Goal: Task Accomplishment & Management: Manage account settings

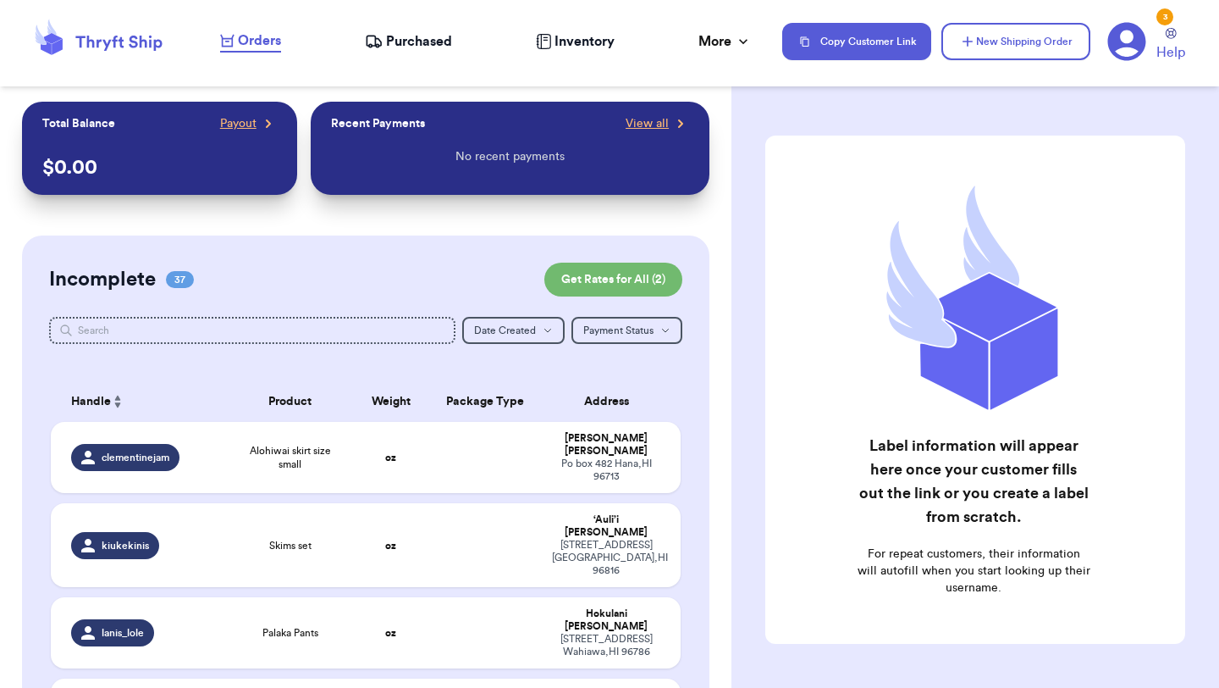
scroll to position [1816, 0]
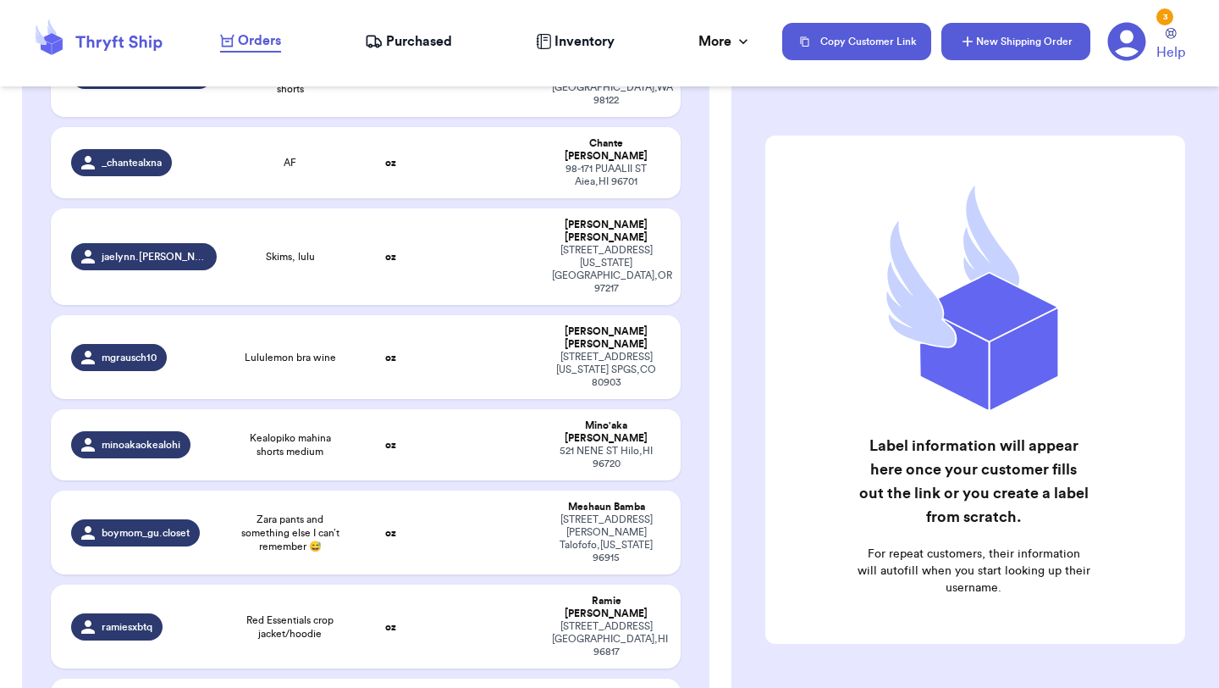
click at [1039, 46] on button "New Shipping Order" at bounding box center [1016, 41] width 149 height 37
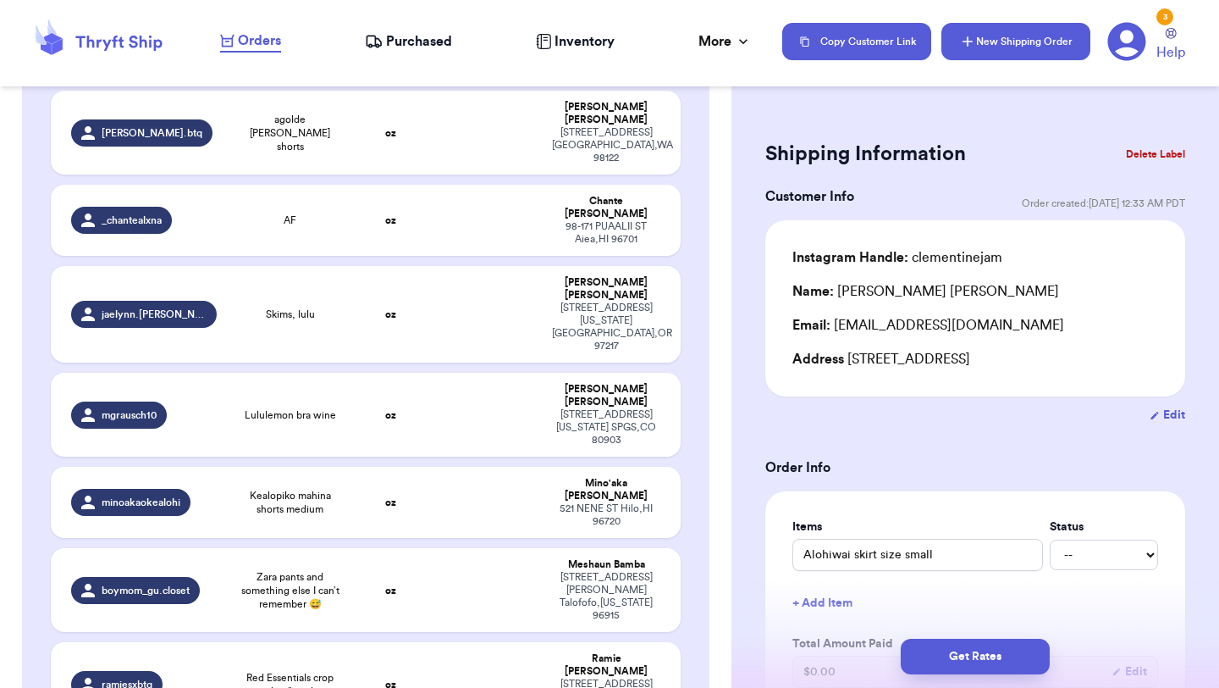
scroll to position [1877, 0]
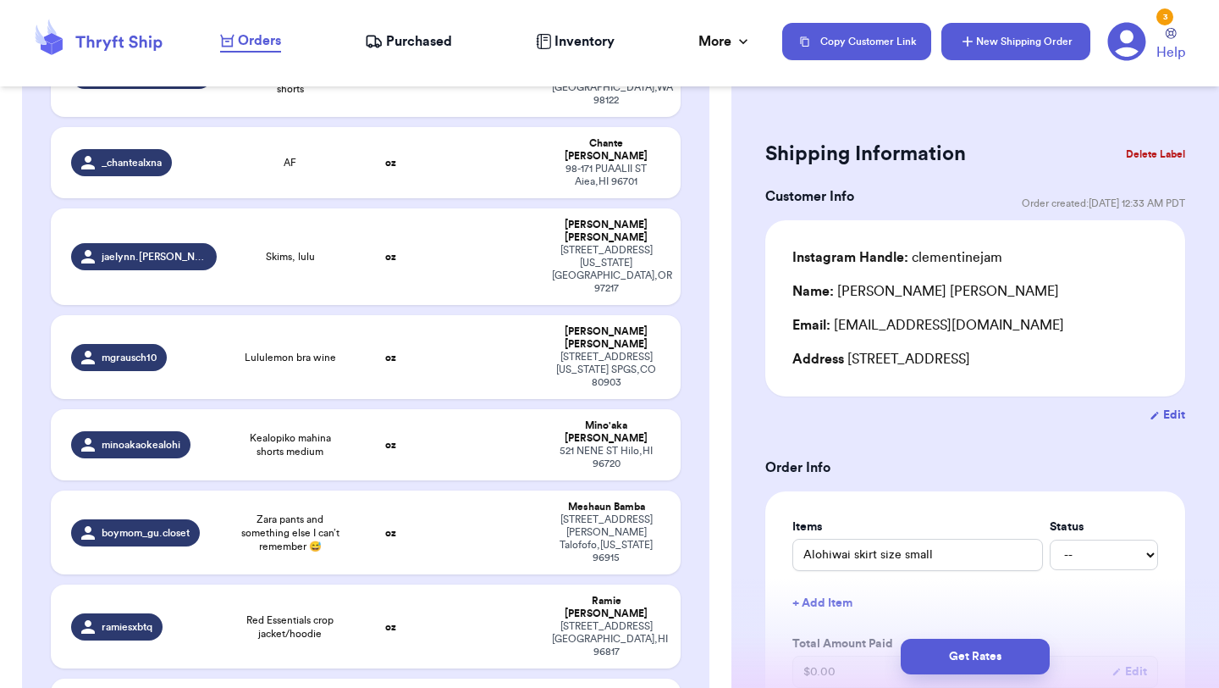
click at [1032, 39] on button "New Shipping Order" at bounding box center [1016, 41] width 149 height 37
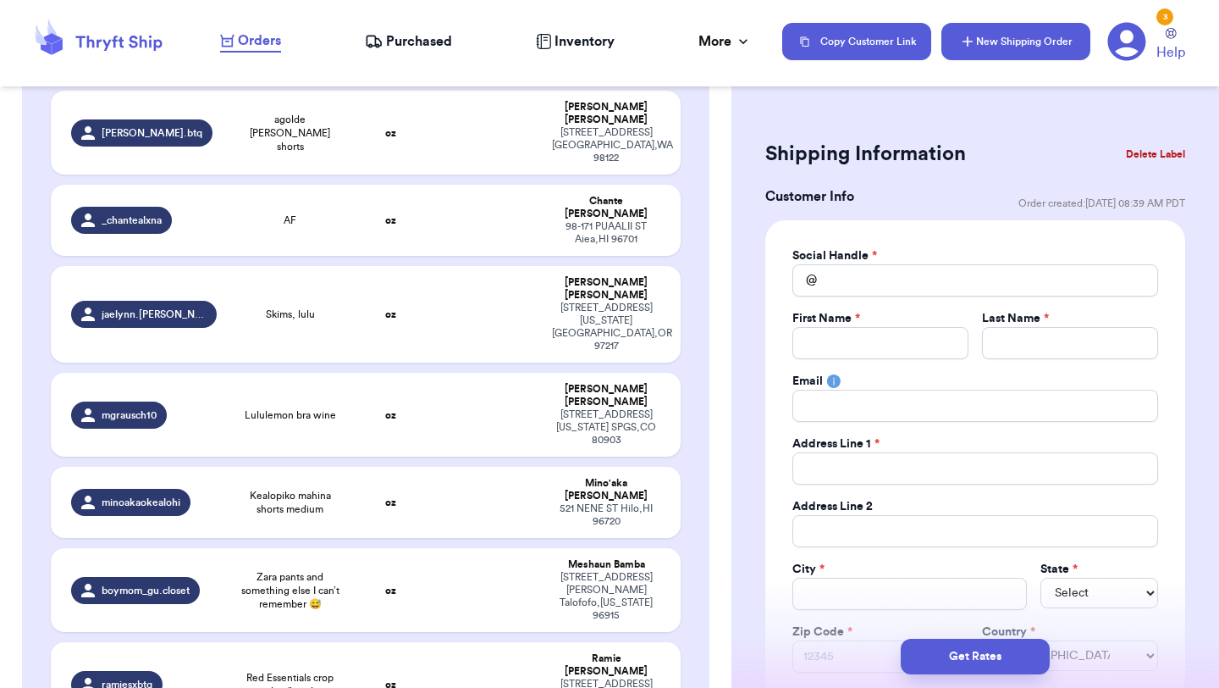
scroll to position [1935, 0]
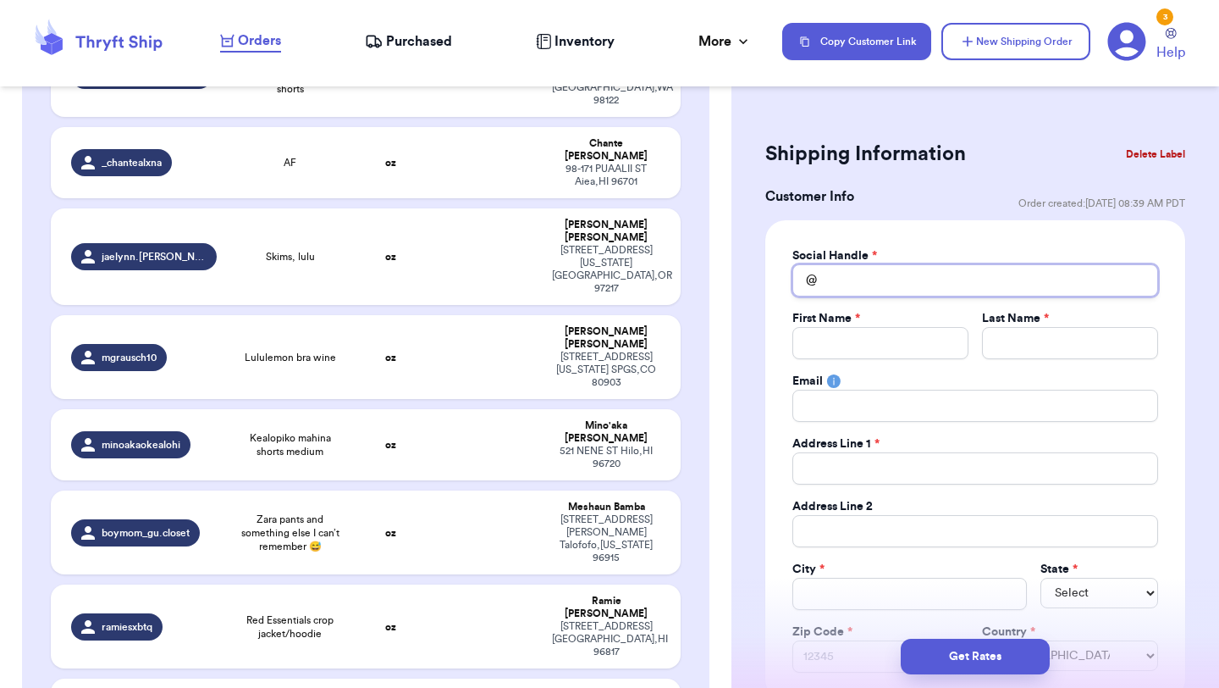
click at [931, 289] on input "Total Amount Paid" at bounding box center [976, 280] width 366 height 32
type input "t"
type input "th"
type input "thr"
type input "thri"
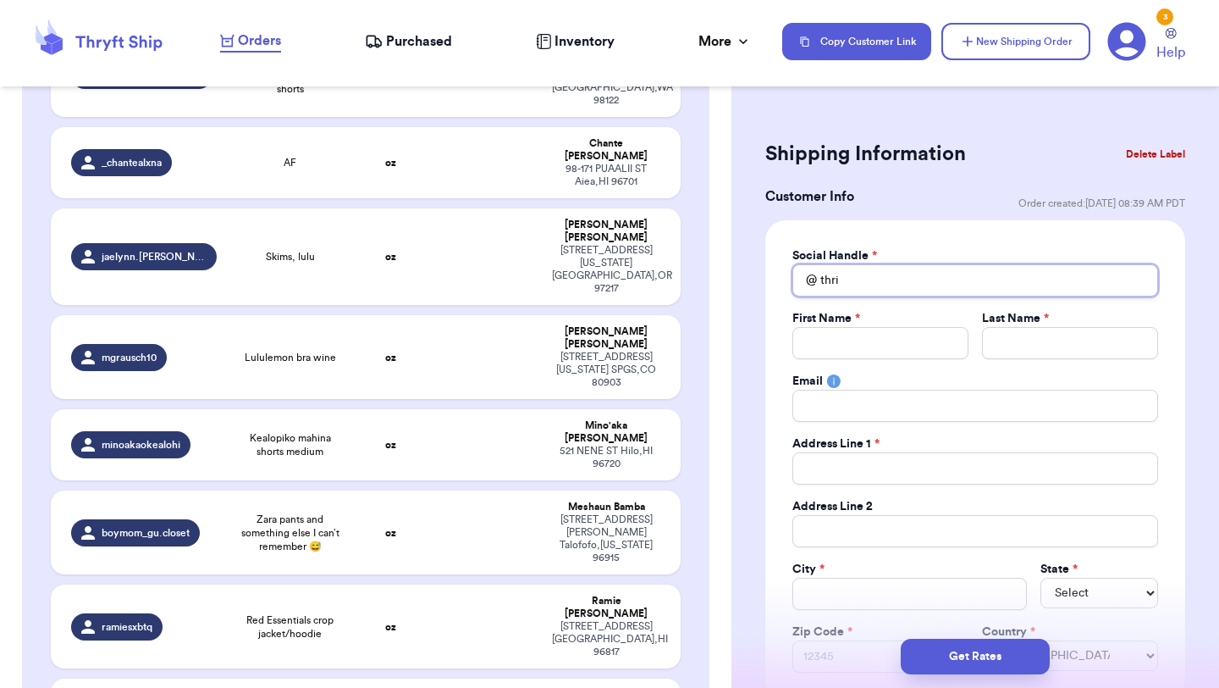
type input "thrif"
type input "thrift"
type input "thrifty"
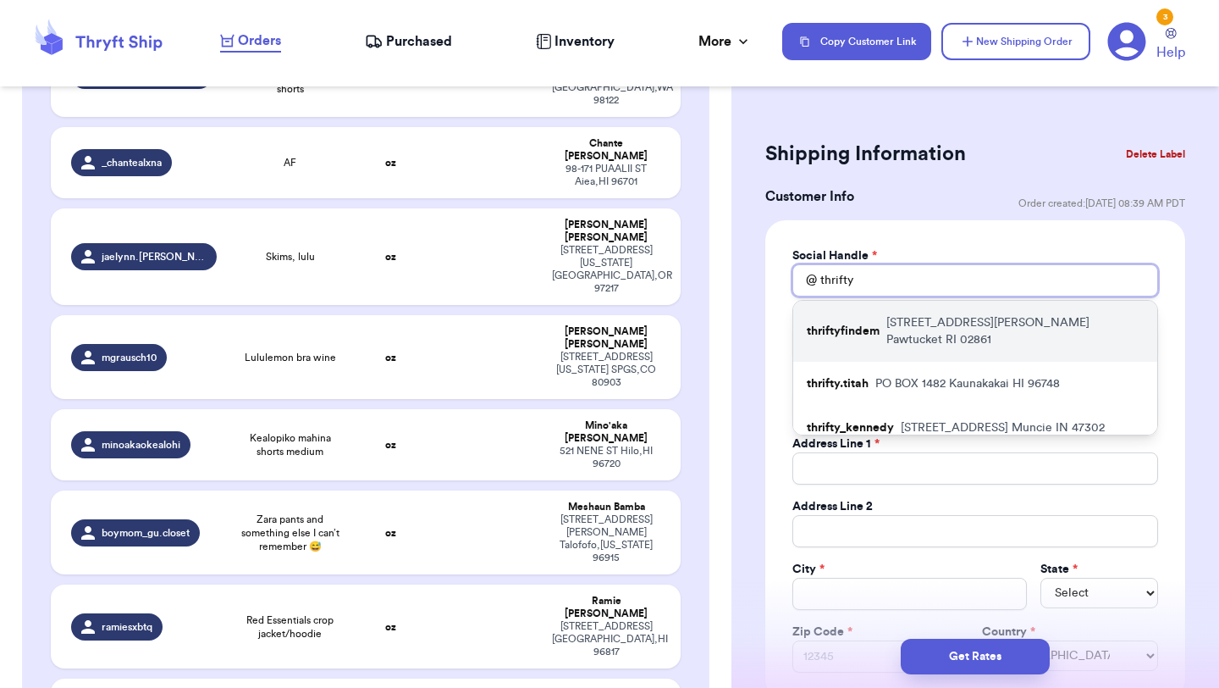
type input "thrifty"
click at [926, 318] on p "[STREET_ADDRESS][PERSON_NAME]" at bounding box center [1014, 331] width 257 height 34
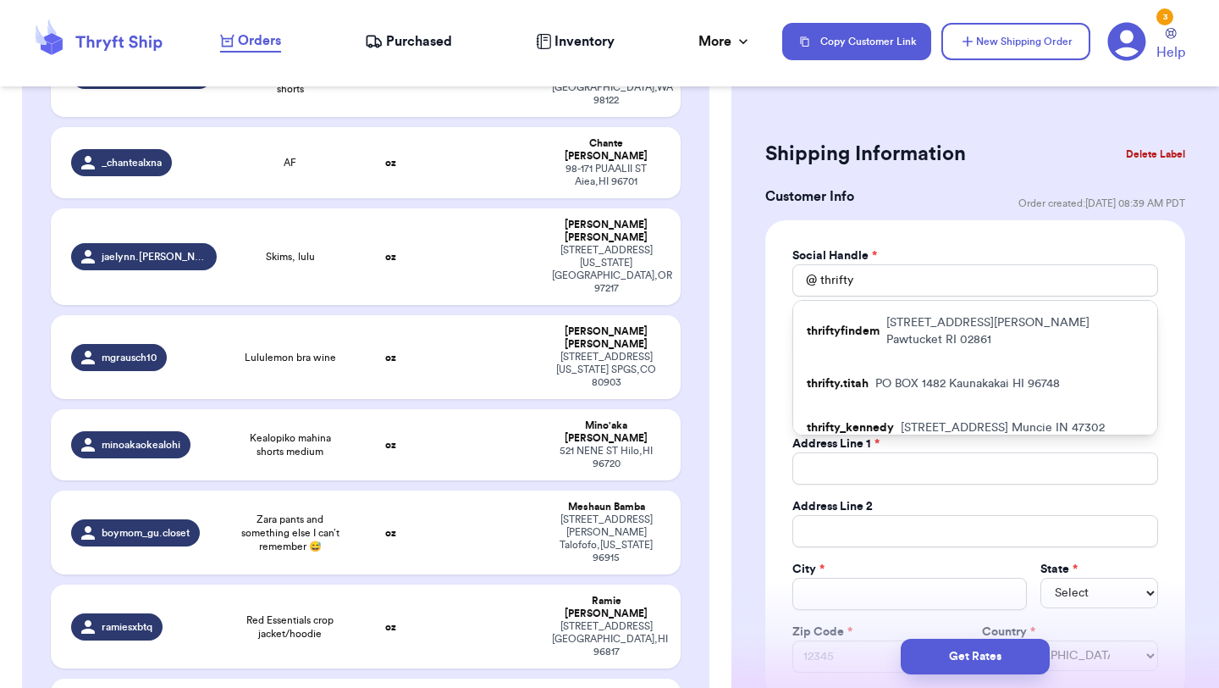
type input "thriftyfindem"
type input "[PERSON_NAME]"
type input "[EMAIL_ADDRESS][DOMAIN_NAME]"
type input "[STREET_ADDRESS][PERSON_NAME]"
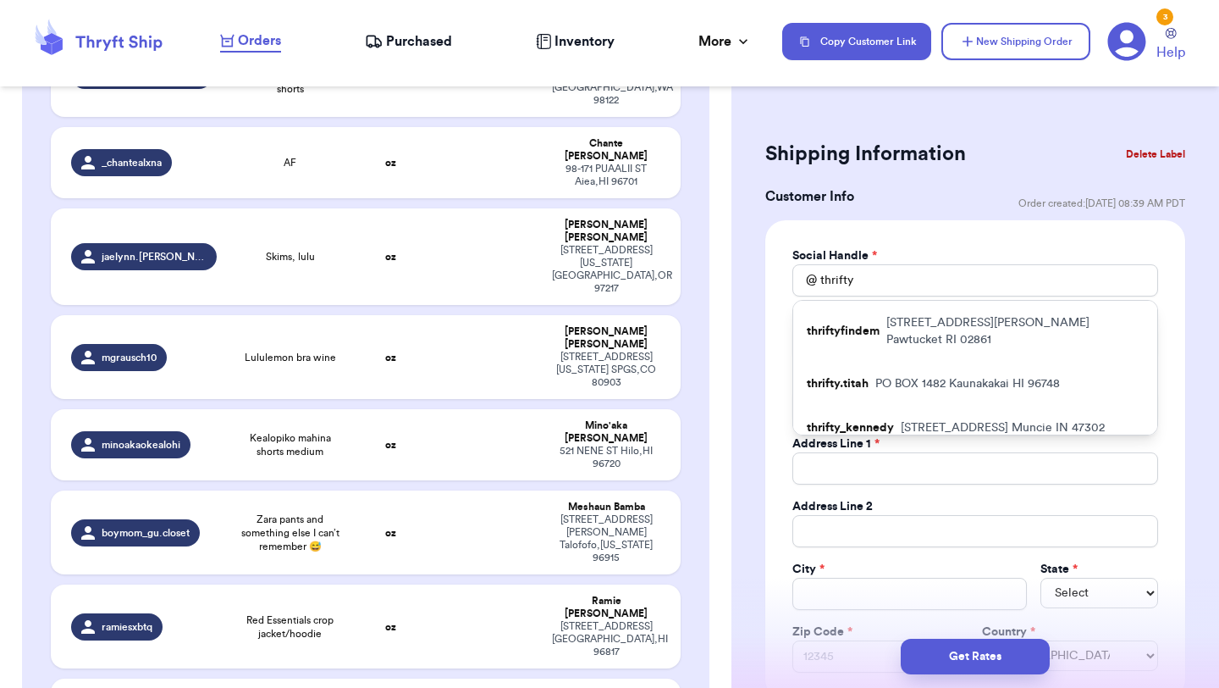
type input "Pawtucket"
select select "RI"
type input "02861"
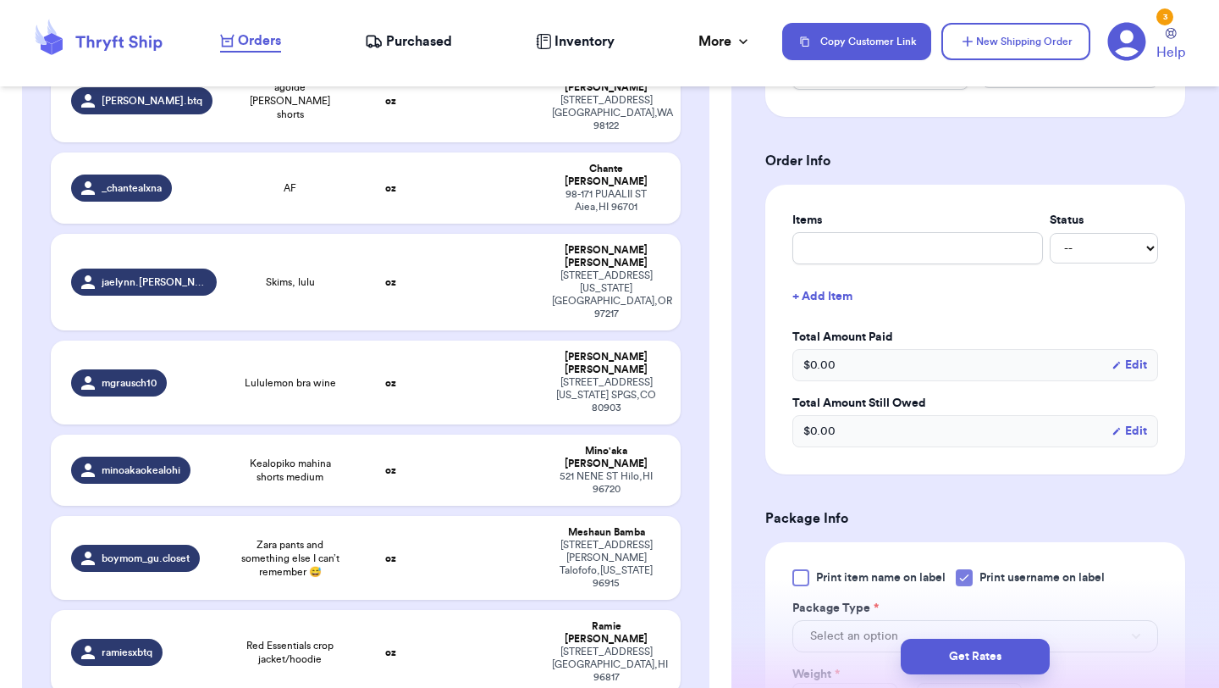
scroll to position [622, 0]
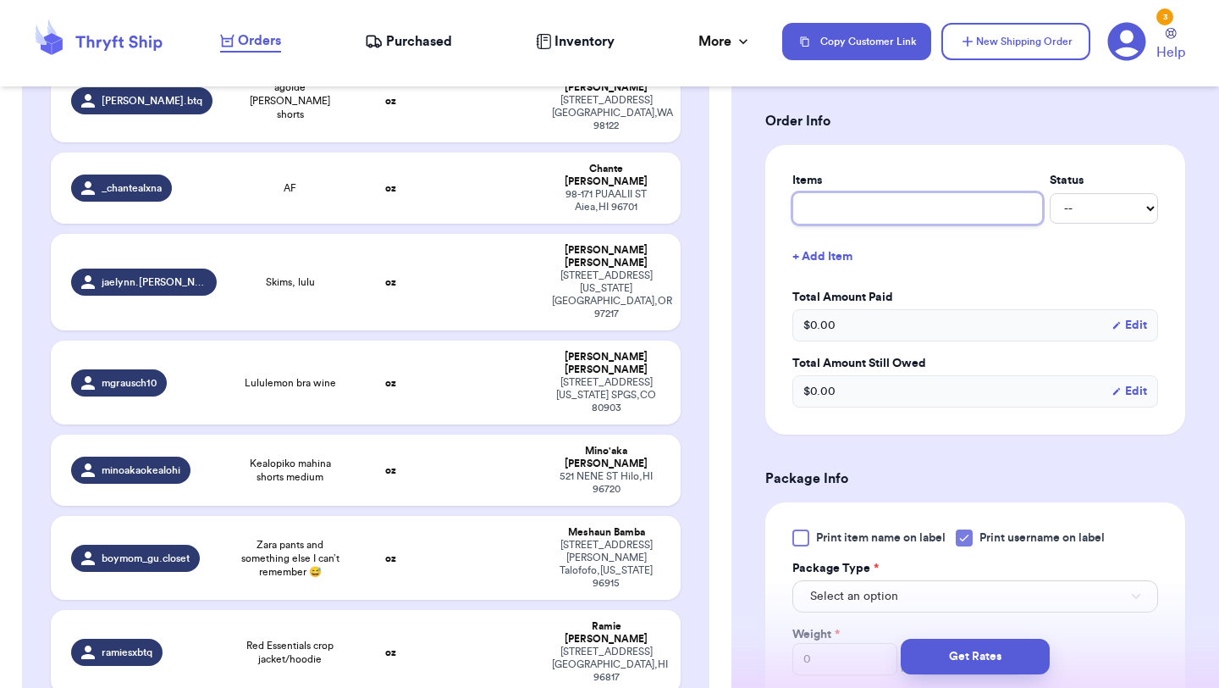
click at [964, 213] on input "text" at bounding box center [918, 208] width 251 height 32
type input "c"
type input "cl"
type input "clo"
type input "clot"
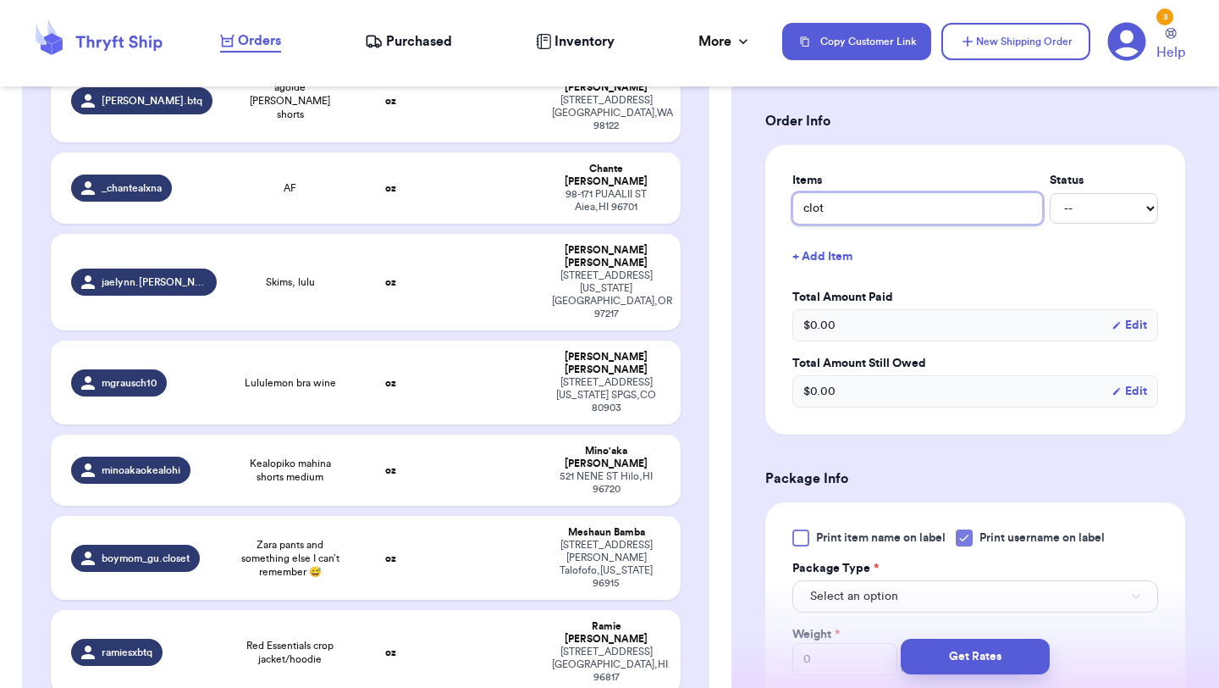
type input "cloth"
type input "clothe"
type input "clothes"
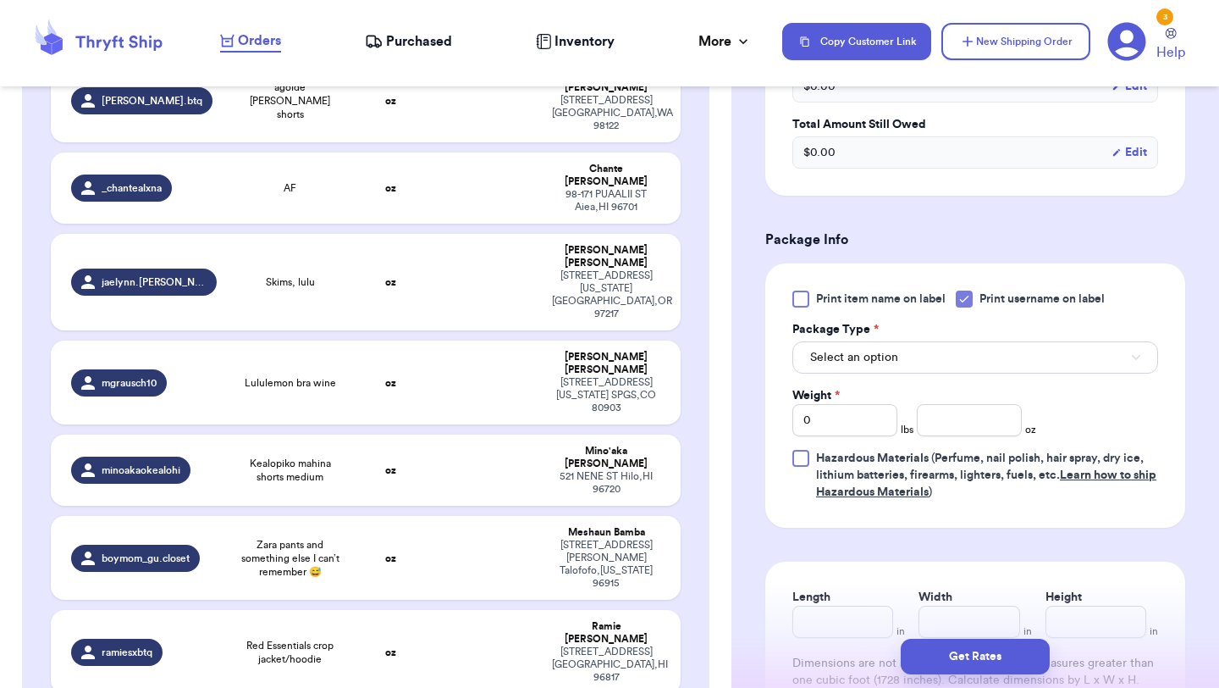
scroll to position [880, 0]
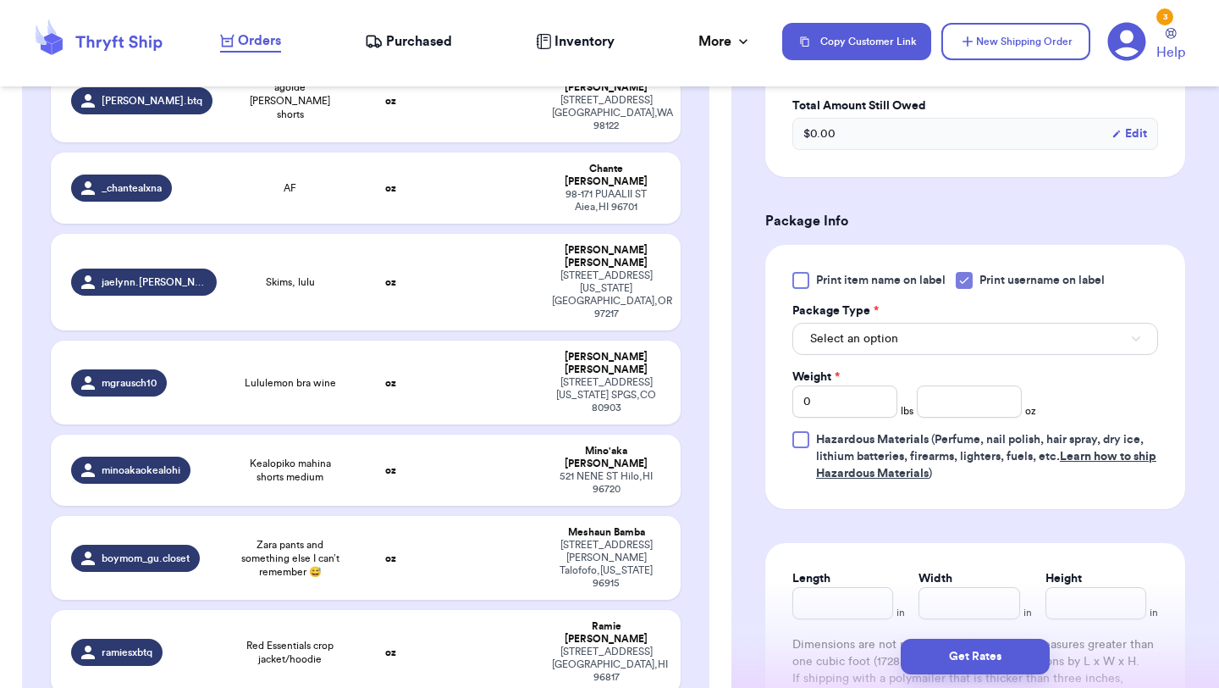
type input "clothes"
click at [920, 348] on button "Select an option" at bounding box center [976, 339] width 366 height 32
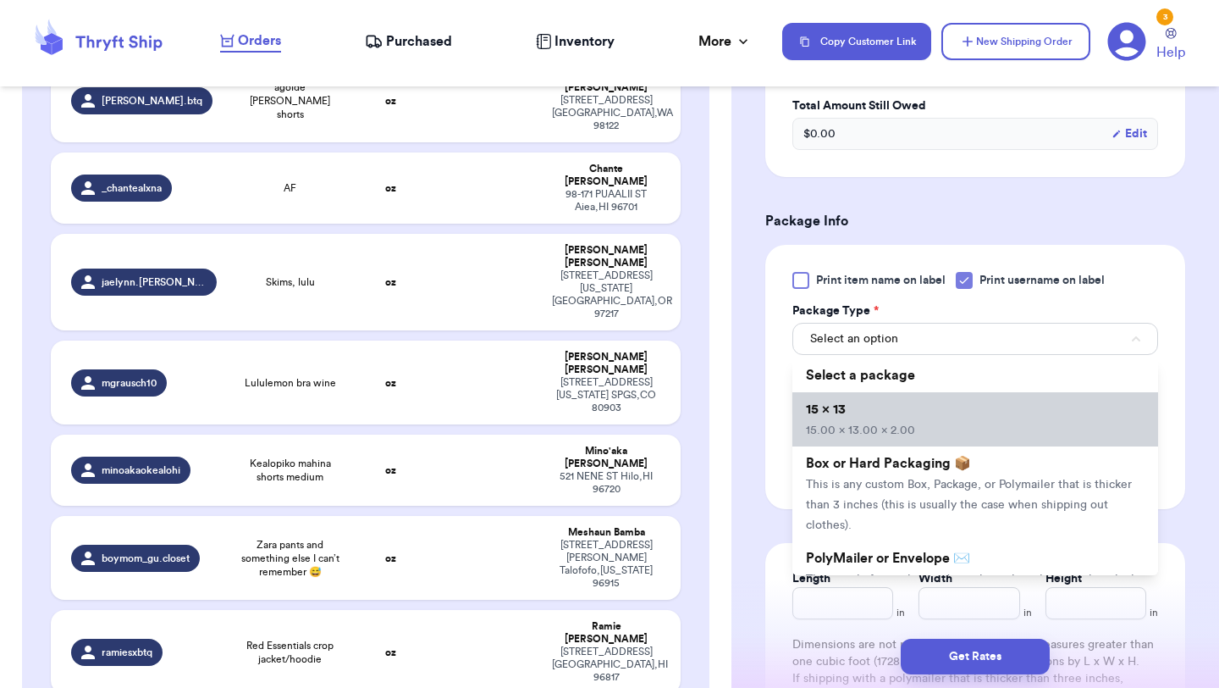
click at [911, 425] on li "15 x 13 15.00 x 13.00 x 2.00" at bounding box center [976, 419] width 366 height 54
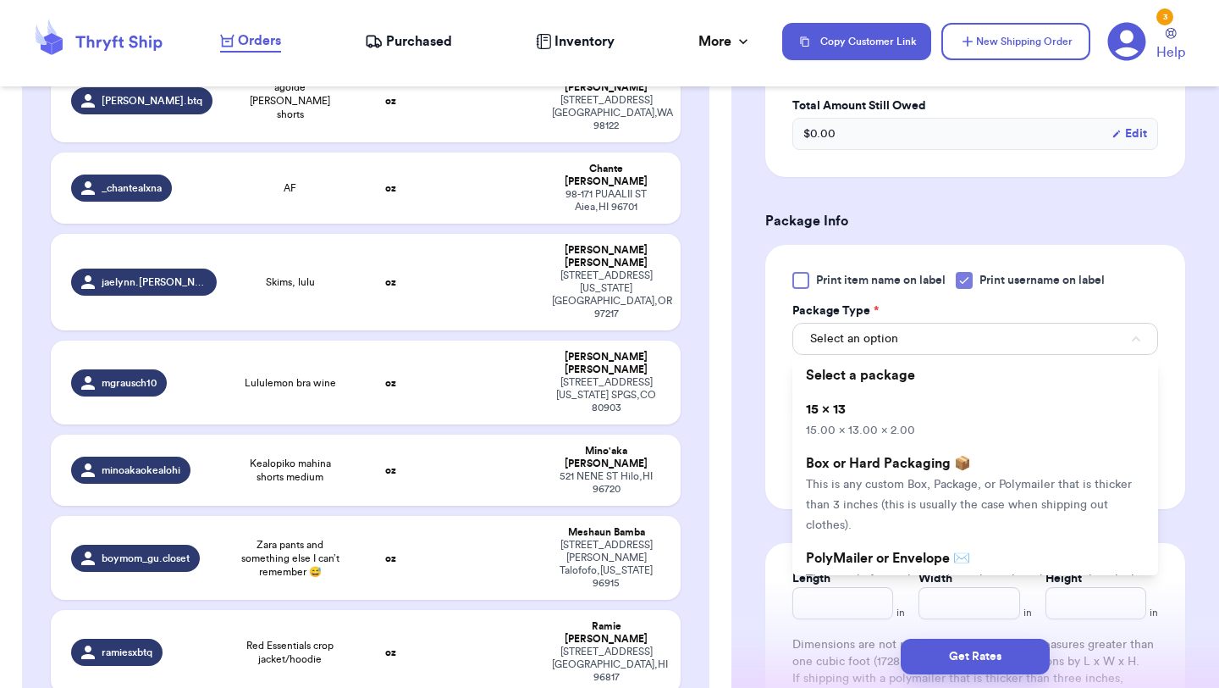
type input "15"
type input "13"
type input "2"
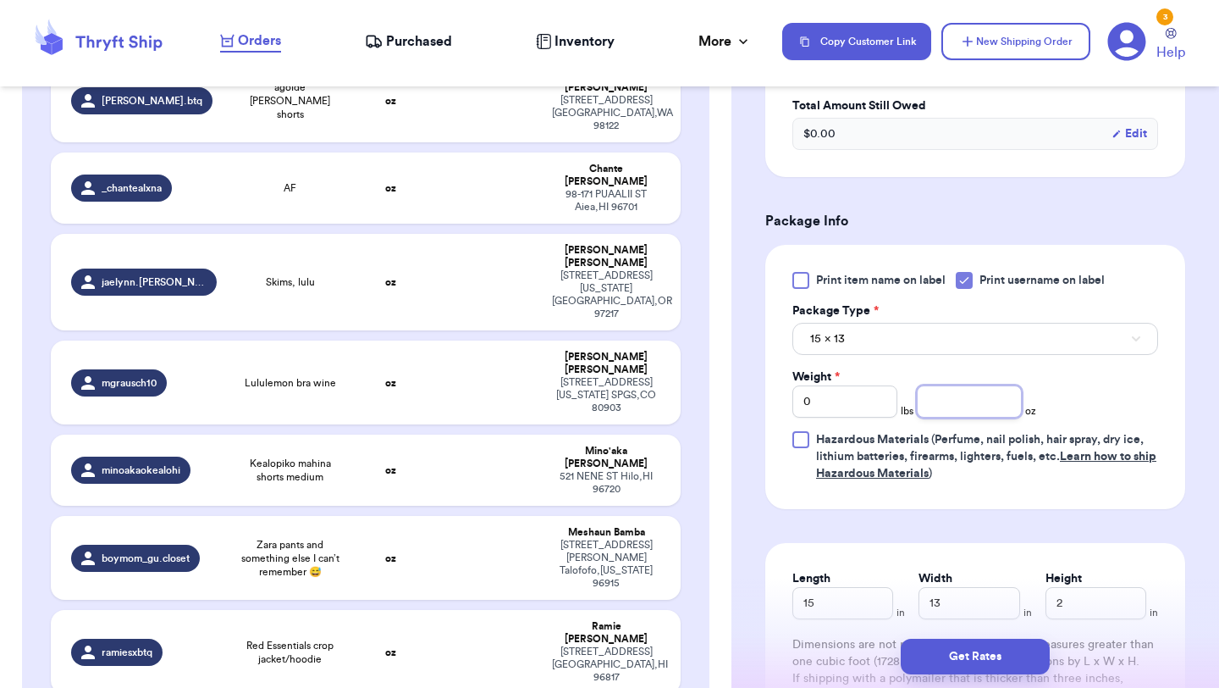
click at [947, 410] on input "number" at bounding box center [969, 401] width 105 height 32
type input "12"
click at [973, 659] on button "Get Rates" at bounding box center [975, 656] width 149 height 36
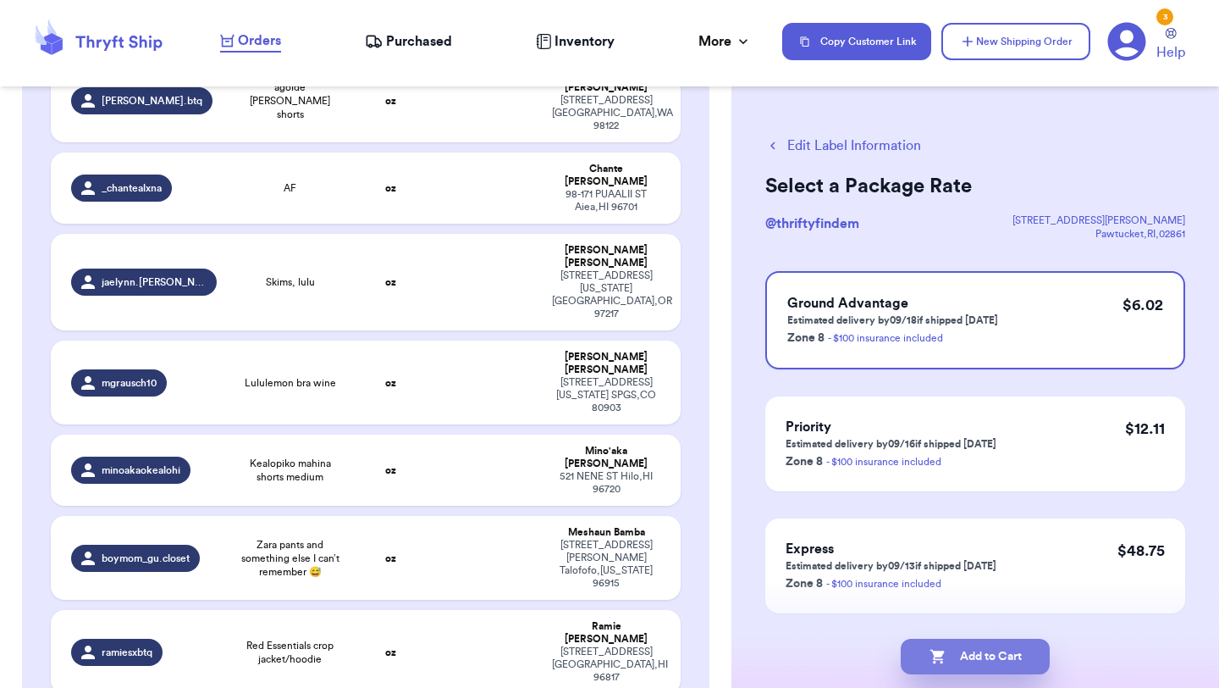
click at [973, 654] on button "Add to Cart" at bounding box center [975, 656] width 149 height 36
checkbox input "true"
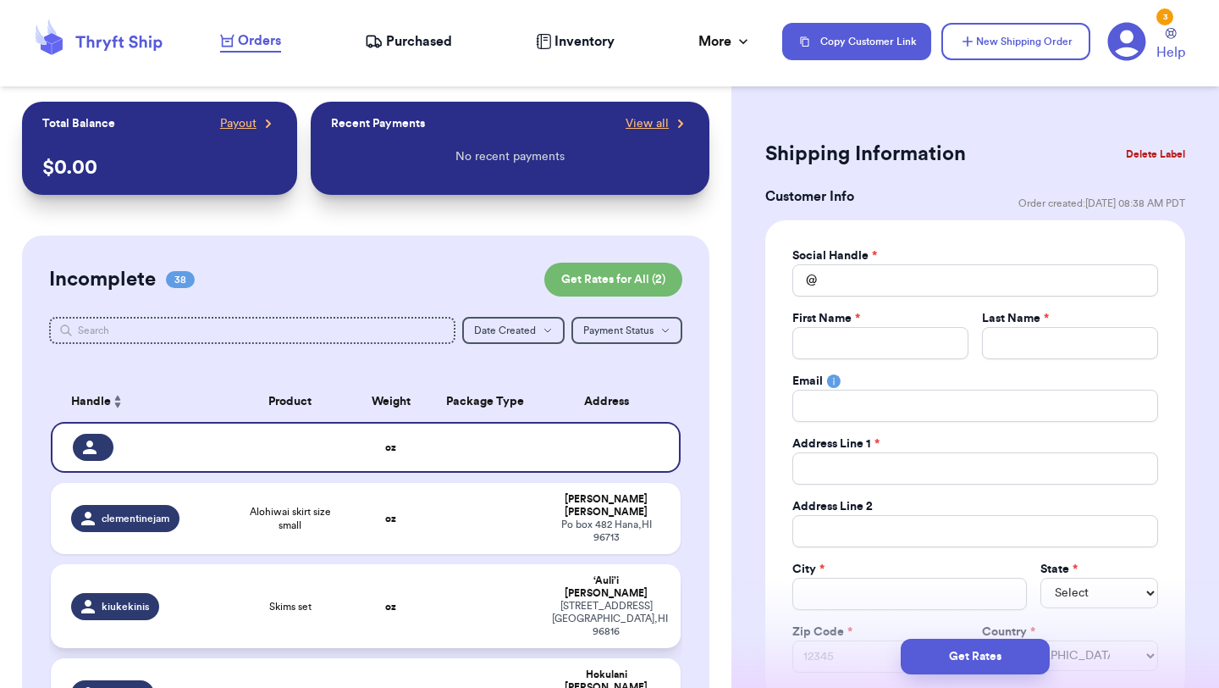
click at [185, 593] on div "kiukekinis" at bounding box center [144, 606] width 146 height 27
type input "Skims set"
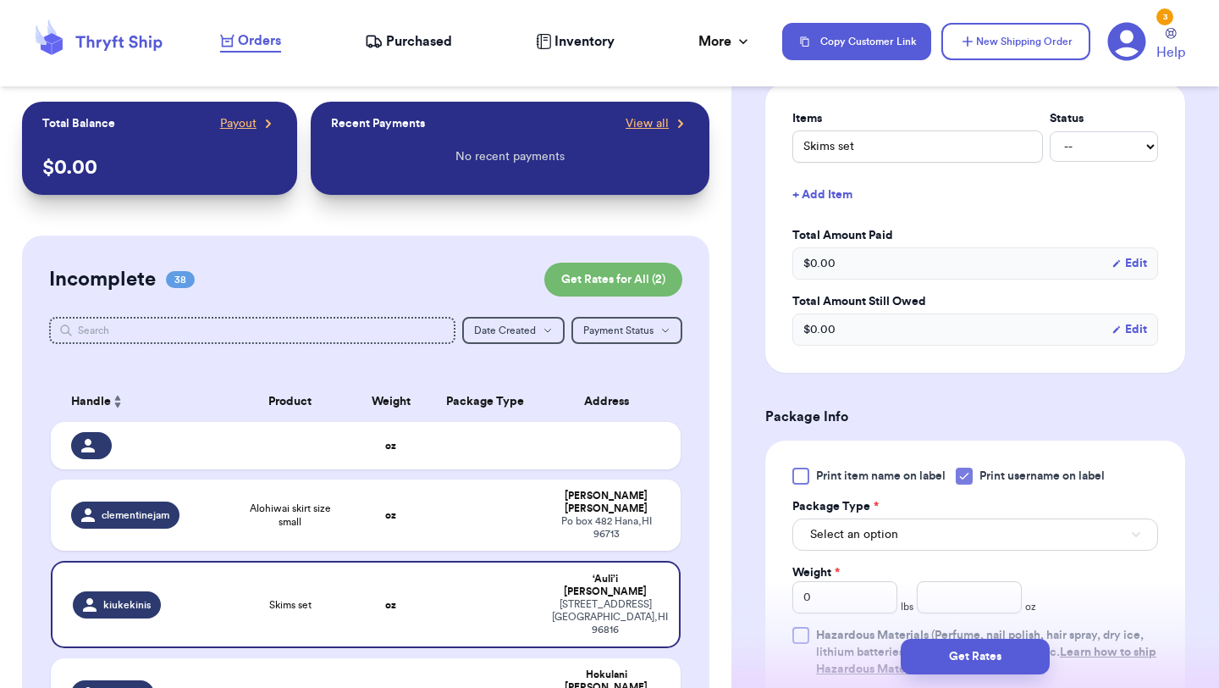
scroll to position [433, 0]
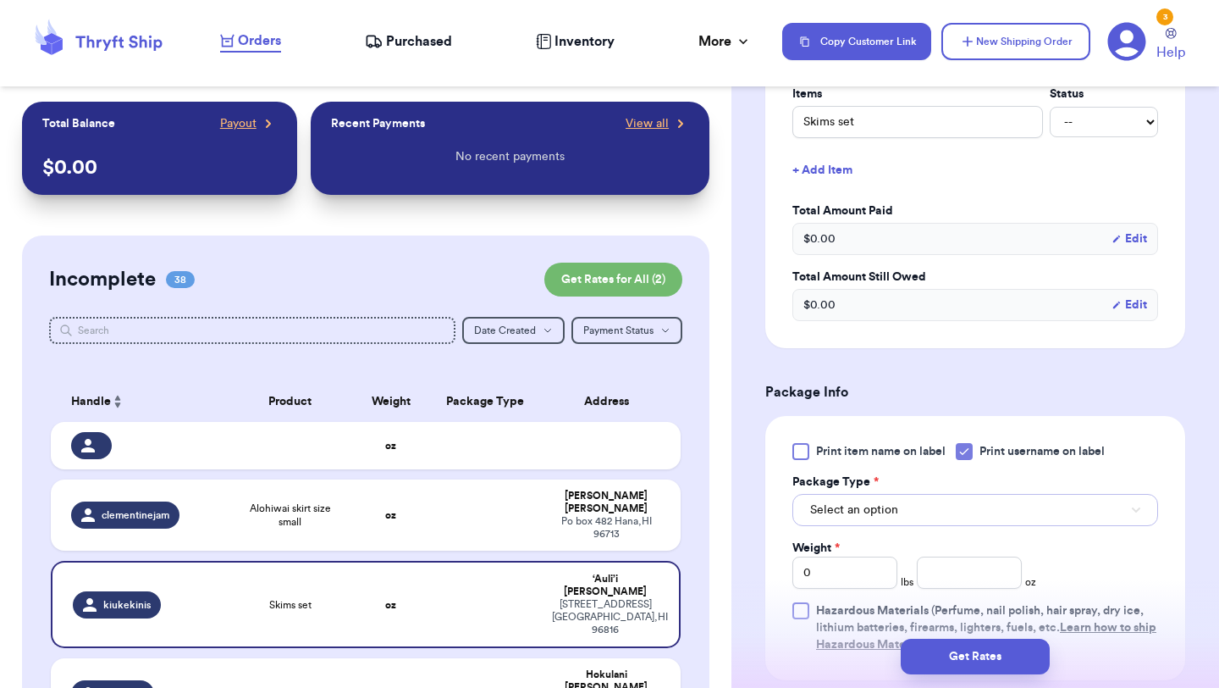
click at [886, 494] on button "Select an option" at bounding box center [976, 510] width 366 height 32
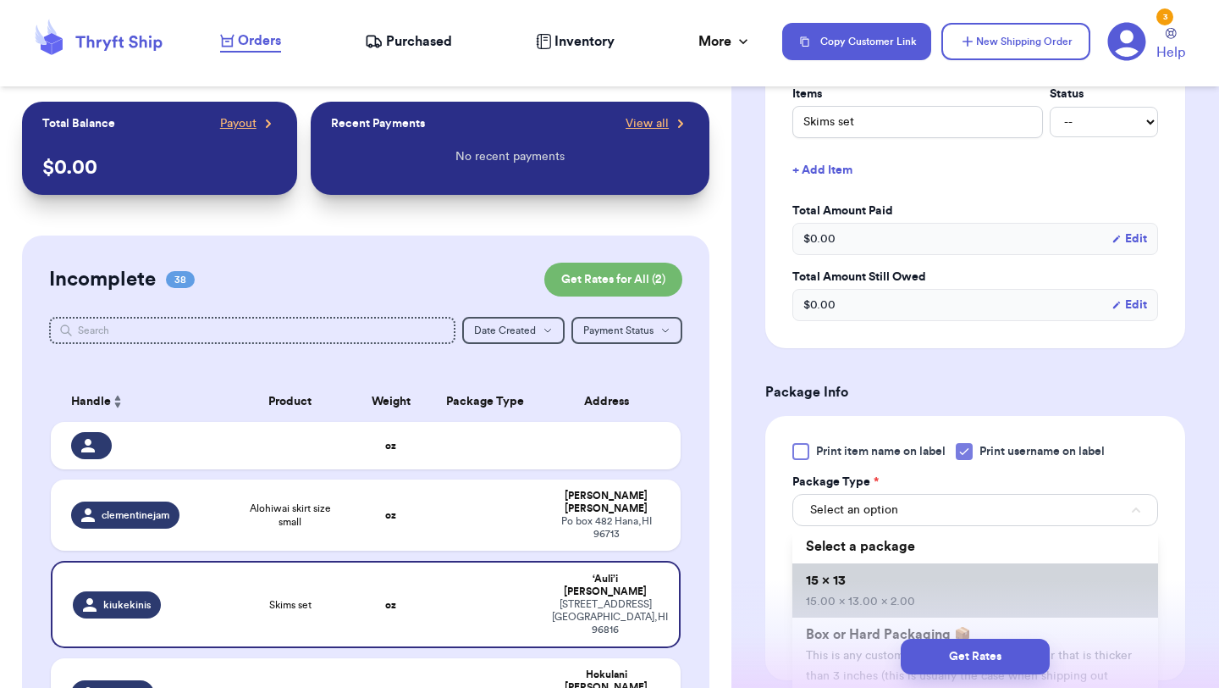
click at [874, 580] on li "15 x 13 15.00 x 13.00 x 2.00" at bounding box center [976, 590] width 366 height 54
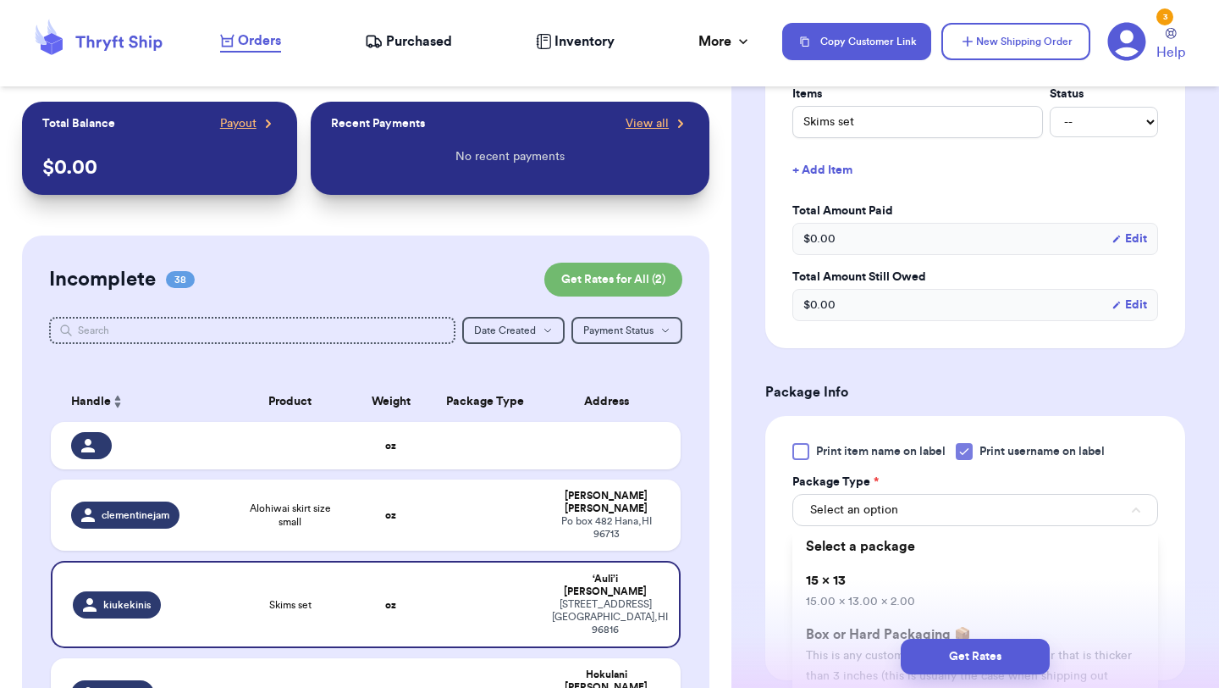
type input "15"
type input "13"
type input "2"
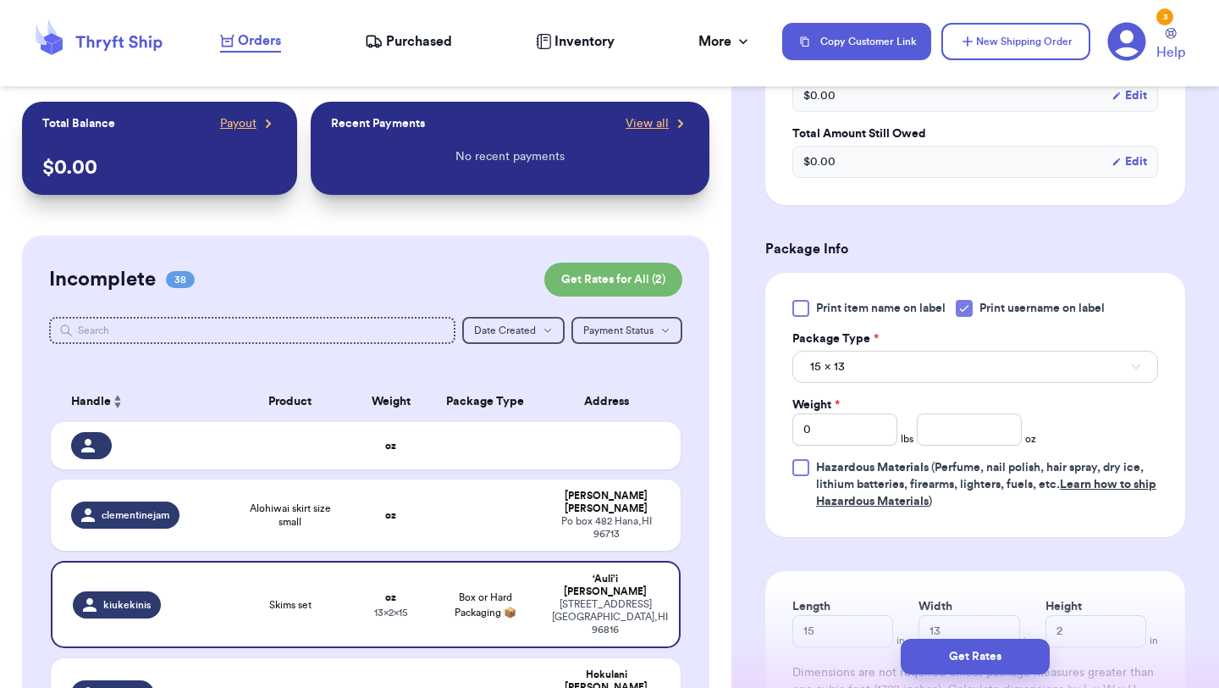
scroll to position [581, 0]
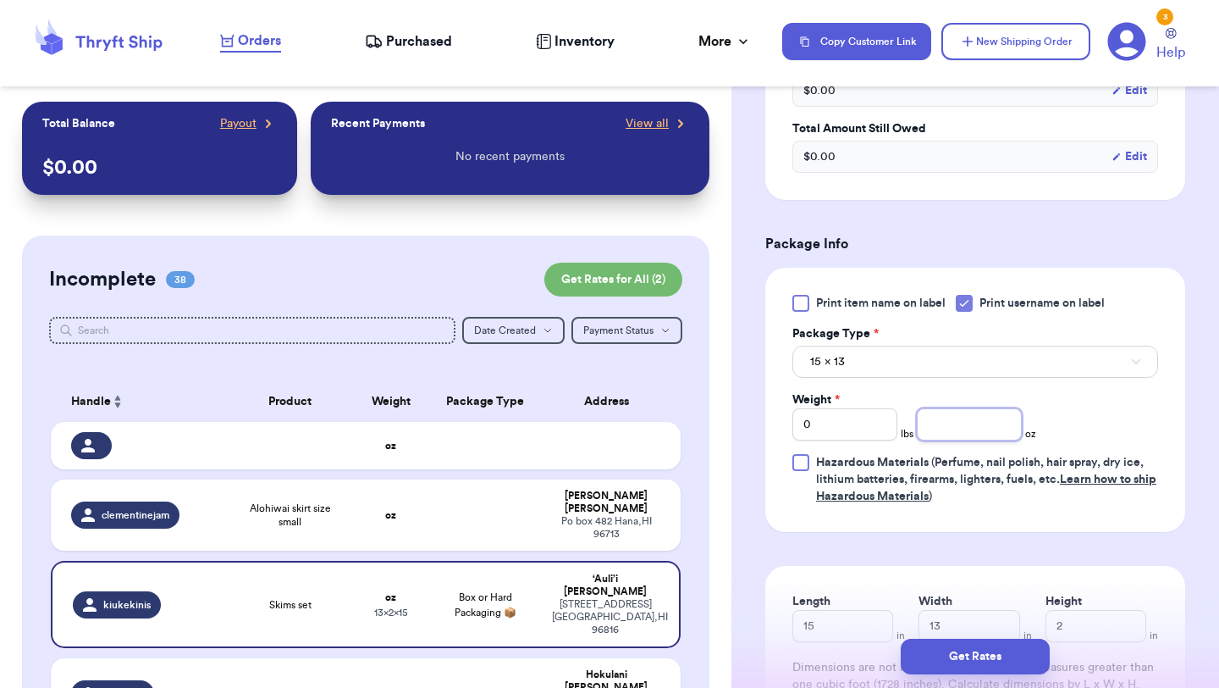
click at [958, 433] on input "number" at bounding box center [969, 424] width 105 height 32
type input "10"
click at [972, 647] on button "Get Rates" at bounding box center [975, 656] width 149 height 36
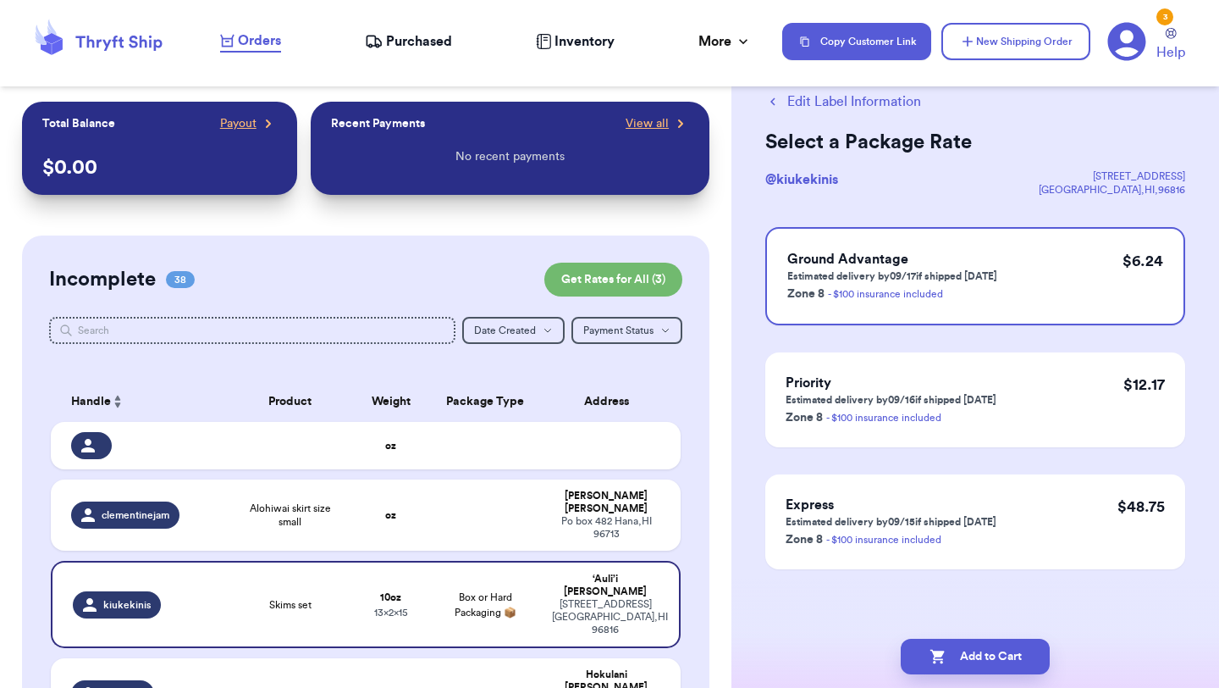
scroll to position [0, 0]
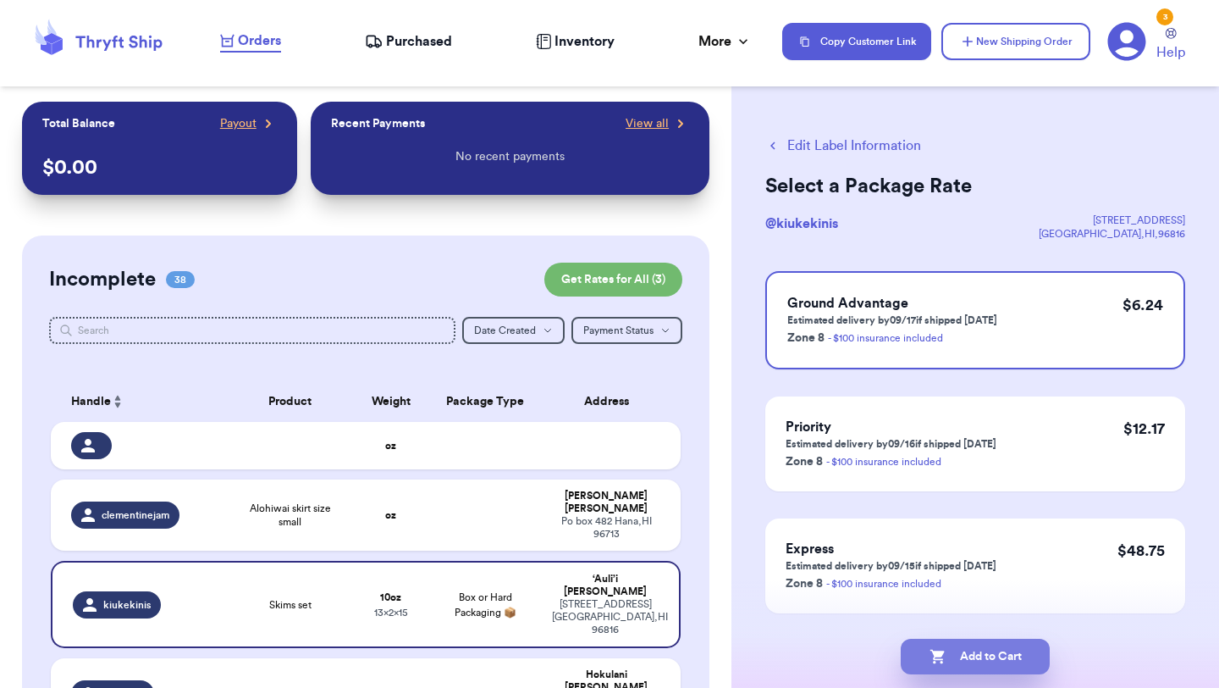
click at [988, 666] on button "Add to Cart" at bounding box center [975, 656] width 149 height 36
checkbox input "true"
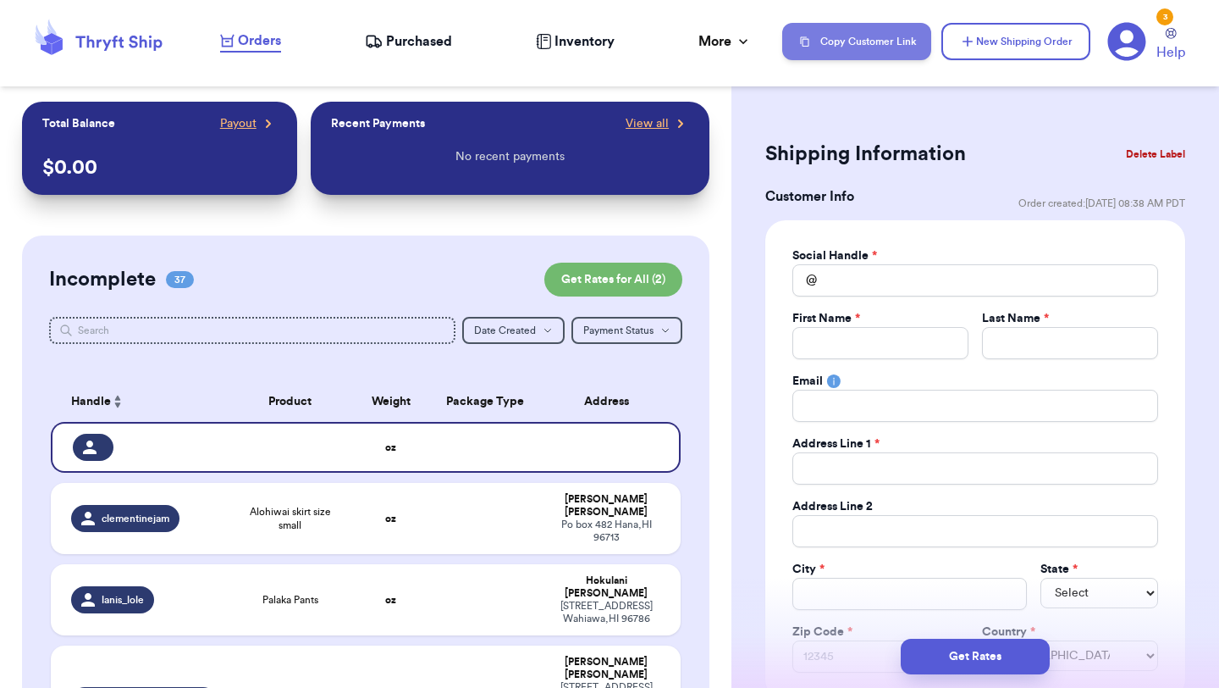
scroll to position [511, 0]
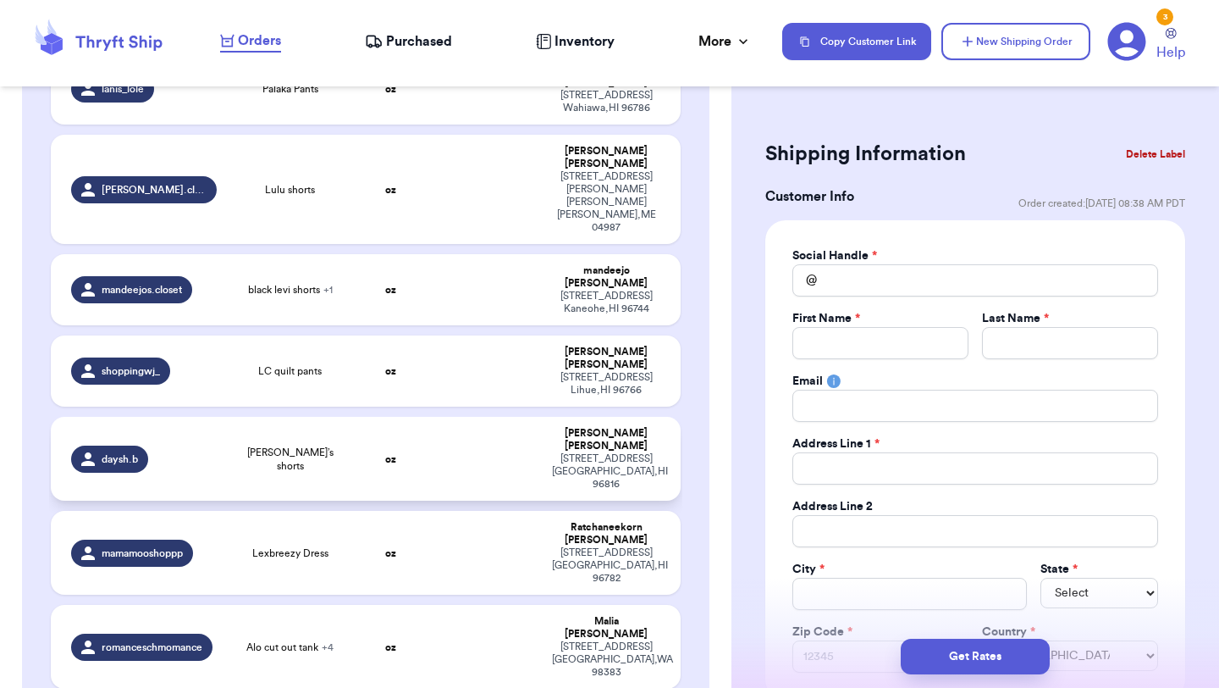
click at [386, 417] on td "oz" at bounding box center [390, 459] width 75 height 84
type input "[PERSON_NAME]’s shorts"
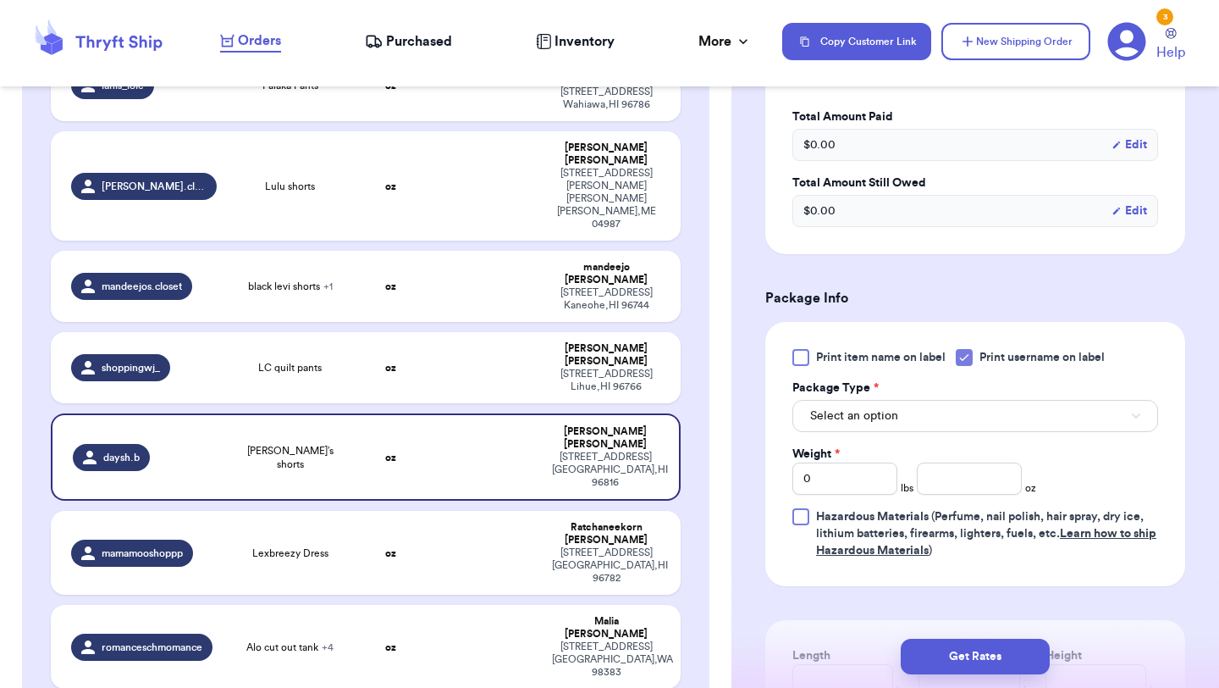
scroll to position [559, 0]
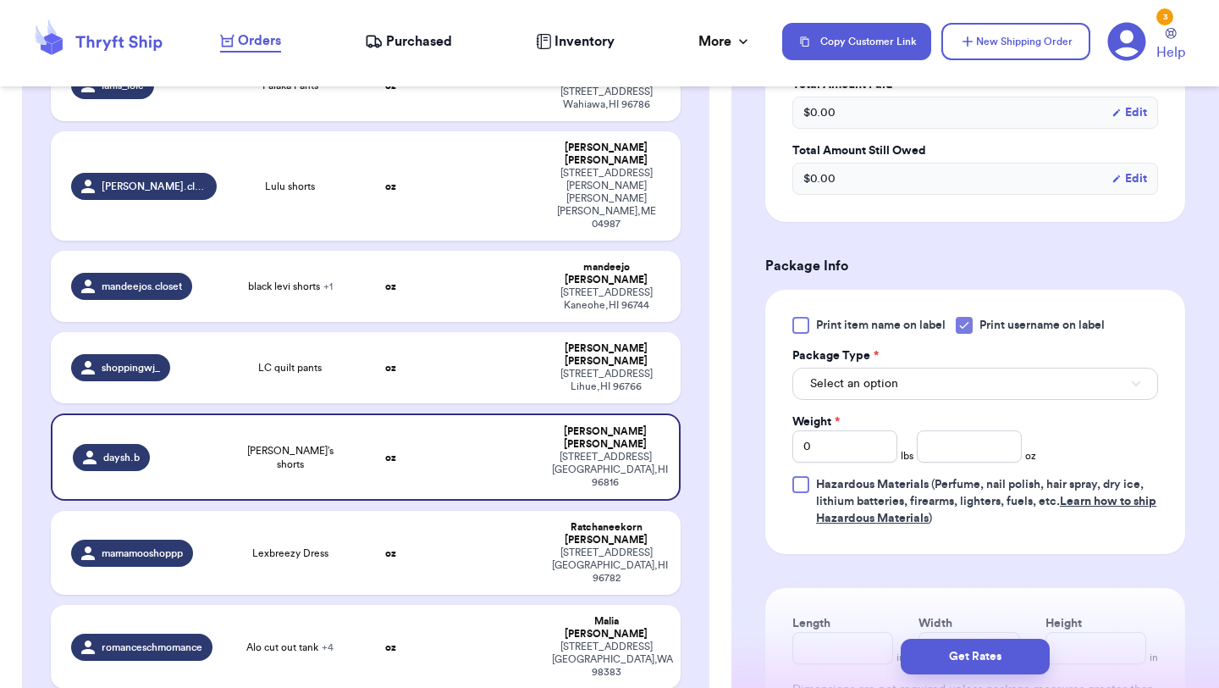
click at [956, 400] on div "Print item name on label Print username on label Package Type * Select an optio…" at bounding box center [976, 422] width 366 height 210
click at [956, 389] on button "Select an option" at bounding box center [976, 383] width 366 height 32
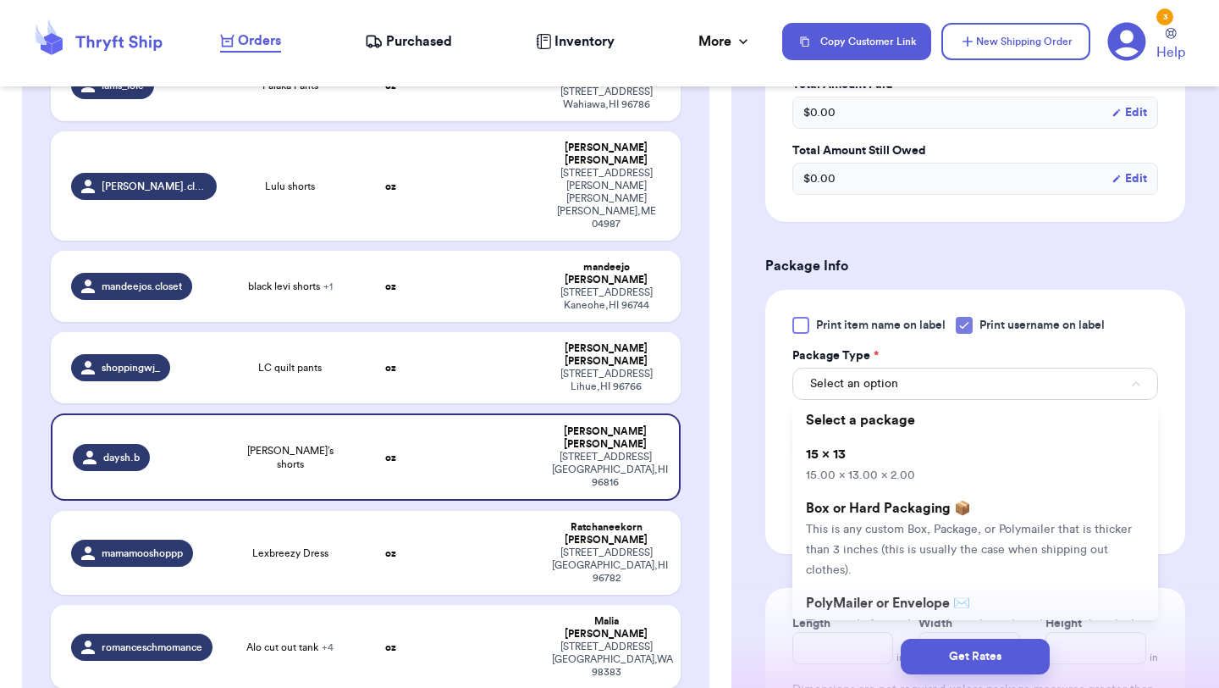
click at [951, 452] on li "15 x 13 15.00 x 13.00 x 2.00" at bounding box center [976, 464] width 366 height 54
type input "15"
type input "13"
type input "2"
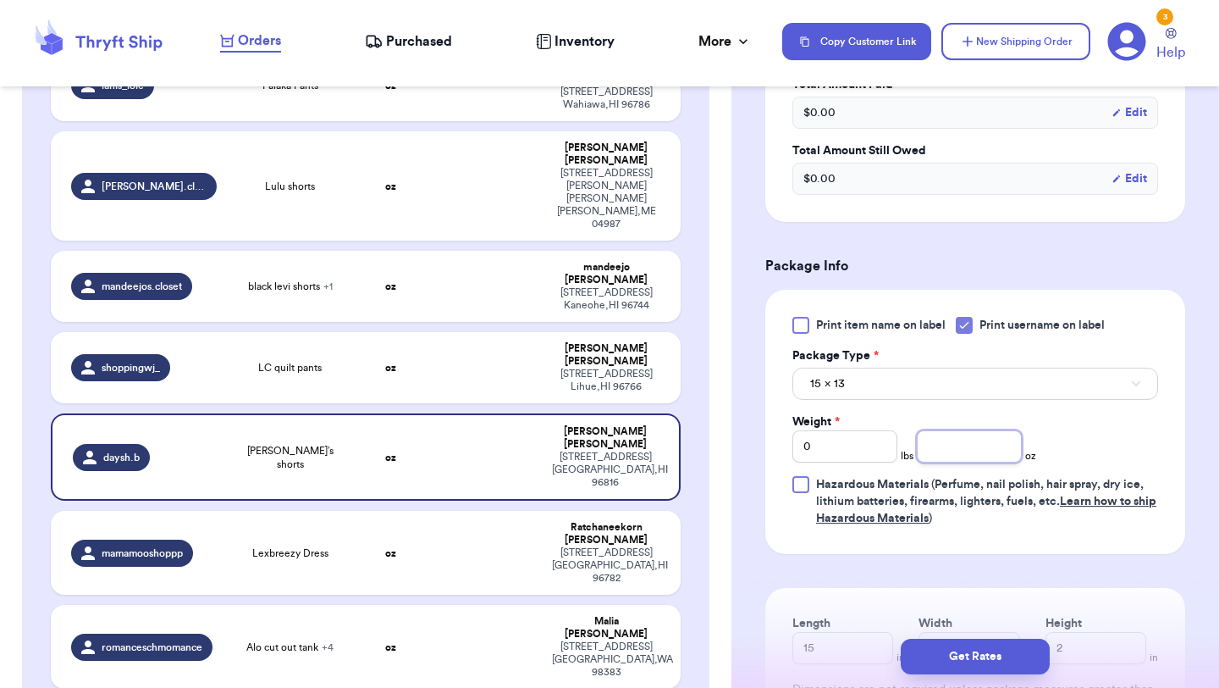
click at [970, 452] on input "number" at bounding box center [969, 446] width 105 height 32
type input "15"
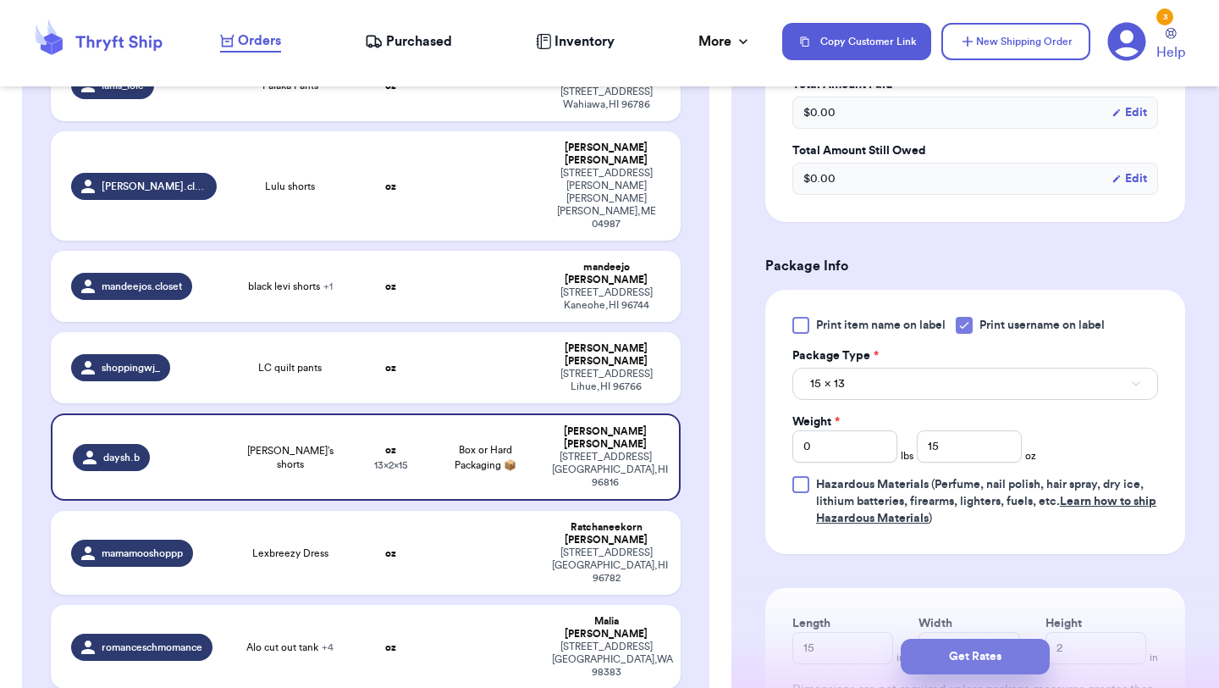
click at [972, 654] on button "Get Rates" at bounding box center [975, 656] width 149 height 36
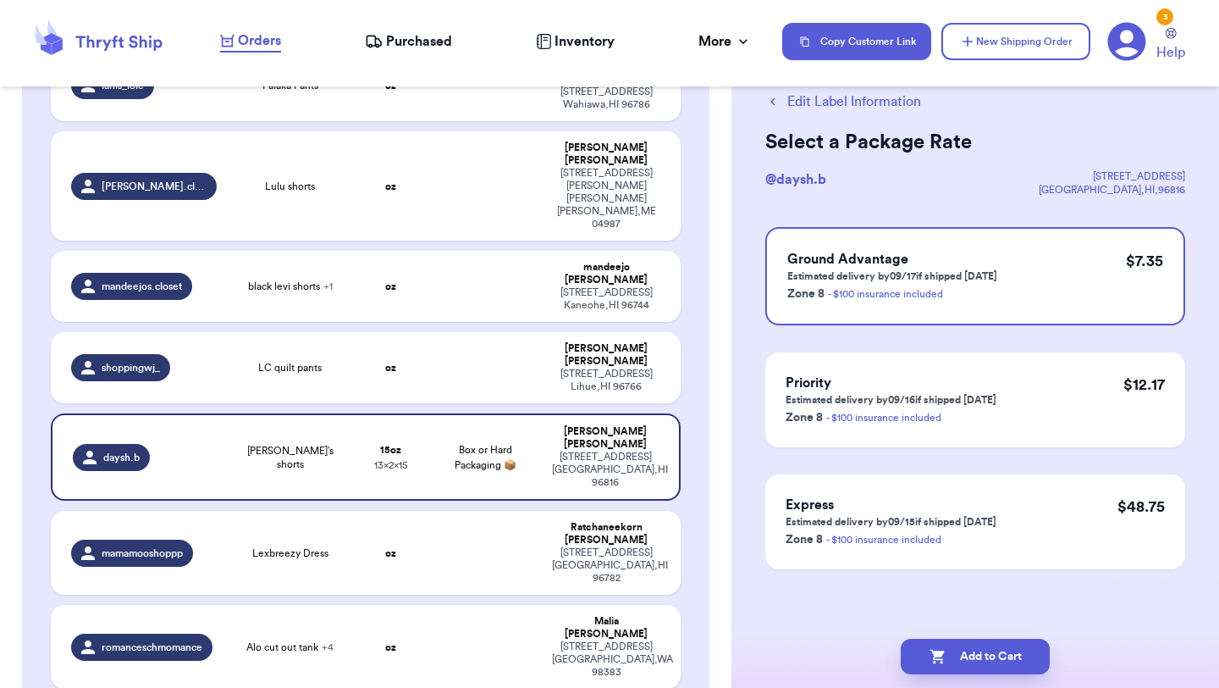
scroll to position [0, 0]
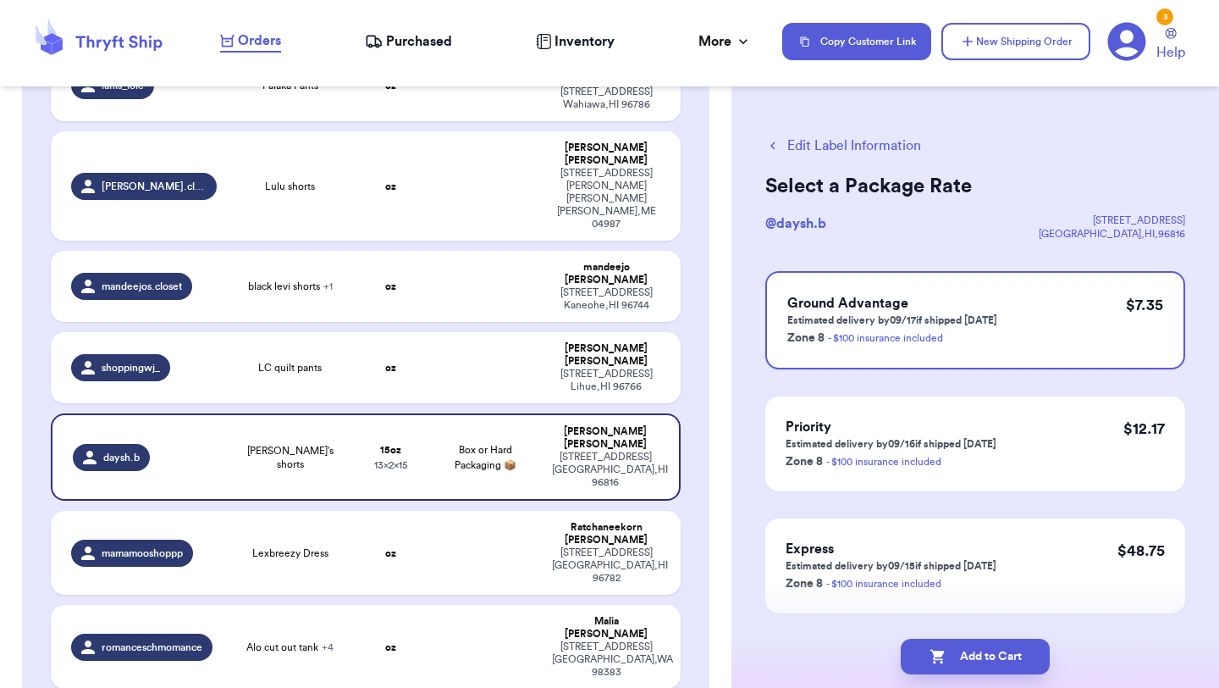
click at [972, 655] on button "Add to Cart" at bounding box center [975, 656] width 149 height 36
checkbox input "true"
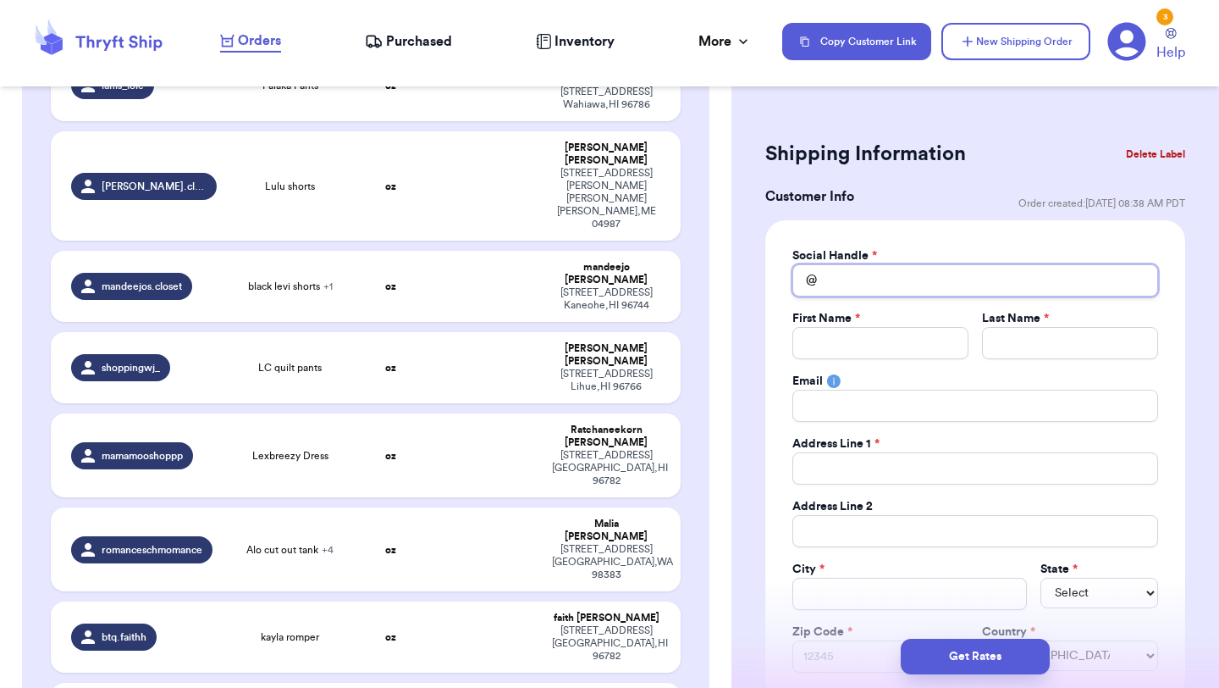
click at [905, 290] on input "Total Amount Paid" at bounding box center [976, 280] width 366 height 32
type input "c"
type input "cu"
type input "cur"
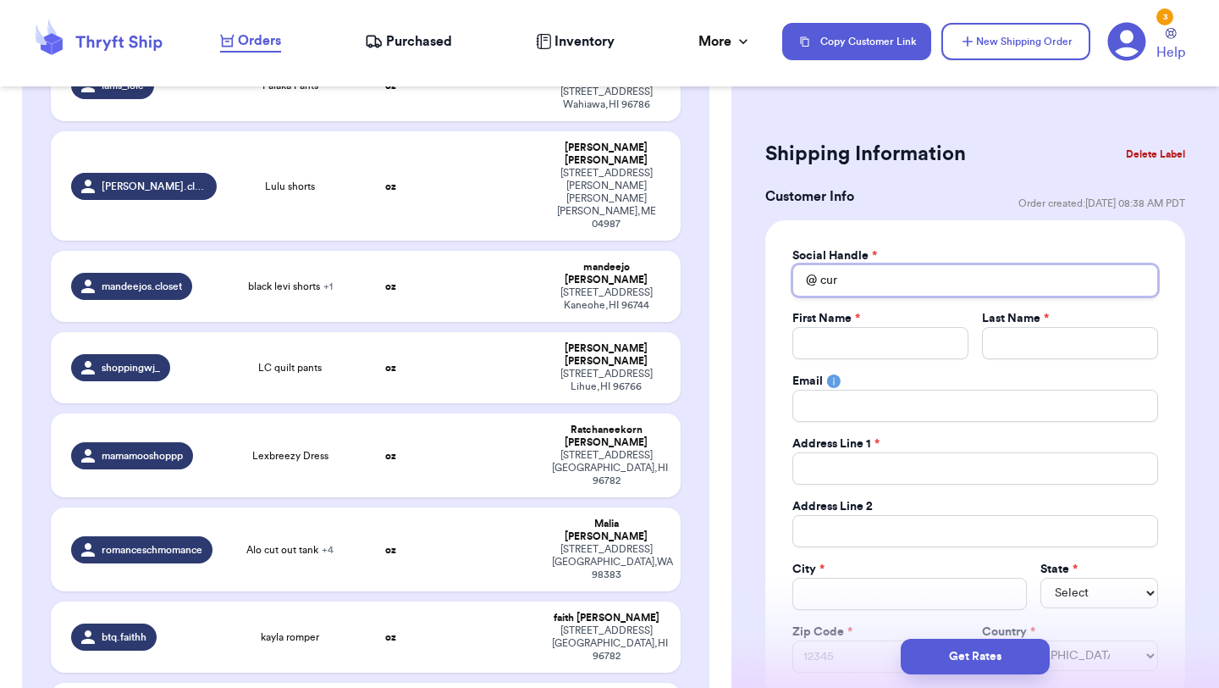
type input "cura"
type input "curat"
type input "curate"
type input "curated"
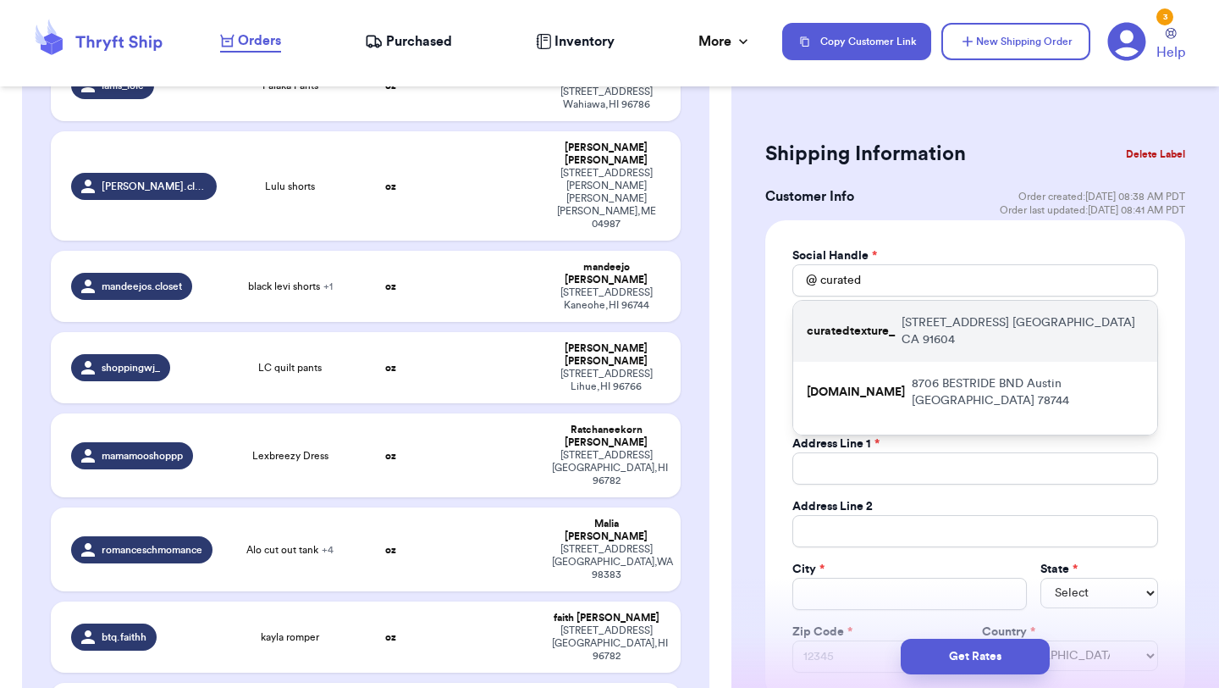
click at [981, 323] on p "[STREET_ADDRESS]" at bounding box center [1023, 331] width 242 height 34
type input "curatedtexture_"
type input "[PERSON_NAME]"
type input "Ardaryan"
type input "[EMAIL_ADDRESS][DOMAIN_NAME]"
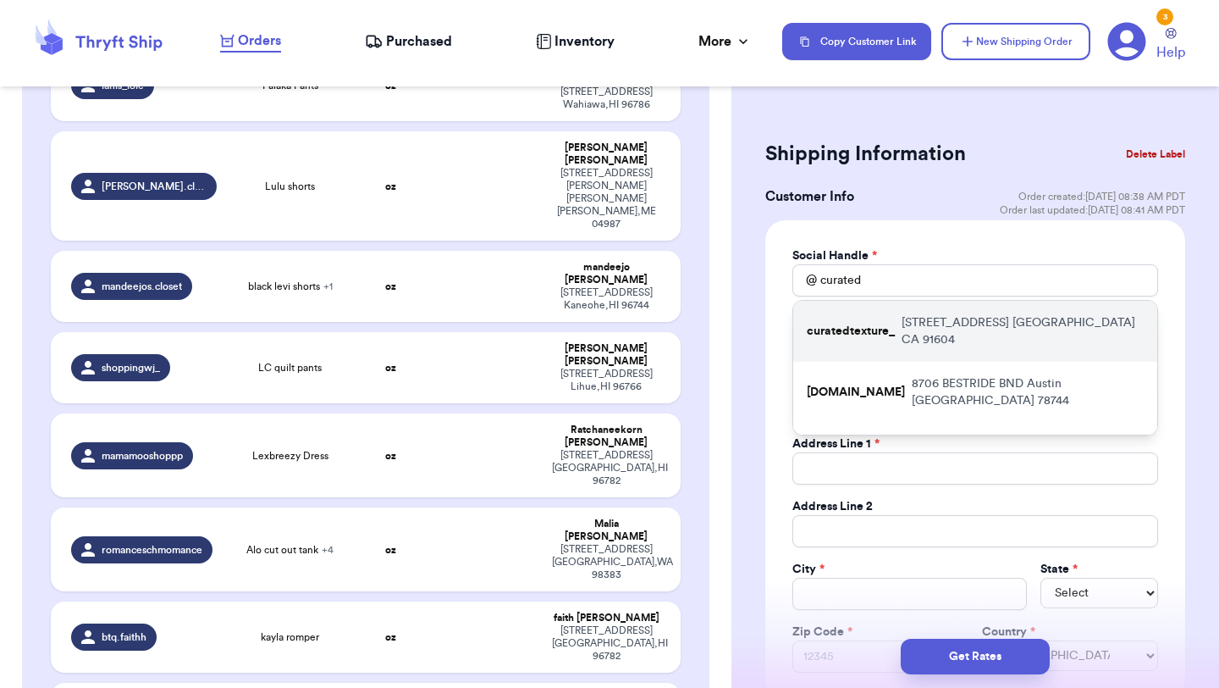
type input "[STREET_ADDRESS]"
type input "[GEOGRAPHIC_DATA]"
select select "CA"
type input "91604"
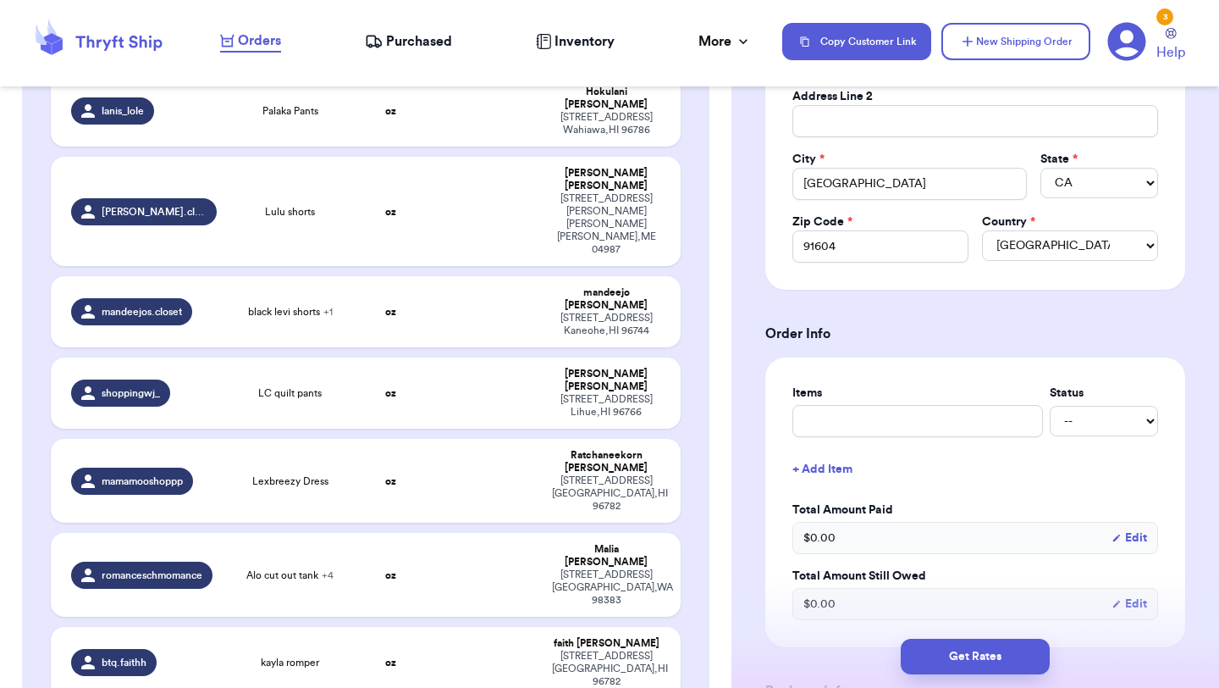
scroll to position [425, 0]
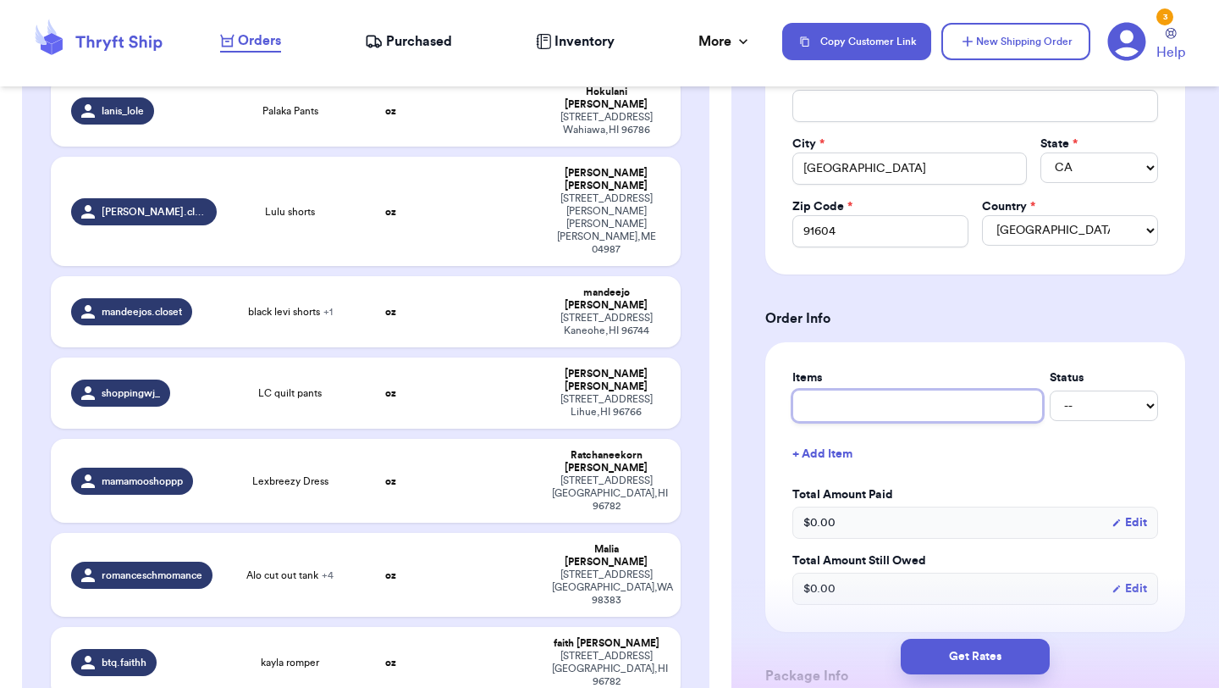
click at [909, 406] on input "text" at bounding box center [918, 405] width 251 height 32
type input "clothes"
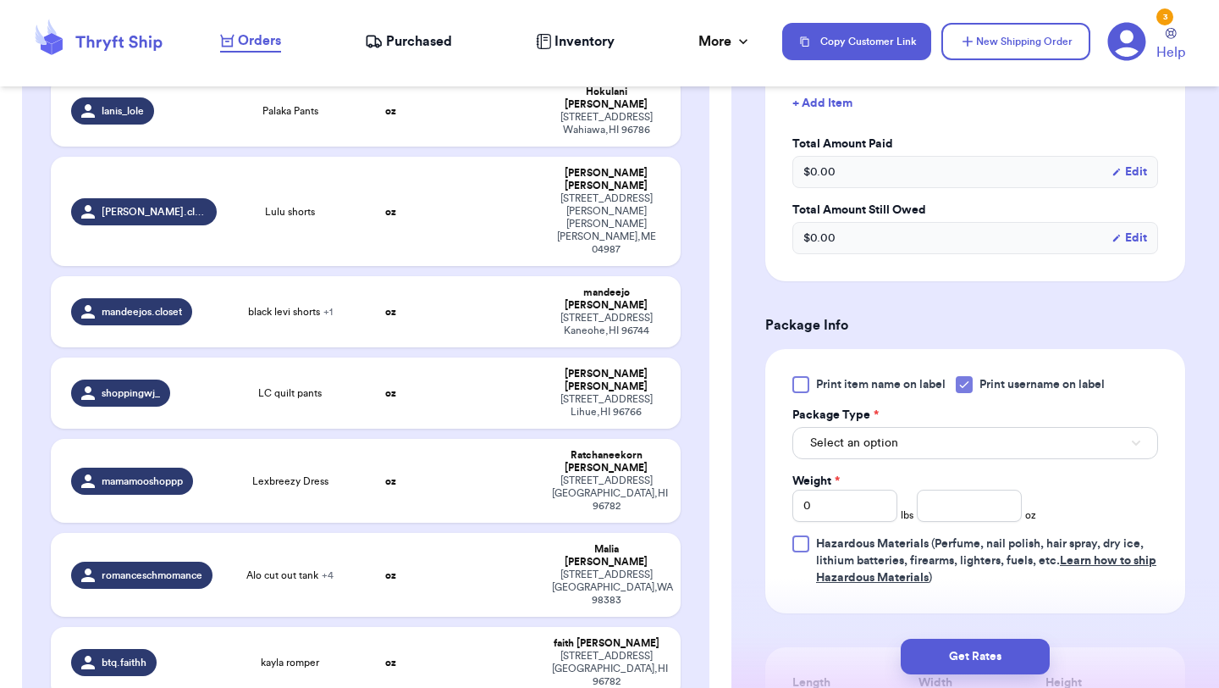
scroll to position [778, 0]
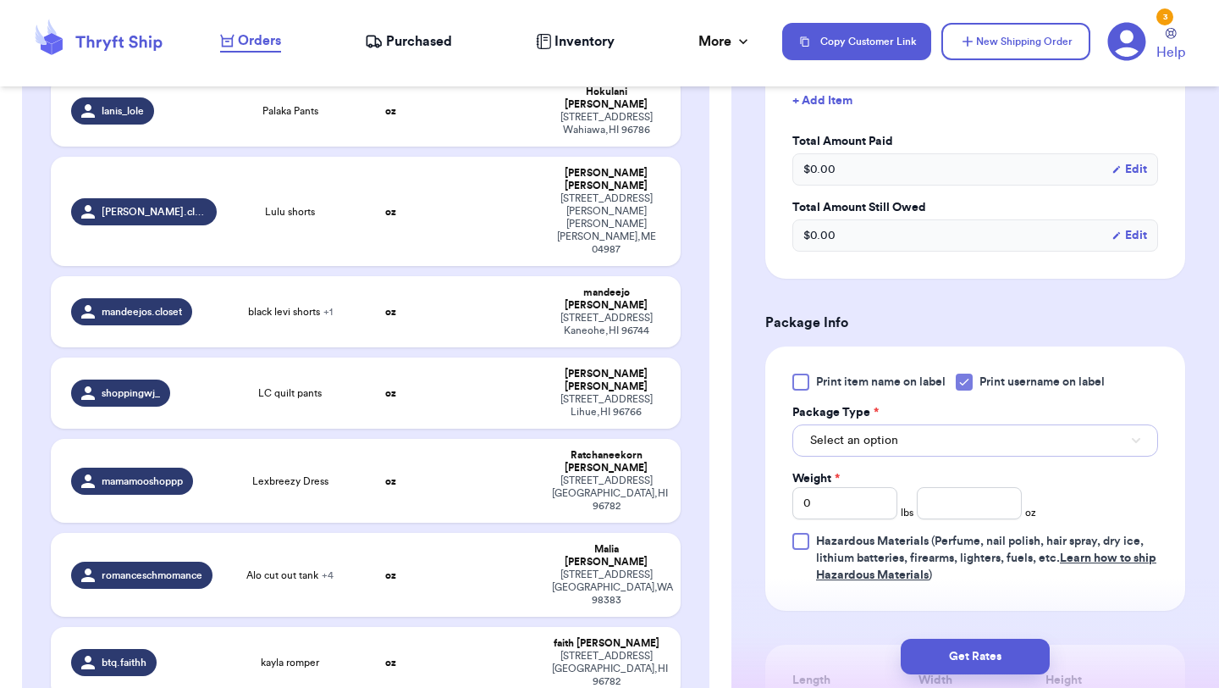
click at [915, 453] on button "Select an option" at bounding box center [976, 440] width 366 height 32
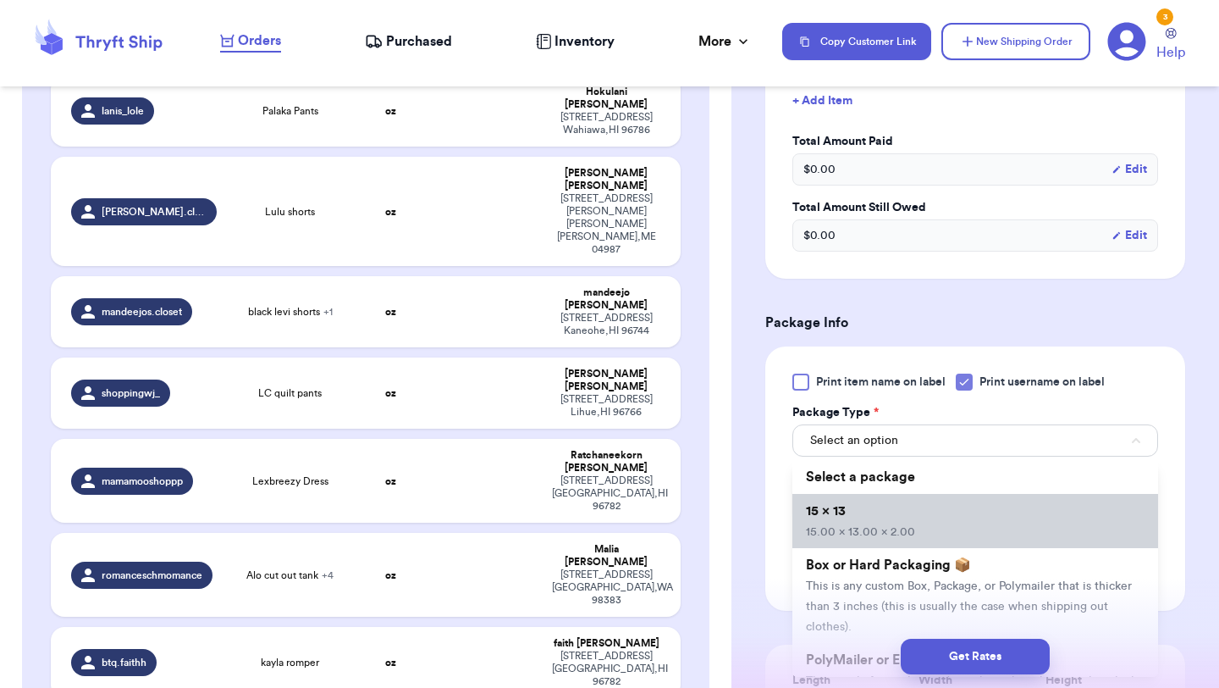
click at [914, 516] on li "15 x 13 15.00 x 13.00 x 2.00" at bounding box center [976, 521] width 366 height 54
type input "15"
type input "13"
type input "2"
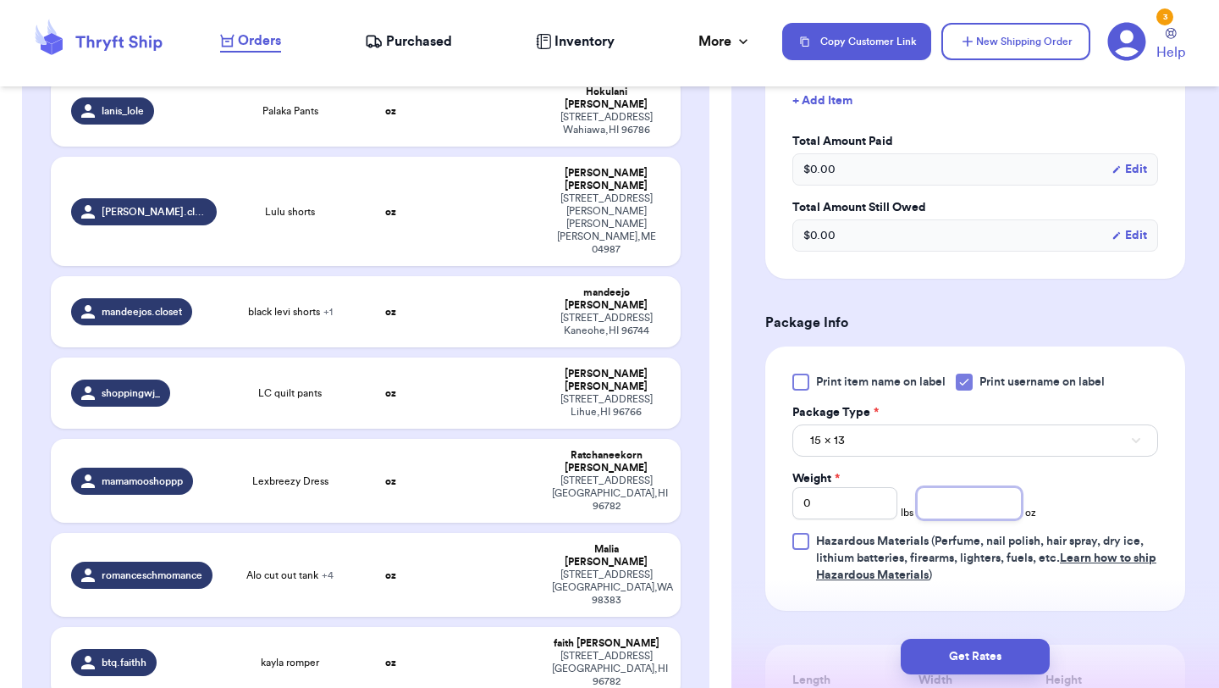
click at [963, 513] on input "number" at bounding box center [969, 503] width 105 height 32
type input "6"
click at [975, 657] on button "Get Rates" at bounding box center [975, 656] width 149 height 36
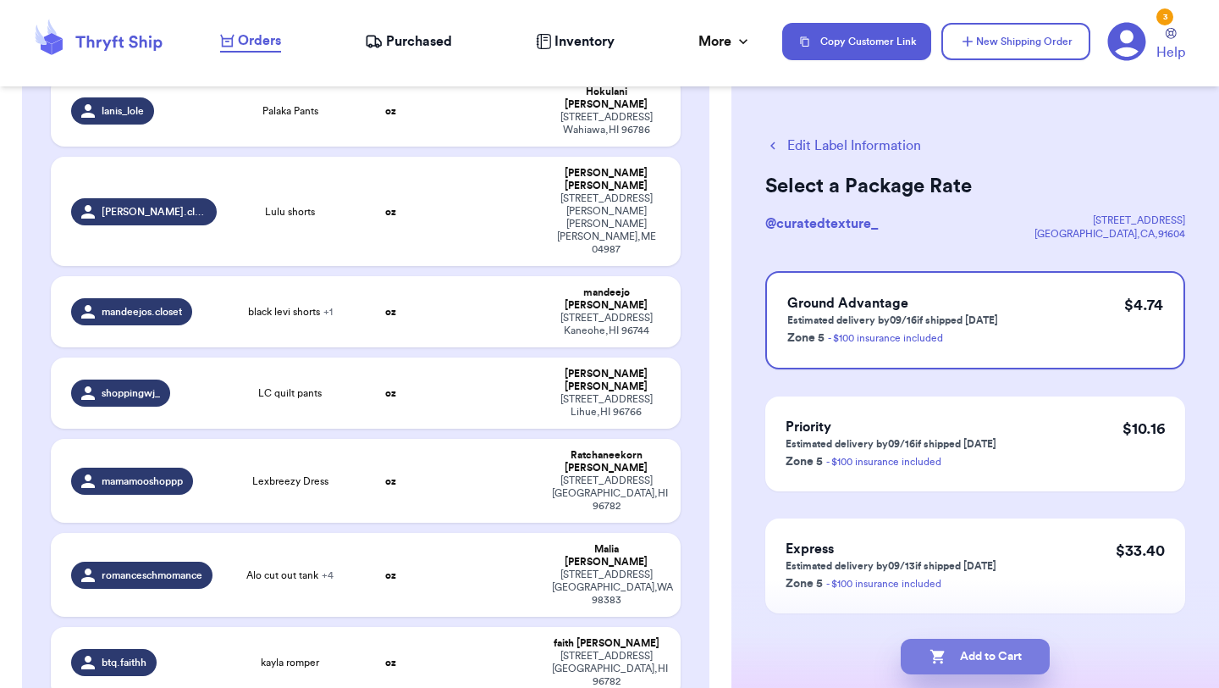
click at [1019, 654] on button "Add to Cart" at bounding box center [975, 656] width 149 height 36
checkbox input "true"
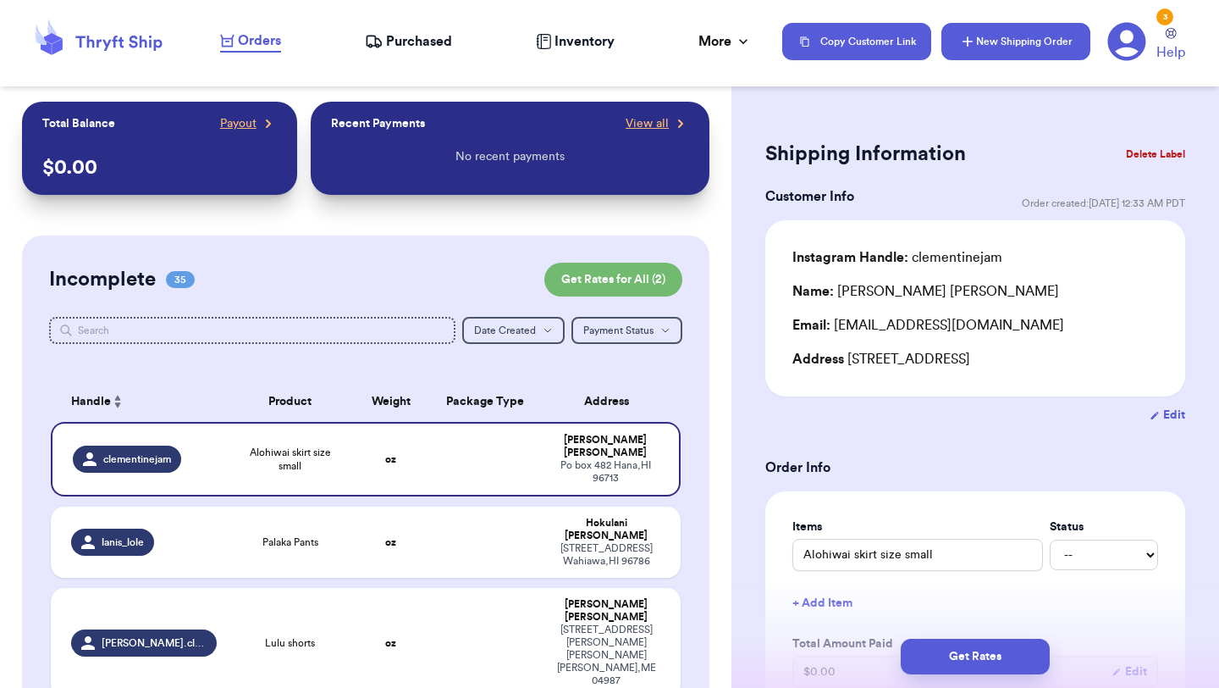
click at [1044, 47] on button "New Shipping Order" at bounding box center [1016, 41] width 149 height 37
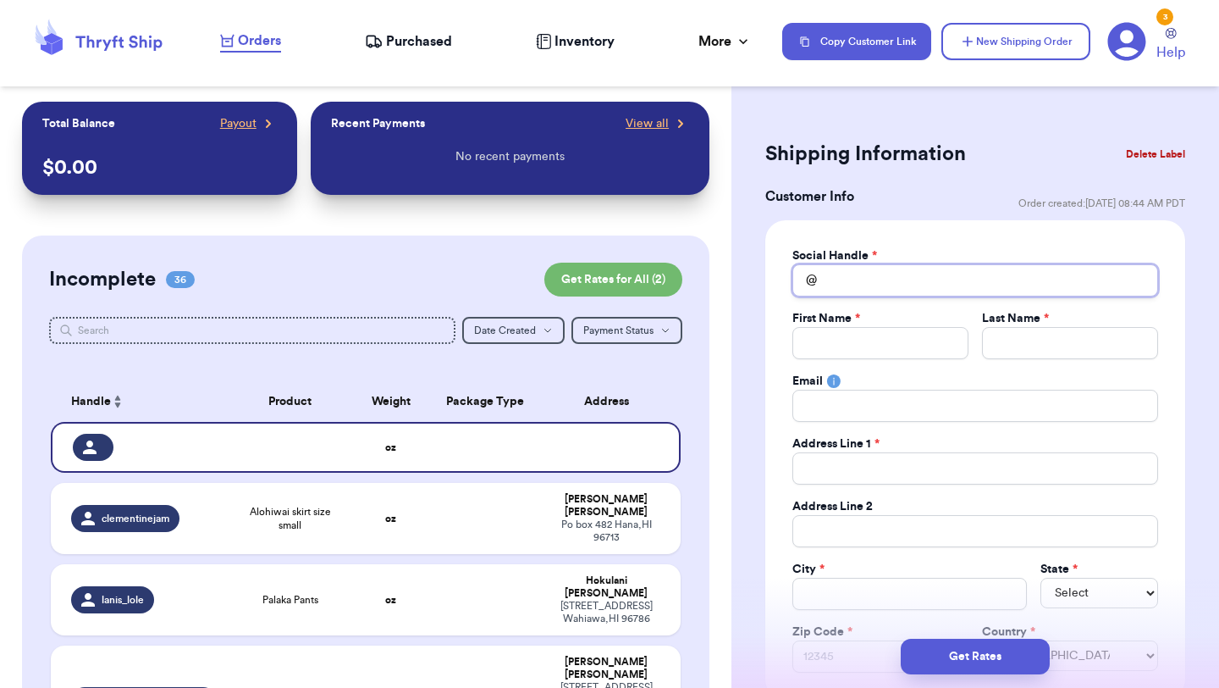
click at [898, 270] on input "Total Amount Paid" at bounding box center [976, 280] width 366 height 32
type input "c"
type input "ch"
type input "che"
type input "chev"
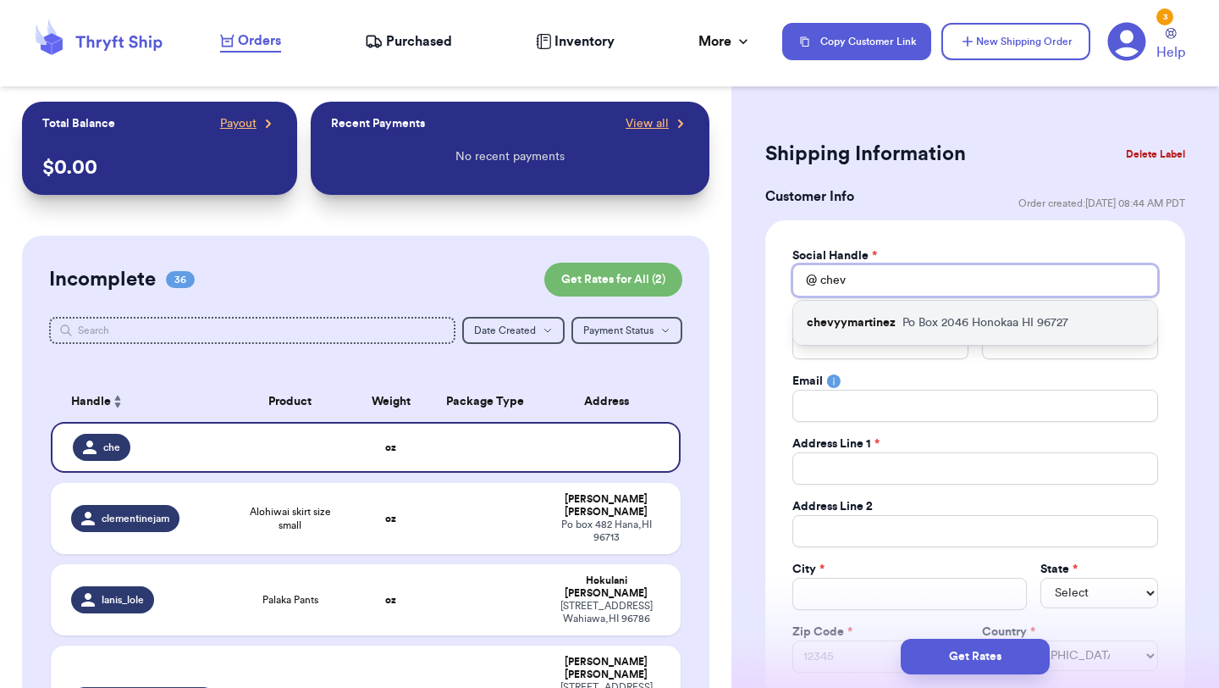
type input "chev"
click at [901, 322] on div "chevyymartinez Po Box 2046 Honokaa HI 96727" at bounding box center [975, 323] width 364 height 44
type input "chevyymartinez"
type input "Chevy"
type input "[PERSON_NAME]"
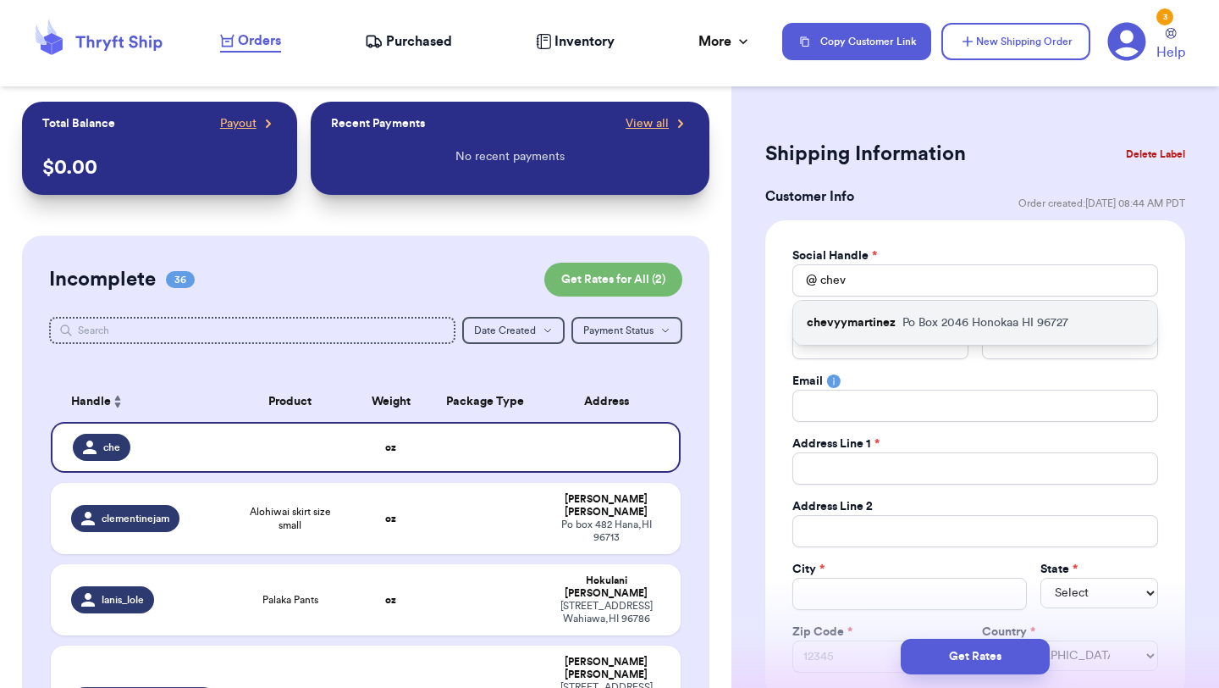
type input "[EMAIL_ADDRESS][DOMAIN_NAME]"
type input "Po Box 2046"
type input "Honokaa"
select select "HI"
type input "96727"
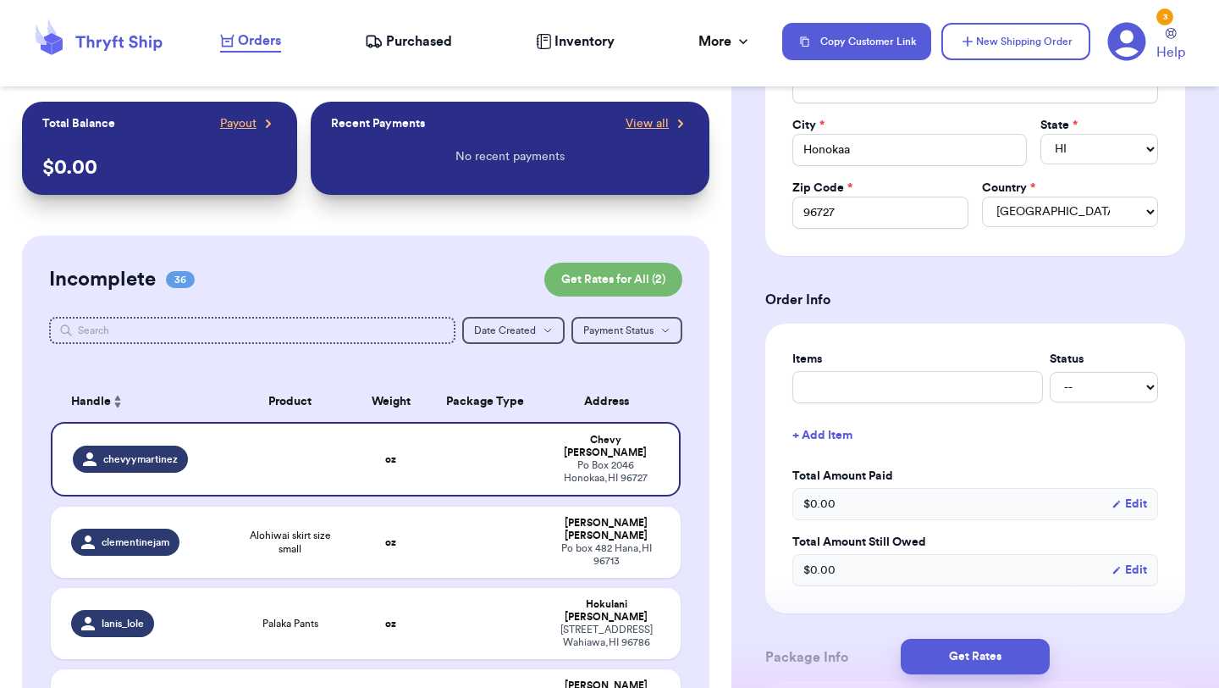
scroll to position [497, 0]
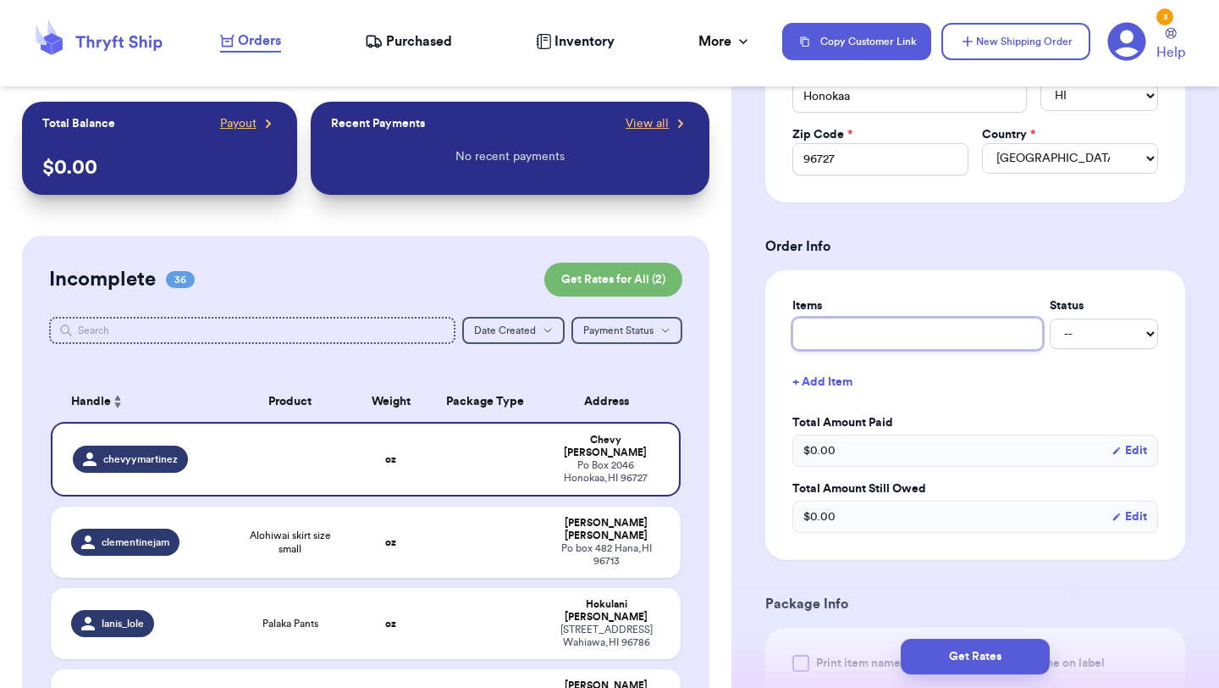
click at [898, 340] on input "text" at bounding box center [918, 334] width 251 height 32
type input "c"
type input "cl"
type input "clo"
type input "clot"
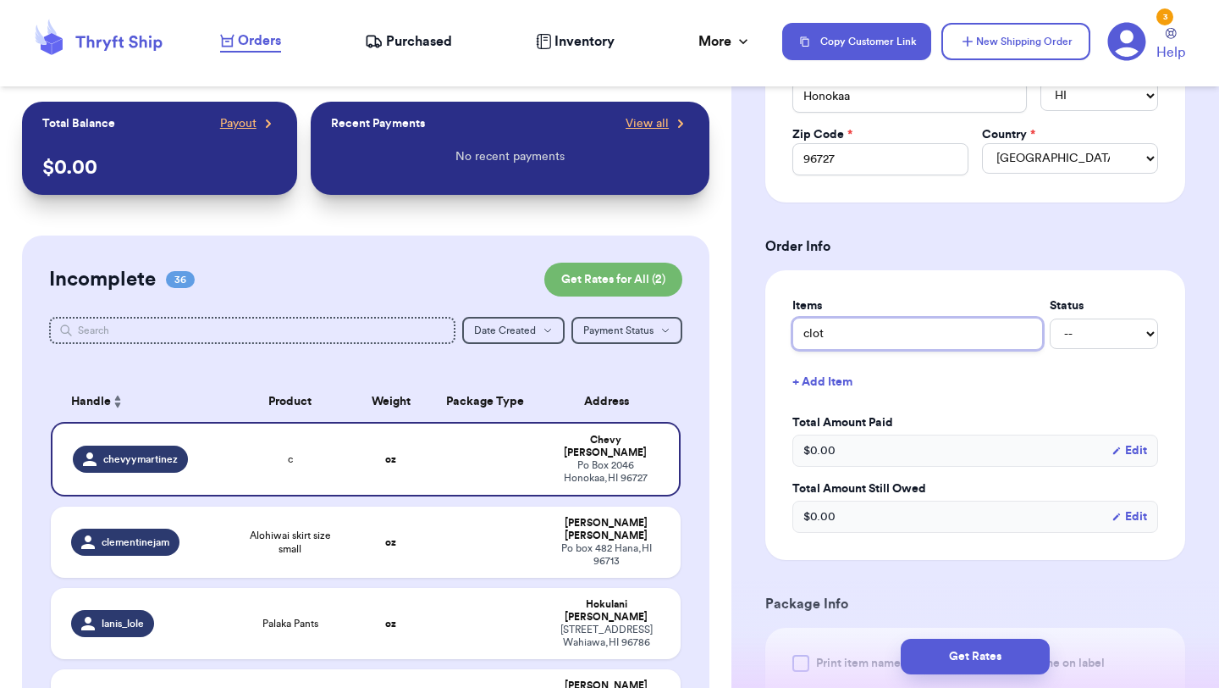
type input "[PERSON_NAME]"
type input "clot"
type input "cloth"
type input "clothe"
type input "clothes"
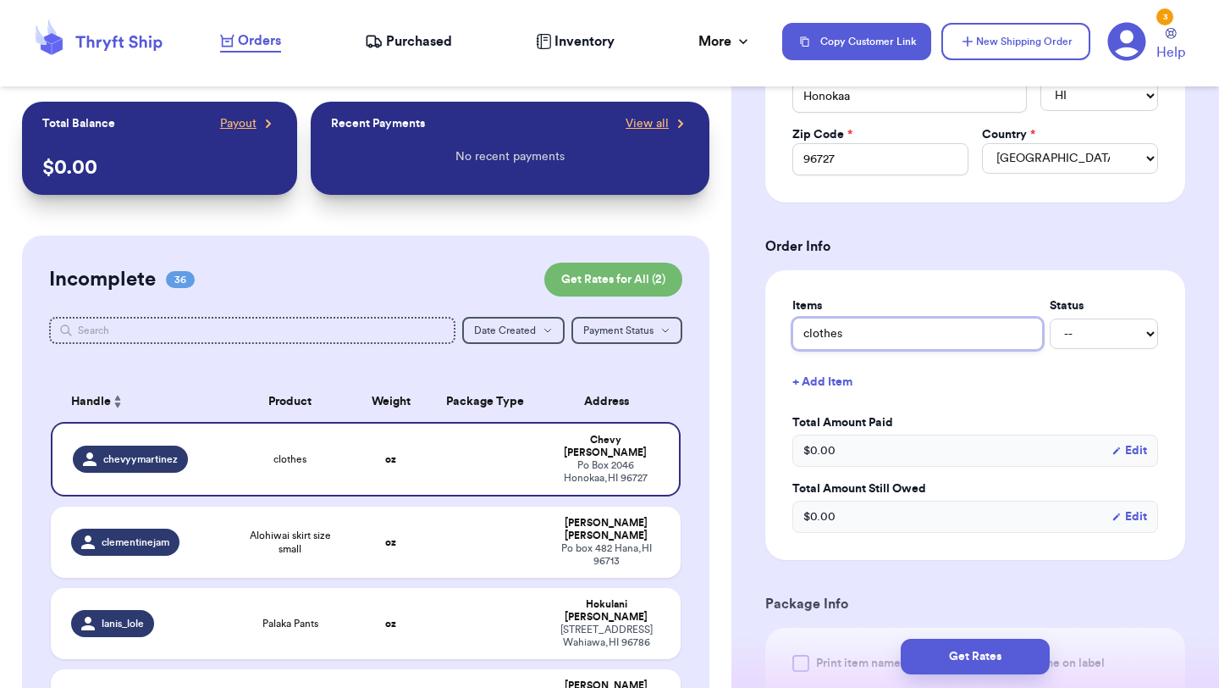
type input "clothes"
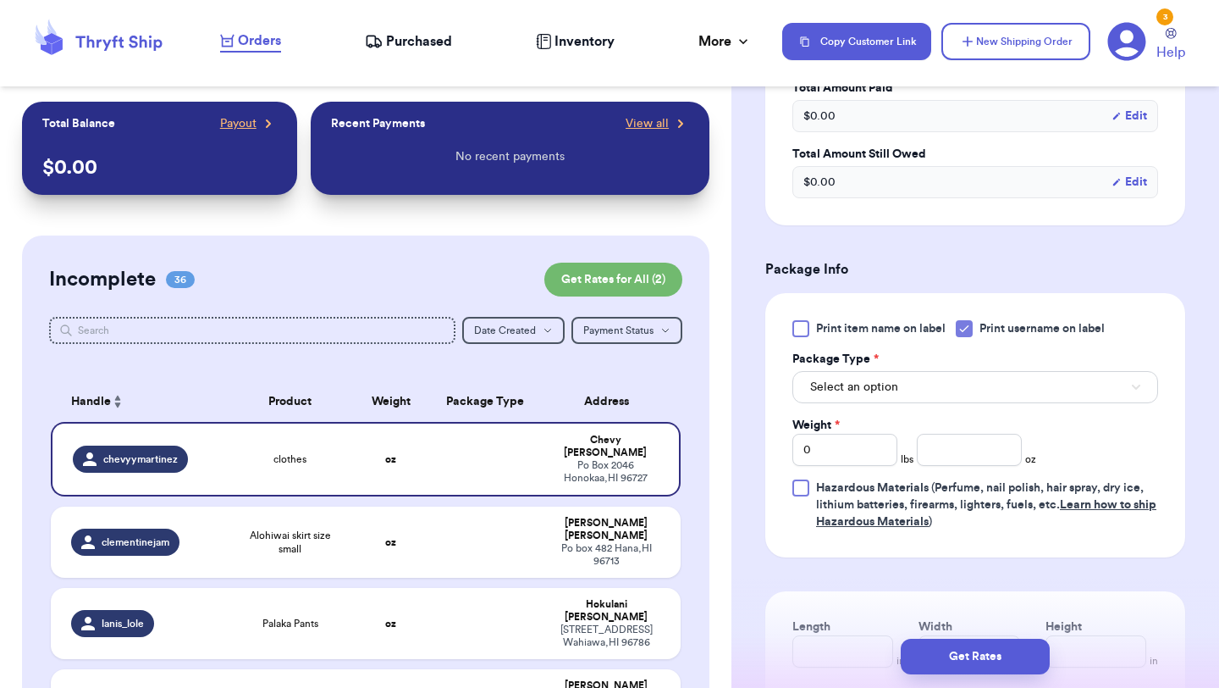
scroll to position [845, 0]
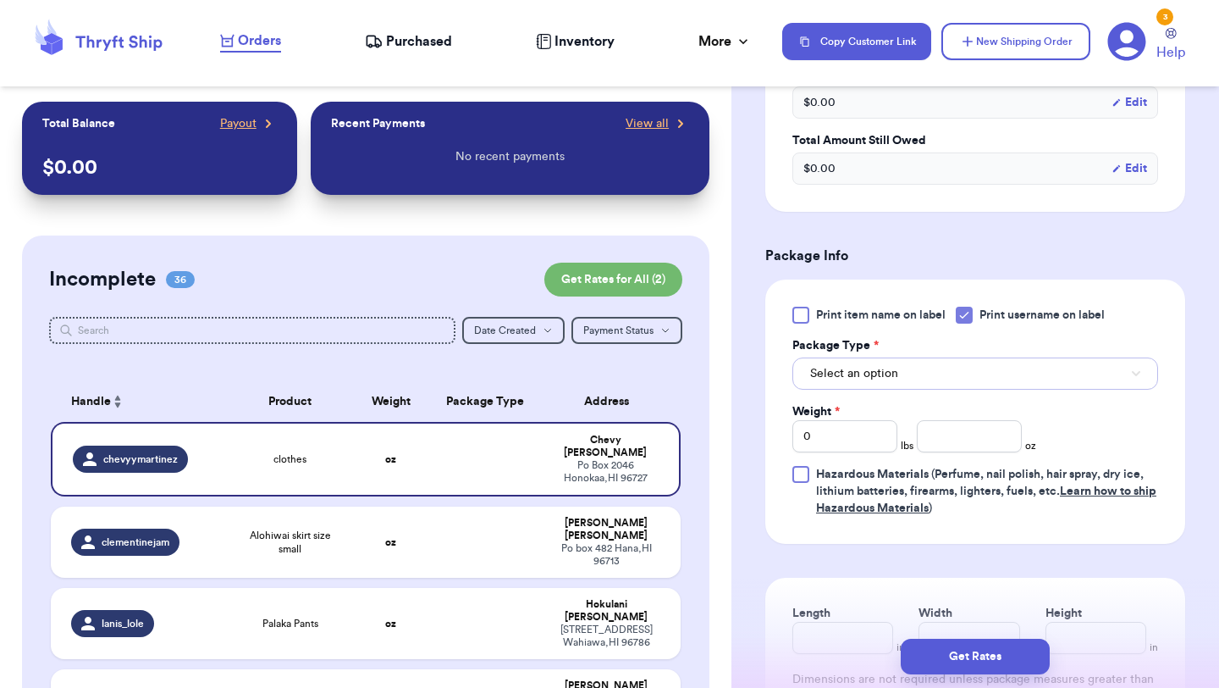
click at [890, 376] on span "Select an option" at bounding box center [854, 373] width 88 height 17
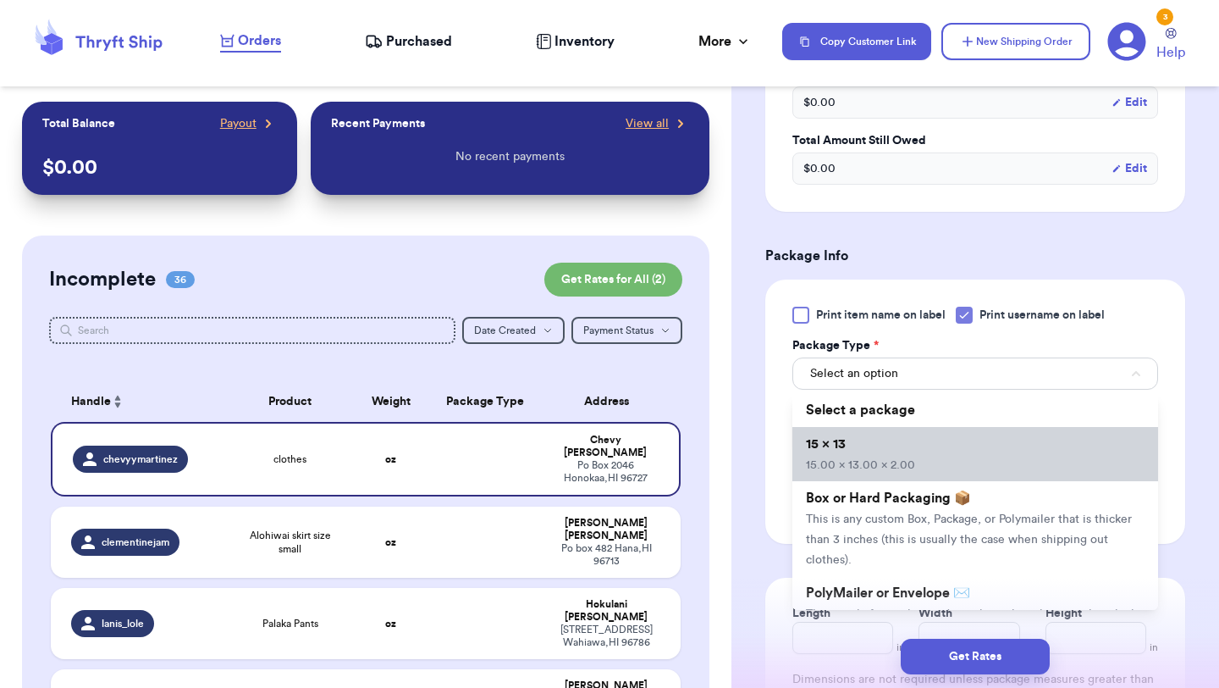
click at [912, 452] on li "15 x 13 15.00 x 13.00 x 2.00" at bounding box center [976, 454] width 366 height 54
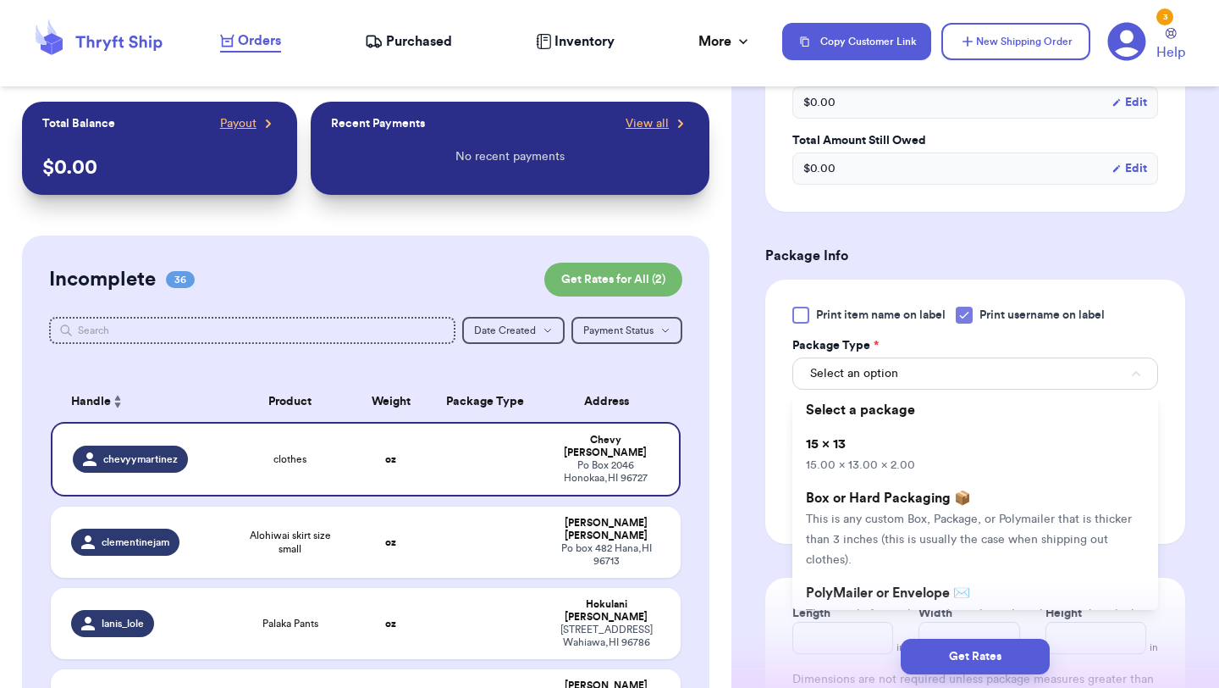
type input "15"
type input "13"
type input "2"
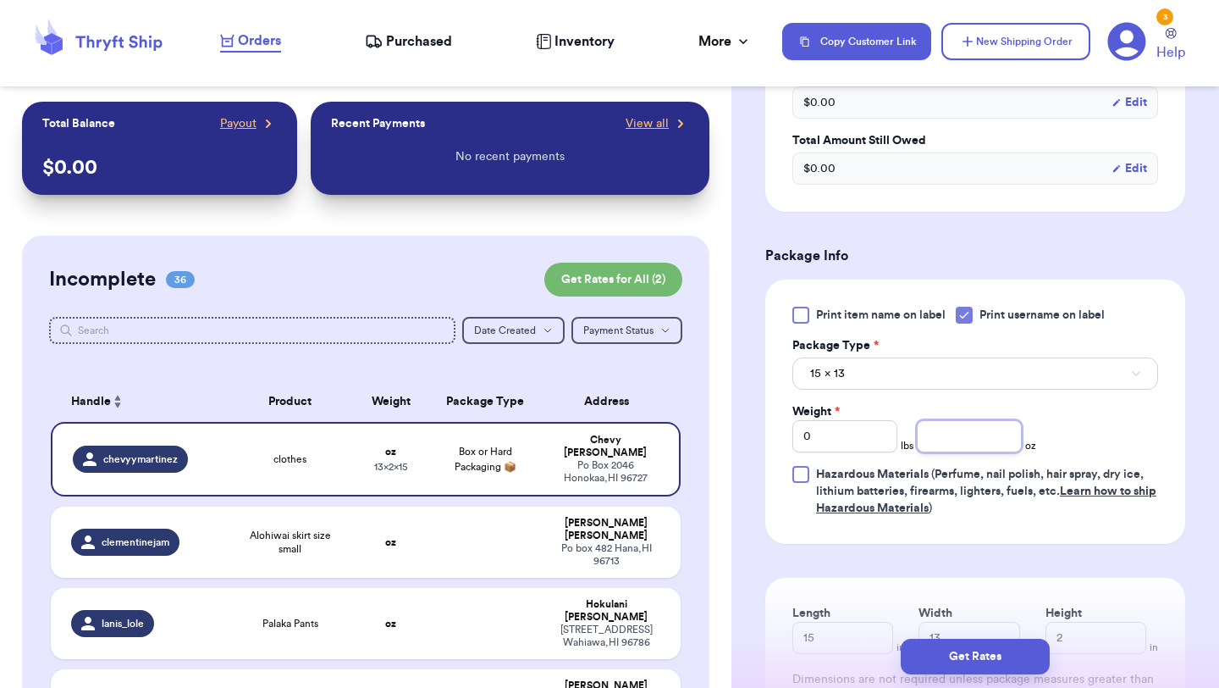
click at [972, 441] on input "number" at bounding box center [969, 436] width 105 height 32
type input "4"
click at [992, 657] on button "Get Rates" at bounding box center [975, 656] width 149 height 36
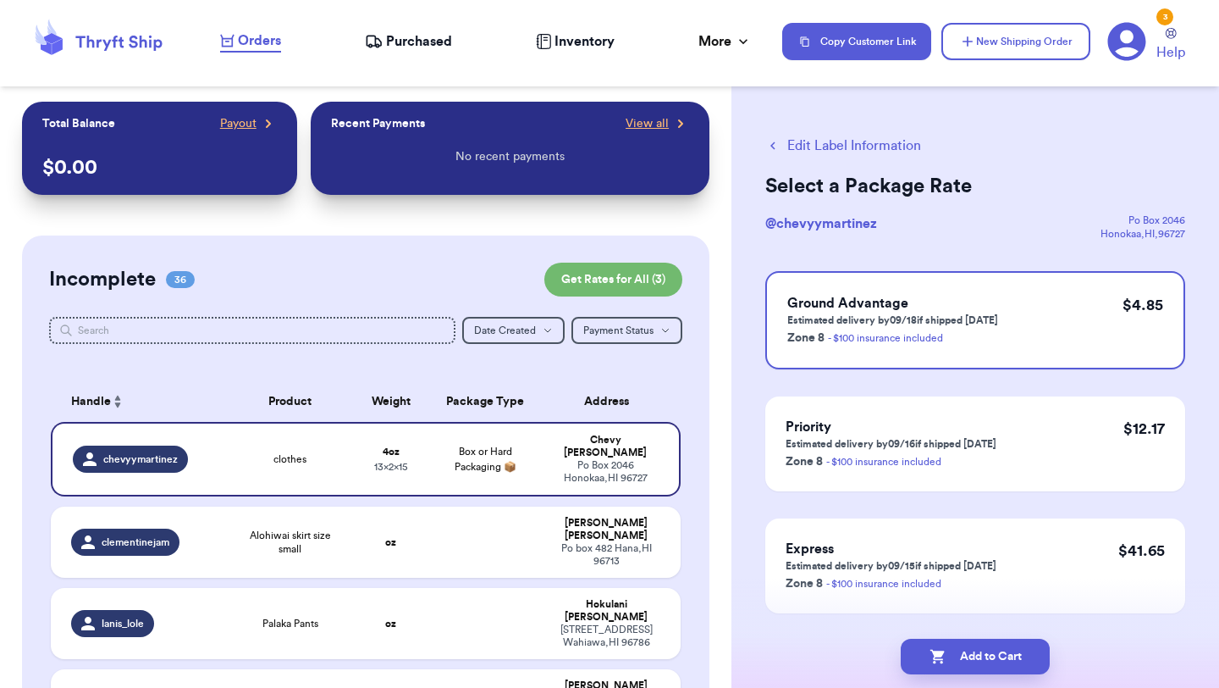
click at [992, 657] on button "Add to Cart" at bounding box center [975, 656] width 149 height 36
checkbox input "true"
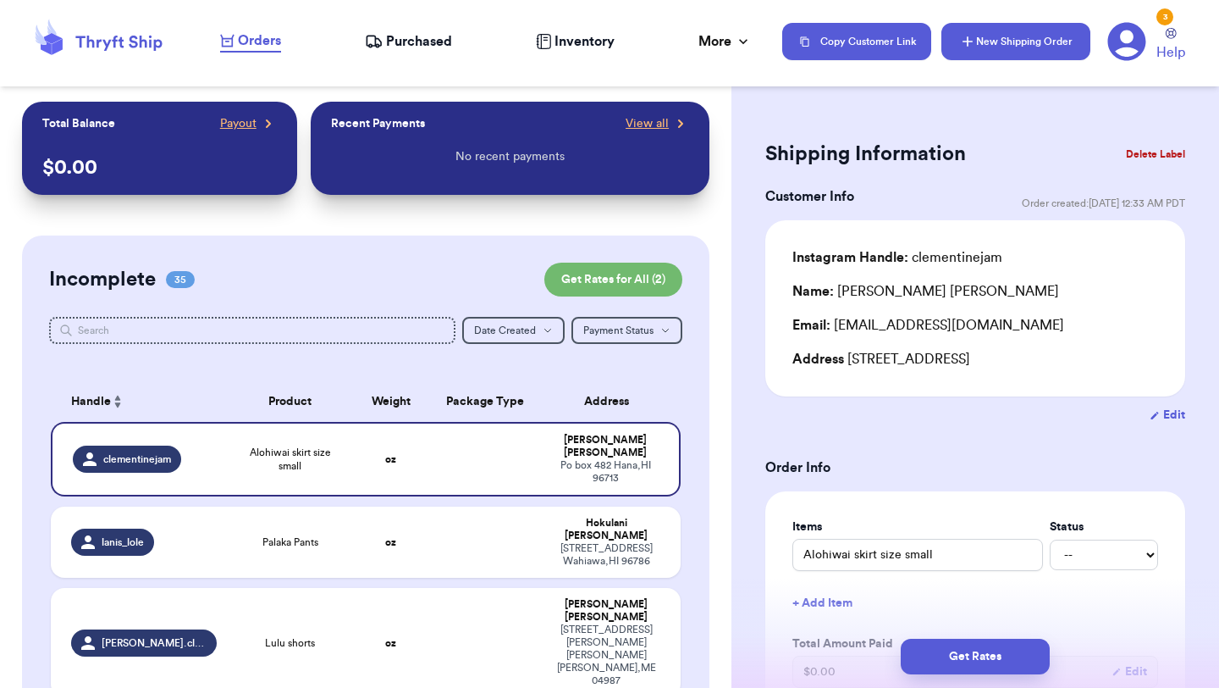
click at [1015, 31] on button "New Shipping Order" at bounding box center [1016, 41] width 149 height 37
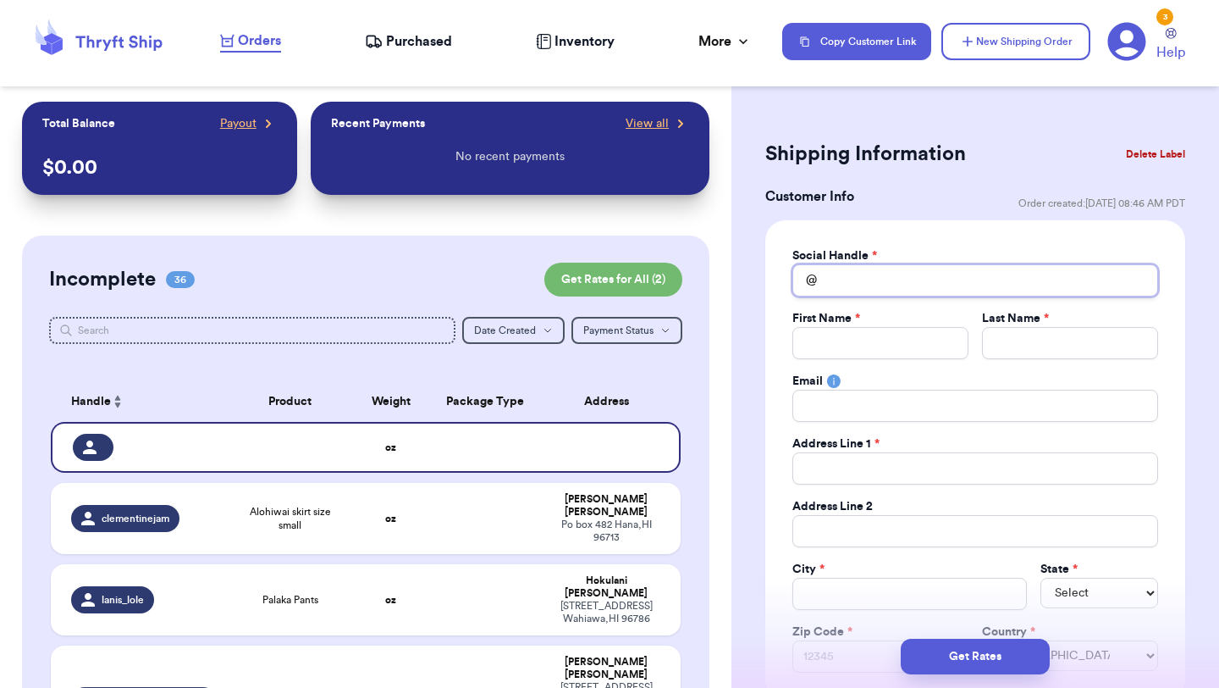
click at [906, 279] on input "Total Amount Paid" at bounding box center [976, 280] width 366 height 32
type input "c"
type input "ci"
type input "cia"
type input "ciar"
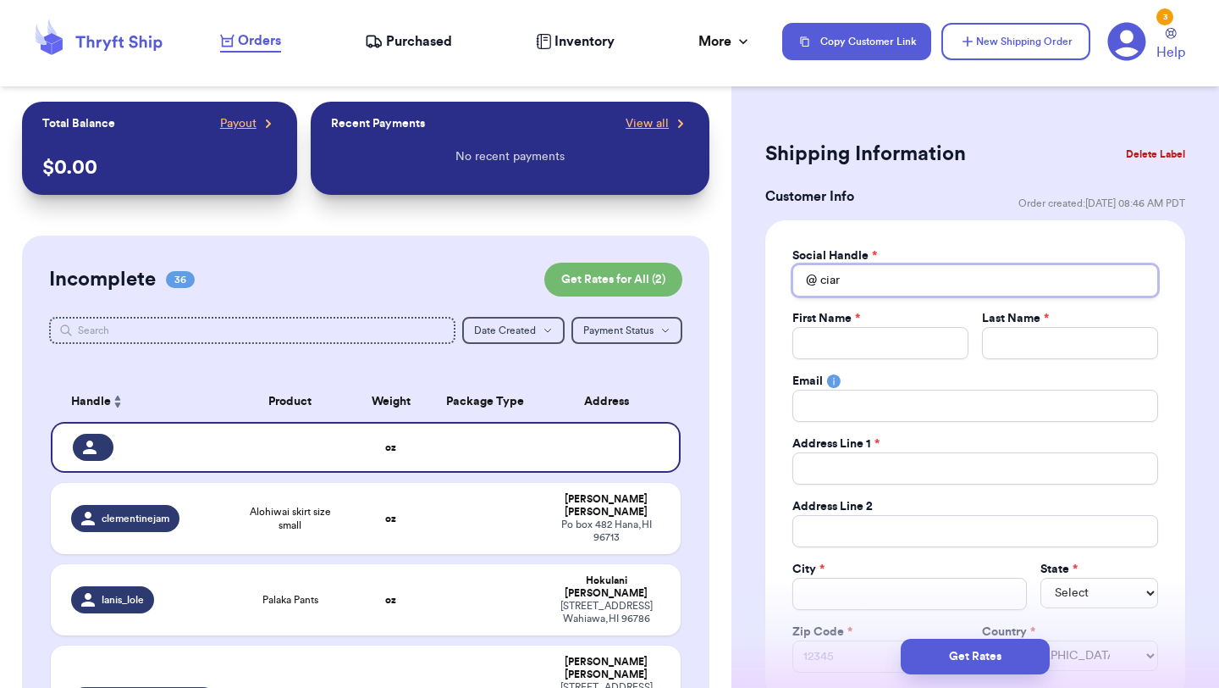
type input "[PERSON_NAME]"
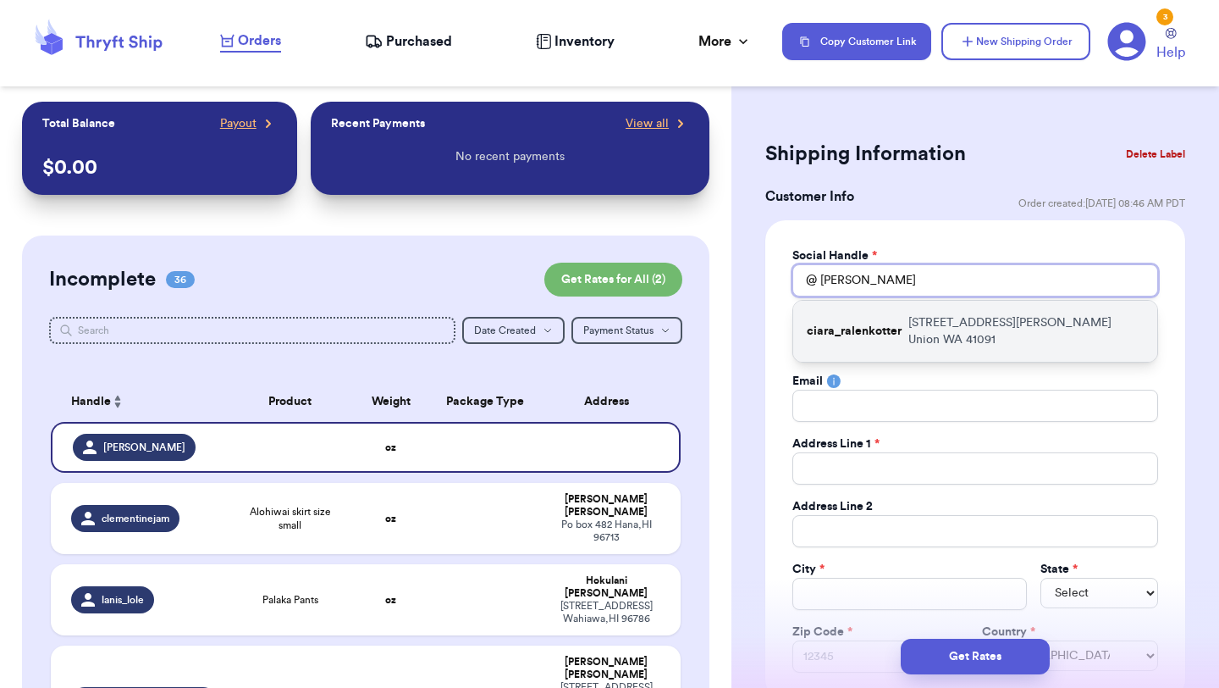
type input "[PERSON_NAME]"
click at [903, 328] on div "ciara_ralenkotter [STREET_ADDRESS][PERSON_NAME]" at bounding box center [975, 331] width 364 height 61
type input "ciara_ralenkotter"
type input "[PERSON_NAME]"
type input "Ralenkotter"
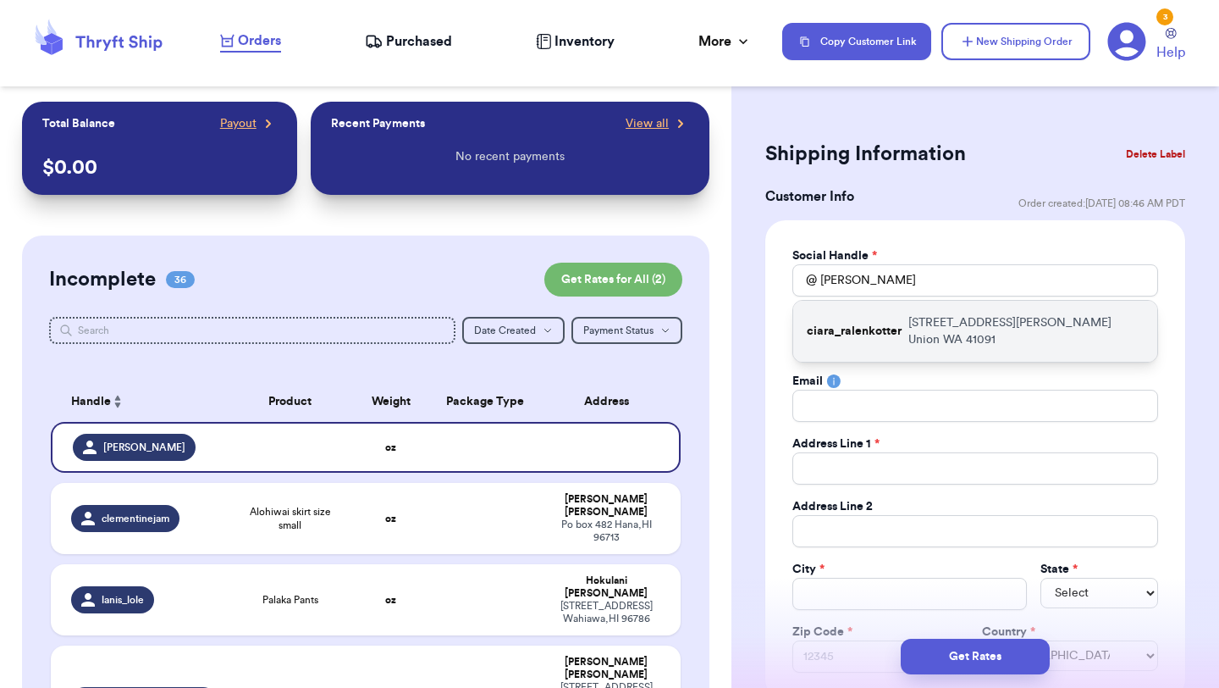
type input "[PERSON_NAME][EMAIL_ADDRESS][DOMAIN_NAME]"
type input "[STREET_ADDRESS][PERSON_NAME]"
type input "Union"
select select "WA"
type input "41091"
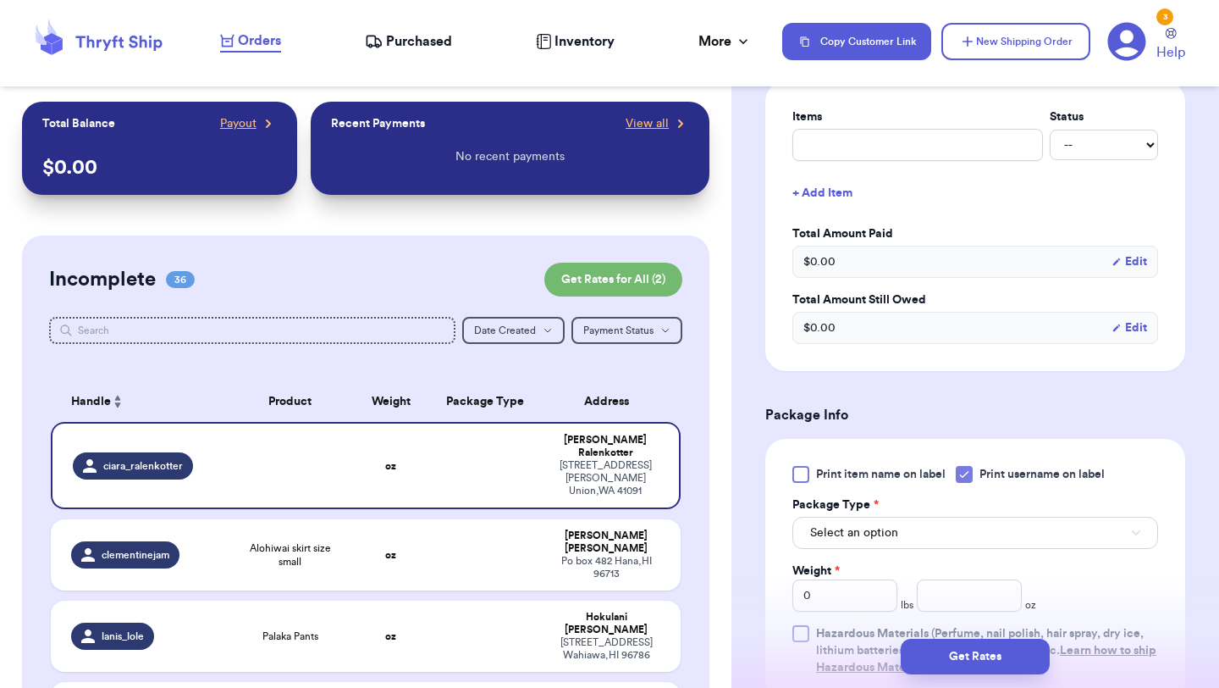
scroll to position [701, 0]
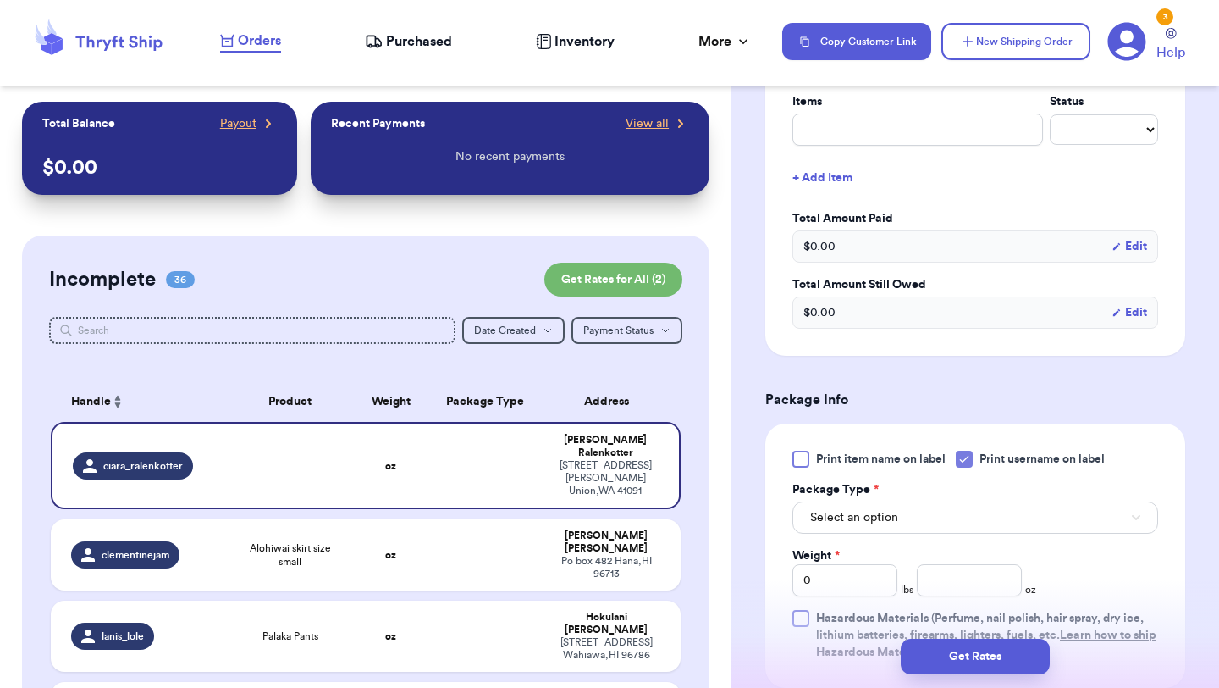
click at [902, 157] on div "Items Status -- Paid Owes + Add Item Total Amount Paid $ 0.00 Edit Total Amount…" at bounding box center [976, 210] width 366 height 235
click at [902, 141] on input "text" at bounding box center [918, 129] width 251 height 32
type input "clothes"
click at [876, 516] on span "Select an option" at bounding box center [854, 517] width 88 height 17
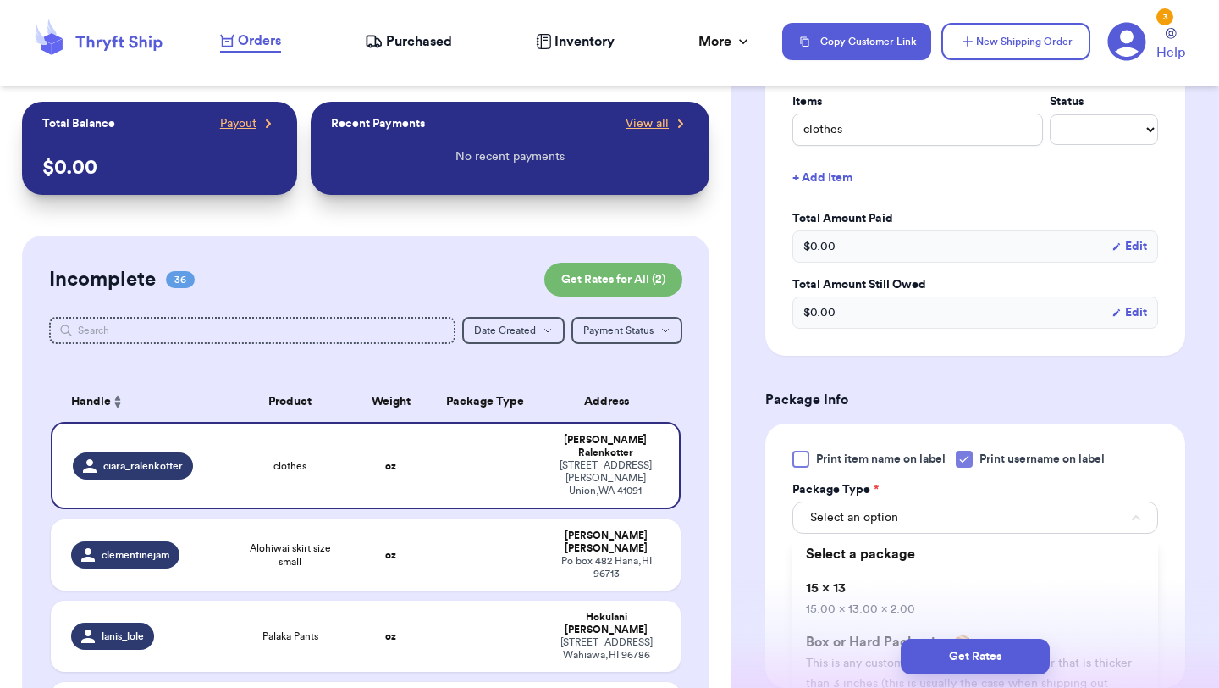
click at [876, 577] on li "15 x 13 15.00 x 13.00 x 2.00" at bounding box center [976, 598] width 366 height 54
type input "15"
type input "13"
type input "2"
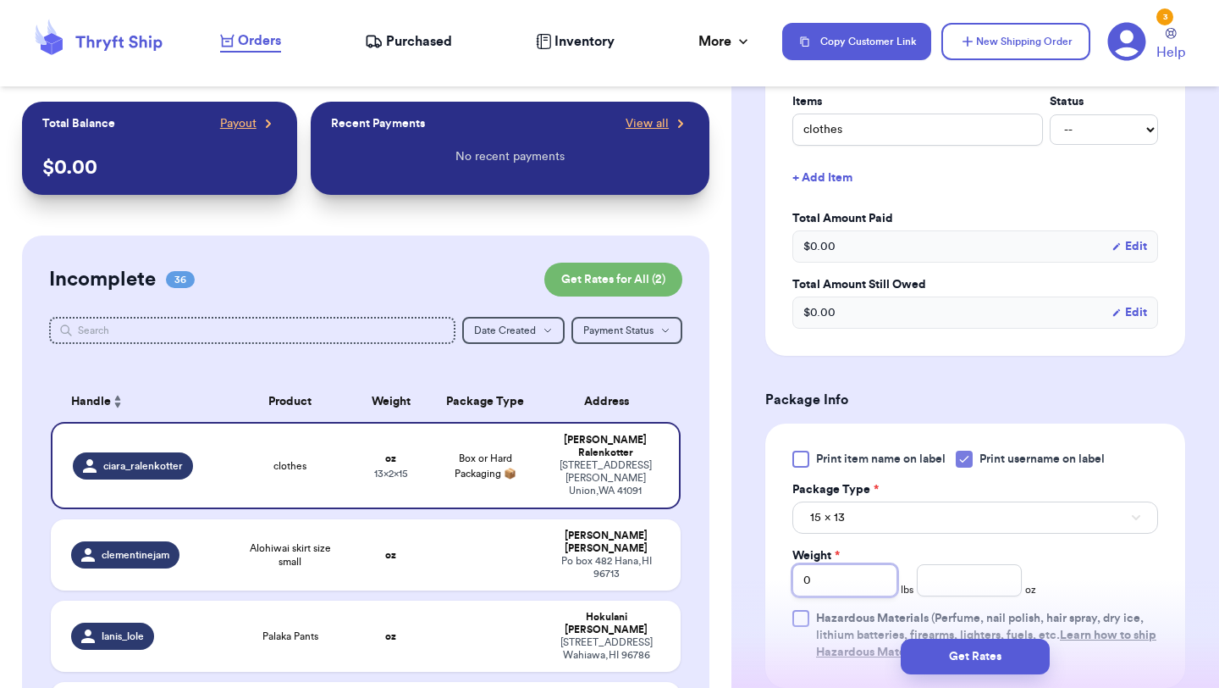
drag, startPoint x: 864, startPoint y: 577, endPoint x: 706, endPoint y: 575, distance: 157.5
click at [706, 575] on div "Customer Link New Order Total Balance Payout $ 0.00 Recent Payments View all No…" at bounding box center [609, 344] width 1219 height 688
type input "1"
click at [938, 576] on input "number" at bounding box center [969, 580] width 105 height 32
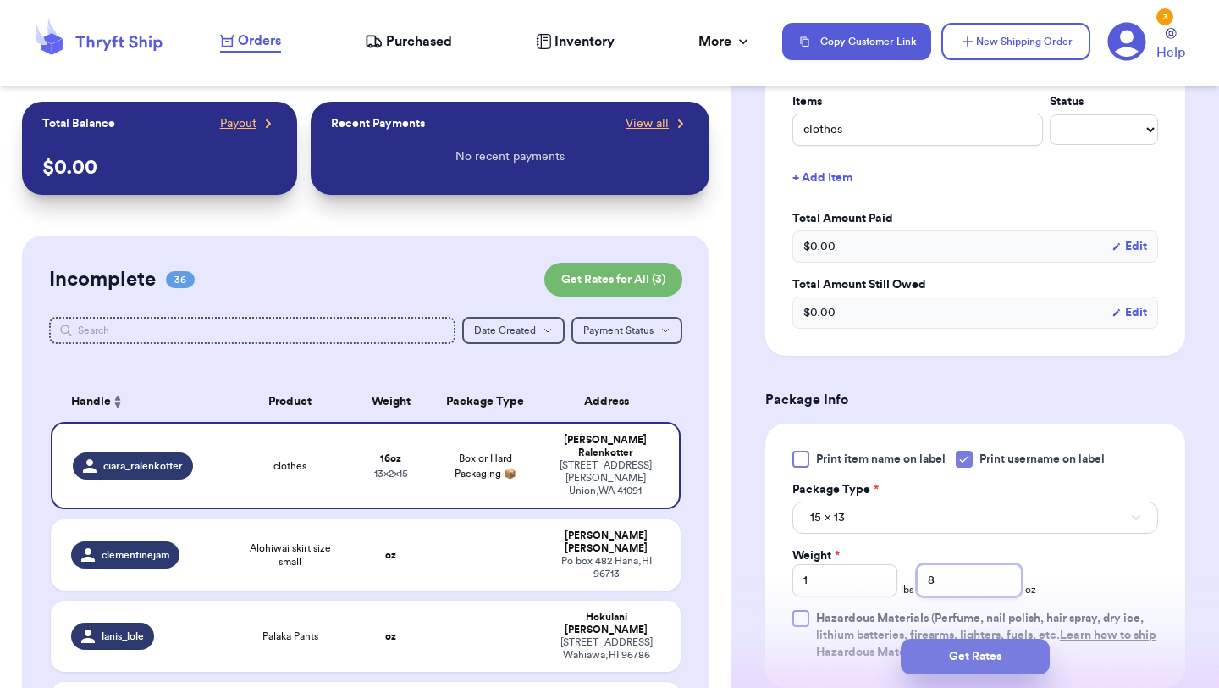
type input "8"
click at [980, 649] on button "Get Rates" at bounding box center [975, 656] width 149 height 36
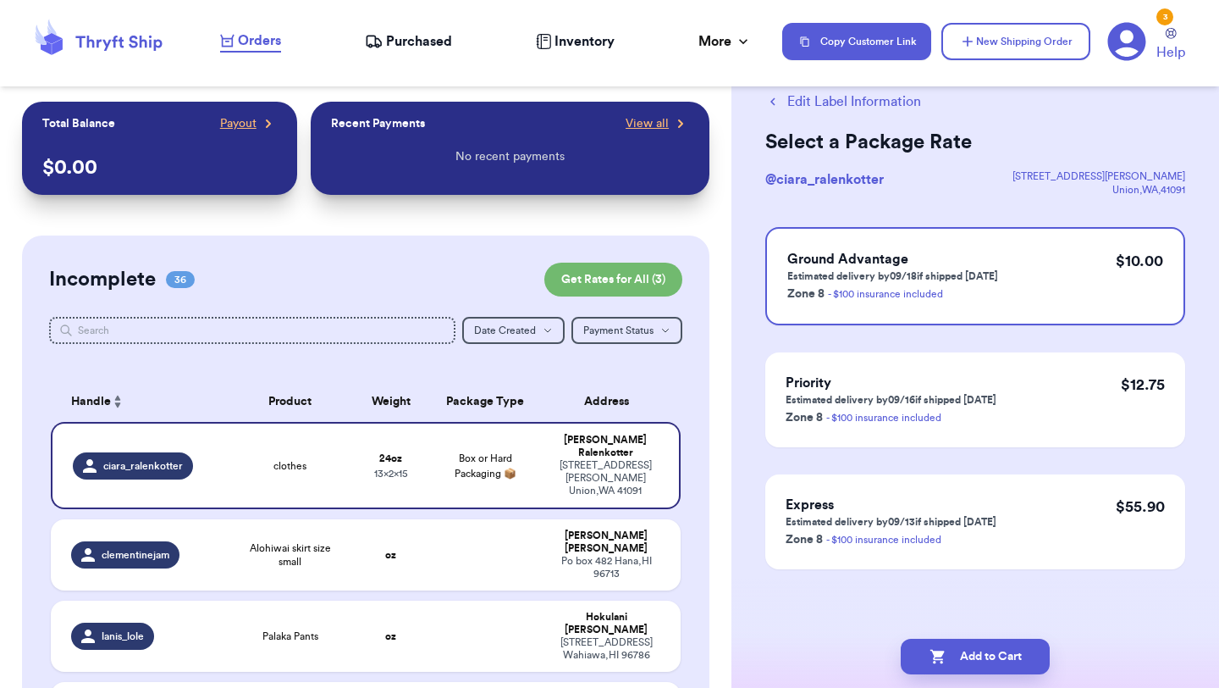
scroll to position [0, 0]
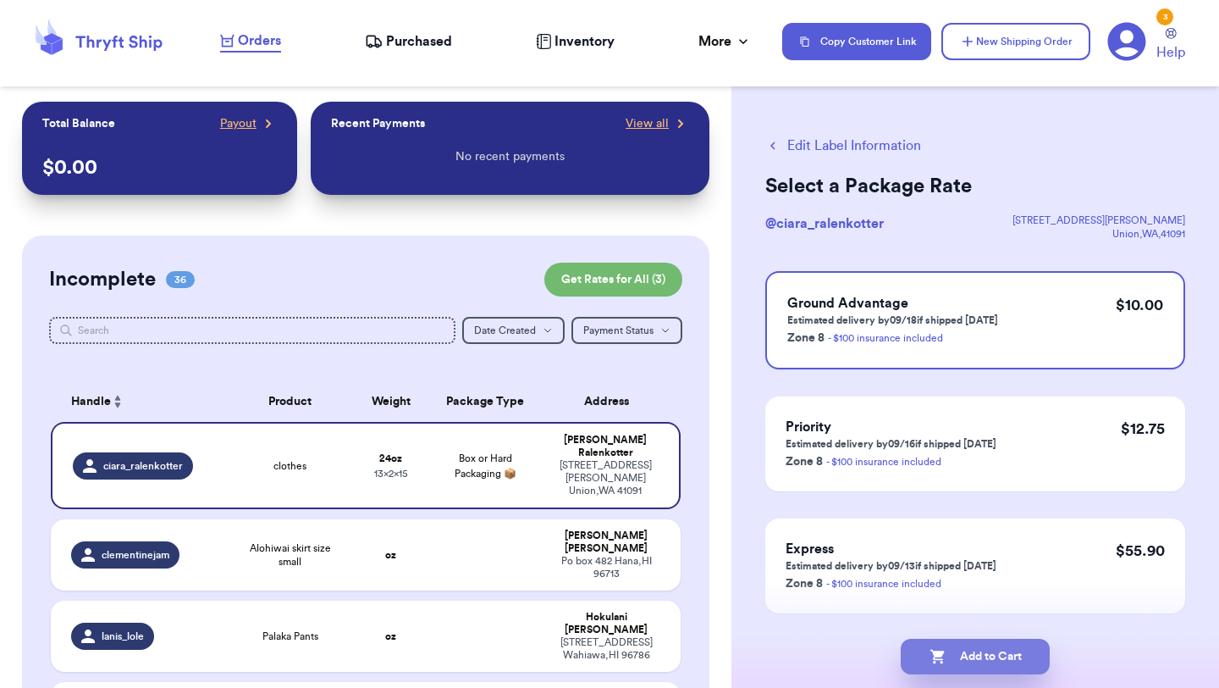
click at [987, 655] on button "Add to Cart" at bounding box center [975, 656] width 149 height 36
checkbox input "true"
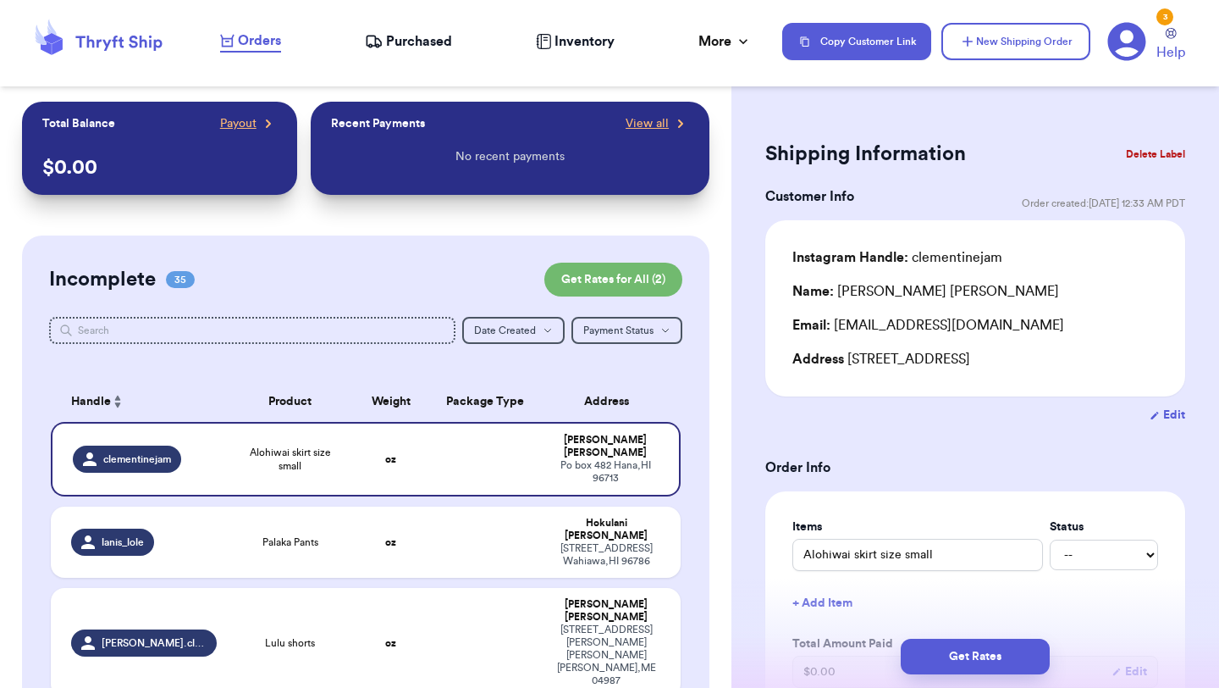
type input "black levi shorts"
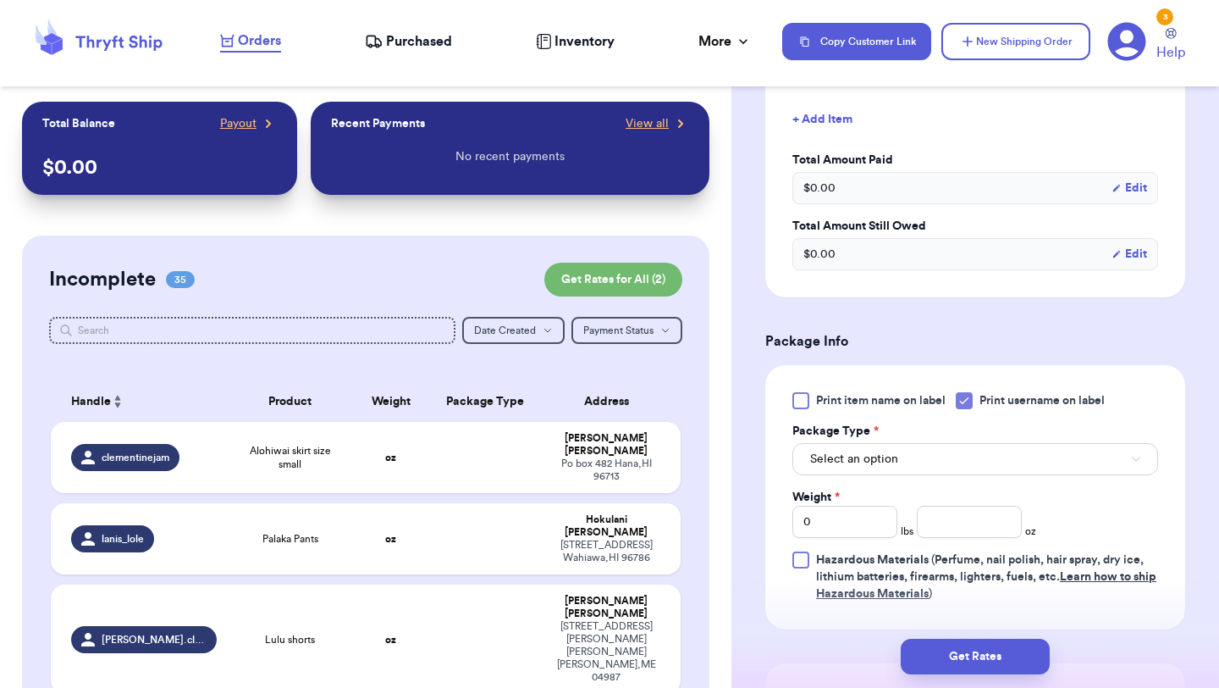
scroll to position [544, 0]
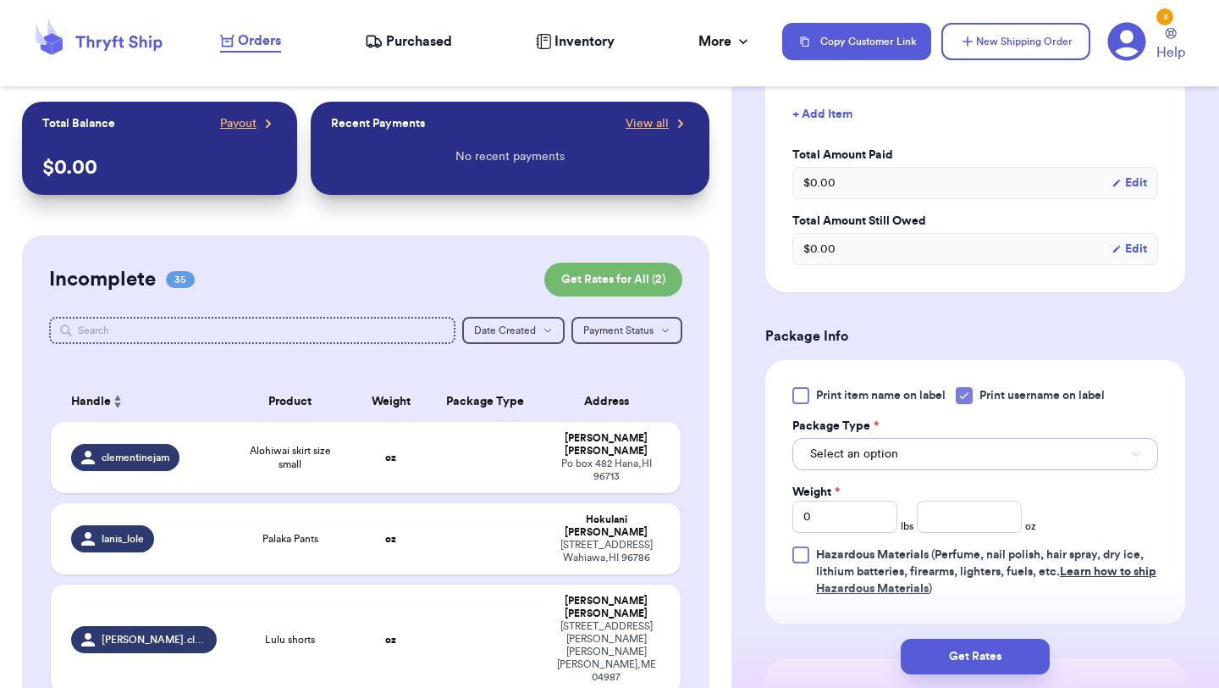
click at [930, 462] on button "Select an option" at bounding box center [976, 454] width 366 height 32
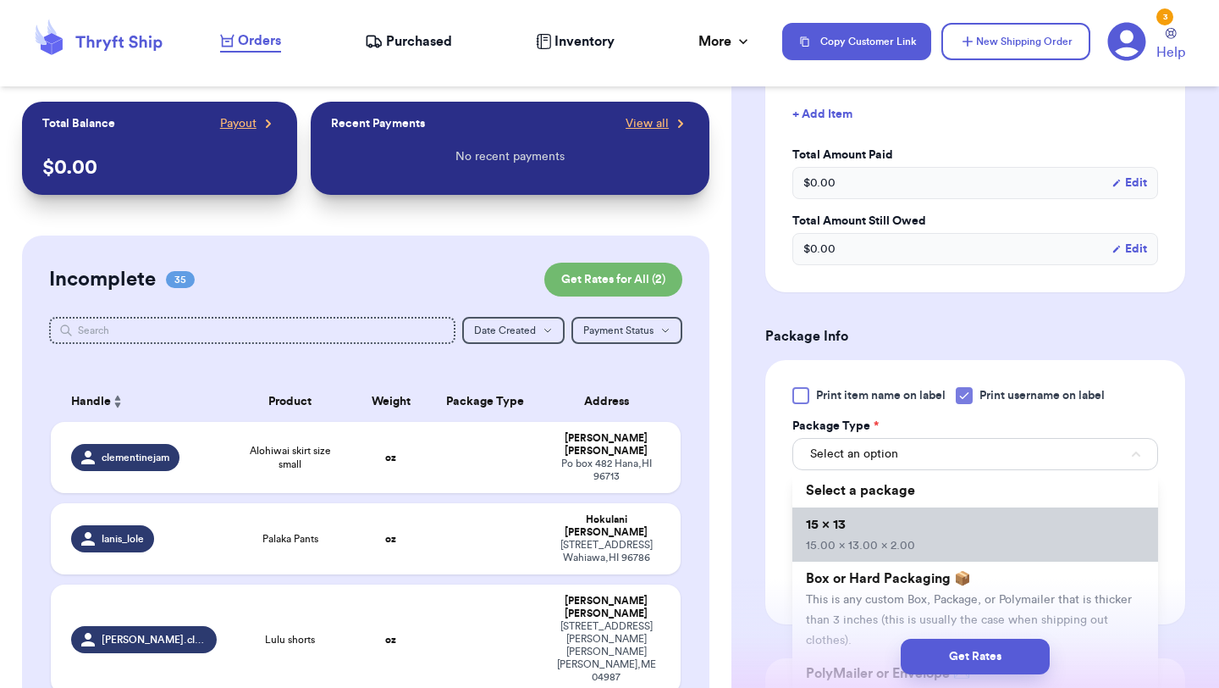
click at [921, 513] on li "15 x 13 15.00 x 13.00 x 2.00" at bounding box center [976, 534] width 366 height 54
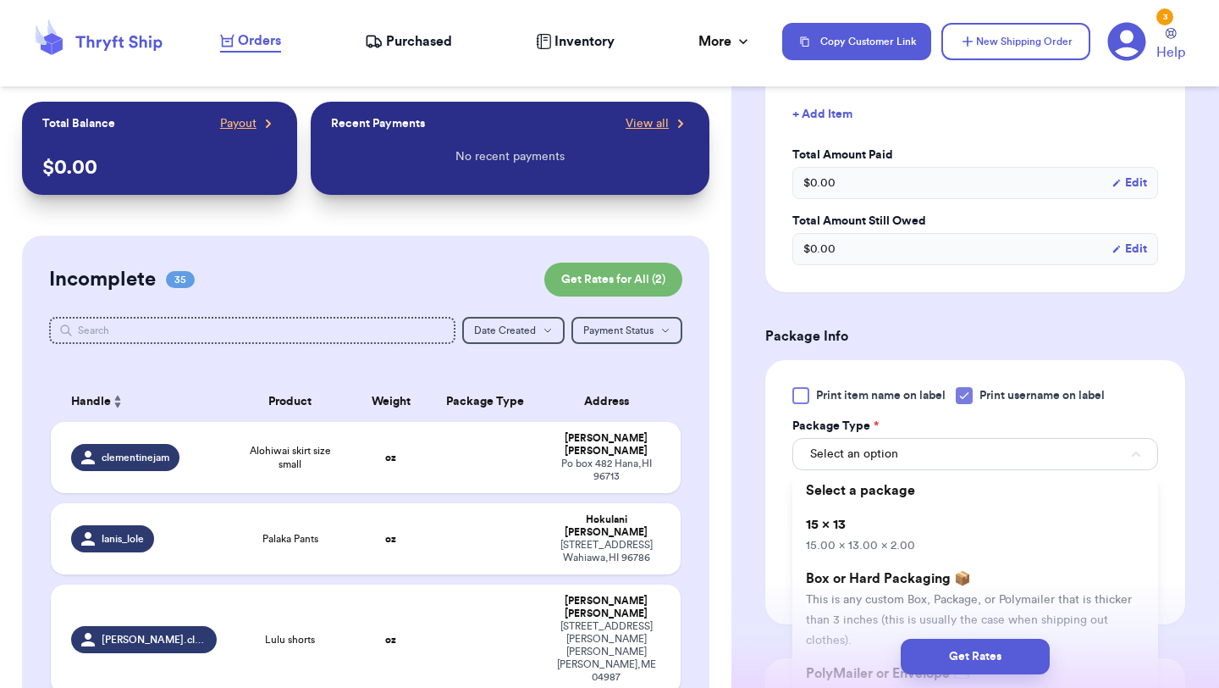
type input "15"
type input "13"
type input "2"
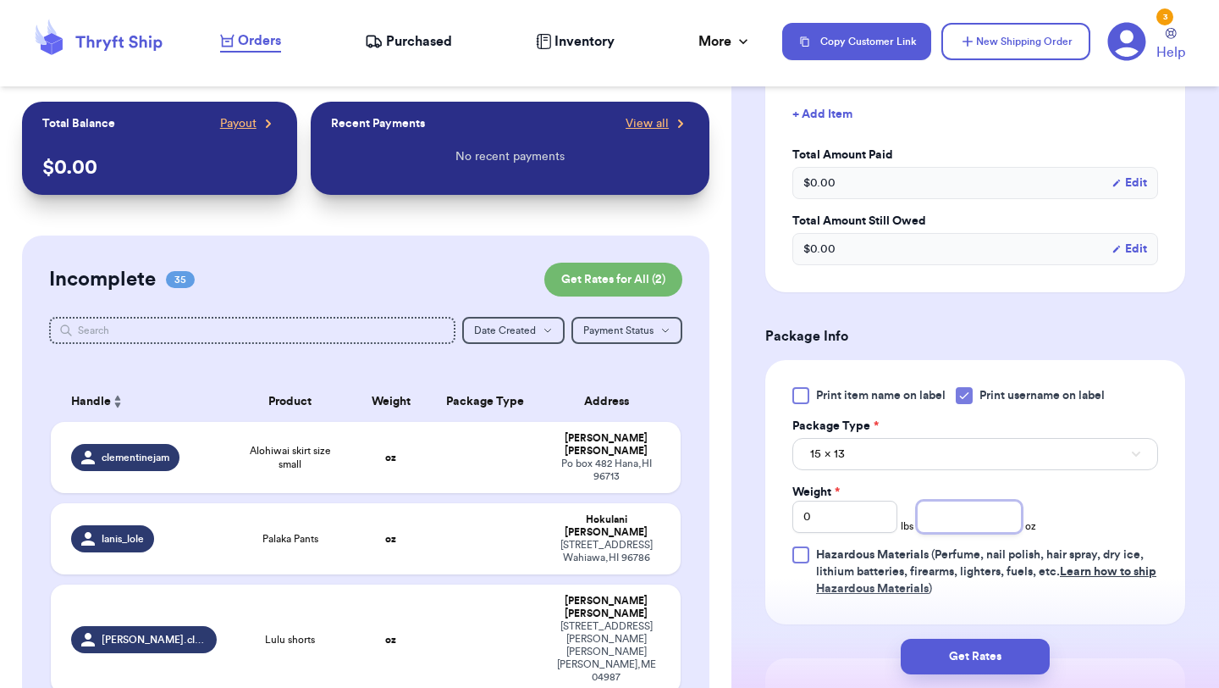
click at [970, 516] on input "number" at bounding box center [969, 516] width 105 height 32
type input "15"
click at [979, 665] on button "Get Rates" at bounding box center [975, 656] width 149 height 36
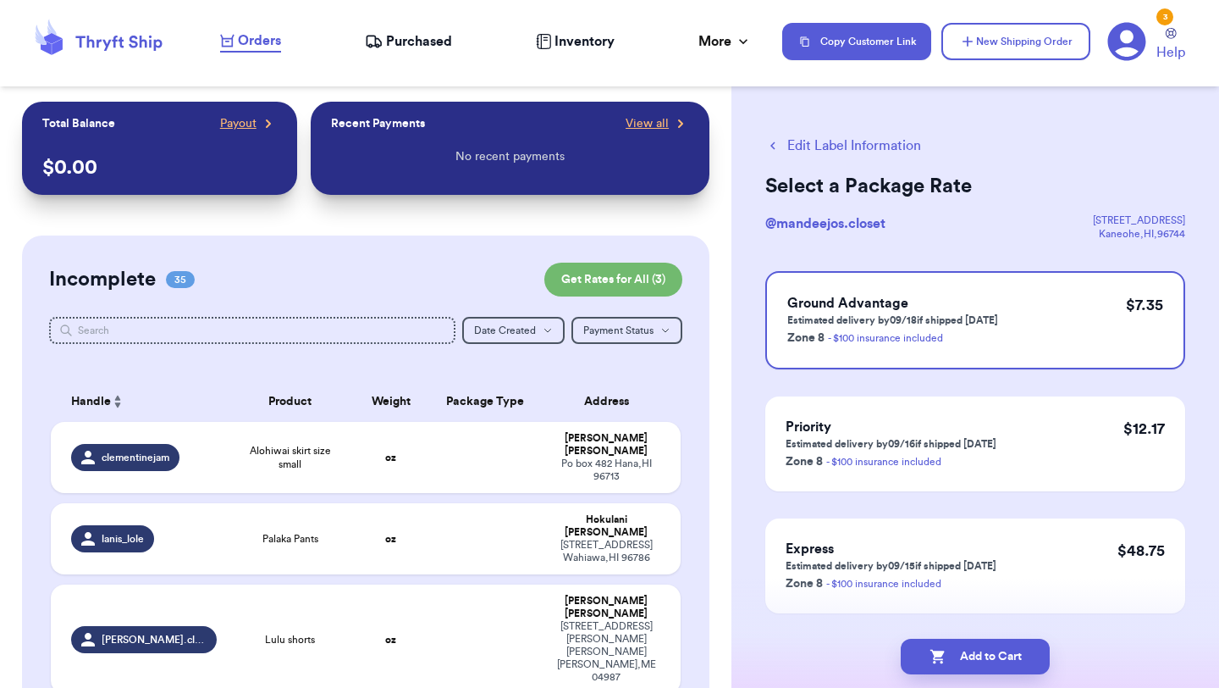
click at [979, 665] on button "Add to Cart" at bounding box center [975, 656] width 149 height 36
checkbox input "true"
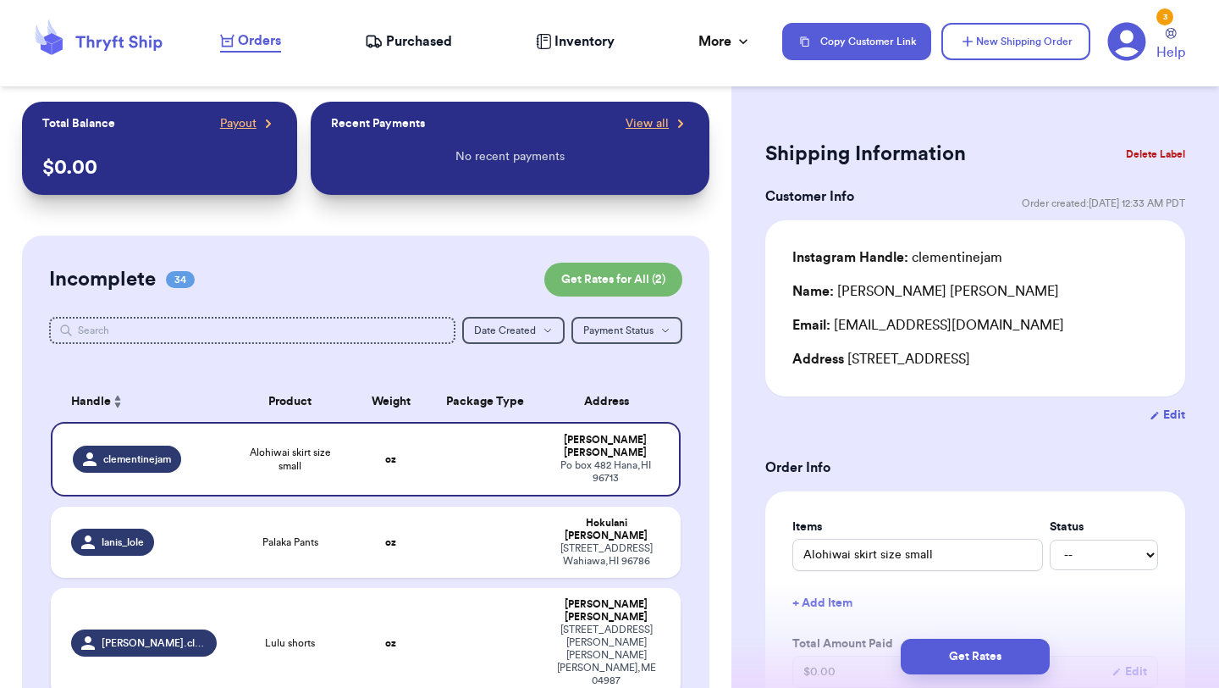
click at [312, 588] on td "Lulu shorts" at bounding box center [290, 642] width 126 height 109
type input "Lulu shorts"
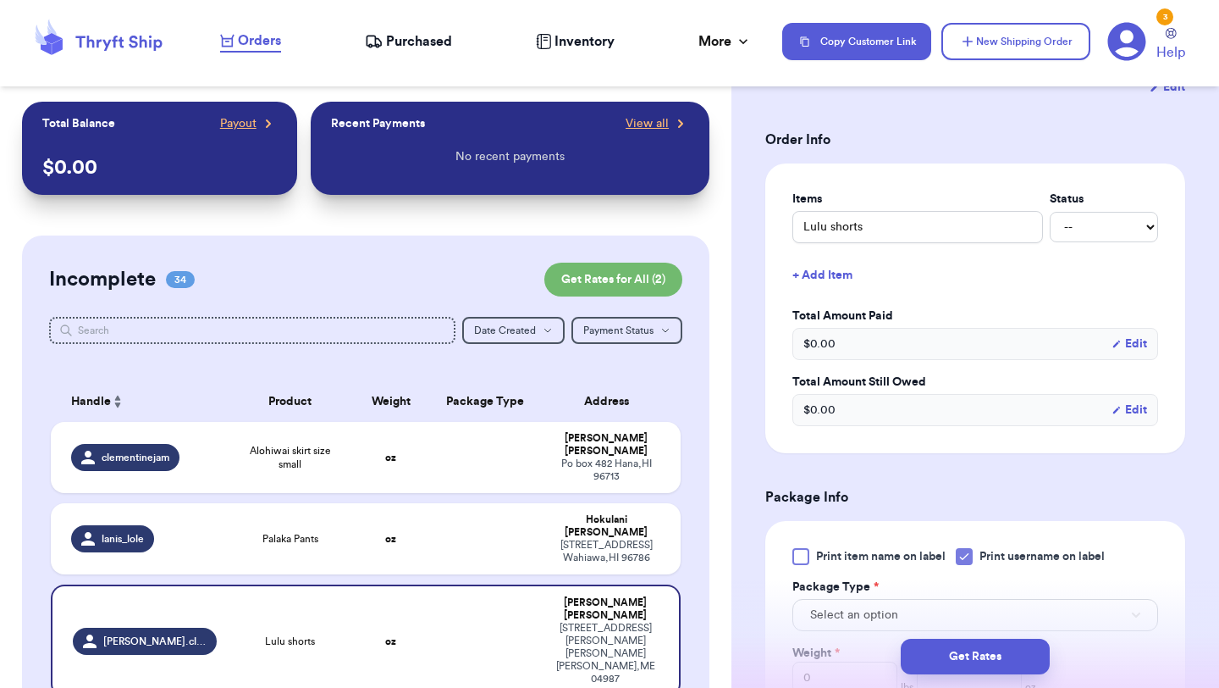
scroll to position [381, 0]
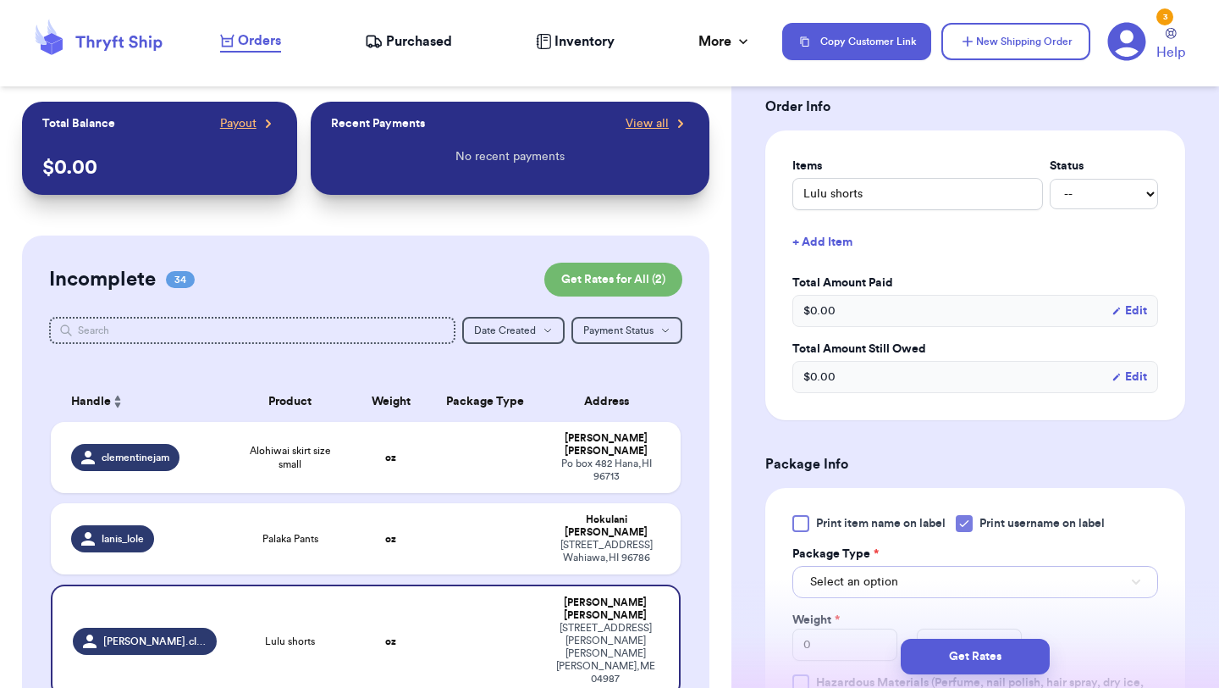
click at [887, 573] on span "Select an option" at bounding box center [854, 581] width 88 height 17
click at [877, 629] on div "Get Rates" at bounding box center [976, 656] width 488 height 63
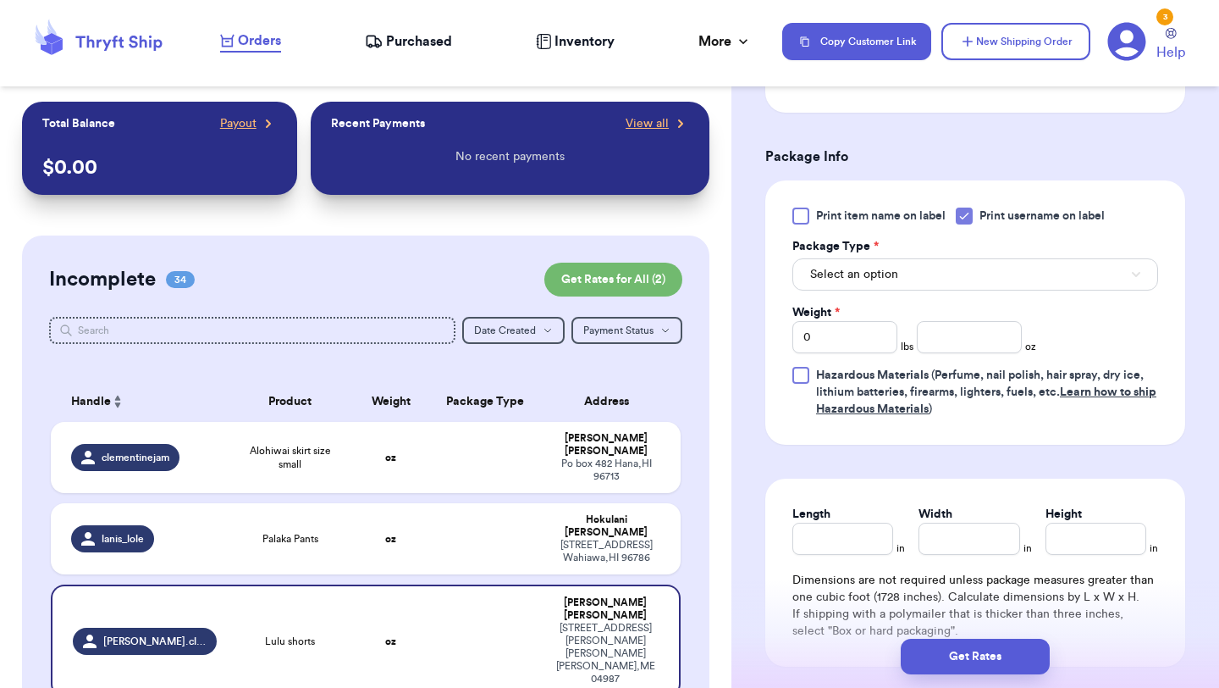
scroll to position [693, 0]
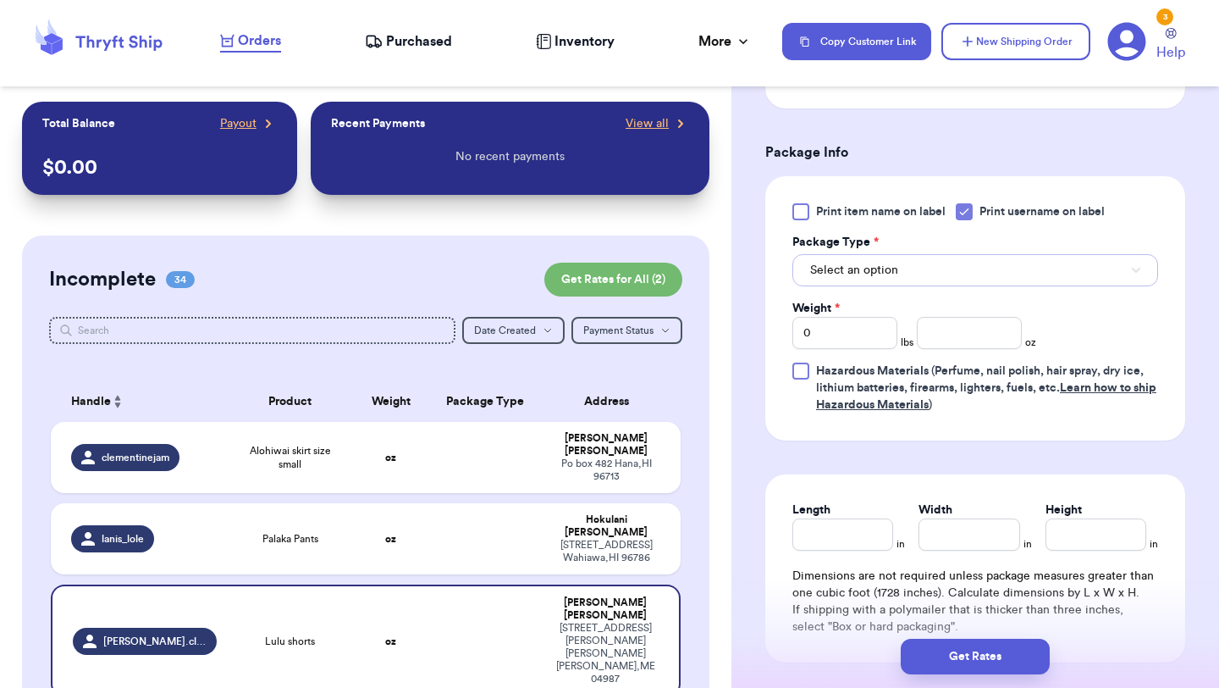
click at [943, 254] on button "Select an option" at bounding box center [976, 270] width 366 height 32
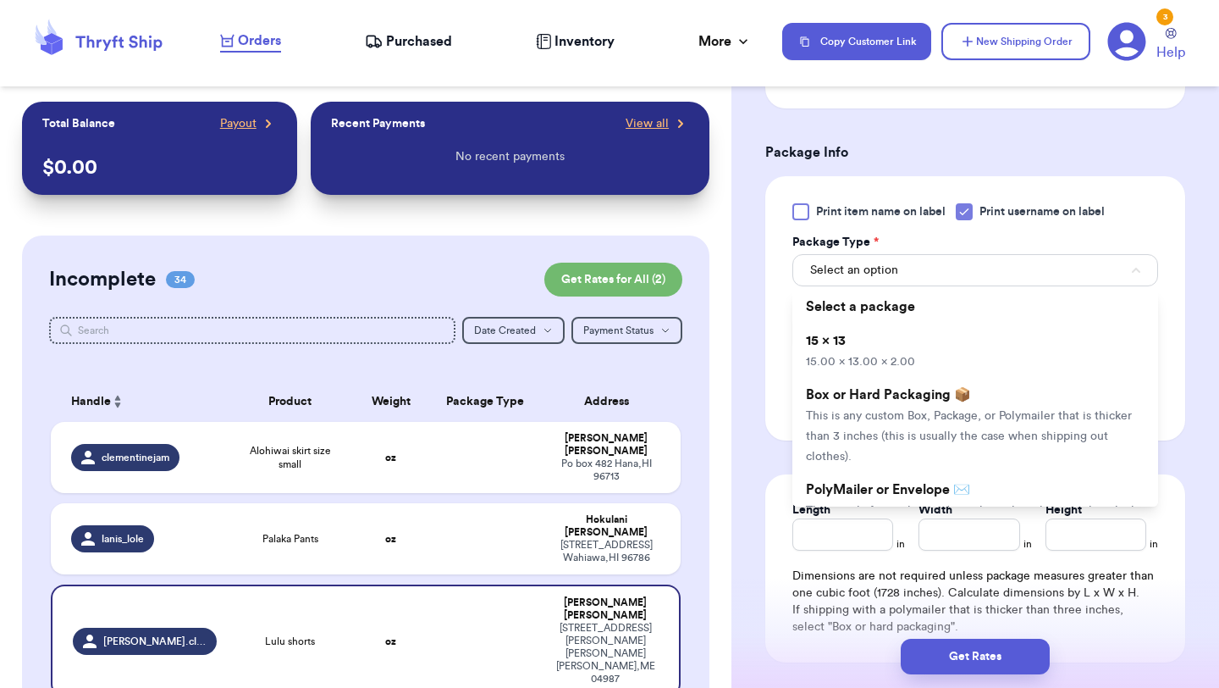
click at [933, 324] on li "15 x 13 15.00 x 13.00 x 2.00" at bounding box center [976, 350] width 366 height 54
type input "15"
type input "13"
type input "2"
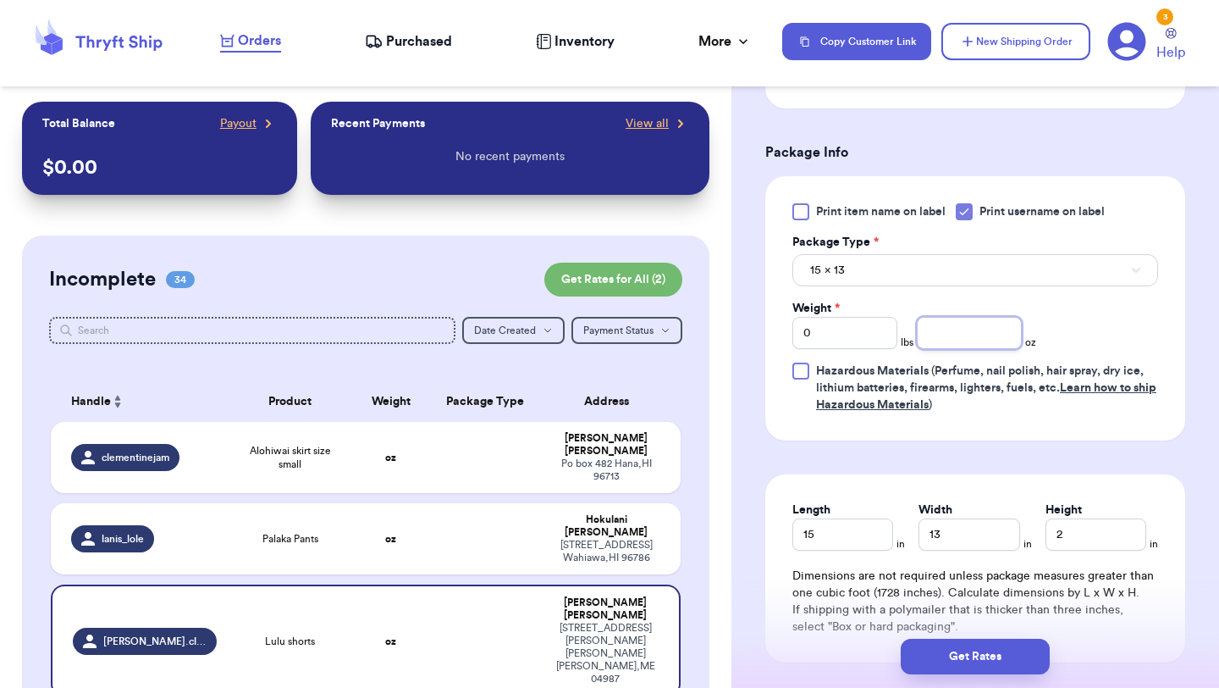
click at [946, 323] on input "number" at bounding box center [969, 333] width 105 height 32
type input "4"
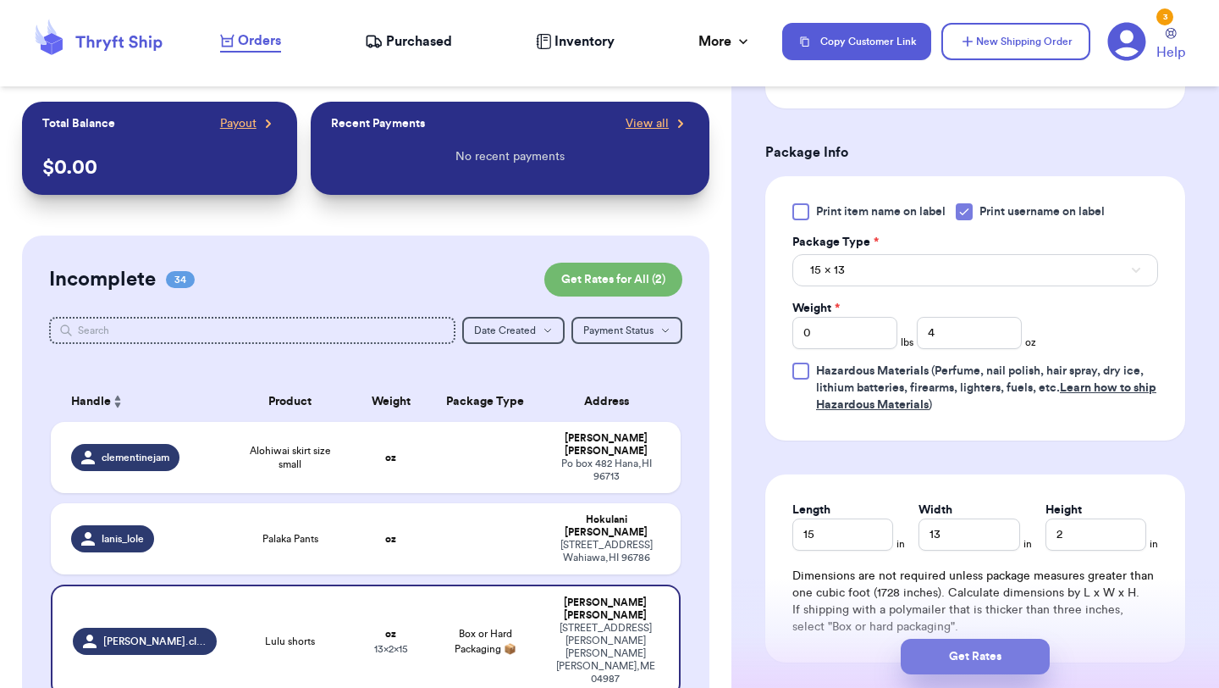
click at [975, 659] on button "Get Rates" at bounding box center [975, 656] width 149 height 36
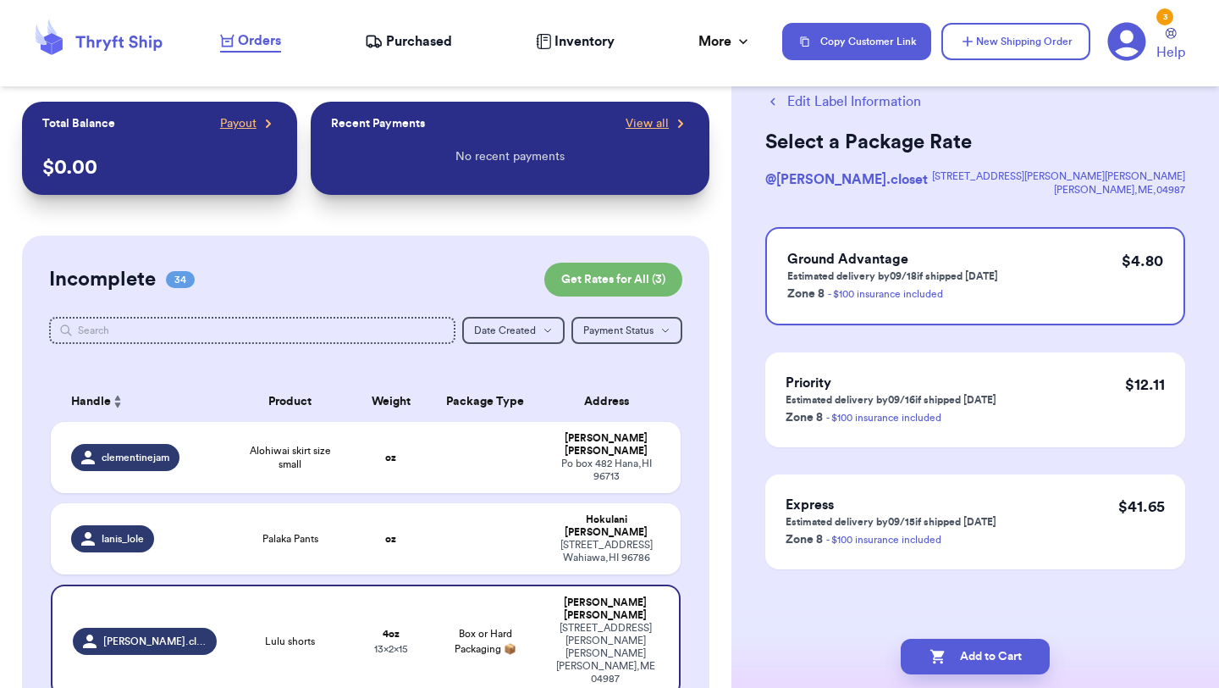
scroll to position [0, 0]
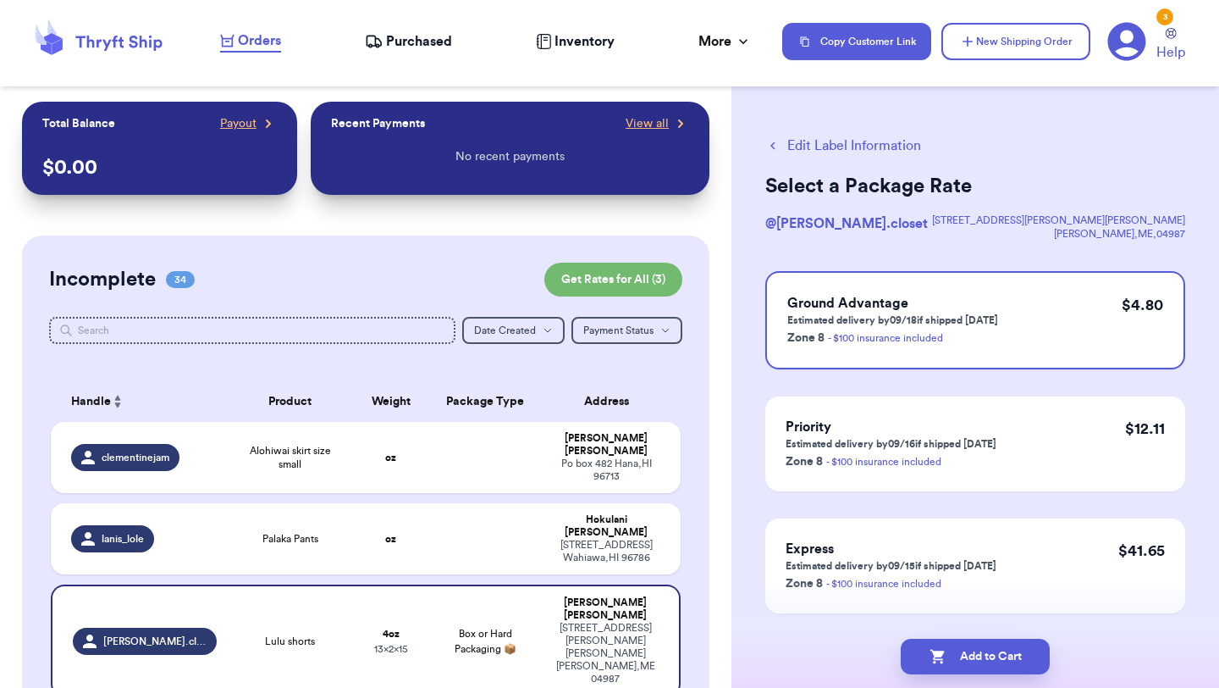
click at [975, 659] on button "Add to Cart" at bounding box center [975, 656] width 149 height 36
checkbox input "true"
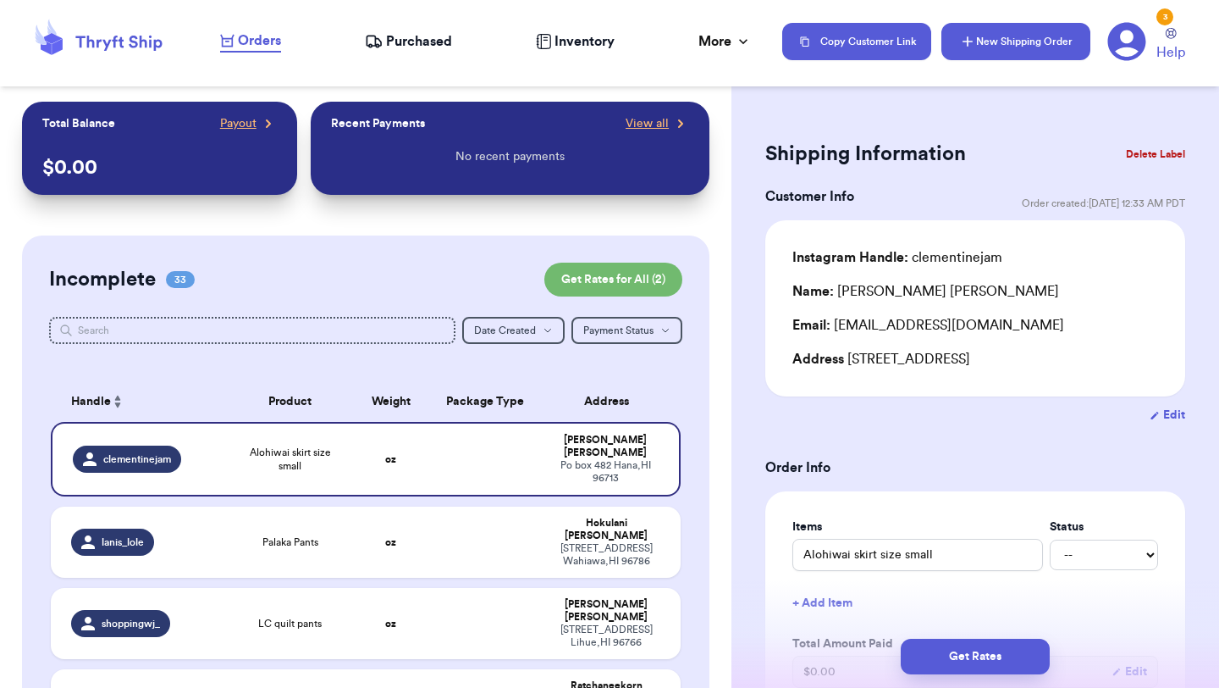
click at [1050, 48] on button "New Shipping Order" at bounding box center [1016, 41] width 149 height 37
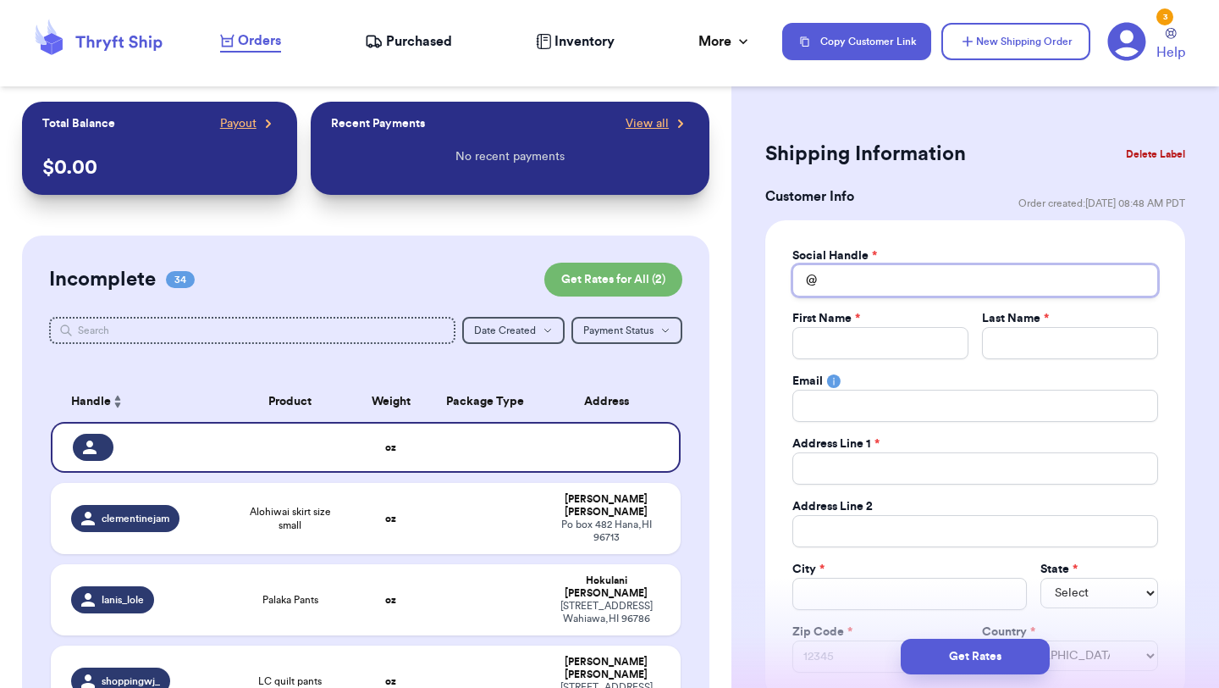
click at [865, 289] on input "Total Amount Paid" at bounding box center [976, 280] width 366 height 32
type input "s"
type input "sh"
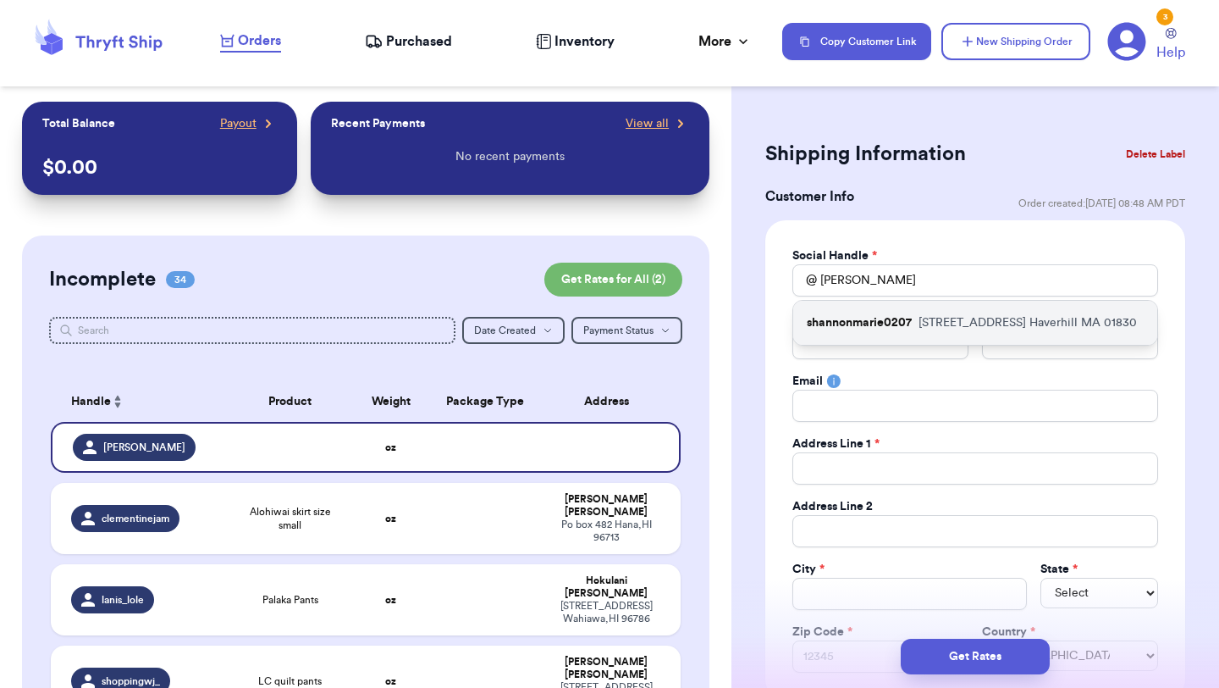
click at [894, 328] on p "shannonmarie0207" at bounding box center [859, 322] width 105 height 17
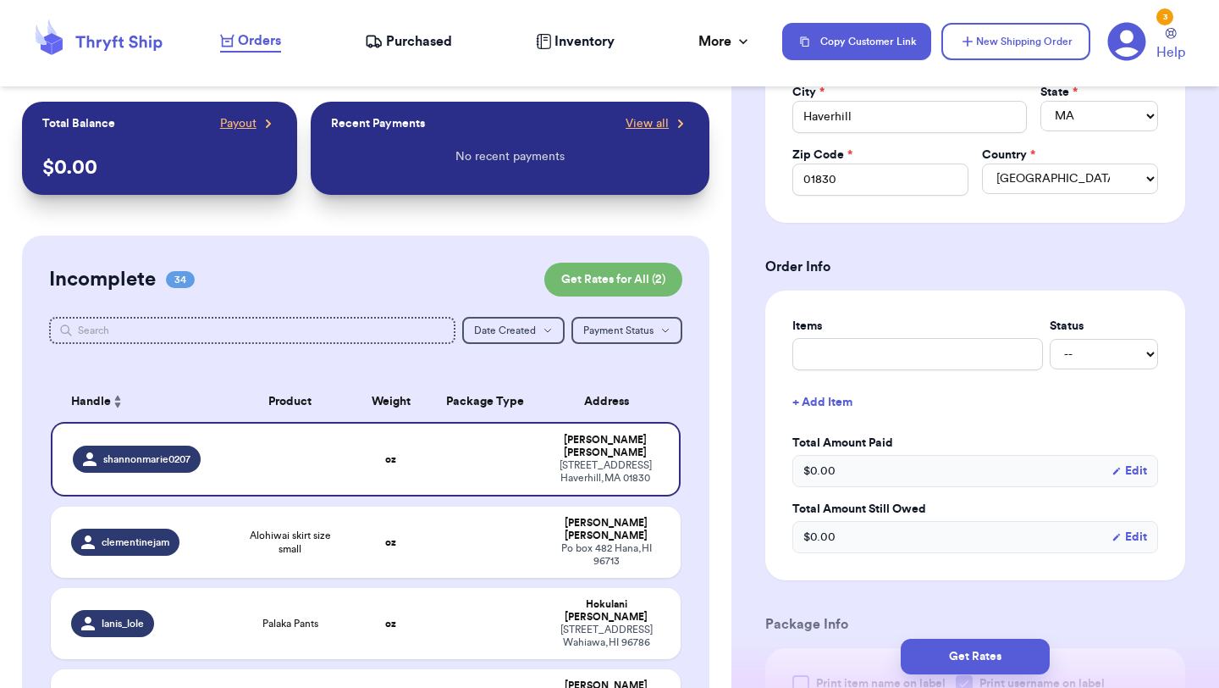
scroll to position [492, 0]
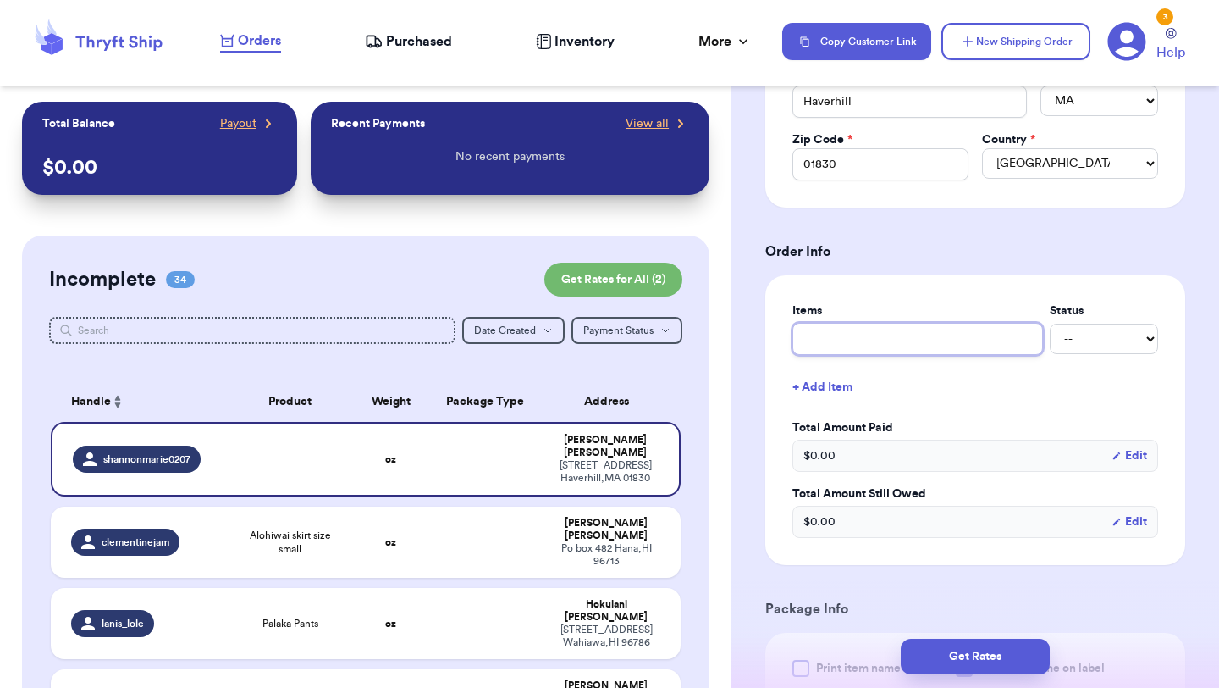
click at [909, 334] on input "text" at bounding box center [918, 339] width 251 height 32
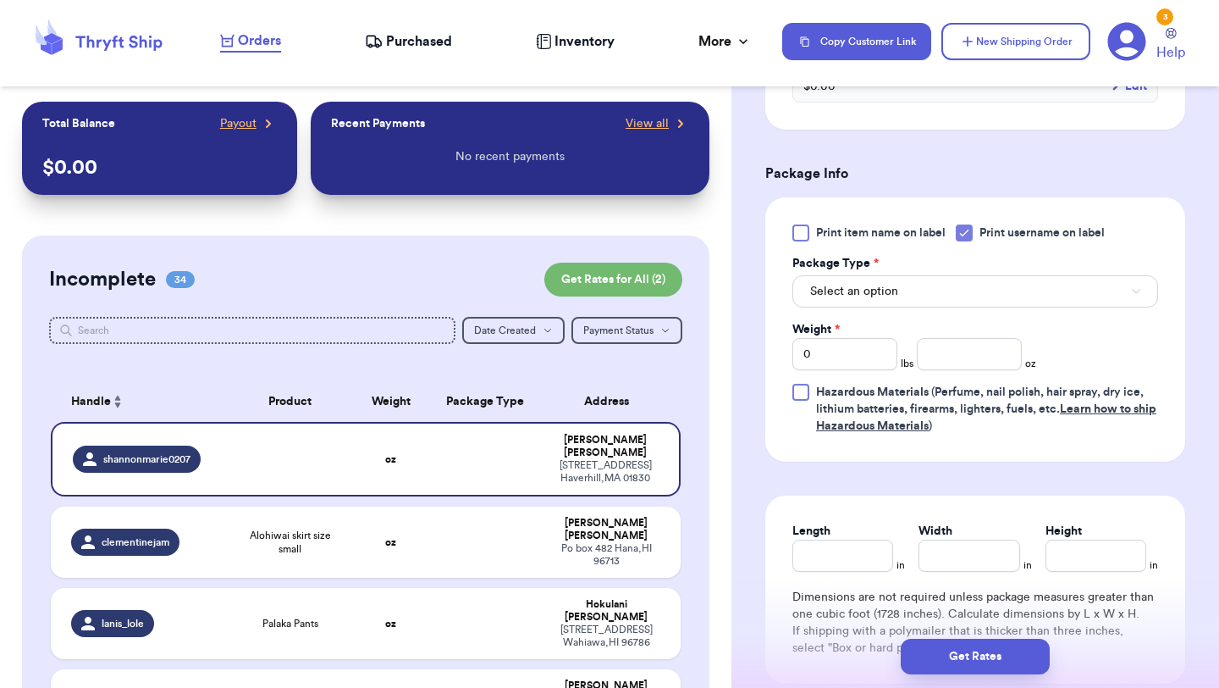
scroll to position [947, 0]
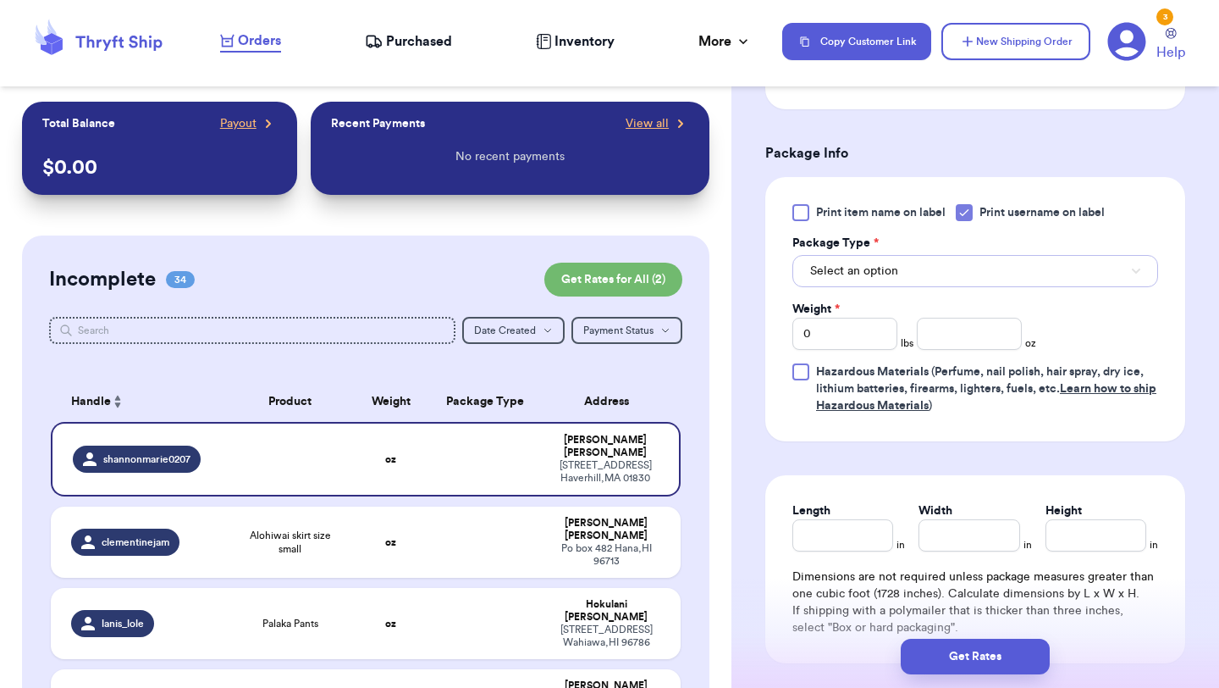
click at [911, 266] on button "Select an option" at bounding box center [976, 271] width 366 height 32
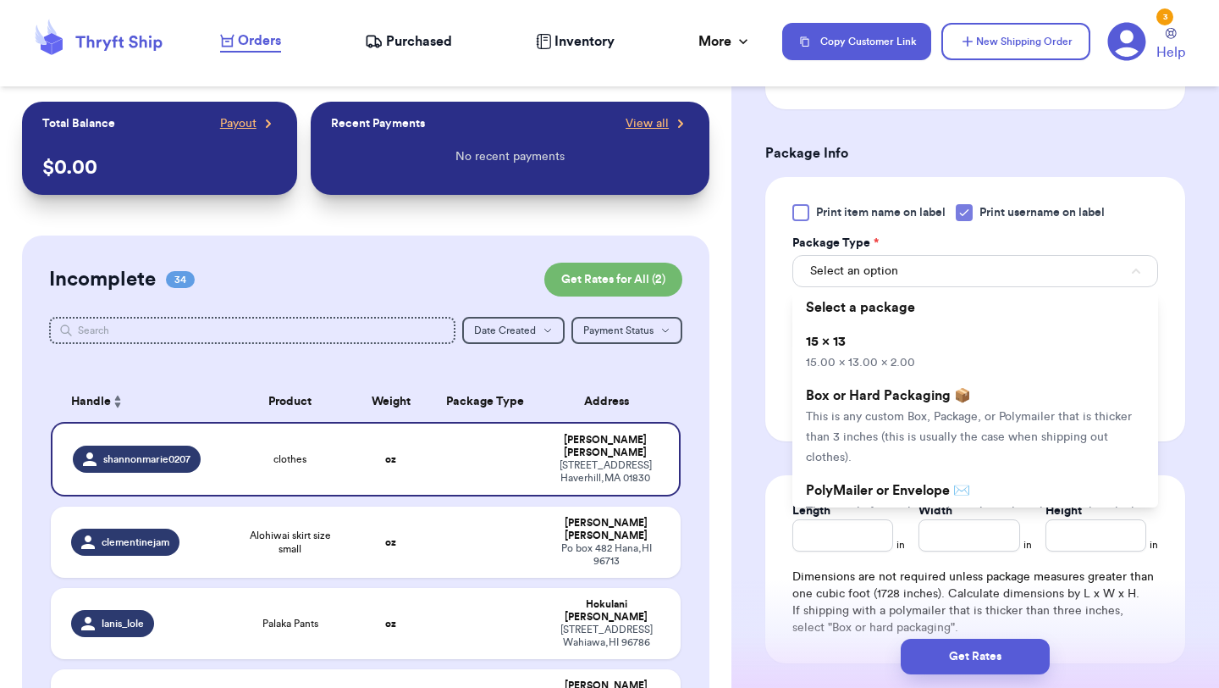
click at [903, 349] on li "15 x 13 15.00 x 13.00 x 2.00" at bounding box center [976, 351] width 366 height 54
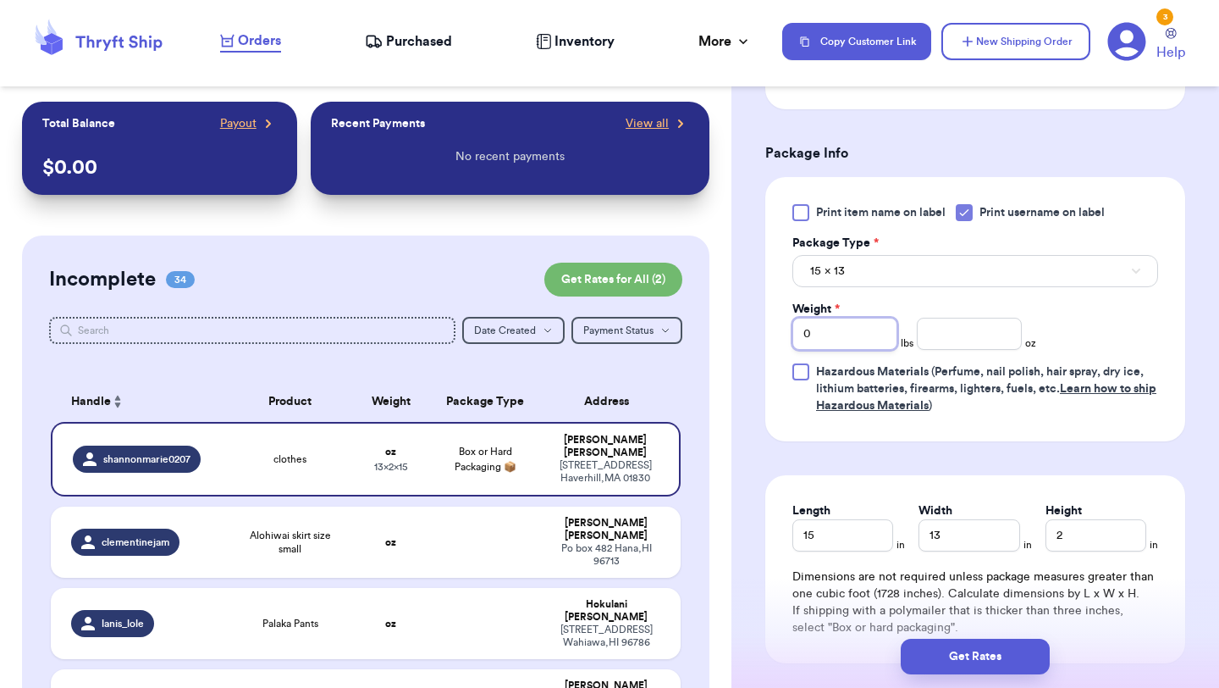
click at [858, 348] on input "0" at bounding box center [845, 334] width 105 height 32
click at [835, 343] on input "0" at bounding box center [845, 334] width 105 height 32
drag, startPoint x: 835, startPoint y: 343, endPoint x: 767, endPoint y: 338, distance: 67.9
click at [767, 338] on div "Print item name on label Print username on label Package Type * 15 x 13 Weight …" at bounding box center [975, 309] width 420 height 264
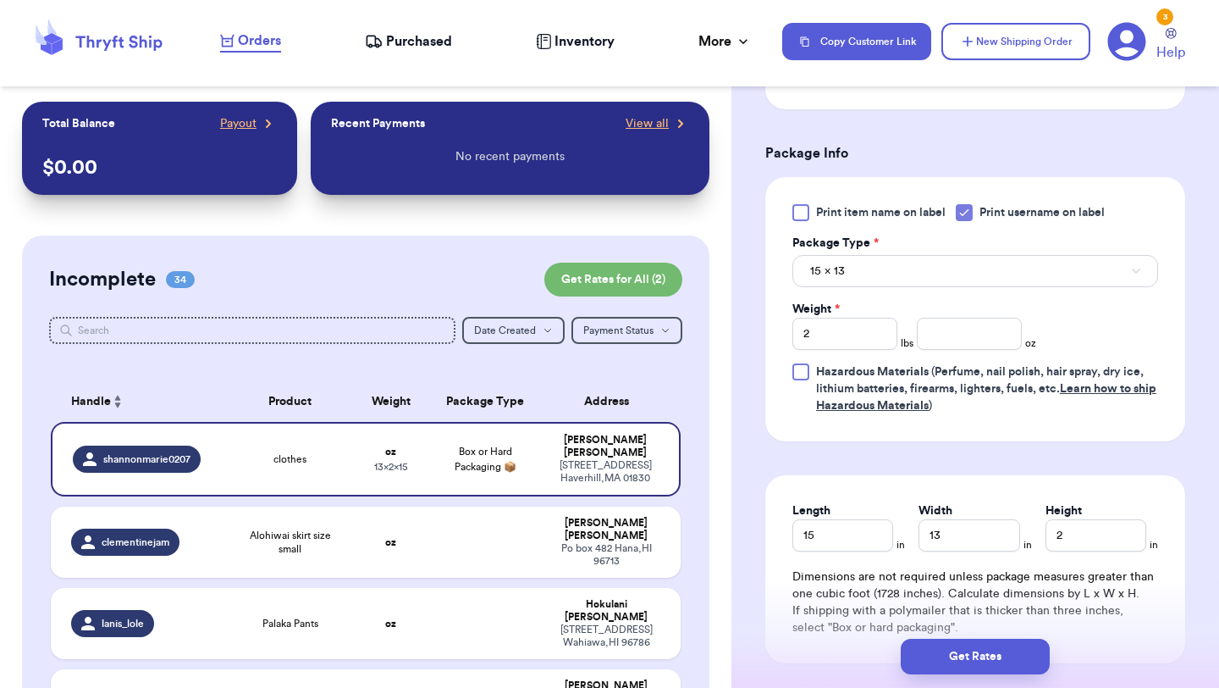
click at [1084, 437] on div "Print item name on label Print username on label Package Type * 15 x 13 Weight …" at bounding box center [975, 309] width 420 height 264
click at [1002, 649] on button "Get Rates" at bounding box center [975, 656] width 149 height 36
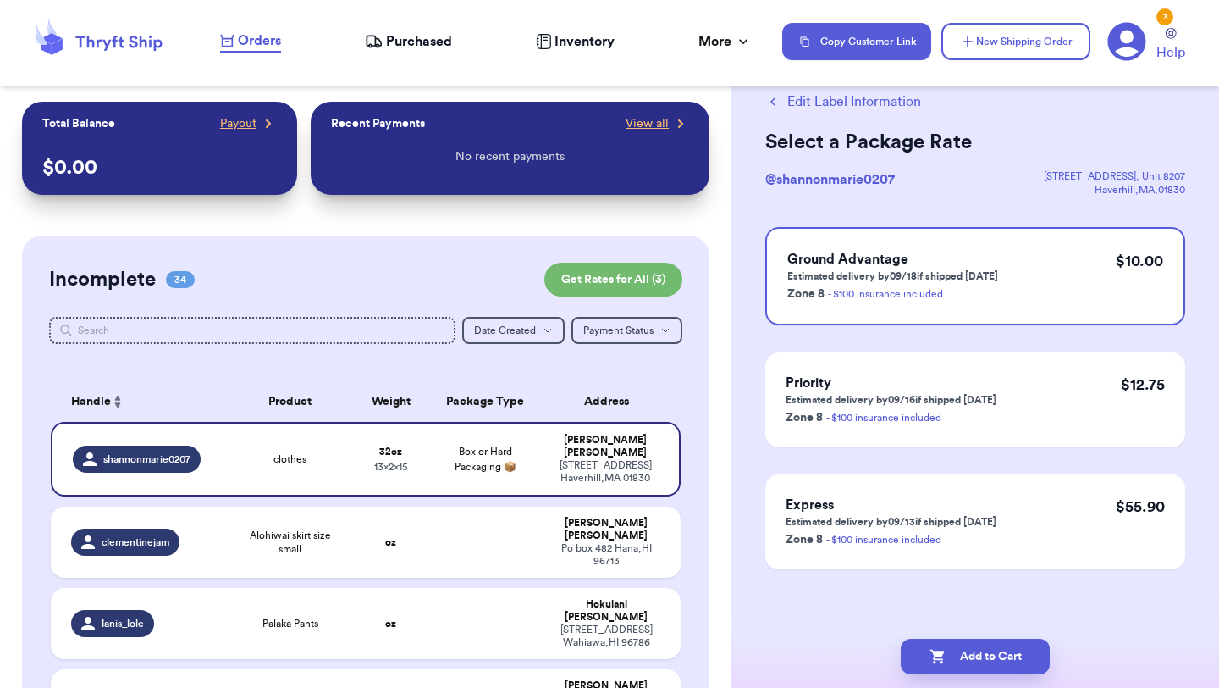
scroll to position [0, 0]
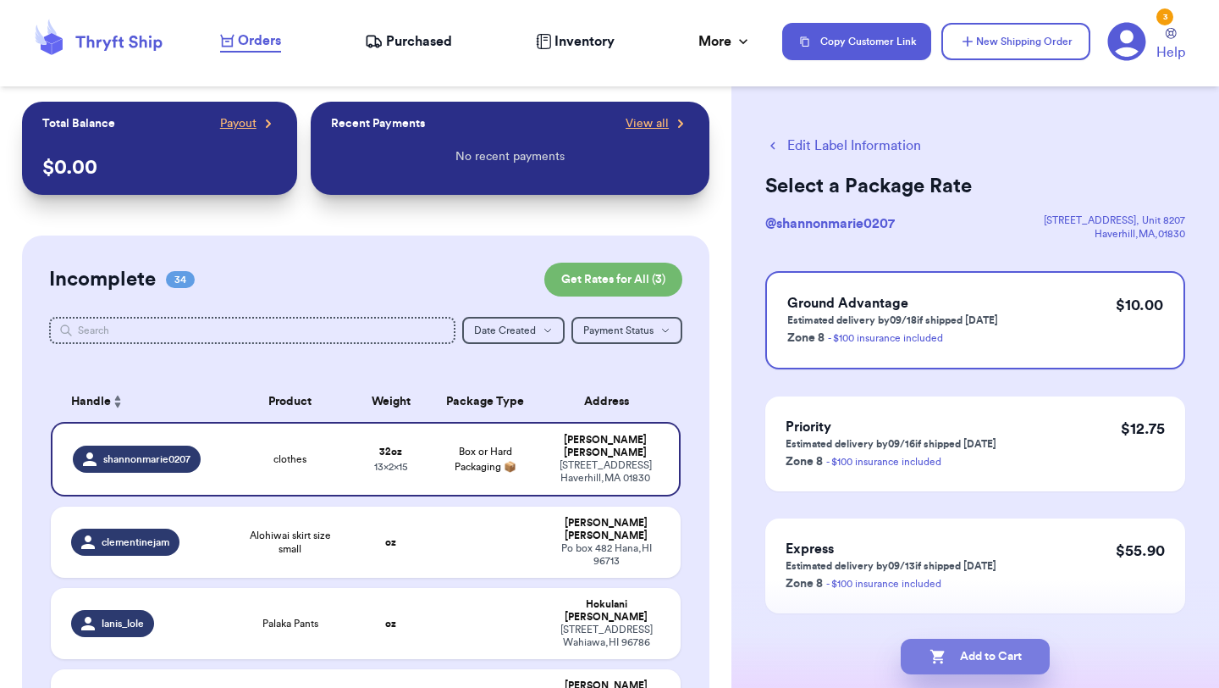
click at [997, 657] on button "Add to Cart" at bounding box center [975, 656] width 149 height 36
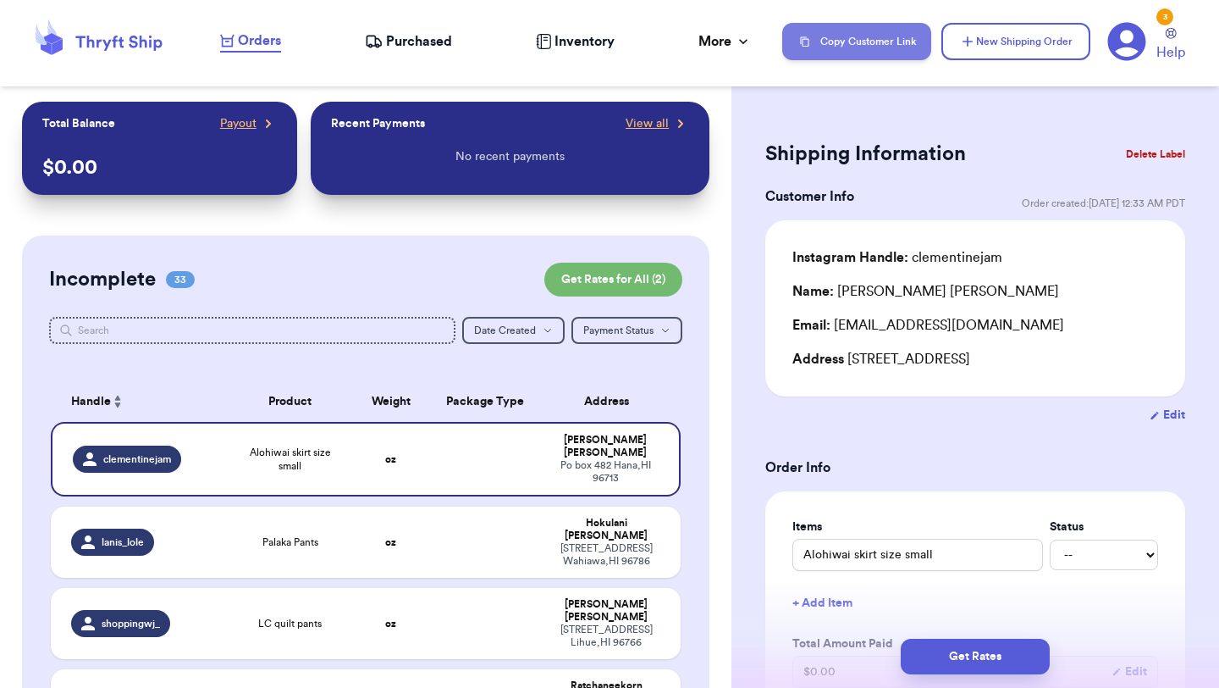
scroll to position [384, 0]
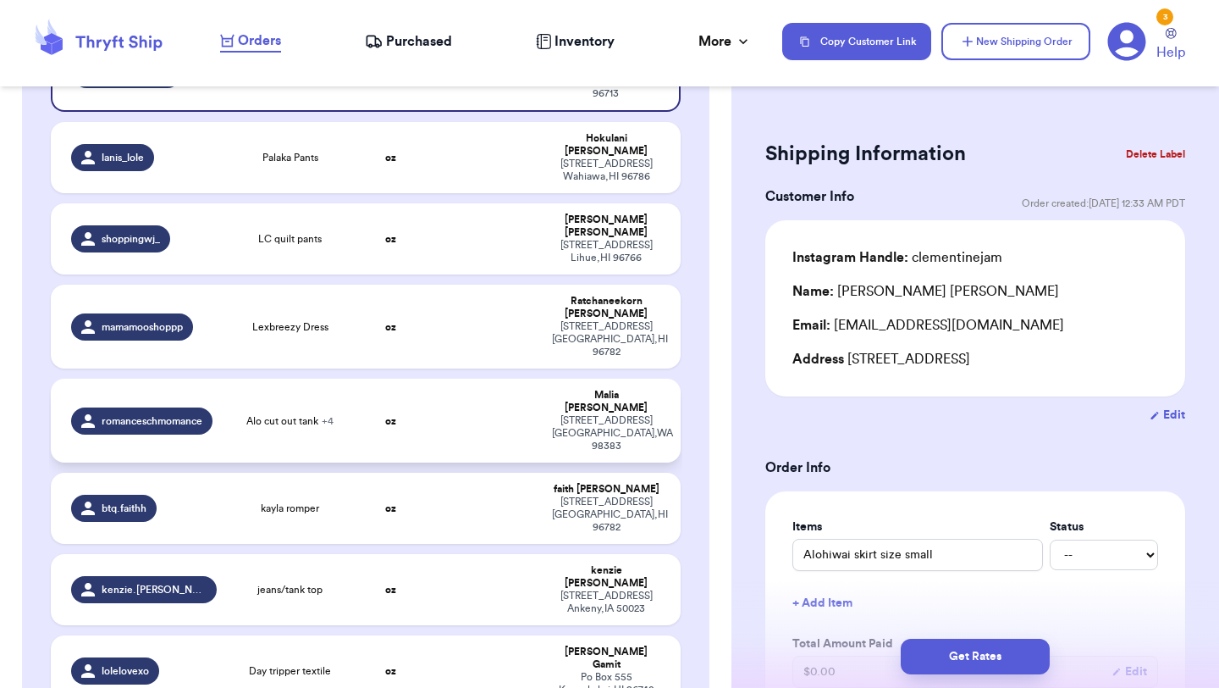
click at [326, 378] on td "Alo cut out tank + 4" at bounding box center [290, 420] width 126 height 84
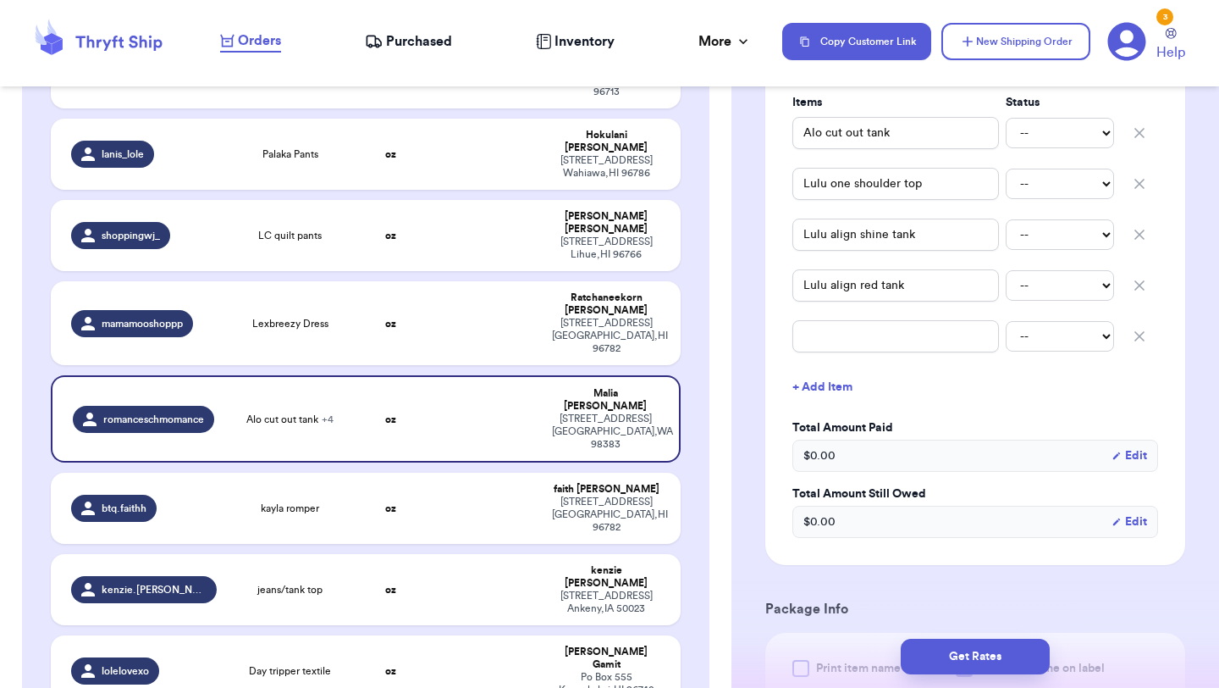
scroll to position [428, 0]
click at [1135, 329] on icon "button" at bounding box center [1139, 332] width 17 height 17
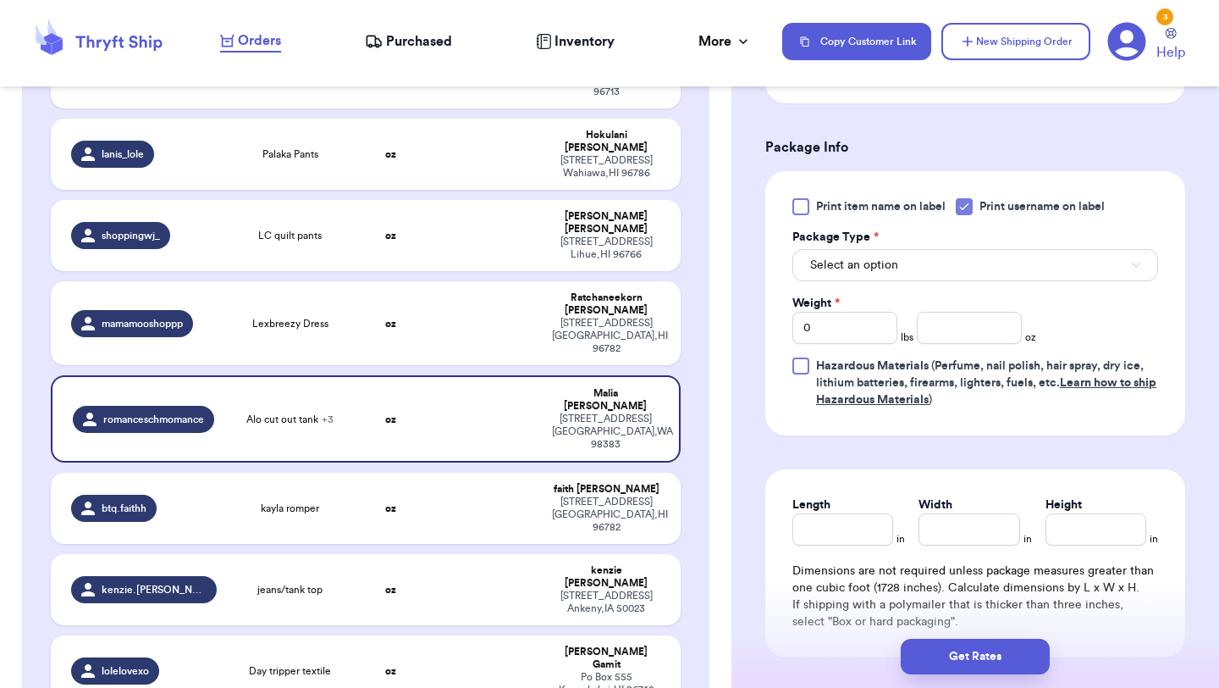
scroll to position [847, 0]
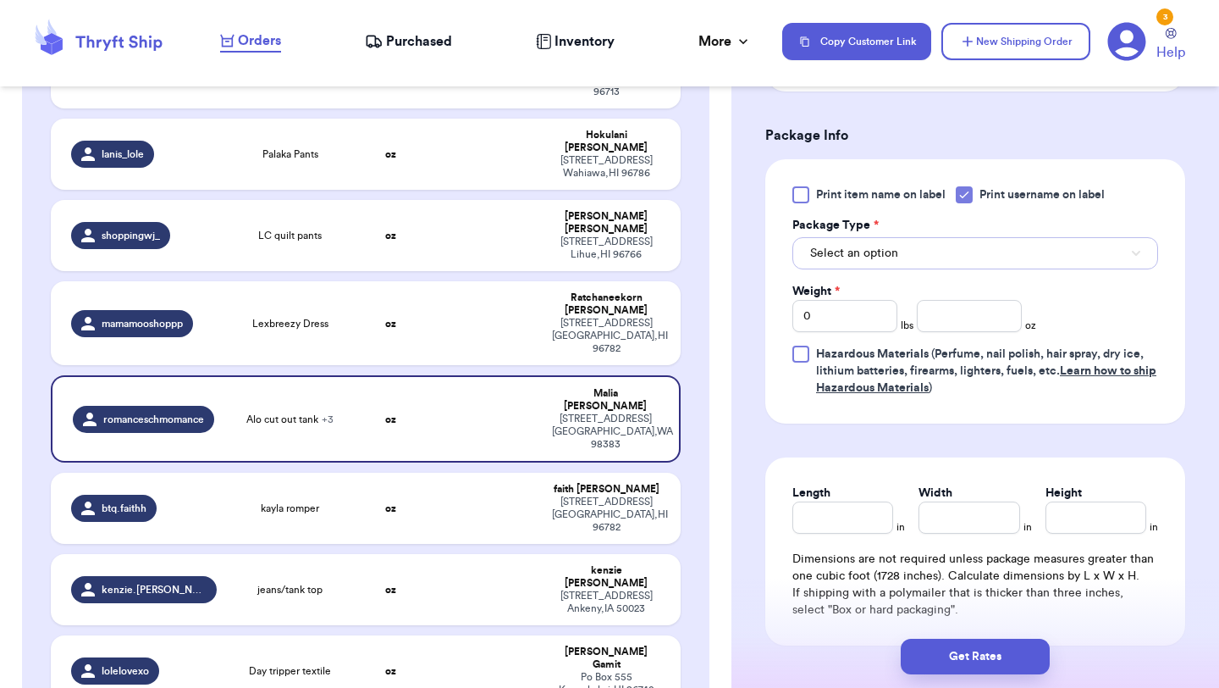
click at [947, 268] on button "Select an option" at bounding box center [976, 253] width 366 height 32
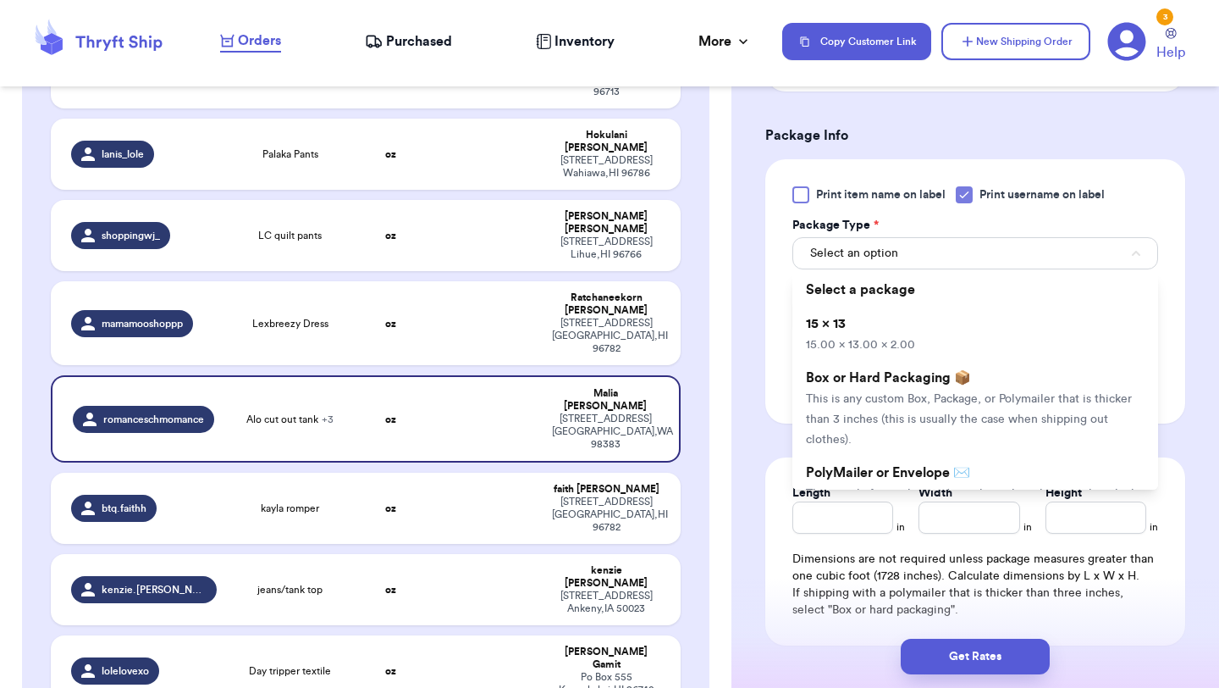
click at [941, 324] on li "15 x 13 15.00 x 13.00 x 2.00" at bounding box center [976, 334] width 366 height 54
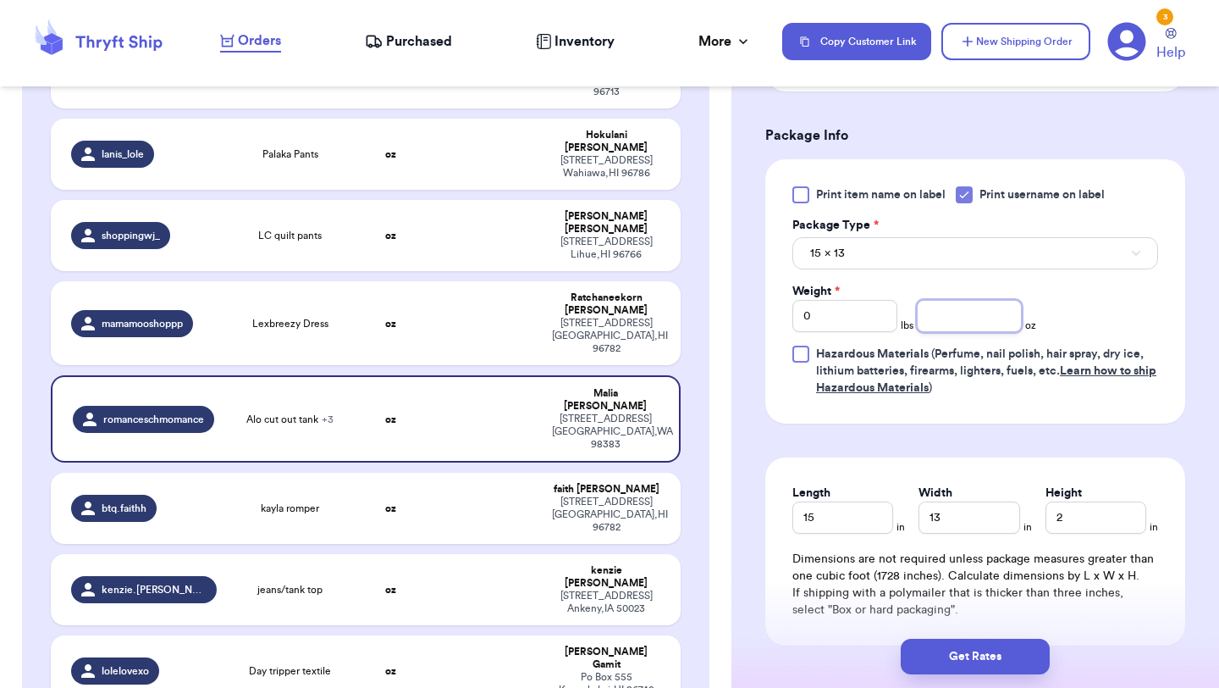
click at [960, 318] on input "number" at bounding box center [969, 316] width 105 height 32
click at [977, 658] on button "Get Rates" at bounding box center [975, 656] width 149 height 36
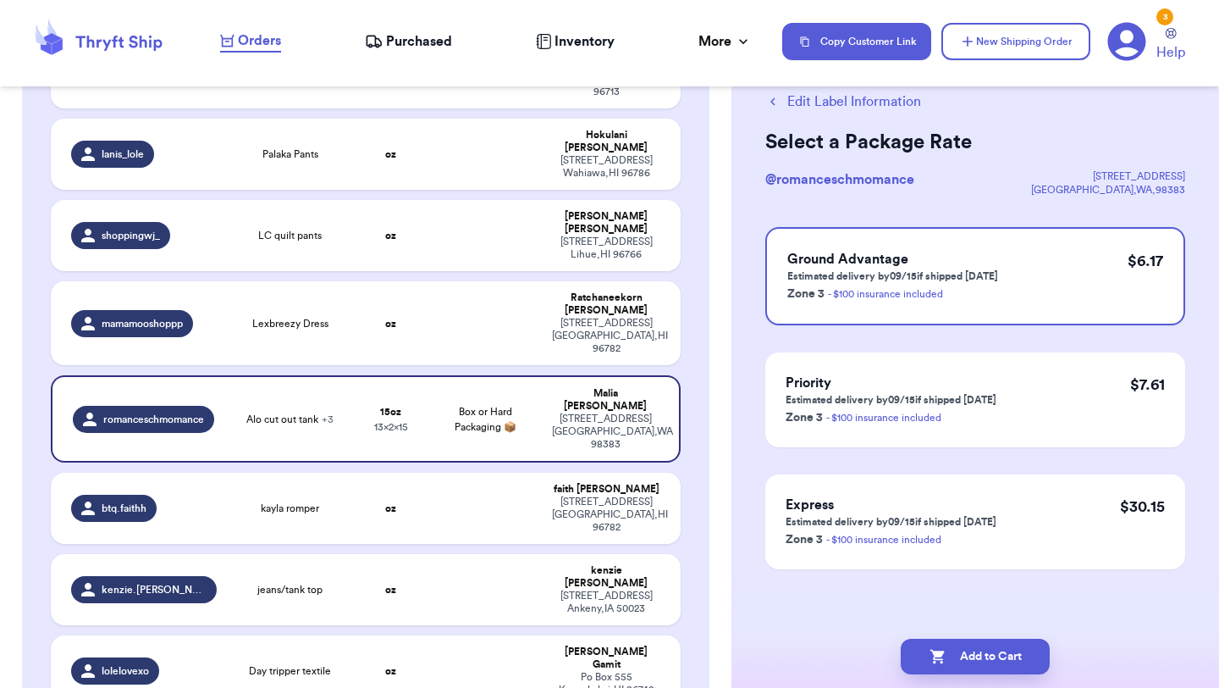
scroll to position [0, 0]
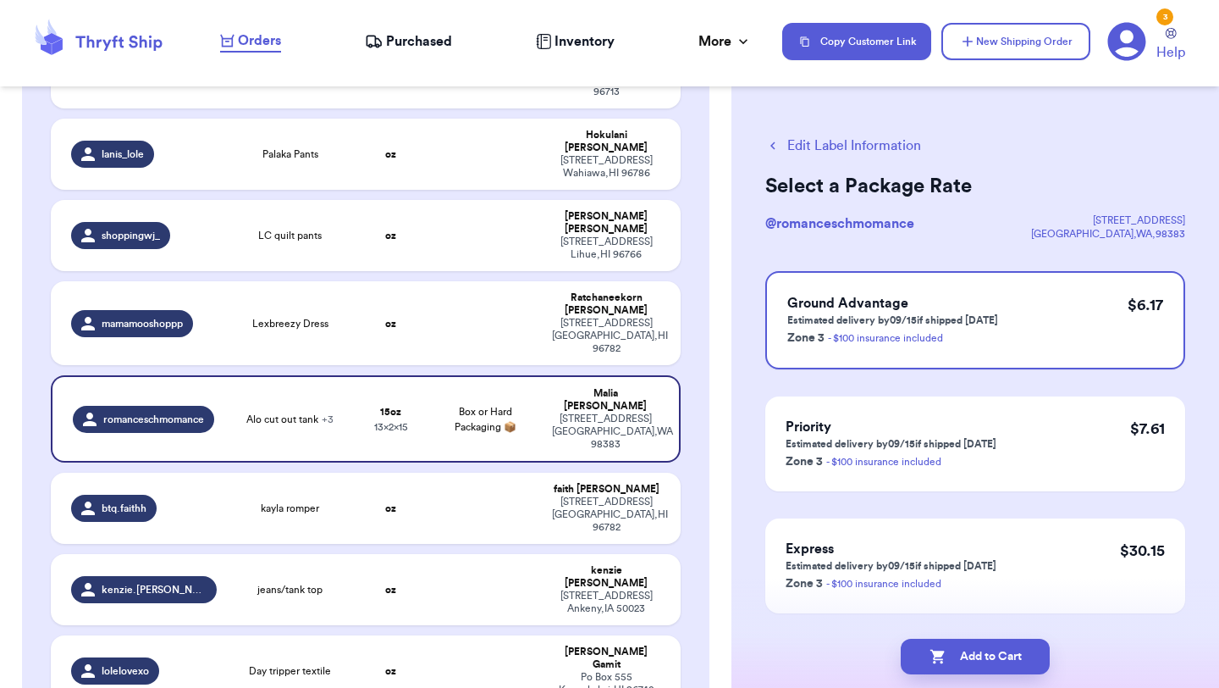
click at [977, 658] on button "Add to Cart" at bounding box center [975, 656] width 149 height 36
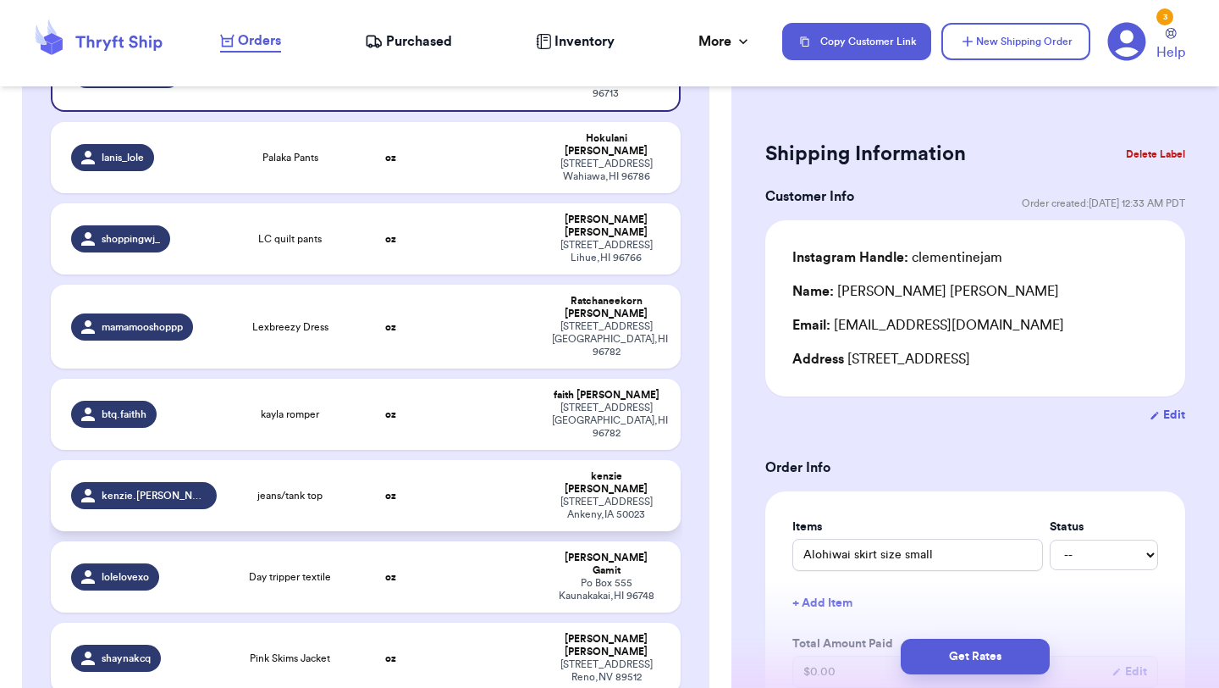
click at [401, 460] on td "oz" at bounding box center [390, 495] width 75 height 71
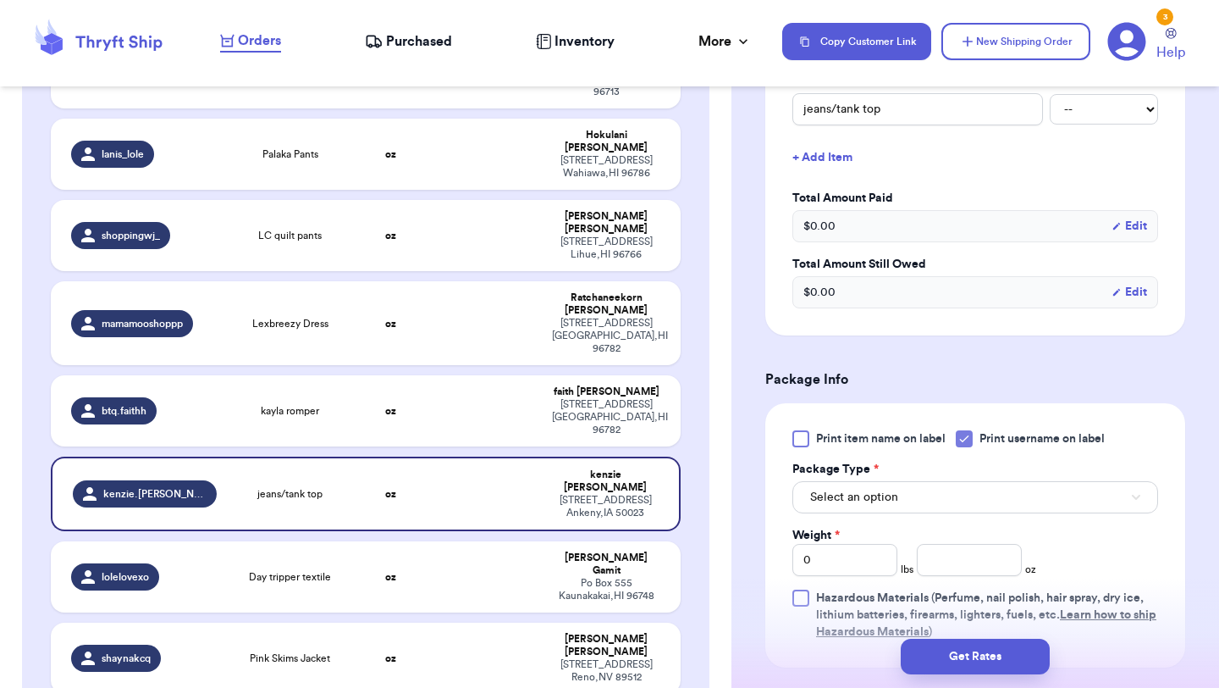
scroll to position [487, 0]
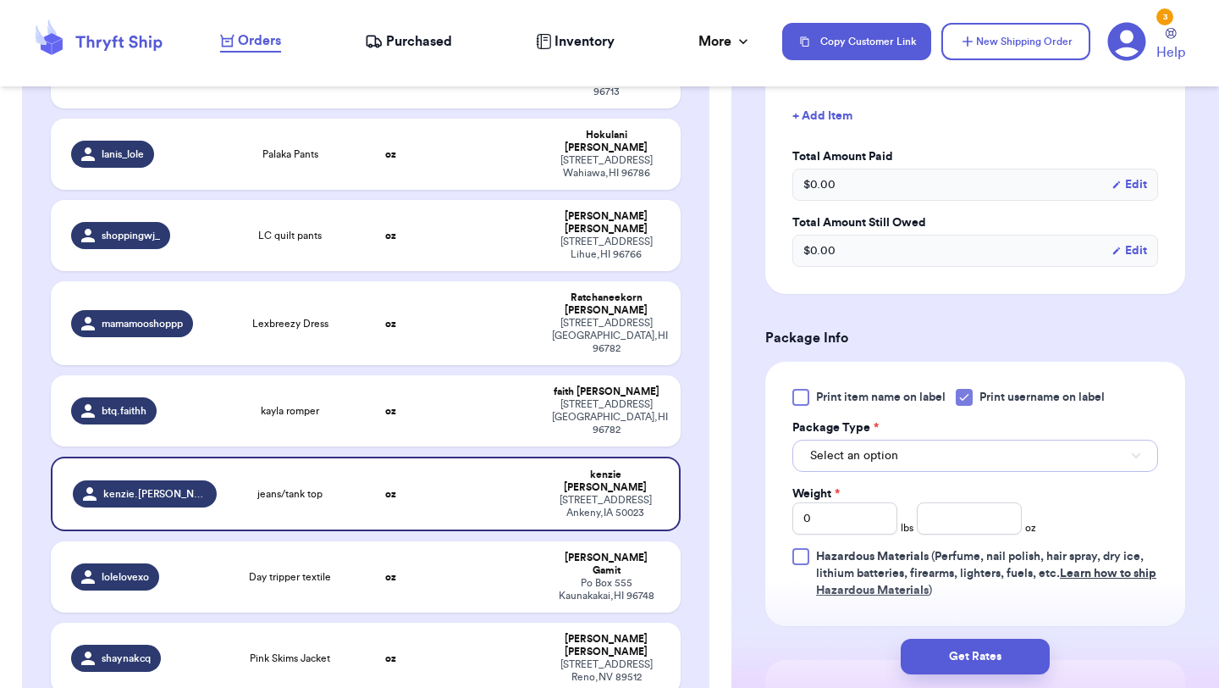
click at [901, 452] on button "Select an option" at bounding box center [976, 455] width 366 height 32
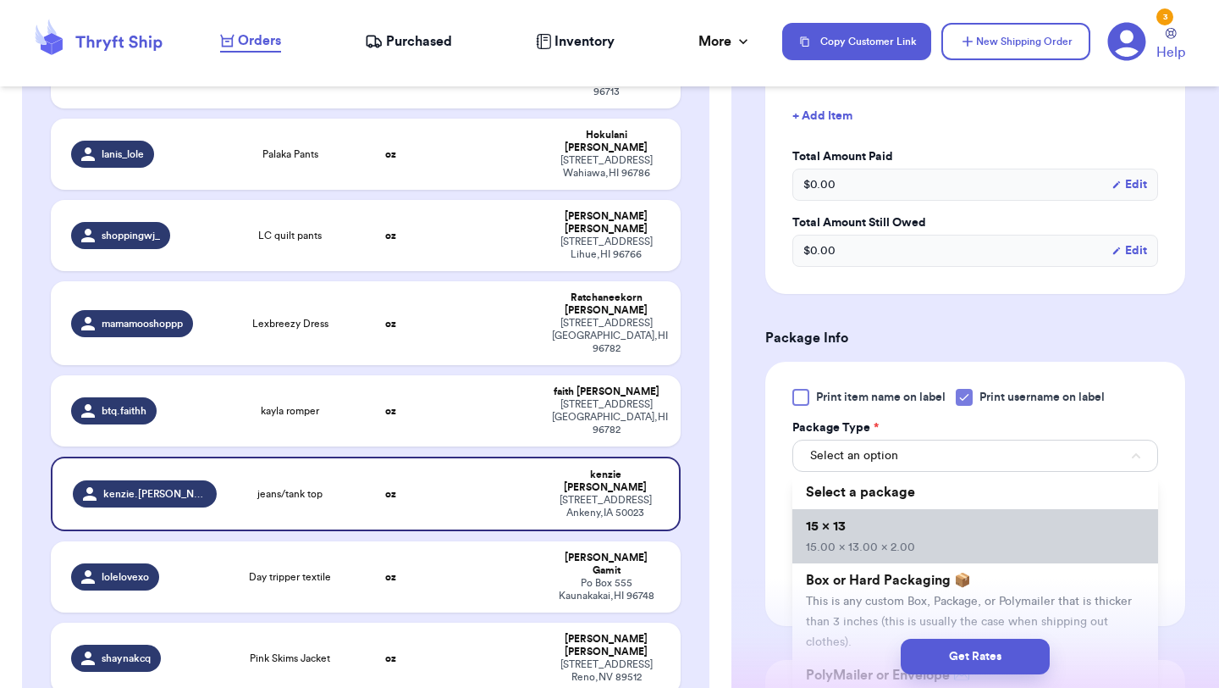
click at [892, 527] on li "15 x 13 15.00 x 13.00 x 2.00" at bounding box center [976, 536] width 366 height 54
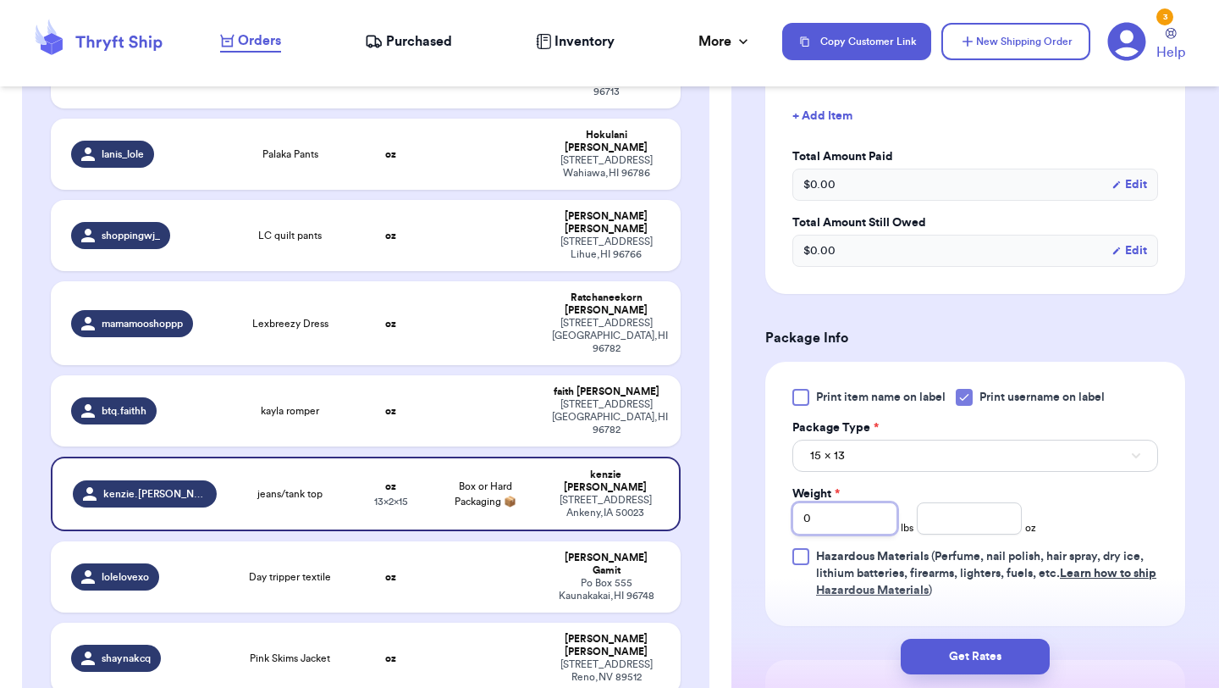
drag, startPoint x: 838, startPoint y: 524, endPoint x: 762, endPoint y: 516, distance: 76.6
click at [761, 516] on div "Shipping Information Delete Label Customer Info Order created: [DATE] 10:11 AM …" at bounding box center [976, 334] width 488 height 1439
click at [960, 519] on input "number" at bounding box center [969, 518] width 105 height 32
click at [995, 664] on button "Get Rates" at bounding box center [975, 656] width 149 height 36
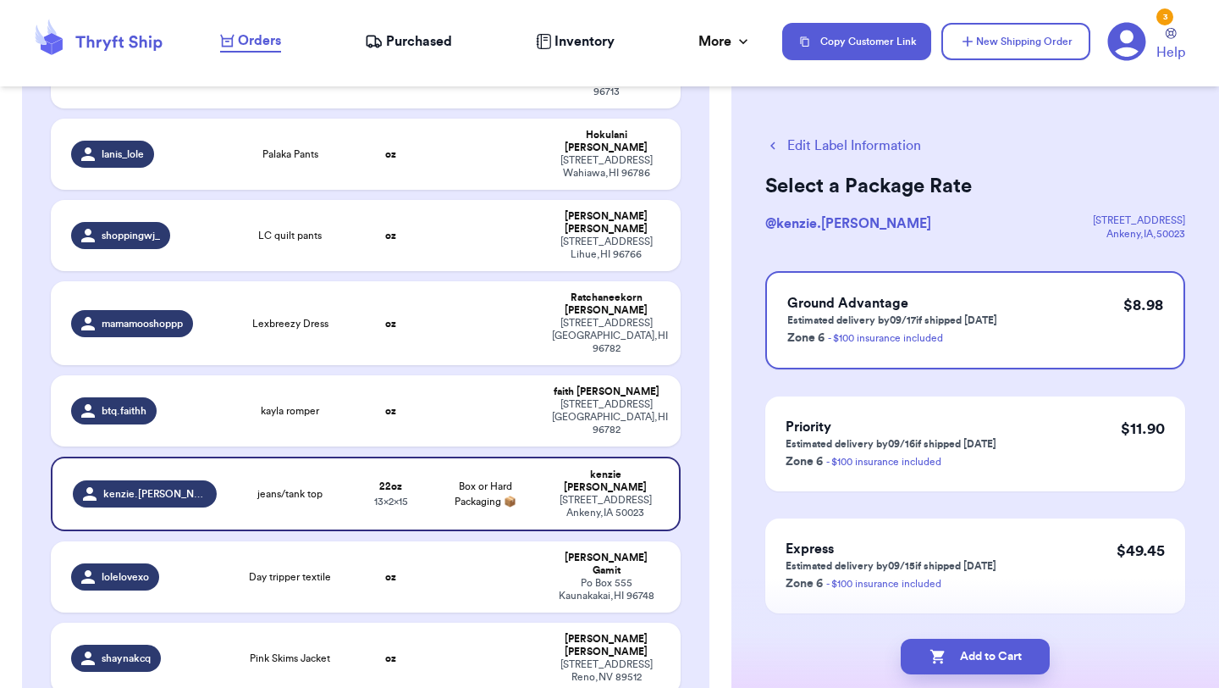
click at [995, 664] on button "Add to Cart" at bounding box center [975, 656] width 149 height 36
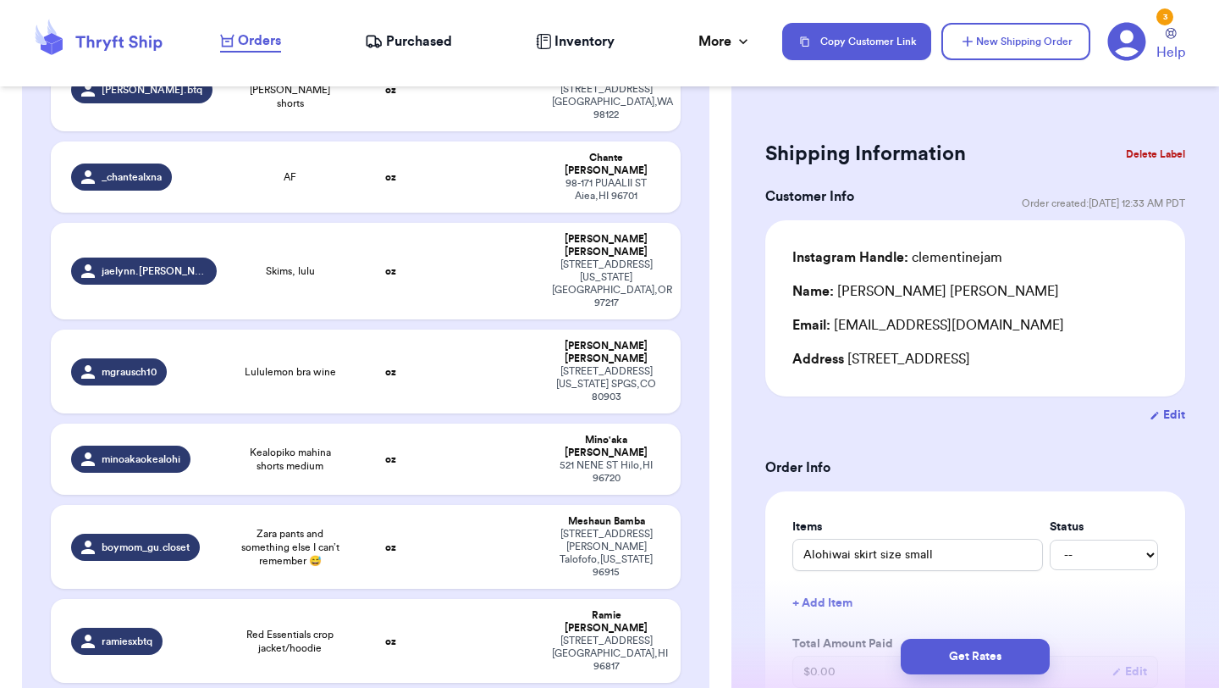
scroll to position [1353, 0]
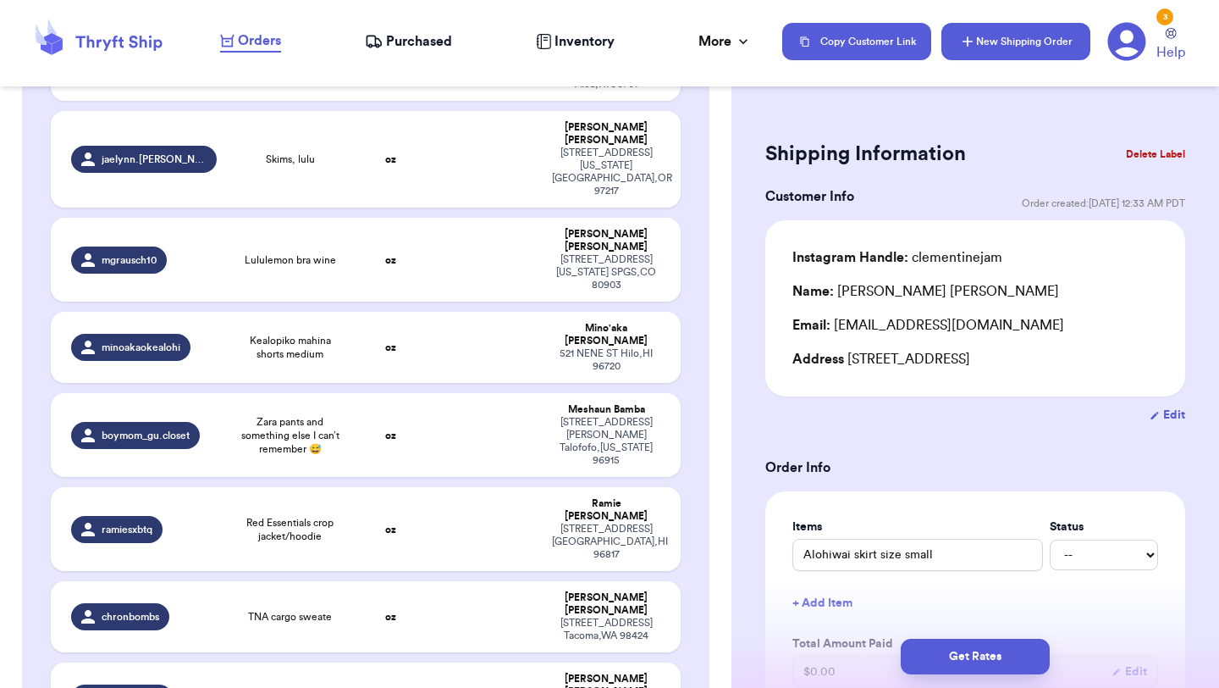
click at [1047, 45] on button "New Shipping Order" at bounding box center [1016, 41] width 149 height 37
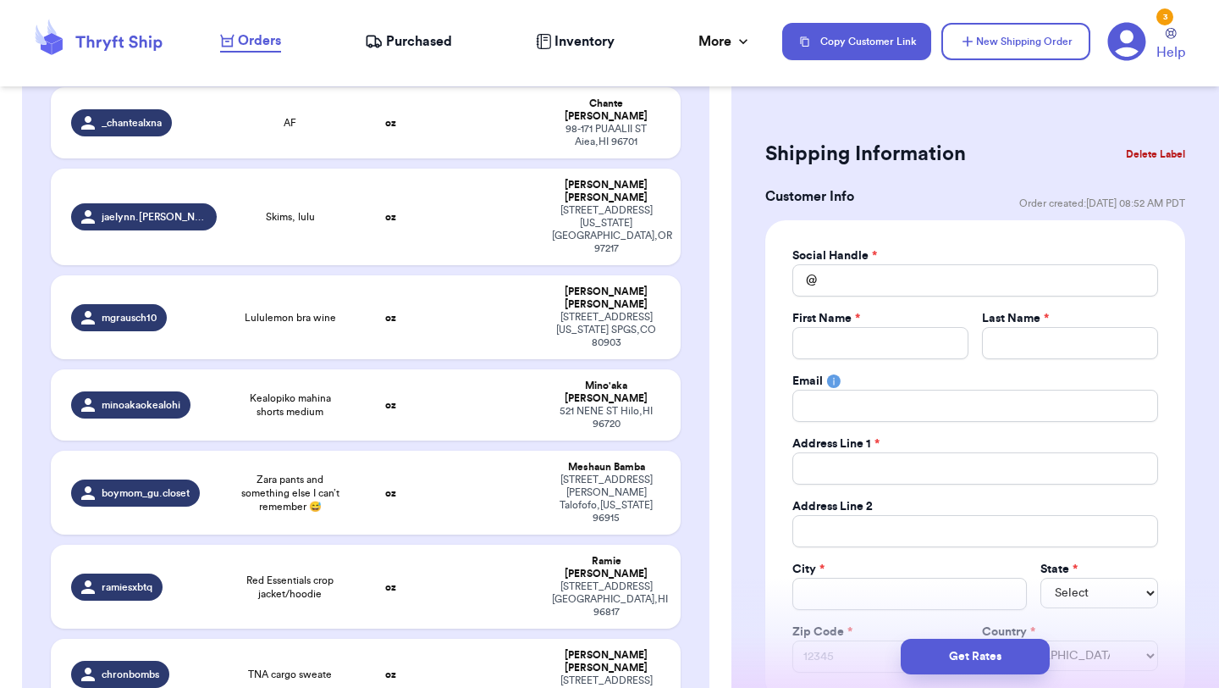
scroll to position [1411, 0]
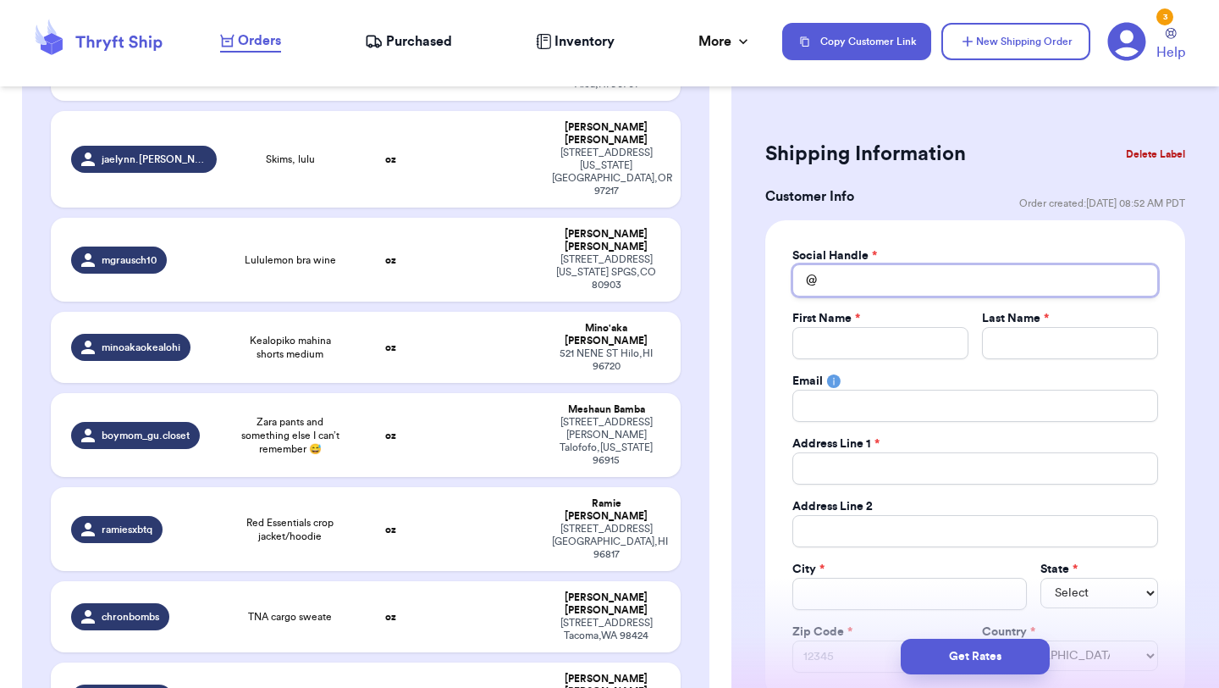
click at [925, 273] on input "Total Amount Paid" at bounding box center [976, 280] width 366 height 32
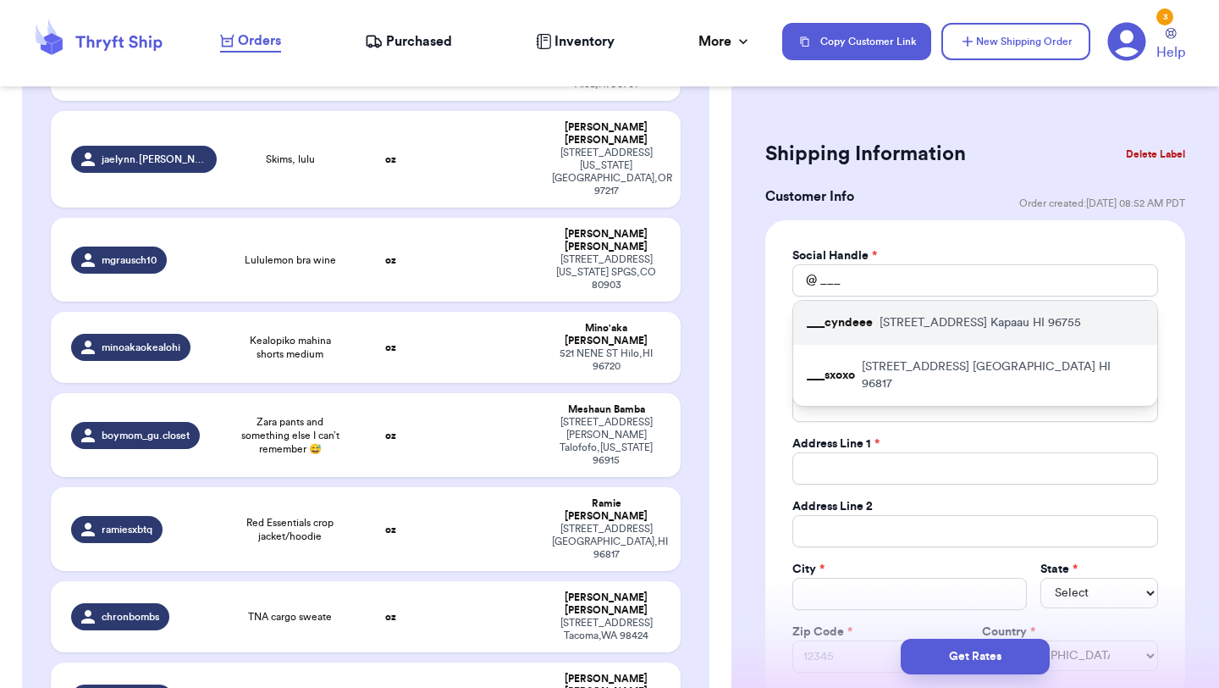
click at [922, 320] on p "[STREET_ADDRESS]" at bounding box center [981, 322] width 202 height 17
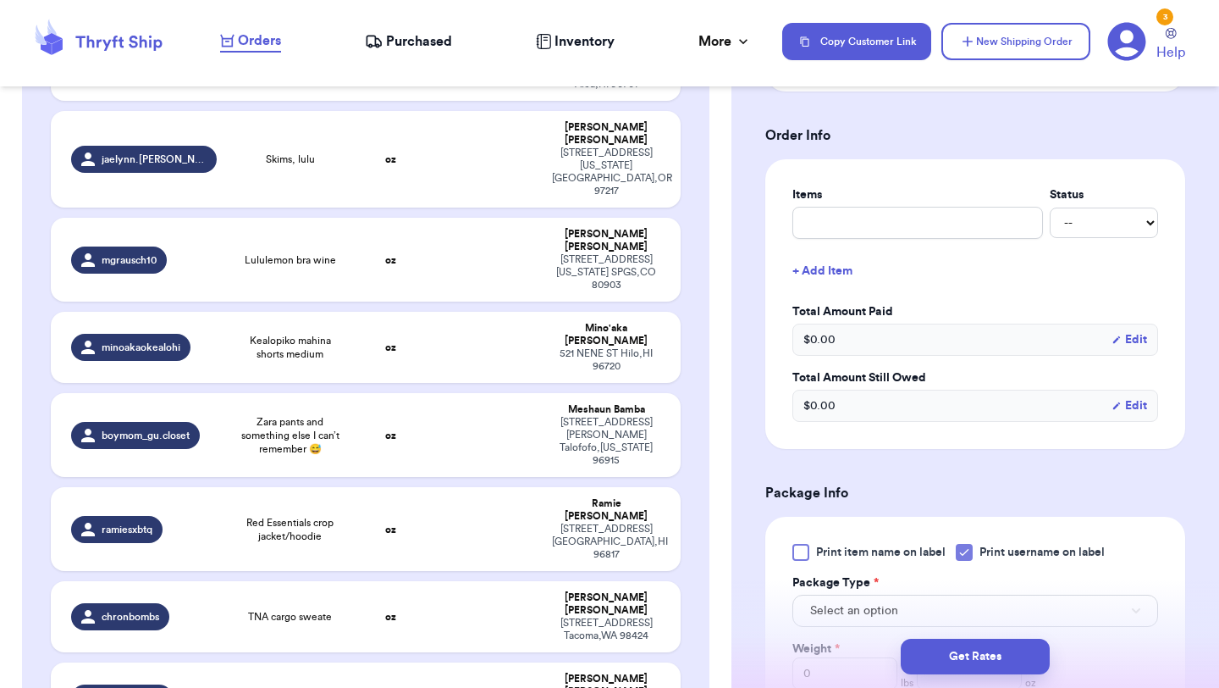
scroll to position [611, 0]
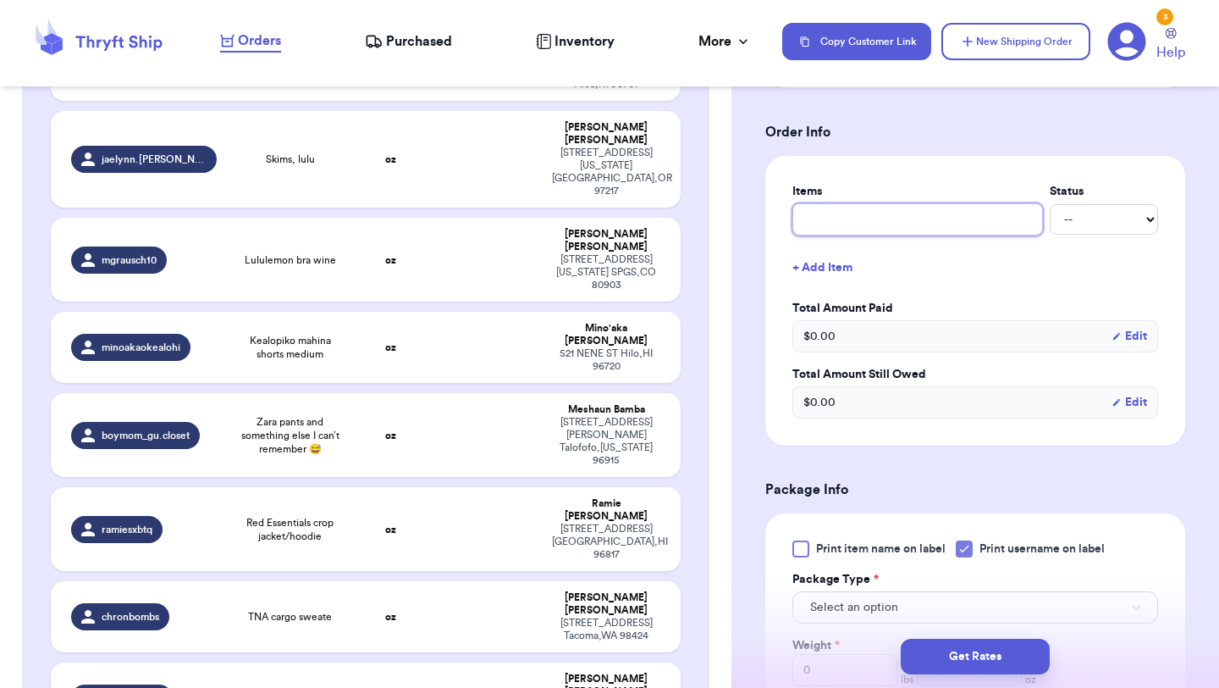
click at [912, 216] on input "text" at bounding box center [918, 219] width 251 height 32
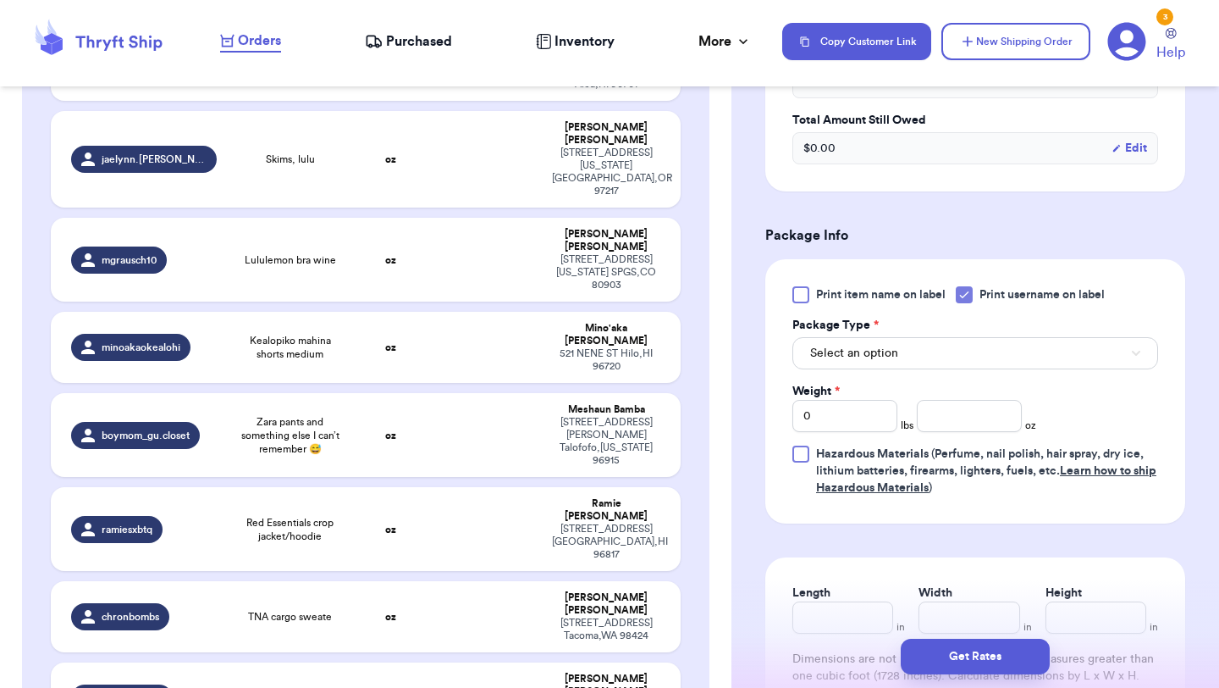
scroll to position [883, 0]
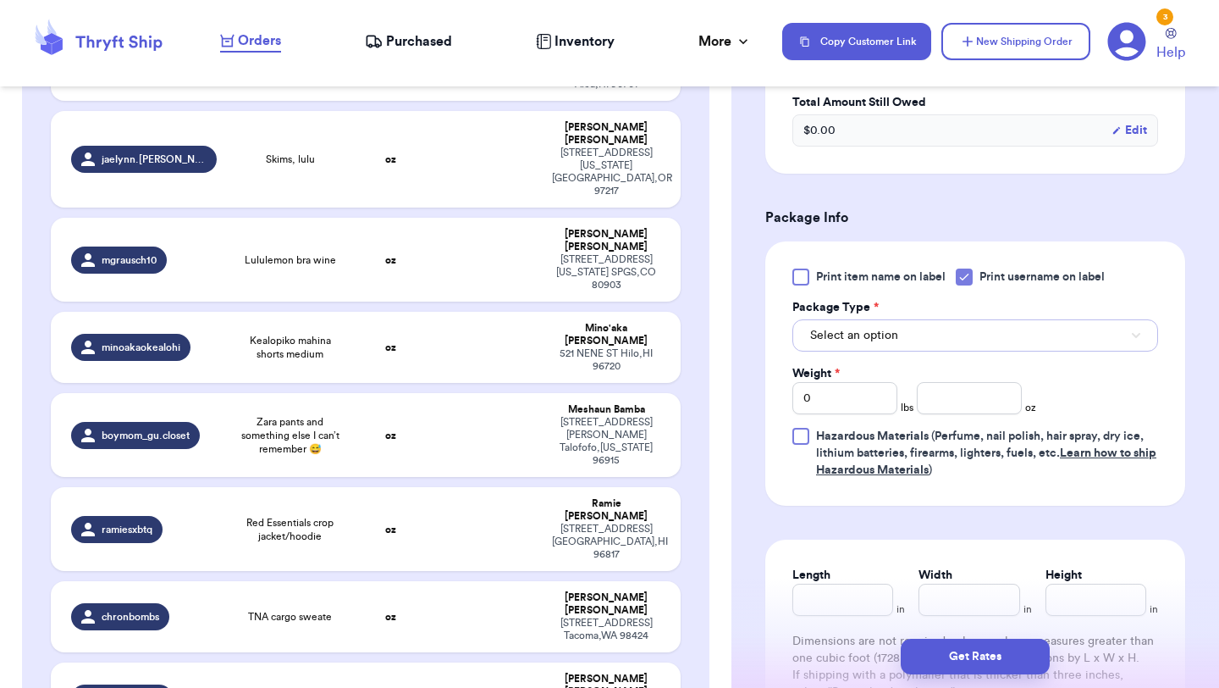
click at [921, 341] on button "Select an option" at bounding box center [976, 335] width 366 height 32
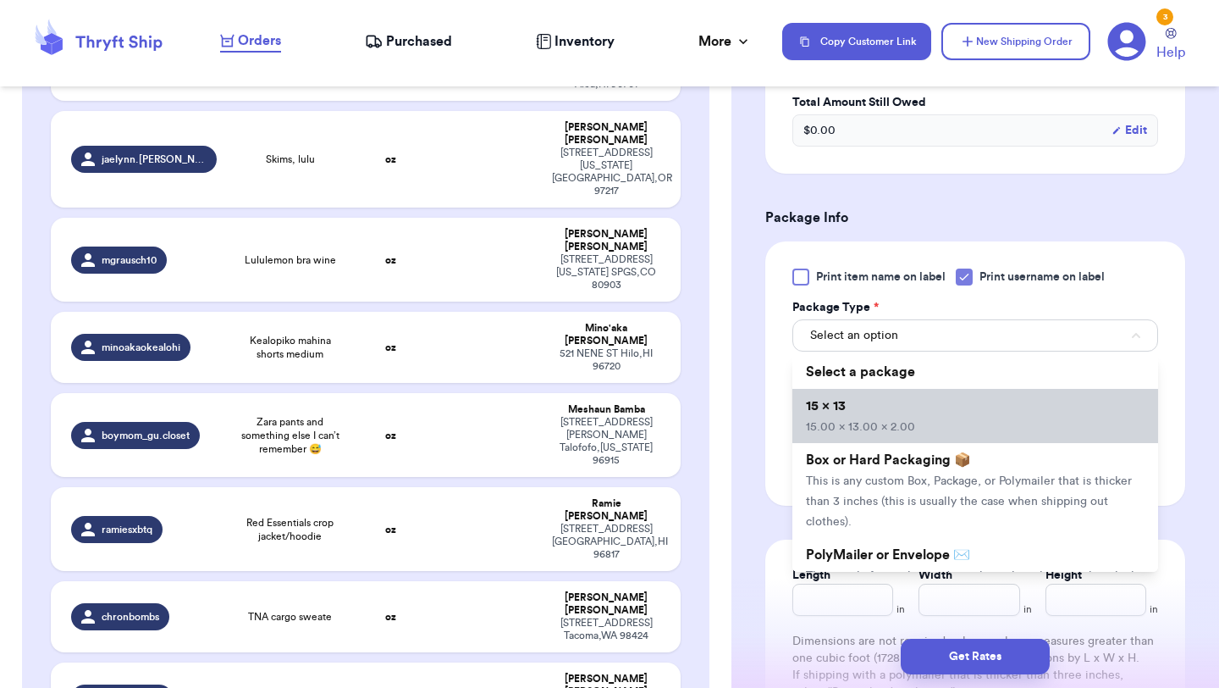
click at [902, 412] on li "15 x 13 15.00 x 13.00 x 2.00" at bounding box center [976, 416] width 366 height 54
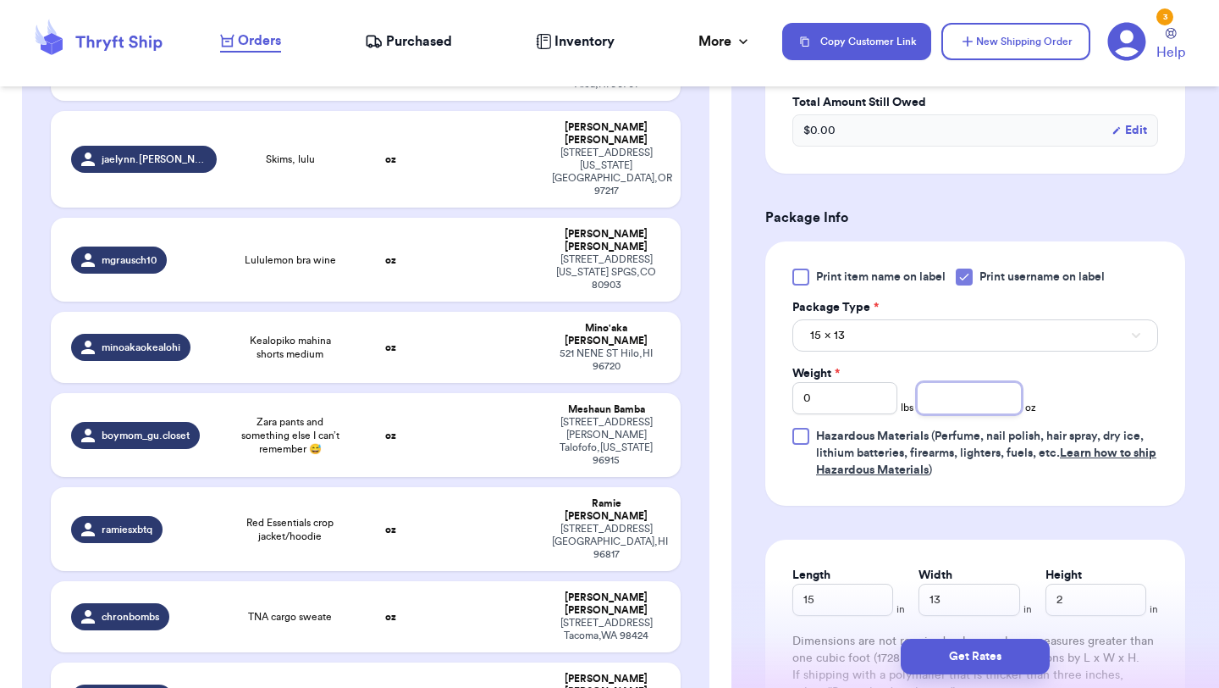
click at [956, 404] on input "number" at bounding box center [969, 398] width 105 height 32
click at [978, 657] on button "Get Rates" at bounding box center [975, 656] width 149 height 36
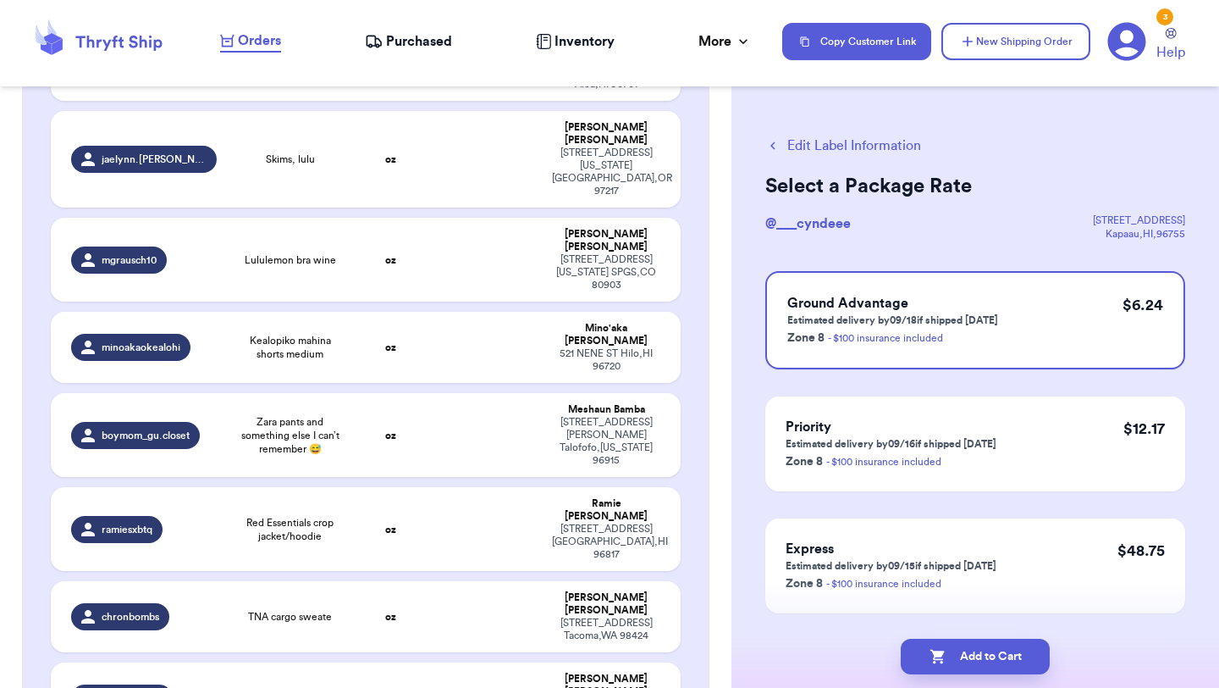
click at [978, 657] on button "Add to Cart" at bounding box center [975, 656] width 149 height 36
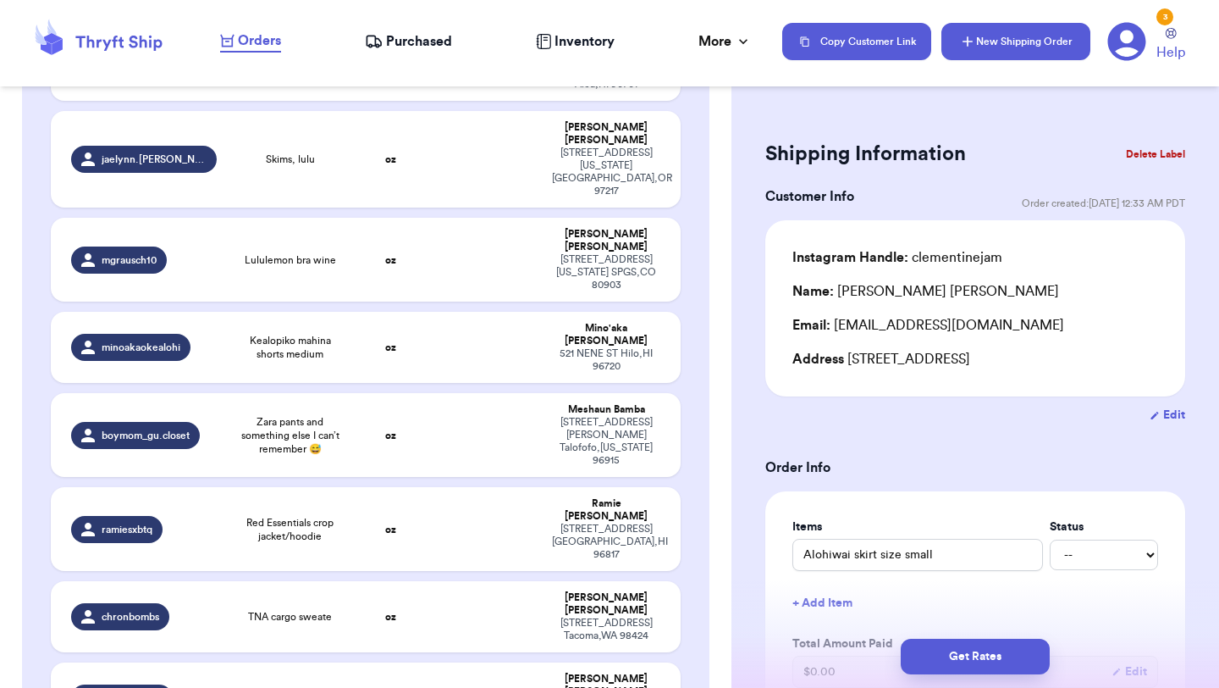
click at [1028, 49] on button "New Shipping Order" at bounding box center [1016, 41] width 149 height 37
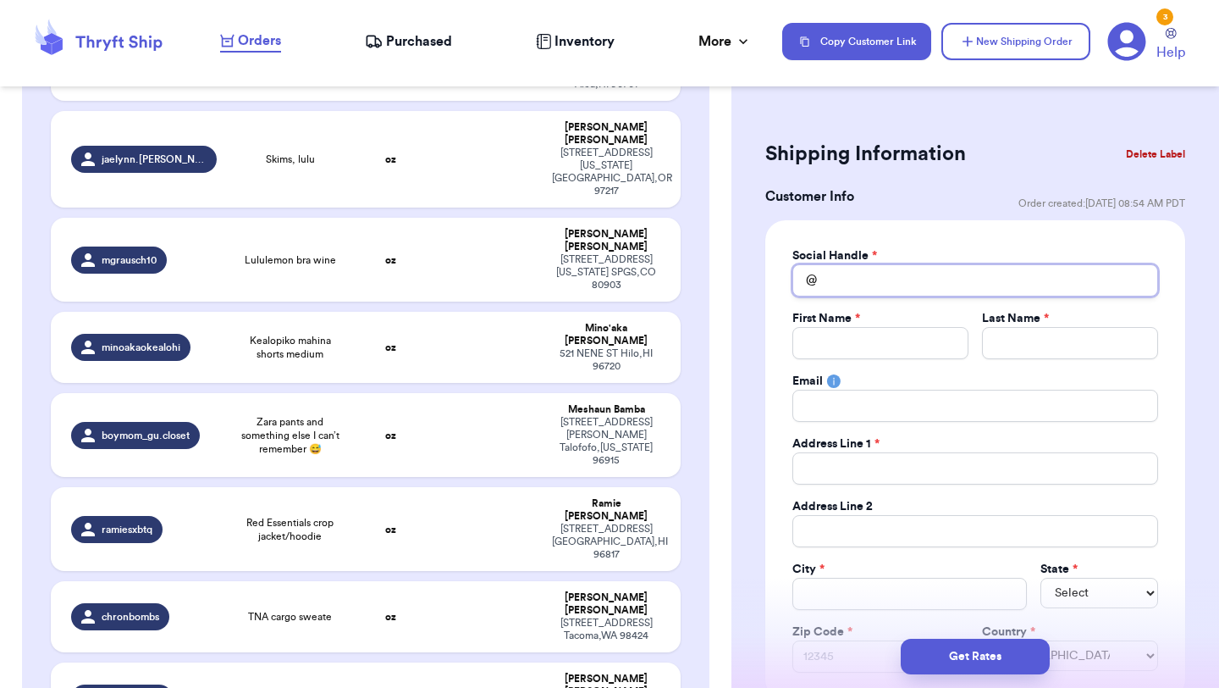
click at [894, 284] on input "Total Amount Paid" at bounding box center [976, 280] width 366 height 32
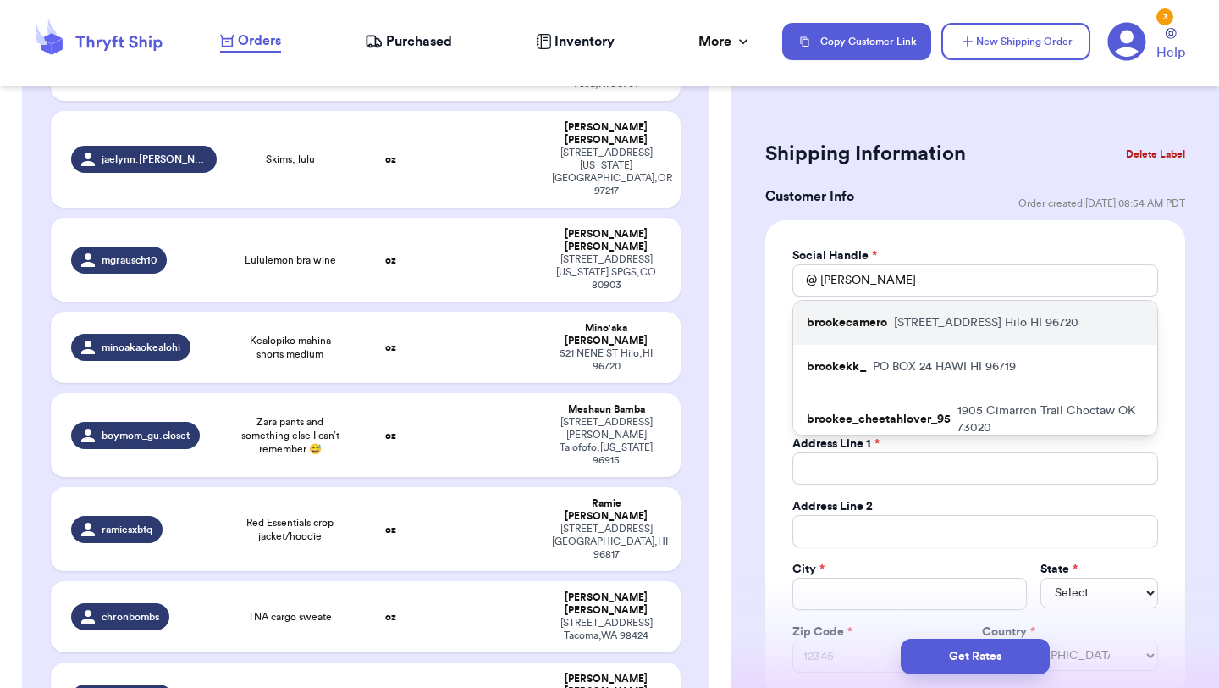
click at [887, 329] on div "brookecamero [STREET_ADDRESS]" at bounding box center [975, 323] width 364 height 44
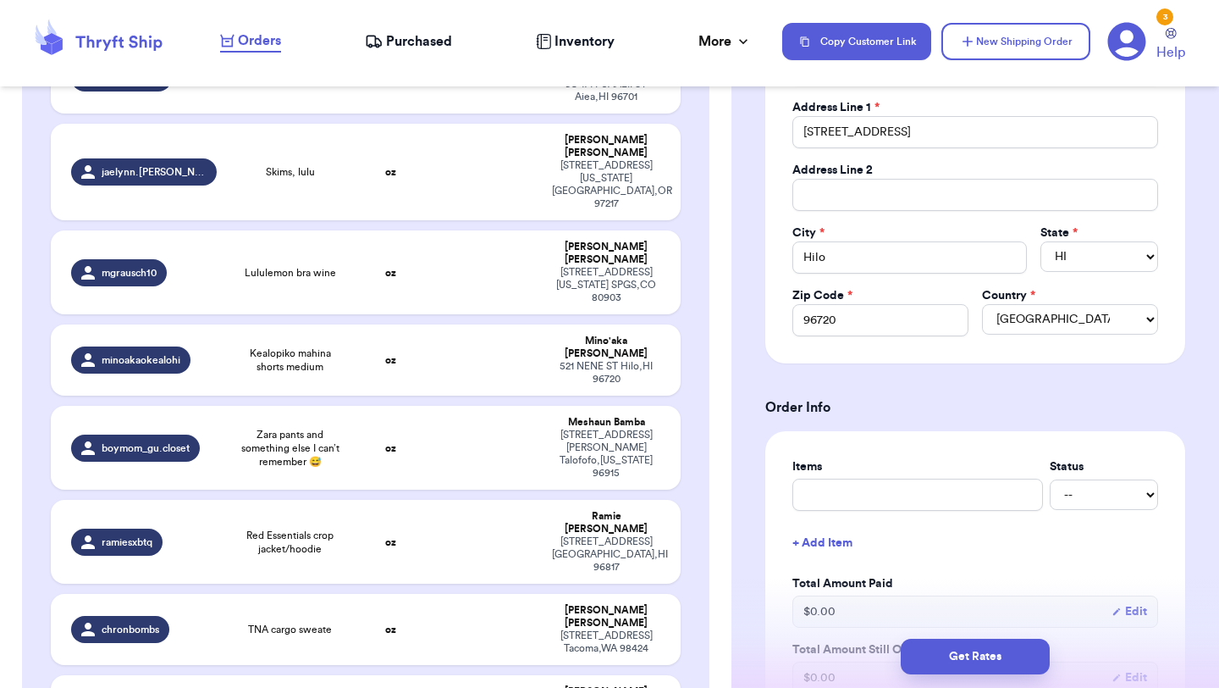
scroll to position [351, 0]
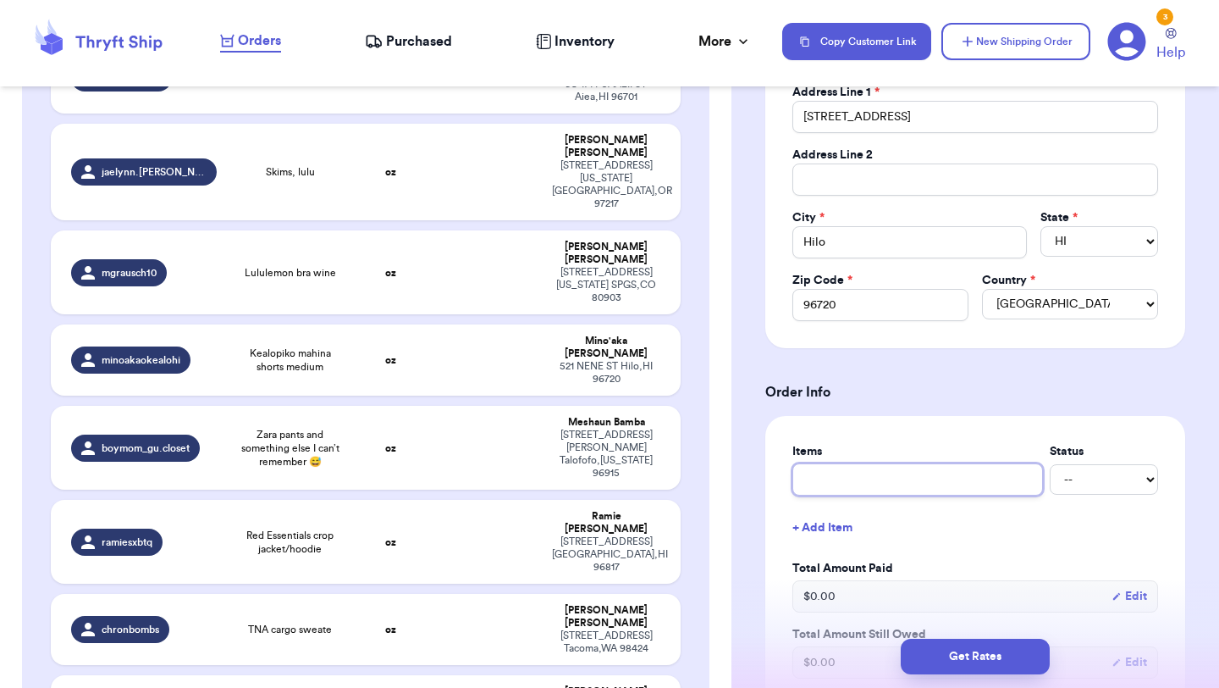
click at [881, 487] on input "text" at bounding box center [918, 479] width 251 height 32
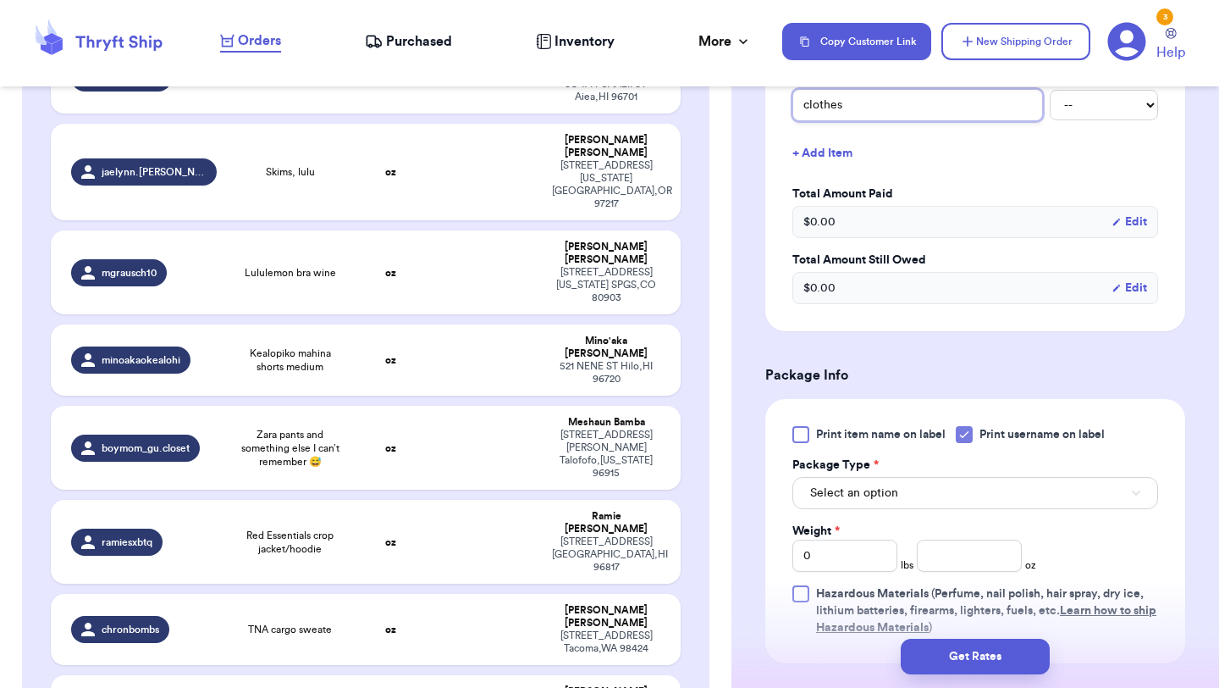
scroll to position [743, 0]
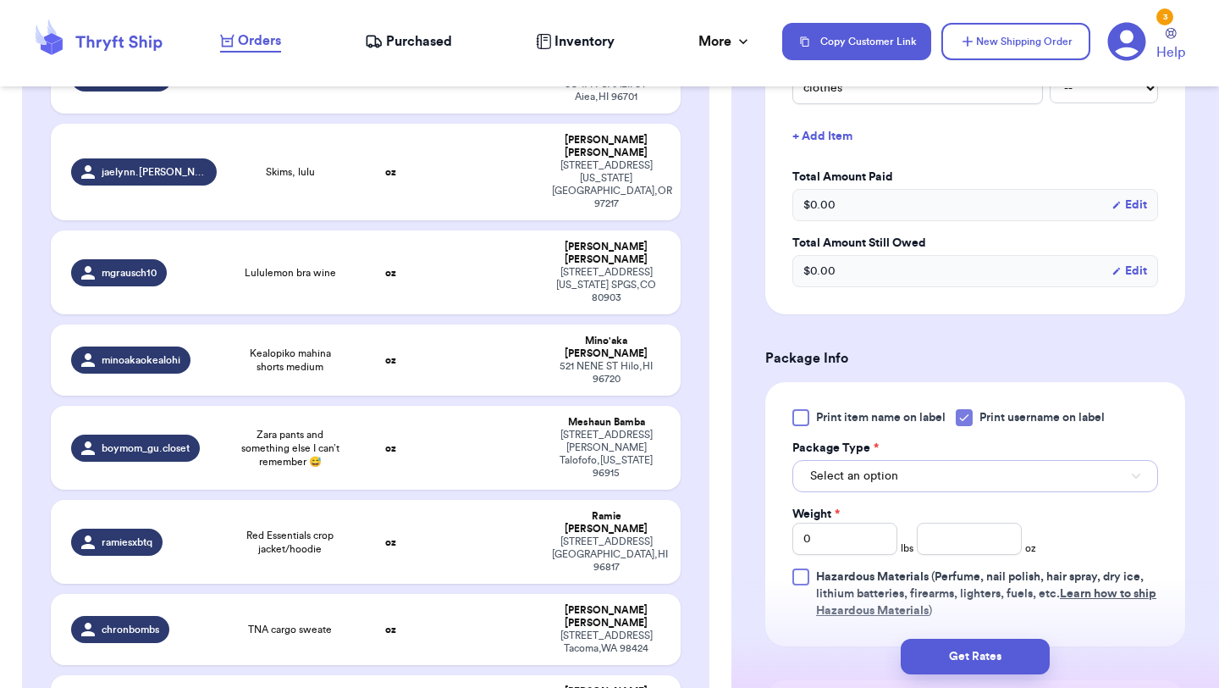
click at [881, 489] on button "Select an option" at bounding box center [976, 476] width 366 height 32
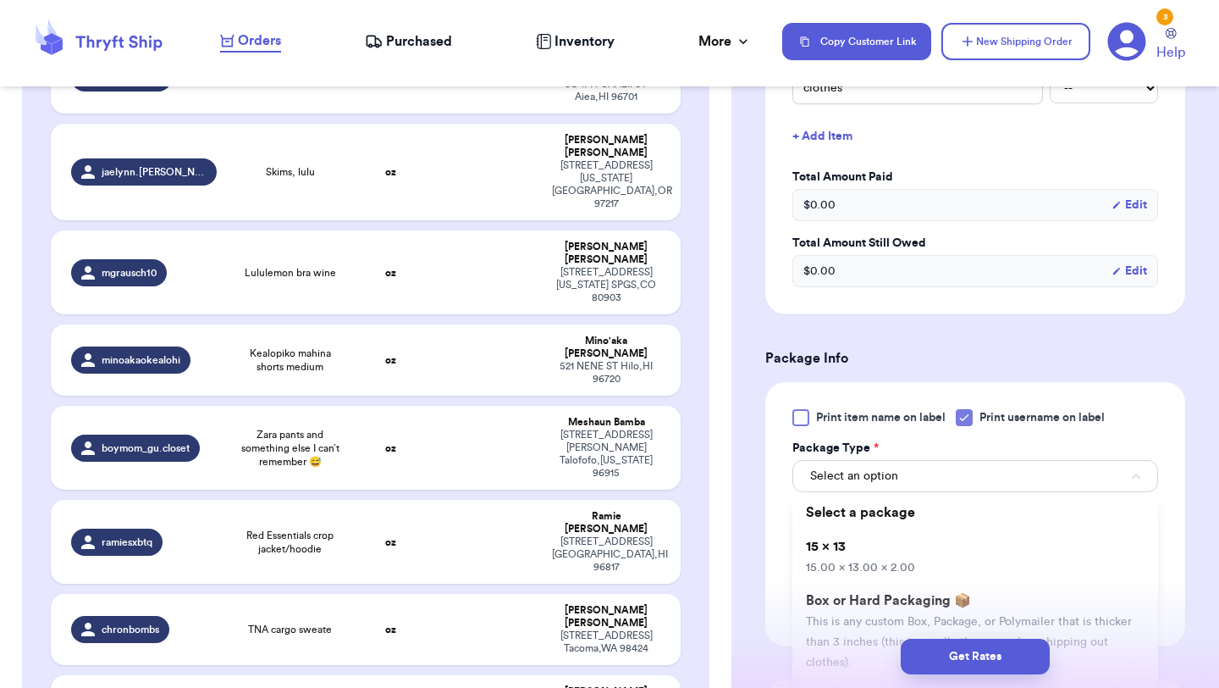
click at [876, 556] on li "15 x 13 15.00 x 13.00 x 2.00" at bounding box center [976, 556] width 366 height 54
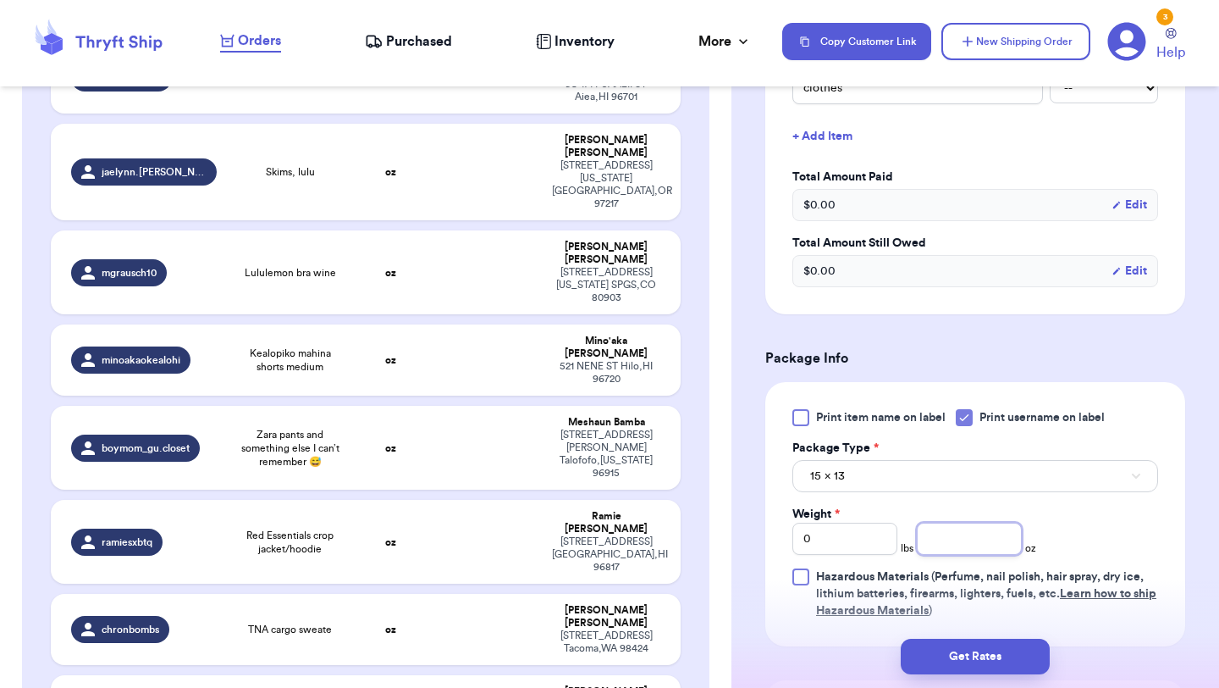
click at [947, 541] on input "number" at bounding box center [969, 538] width 105 height 32
click at [1004, 648] on button "Get Rates" at bounding box center [975, 656] width 149 height 36
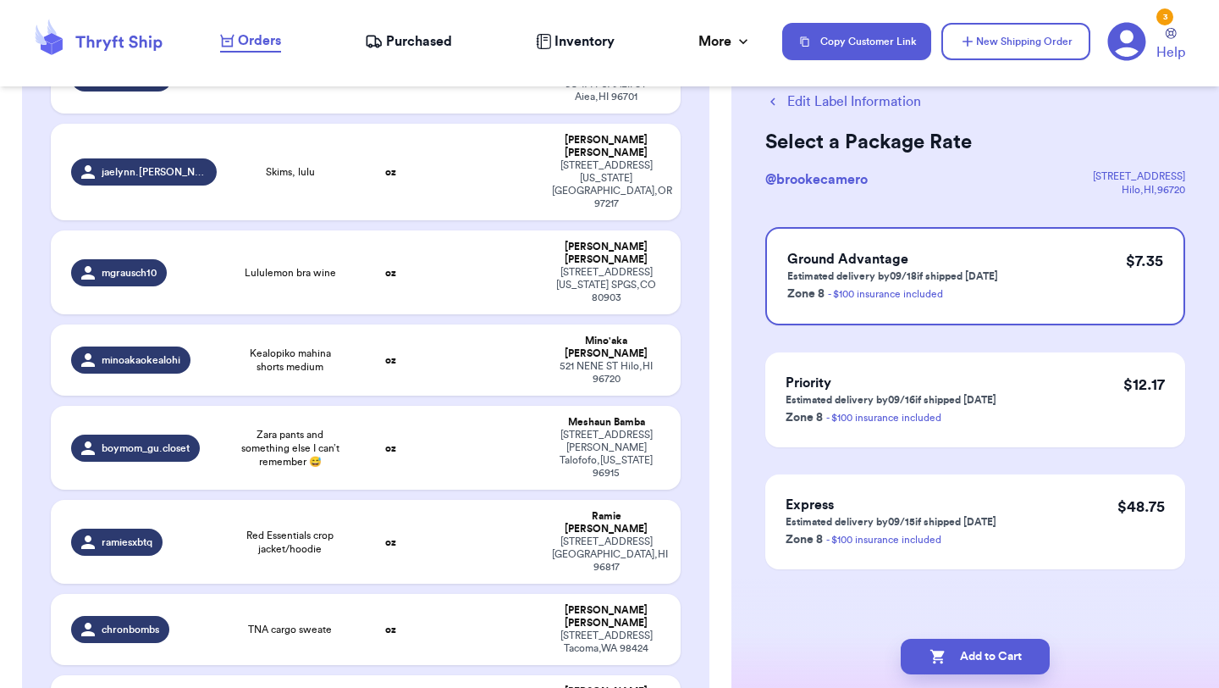
scroll to position [0, 0]
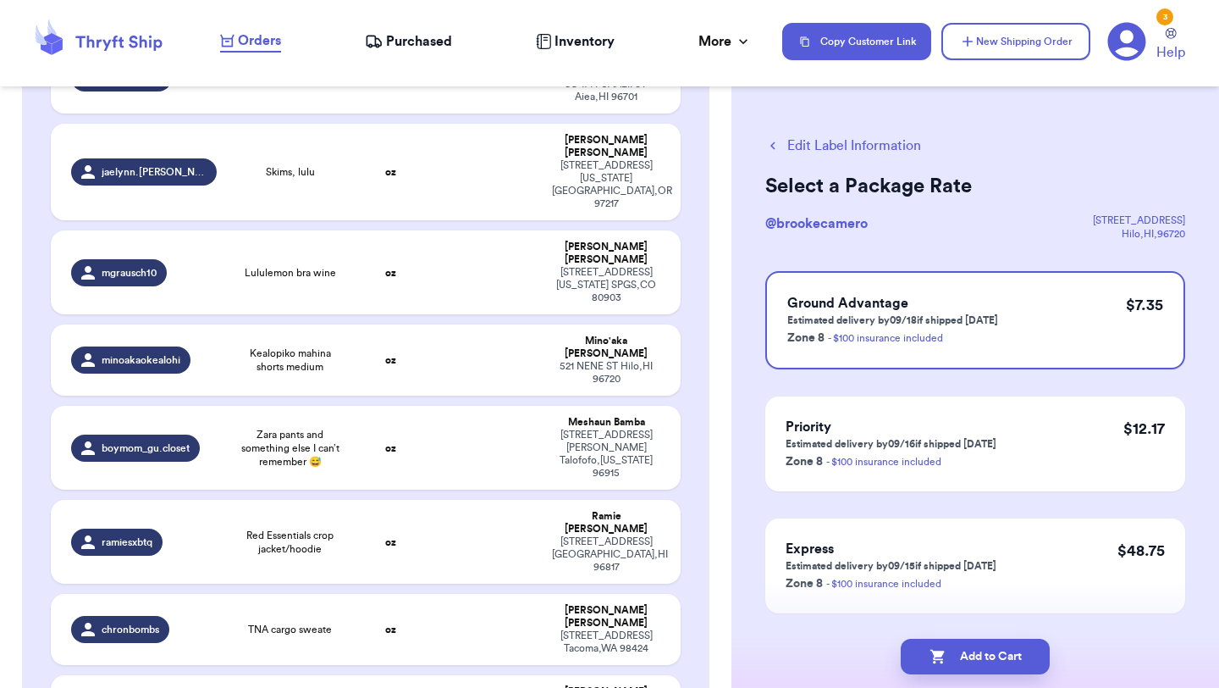
click at [1004, 648] on button "Add to Cart" at bounding box center [975, 656] width 149 height 36
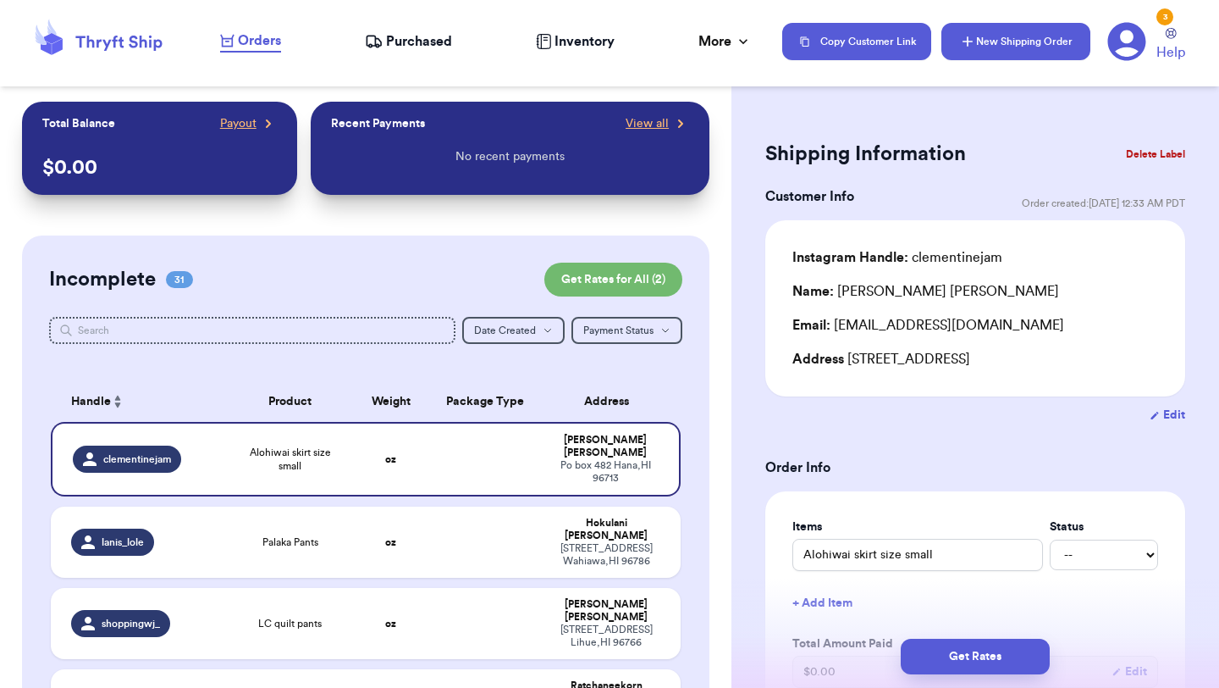
click at [1039, 43] on button "New Shipping Order" at bounding box center [1016, 41] width 149 height 37
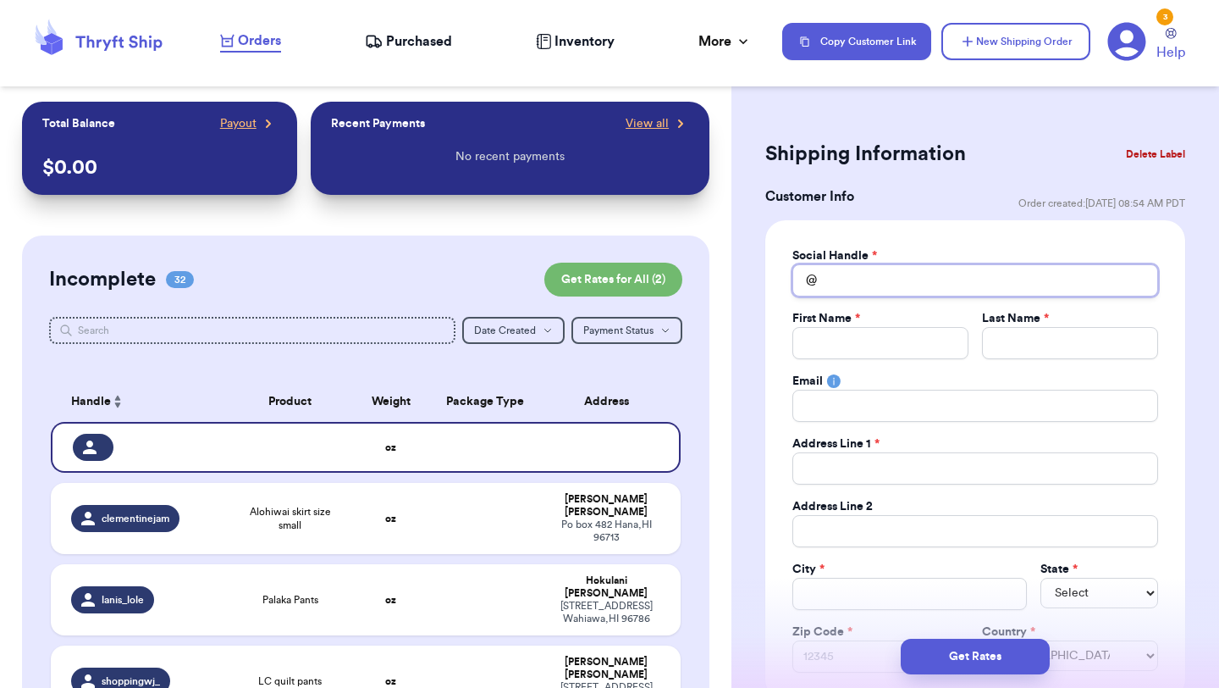
click at [909, 279] on input "Total Amount Paid" at bounding box center [976, 280] width 366 height 32
click at [841, 286] on input "luanas" at bounding box center [976, 280] width 366 height 32
click at [880, 276] on input "Total Amount Paid" at bounding box center [976, 280] width 366 height 32
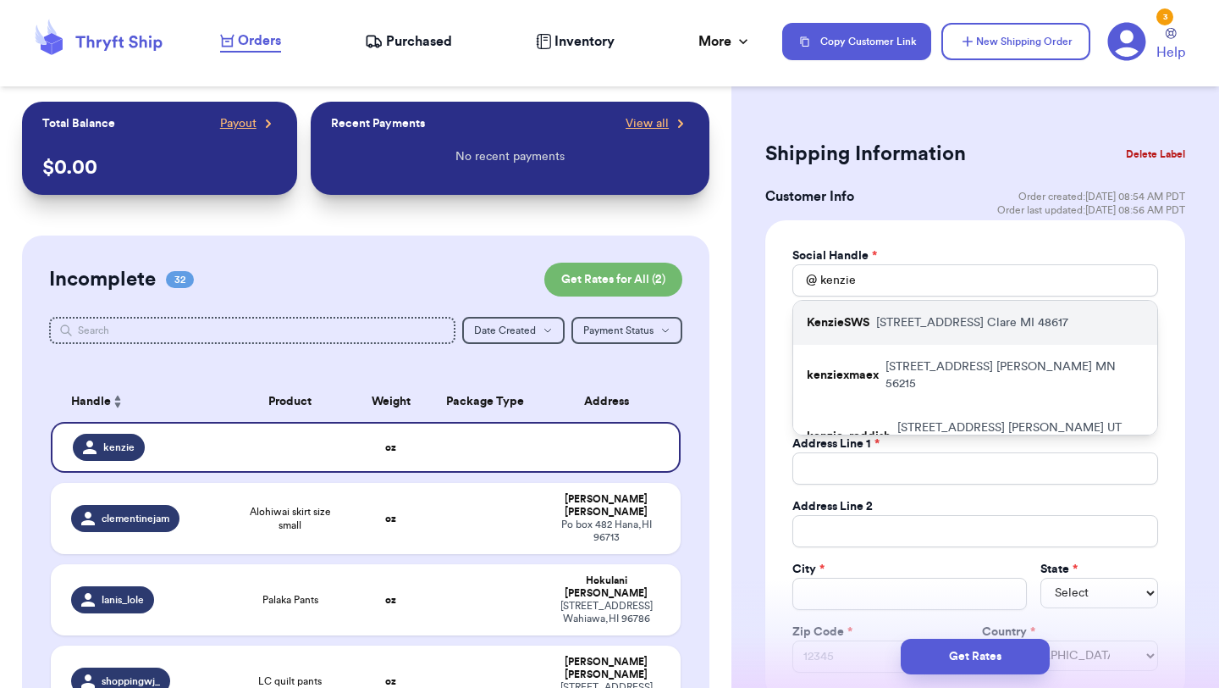
click at [875, 328] on div "KenzieSWS [STREET_ADDRESS]" at bounding box center [975, 323] width 364 height 44
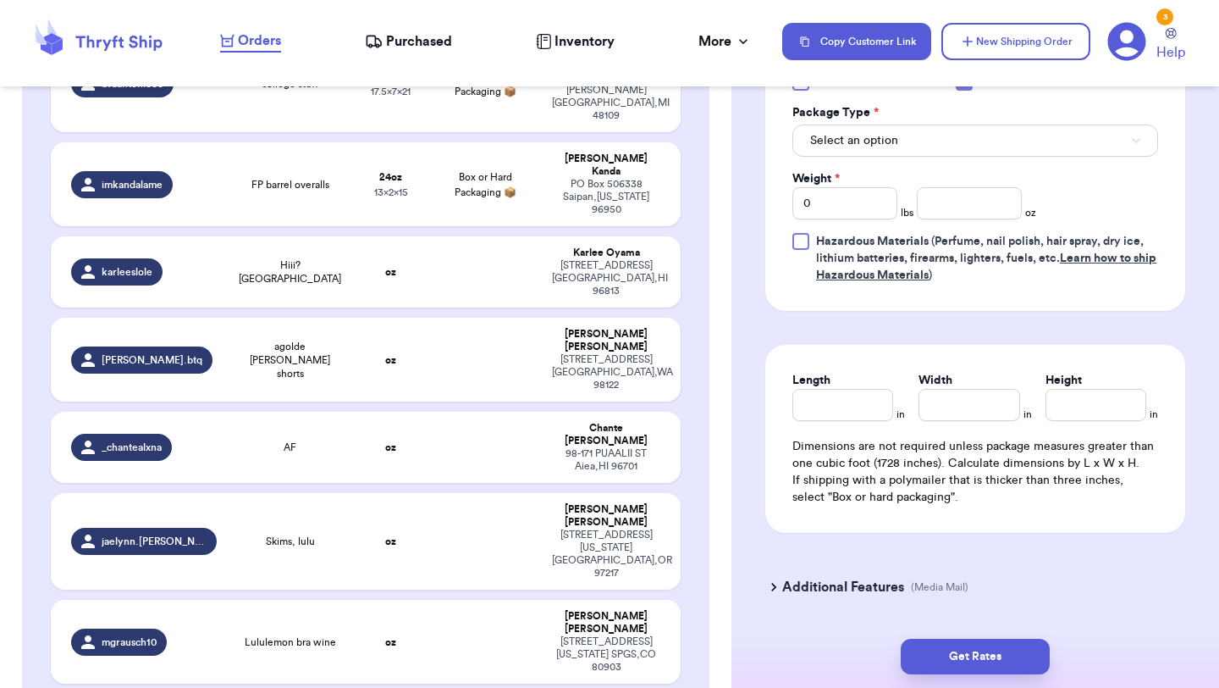
scroll to position [1092, 0]
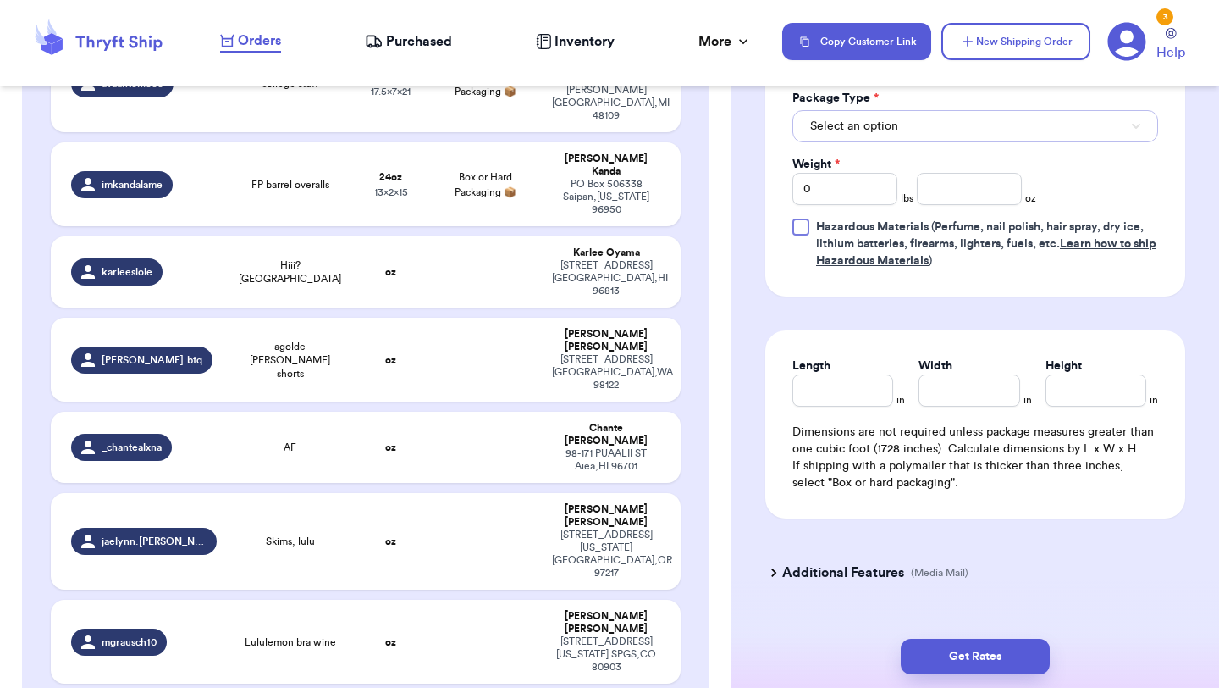
click at [935, 131] on button "Select an option" at bounding box center [976, 126] width 366 height 32
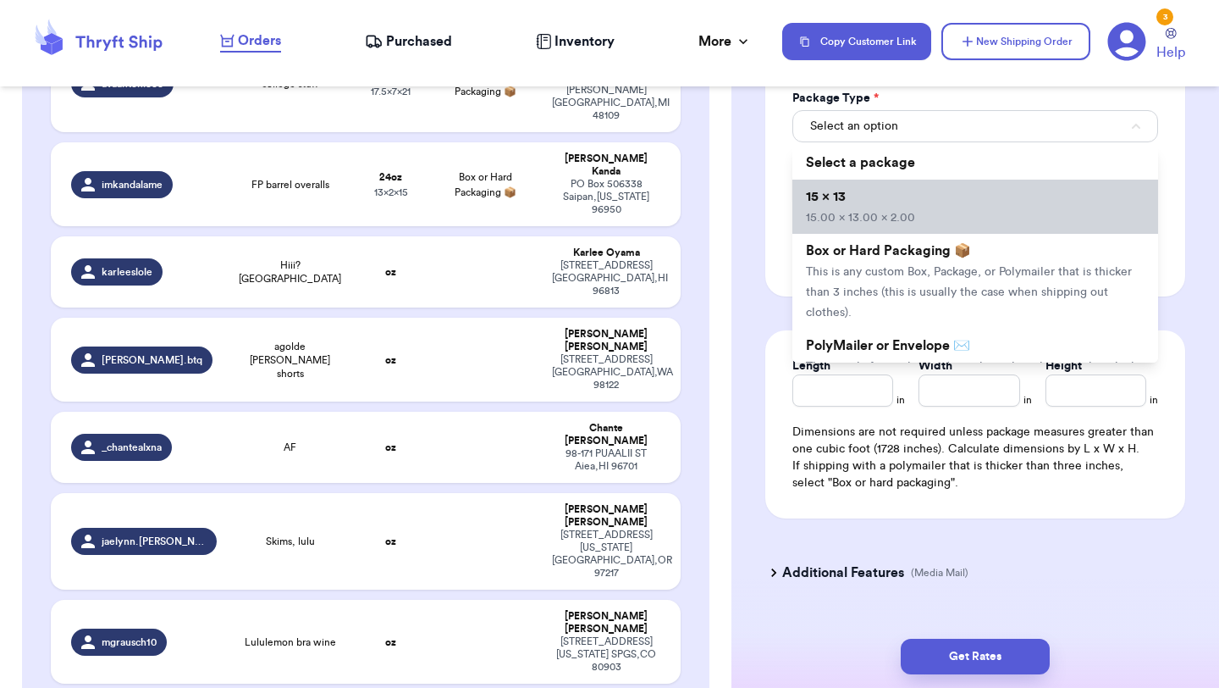
click at [911, 204] on li "15 x 13 15.00 x 13.00 x 2.00" at bounding box center [976, 206] width 366 height 54
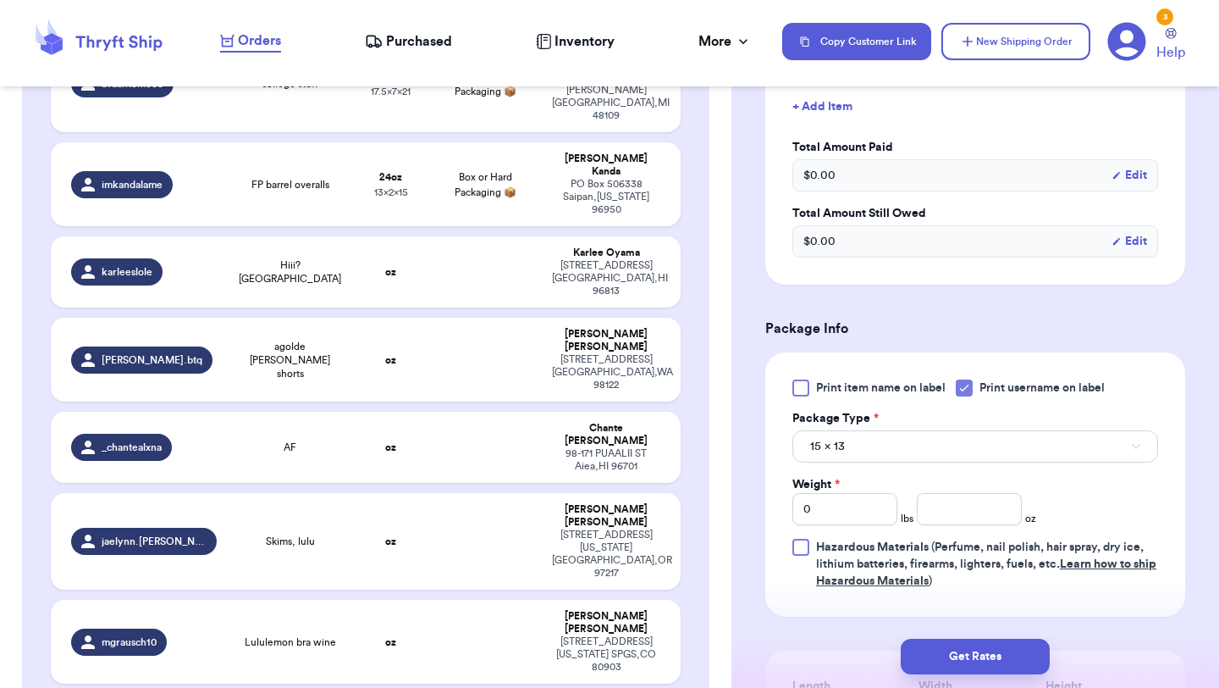
scroll to position [669, 0]
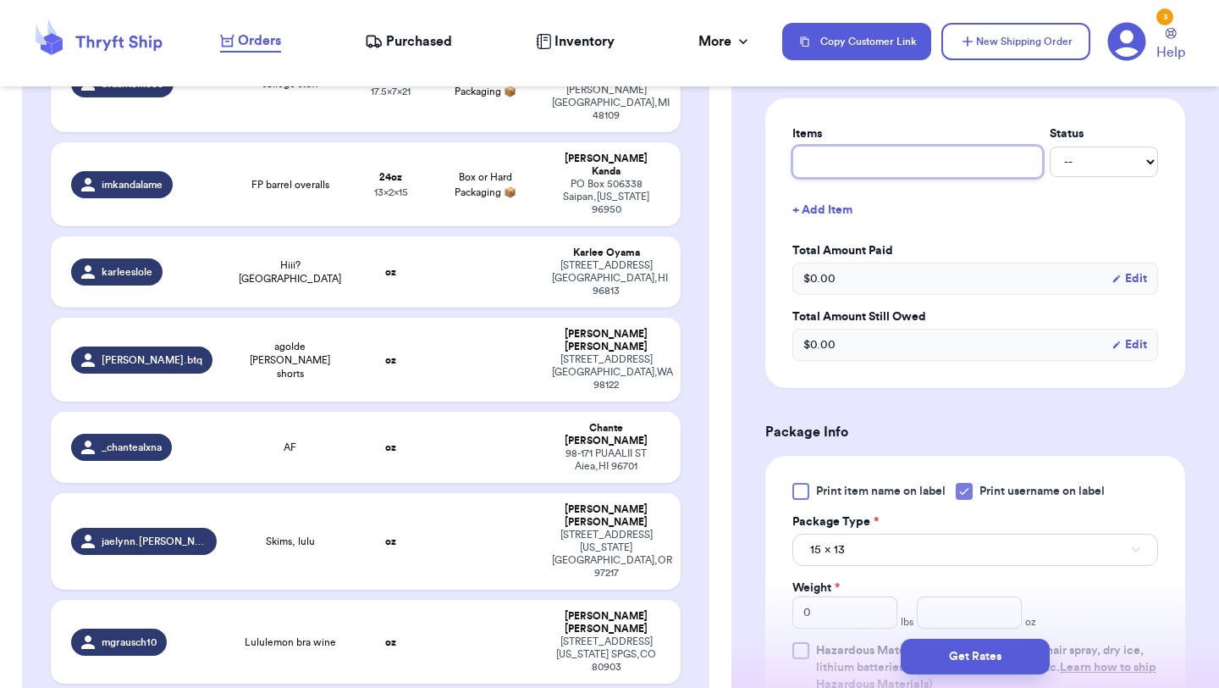
click at [899, 174] on input "text" at bounding box center [918, 162] width 251 height 32
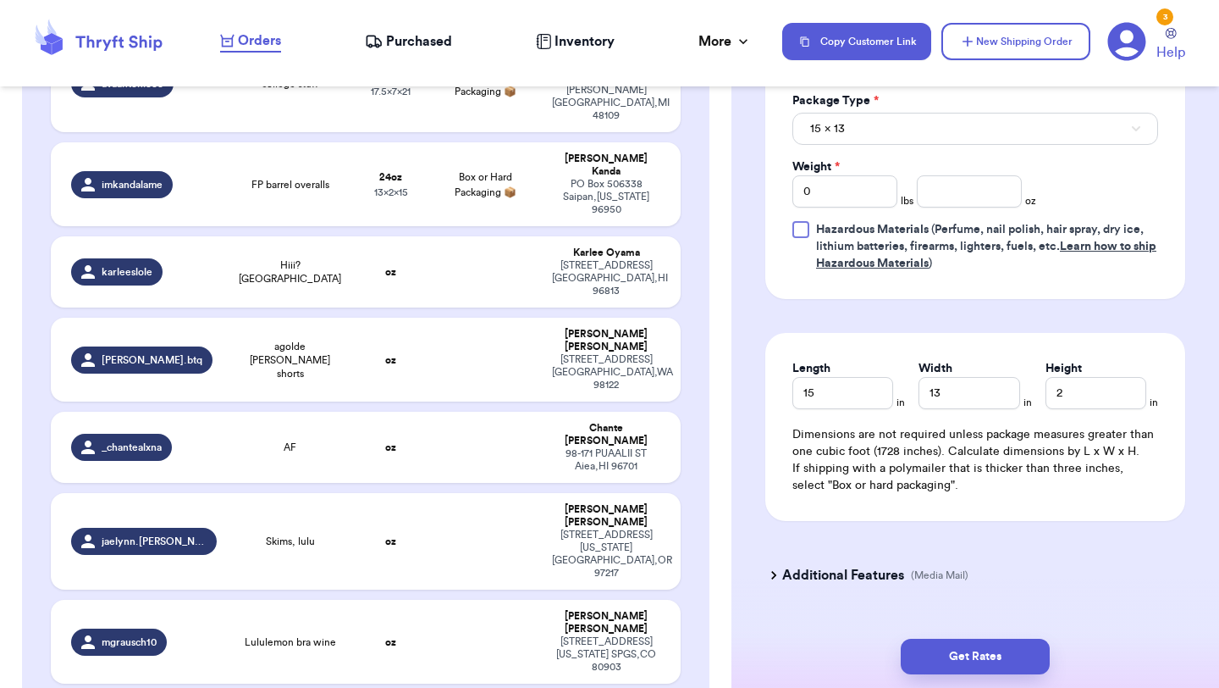
scroll to position [1097, 0]
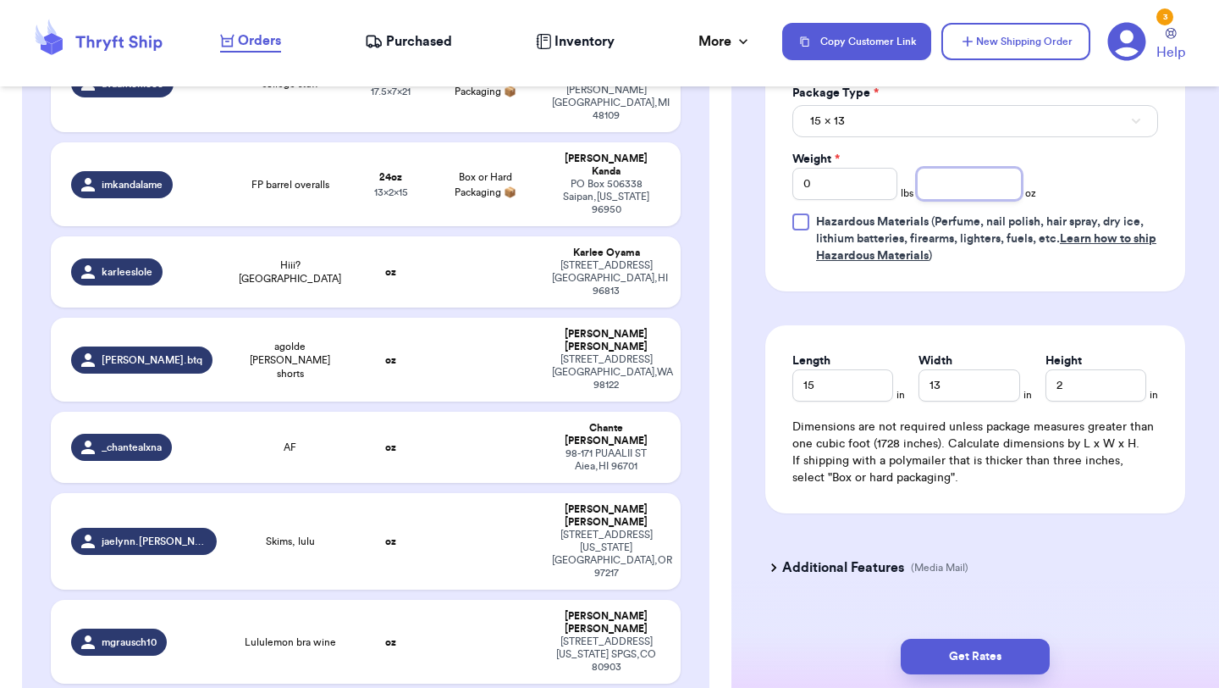
click at [958, 188] on input "number" at bounding box center [969, 184] width 105 height 32
click at [990, 644] on button "Get Rates" at bounding box center [975, 656] width 149 height 36
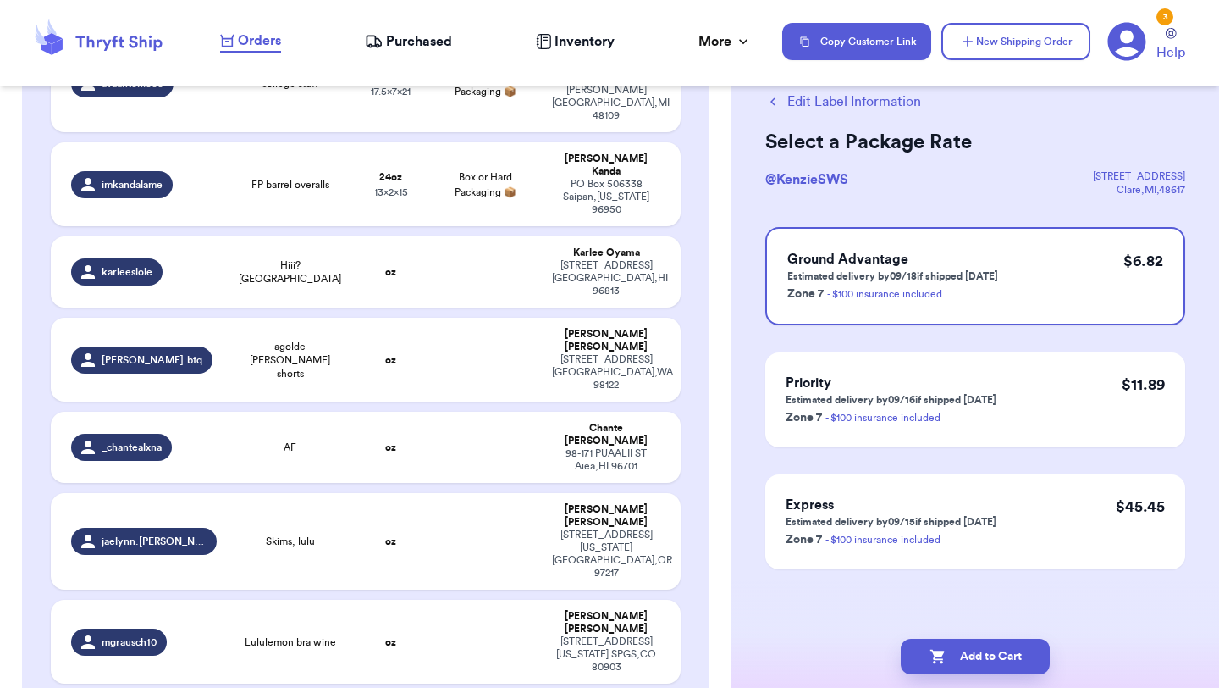
scroll to position [0, 0]
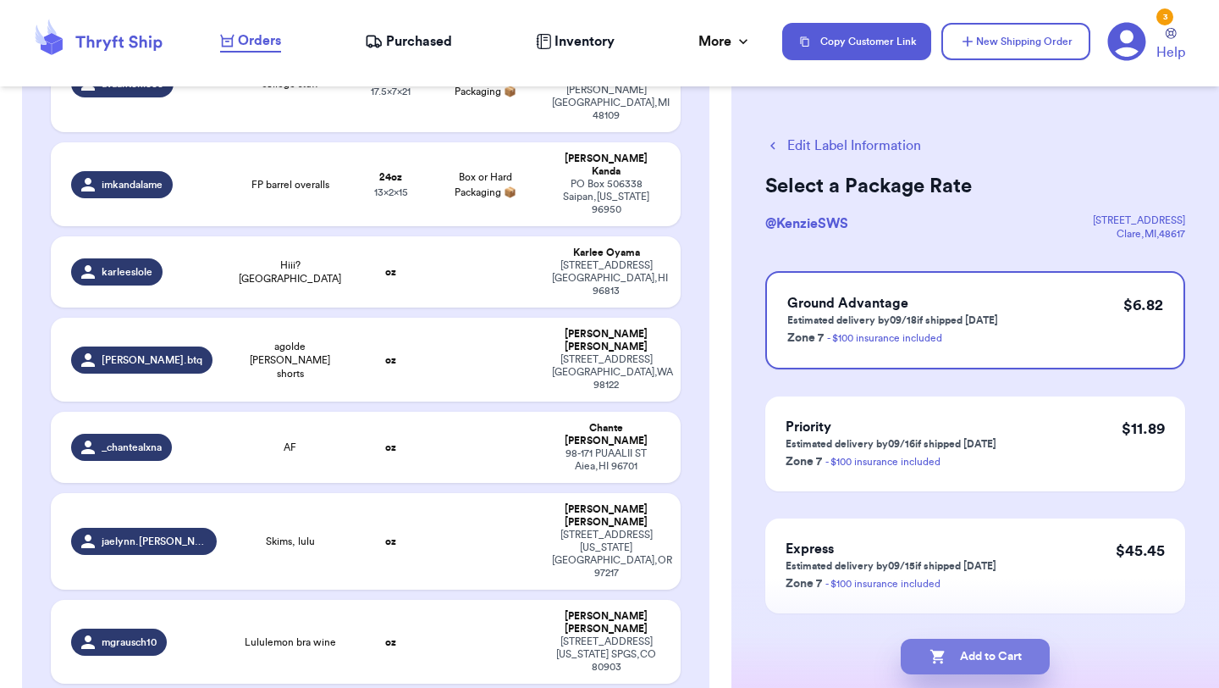
click at [983, 660] on button "Add to Cart" at bounding box center [975, 656] width 149 height 36
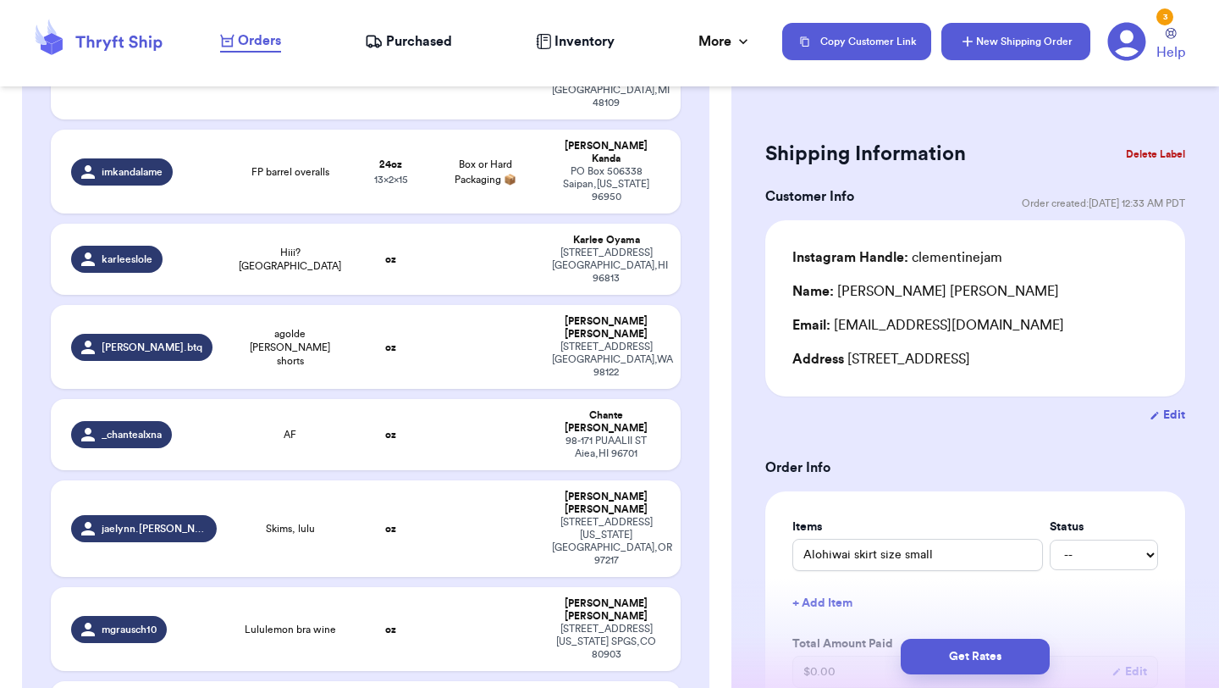
click at [1038, 43] on button "New Shipping Order" at bounding box center [1016, 41] width 149 height 37
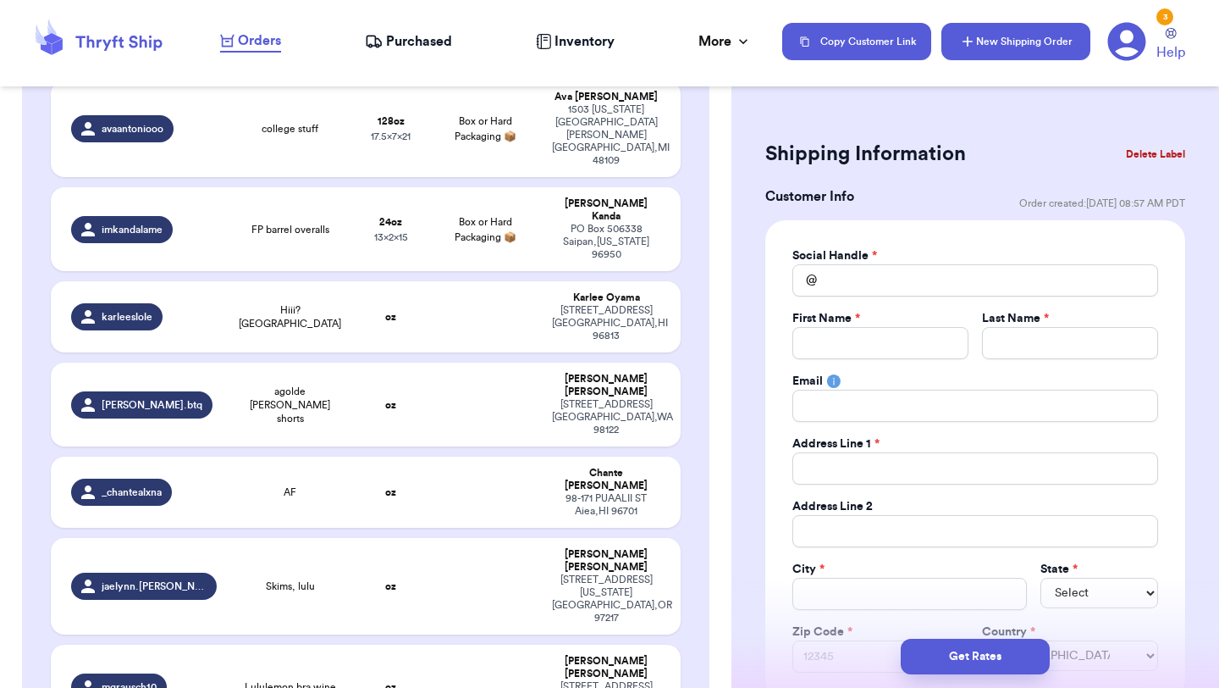
scroll to position [1041, 0]
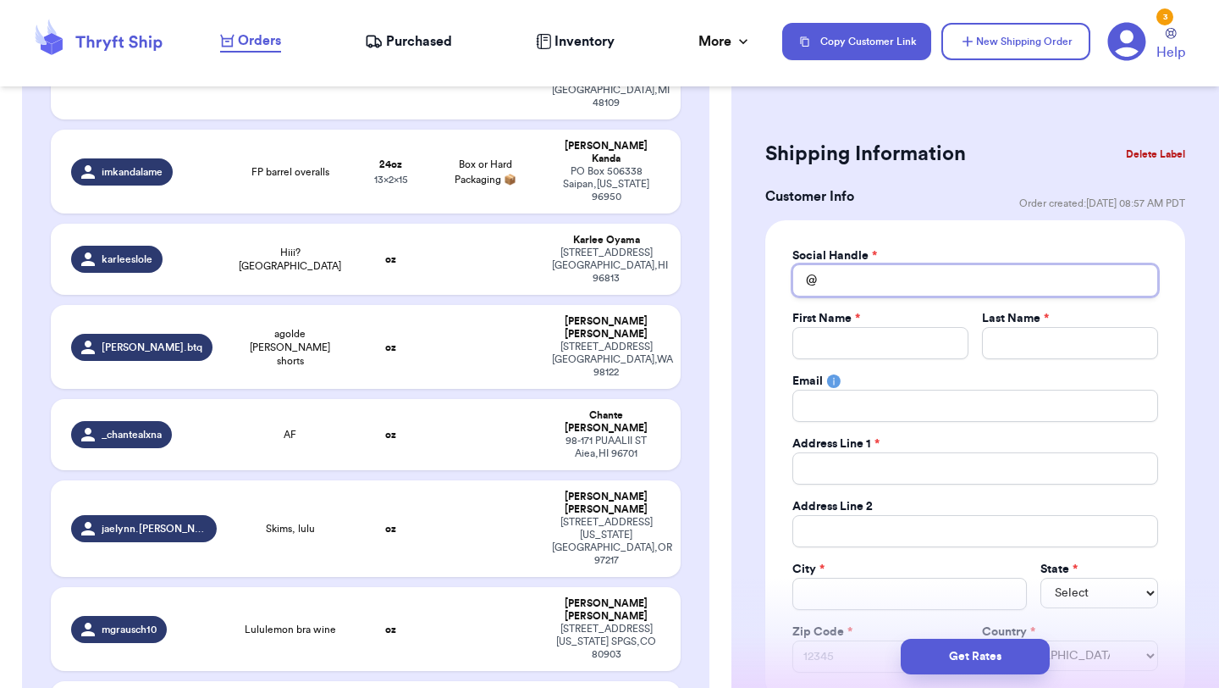
click at [958, 283] on input "Total Amount Paid" at bounding box center [976, 280] width 366 height 32
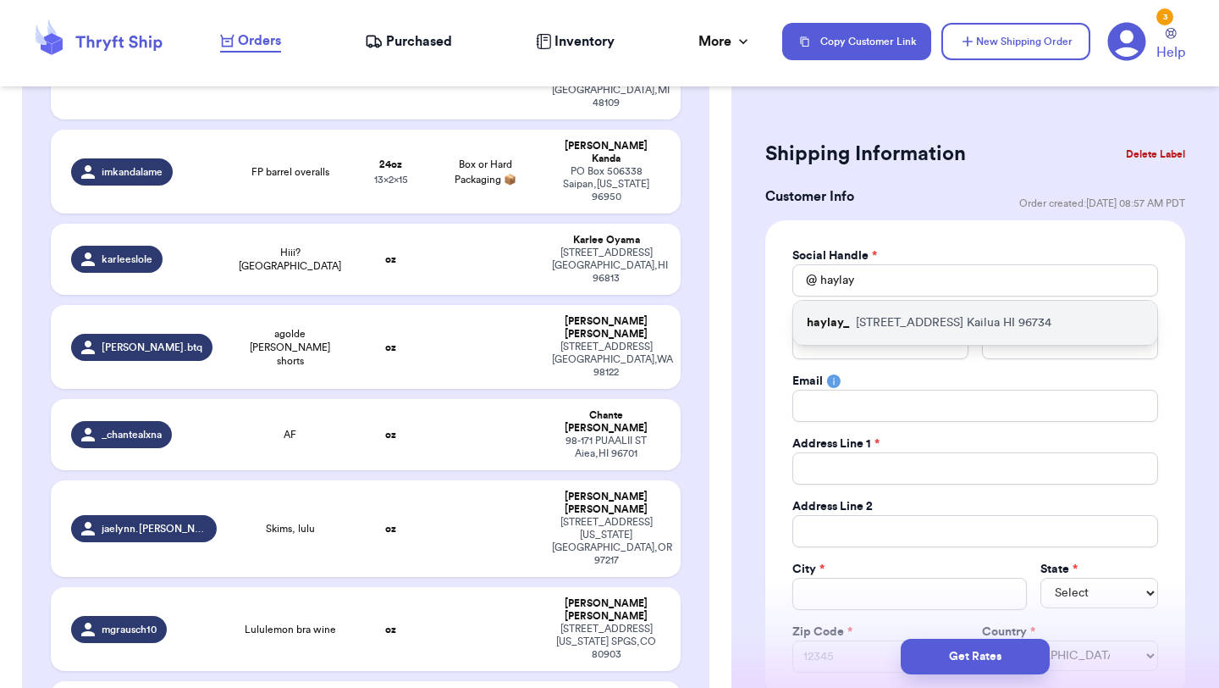
click at [970, 326] on p "[STREET_ADDRESS]" at bounding box center [954, 322] width 196 height 17
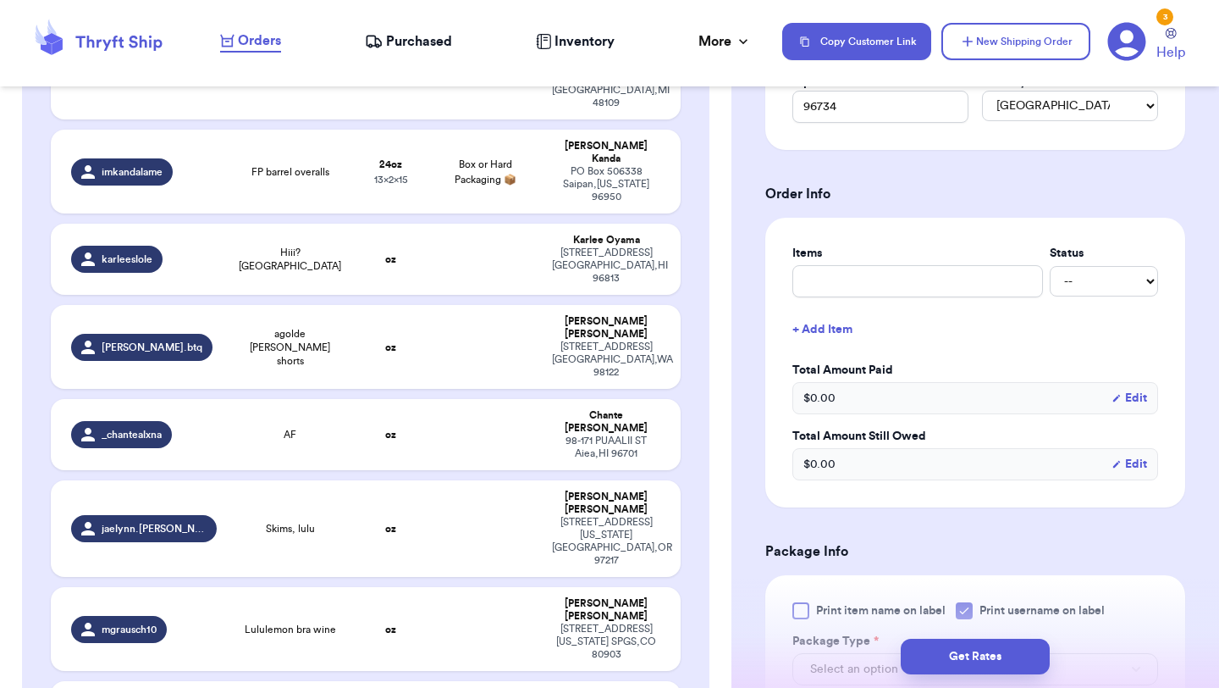
scroll to position [682, 0]
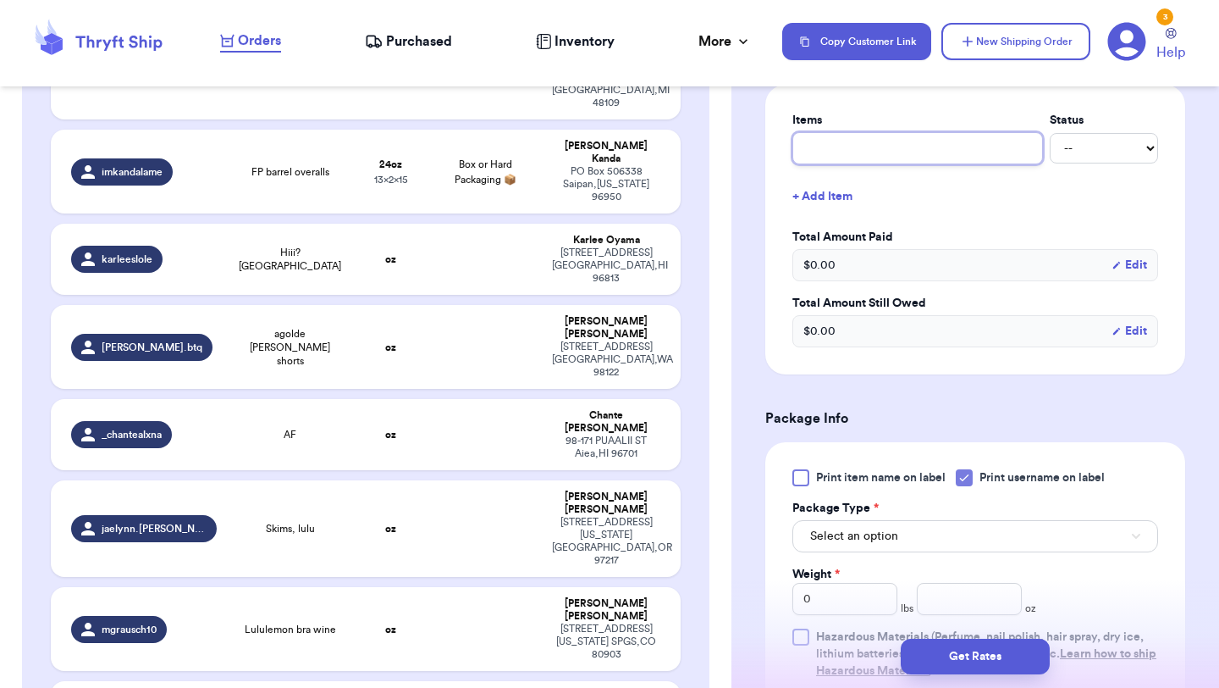
click at [972, 144] on input "text" at bounding box center [918, 148] width 251 height 32
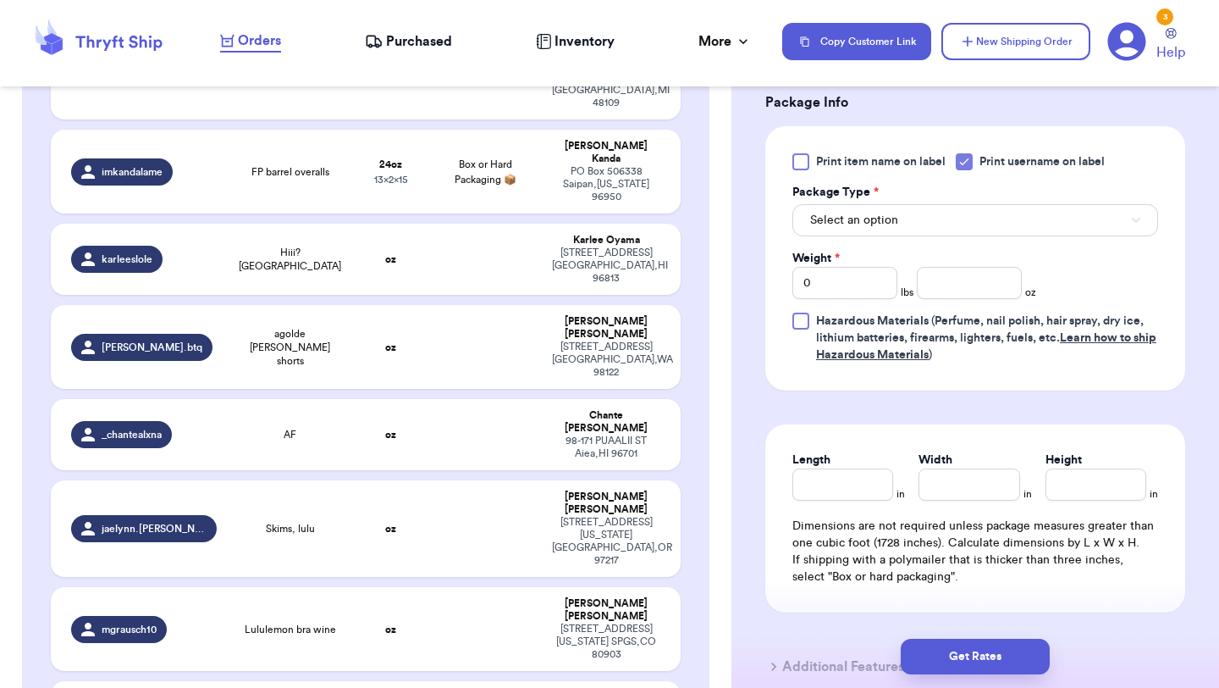
scroll to position [999, 0]
click at [959, 229] on button "Select an option" at bounding box center [976, 219] width 366 height 32
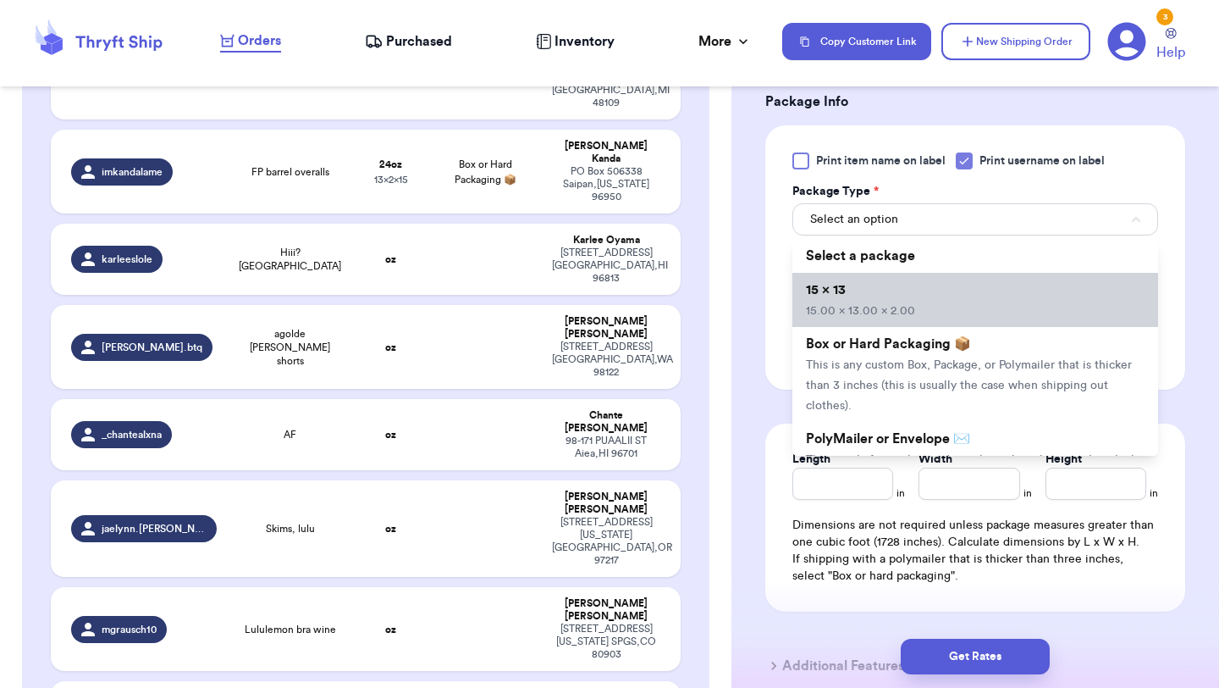
click at [942, 291] on li "15 x 13 15.00 x 13.00 x 2.00" at bounding box center [976, 300] width 366 height 54
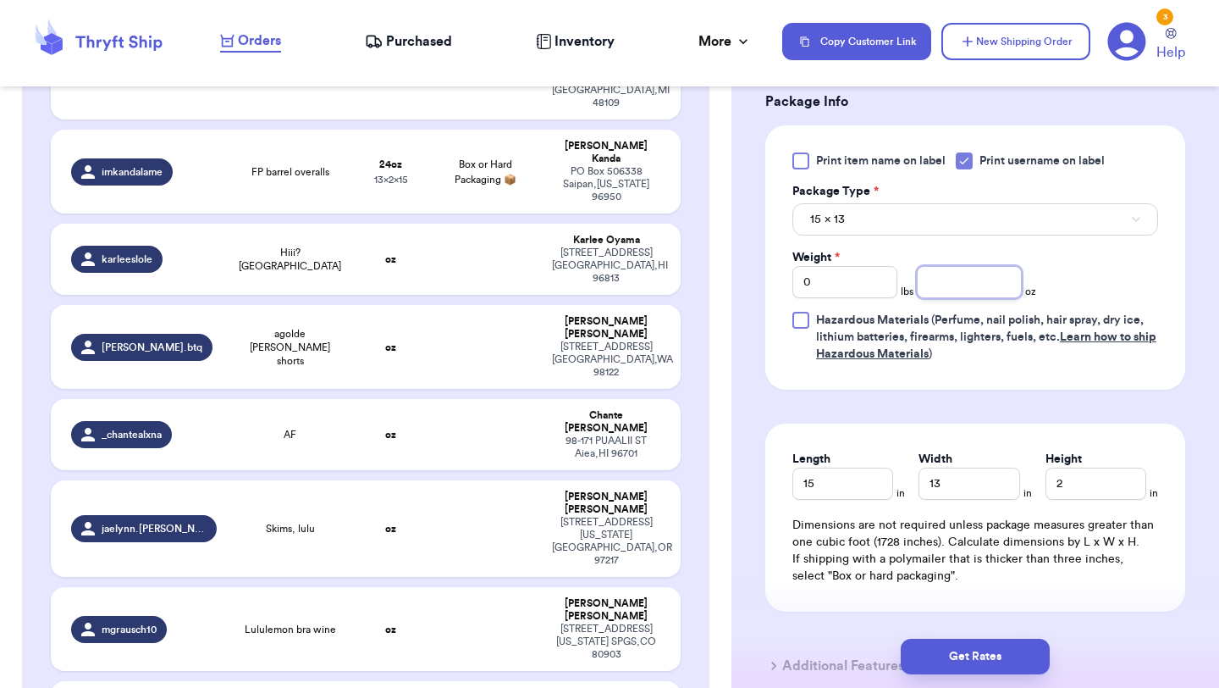
click at [964, 293] on input "number" at bounding box center [969, 282] width 105 height 32
click at [967, 660] on button "Get Rates" at bounding box center [975, 656] width 149 height 36
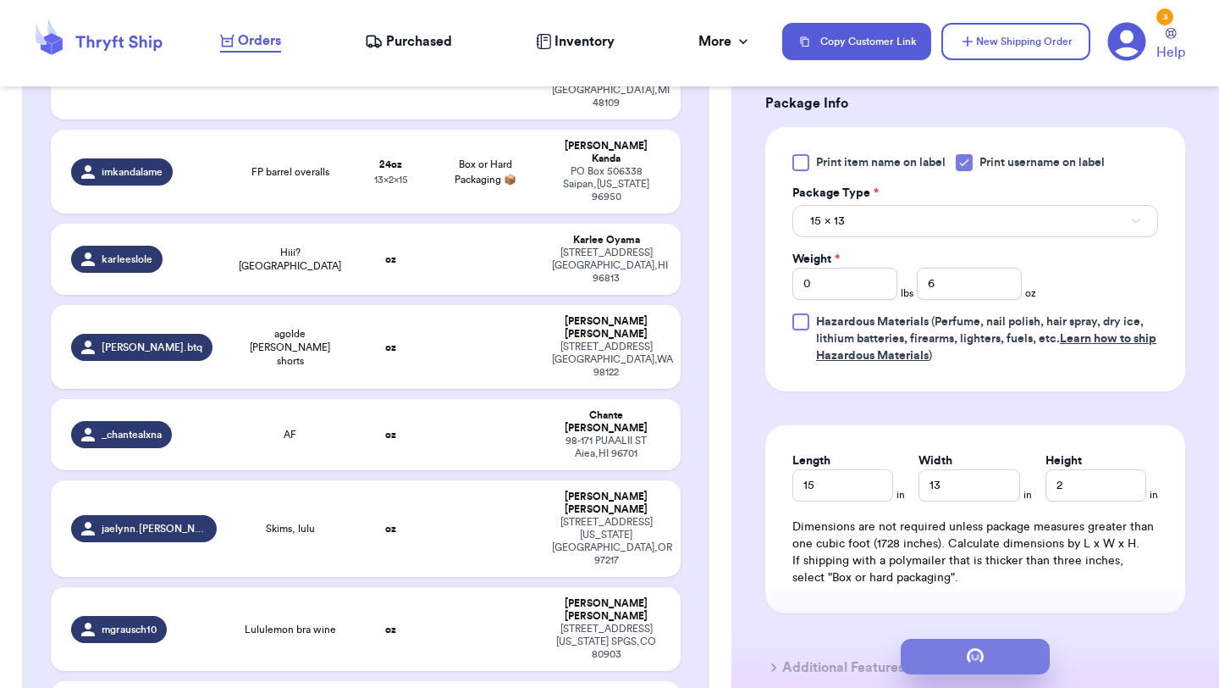
scroll to position [0, 0]
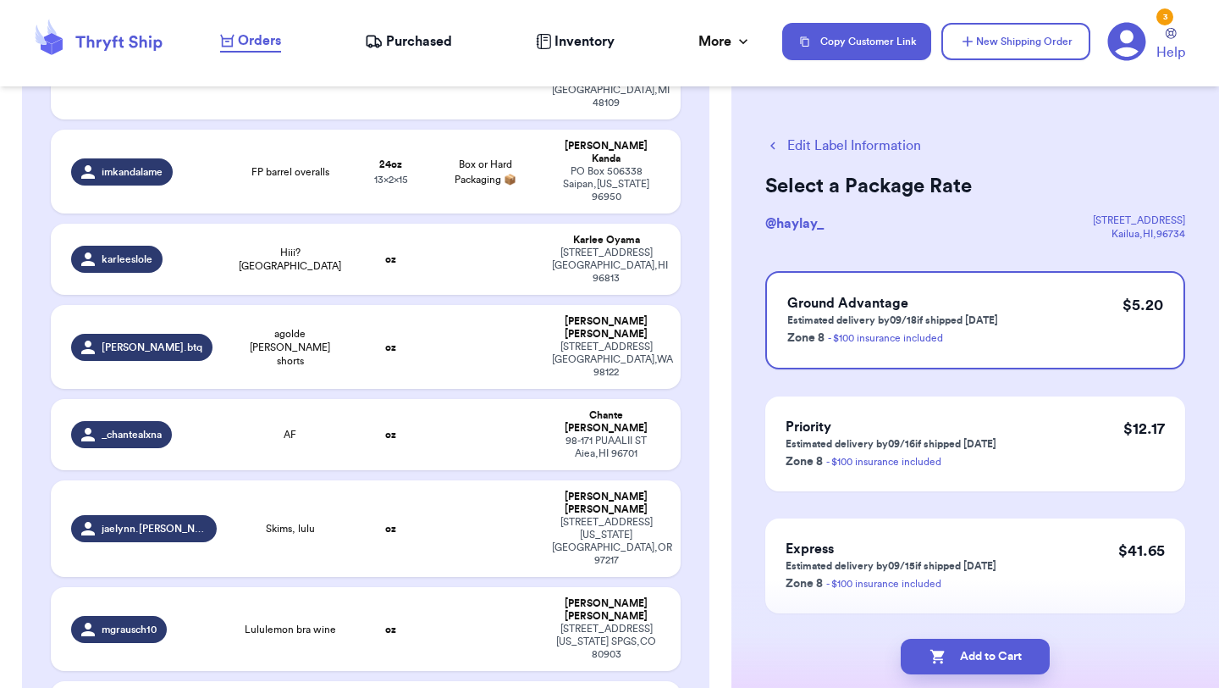
click at [967, 660] on button "Add to Cart" at bounding box center [975, 656] width 149 height 36
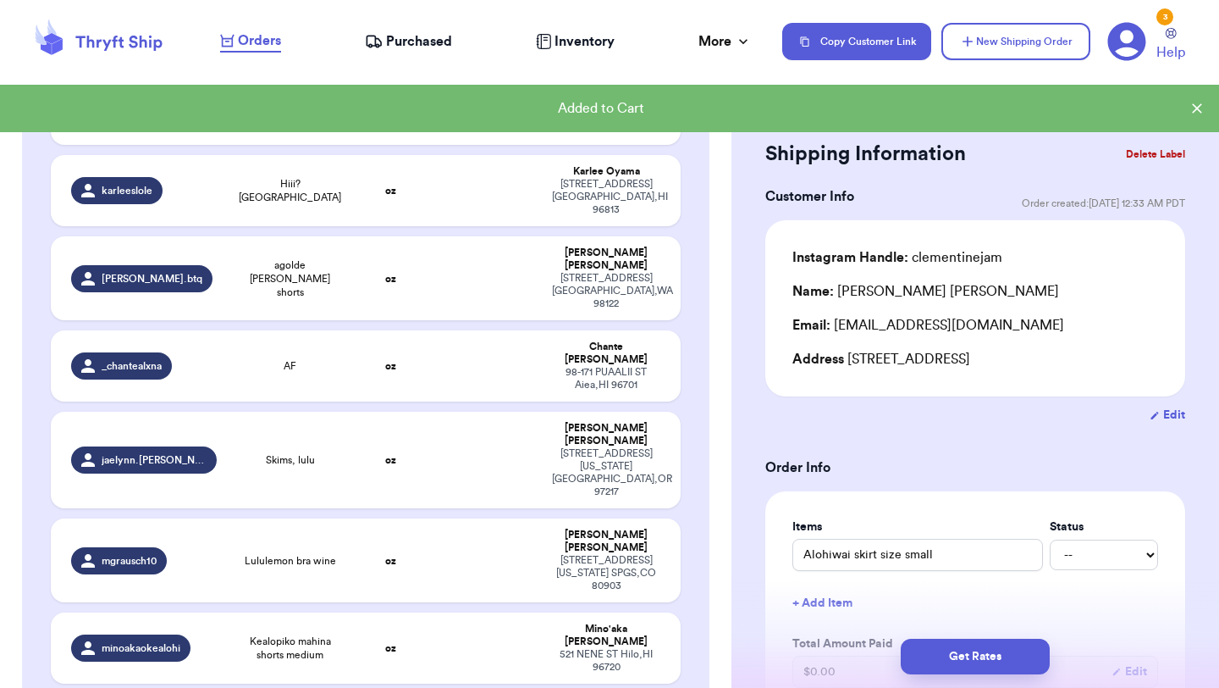
scroll to position [984, 0]
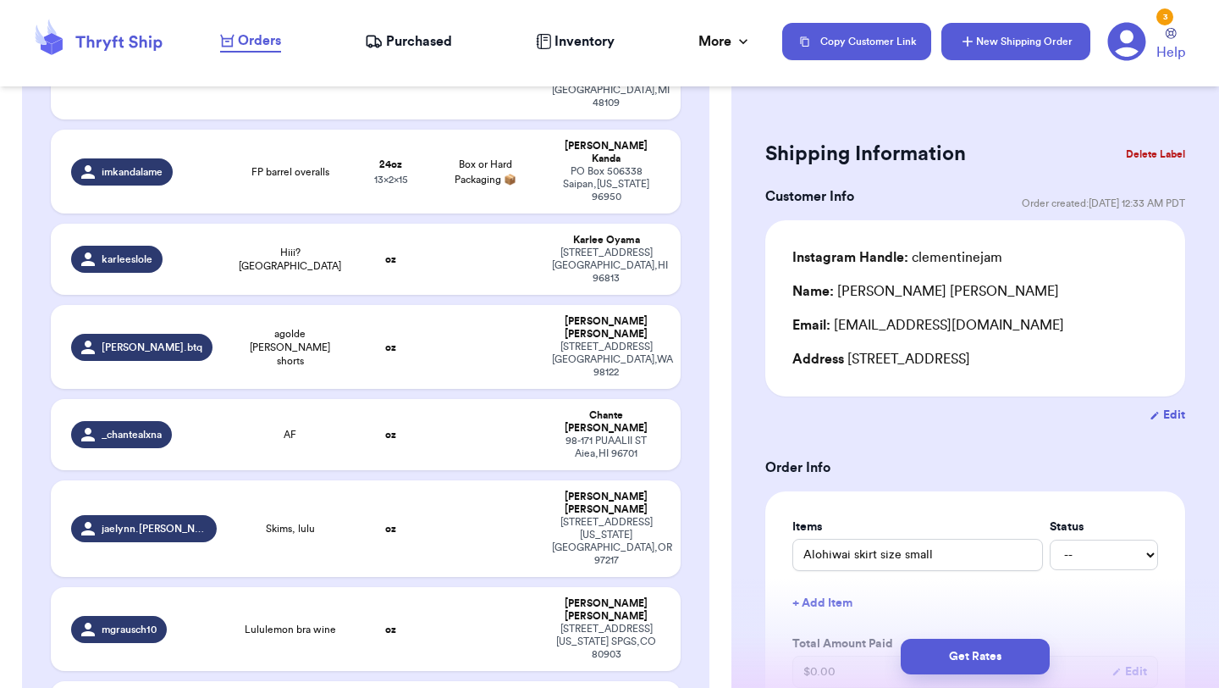
click at [1039, 47] on button "New Shipping Order" at bounding box center [1016, 41] width 149 height 37
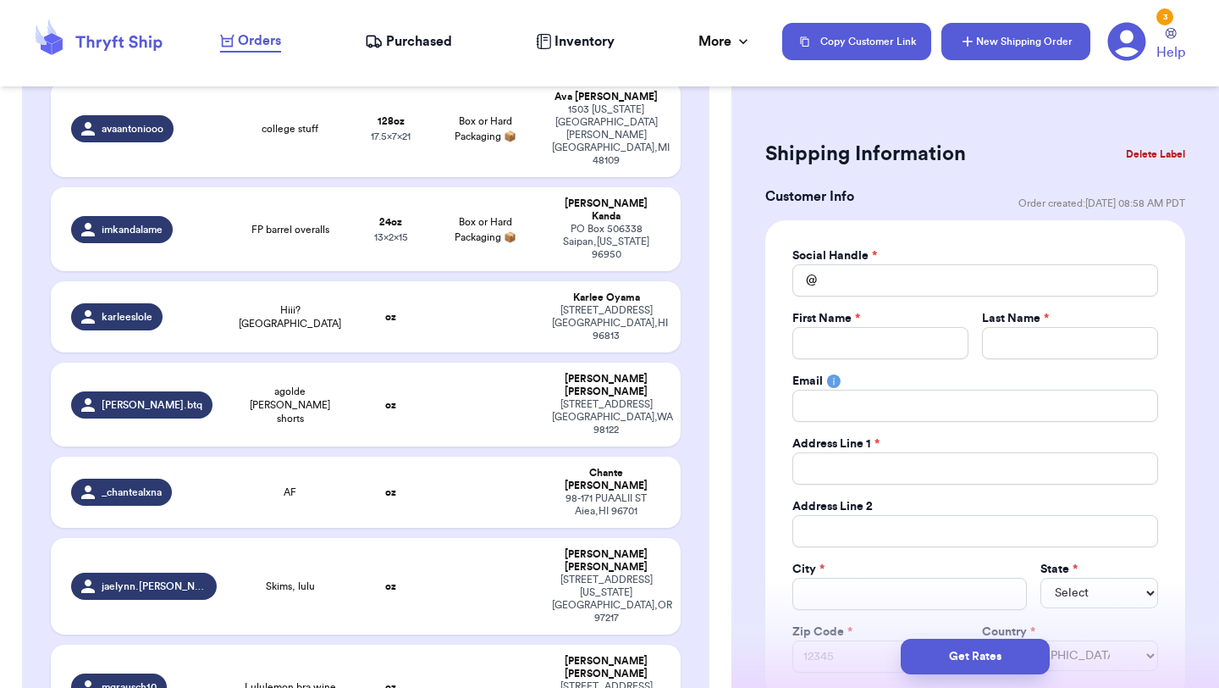
scroll to position [1041, 0]
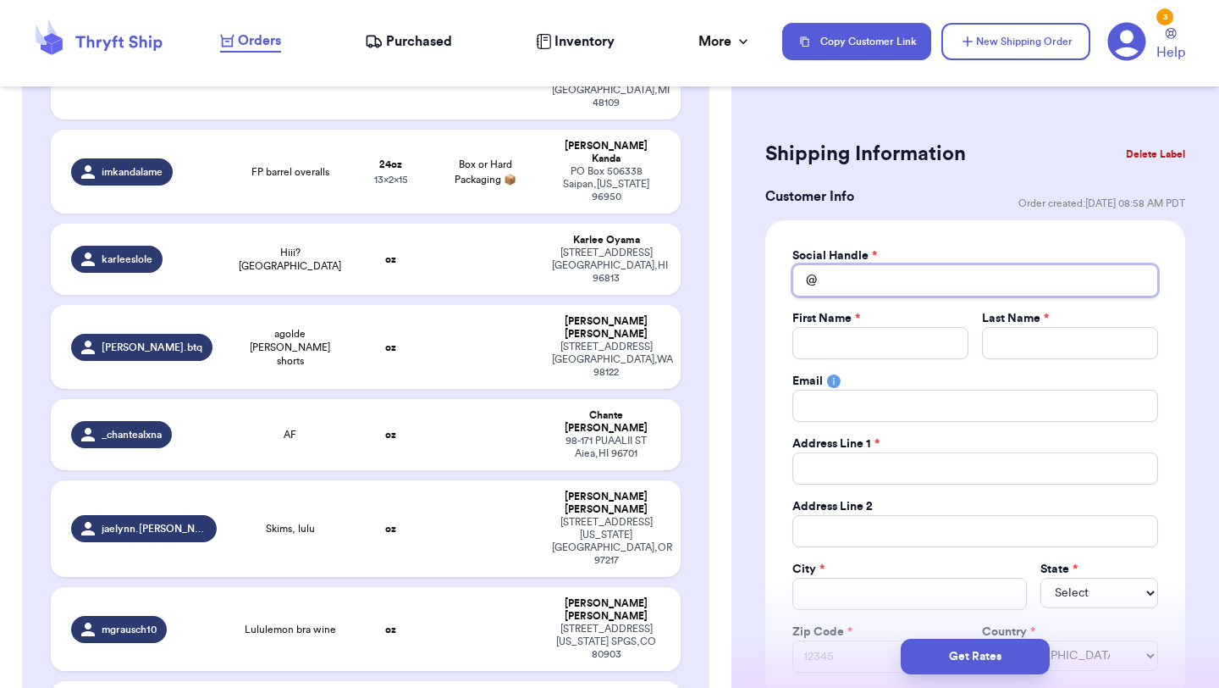
click at [880, 281] on input "Total Amount Paid" at bounding box center [976, 280] width 366 height 32
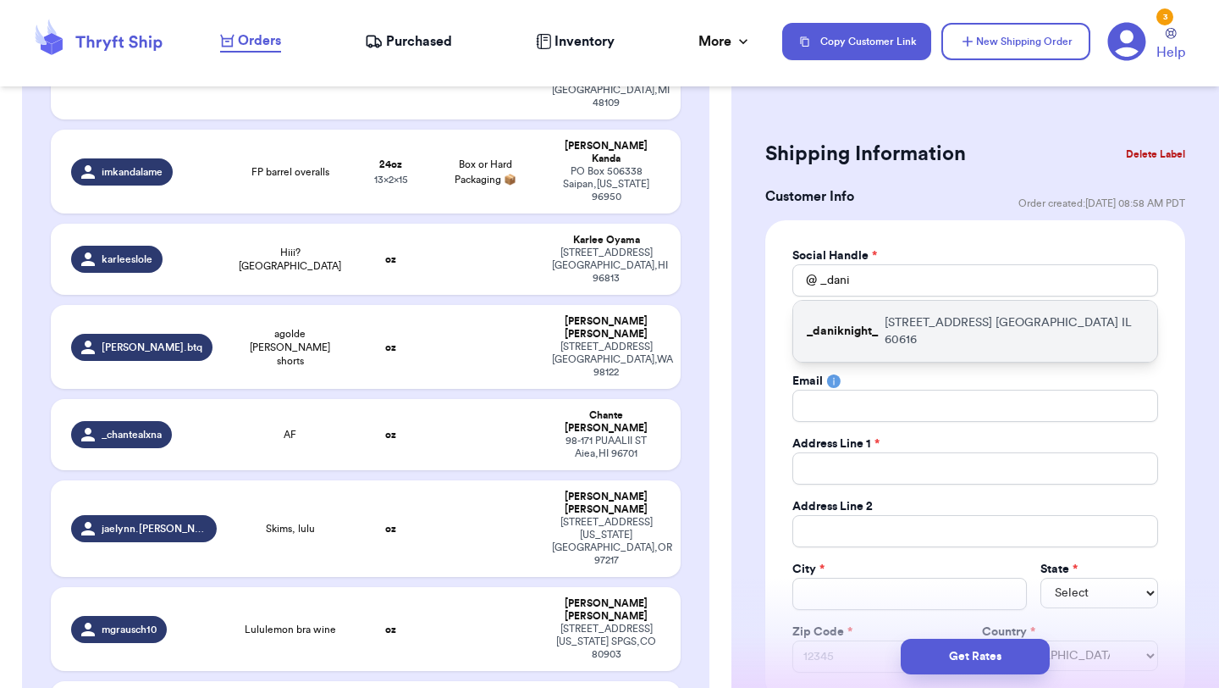
click at [885, 329] on p "[STREET_ADDRESS]" at bounding box center [1014, 331] width 259 height 34
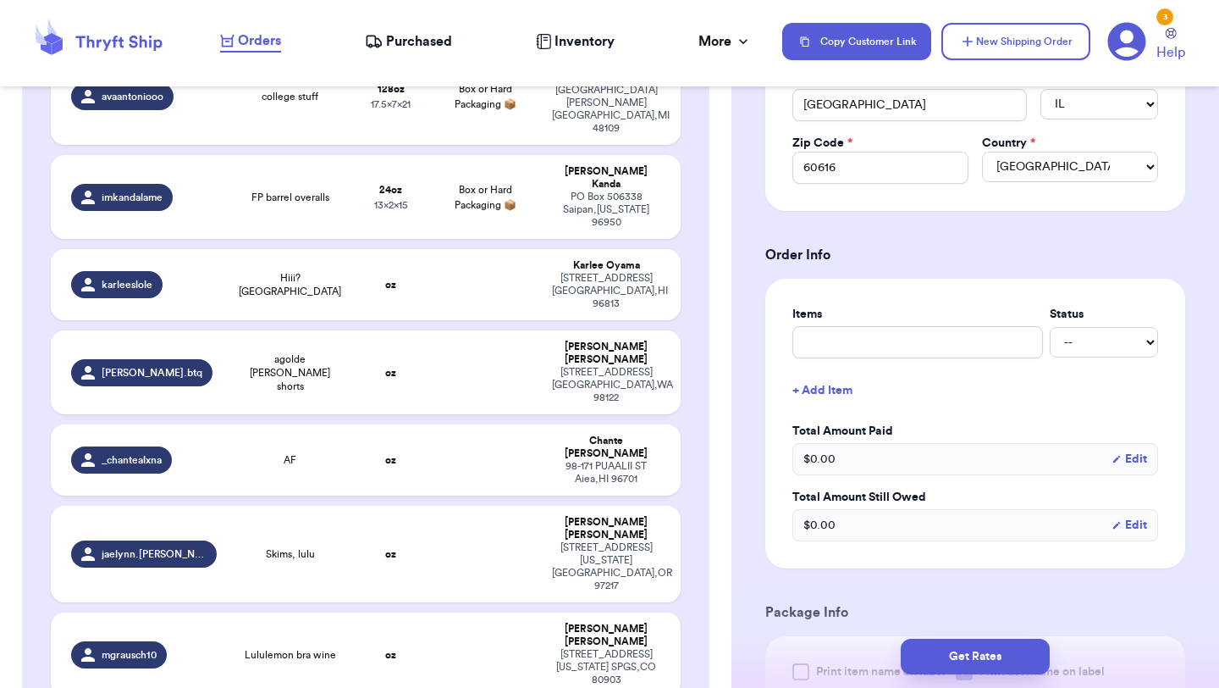
scroll to position [524, 0]
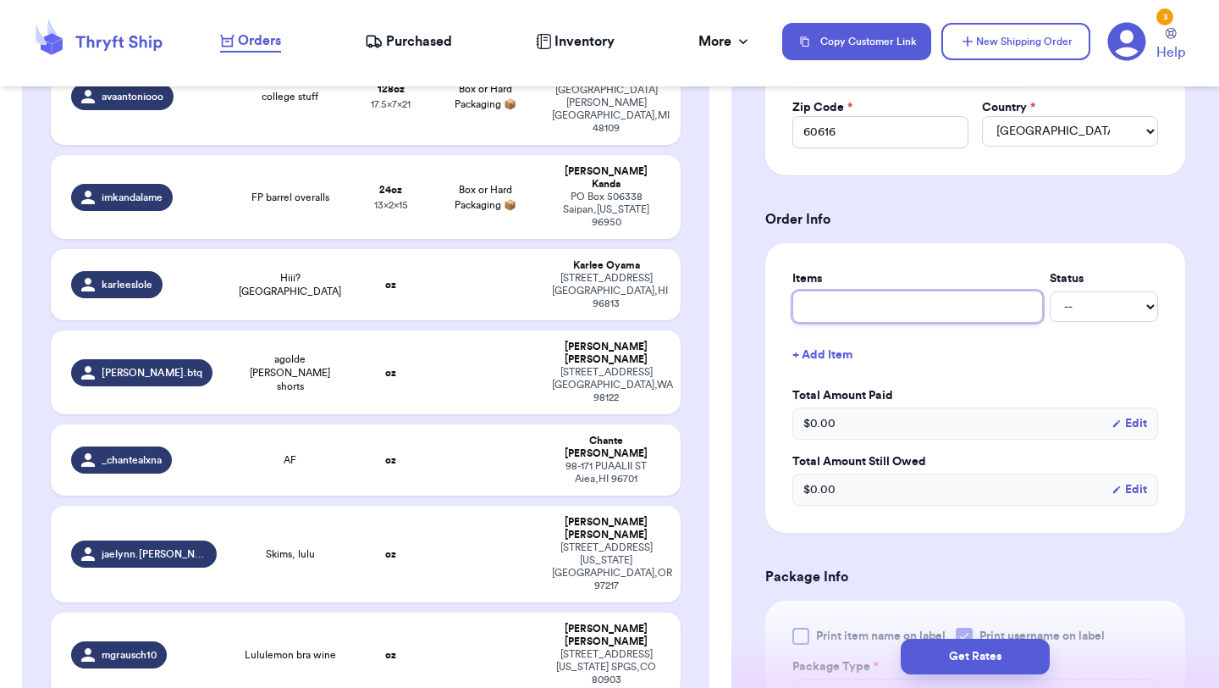
click at [886, 314] on input "text" at bounding box center [918, 306] width 251 height 32
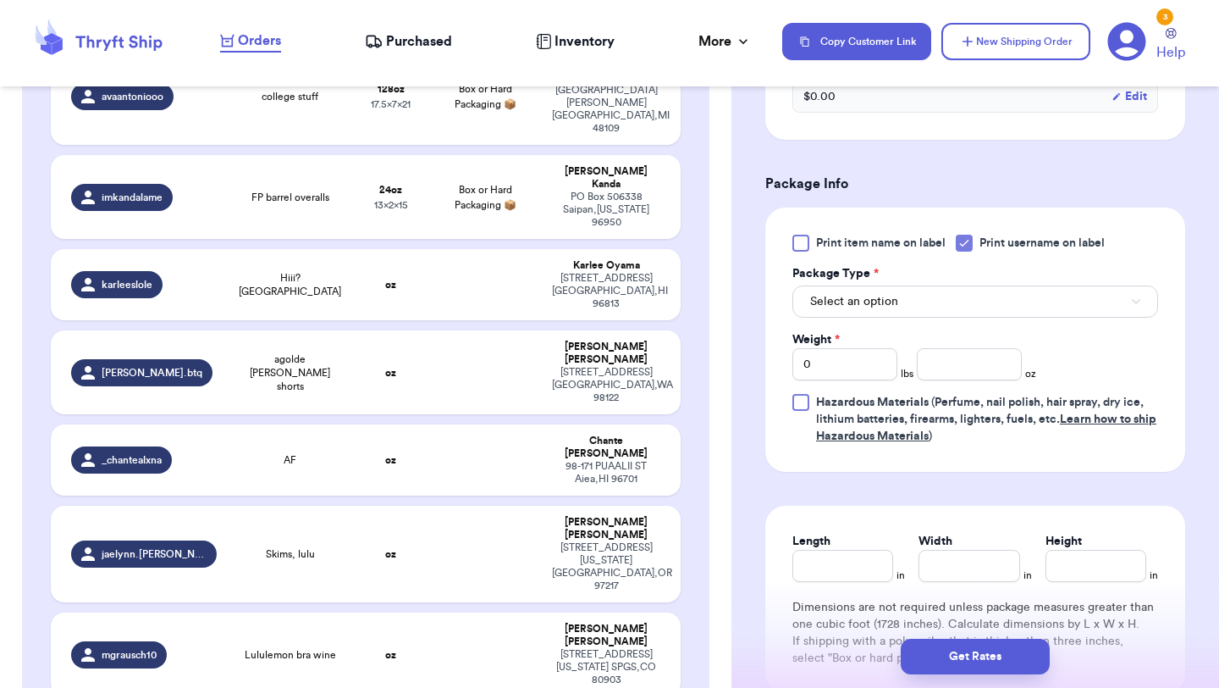
scroll to position [930, 0]
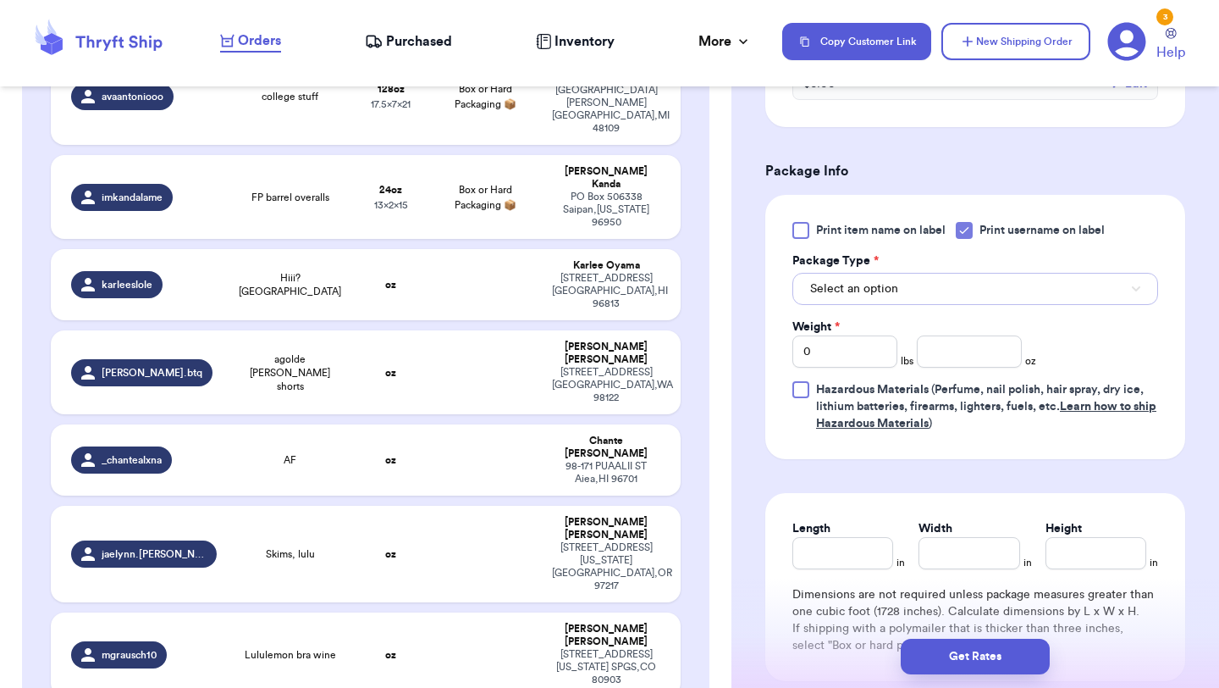
click at [903, 302] on button "Select an option" at bounding box center [976, 289] width 366 height 32
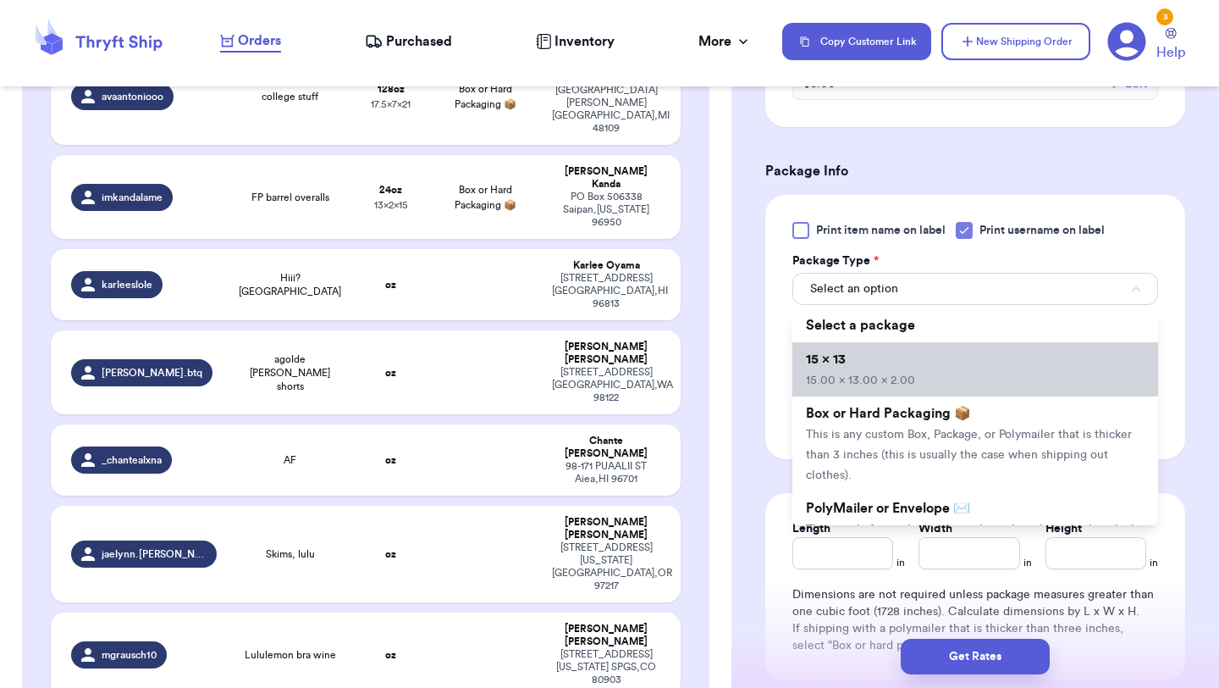
click at [903, 374] on li "15 x 13 15.00 x 13.00 x 2.00" at bounding box center [976, 369] width 366 height 54
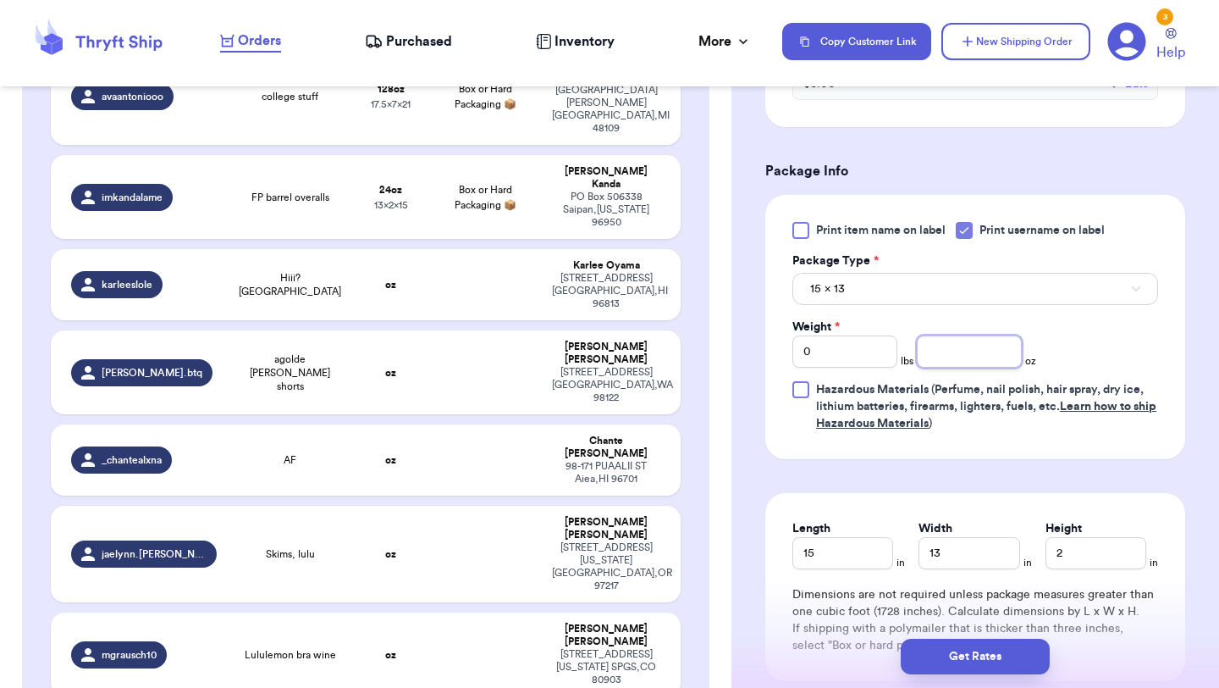
click at [957, 350] on input "number" at bounding box center [969, 351] width 105 height 32
click at [986, 655] on button "Get Rates" at bounding box center [975, 656] width 149 height 36
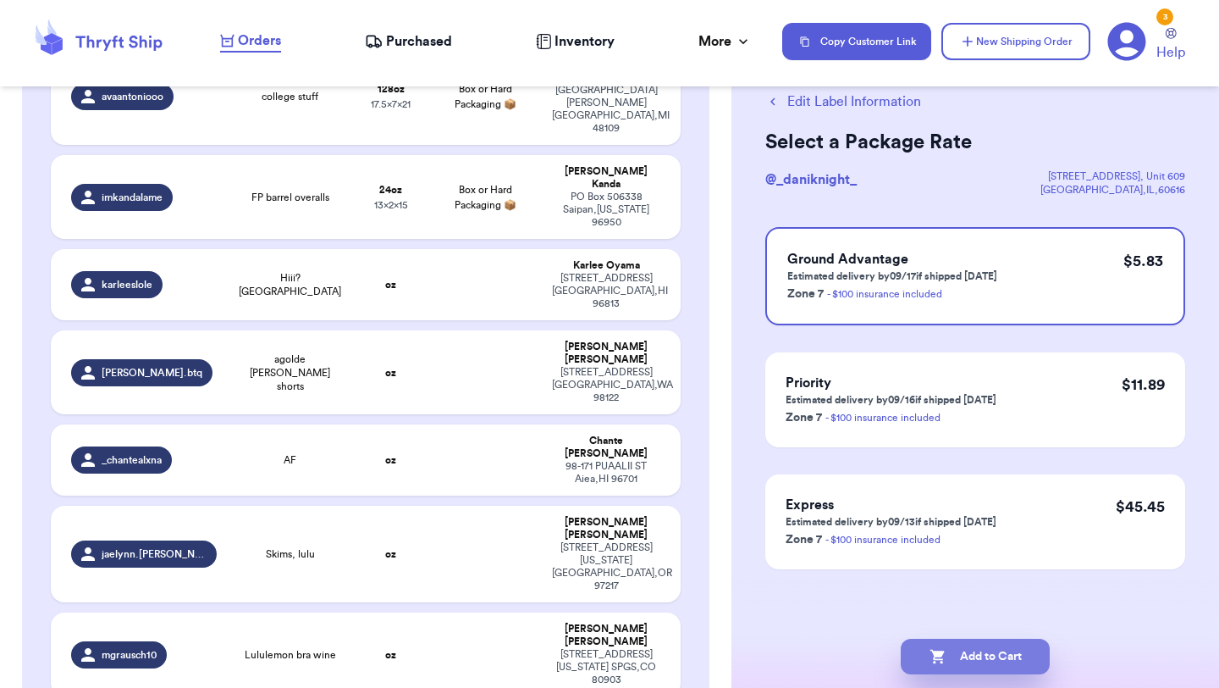
scroll to position [0, 0]
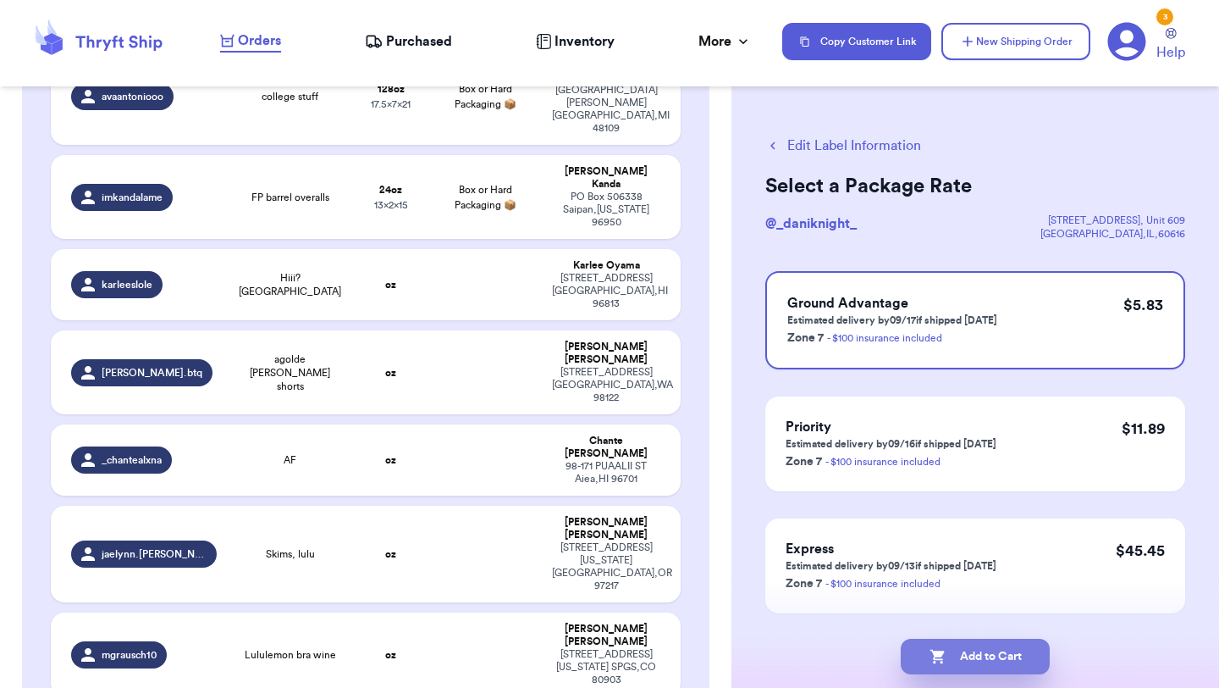
click at [964, 655] on button "Add to Cart" at bounding box center [975, 656] width 149 height 36
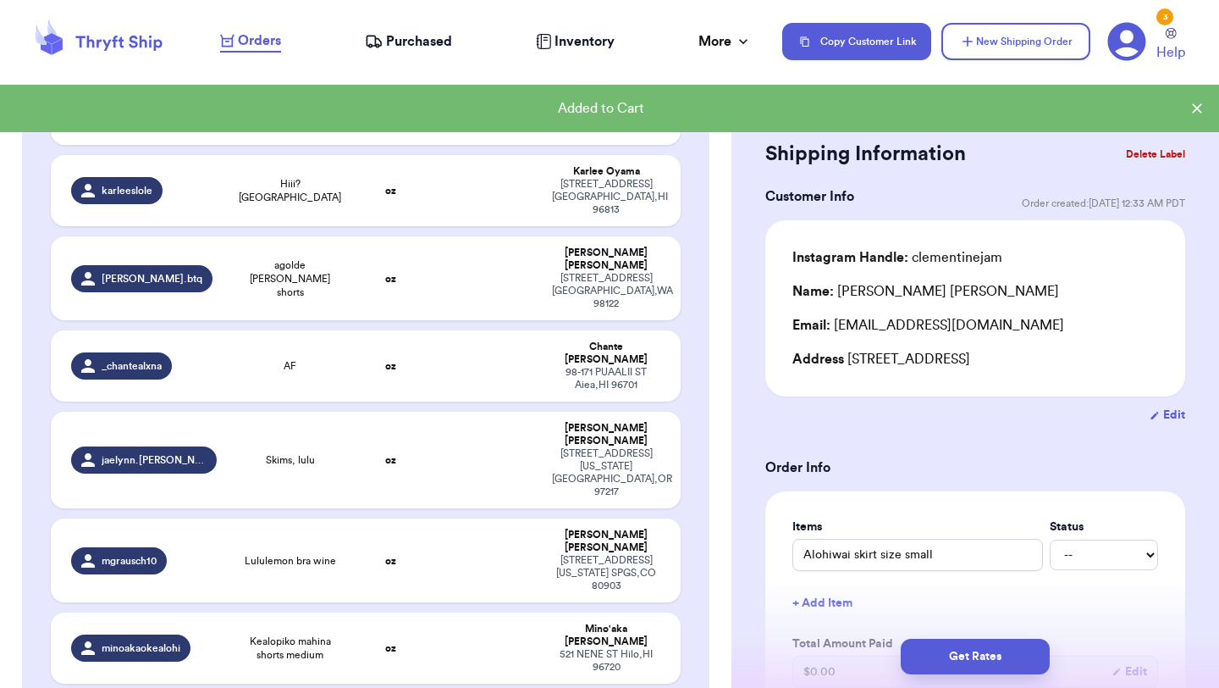
scroll to position [984, 0]
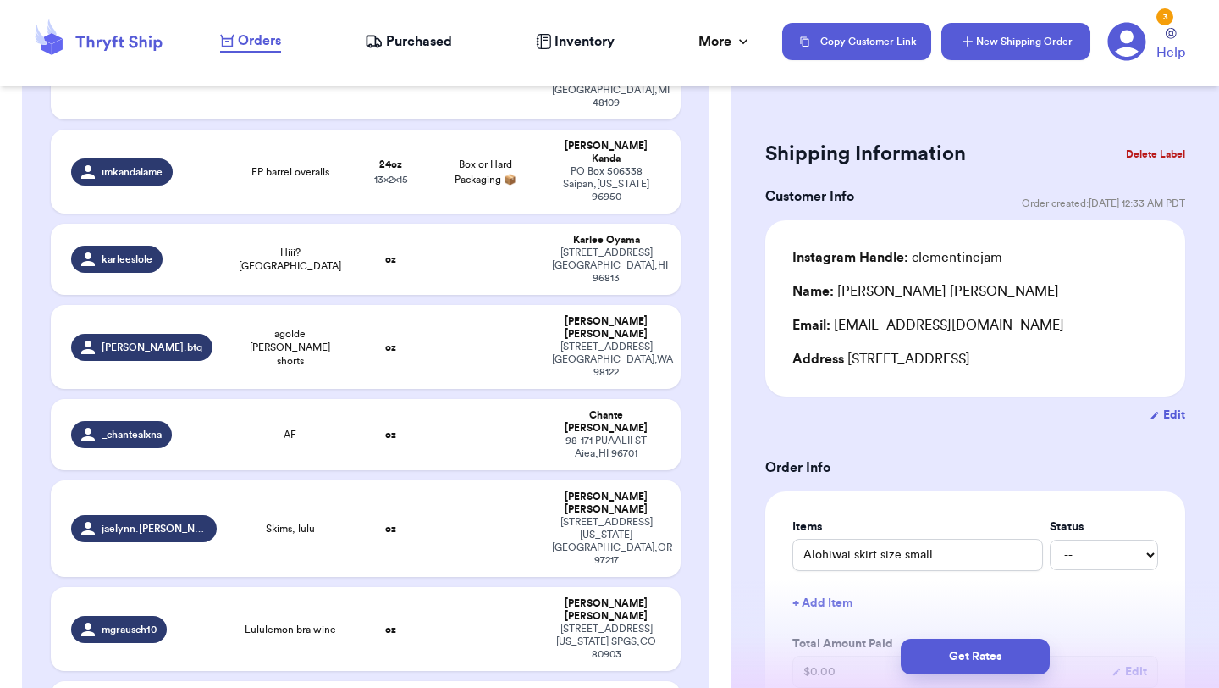
click at [1055, 41] on button "New Shipping Order" at bounding box center [1016, 41] width 149 height 37
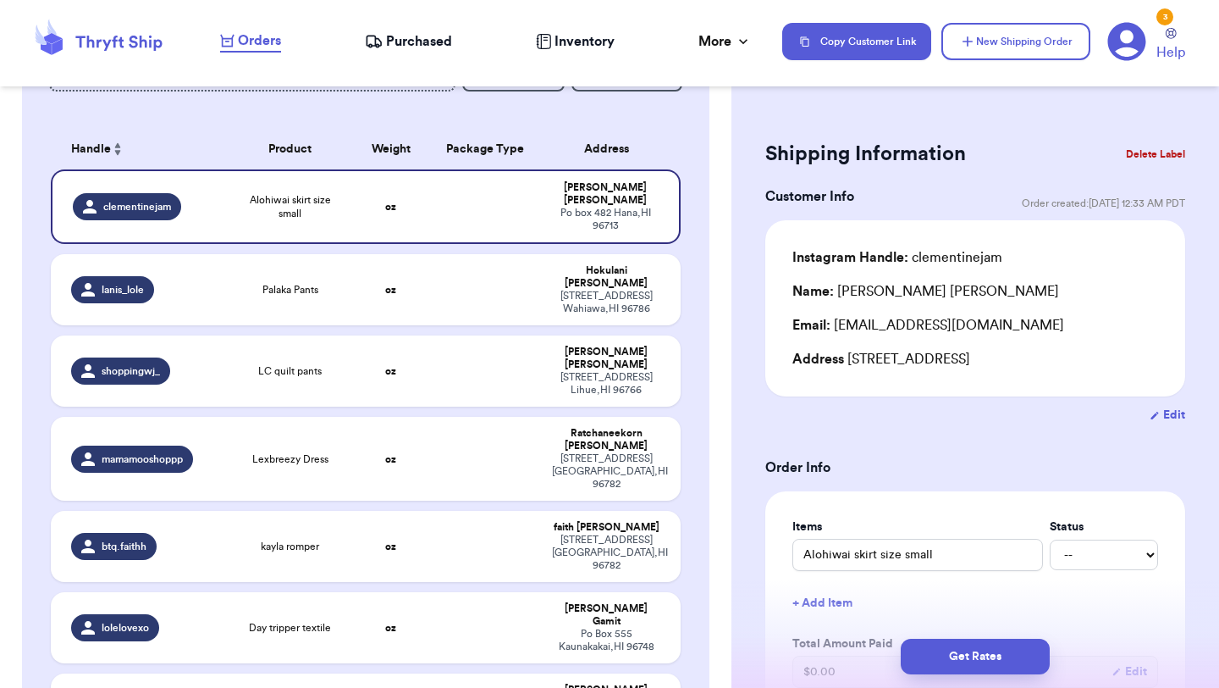
scroll to position [0, 0]
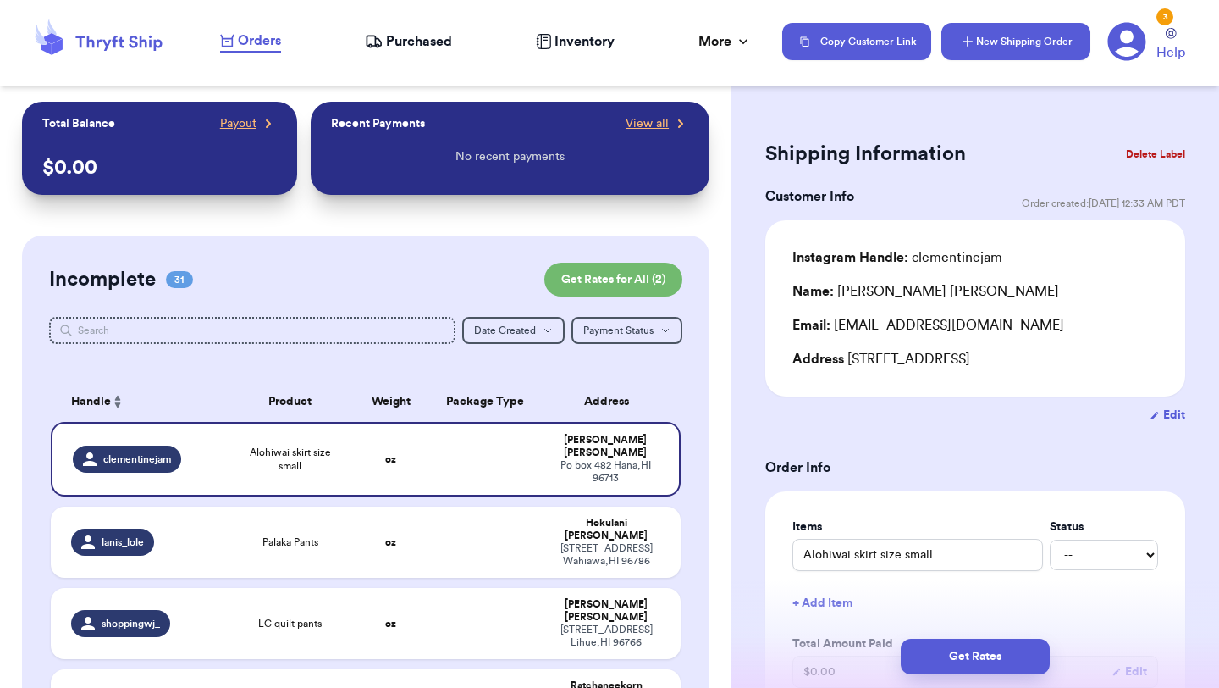
click at [1030, 42] on button "New Shipping Order" at bounding box center [1016, 41] width 149 height 37
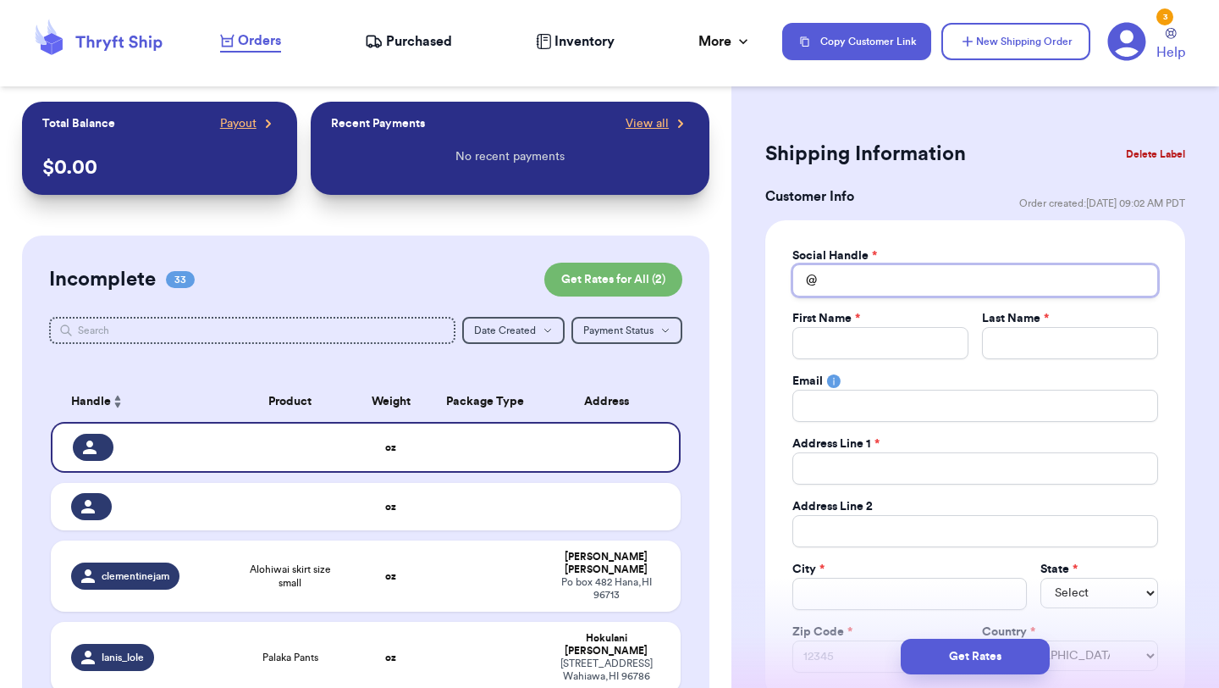
click at [933, 290] on input "Total Amount Paid" at bounding box center [976, 280] width 366 height 32
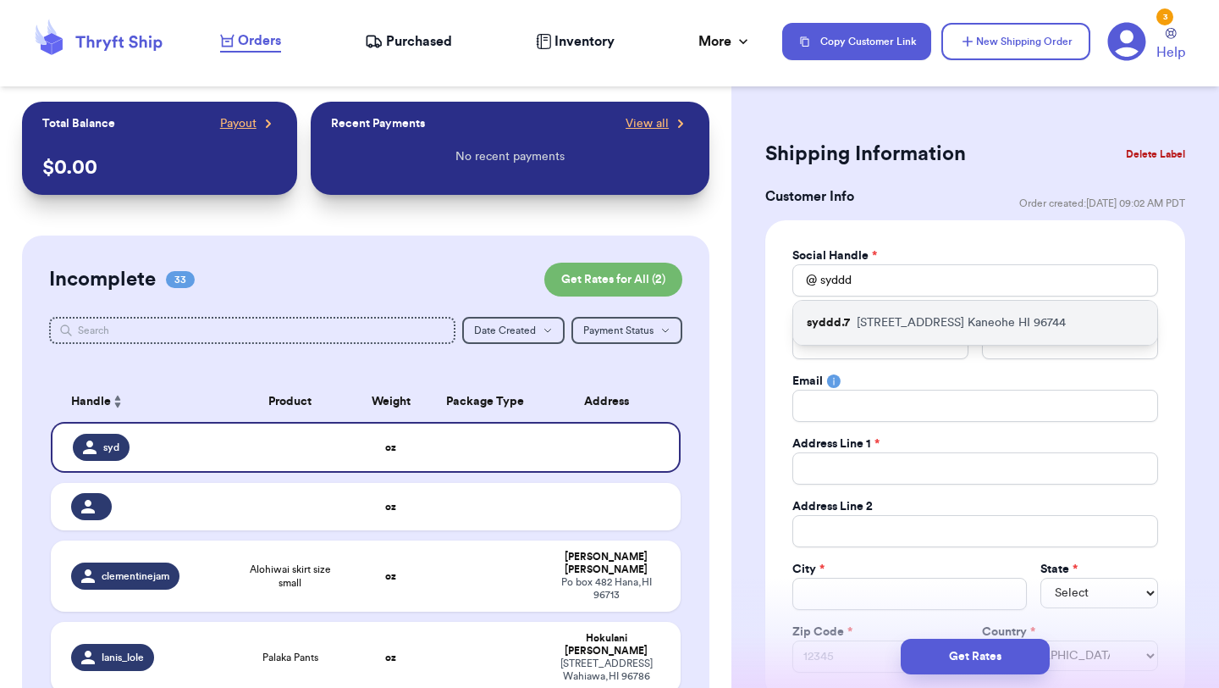
click at [925, 330] on p "[STREET_ADDRESS]" at bounding box center [961, 322] width 209 height 17
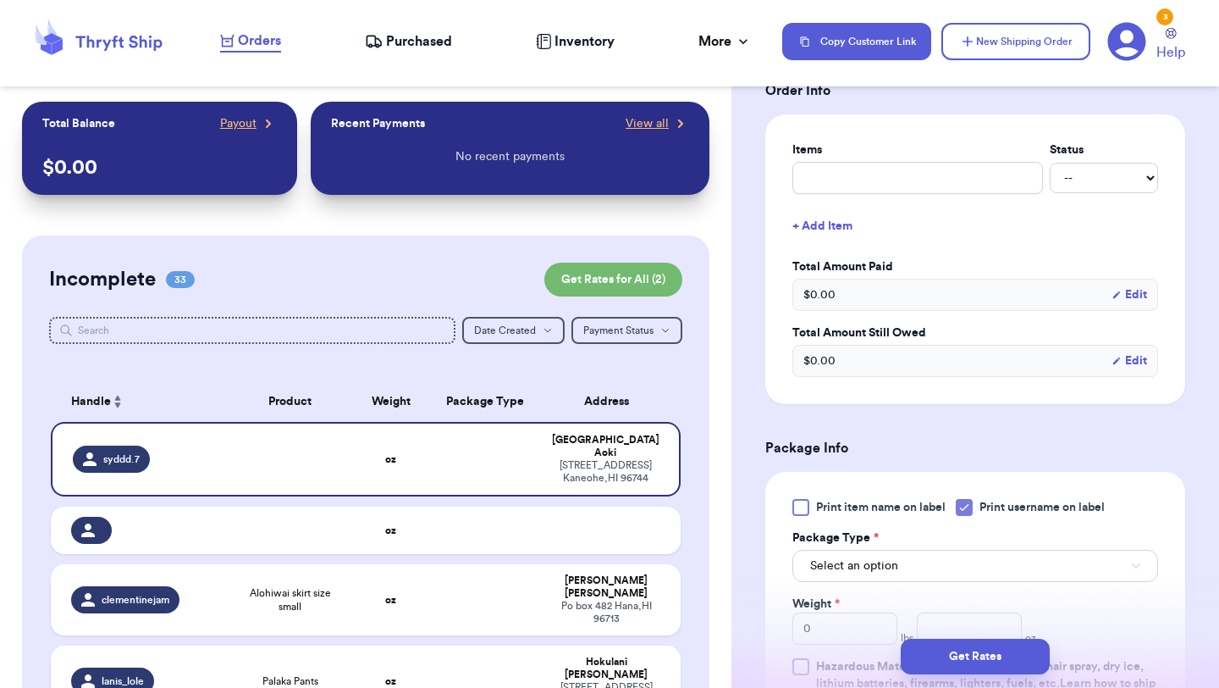
scroll to position [676, 0]
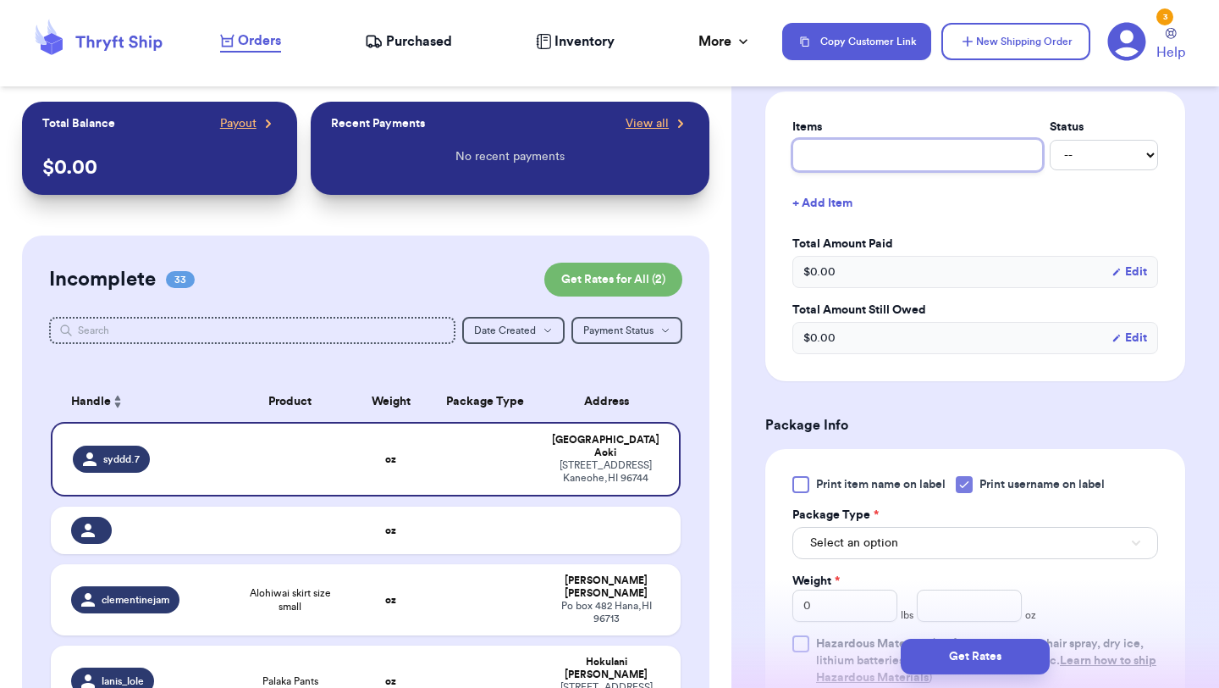
click at [916, 161] on input "text" at bounding box center [918, 155] width 251 height 32
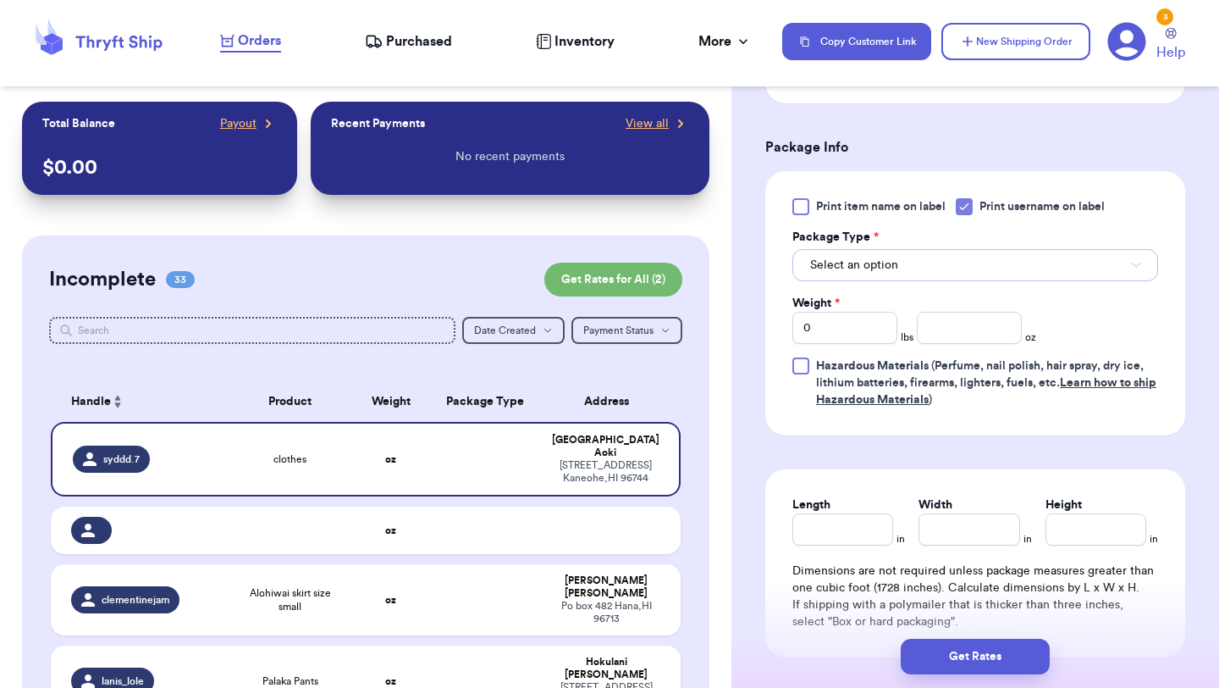
click at [914, 273] on button "Select an option" at bounding box center [976, 265] width 366 height 32
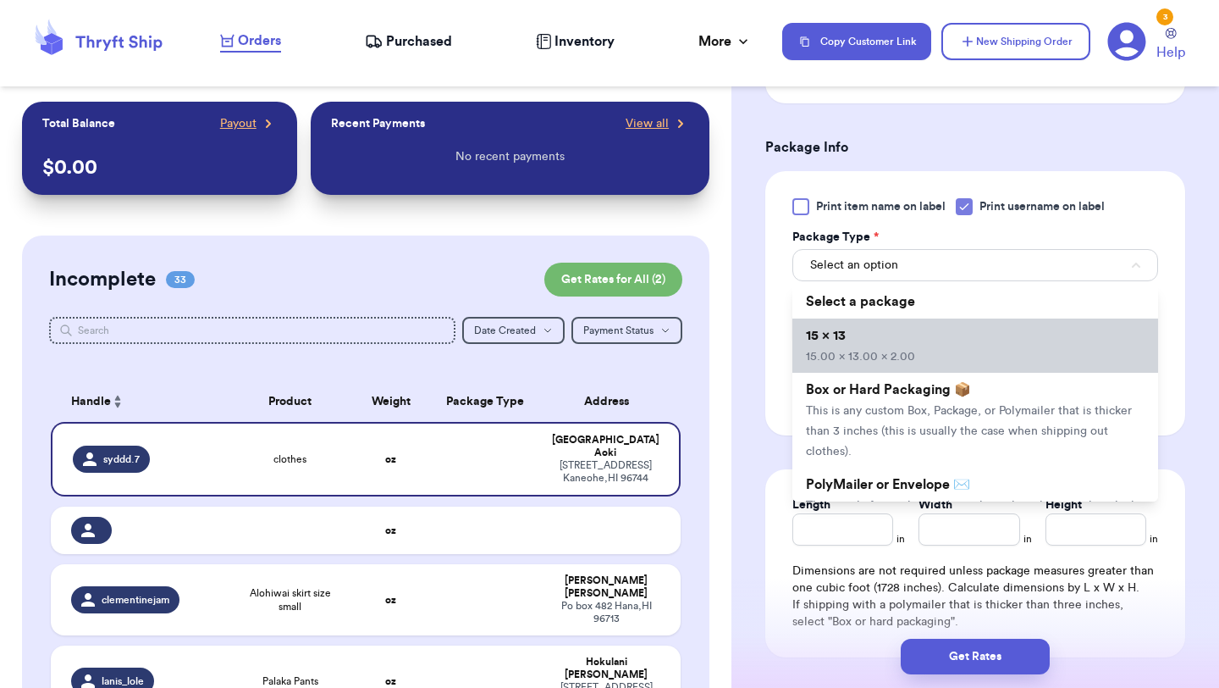
click at [910, 339] on li "15 x 13 15.00 x 13.00 x 2.00" at bounding box center [976, 345] width 366 height 54
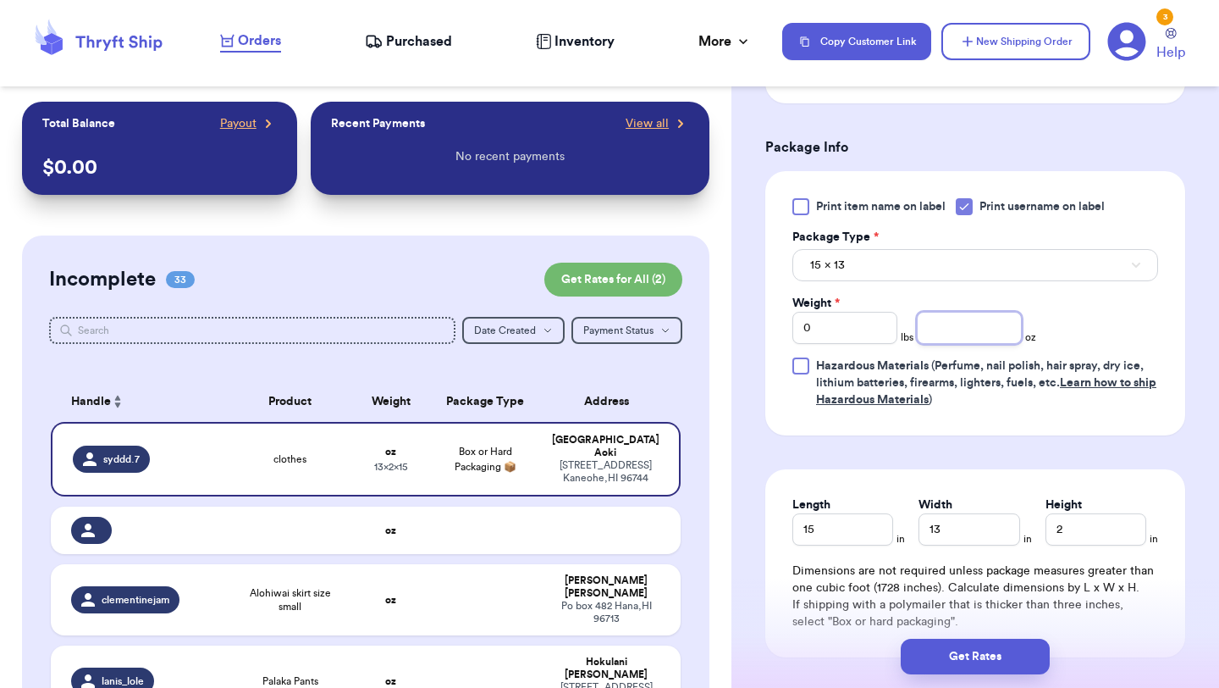
click at [957, 333] on input "number" at bounding box center [969, 328] width 105 height 32
click at [964, 642] on button "Get Rates" at bounding box center [975, 656] width 149 height 36
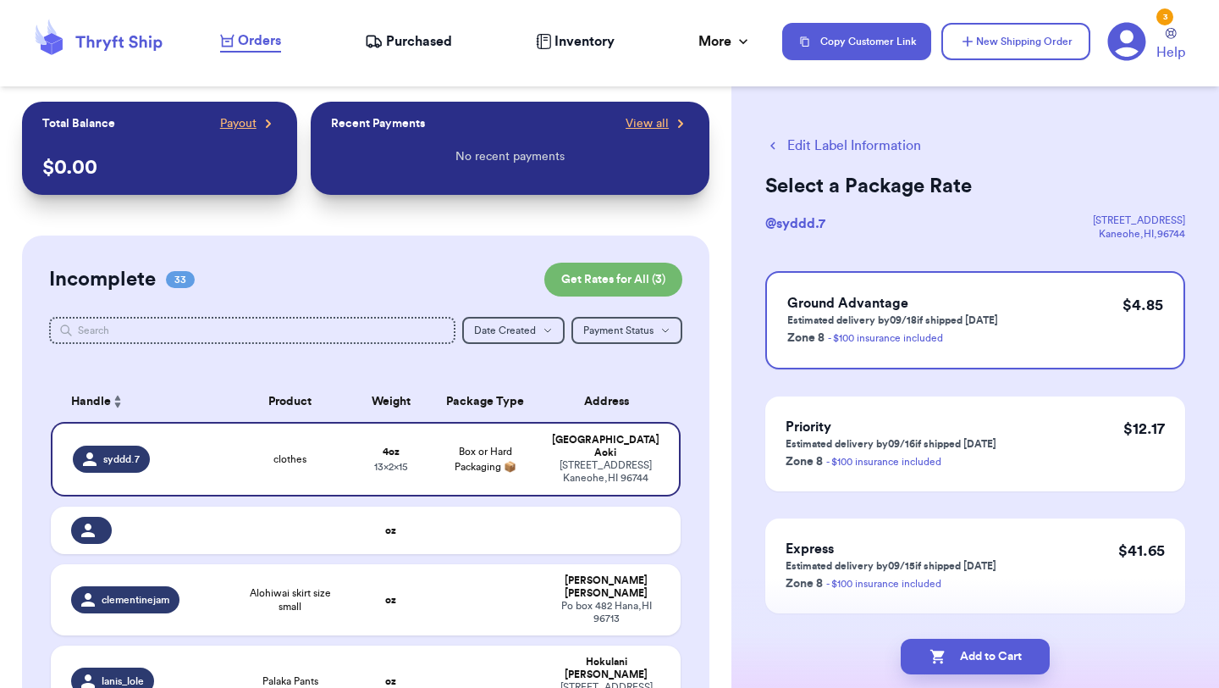
click at [964, 642] on button "Add to Cart" at bounding box center [975, 656] width 149 height 36
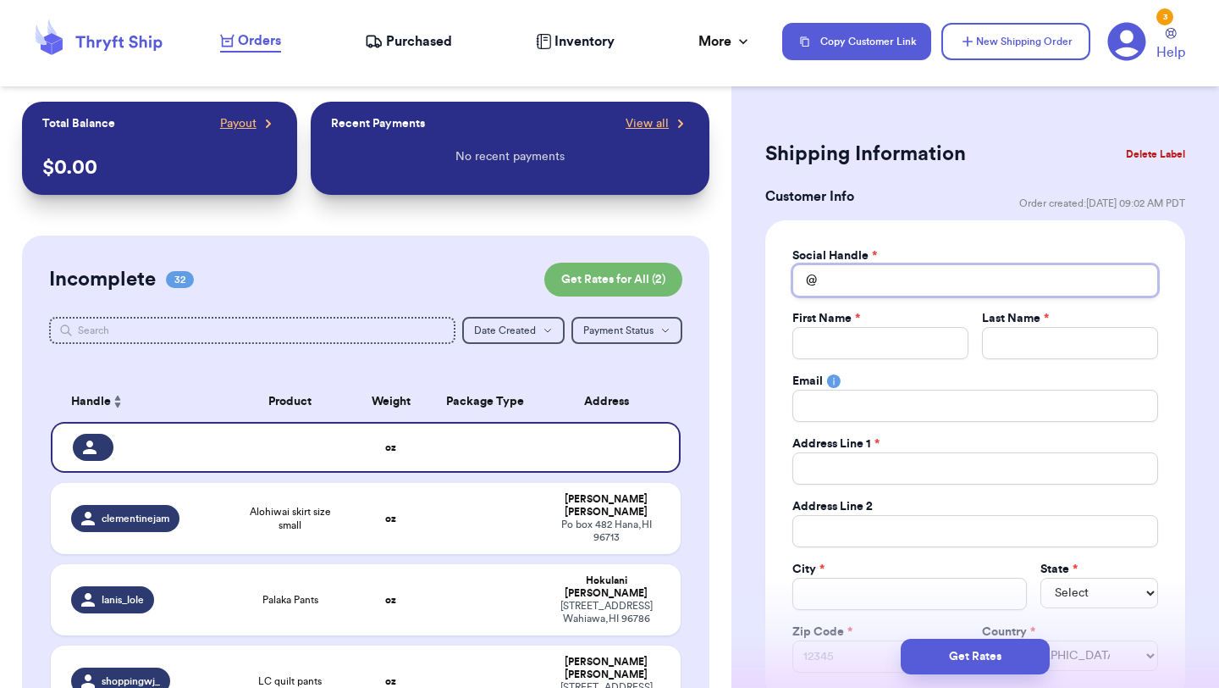
click at [880, 280] on input "Total Amount Paid" at bounding box center [976, 280] width 366 height 32
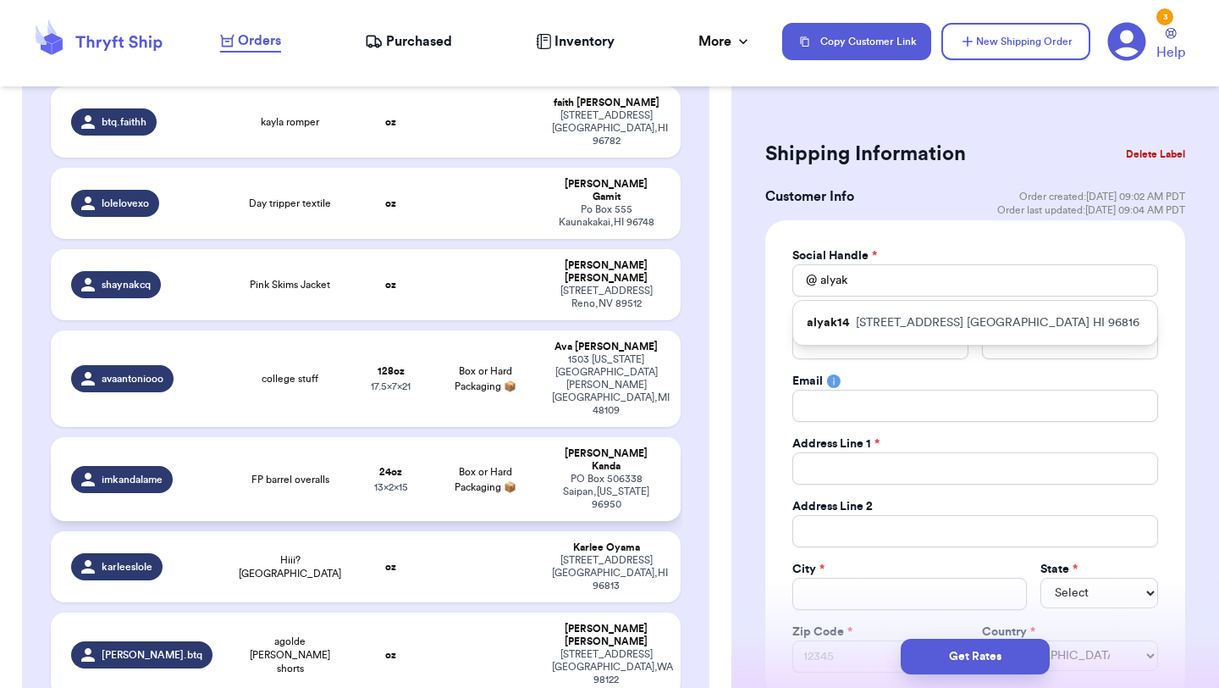
scroll to position [738, 0]
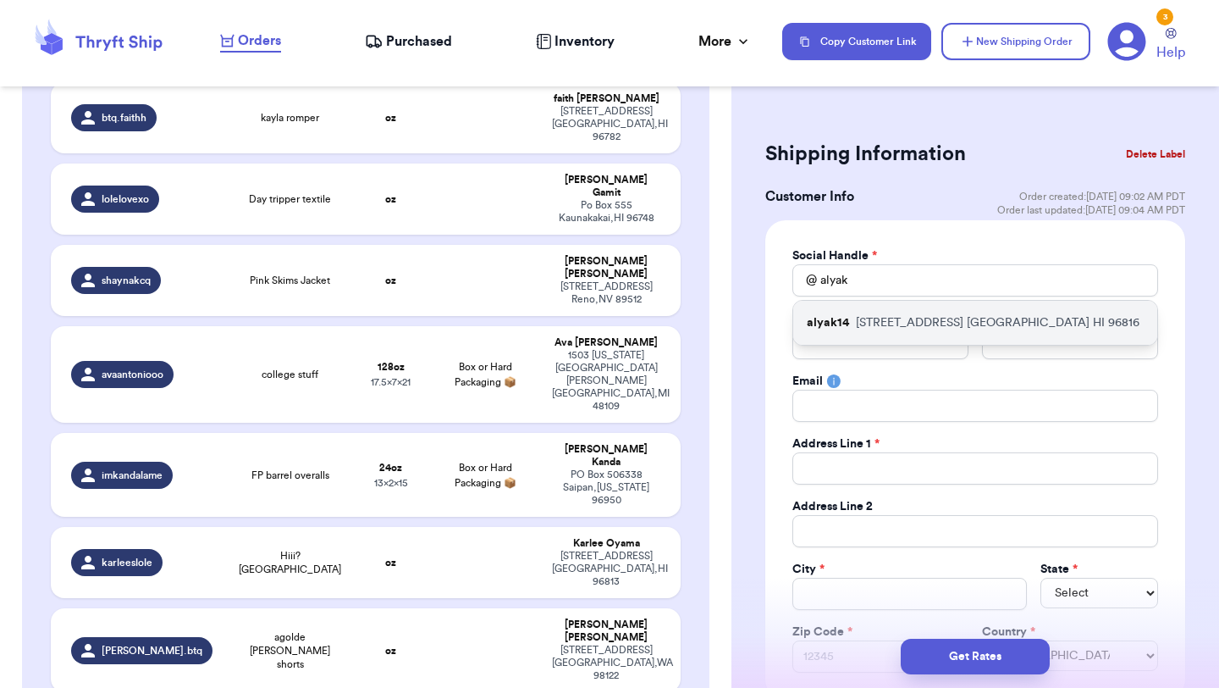
click at [842, 322] on p "alyak14" at bounding box center [828, 322] width 42 height 17
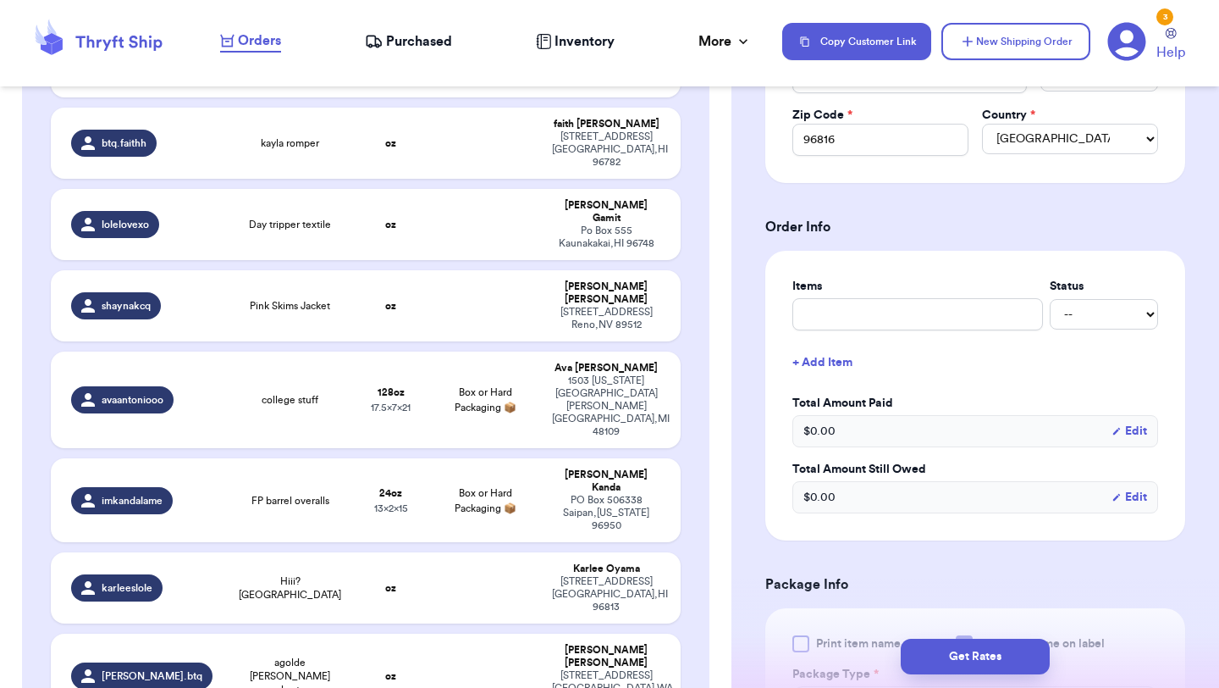
scroll to position [544, 0]
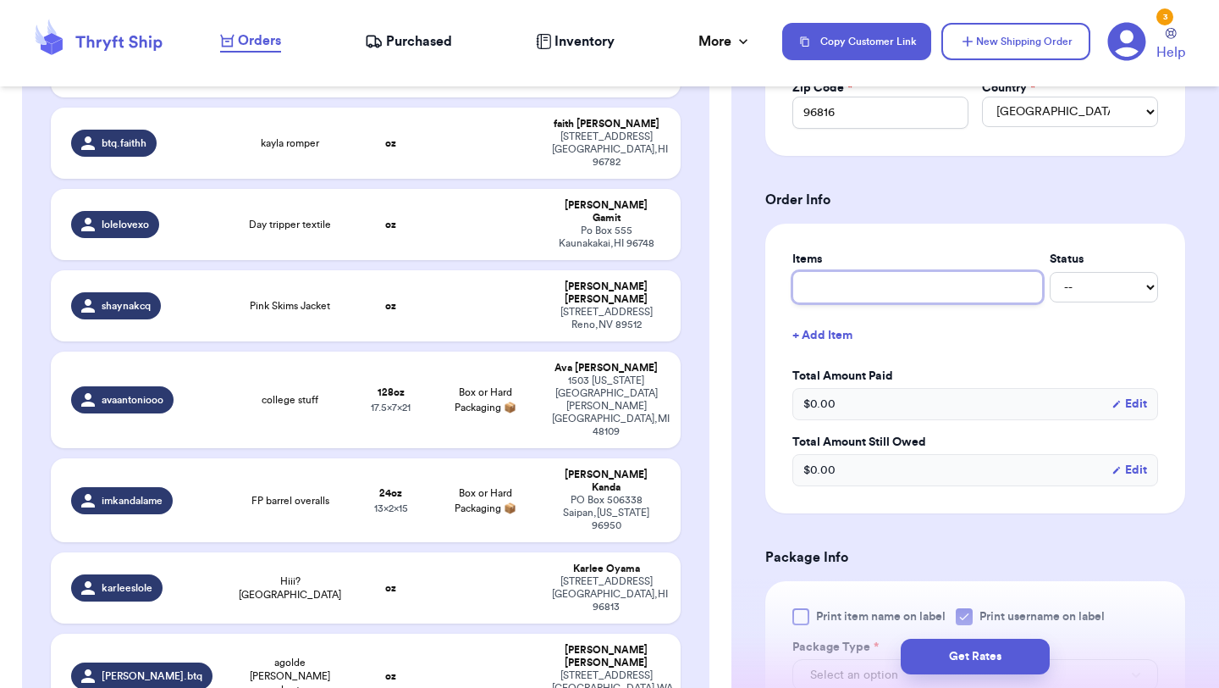
click at [865, 284] on input "text" at bounding box center [918, 287] width 251 height 32
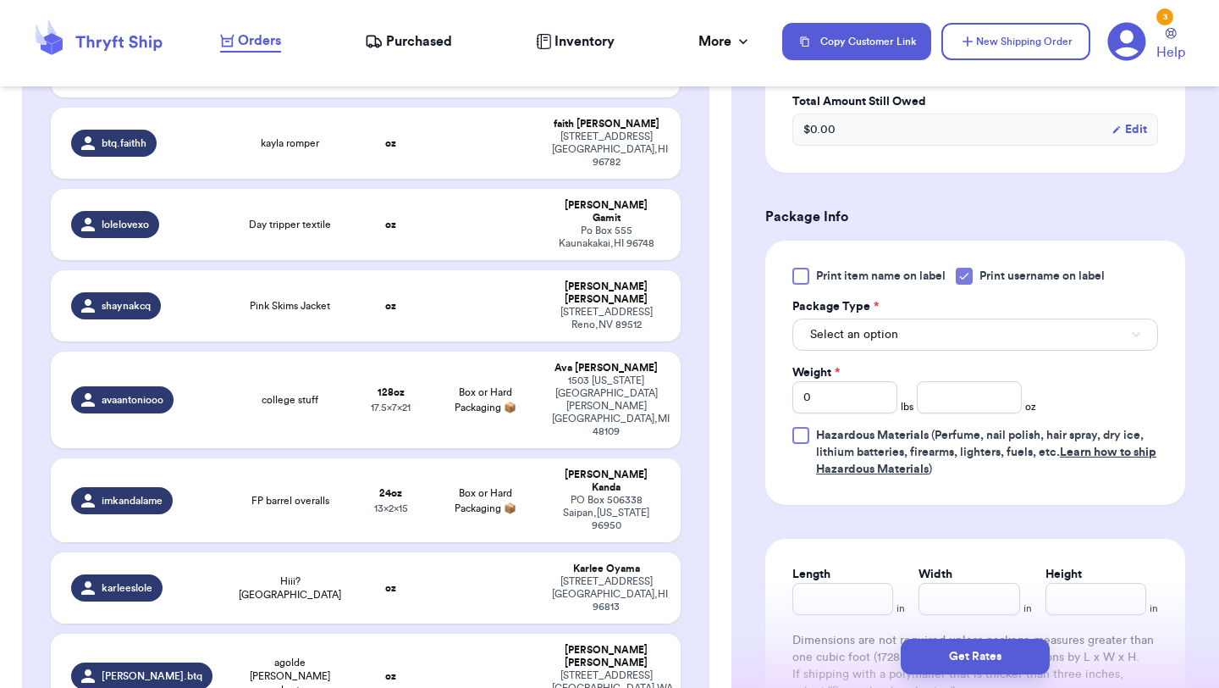
scroll to position [907, 0]
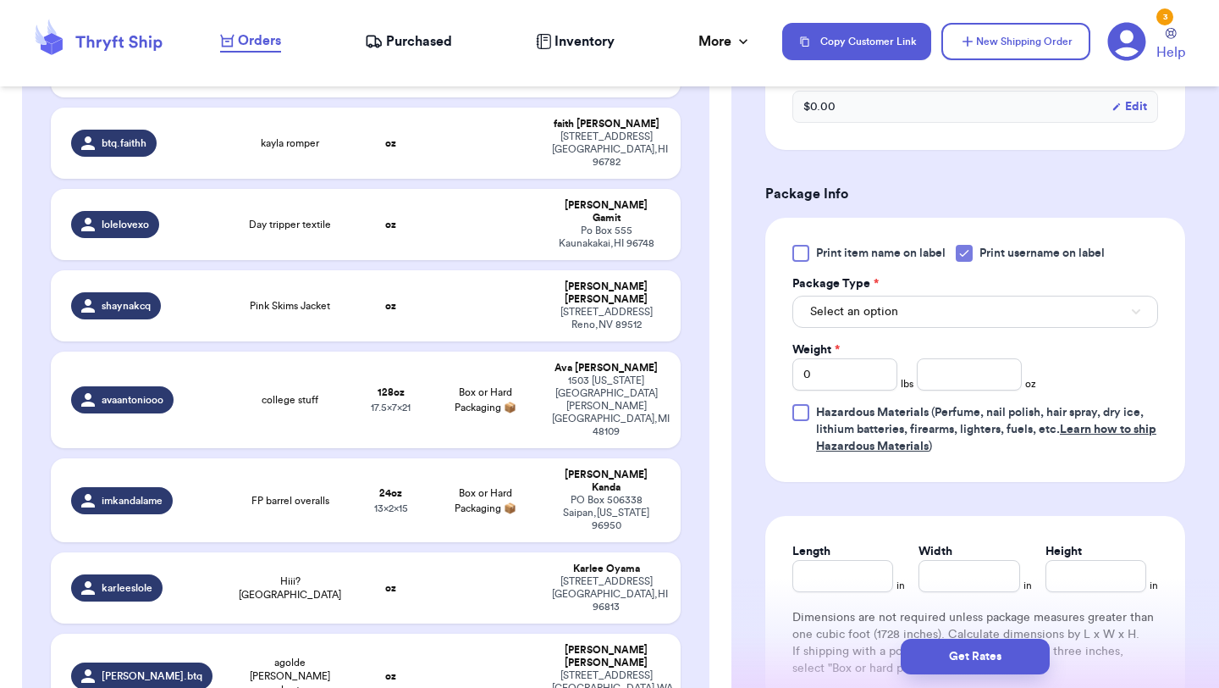
click at [920, 332] on div "Print item name on label Print username on label Package Type * Select an optio…" at bounding box center [976, 350] width 366 height 210
click at [924, 325] on button "Select an option" at bounding box center [976, 311] width 366 height 32
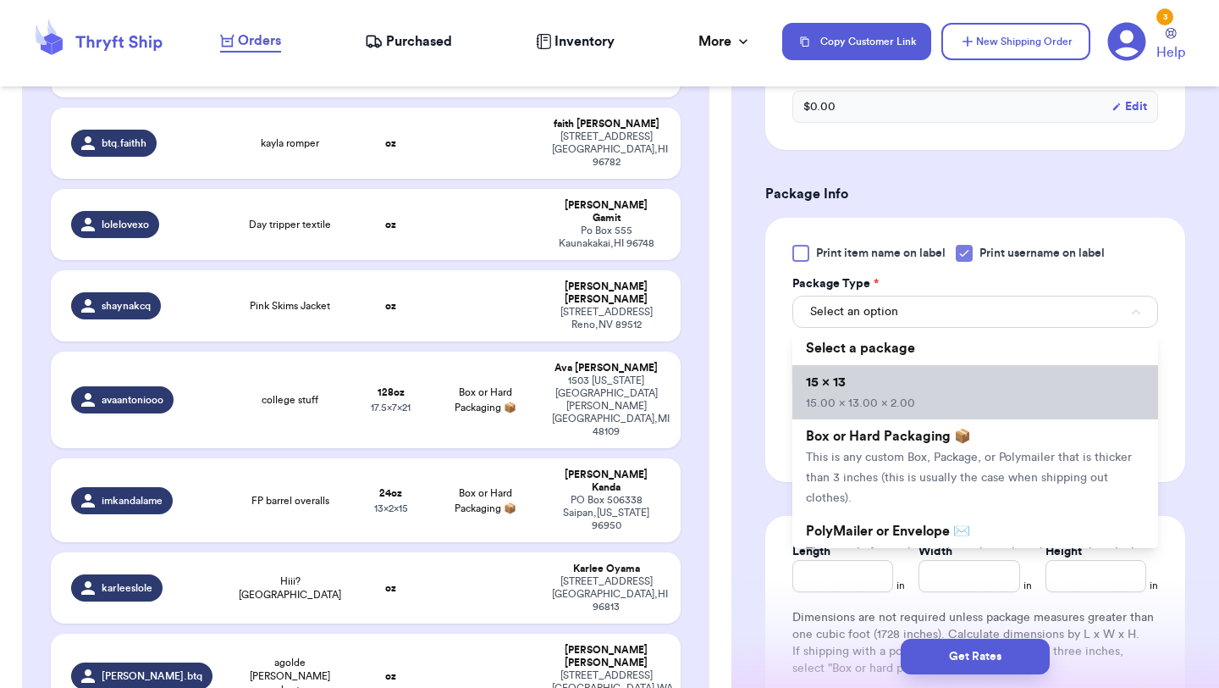
click at [915, 382] on li "15 x 13 15.00 x 13.00 x 2.00" at bounding box center [976, 392] width 366 height 54
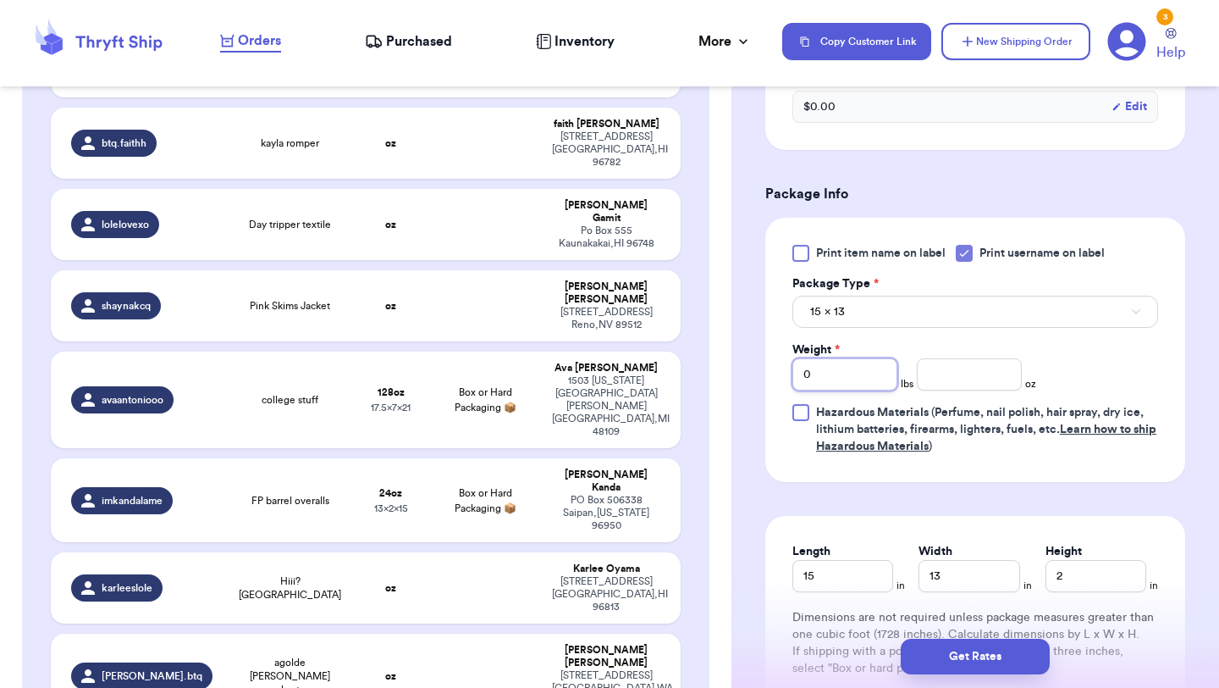
drag, startPoint x: 832, startPoint y: 379, endPoint x: 759, endPoint y: 376, distance: 73.7
click at [759, 376] on div "Shipping Information Delete Label Customer Info Order created: [DATE] 09:02 AM …" at bounding box center [976, 52] width 488 height 1715
click at [959, 374] on input "number" at bounding box center [969, 374] width 105 height 32
click at [1000, 657] on button "Get Rates" at bounding box center [975, 656] width 149 height 36
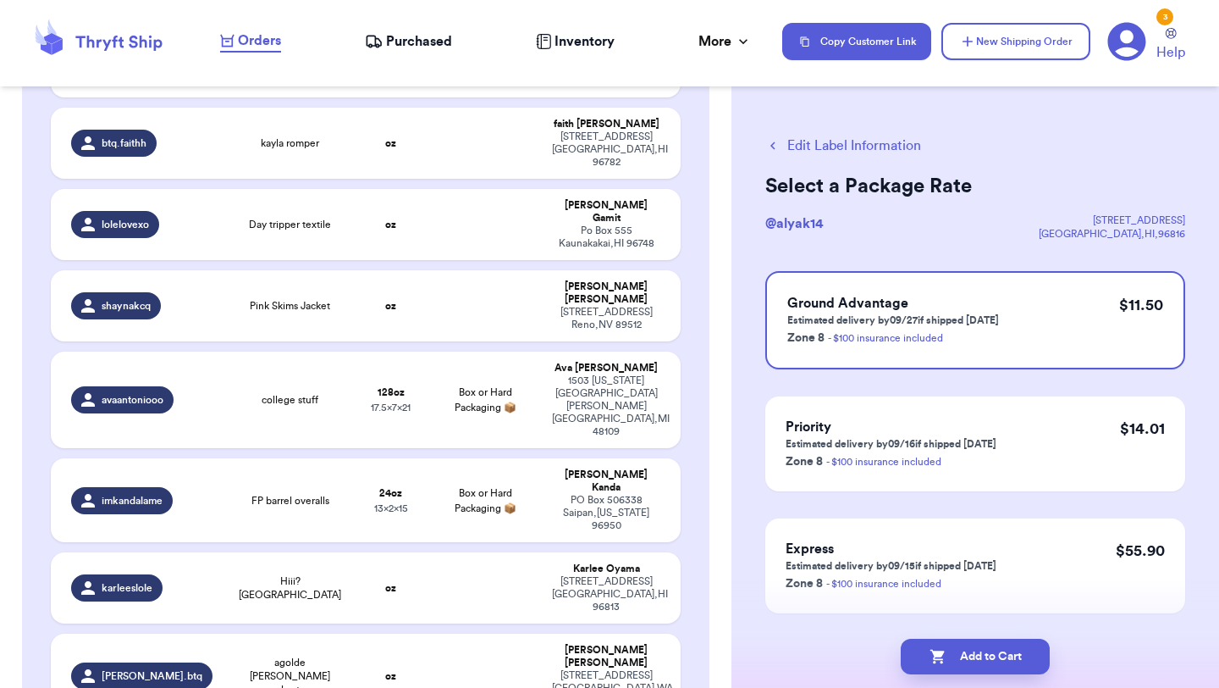
click at [1000, 657] on button "Add to Cart" at bounding box center [975, 656] width 149 height 36
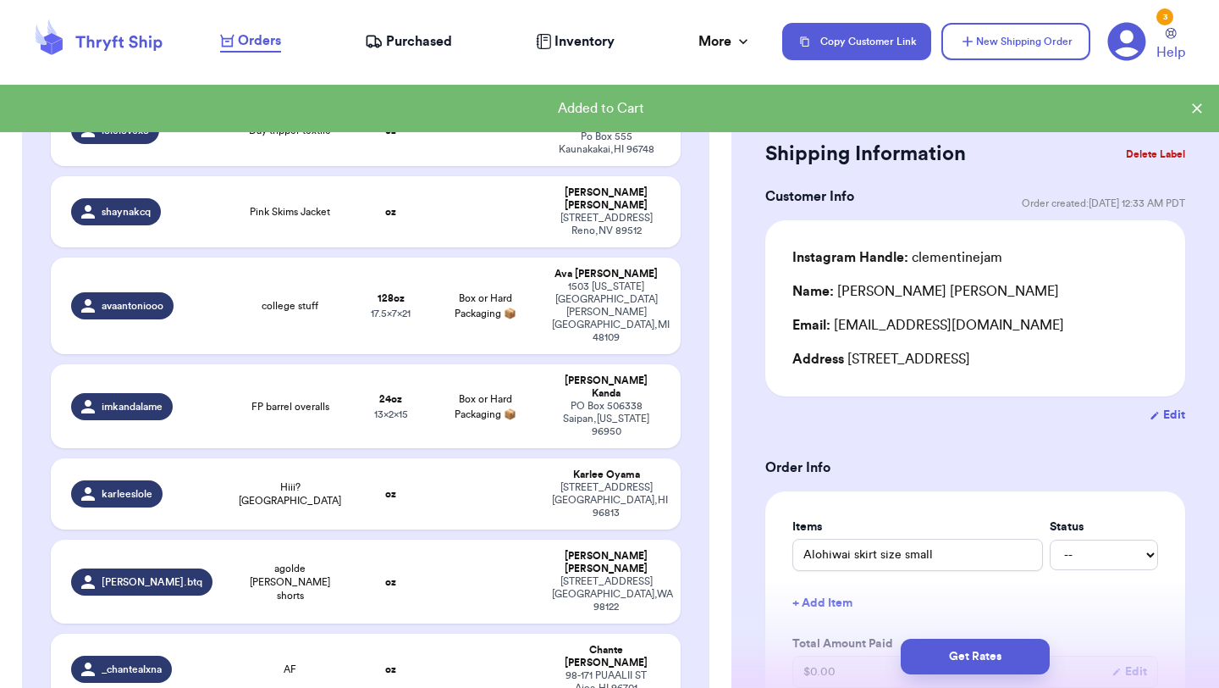
scroll to position [681, 0]
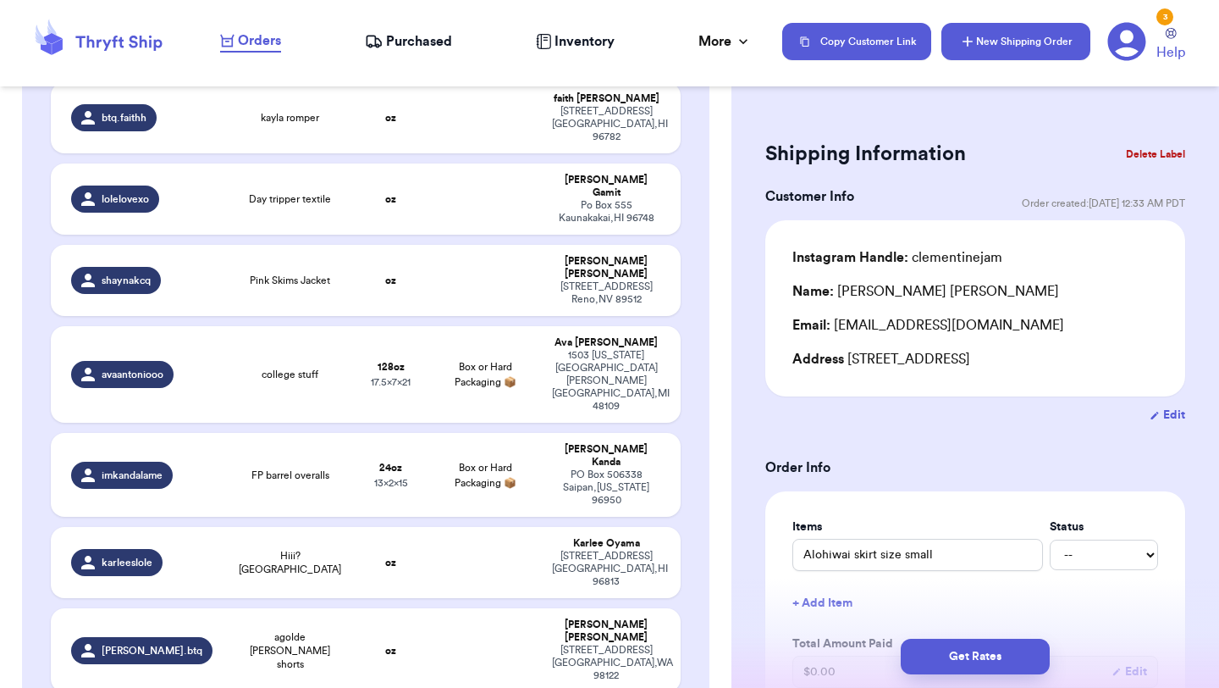
click at [1036, 52] on button "New Shipping Order" at bounding box center [1016, 41] width 149 height 37
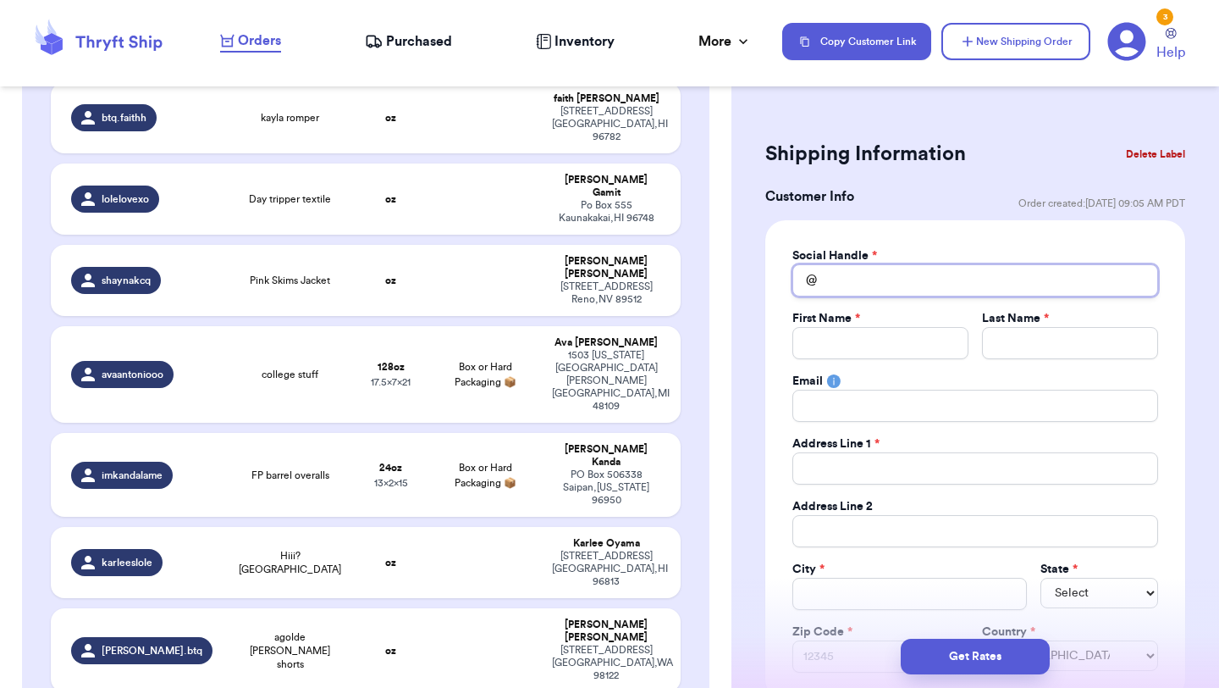
click at [871, 273] on input "Total Amount Paid" at bounding box center [976, 280] width 366 height 32
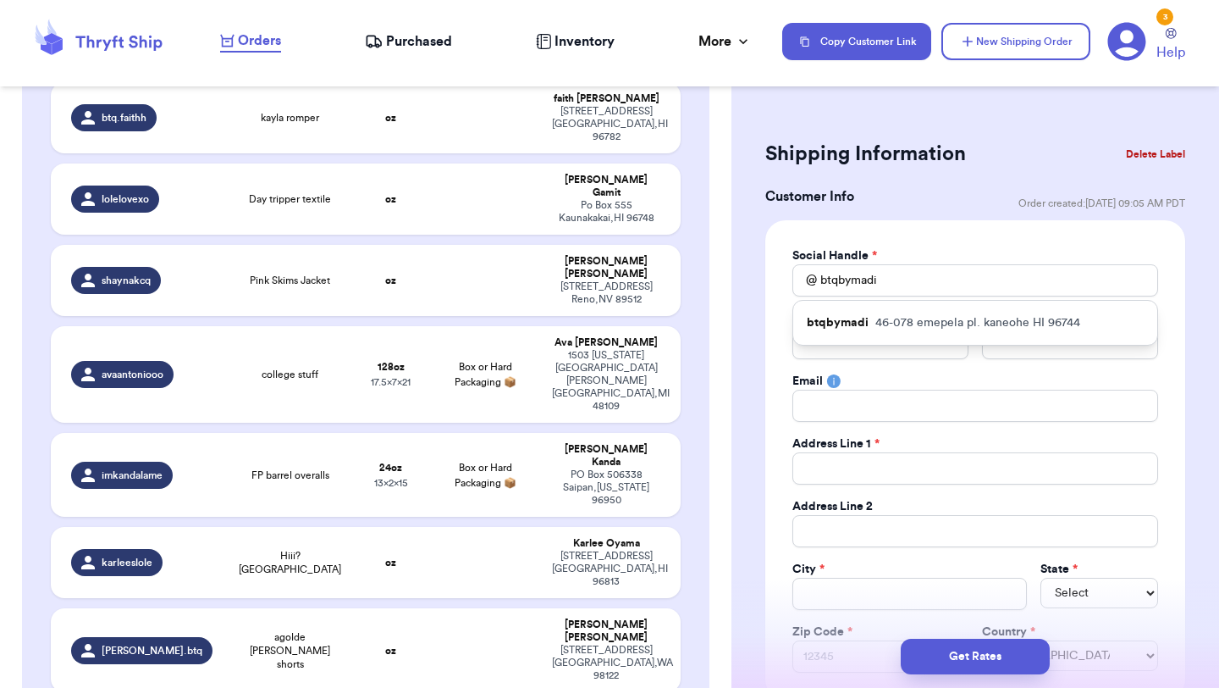
click at [886, 320] on p "46-078 emepela pl. kaneohe HI 96744" at bounding box center [977, 322] width 205 height 17
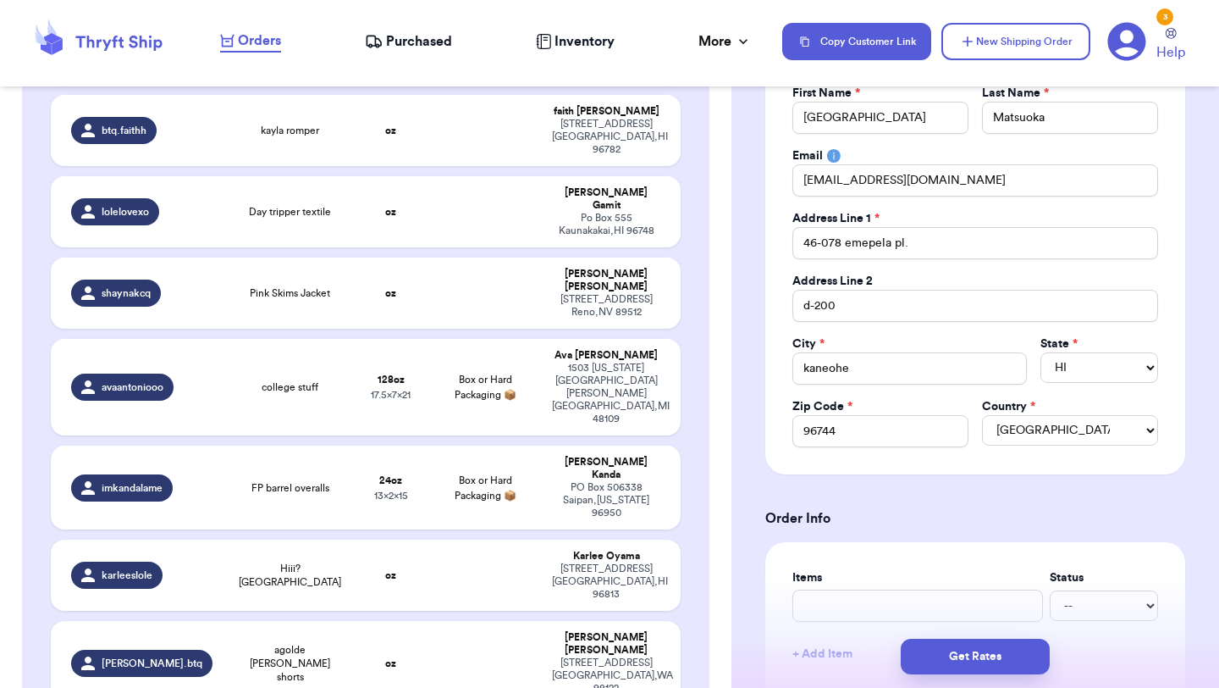
scroll to position [476, 0]
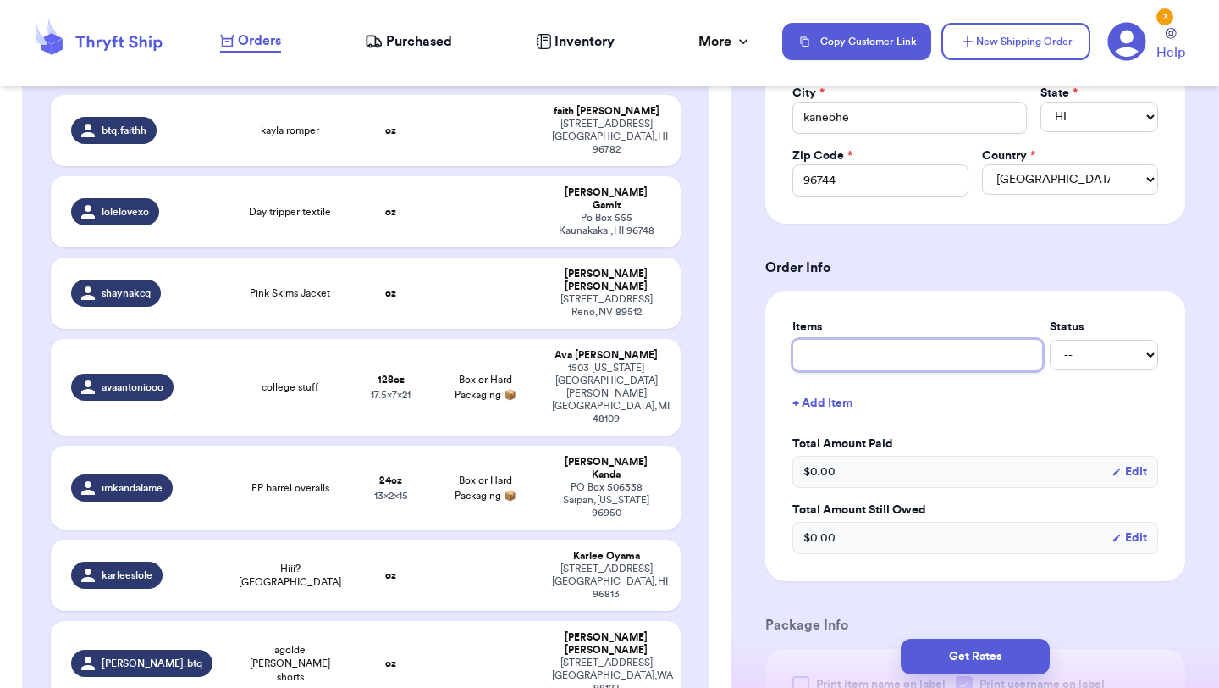
click at [883, 359] on input "text" at bounding box center [918, 355] width 251 height 32
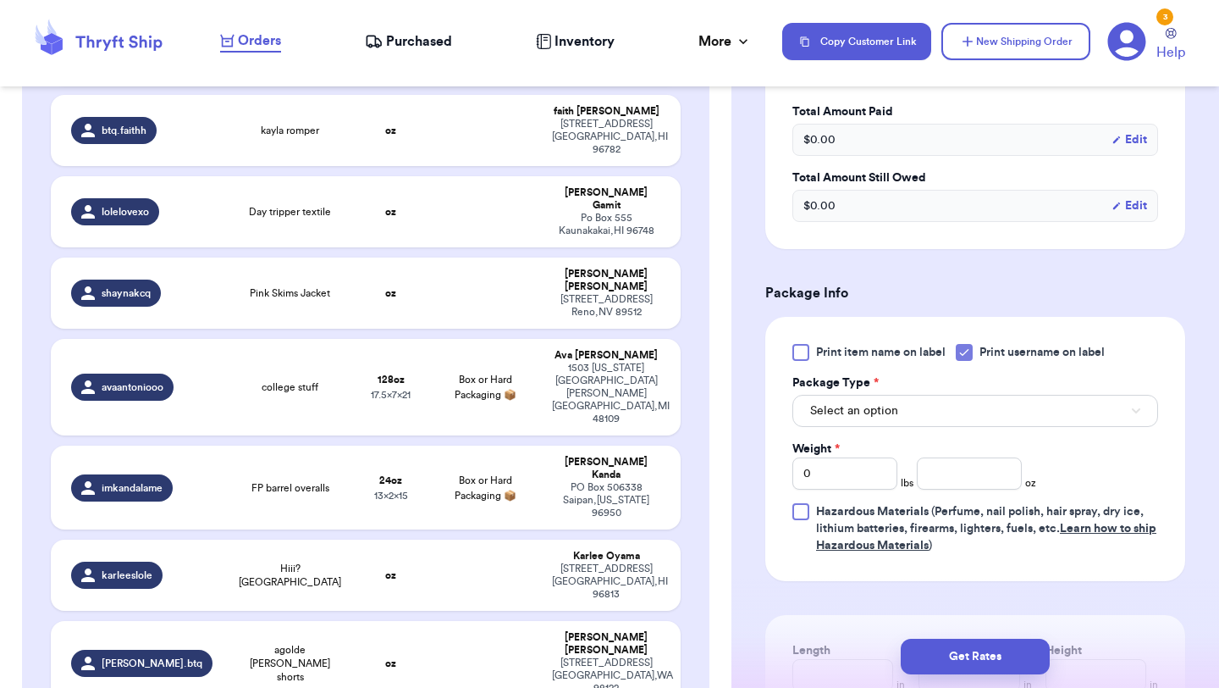
scroll to position [810, 0]
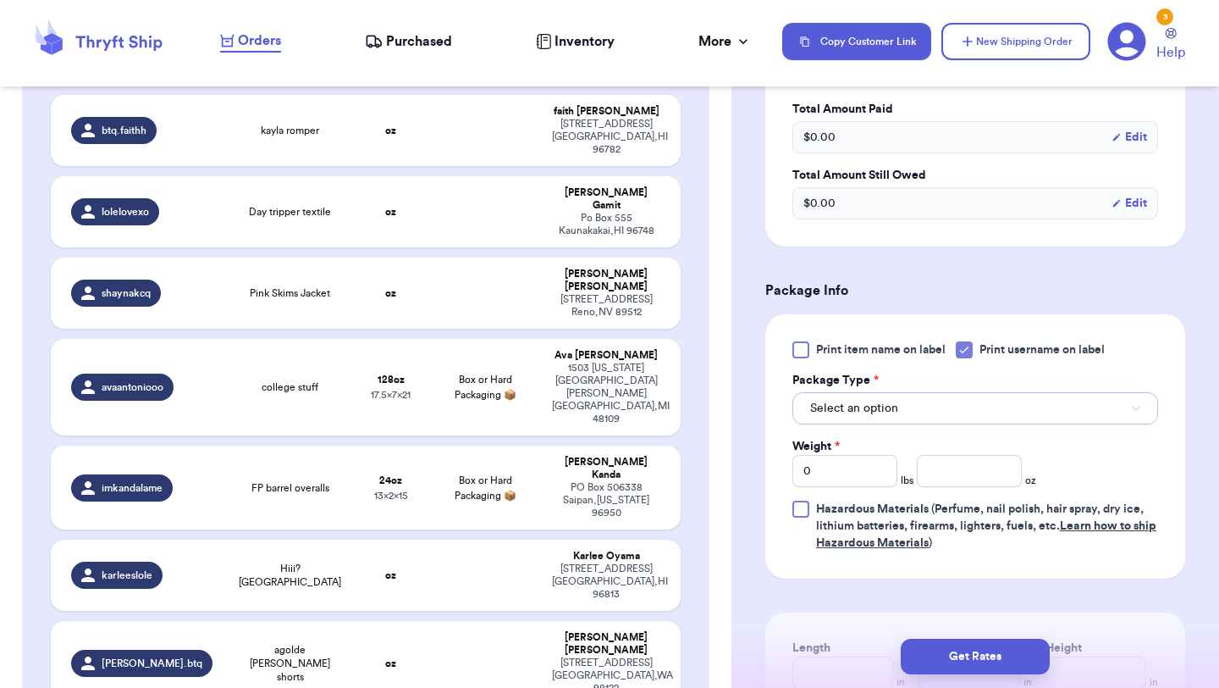
click at [902, 412] on button "Select an option" at bounding box center [976, 408] width 366 height 32
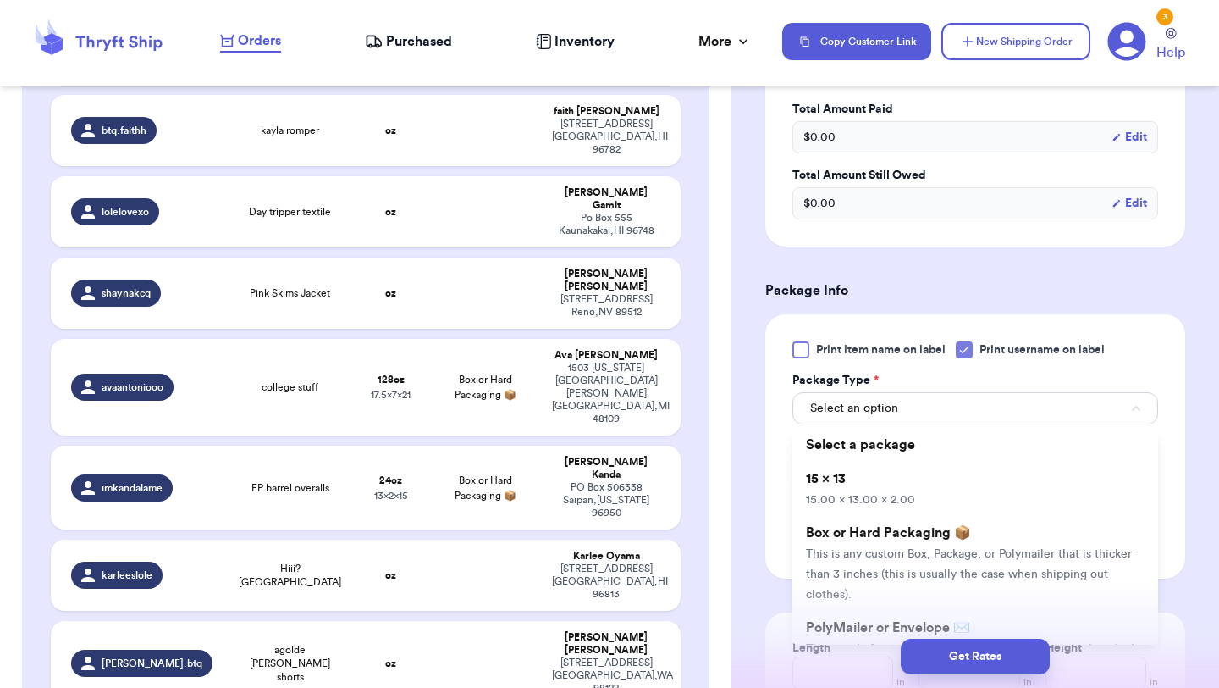
click at [901, 478] on li "15 x 13 15.00 x 13.00 x 2.00" at bounding box center [976, 488] width 366 height 54
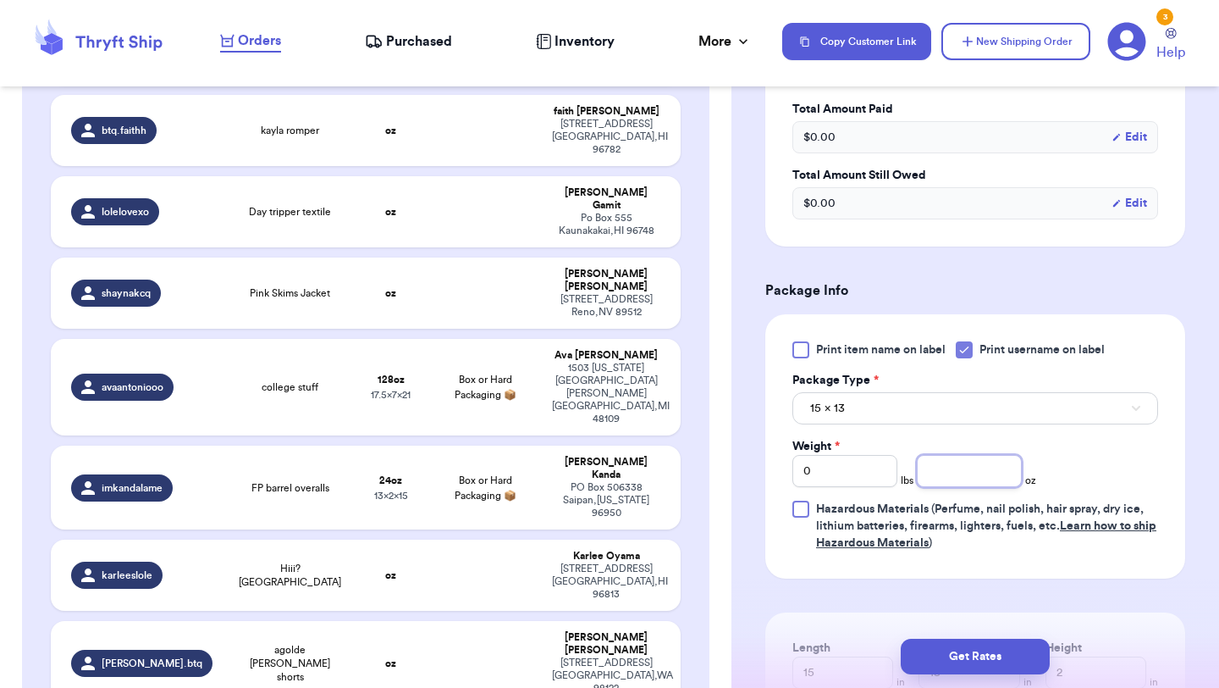
click at [968, 479] on input "number" at bounding box center [969, 471] width 105 height 32
click at [969, 649] on button "Get Rates" at bounding box center [975, 656] width 149 height 36
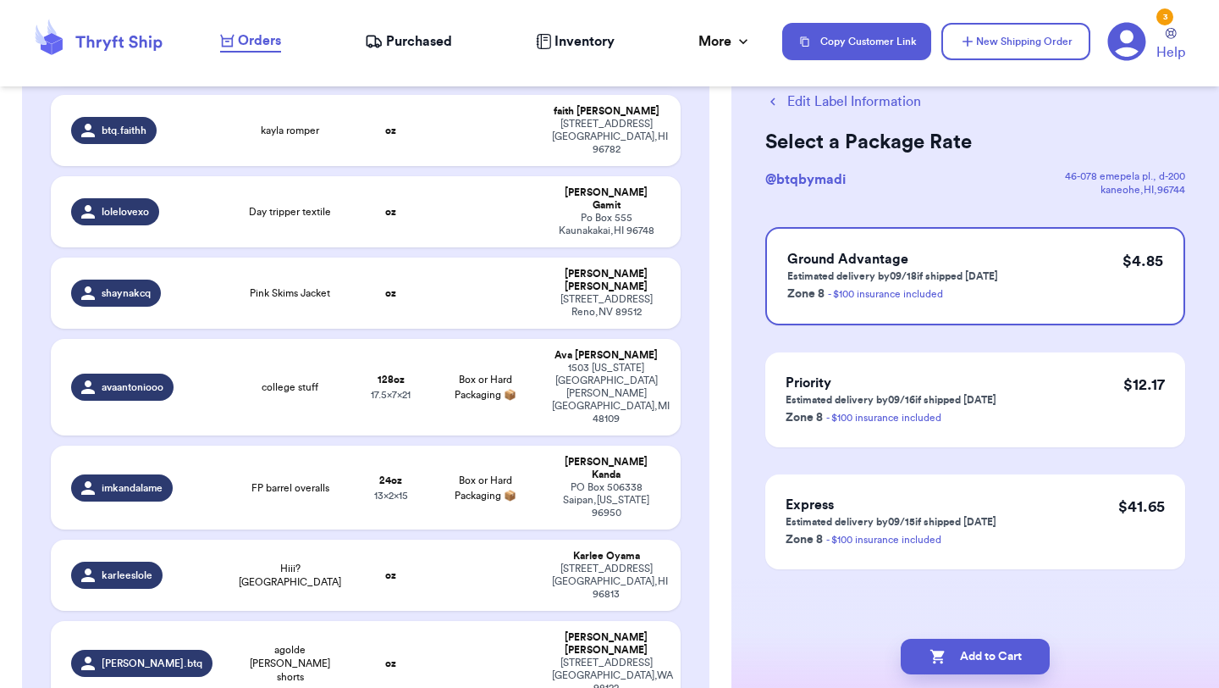
scroll to position [0, 0]
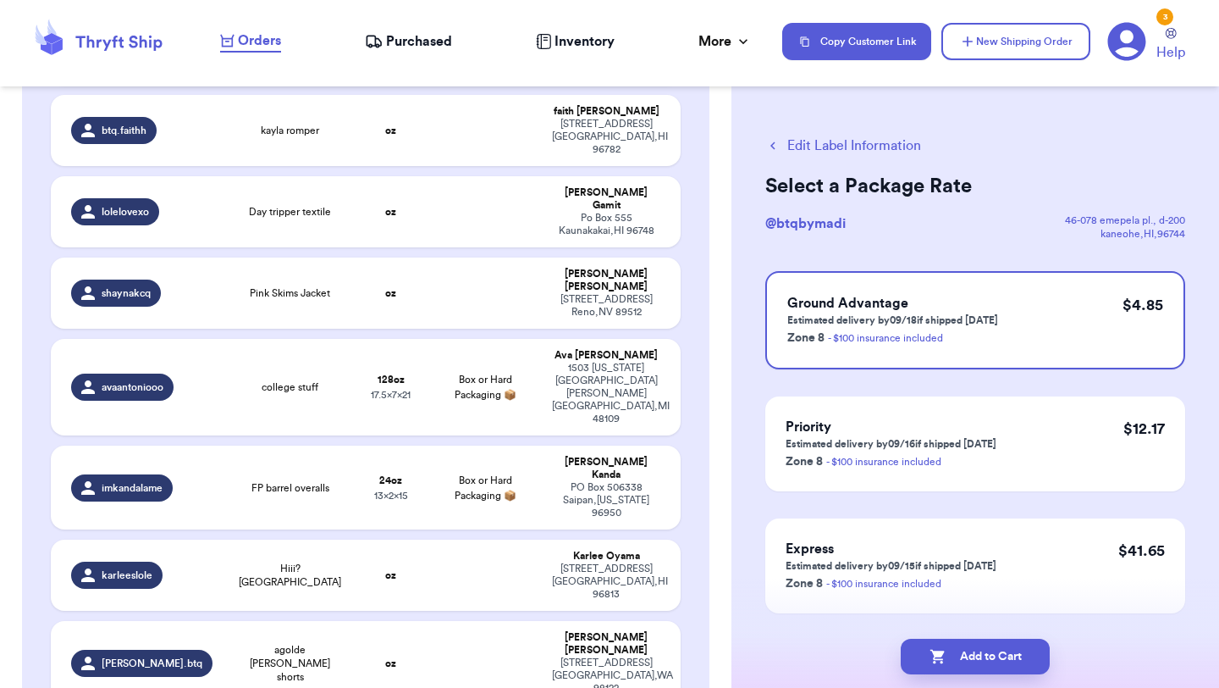
click at [969, 650] on button "Add to Cart" at bounding box center [975, 656] width 149 height 36
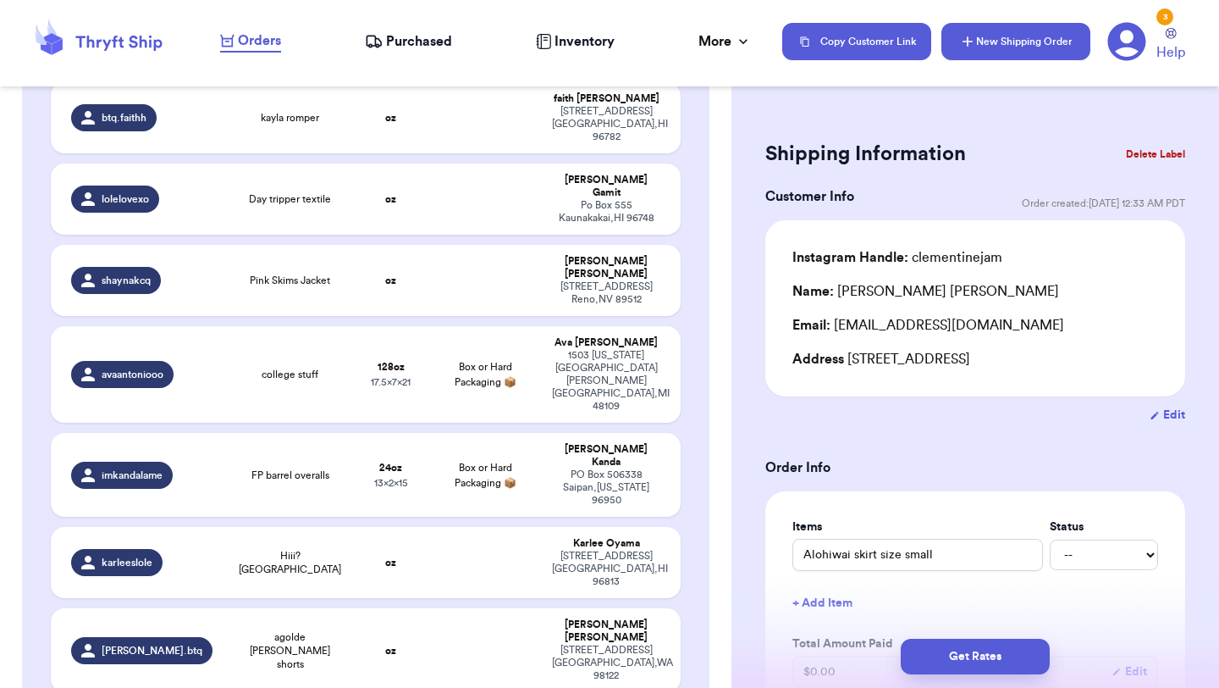
click at [1015, 43] on button "New Shipping Order" at bounding box center [1016, 41] width 149 height 37
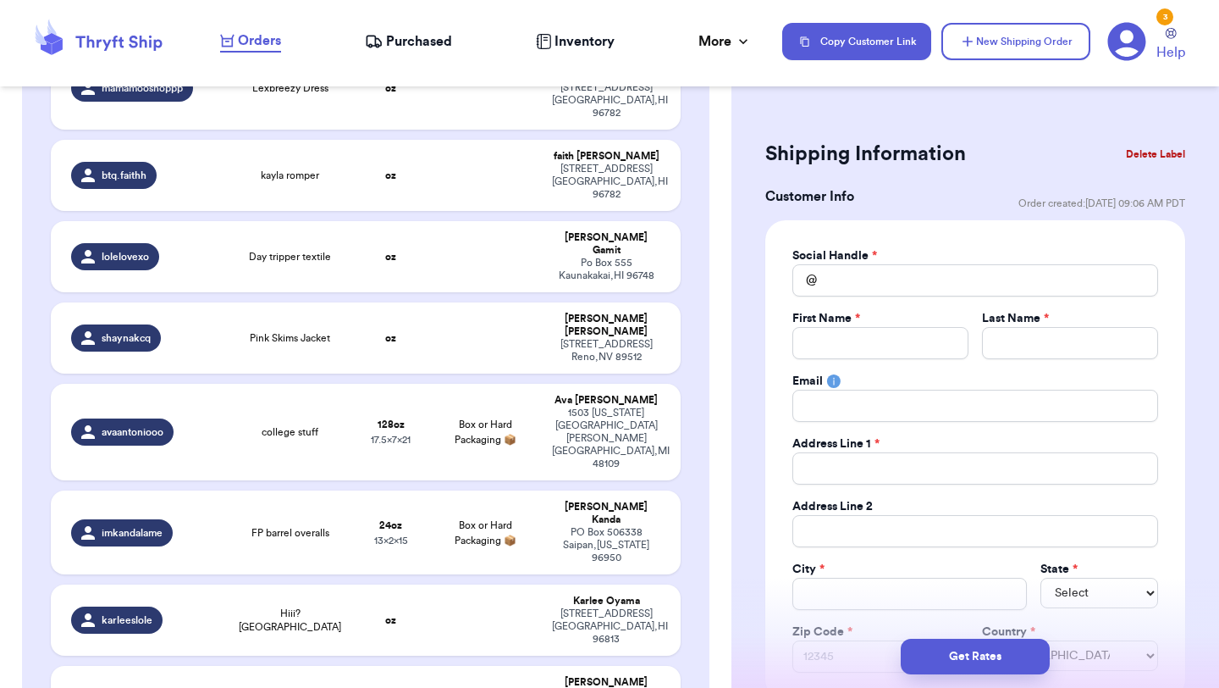
scroll to position [738, 0]
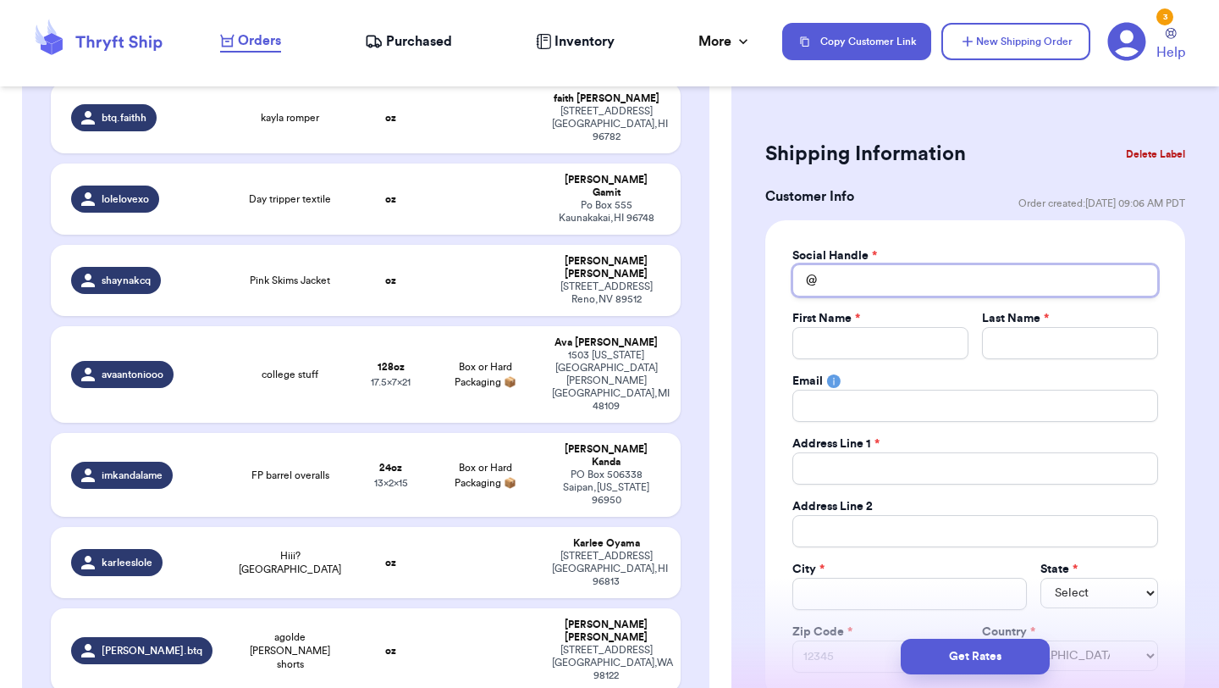
click at [950, 285] on input "Total Amount Paid" at bounding box center [976, 280] width 366 height 32
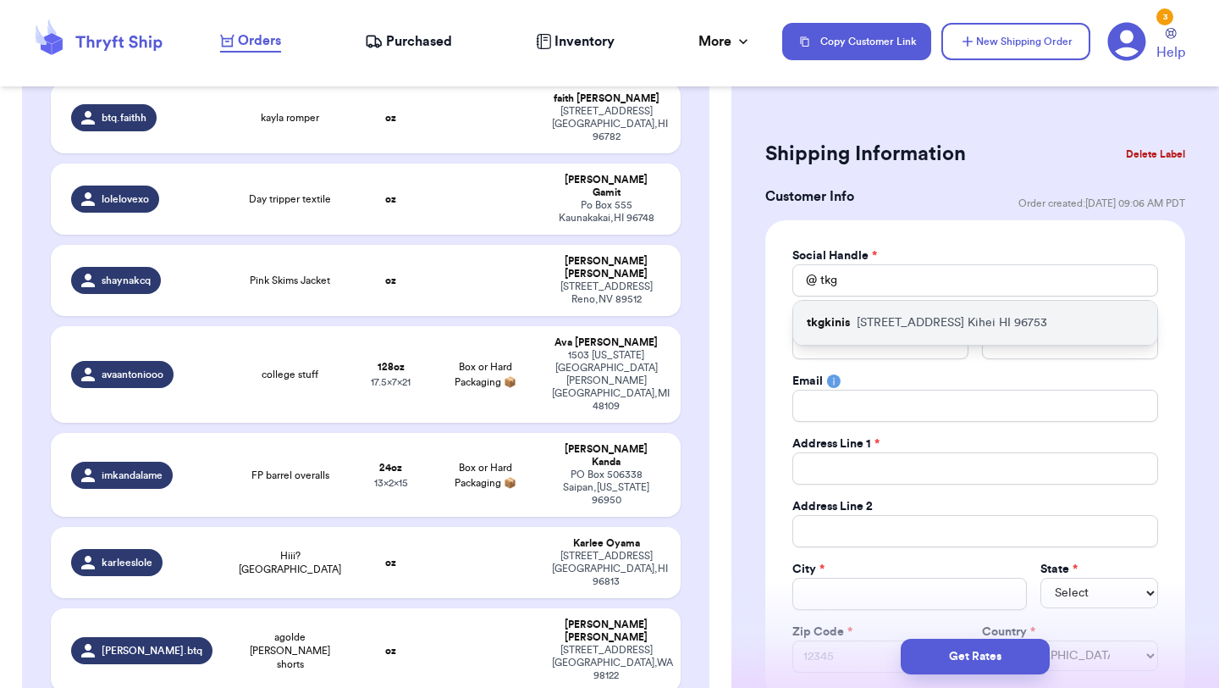
click at [933, 329] on p "[STREET_ADDRESS]" at bounding box center [952, 322] width 191 height 17
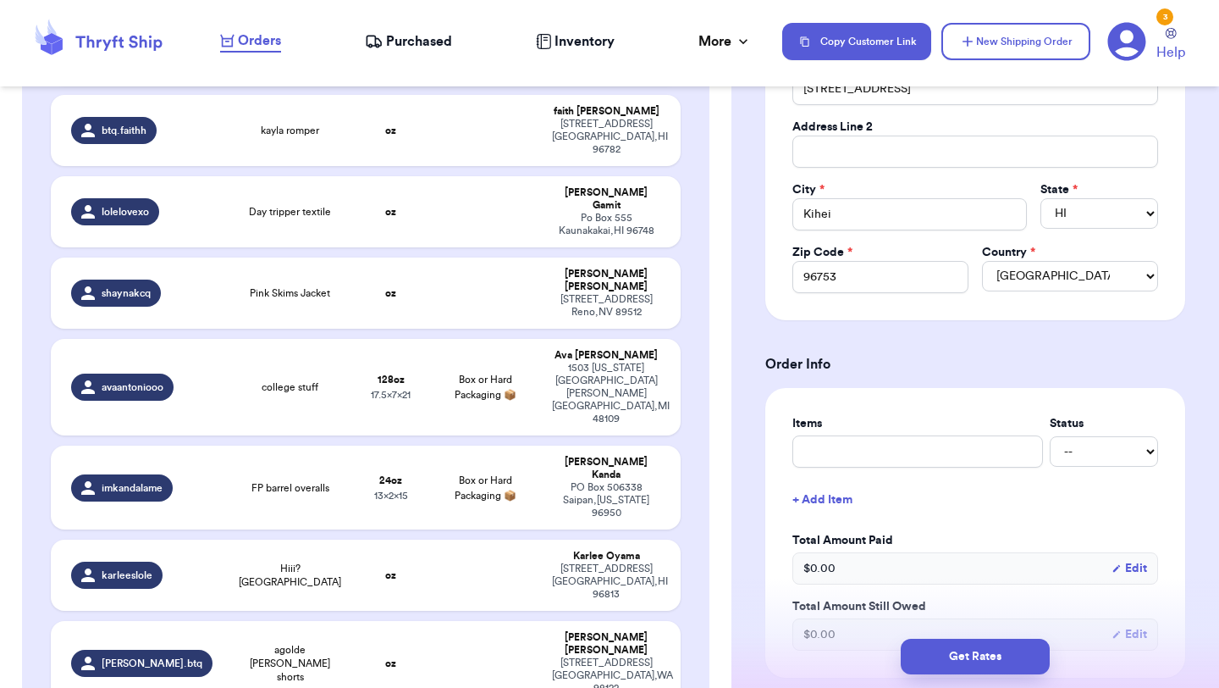
scroll to position [383, 0]
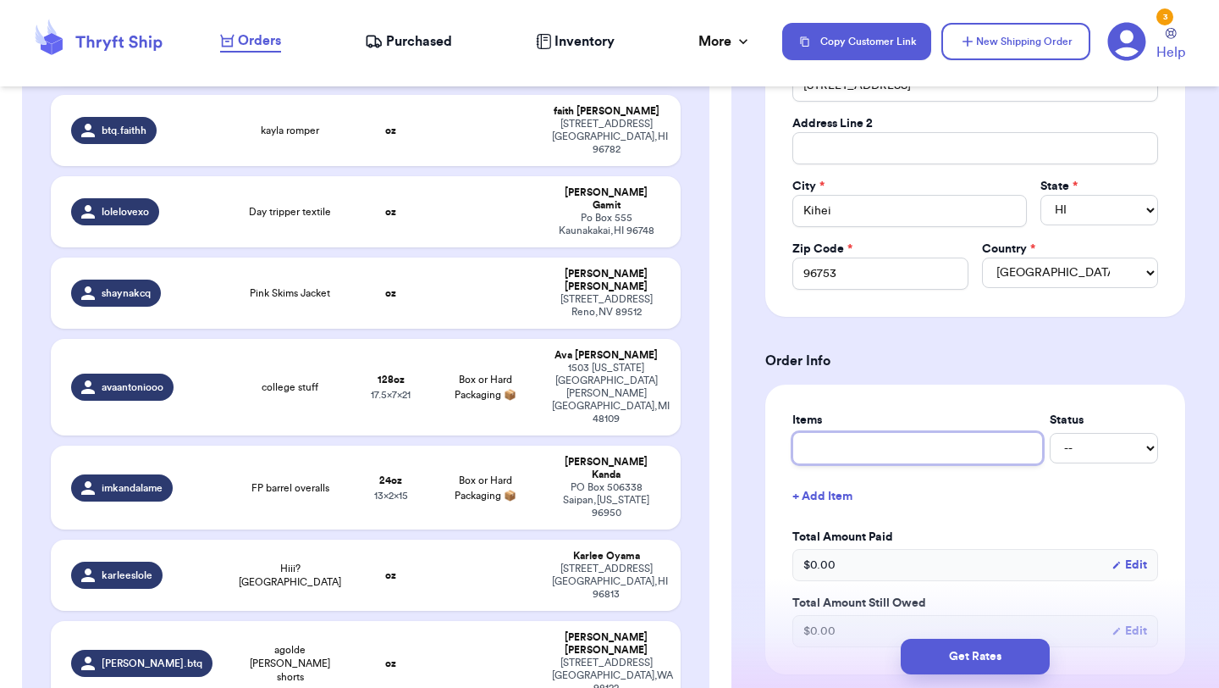
click at [905, 461] on input "text" at bounding box center [918, 448] width 251 height 32
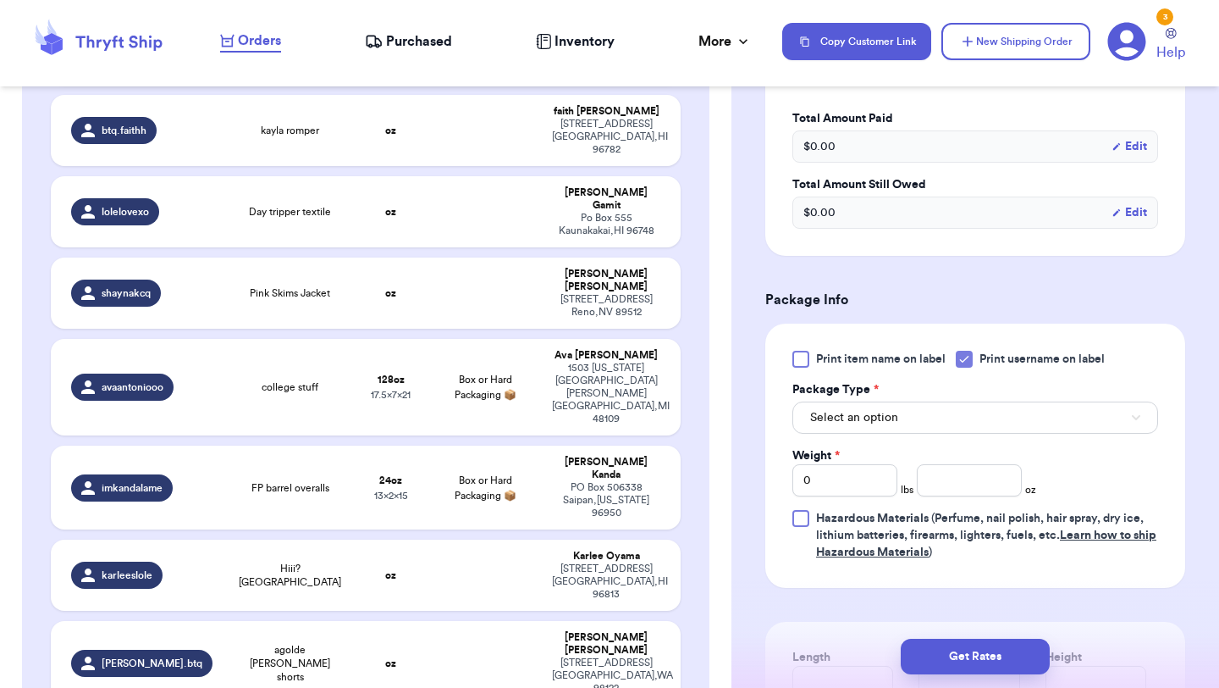
scroll to position [831, 0]
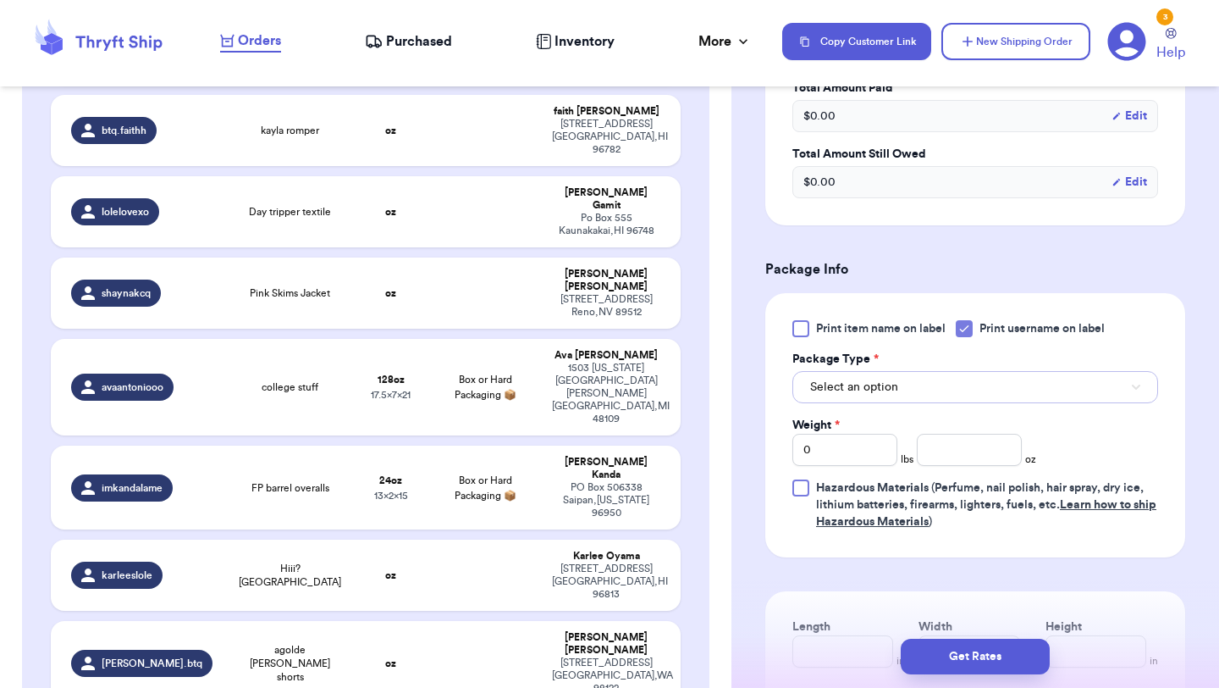
click at [924, 384] on button "Select an option" at bounding box center [976, 387] width 366 height 32
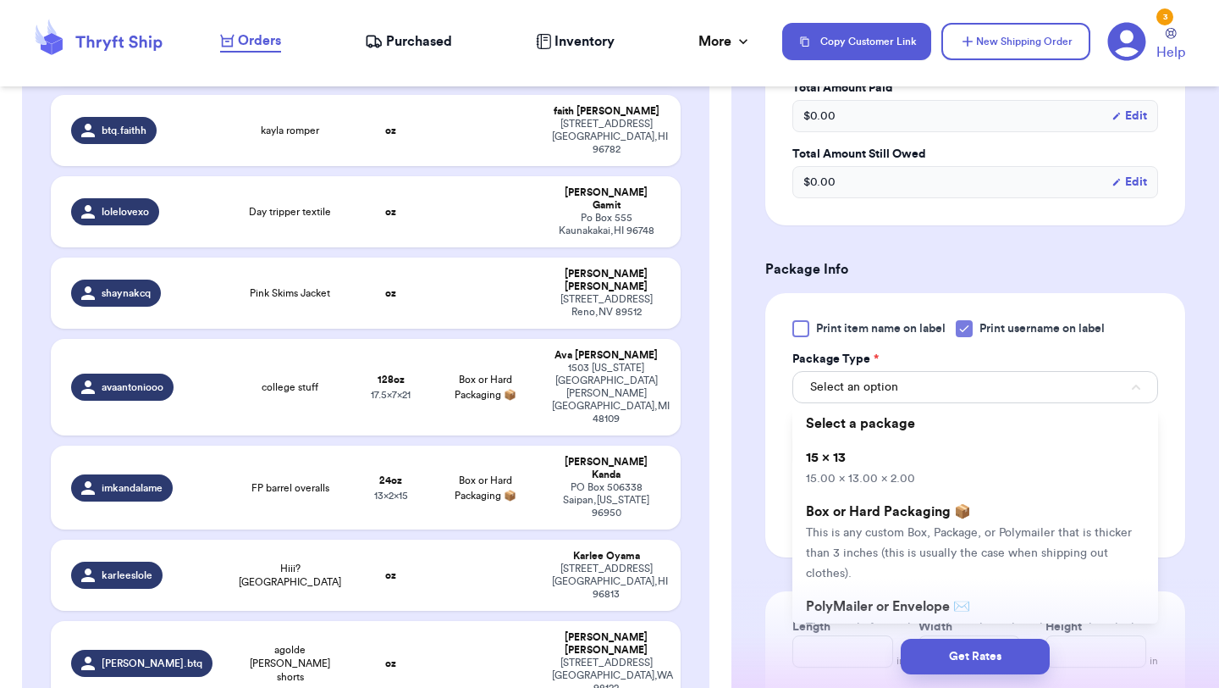
click at [918, 458] on li "15 x 13 15.00 x 13.00 x 2.00" at bounding box center [976, 467] width 366 height 54
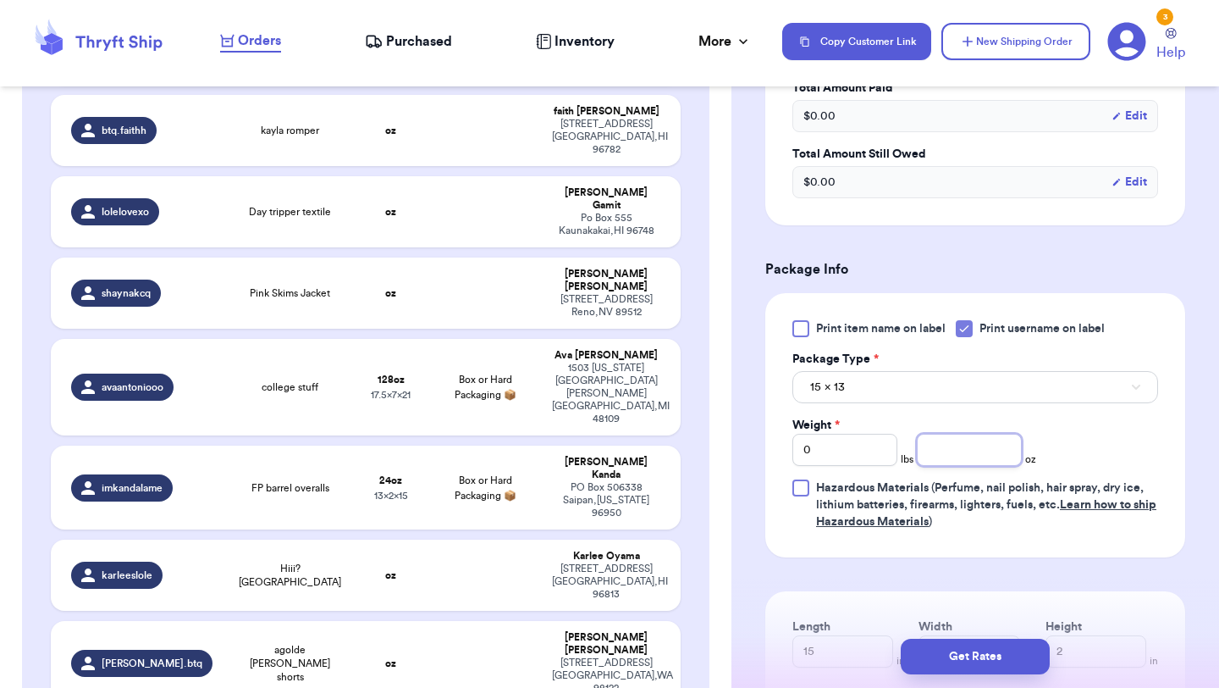
click at [958, 459] on input "number" at bounding box center [969, 450] width 105 height 32
click at [955, 660] on button "Get Rates" at bounding box center [975, 656] width 149 height 36
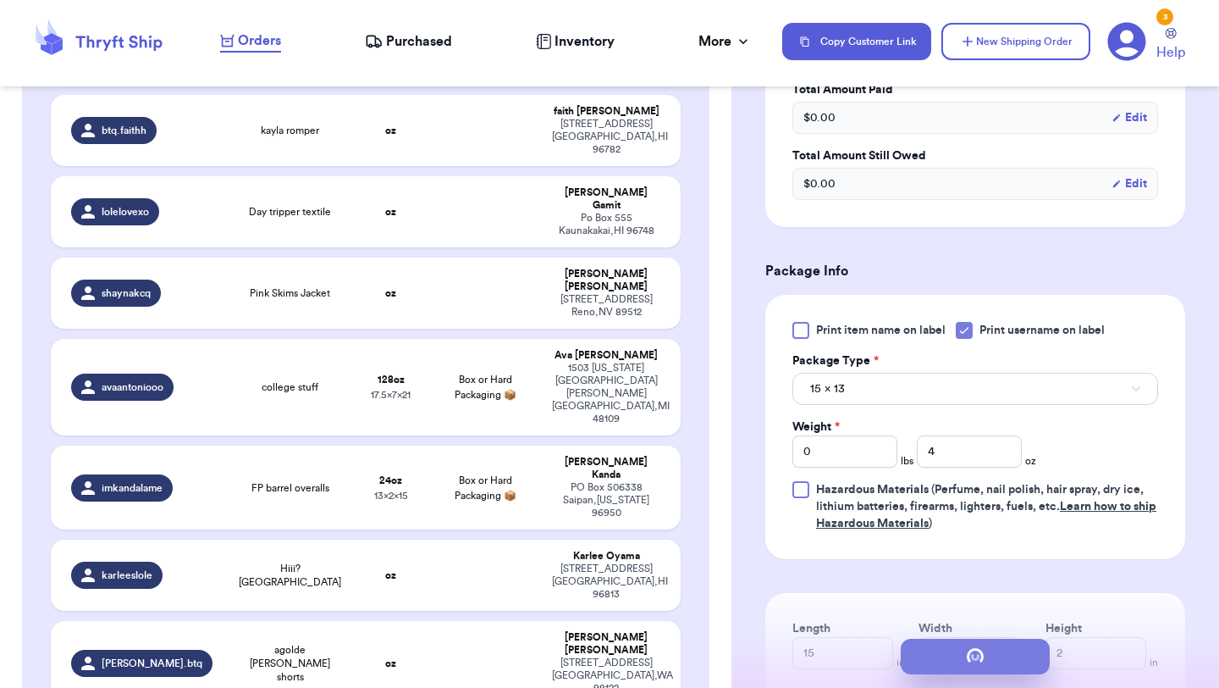
scroll to position [0, 0]
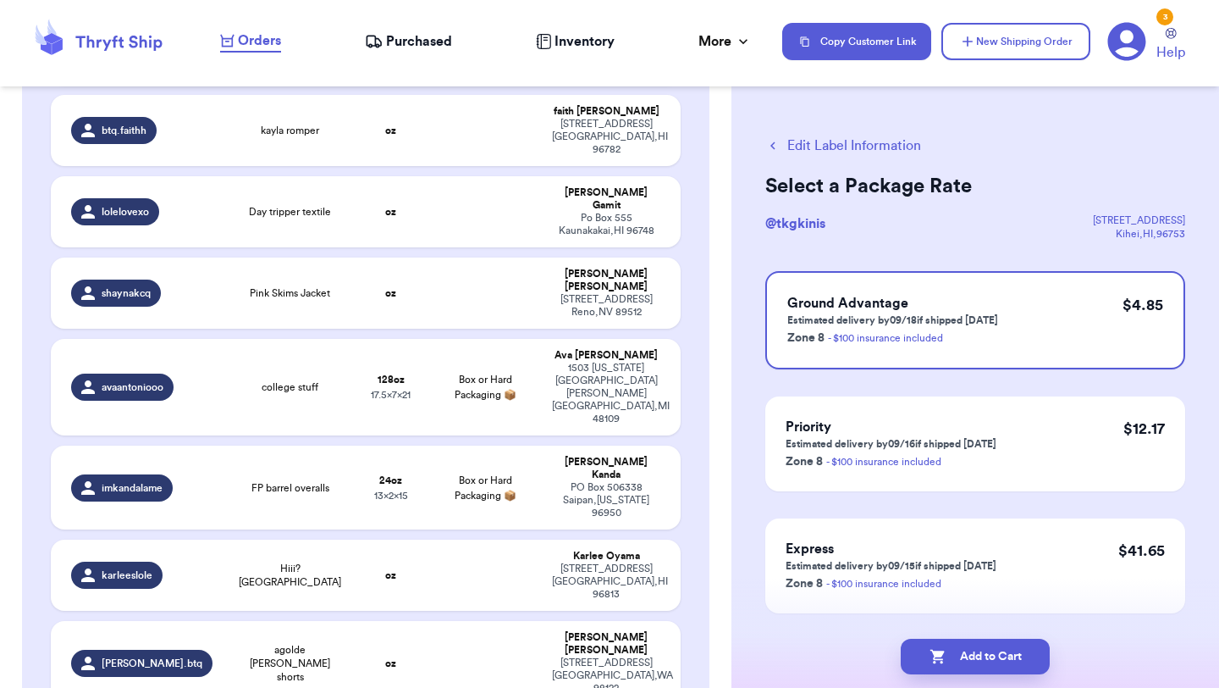
click at [955, 660] on button "Add to Cart" at bounding box center [975, 656] width 149 height 36
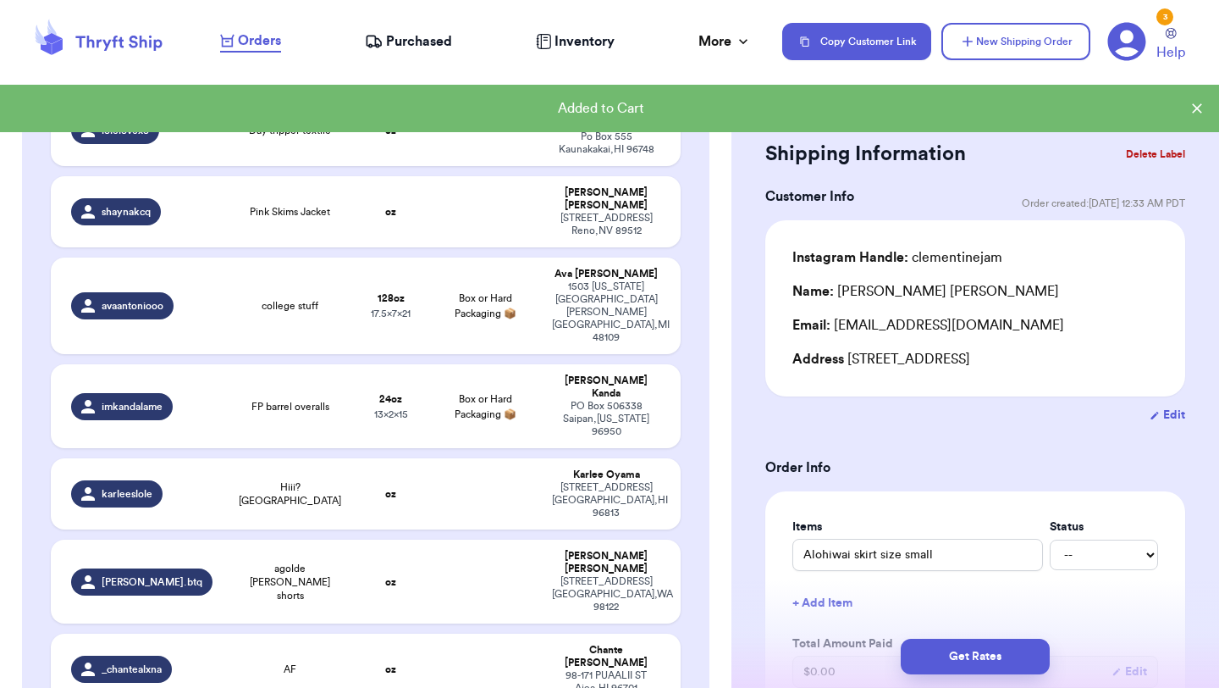
scroll to position [681, 0]
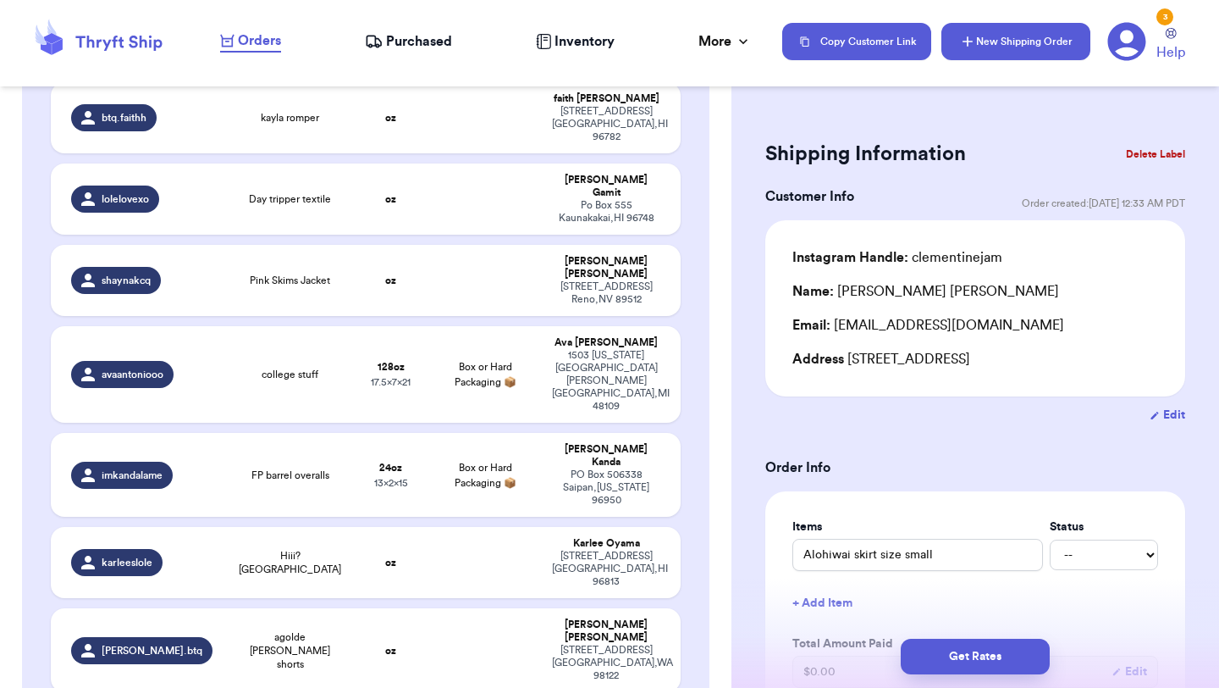
click at [1015, 45] on button "New Shipping Order" at bounding box center [1016, 41] width 149 height 37
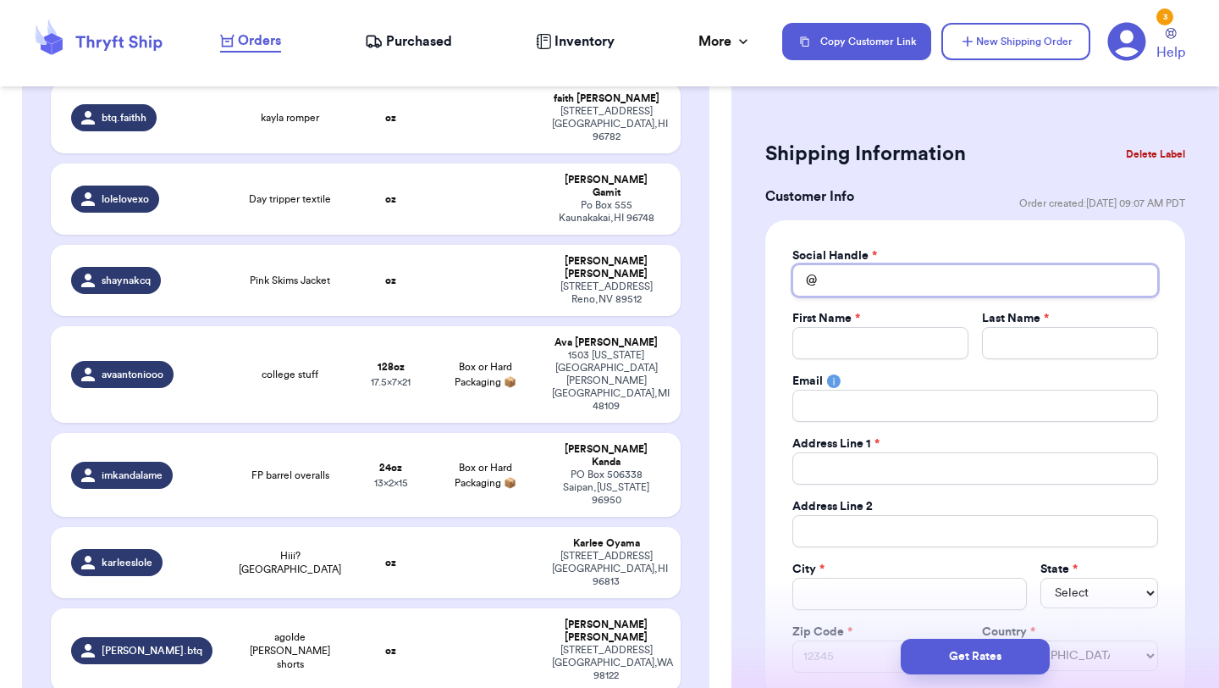
click at [975, 269] on input "Total Amount Paid" at bounding box center [976, 280] width 366 height 32
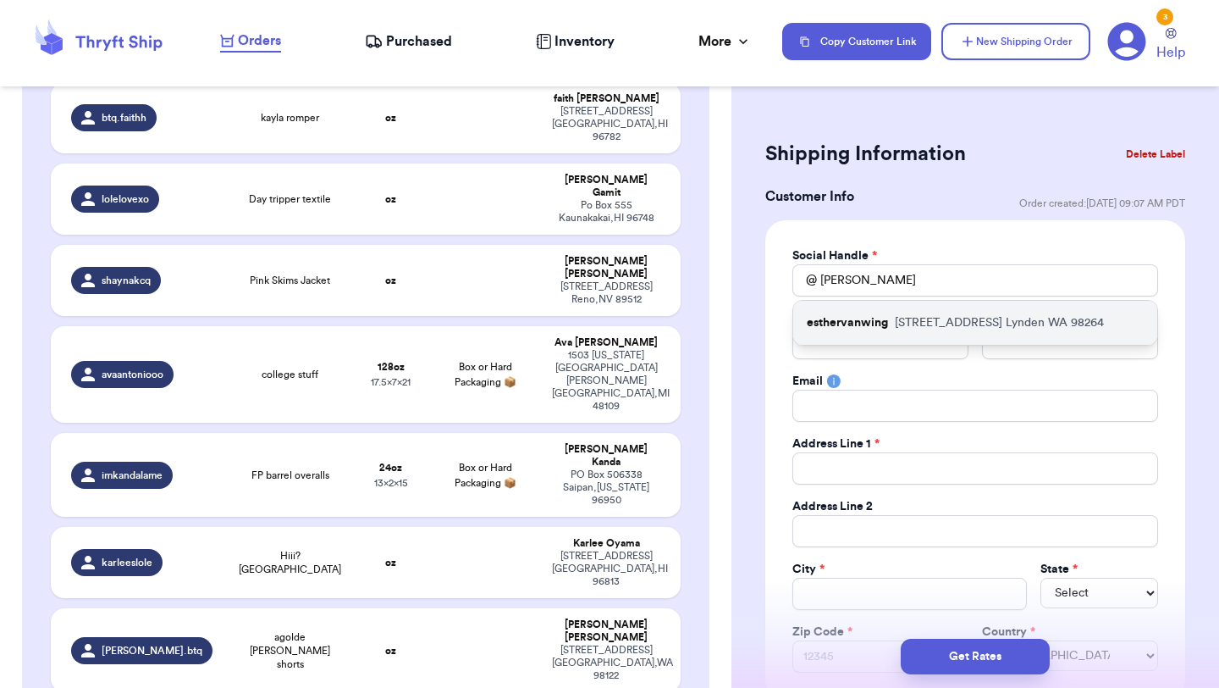
click at [988, 334] on div "esthervanwing [STREET_ADDRESS]" at bounding box center [975, 323] width 364 height 44
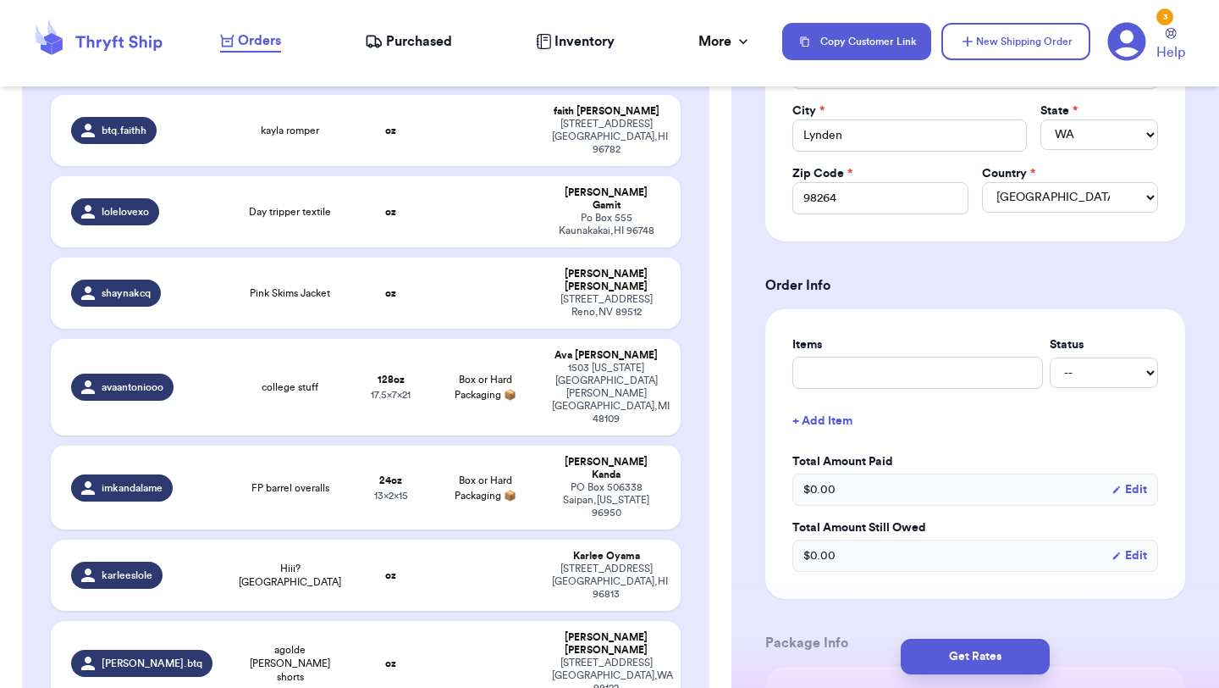
scroll to position [461, 0]
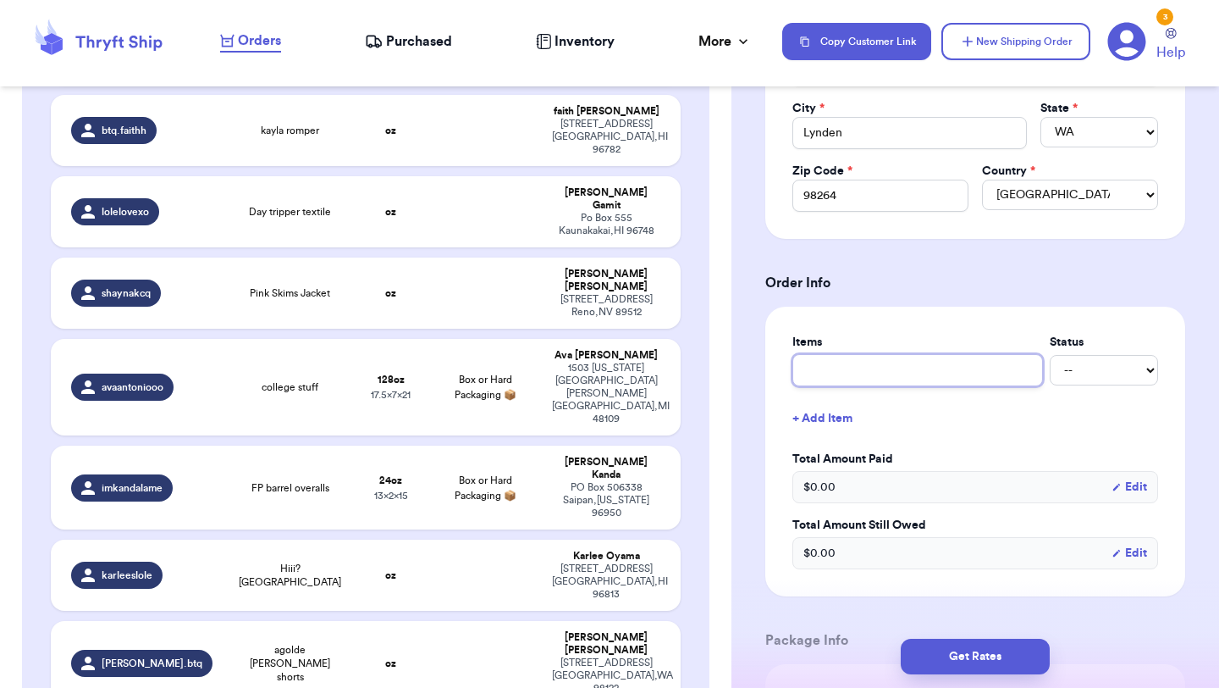
click at [972, 379] on input "text" at bounding box center [918, 370] width 251 height 32
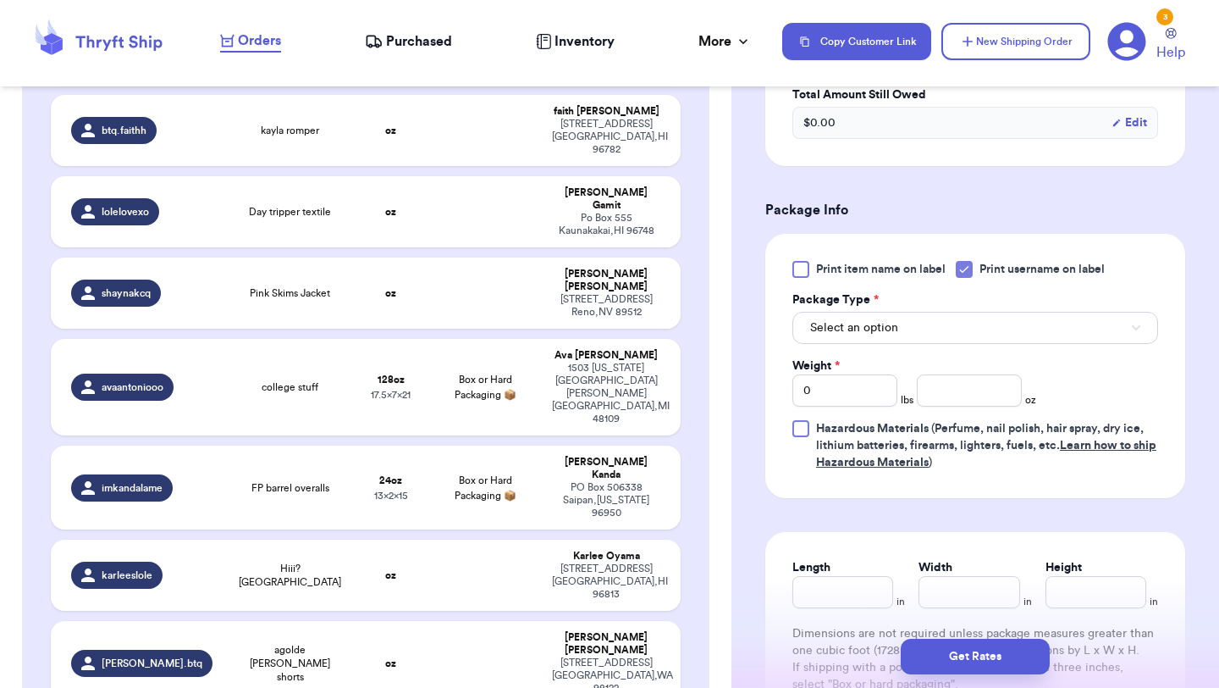
scroll to position [892, 0]
click at [976, 322] on button "Select an option" at bounding box center [976, 326] width 366 height 32
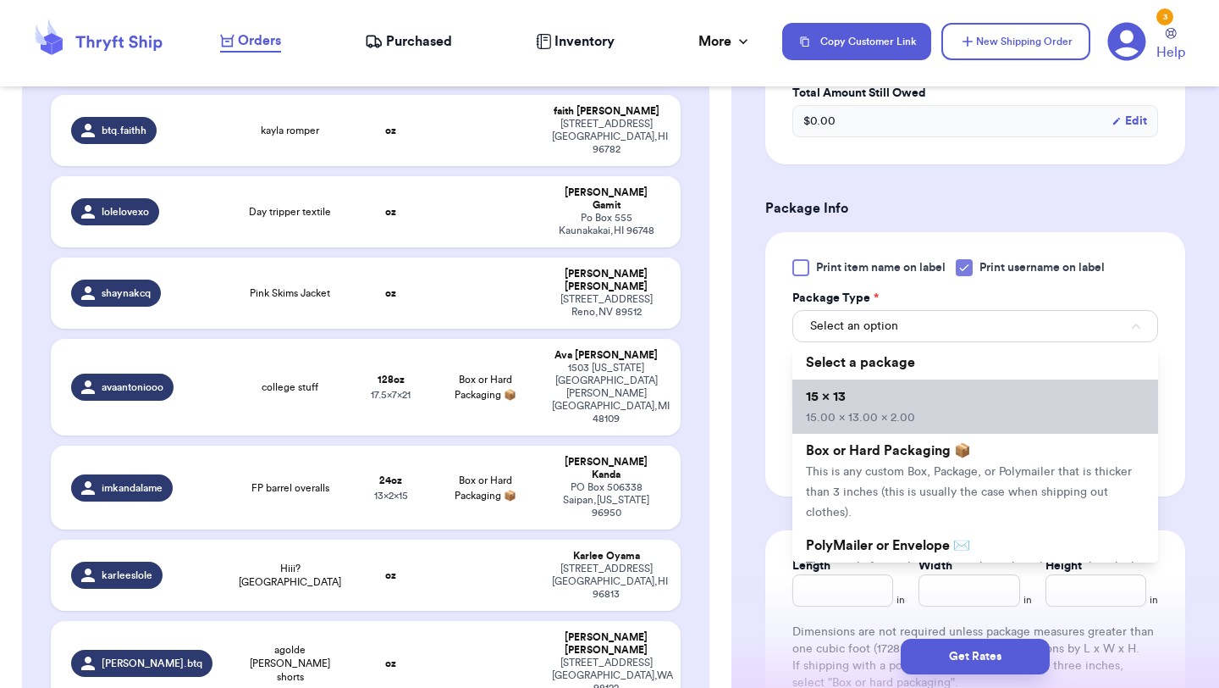
click at [969, 392] on li "15 x 13 15.00 x 13.00 x 2.00" at bounding box center [976, 406] width 366 height 54
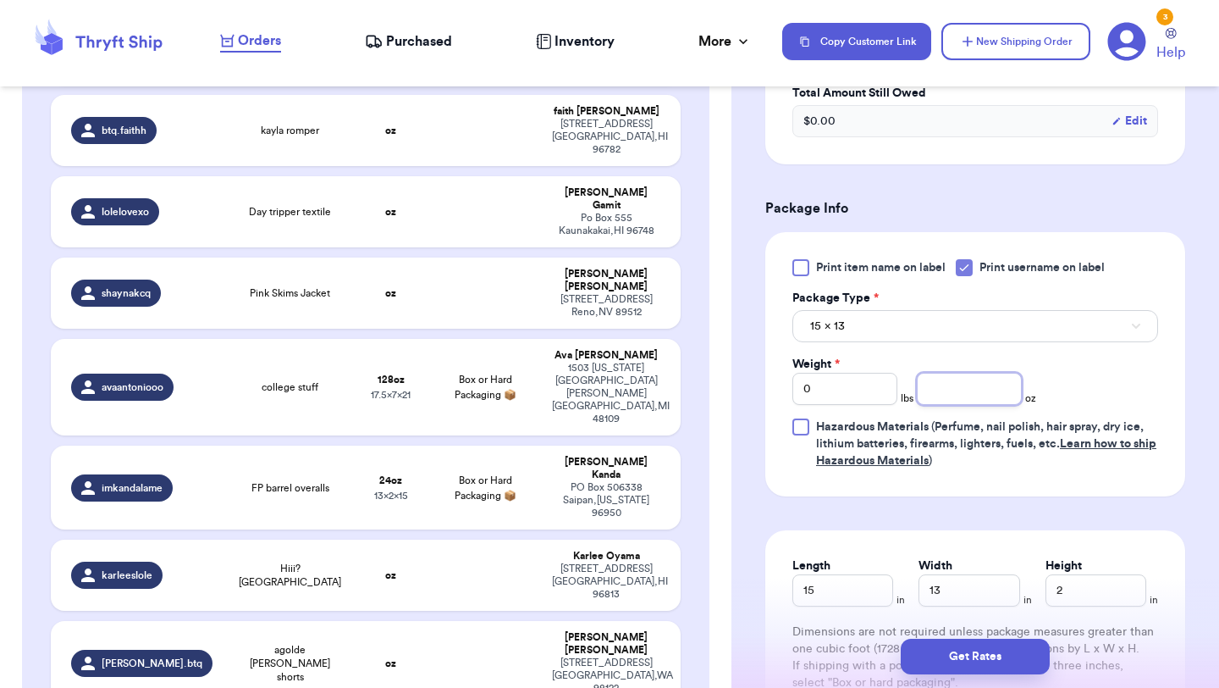
click at [978, 393] on input "number" at bounding box center [969, 389] width 105 height 32
click at [962, 656] on button "Get Rates" at bounding box center [975, 656] width 149 height 36
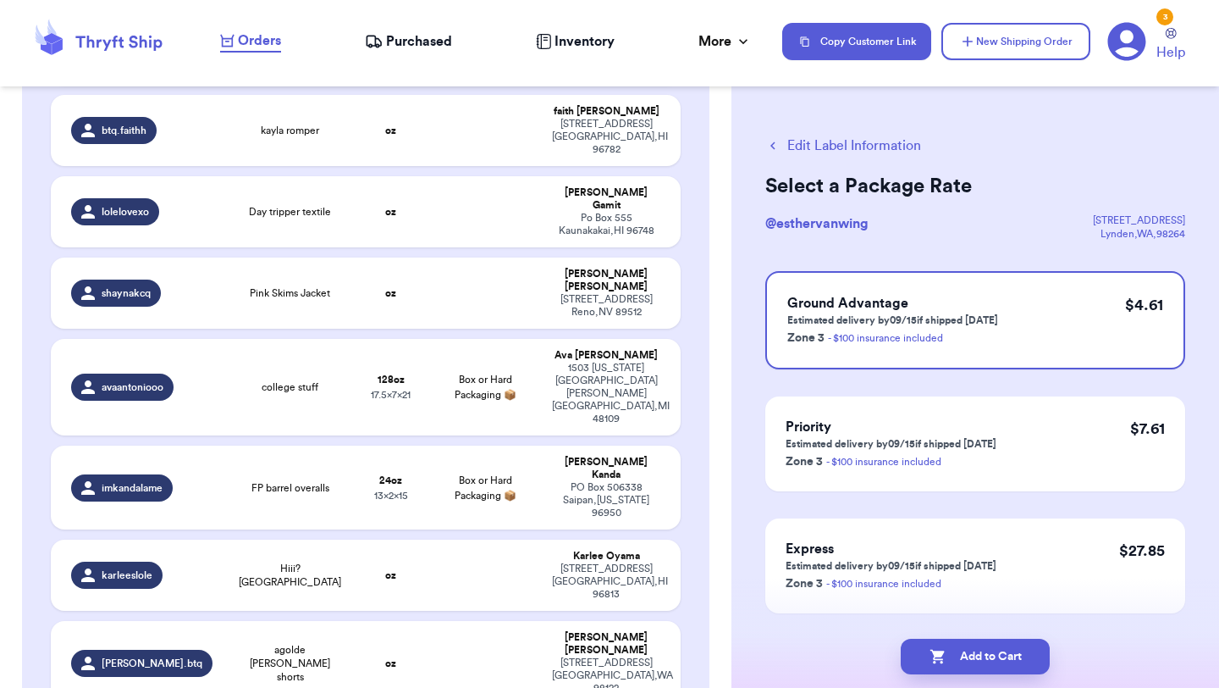
click at [962, 656] on button "Add to Cart" at bounding box center [975, 656] width 149 height 36
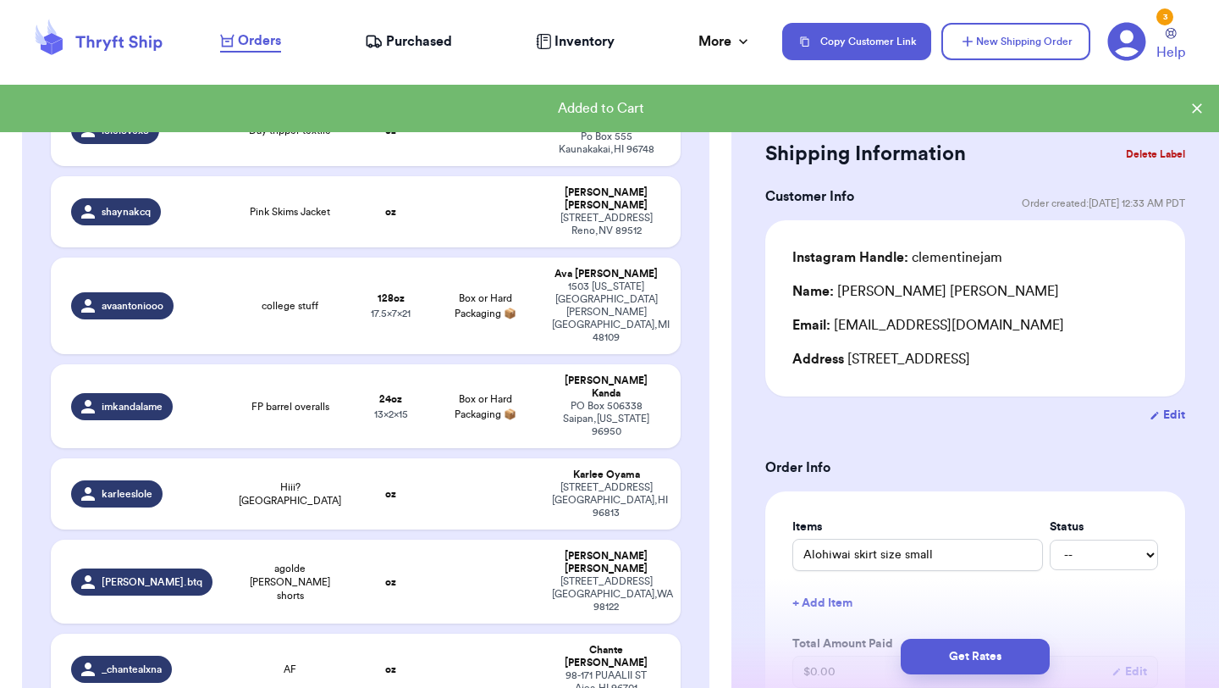
scroll to position [681, 0]
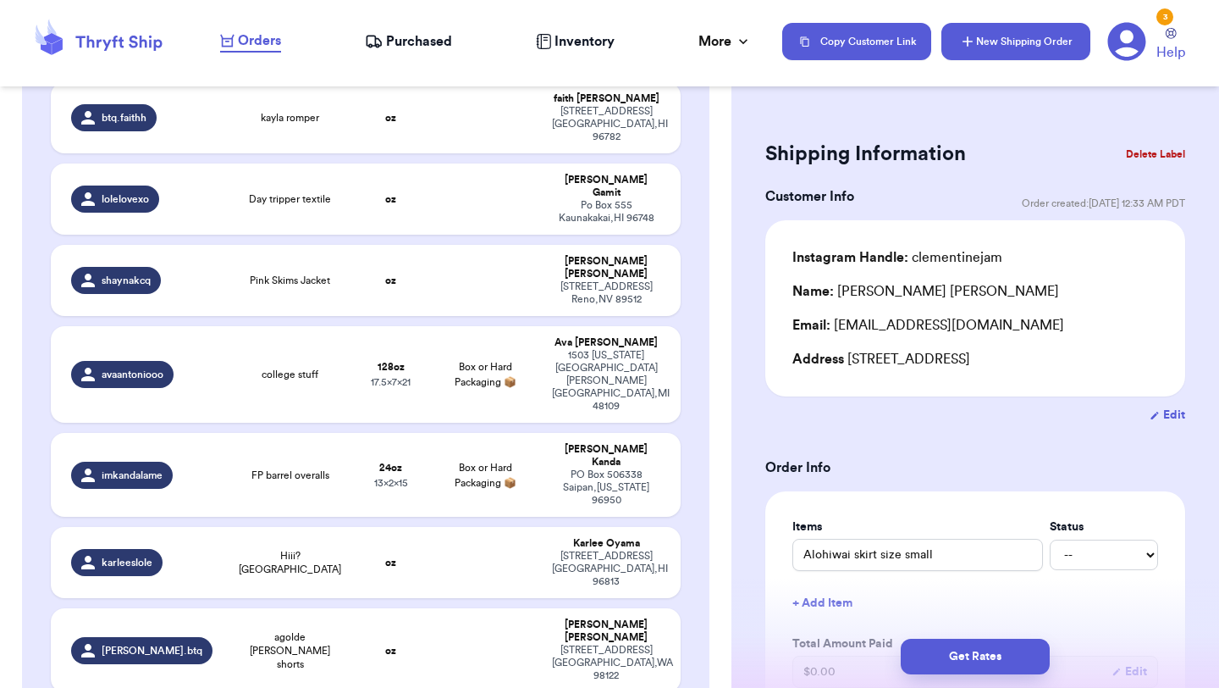
click at [1021, 46] on button "New Shipping Order" at bounding box center [1016, 41] width 149 height 37
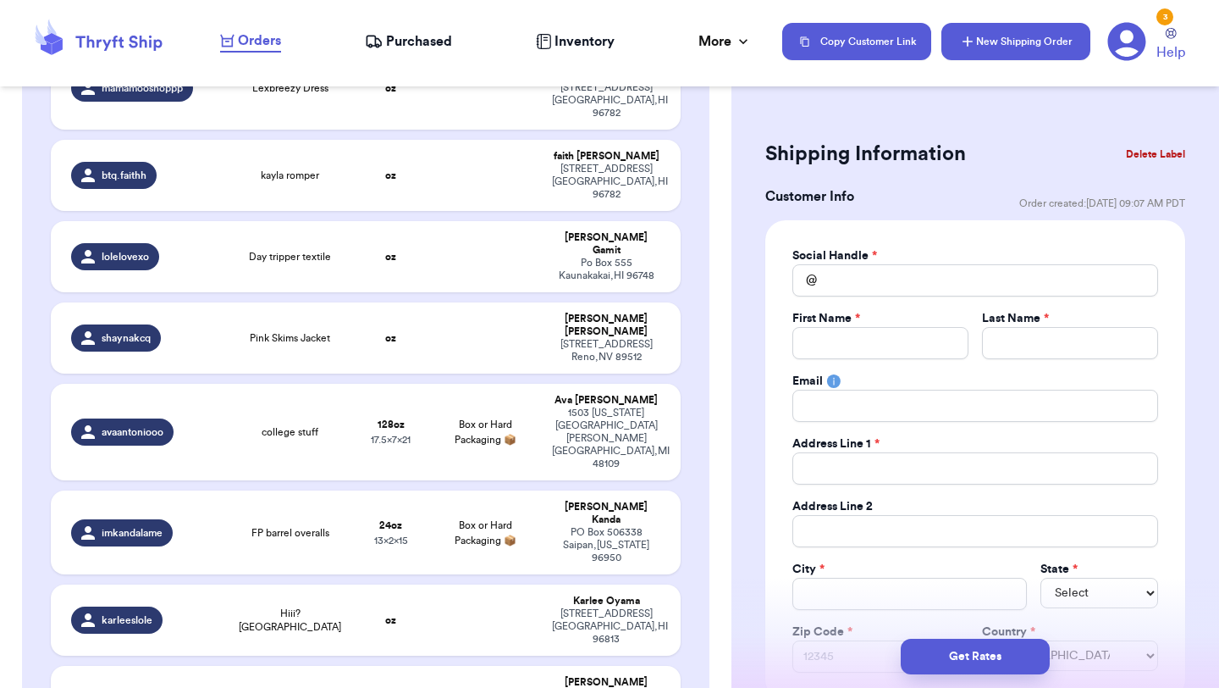
scroll to position [738, 0]
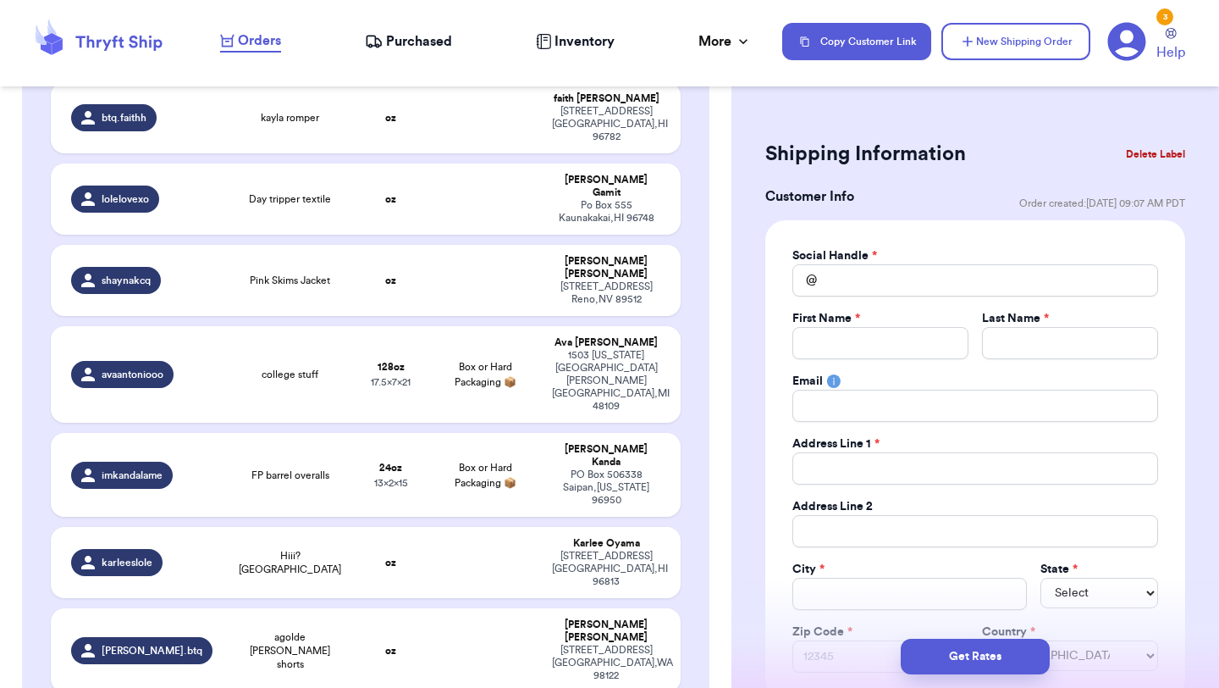
click at [942, 262] on div "Social Handle *" at bounding box center [976, 255] width 366 height 17
click at [942, 278] on input "Total Amount Paid" at bounding box center [976, 280] width 366 height 32
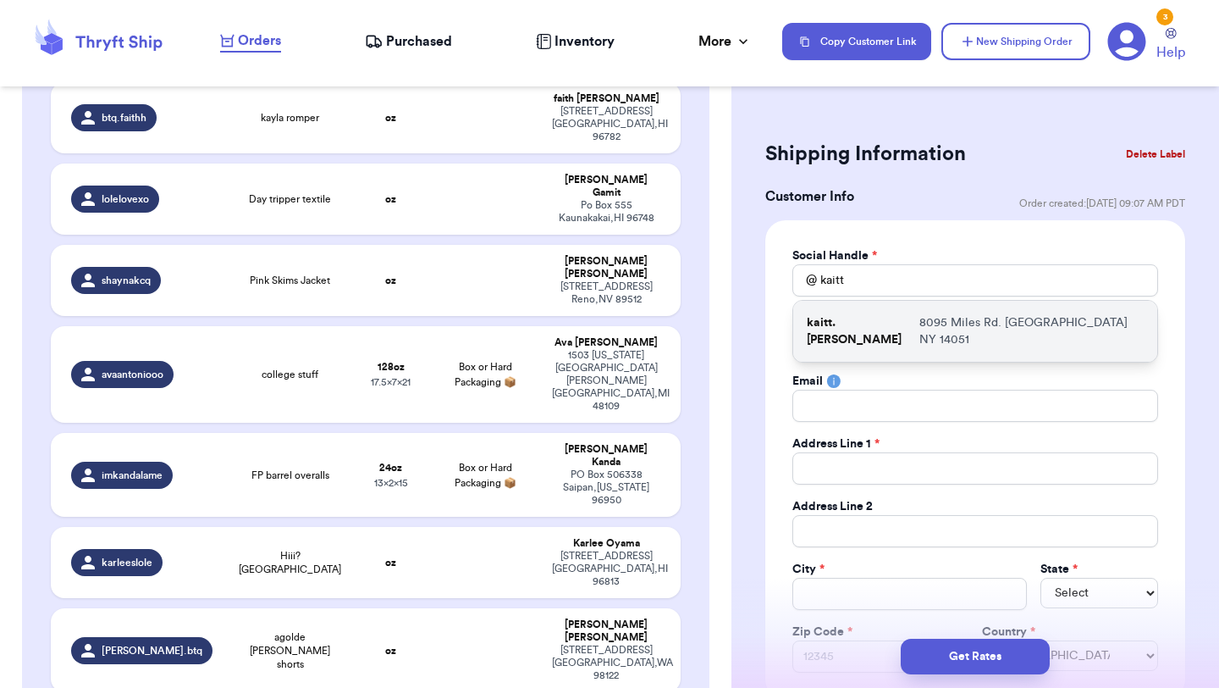
click at [930, 322] on p "8095 Miles Rd. [GEOGRAPHIC_DATA] NY 14051" at bounding box center [1032, 331] width 224 height 34
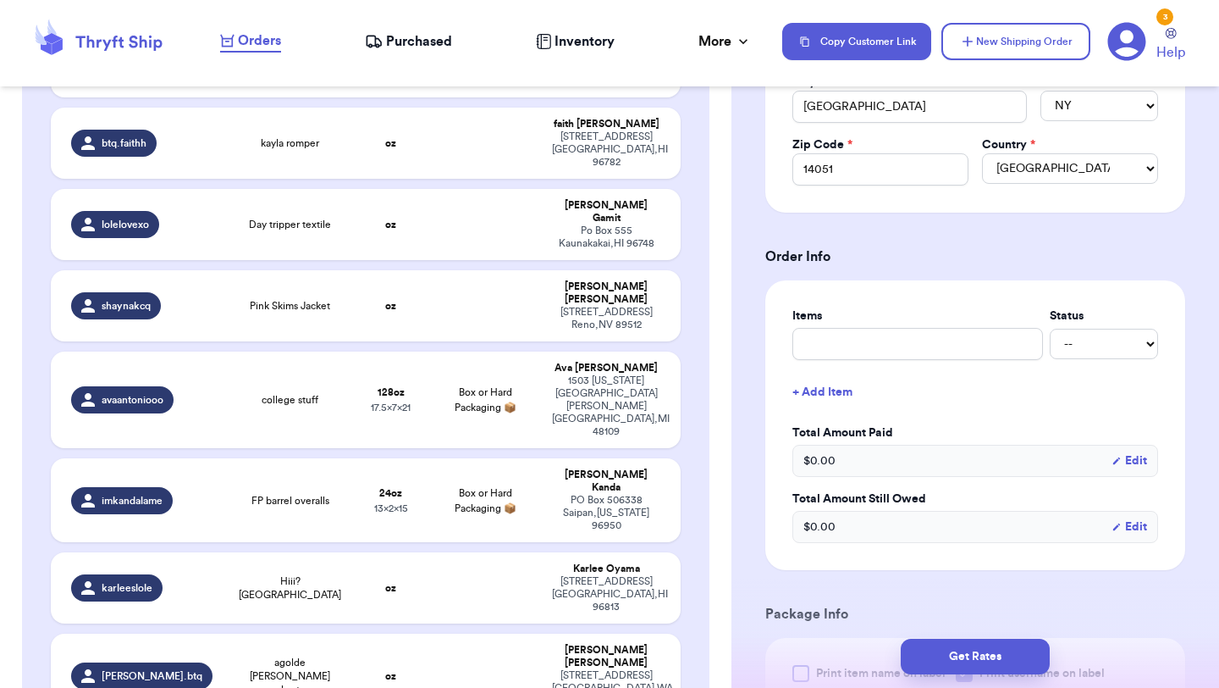
scroll to position [488, 0]
click at [926, 345] on input "text" at bounding box center [918, 343] width 251 height 32
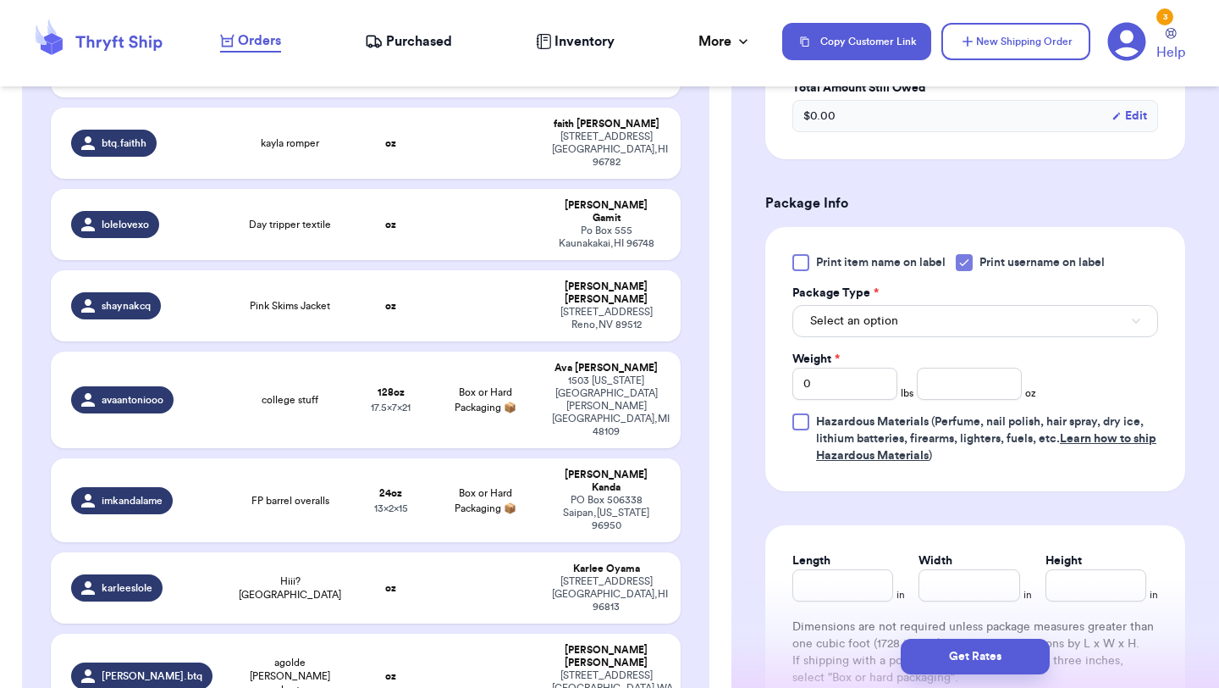
scroll to position [914, 0]
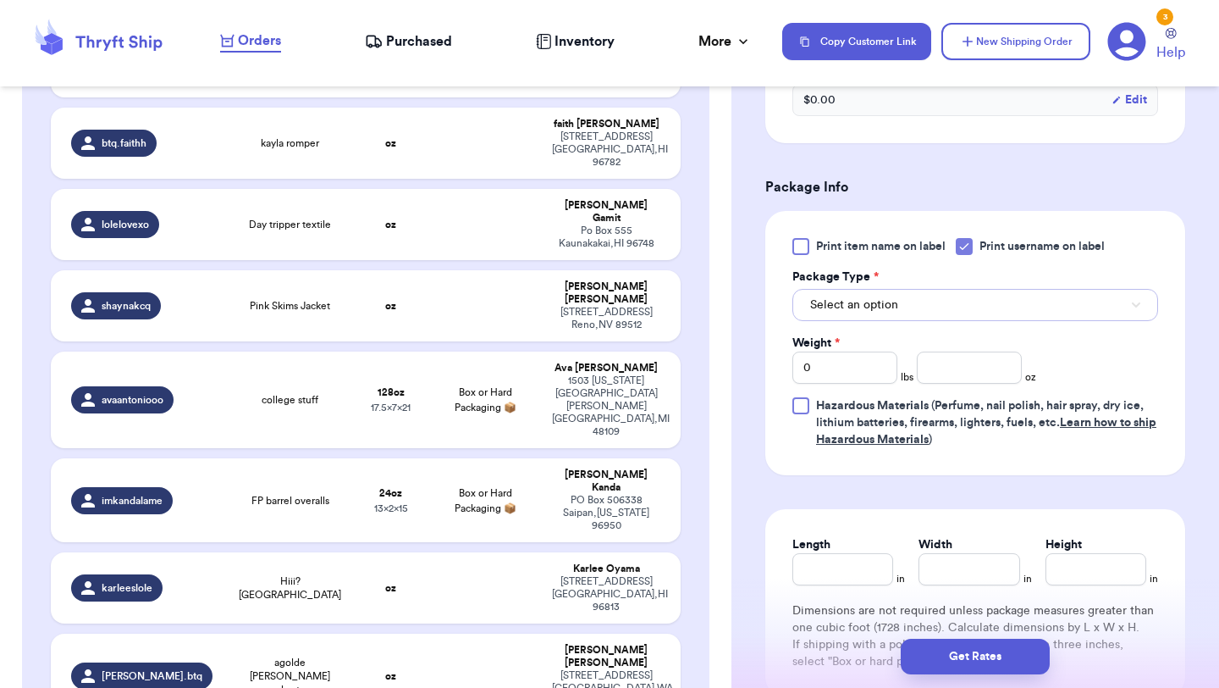
click at [946, 308] on button "Select an option" at bounding box center [976, 305] width 366 height 32
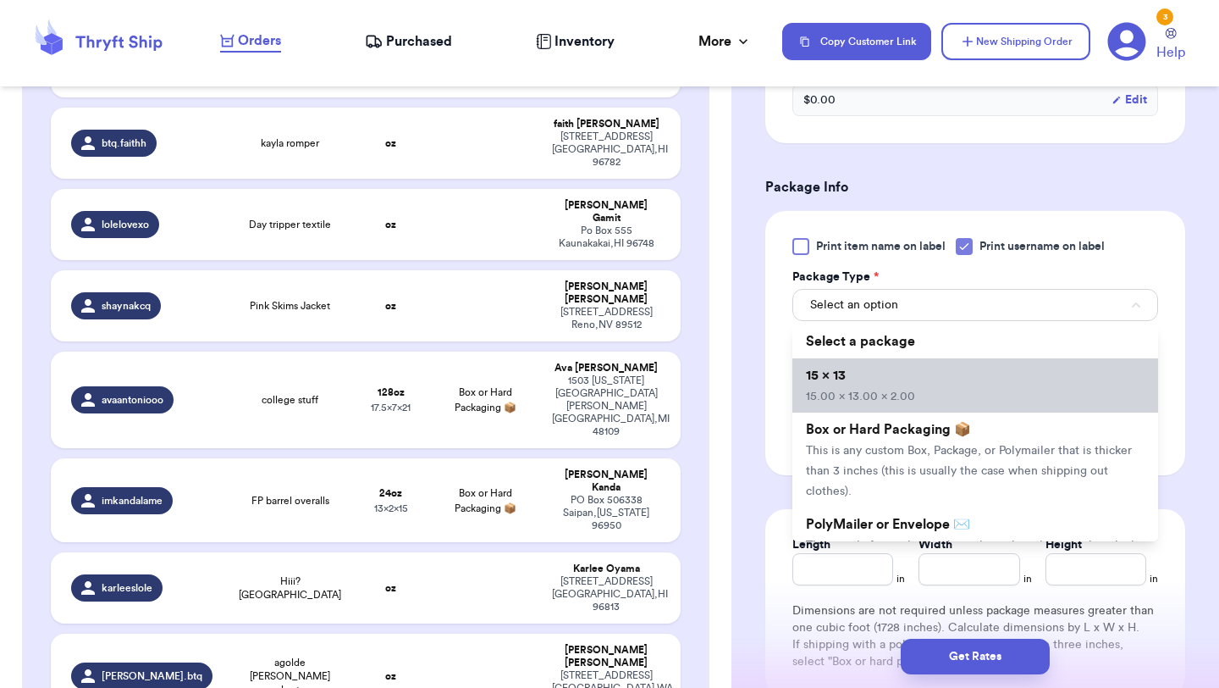
click at [926, 378] on li "15 x 13 15.00 x 13.00 x 2.00" at bounding box center [976, 385] width 366 height 54
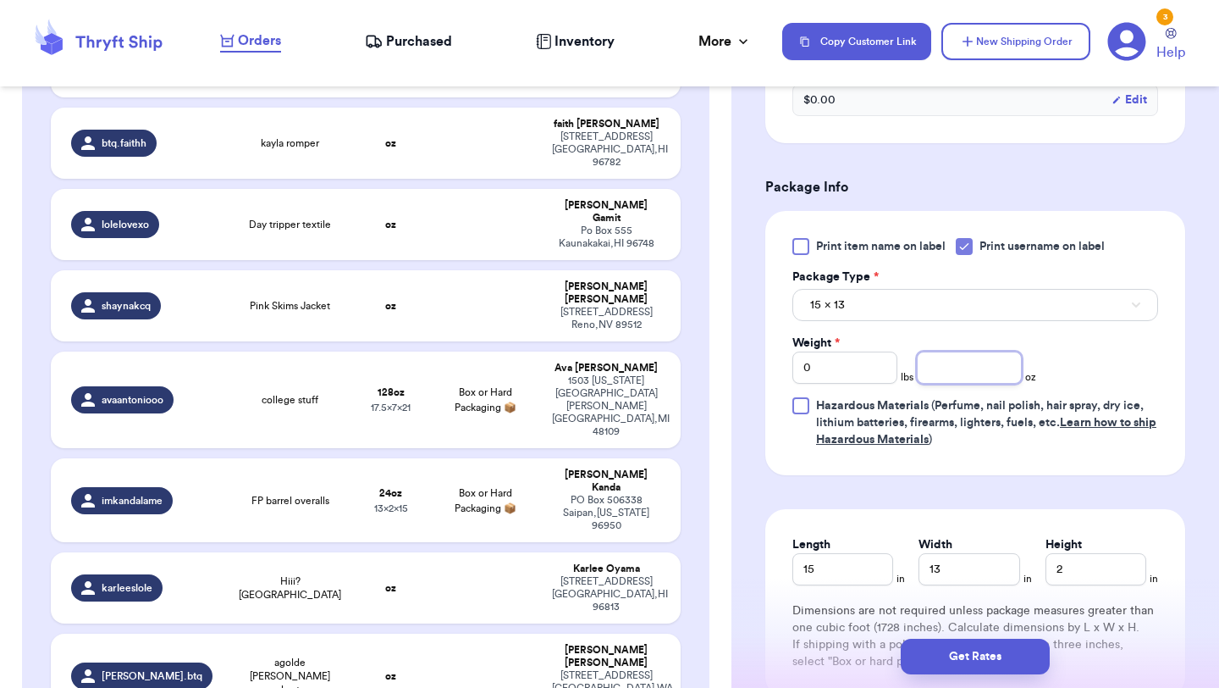
click at [951, 374] on input "number" at bounding box center [969, 367] width 105 height 32
click at [970, 658] on button "Get Rates" at bounding box center [975, 656] width 149 height 36
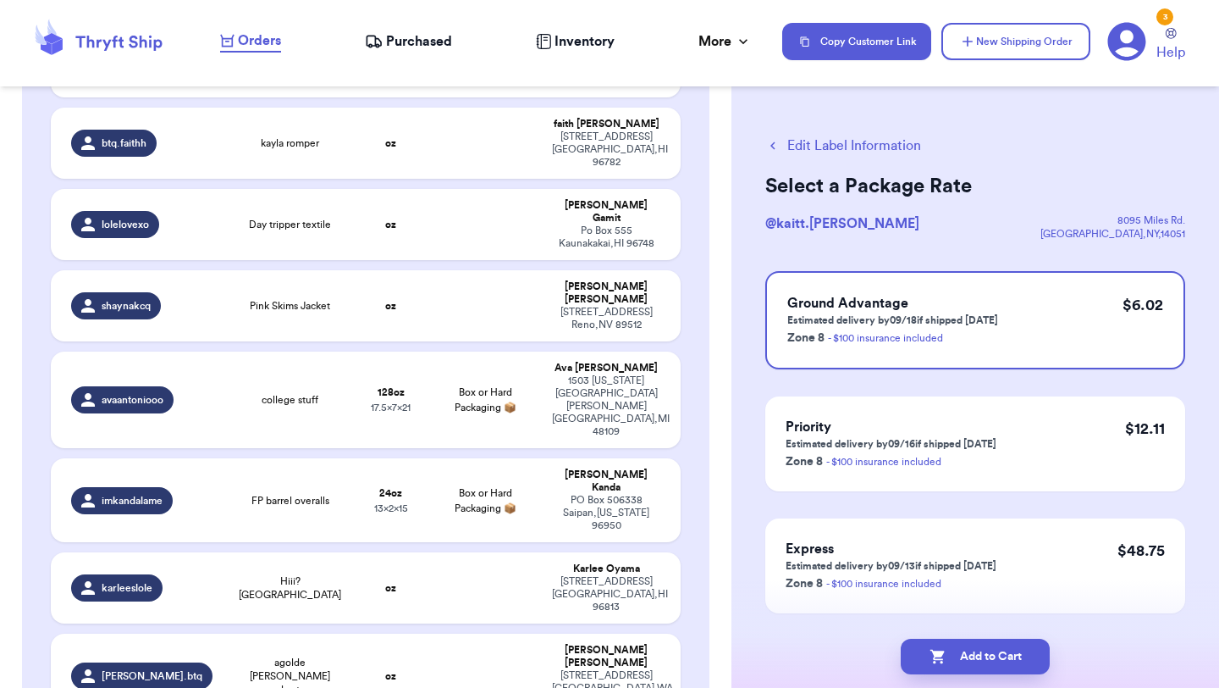
click at [970, 658] on button "Add to Cart" at bounding box center [975, 656] width 149 height 36
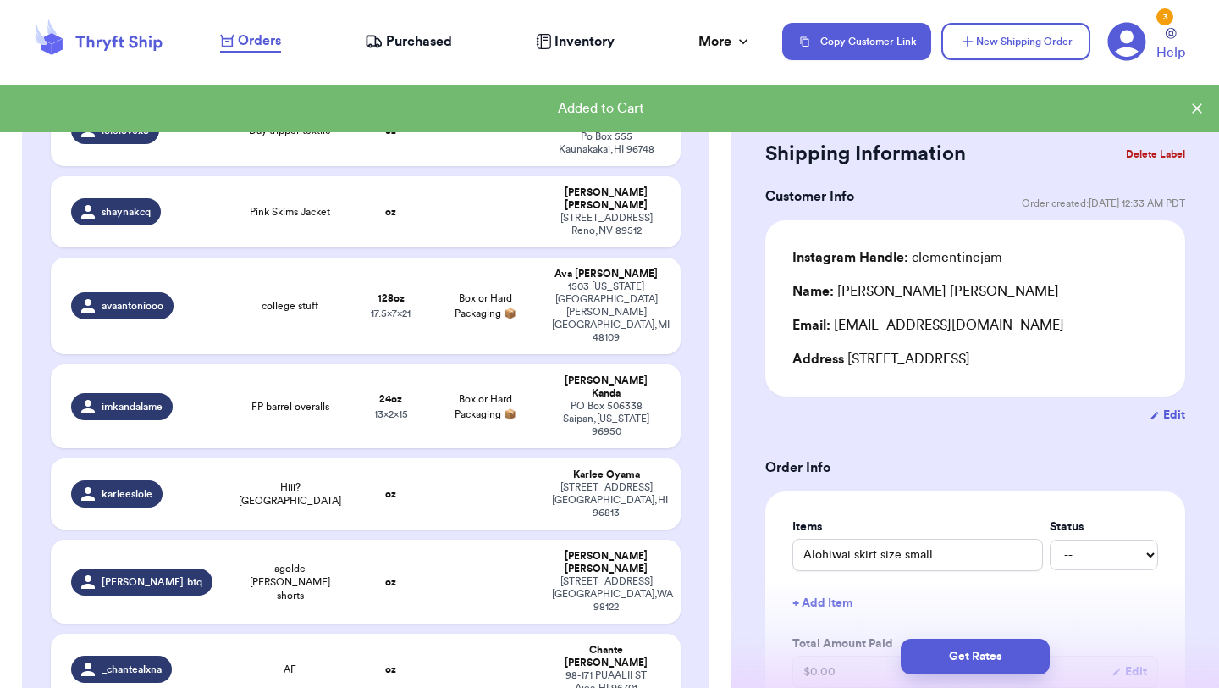
scroll to position [681, 0]
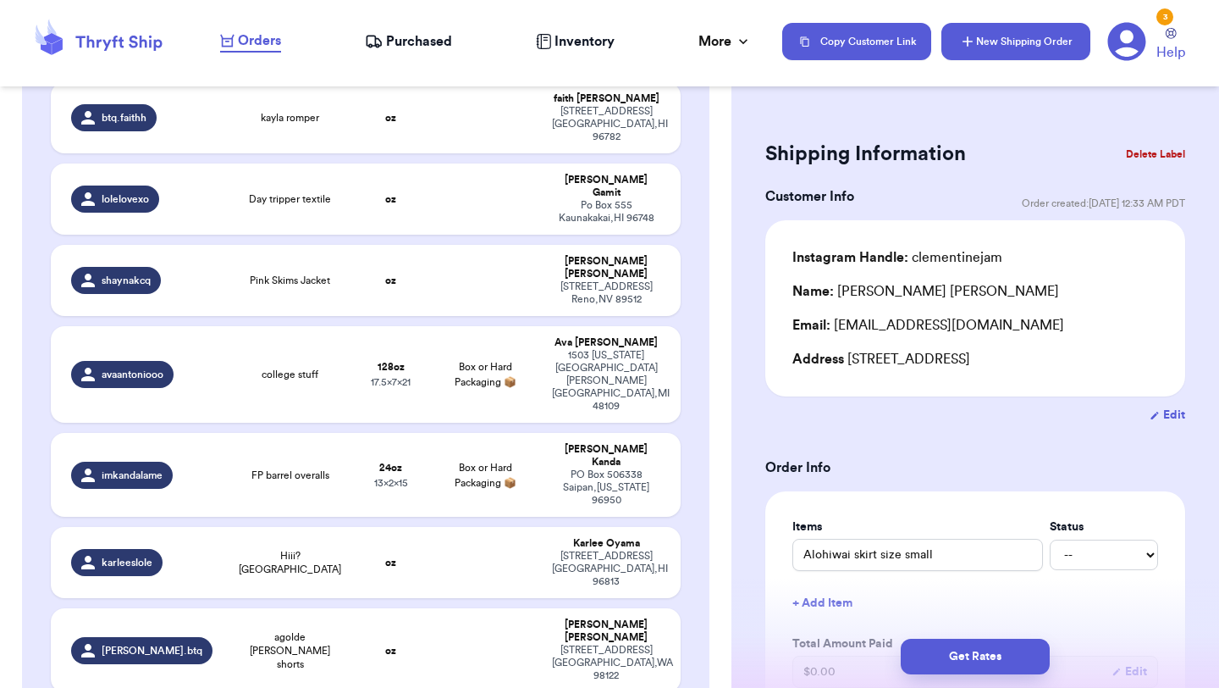
click at [1044, 48] on button "New Shipping Order" at bounding box center [1016, 41] width 149 height 37
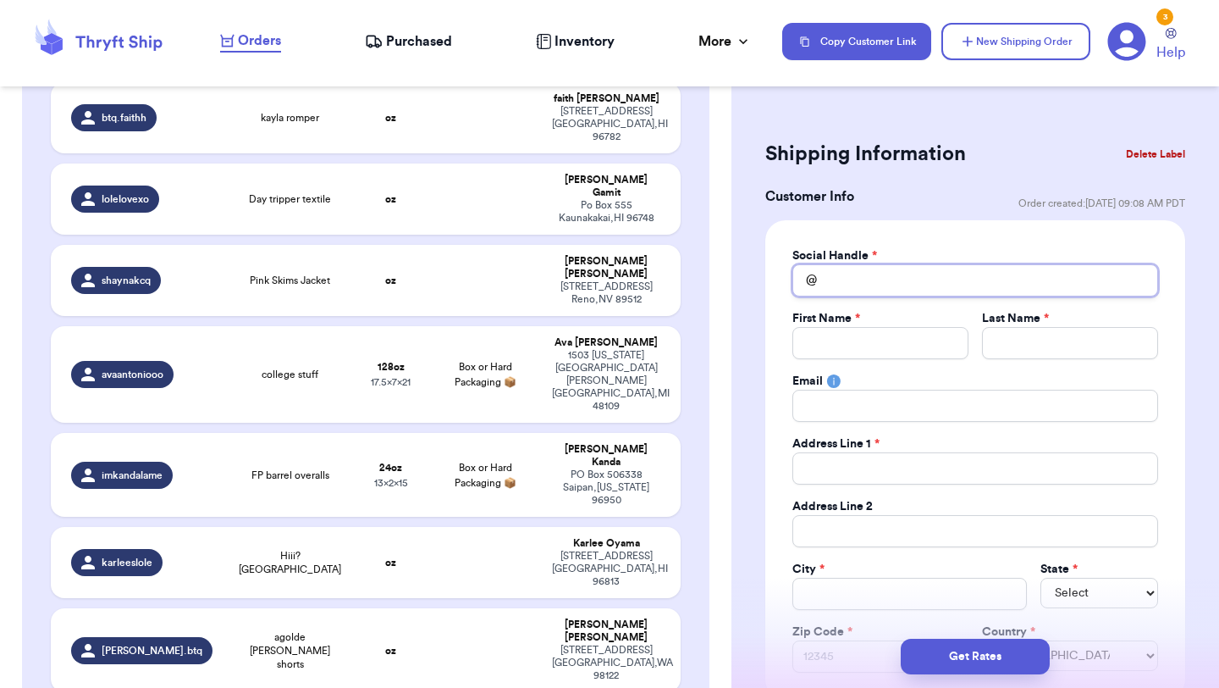
click at [925, 273] on input "Total Amount Paid" at bounding box center [976, 280] width 366 height 32
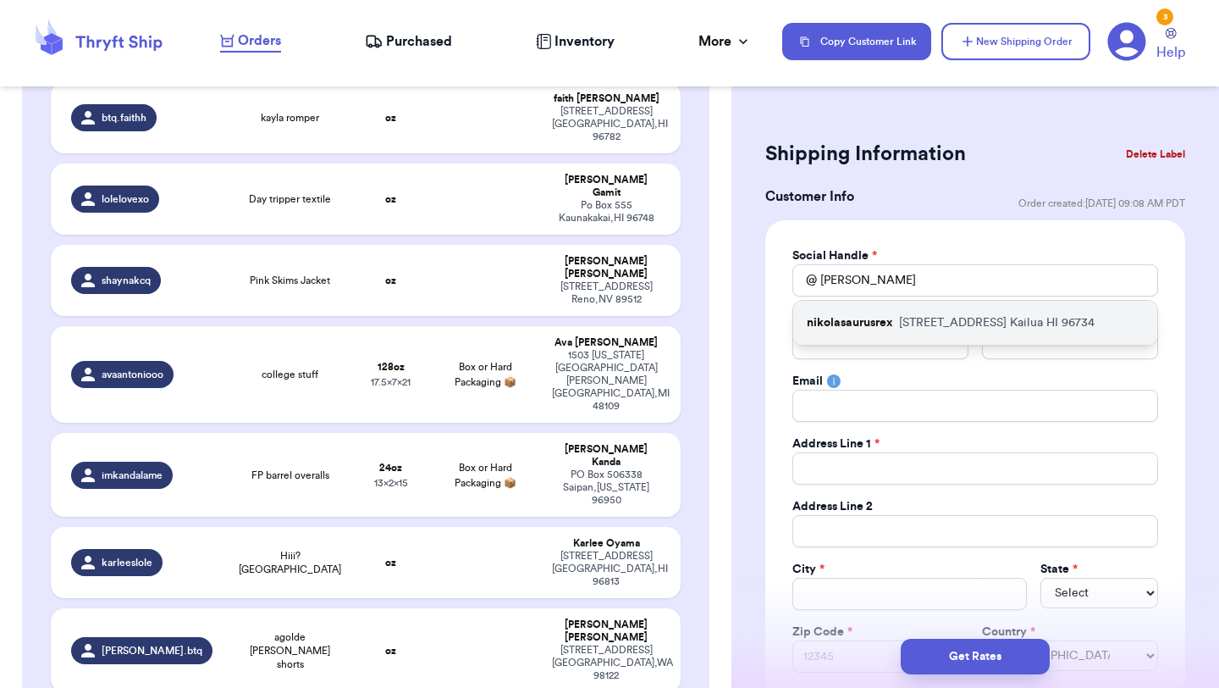
click at [941, 328] on p "[STREET_ADDRESS]" at bounding box center [997, 322] width 196 height 17
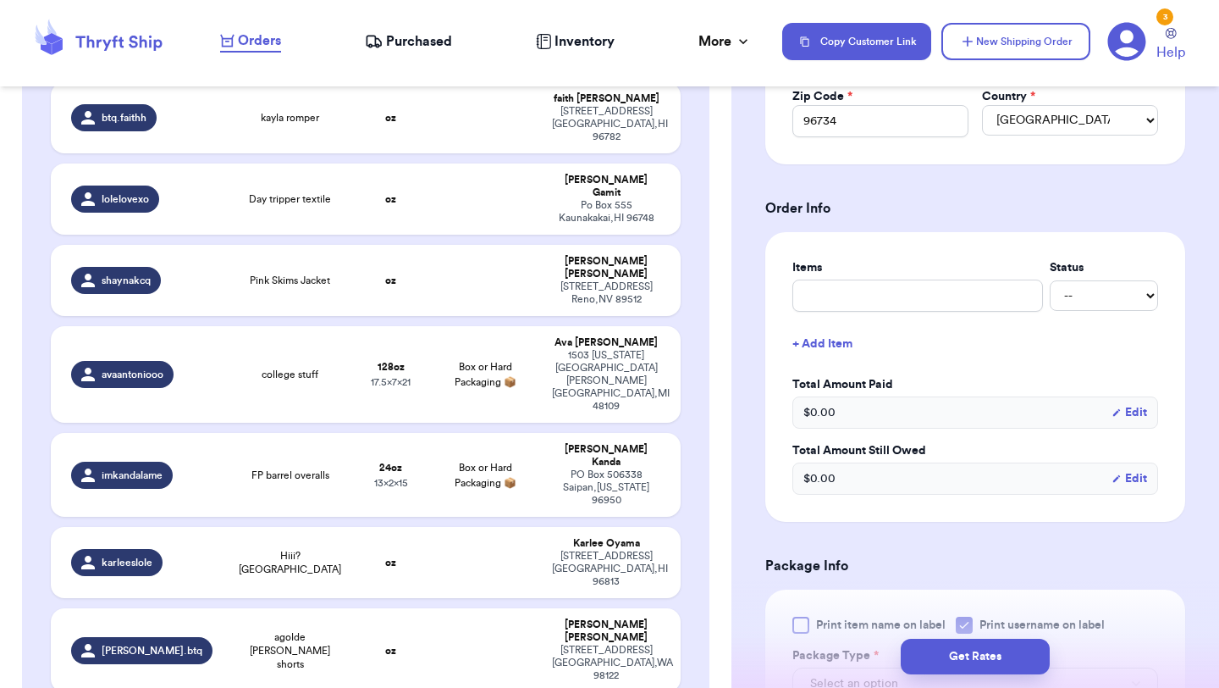
scroll to position [553, 0]
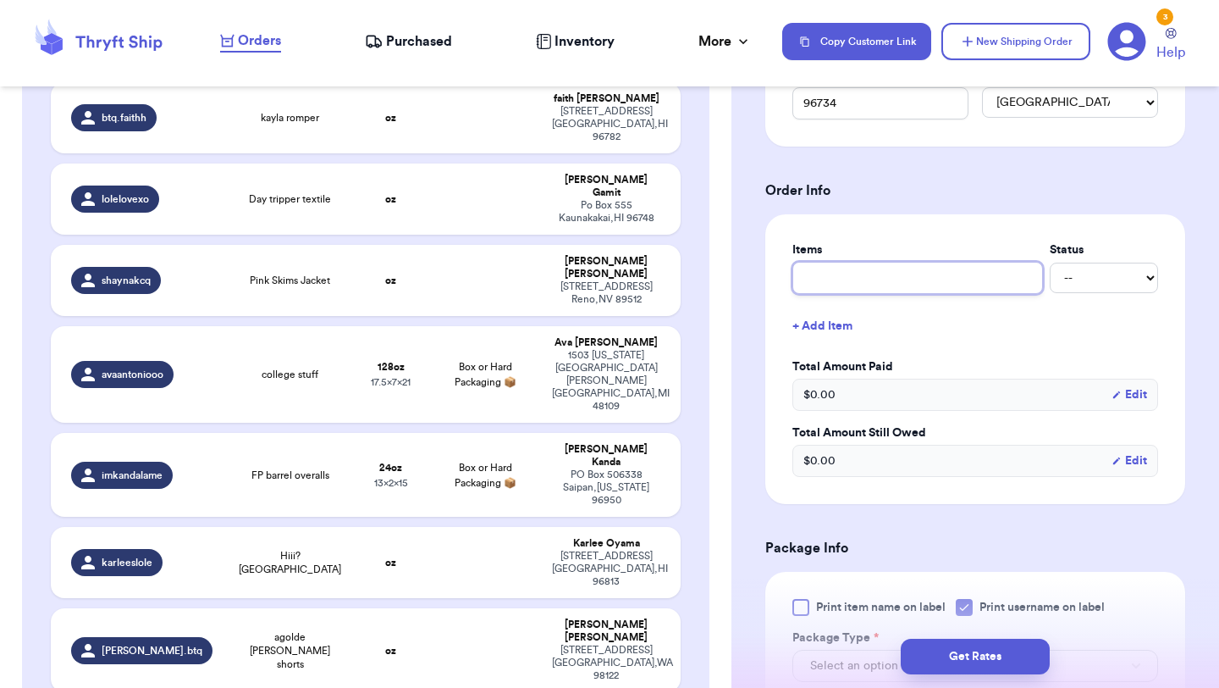
click at [948, 279] on input "text" at bounding box center [918, 278] width 251 height 32
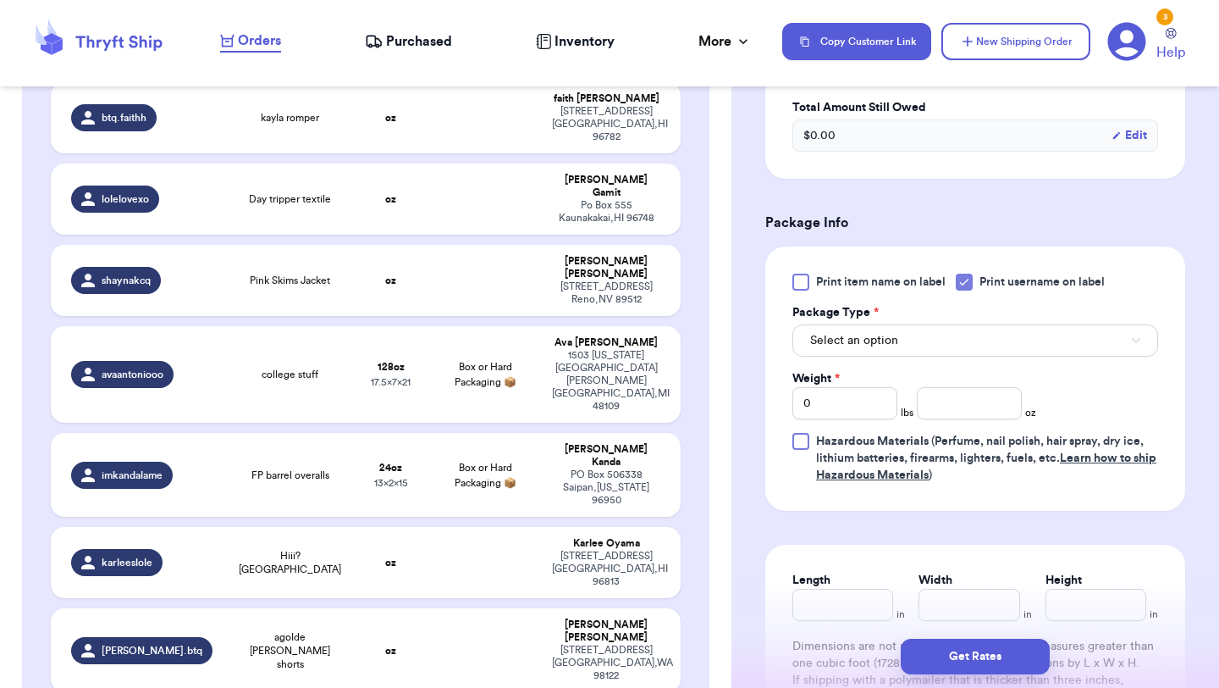
scroll to position [886, 0]
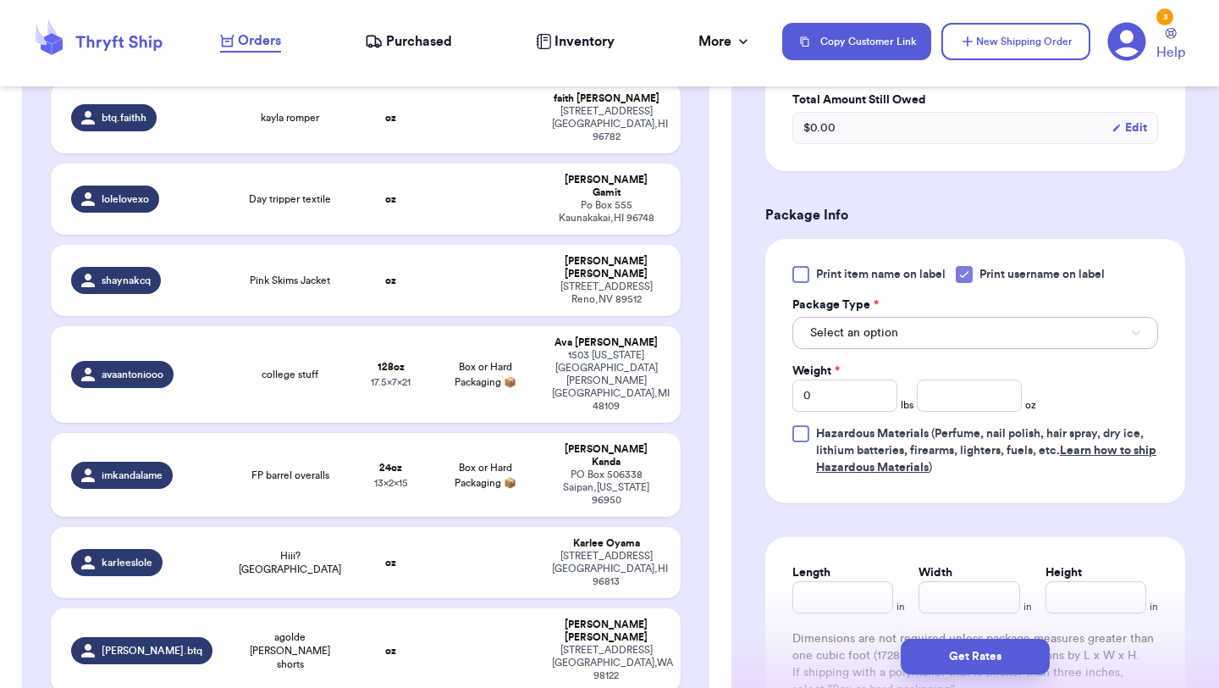
click at [951, 327] on button "Select an option" at bounding box center [976, 333] width 366 height 32
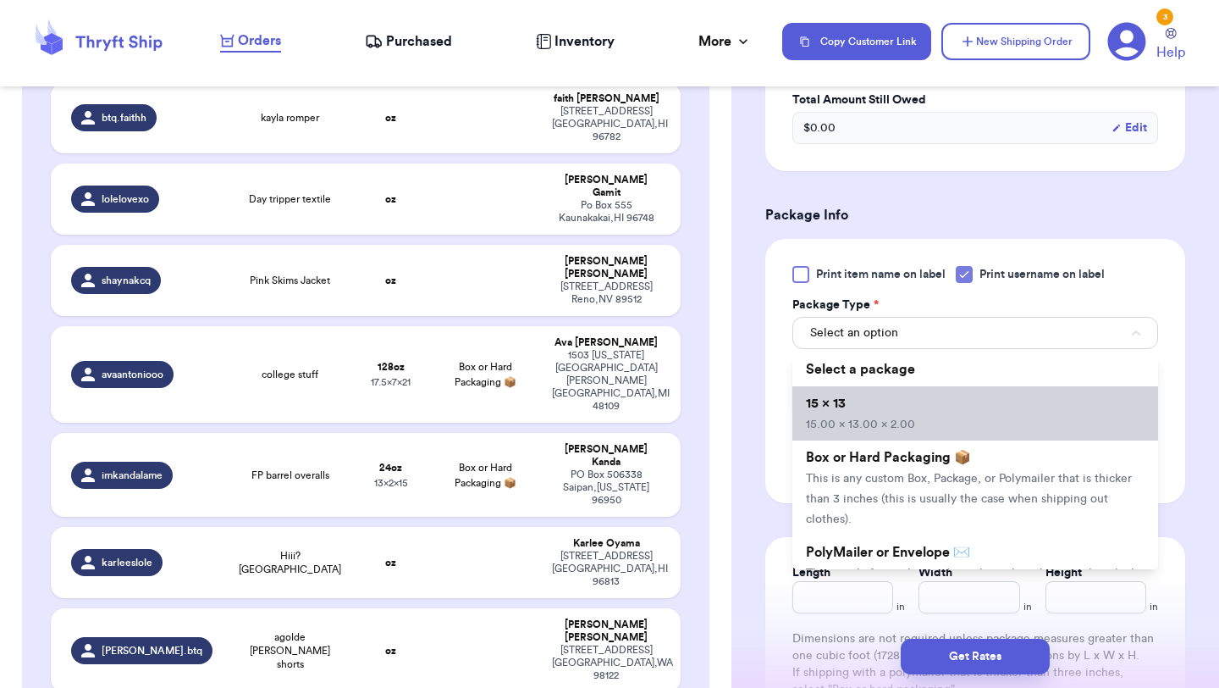
click at [941, 398] on li "15 x 13 15.00 x 13.00 x 2.00" at bounding box center [976, 413] width 366 height 54
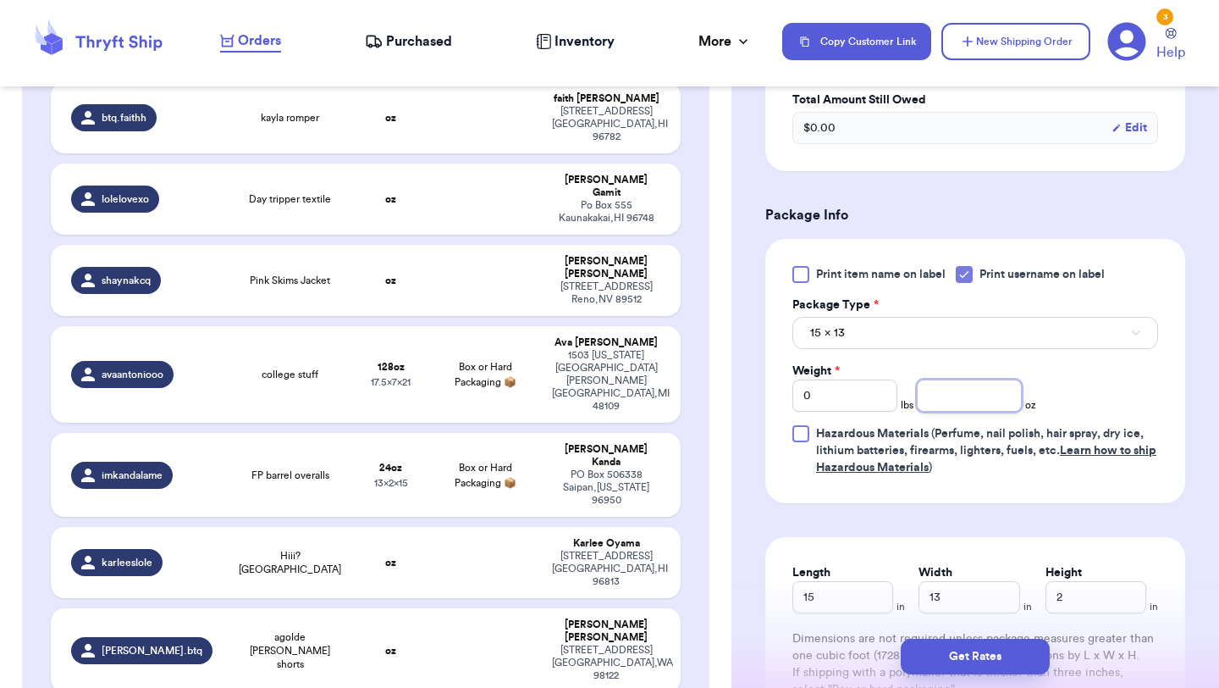
click at [958, 396] on input "number" at bounding box center [969, 395] width 105 height 32
click at [979, 658] on button "Get Rates" at bounding box center [975, 656] width 149 height 36
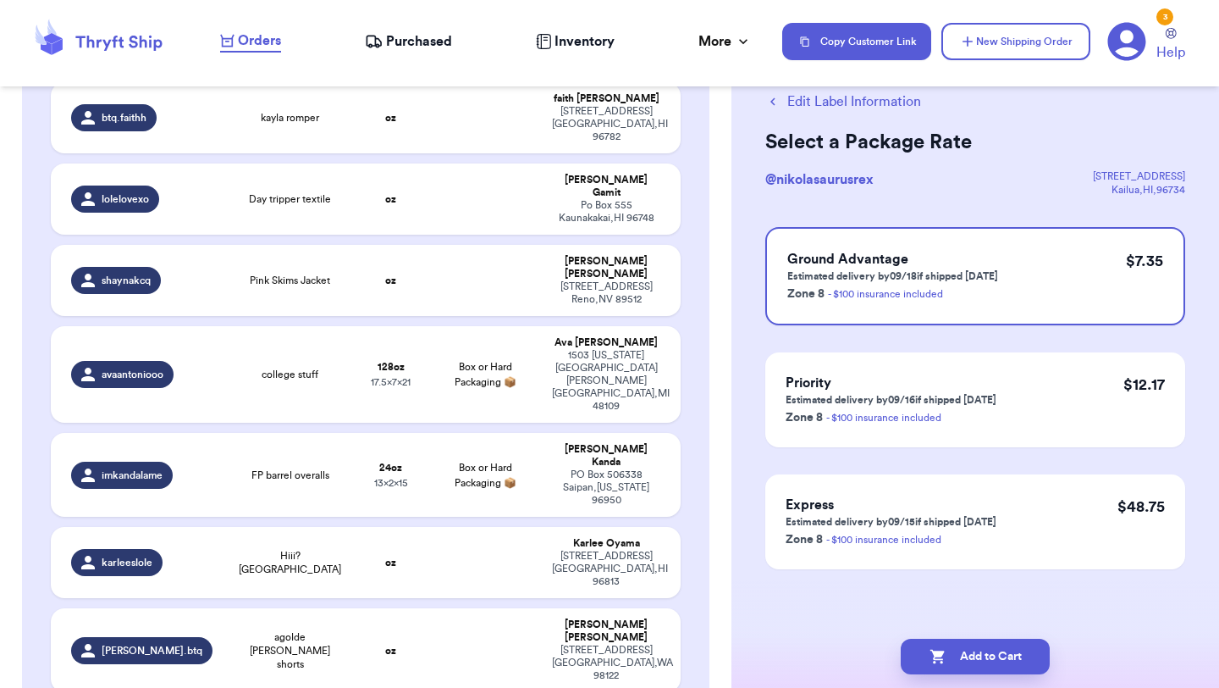
scroll to position [0, 0]
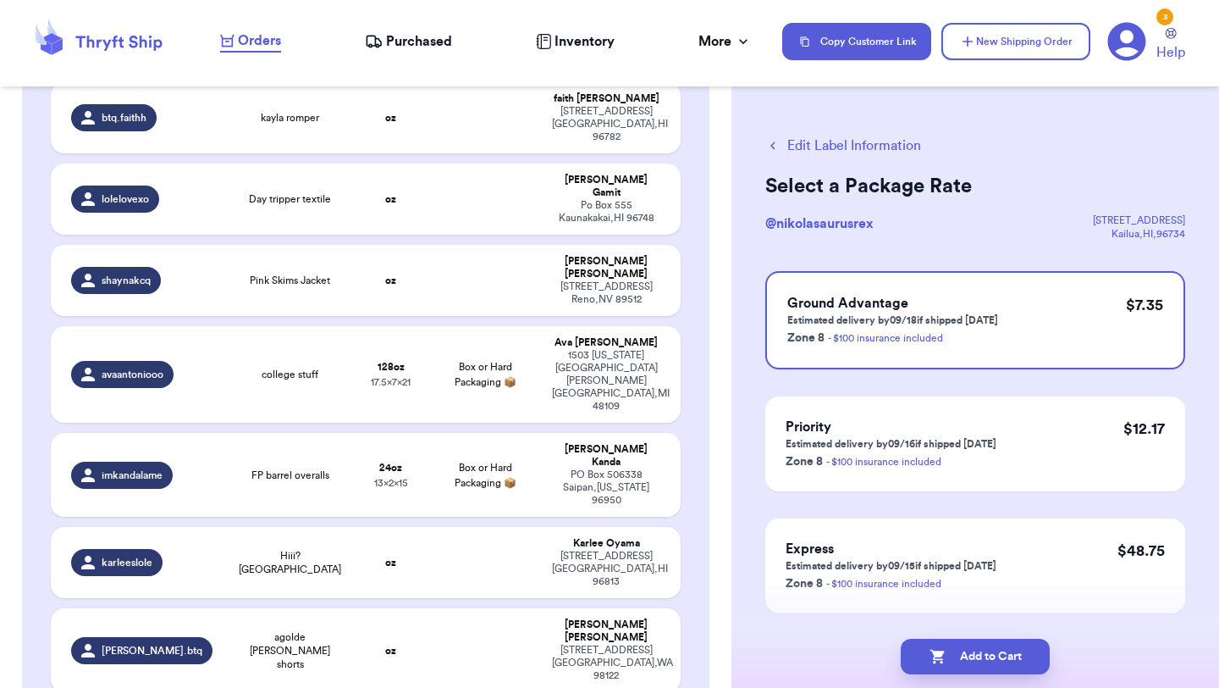
click at [979, 658] on button "Add to Cart" at bounding box center [975, 656] width 149 height 36
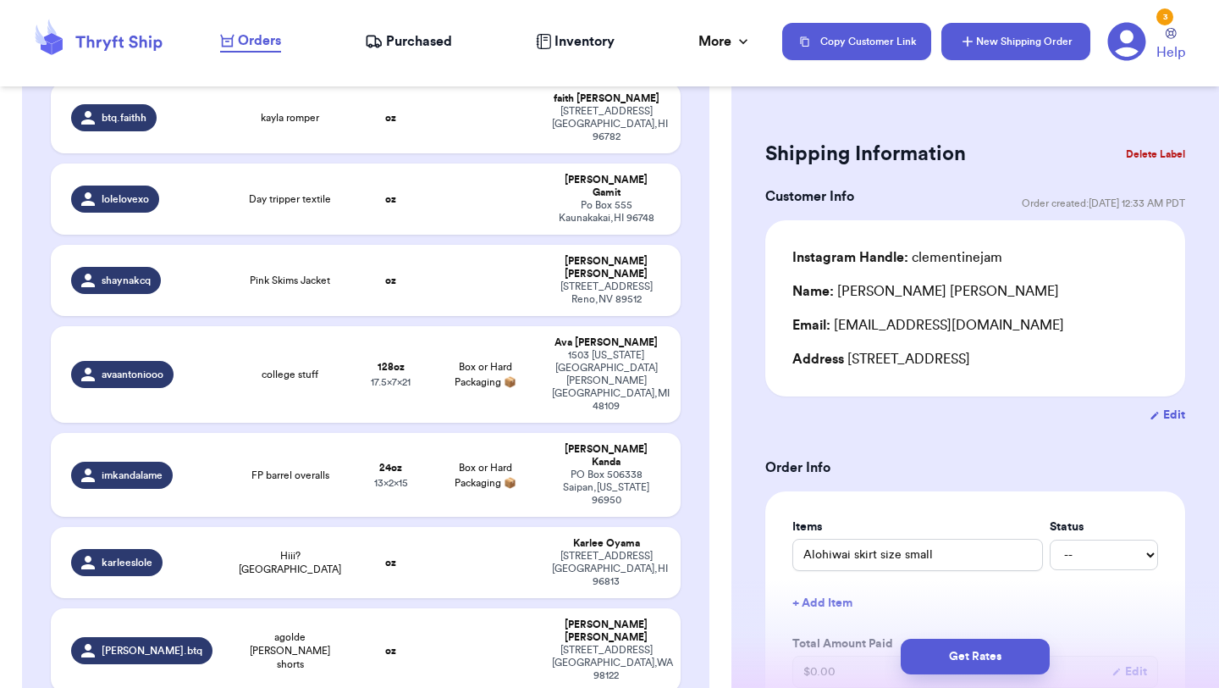
click at [1043, 43] on button "New Shipping Order" at bounding box center [1016, 41] width 149 height 37
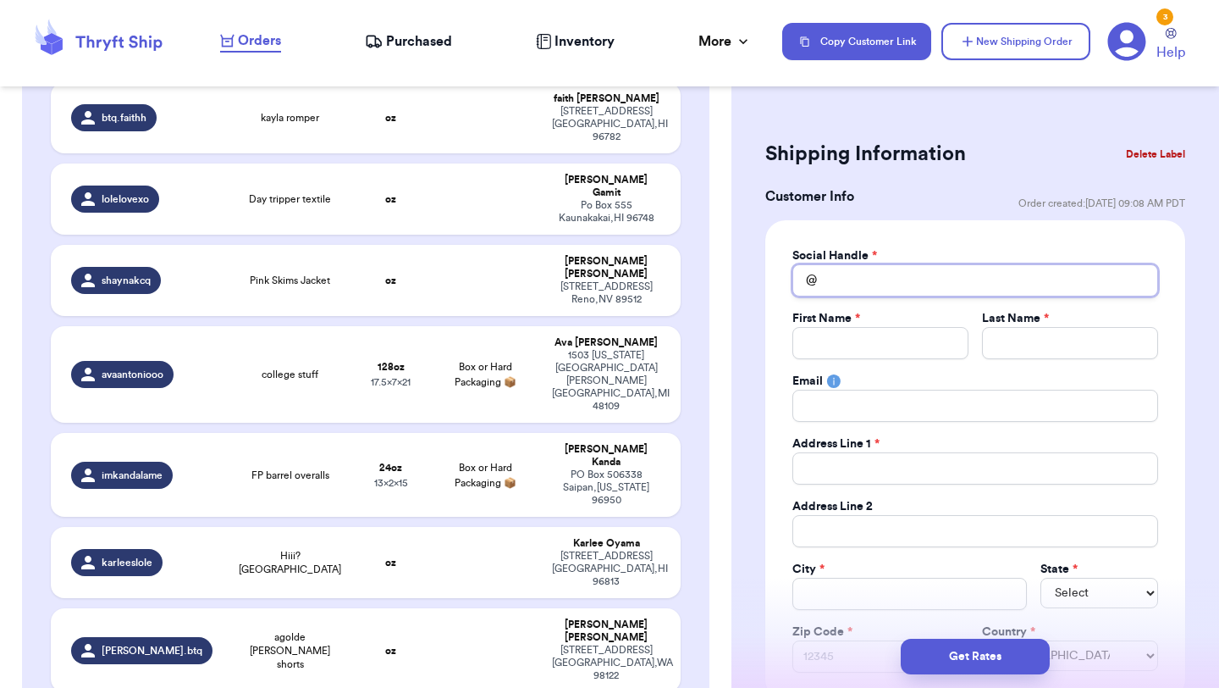
click at [925, 275] on input "Total Amount Paid" at bounding box center [976, 280] width 366 height 32
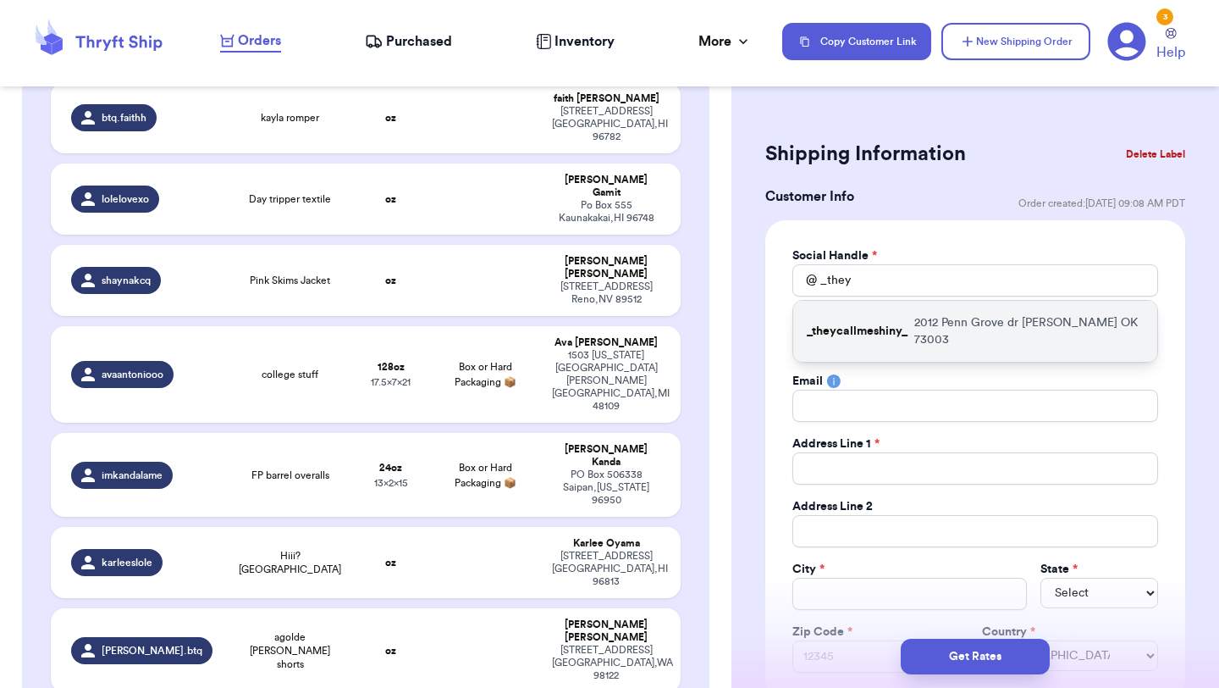
click at [927, 335] on div "_theycallmeshiny_ [STREET_ADDRESS][PERSON_NAME]" at bounding box center [975, 331] width 364 height 61
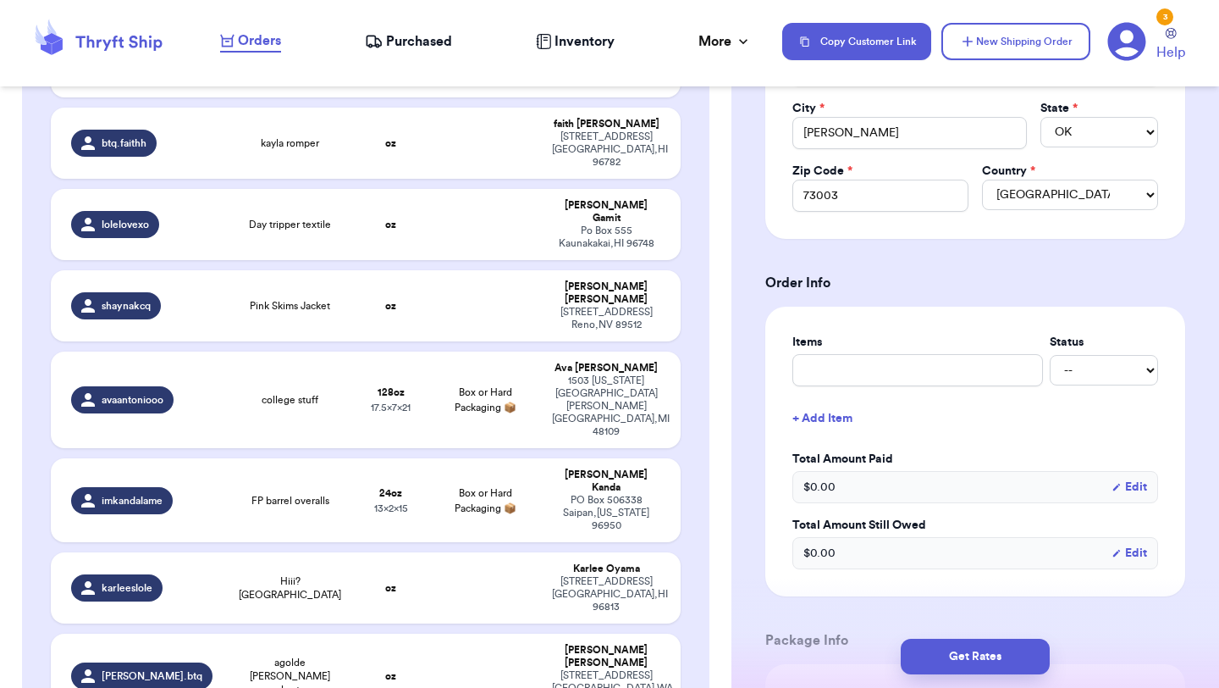
scroll to position [489, 0]
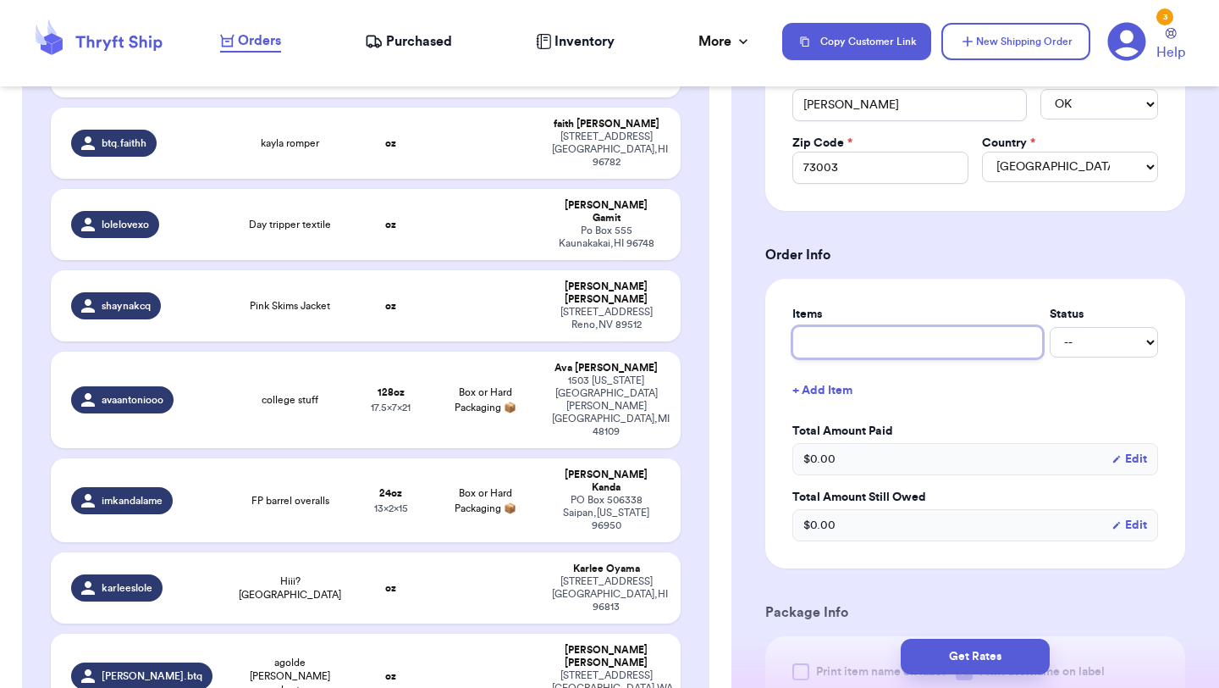
click at [924, 343] on input "text" at bounding box center [918, 342] width 251 height 32
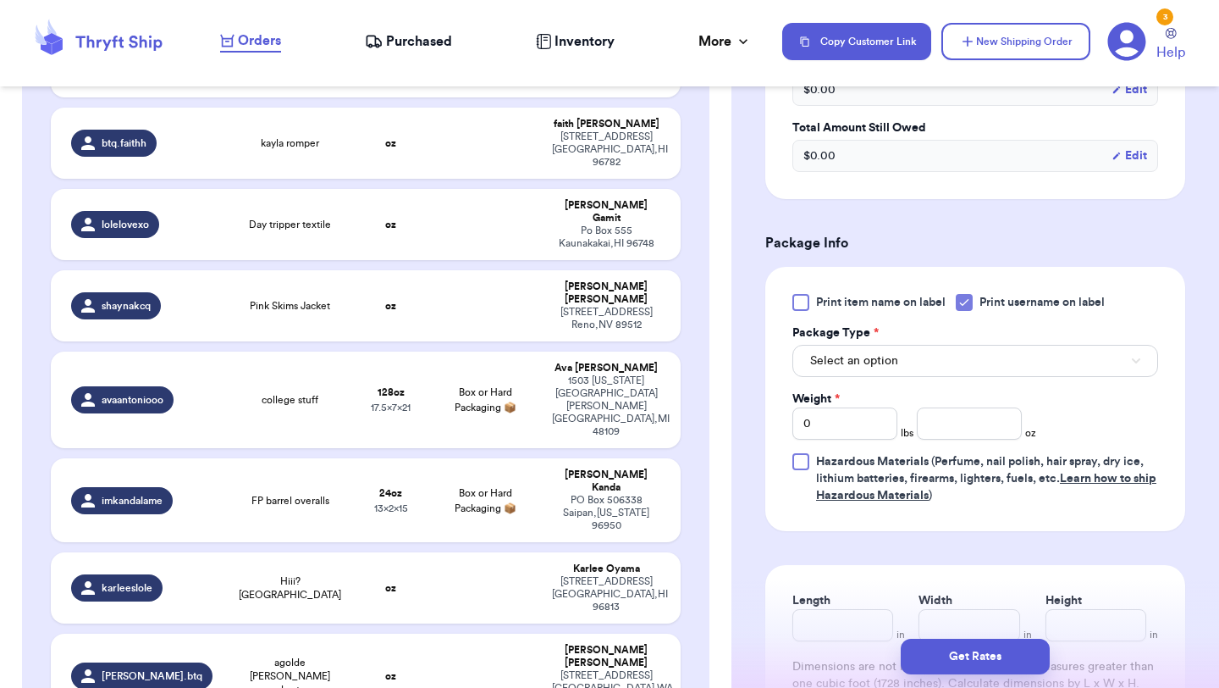
scroll to position [888, 0]
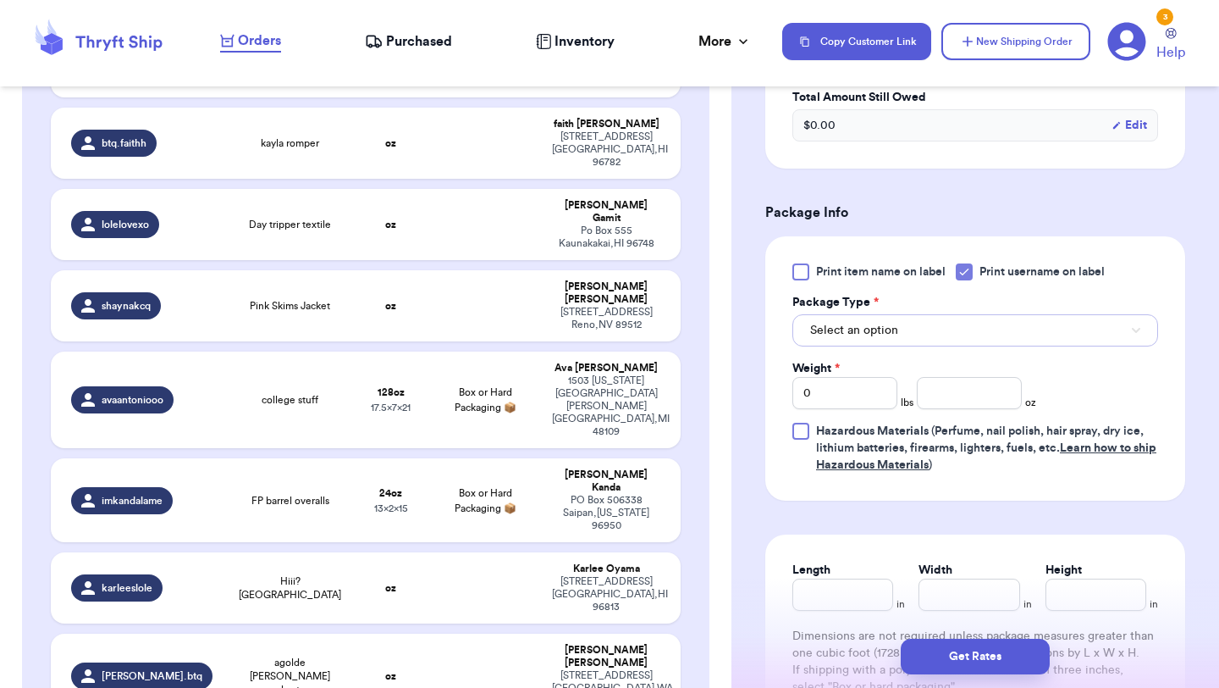
click at [932, 333] on button "Select an option" at bounding box center [976, 330] width 366 height 32
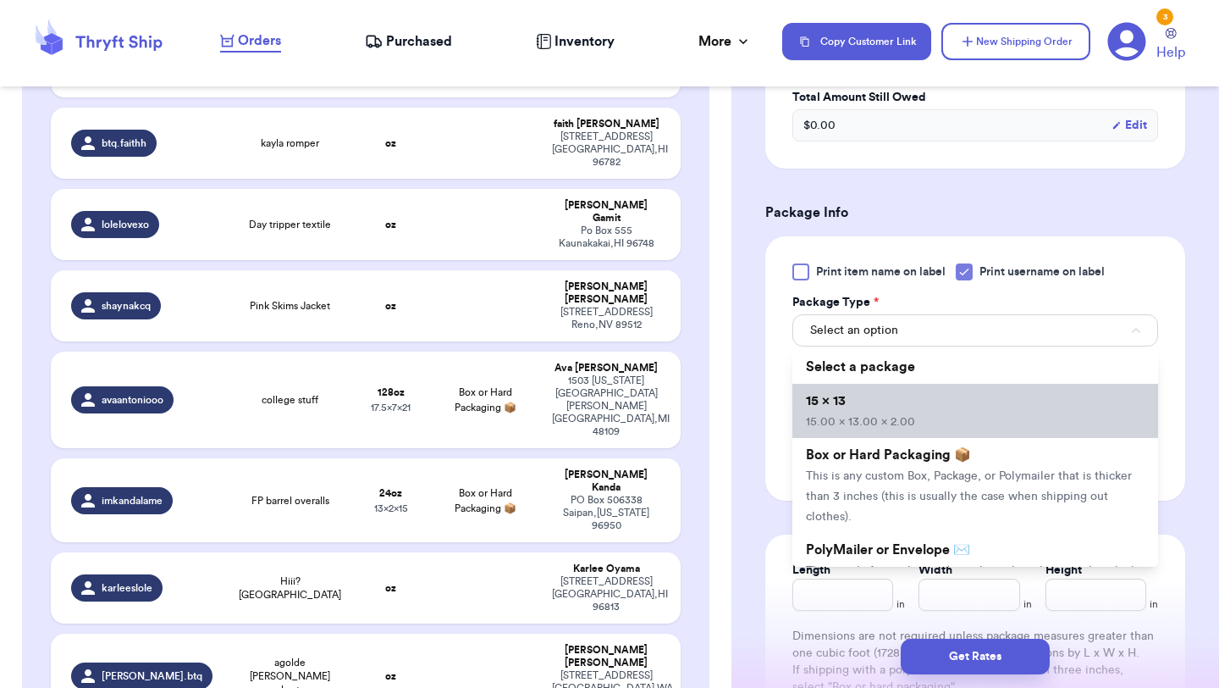
click at [924, 406] on li "15 x 13 15.00 x 13.00 x 2.00" at bounding box center [976, 411] width 366 height 54
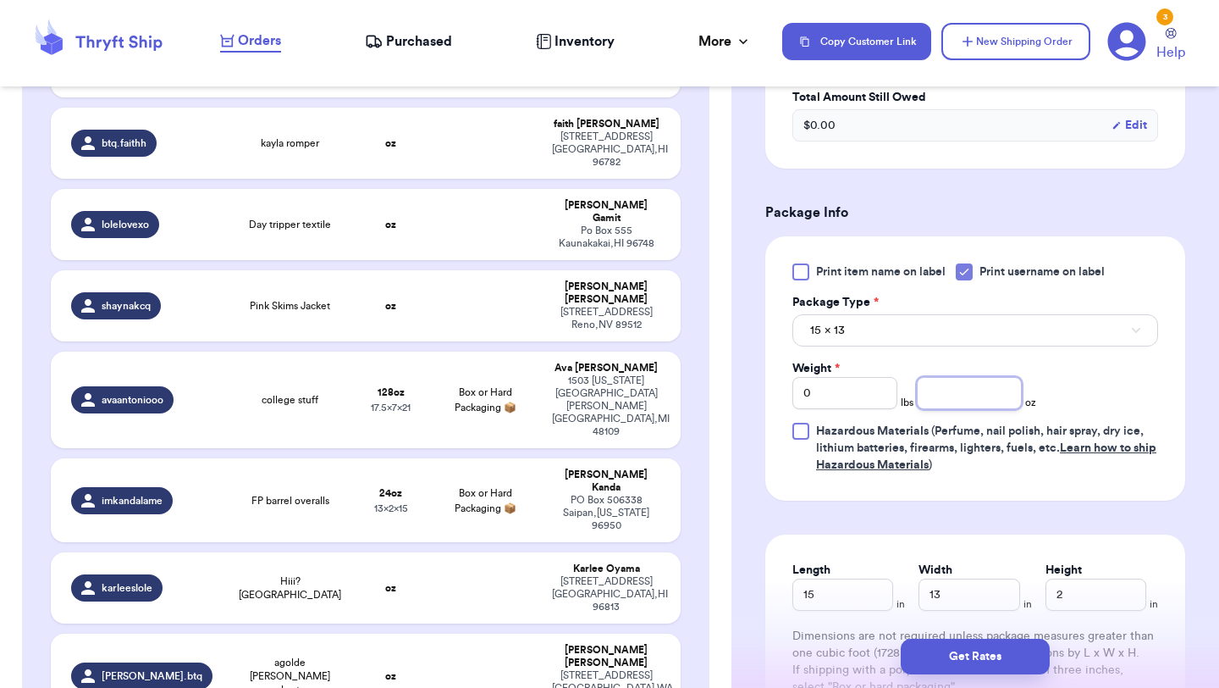
click at [962, 404] on input "number" at bounding box center [969, 393] width 105 height 32
click at [967, 650] on button "Get Rates" at bounding box center [975, 656] width 149 height 36
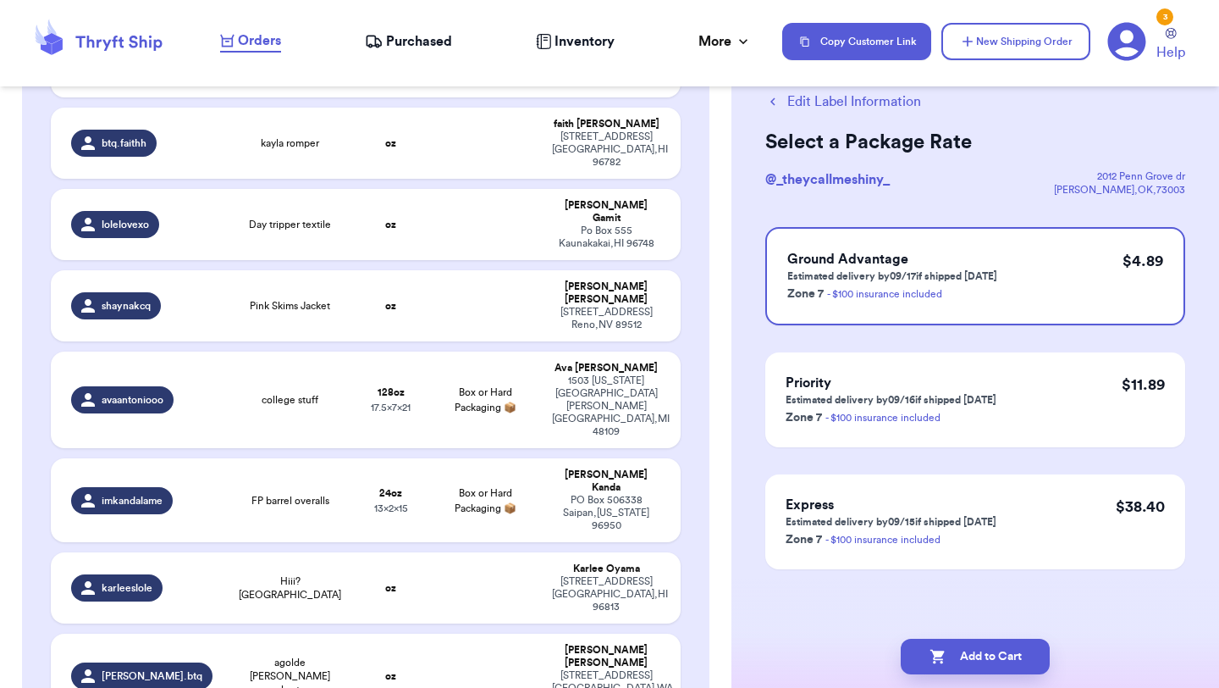
scroll to position [0, 0]
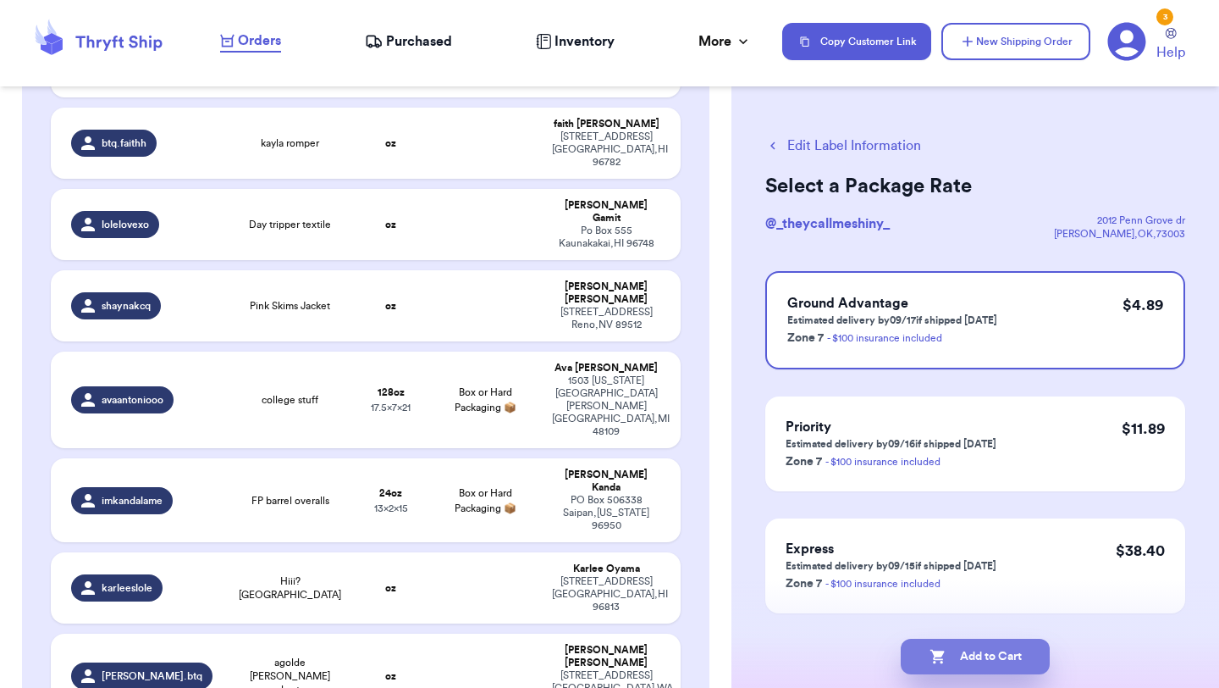
click at [975, 650] on button "Add to Cart" at bounding box center [975, 656] width 149 height 36
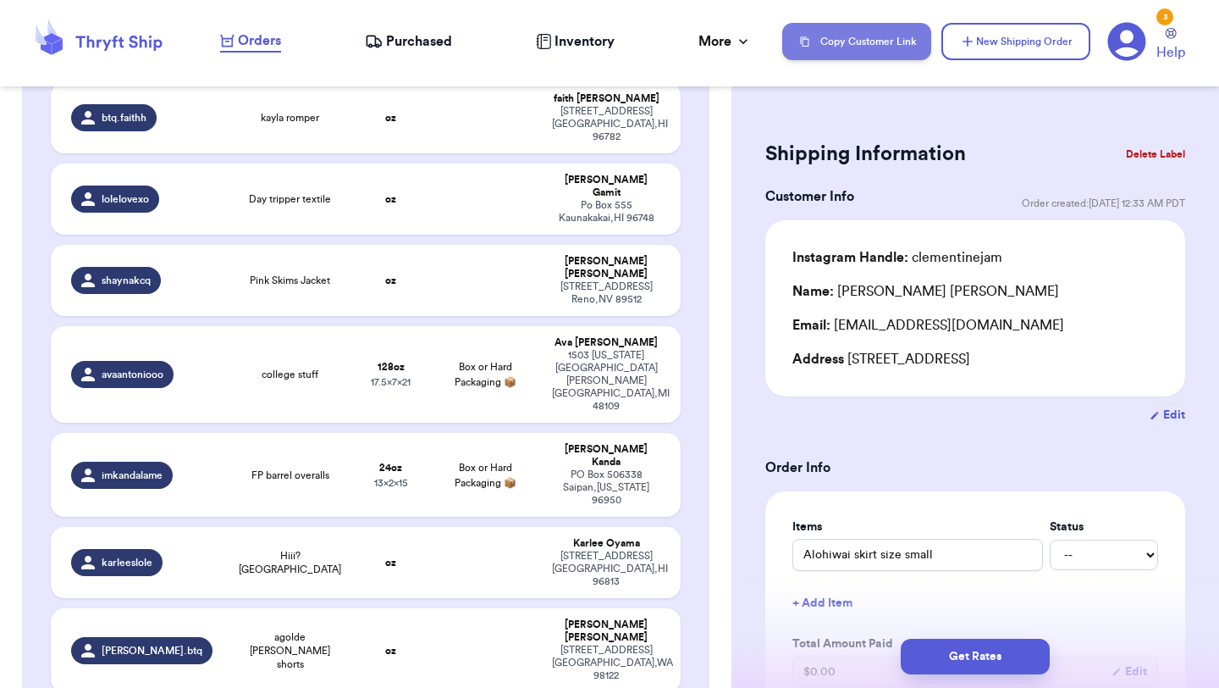
scroll to position [1695, 0]
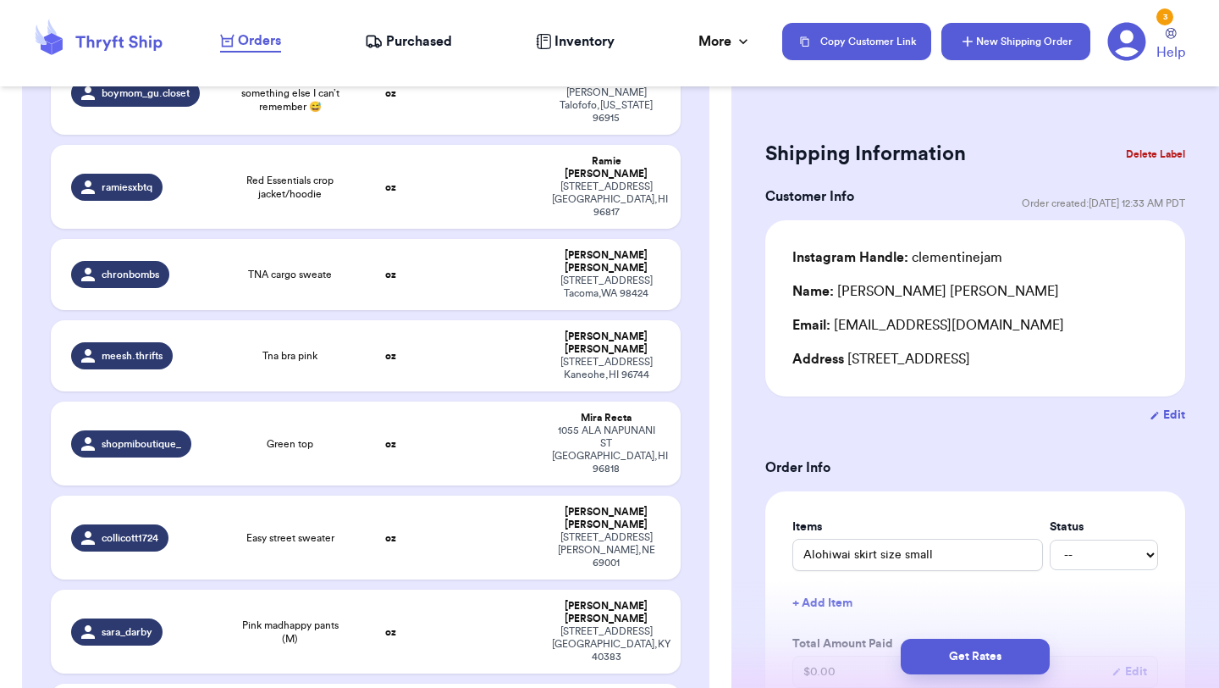
click at [1021, 47] on button "New Shipping Order" at bounding box center [1016, 41] width 149 height 37
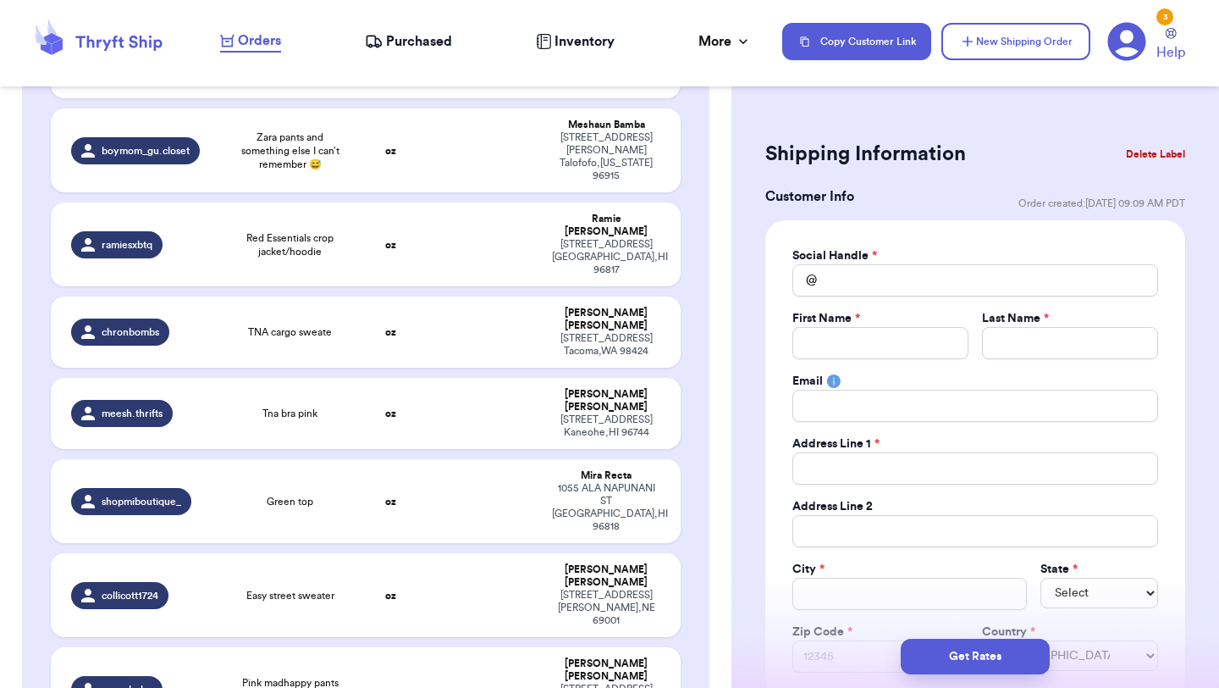
scroll to position [1753, 0]
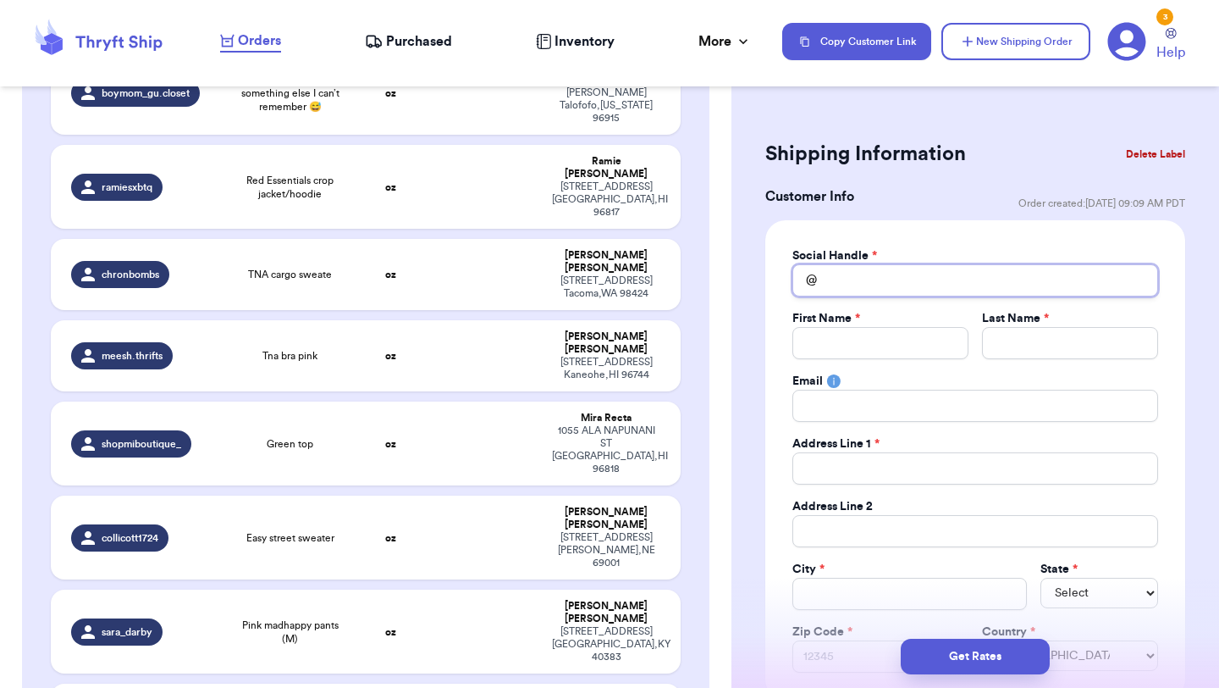
click at [919, 279] on input "Total Amount Paid" at bounding box center [976, 280] width 366 height 32
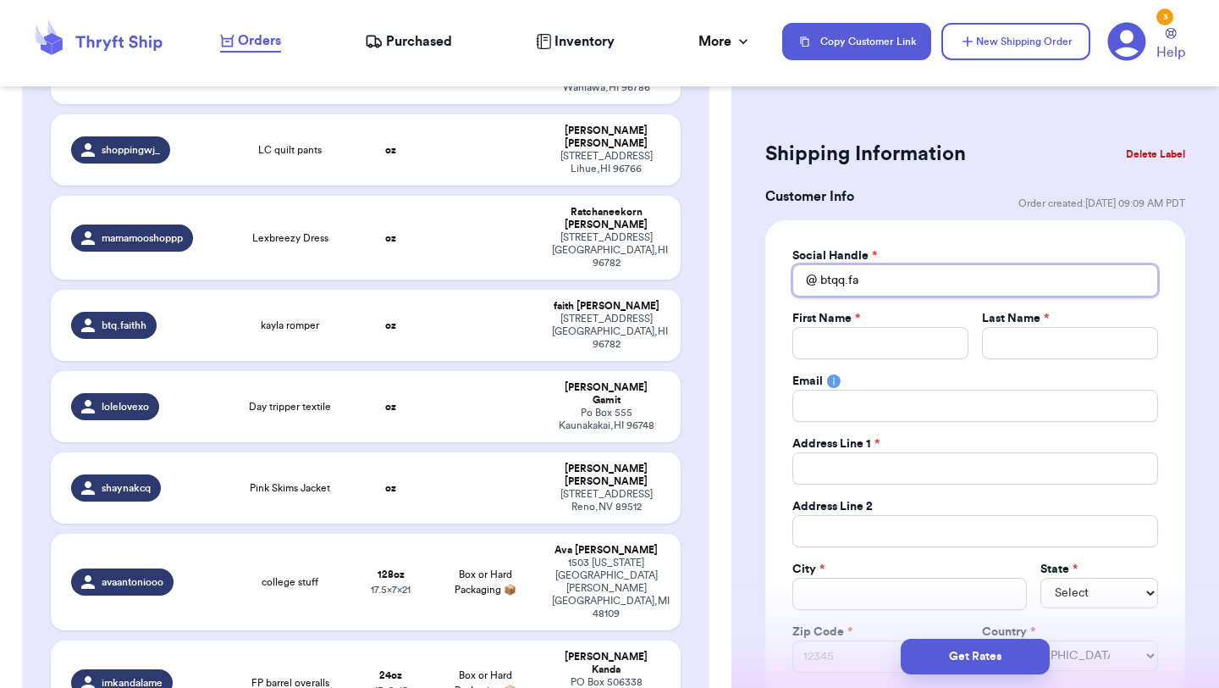
scroll to position [530, 0]
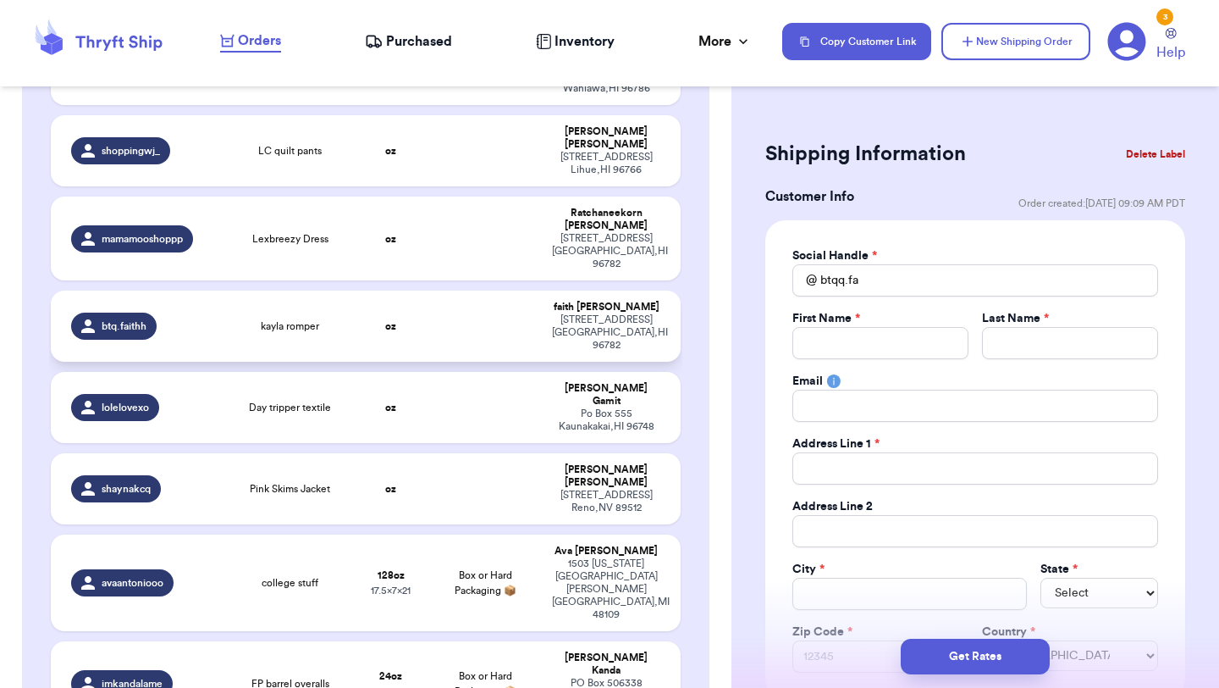
click at [176, 312] on div "btq.faithh" at bounding box center [144, 325] width 146 height 27
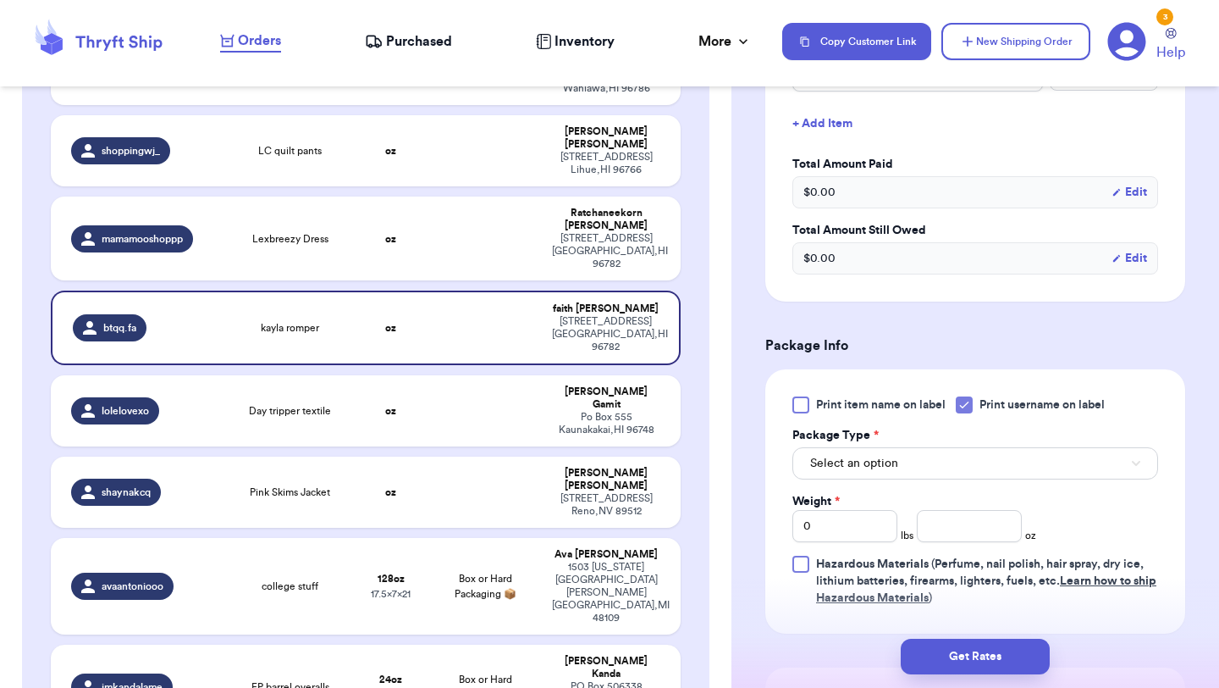
scroll to position [554, 0]
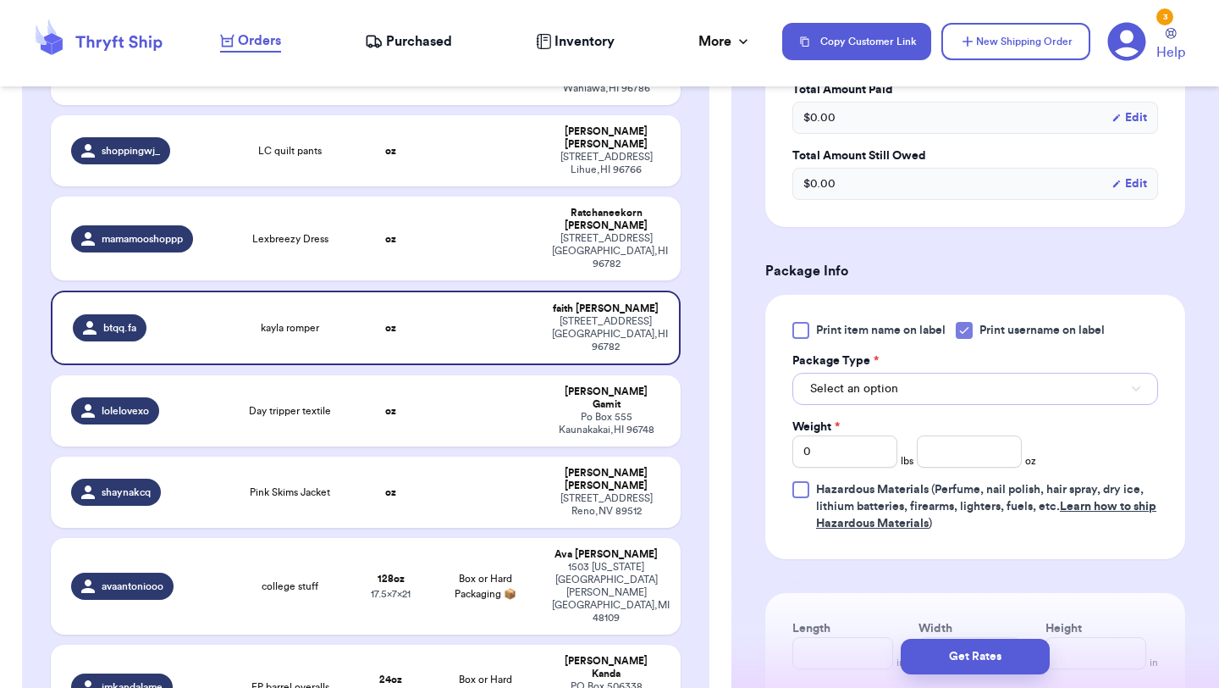
click at [886, 380] on button "Select an option" at bounding box center [976, 389] width 366 height 32
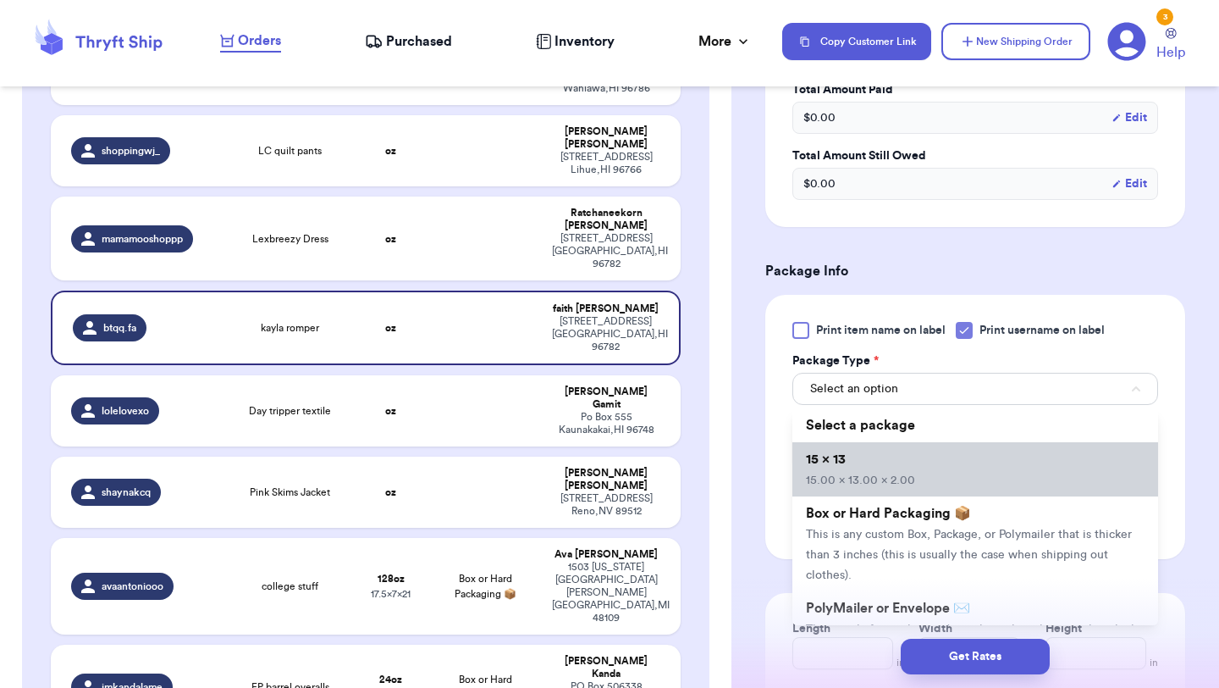
click at [900, 450] on li "15 x 13 15.00 x 13.00 x 2.00" at bounding box center [976, 469] width 366 height 54
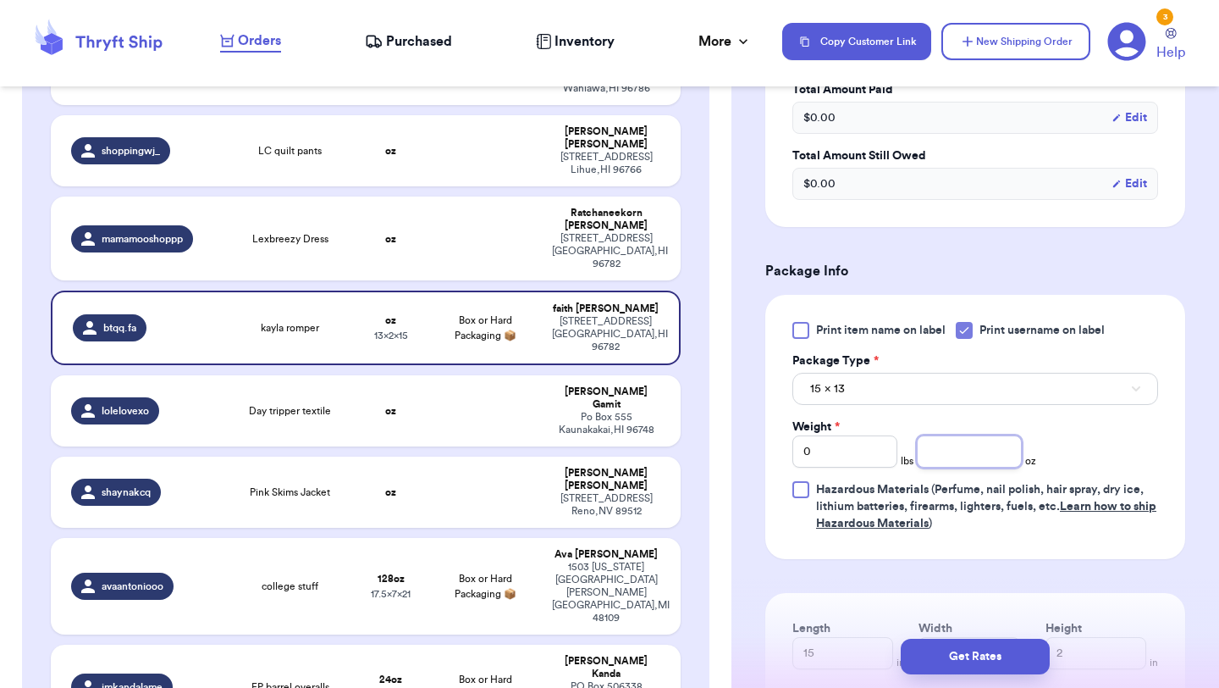
click at [947, 454] on input "number" at bounding box center [969, 451] width 105 height 32
click at [971, 655] on button "Get Rates" at bounding box center [975, 656] width 149 height 36
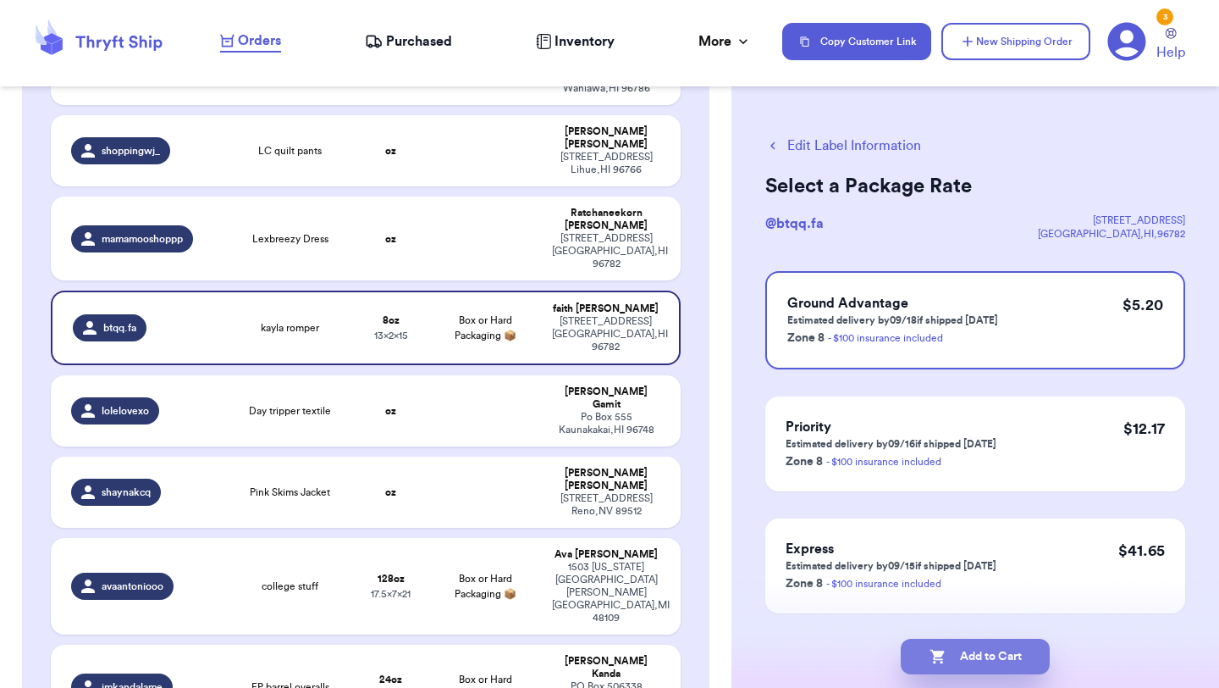
click at [985, 655] on button "Add to Cart" at bounding box center [975, 656] width 149 height 36
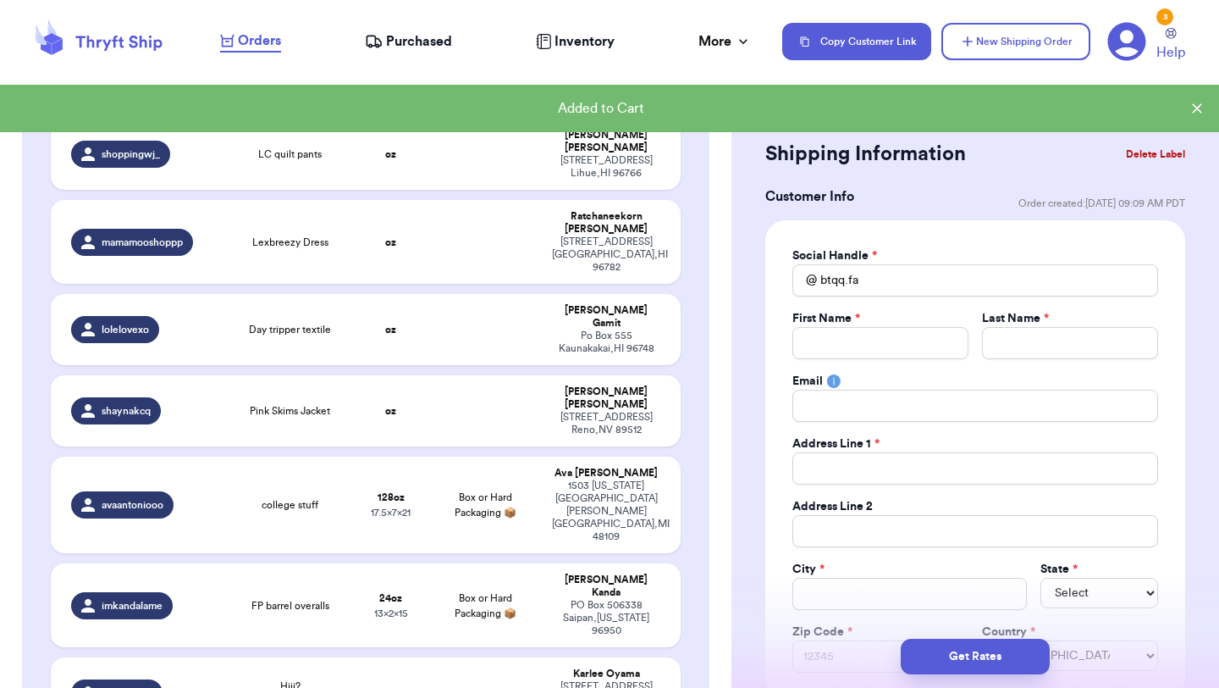
scroll to position [530, 0]
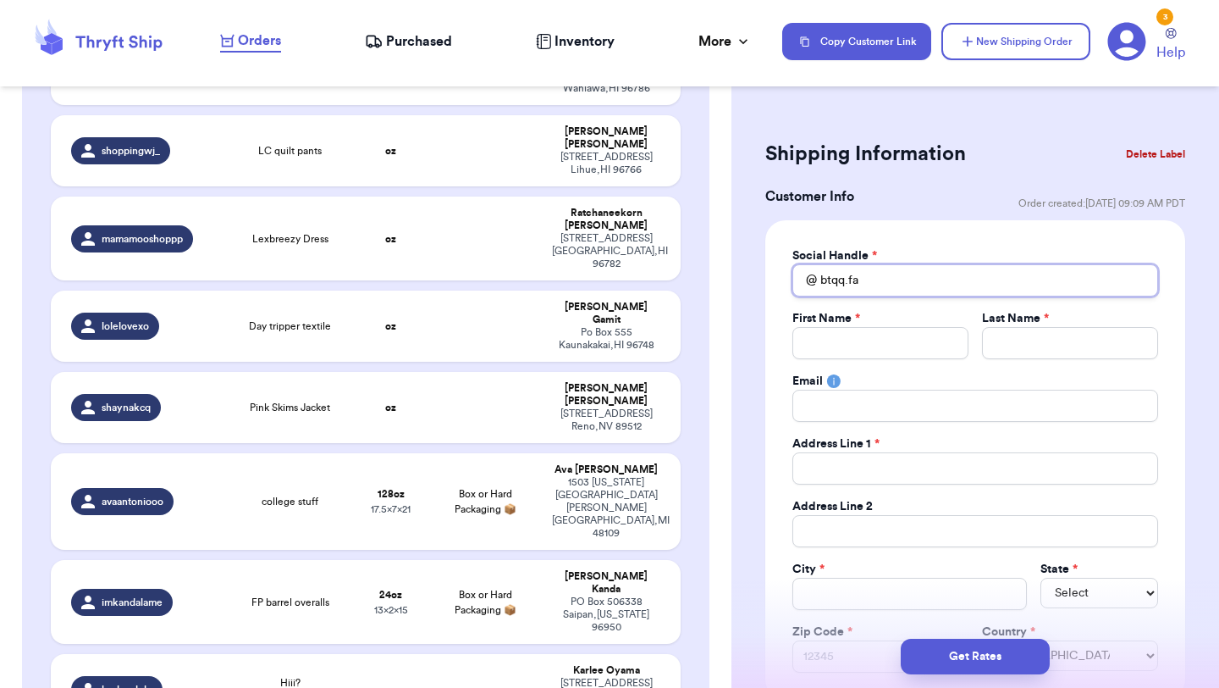
drag, startPoint x: 873, startPoint y: 284, endPoint x: 758, endPoint y: 257, distance: 118.3
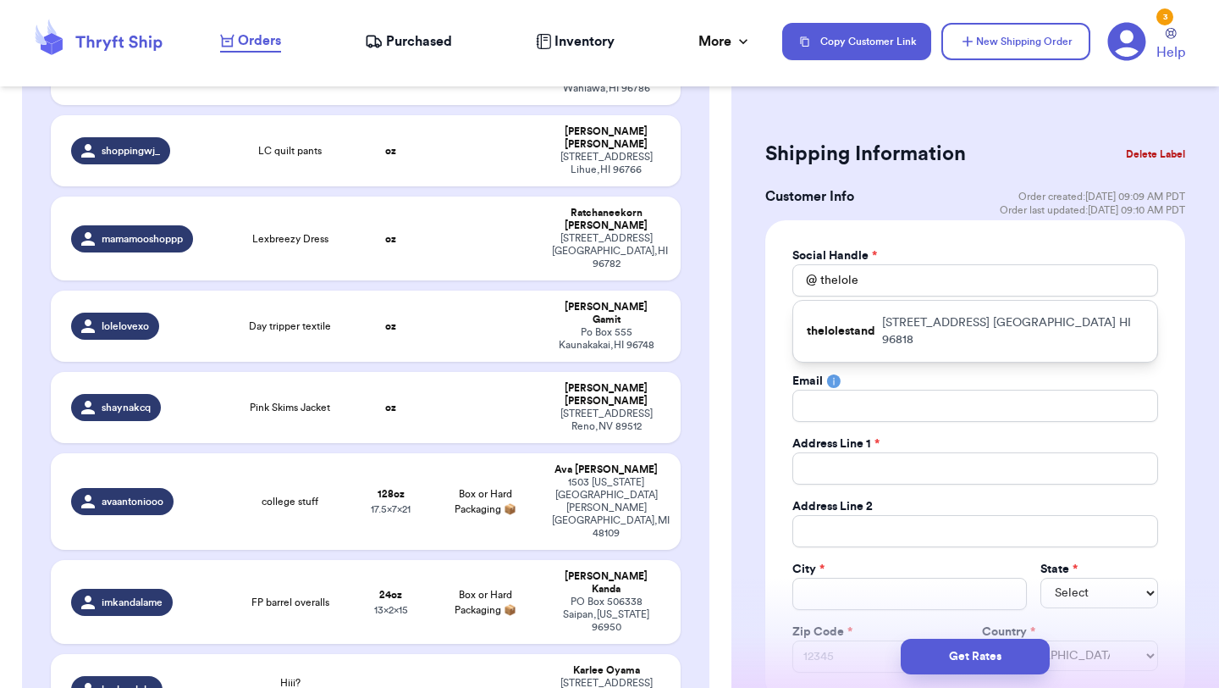
click at [878, 326] on div "thelolestand [STREET_ADDRESS]" at bounding box center [975, 331] width 364 height 61
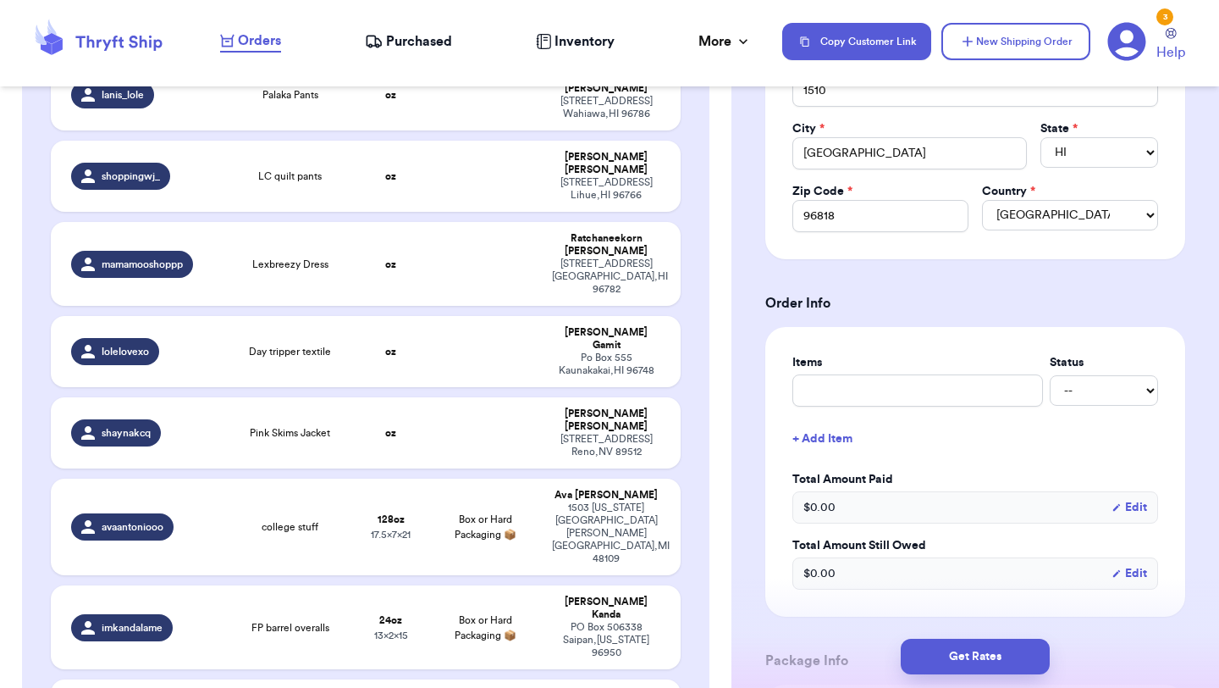
scroll to position [444, 0]
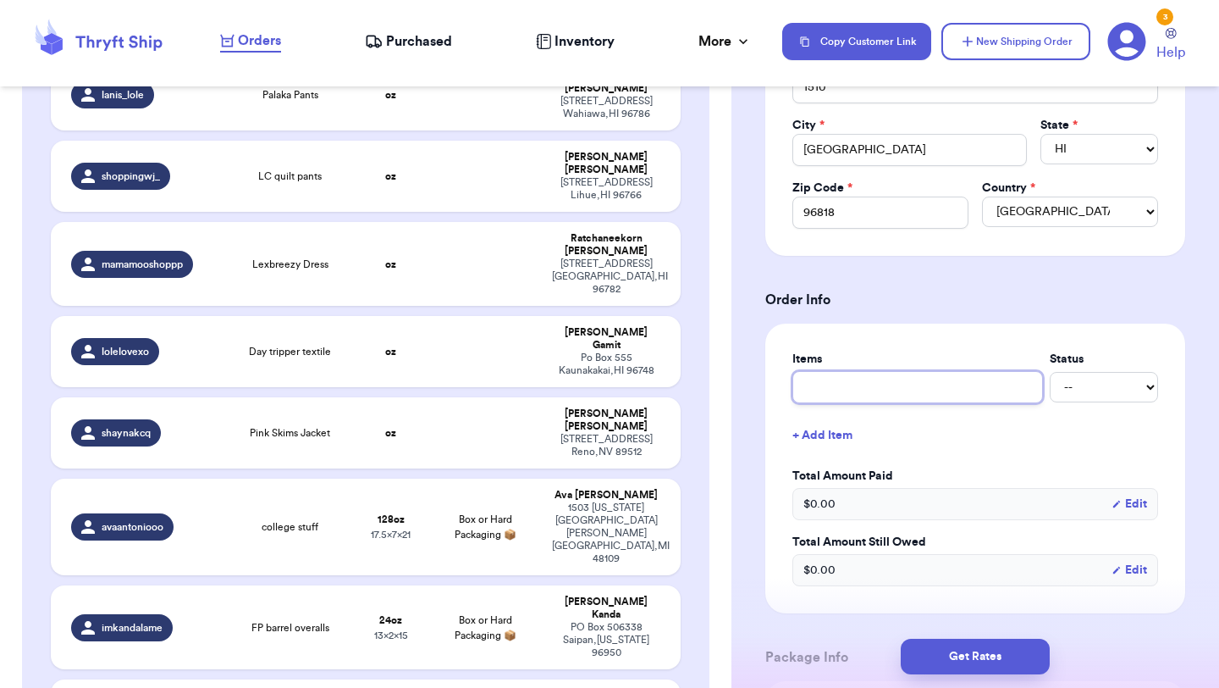
click at [876, 393] on input "text" at bounding box center [918, 387] width 251 height 32
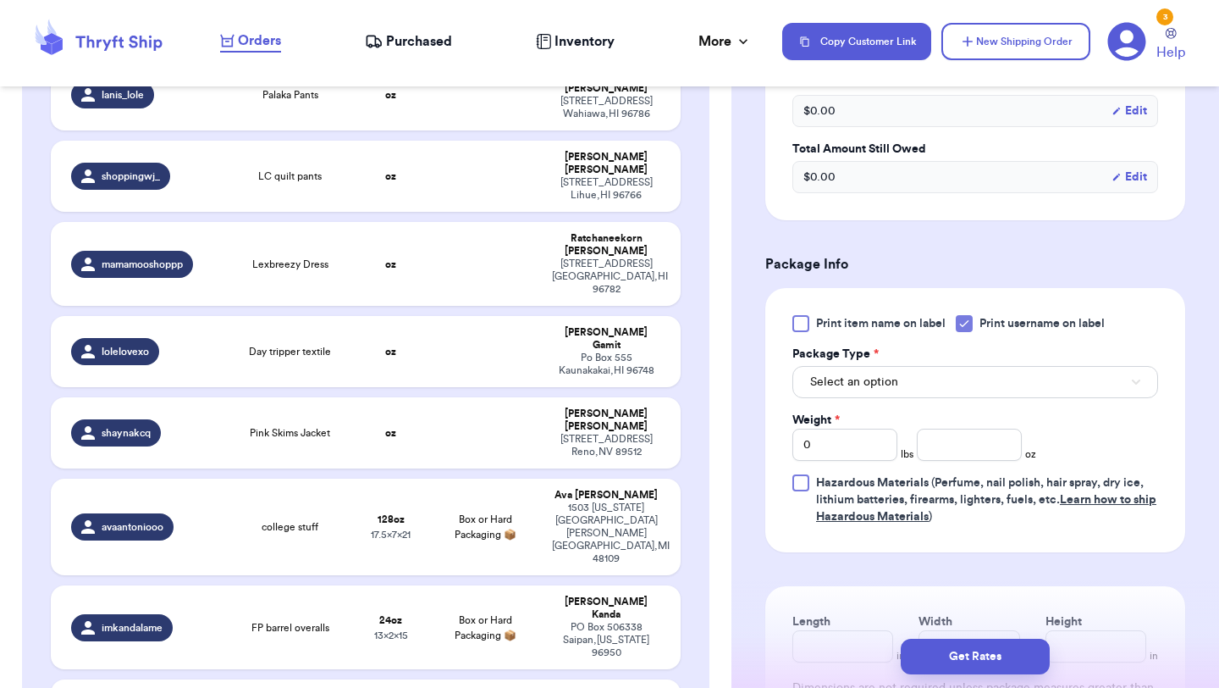
scroll to position [870, 0]
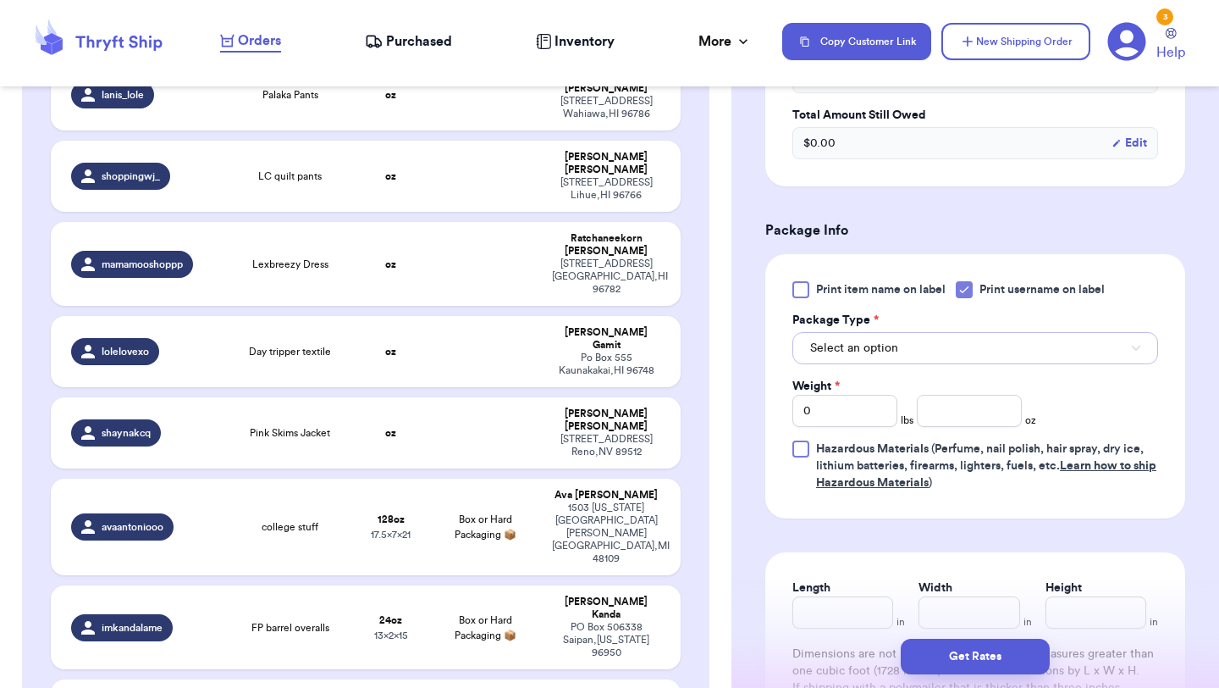
click at [908, 350] on button "Select an option" at bounding box center [976, 348] width 366 height 32
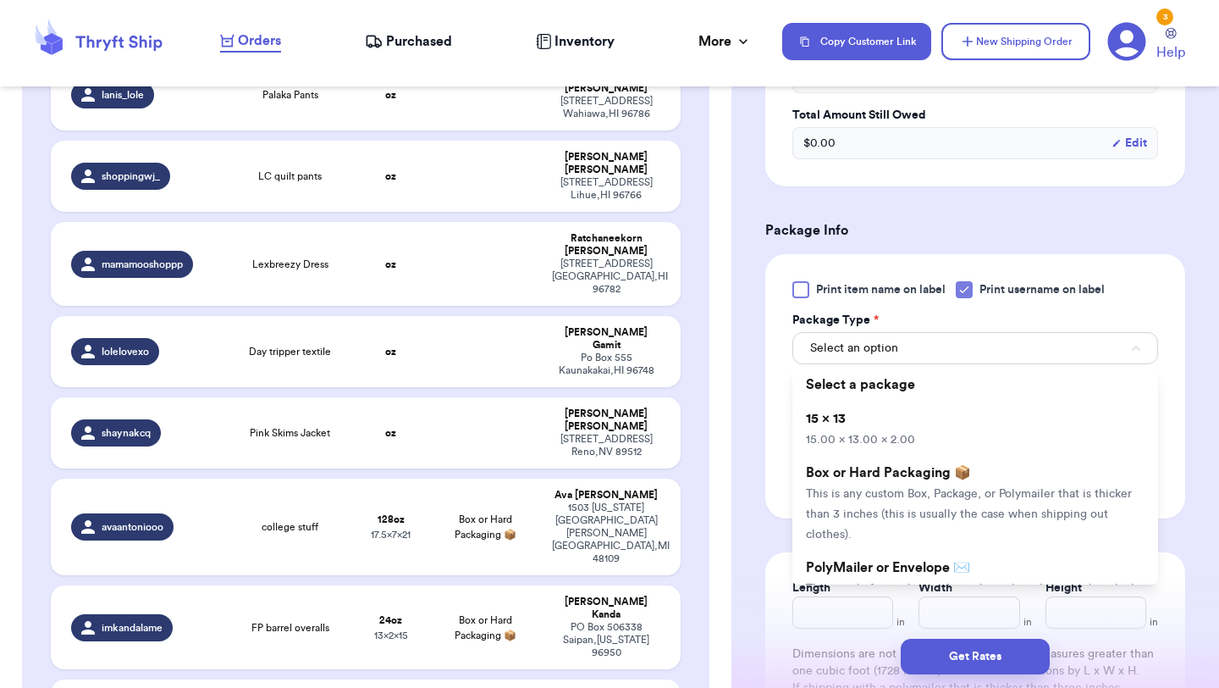
click at [907, 426] on li "15 x 13 15.00 x 13.00 x 2.00" at bounding box center [976, 428] width 366 height 54
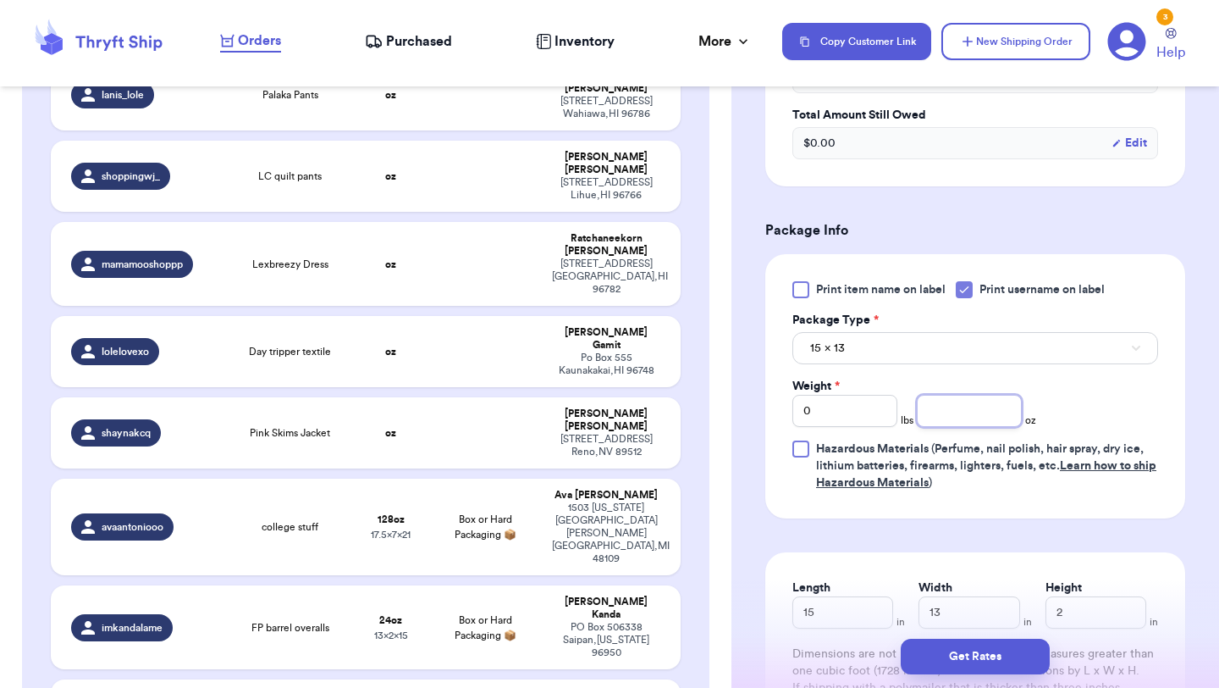
click at [952, 421] on input "number" at bounding box center [969, 411] width 105 height 32
click at [973, 658] on button "Get Rates" at bounding box center [975, 656] width 149 height 36
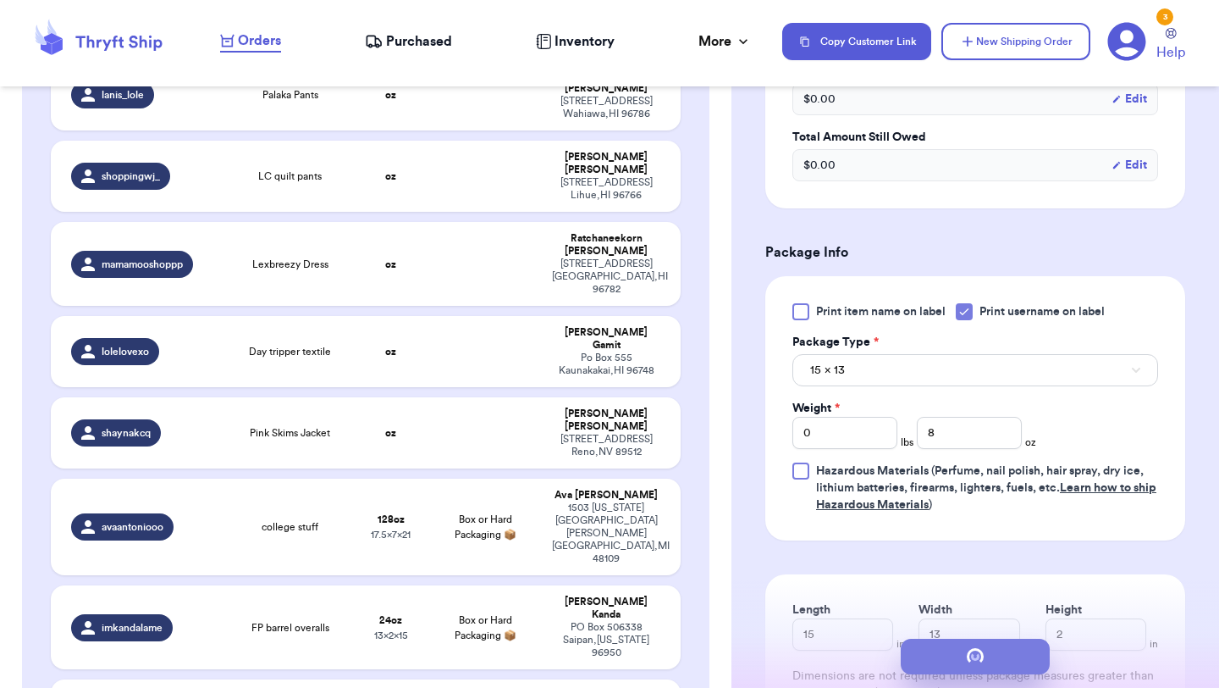
scroll to position [0, 0]
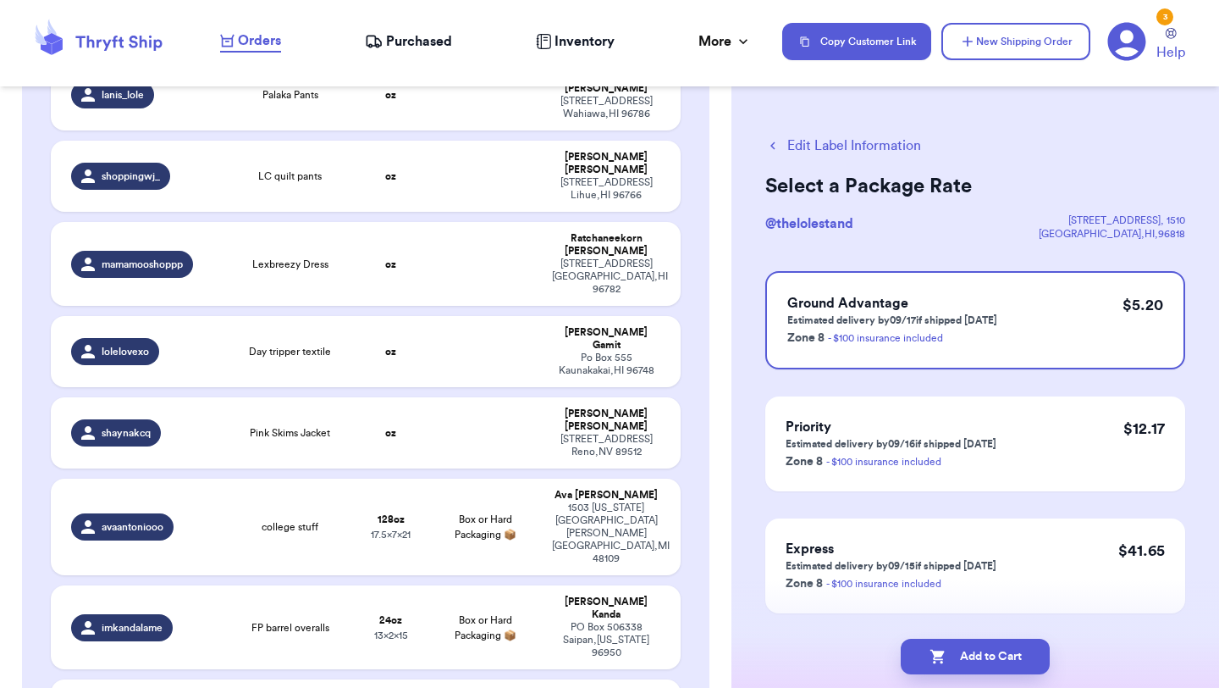
click at [973, 658] on button "Add to Cart" at bounding box center [975, 656] width 149 height 36
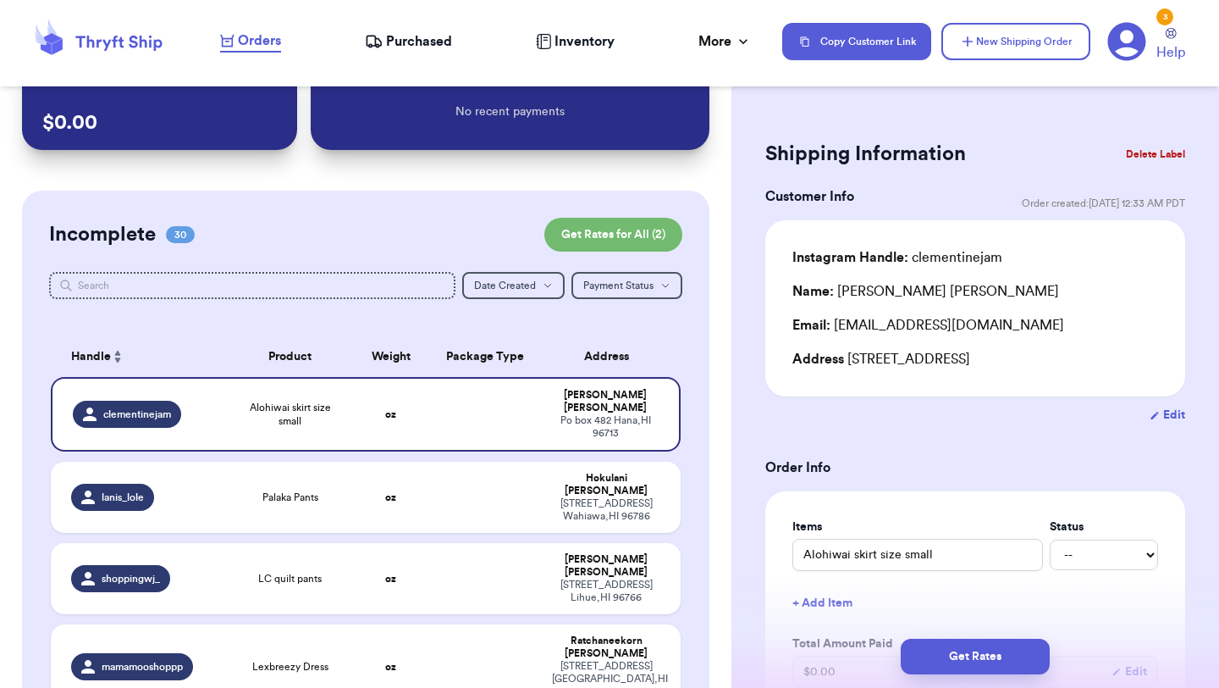
scroll to position [46, 0]
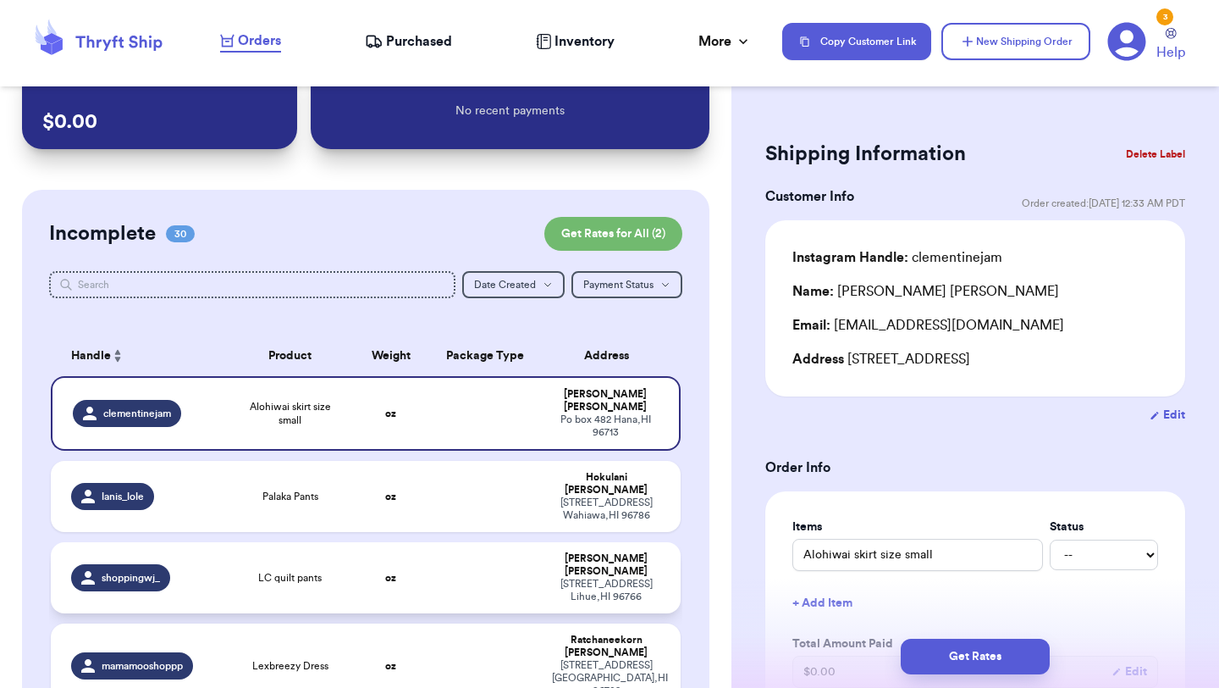
click at [280, 571] on span "LC quilt pants" at bounding box center [290, 578] width 64 height 14
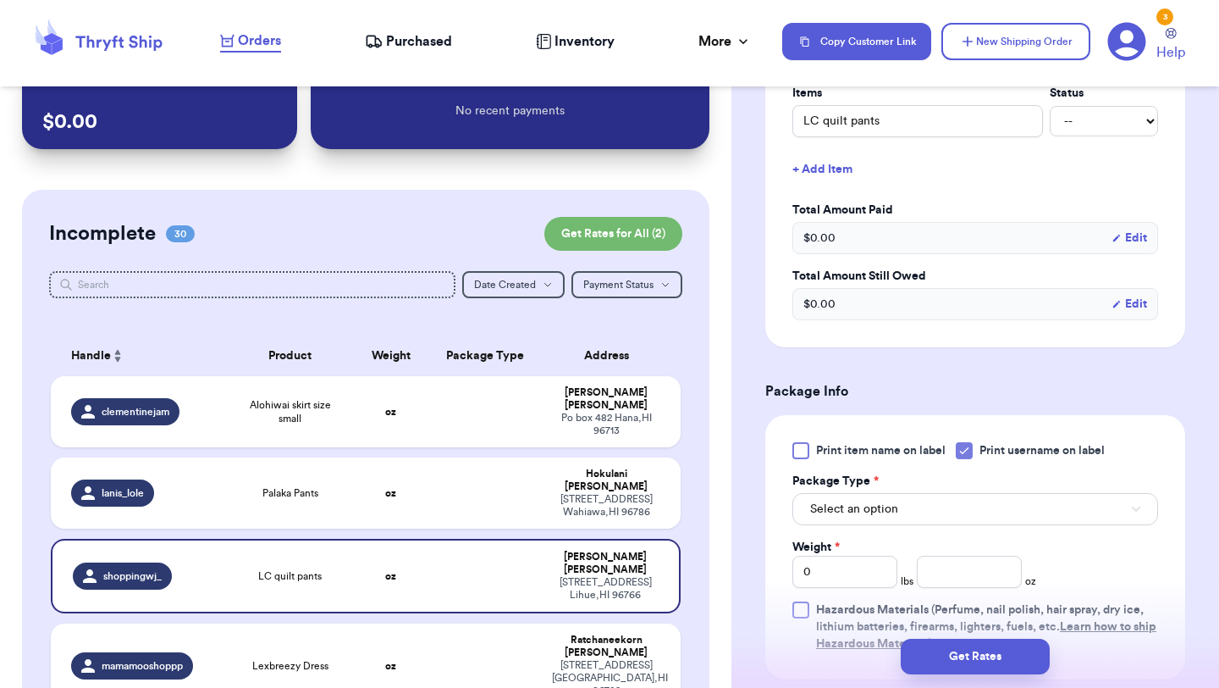
scroll to position [462, 0]
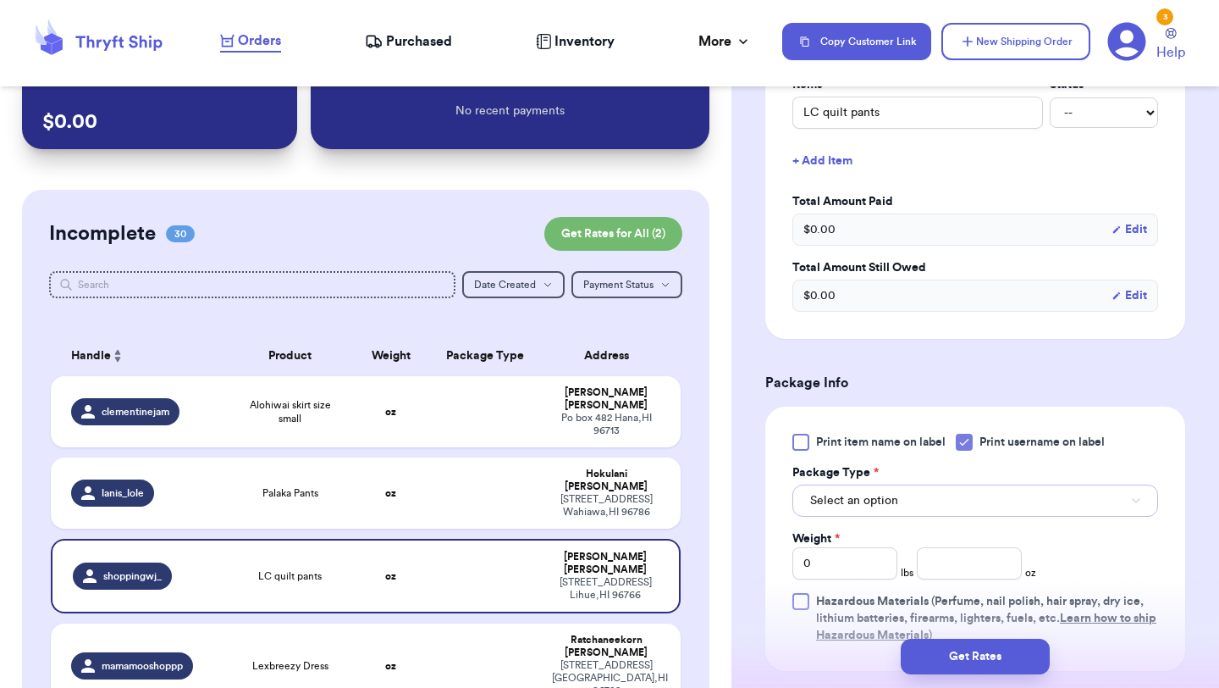
click at [966, 490] on button "Select an option" at bounding box center [976, 500] width 366 height 32
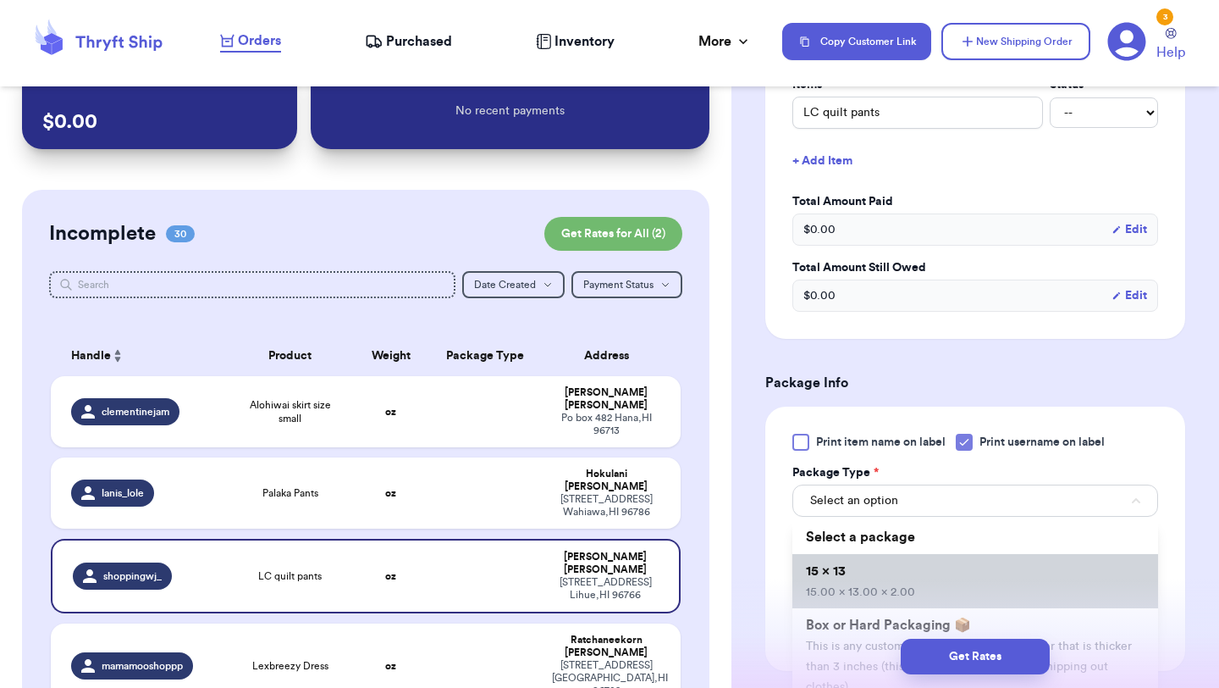
click at [953, 566] on li "15 x 13 15.00 x 13.00 x 2.00" at bounding box center [976, 581] width 366 height 54
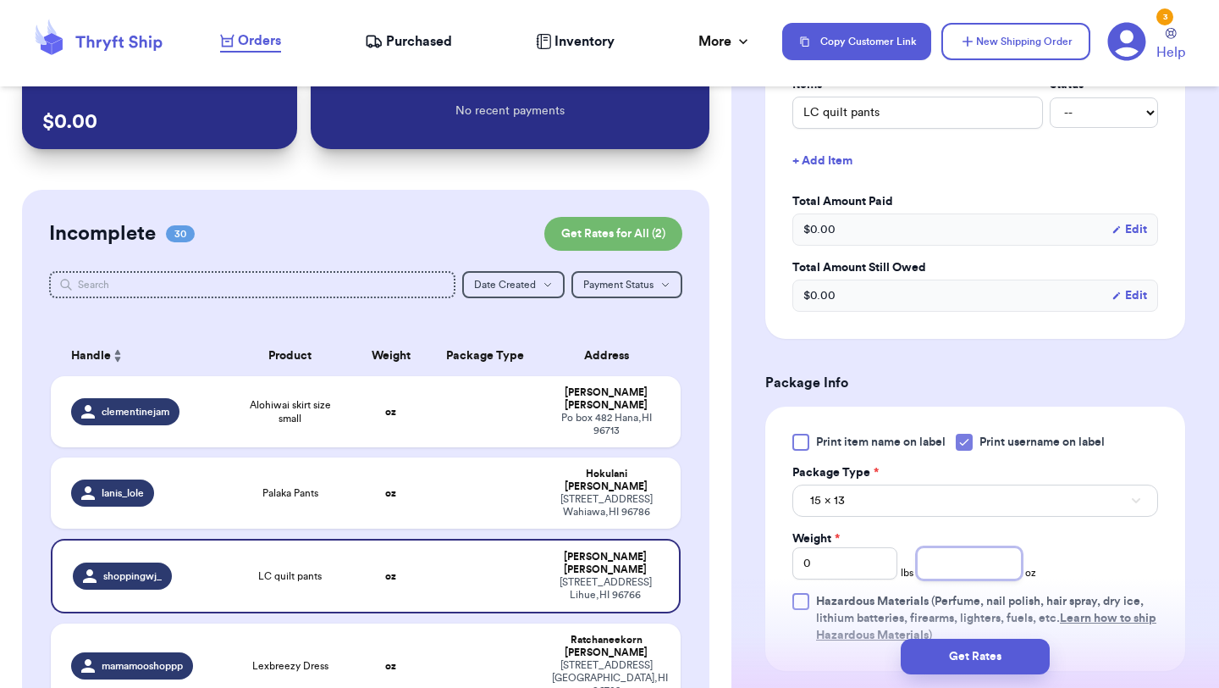
click at [958, 547] on input "number" at bounding box center [969, 563] width 105 height 32
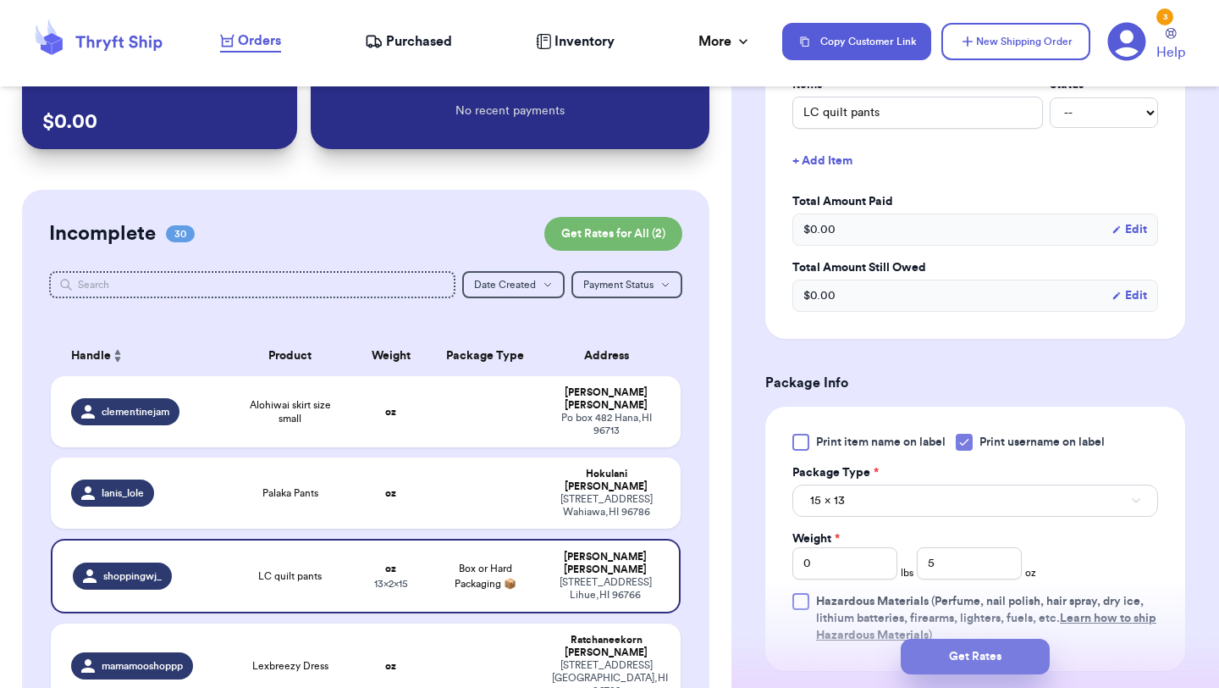
click at [979, 653] on button "Get Rates" at bounding box center [975, 656] width 149 height 36
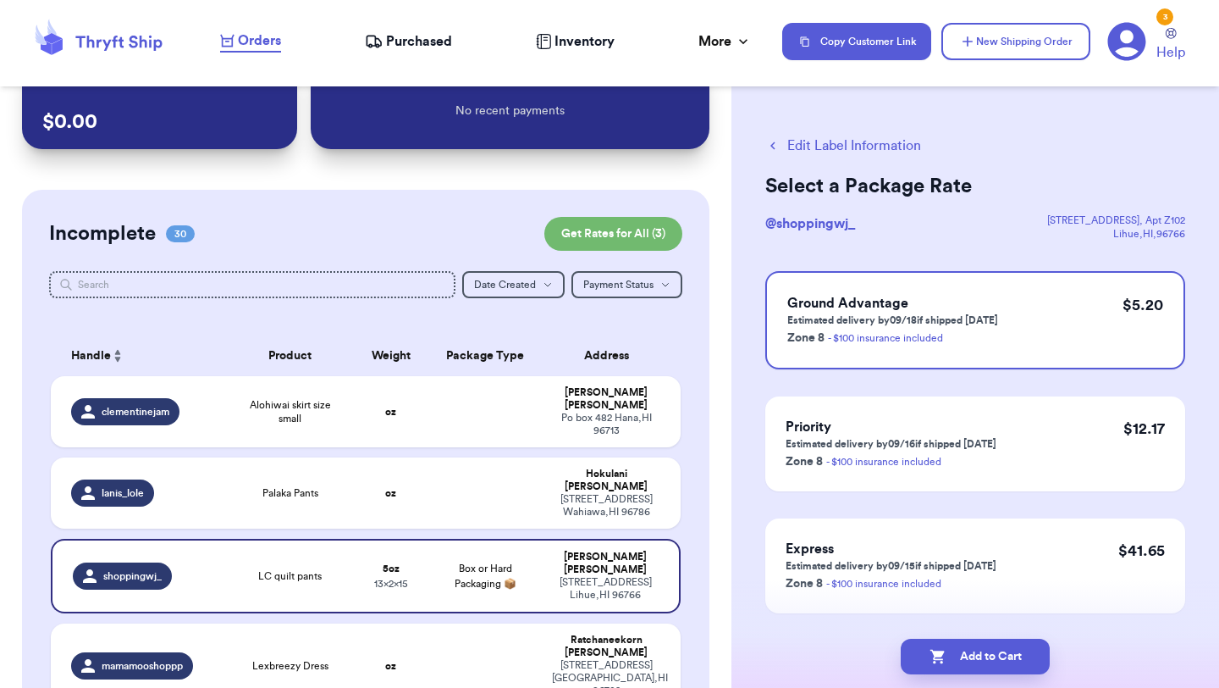
click at [979, 654] on button "Add to Cart" at bounding box center [975, 656] width 149 height 36
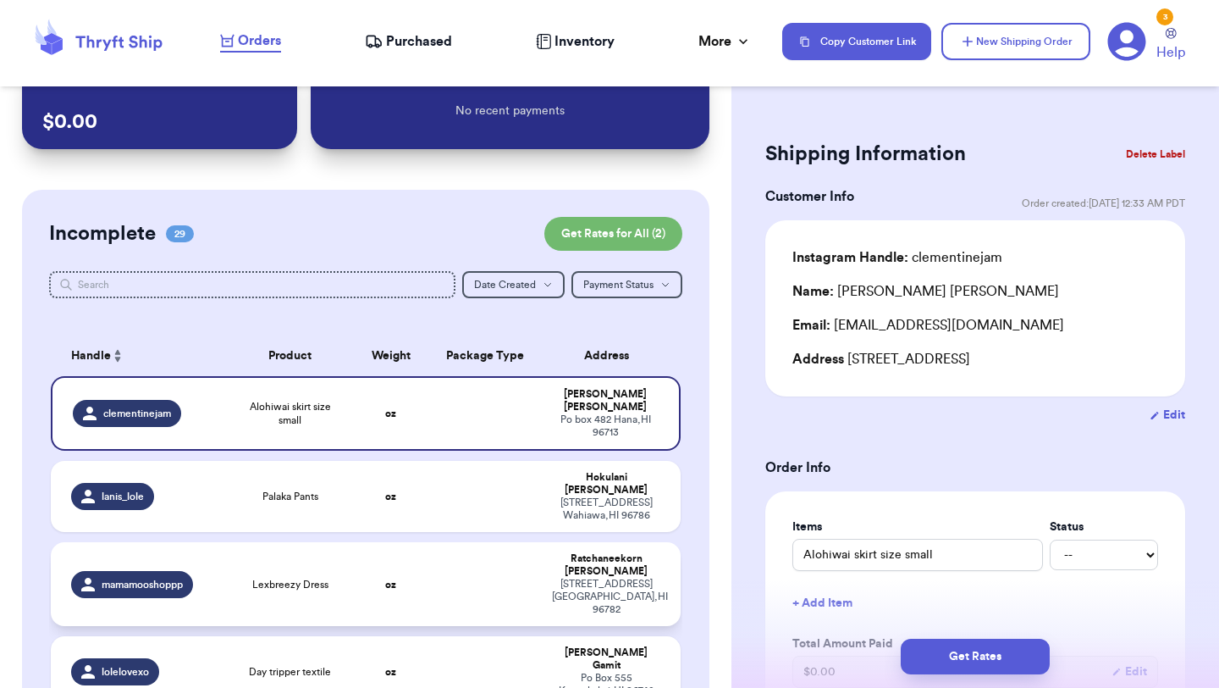
click at [334, 577] on div "Lexbreezy Dress" at bounding box center [290, 584] width 106 height 14
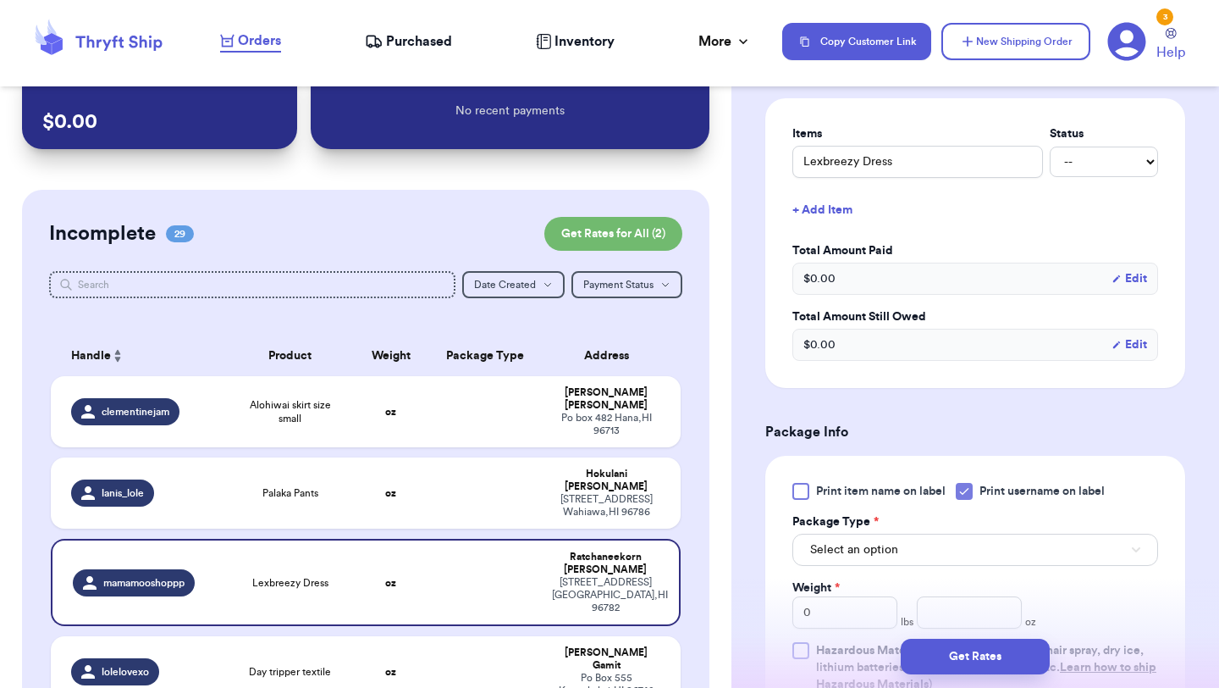
scroll to position [468, 0]
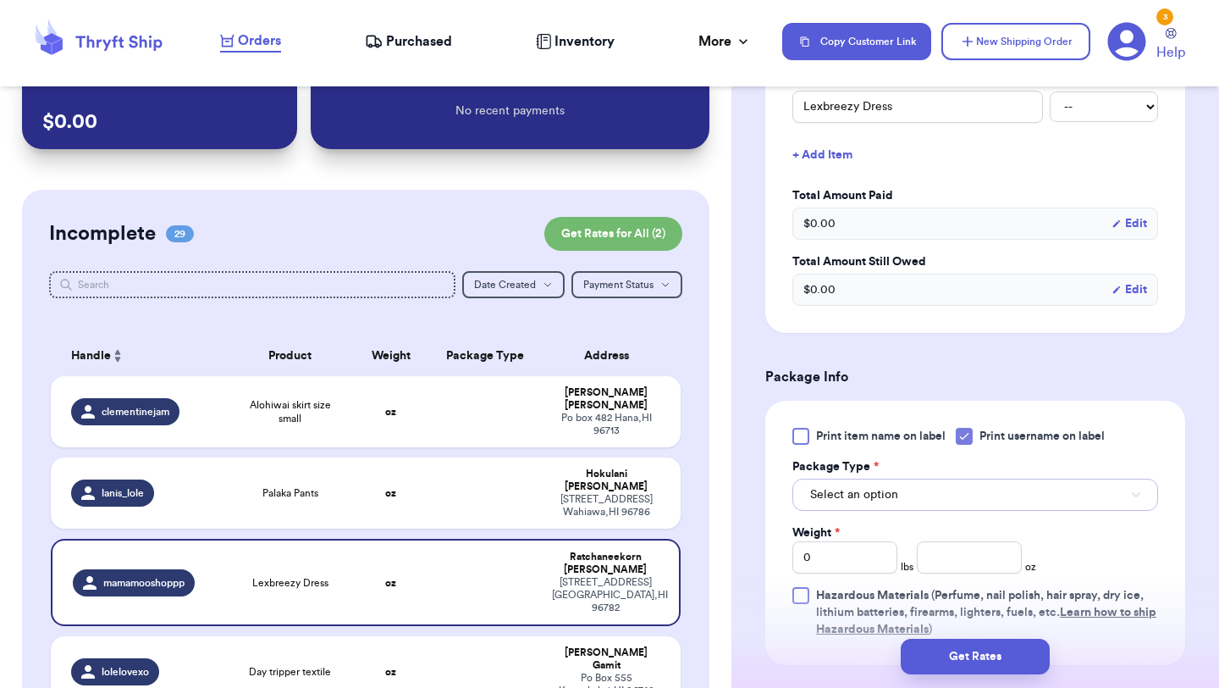
click at [914, 478] on button "Select an option" at bounding box center [976, 494] width 366 height 32
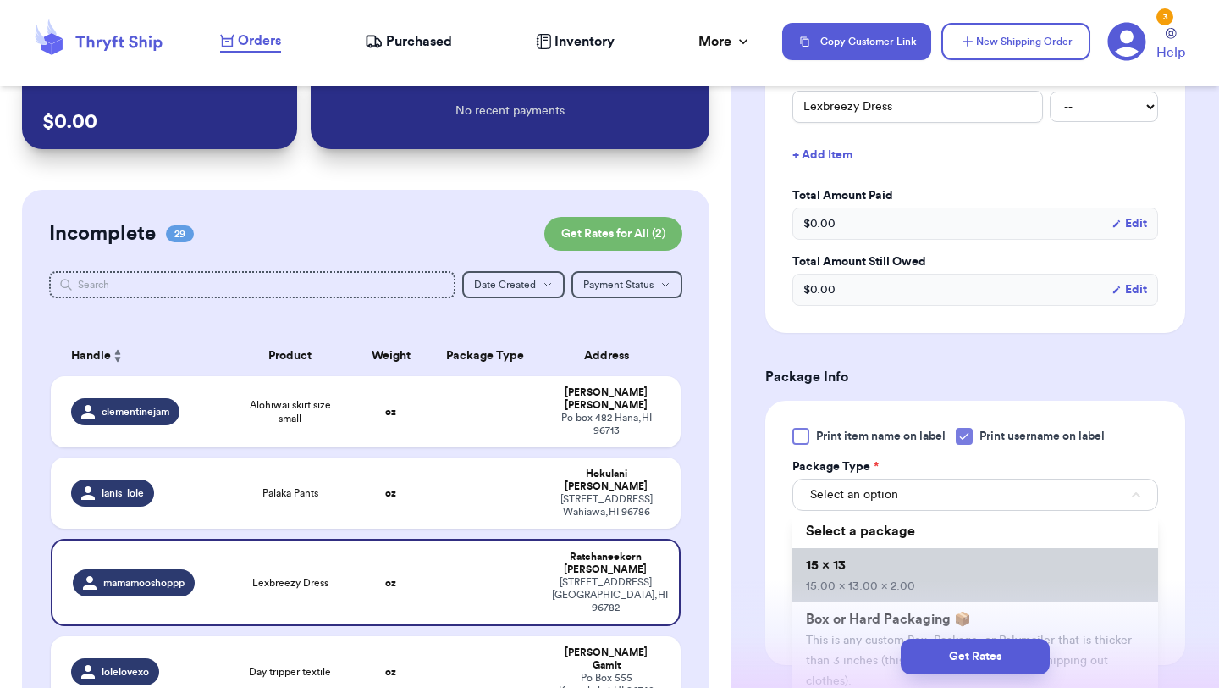
click at [897, 557] on li "15 x 13 15.00 x 13.00 x 2.00" at bounding box center [976, 575] width 366 height 54
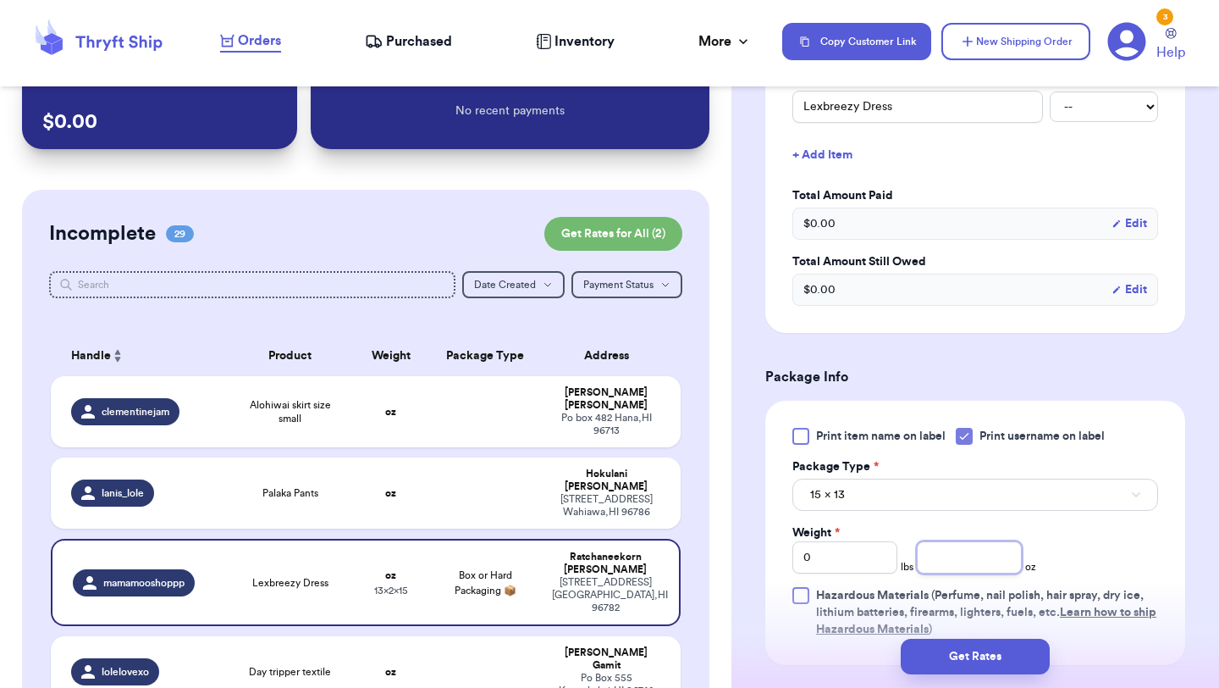
click at [960, 544] on input "number" at bounding box center [969, 557] width 105 height 32
click at [974, 647] on button "Get Rates" at bounding box center [975, 656] width 149 height 36
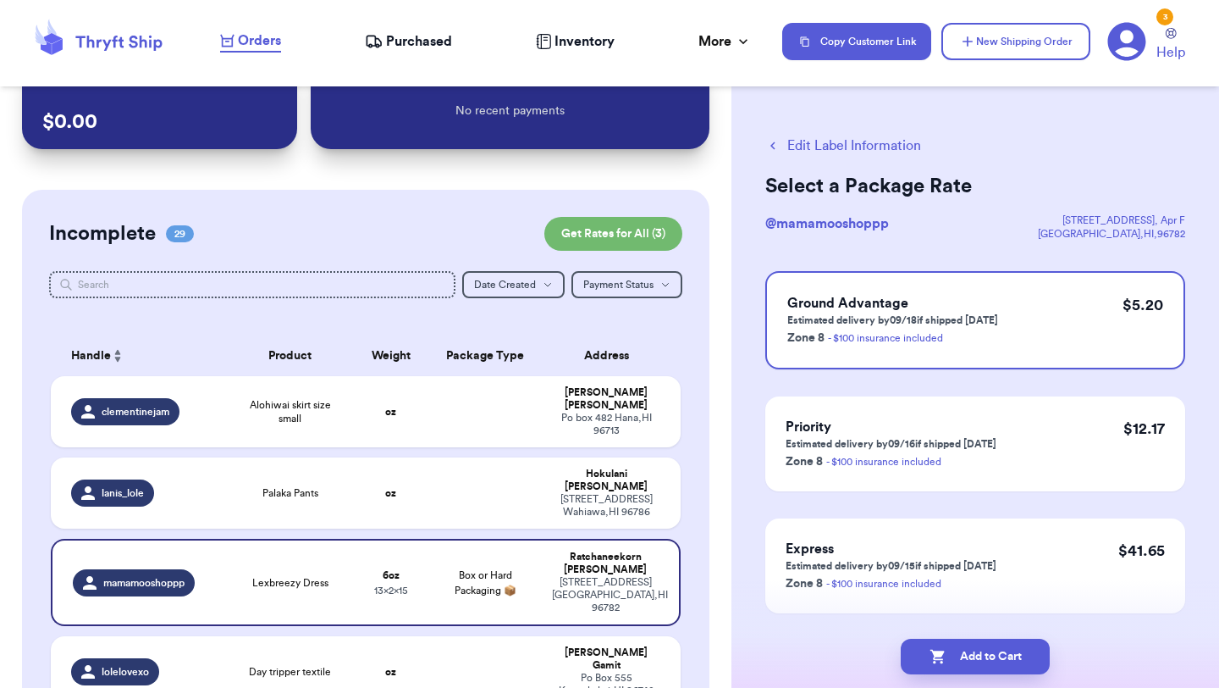
click at [974, 648] on button "Add to Cart" at bounding box center [975, 656] width 149 height 36
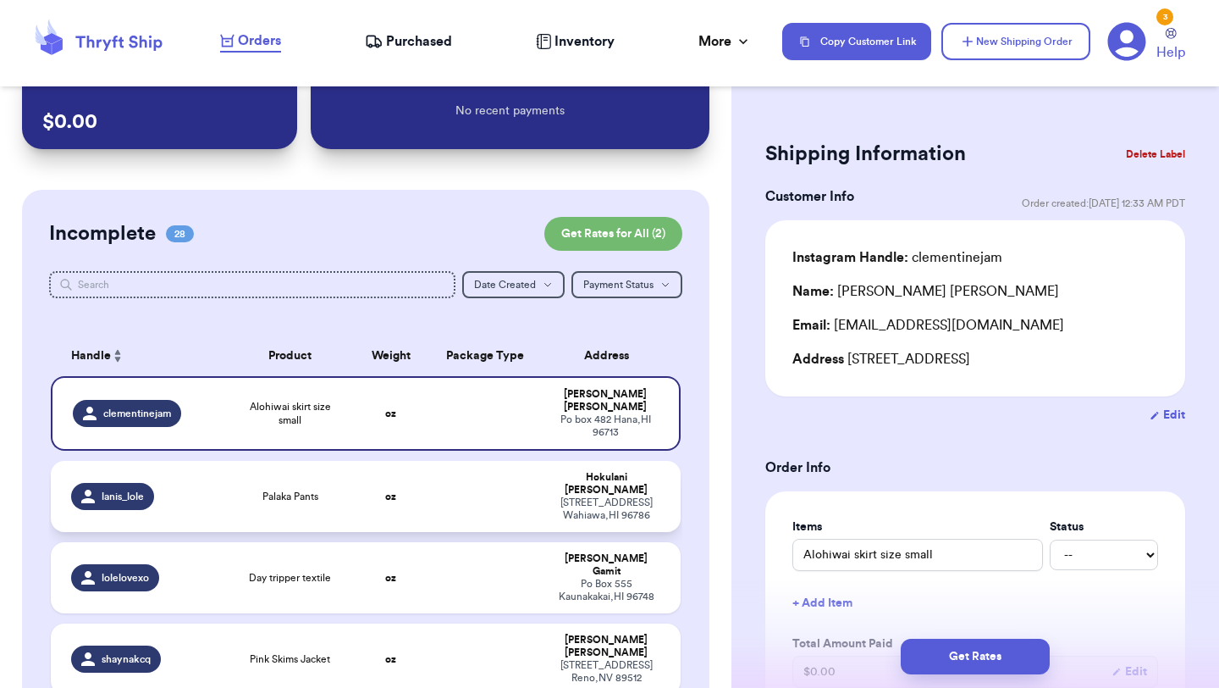
click at [517, 475] on td at bounding box center [484, 496] width 113 height 71
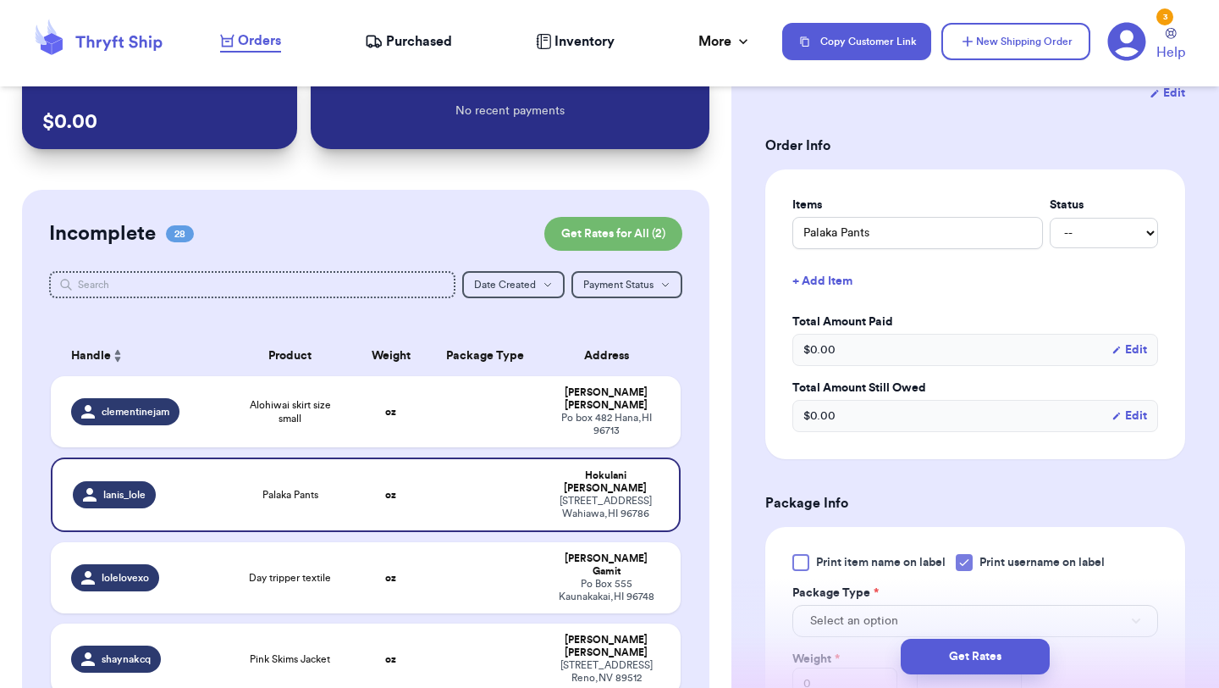
scroll to position [406, 0]
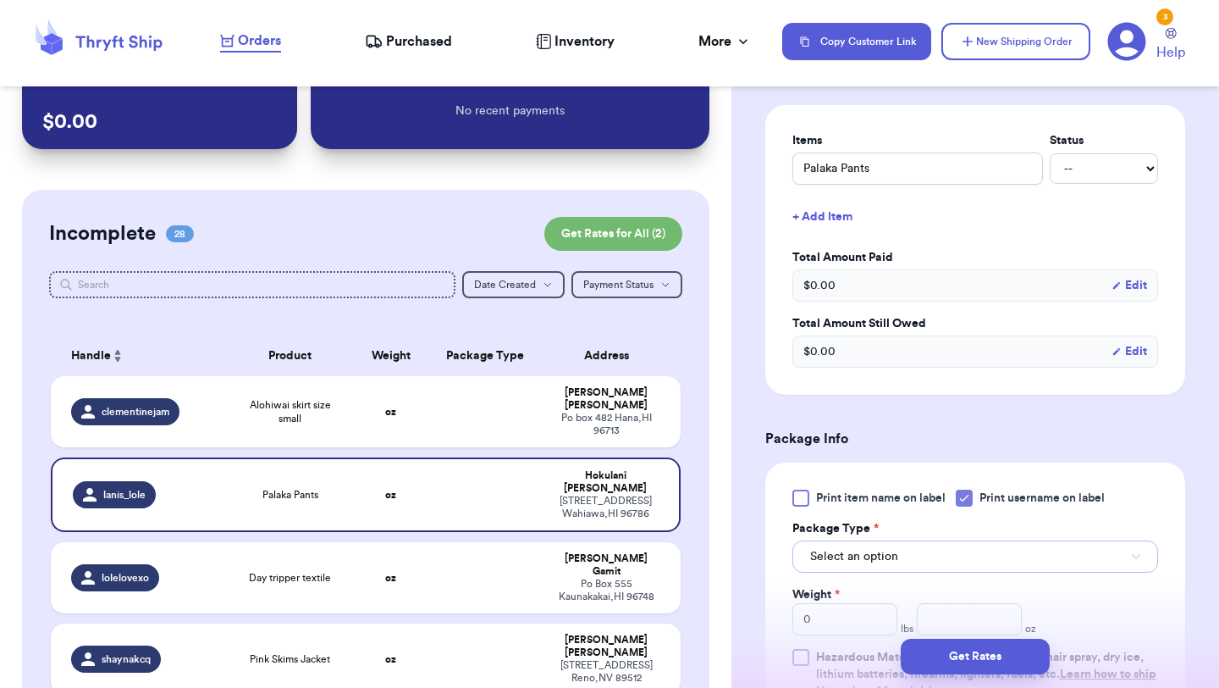
click at [892, 545] on button "Select an option" at bounding box center [976, 556] width 366 height 32
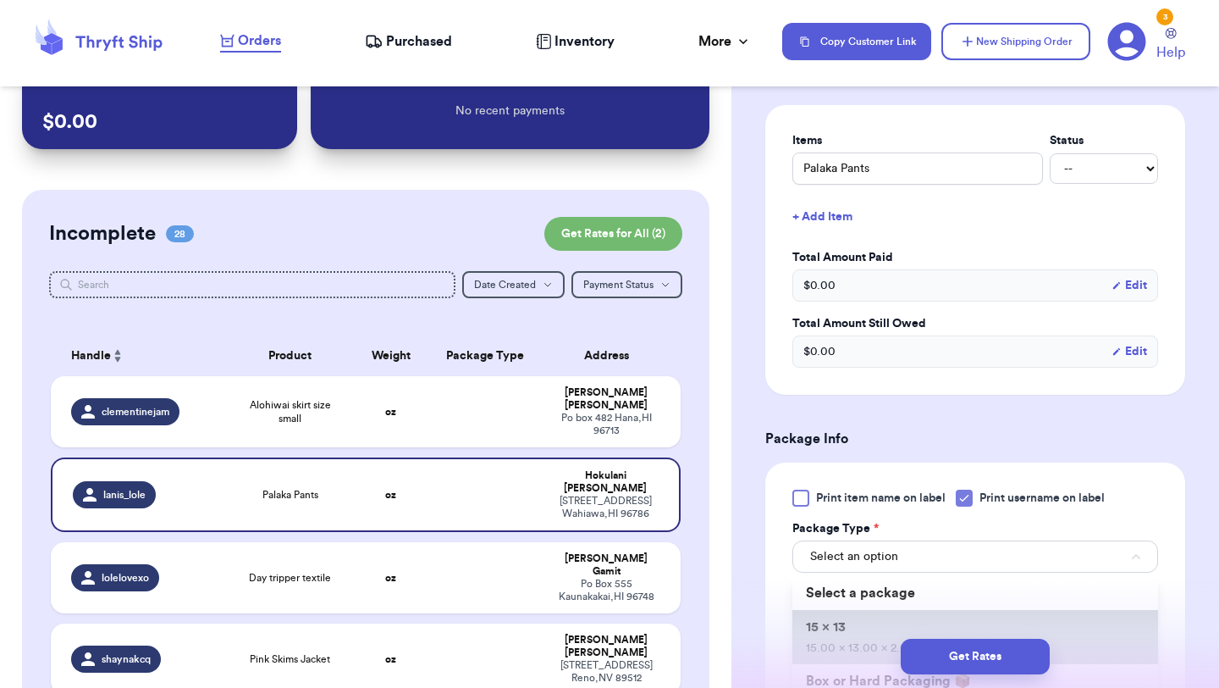
click at [878, 610] on li "15 x 13 15.00 x 13.00 x 2.00" at bounding box center [976, 637] width 366 height 54
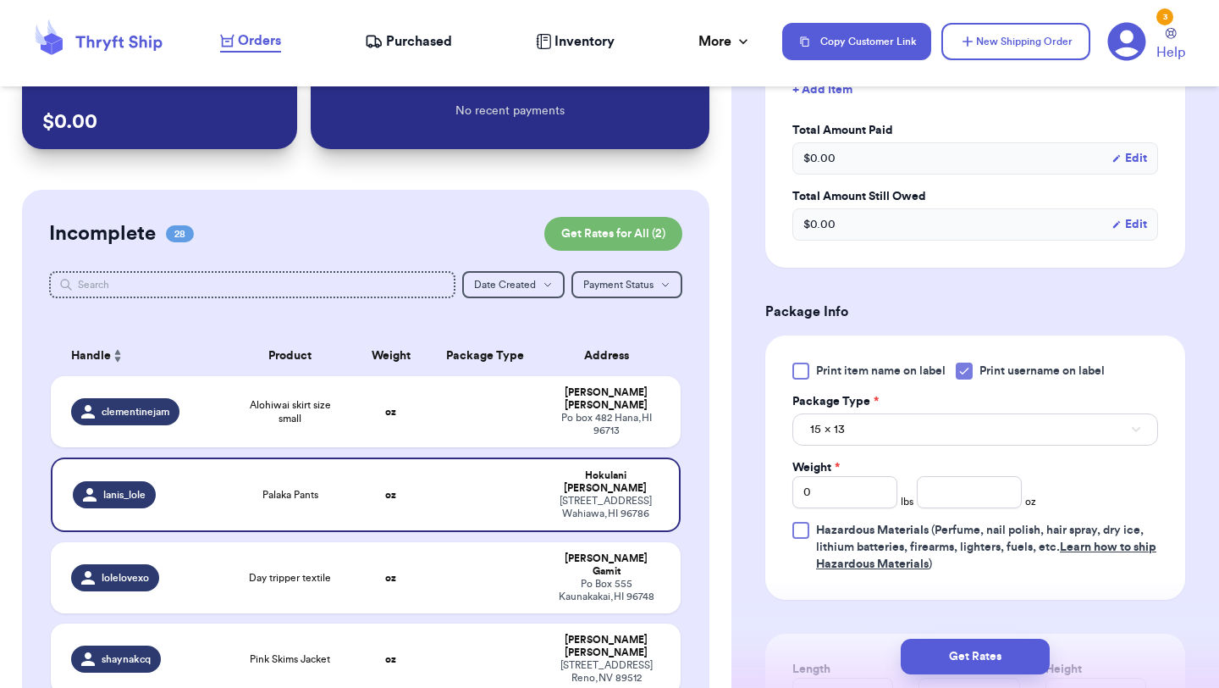
scroll to position [577, 0]
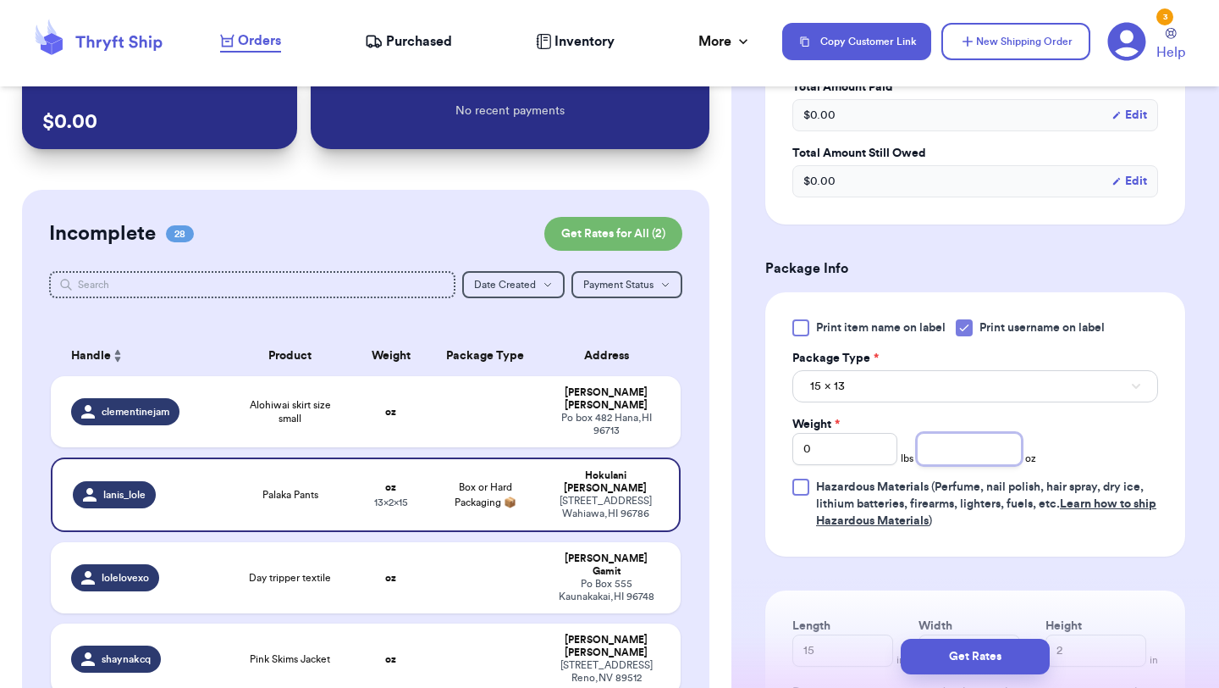
click at [956, 433] on input "number" at bounding box center [969, 449] width 105 height 32
click at [970, 654] on button "Get Rates" at bounding box center [975, 656] width 149 height 36
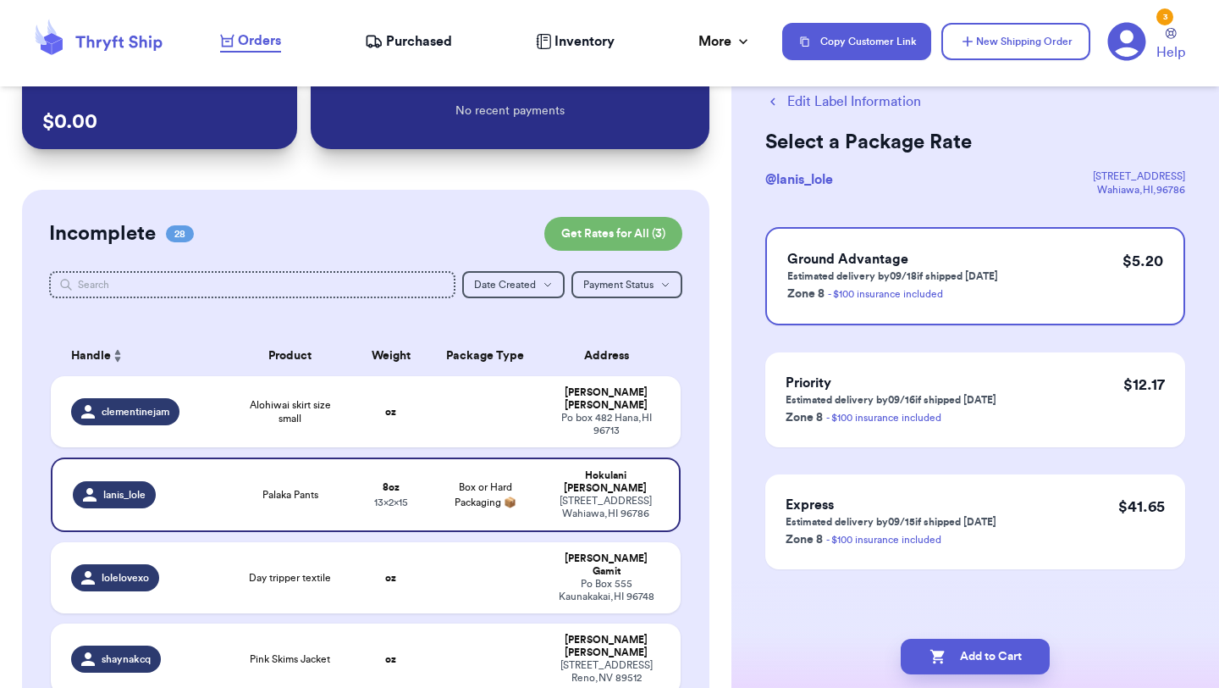
scroll to position [0, 0]
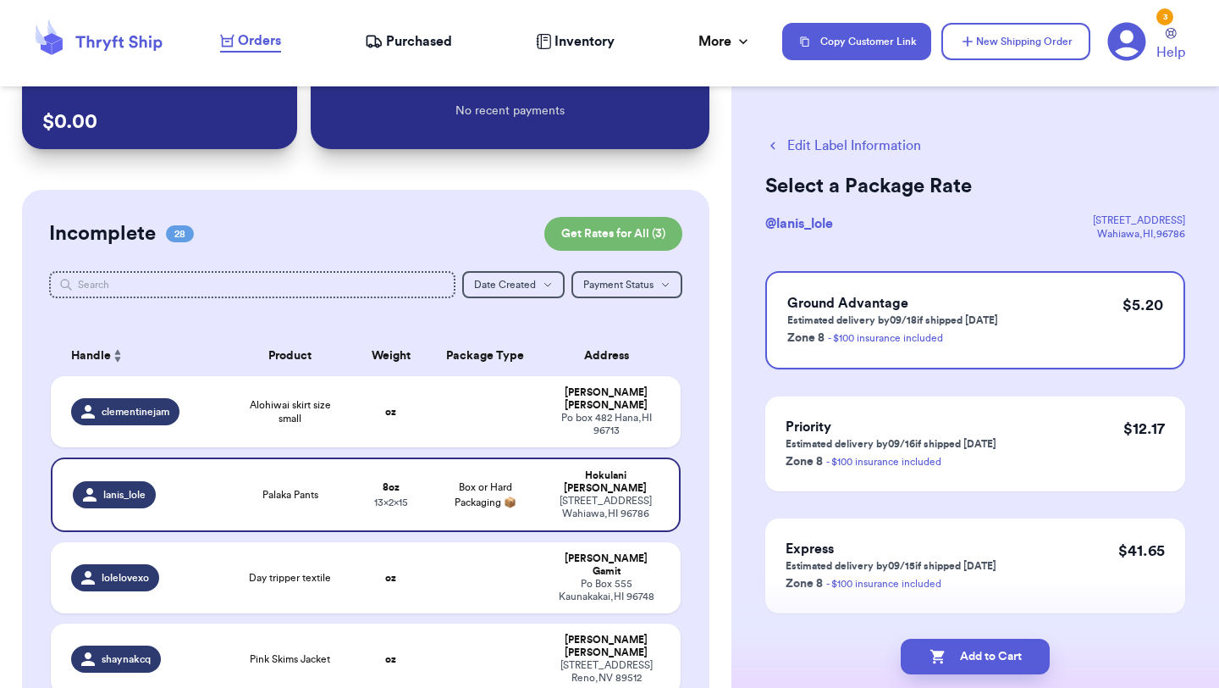
click at [970, 654] on button "Add to Cart" at bounding box center [975, 656] width 149 height 36
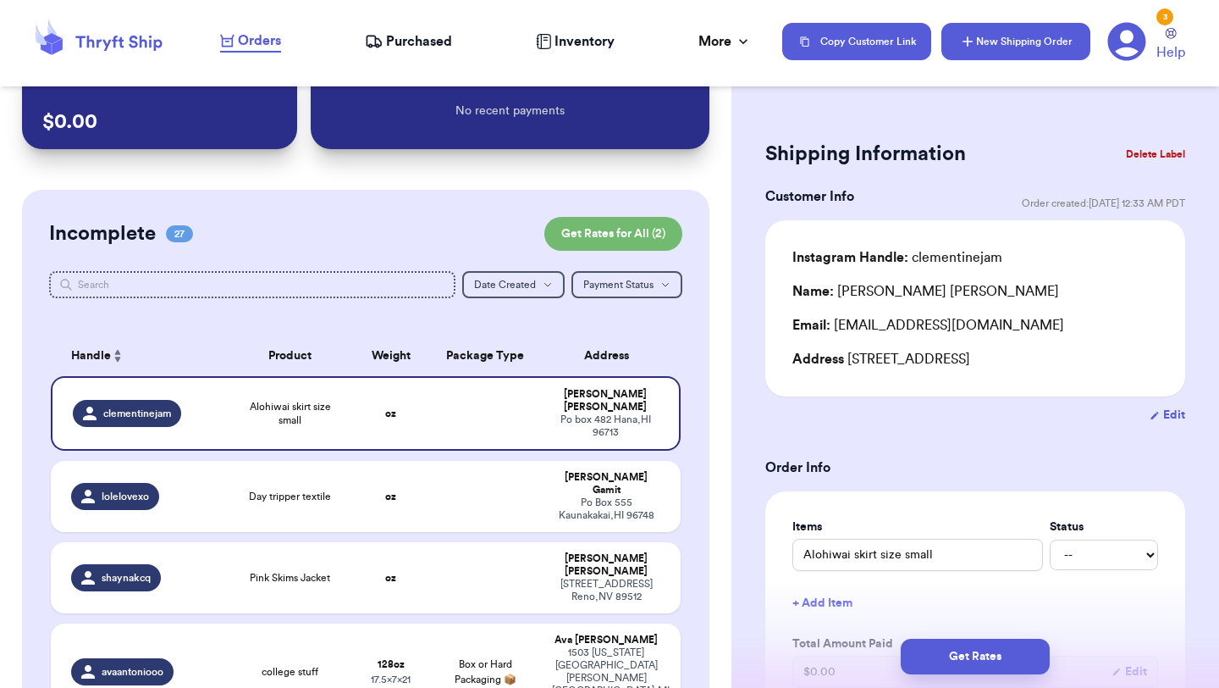
click at [1037, 41] on button "New Shipping Order" at bounding box center [1016, 41] width 149 height 37
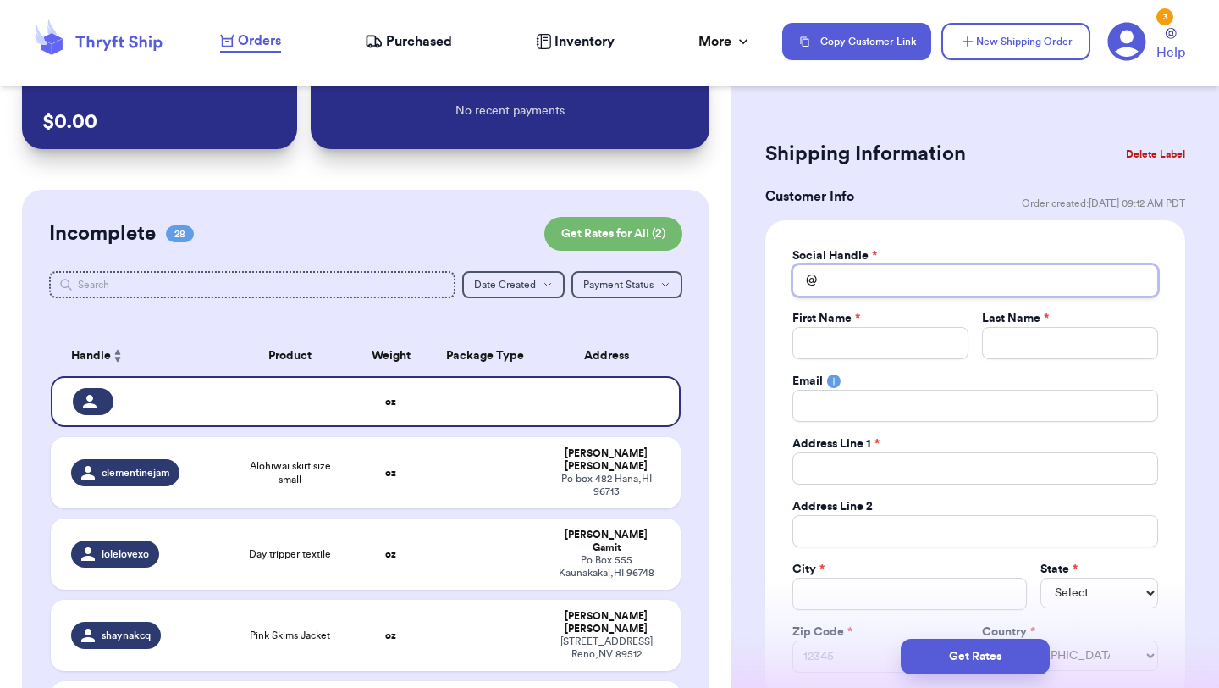
click at [883, 275] on input "Total Amount Paid" at bounding box center [976, 280] width 366 height 32
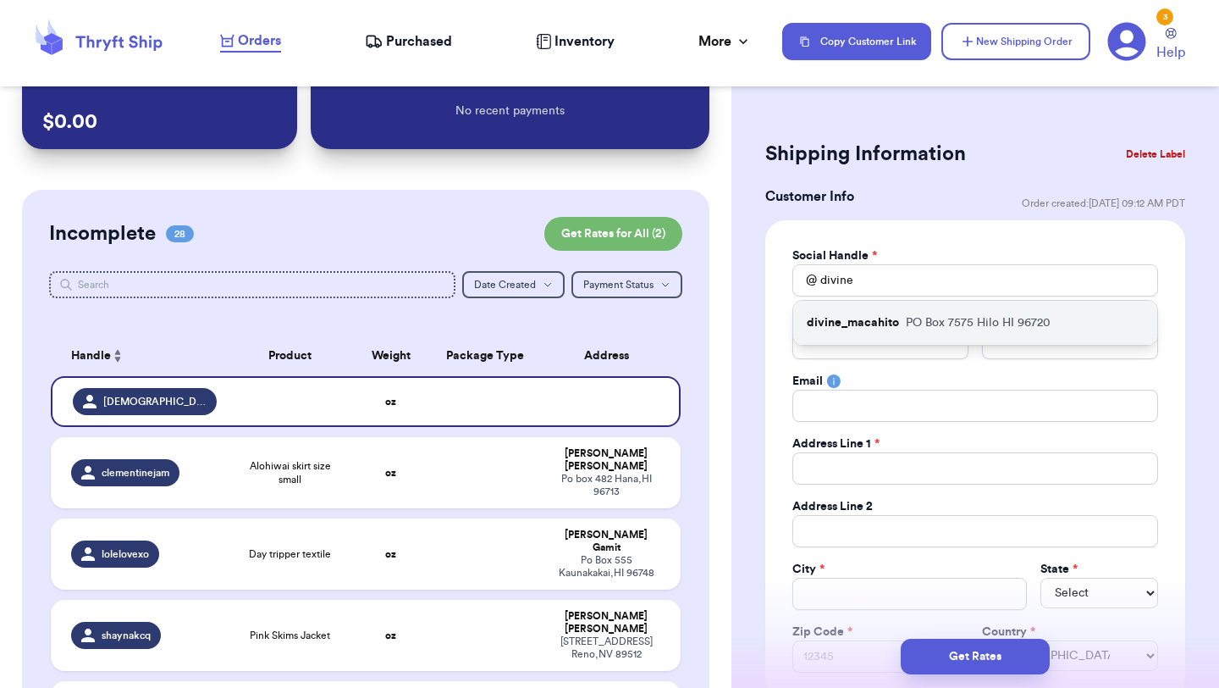
click at [896, 333] on div "divine_macahito PO Box 7575 Hilo HI 96720" at bounding box center [975, 323] width 364 height 44
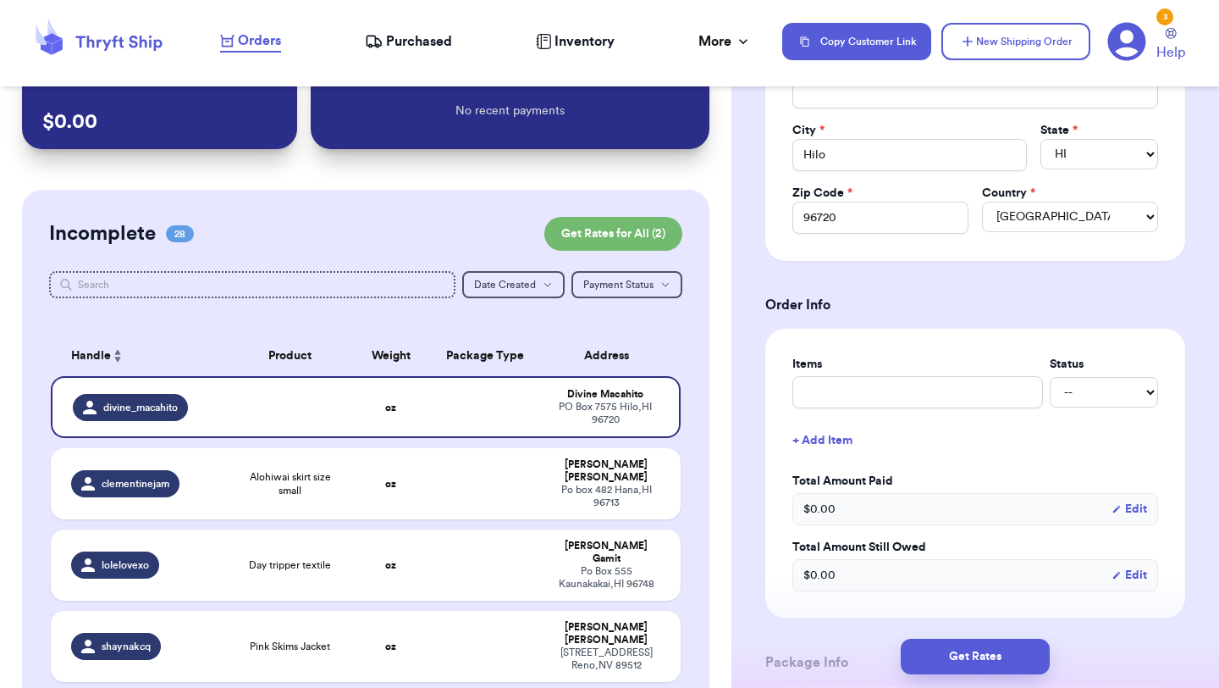
scroll to position [449, 0]
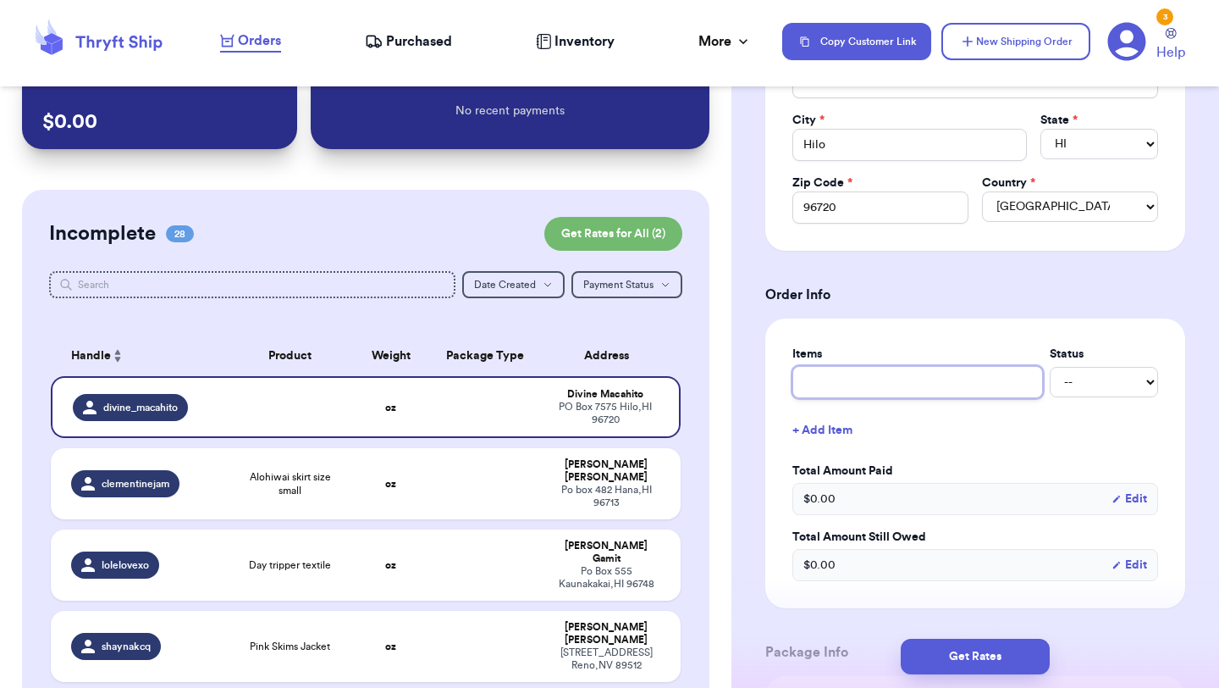
click at [883, 389] on input "text" at bounding box center [918, 382] width 251 height 32
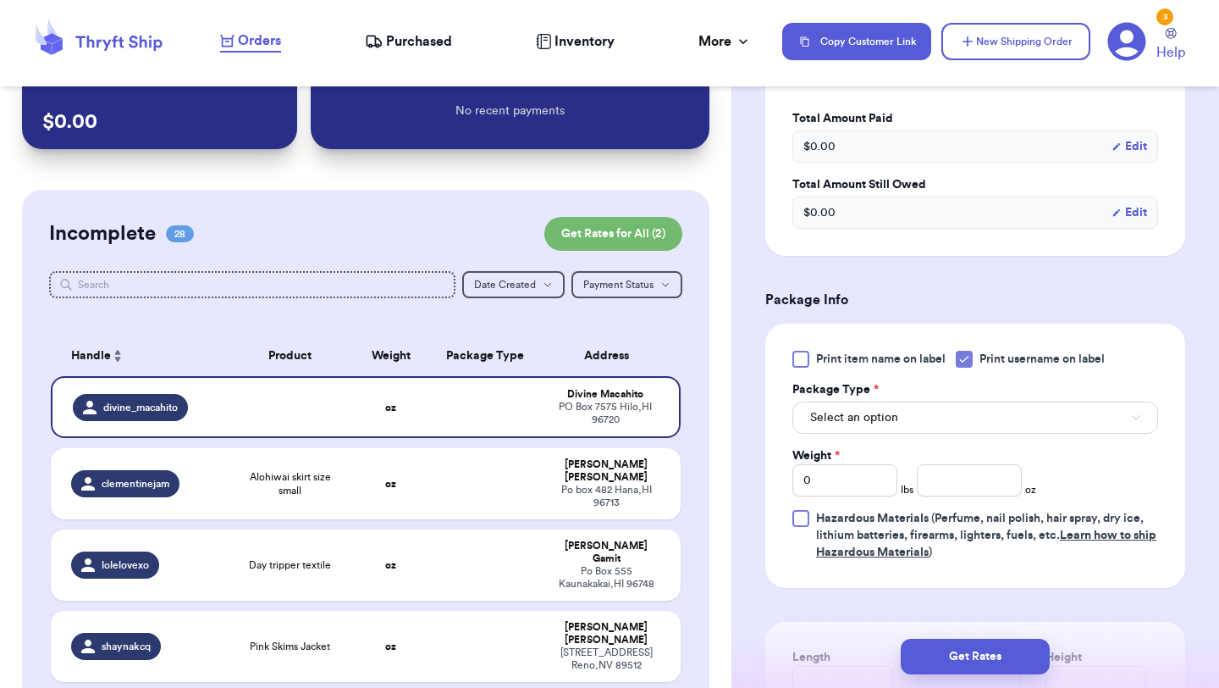
scroll to position [820, 0]
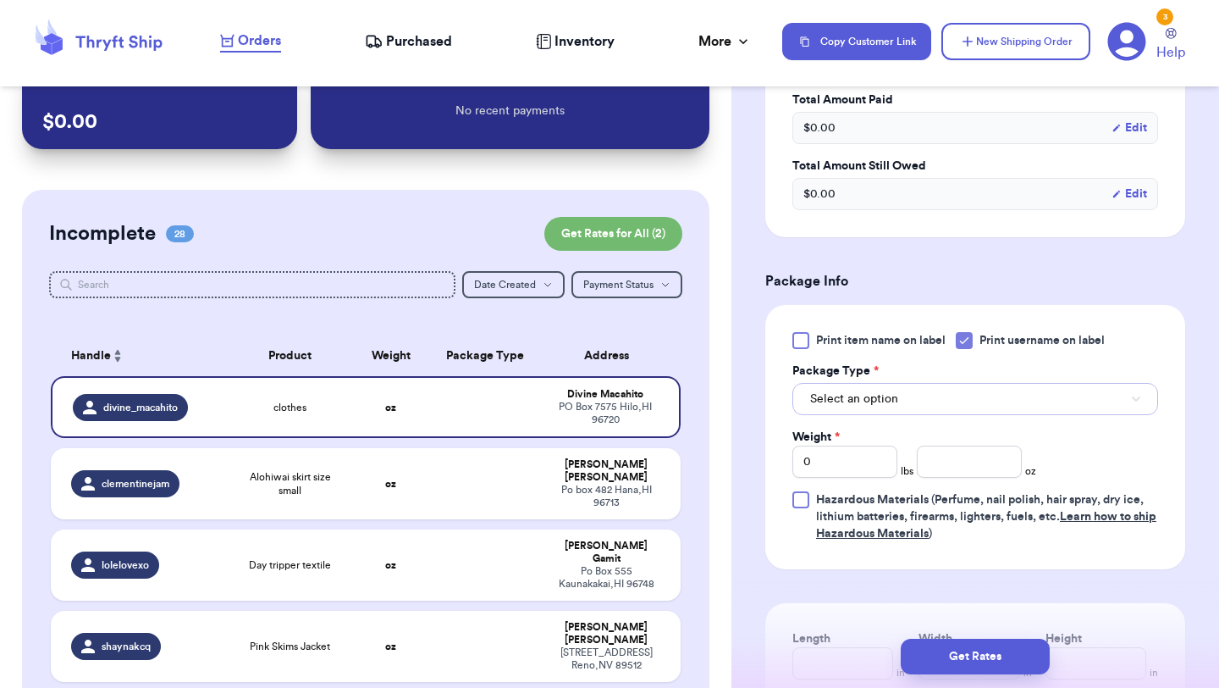
click at [910, 404] on button "Select an option" at bounding box center [976, 399] width 366 height 32
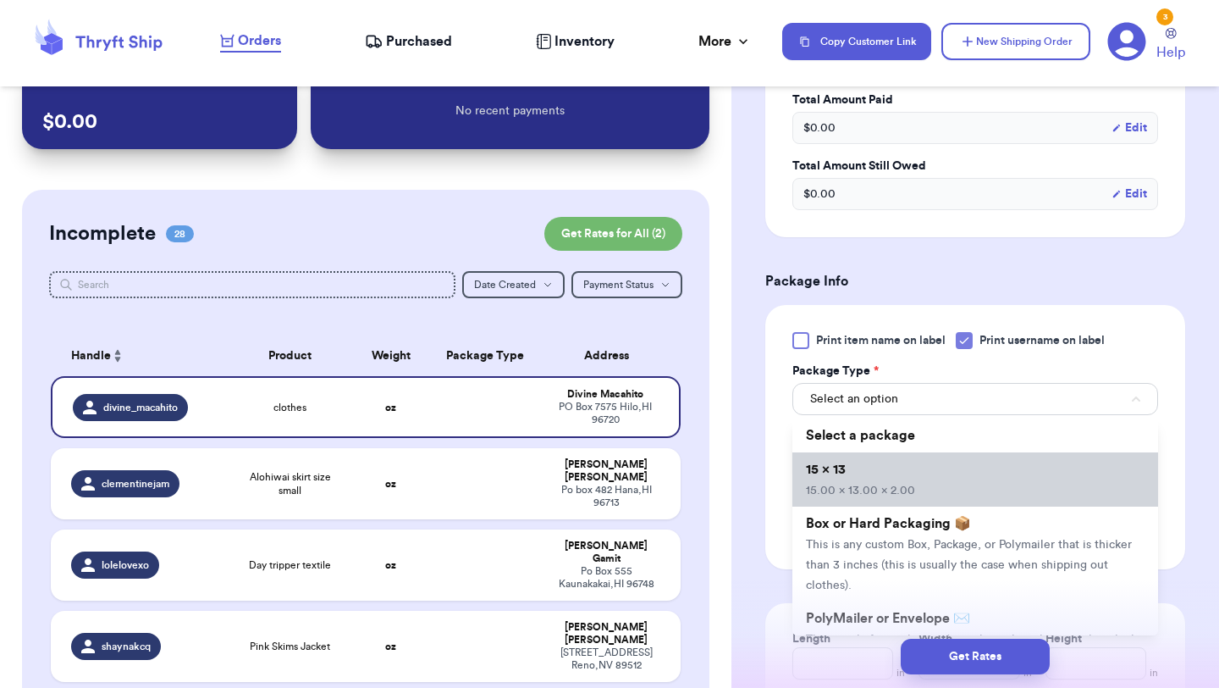
click at [900, 488] on span "15.00 x 13.00 x 2.00" at bounding box center [860, 490] width 109 height 12
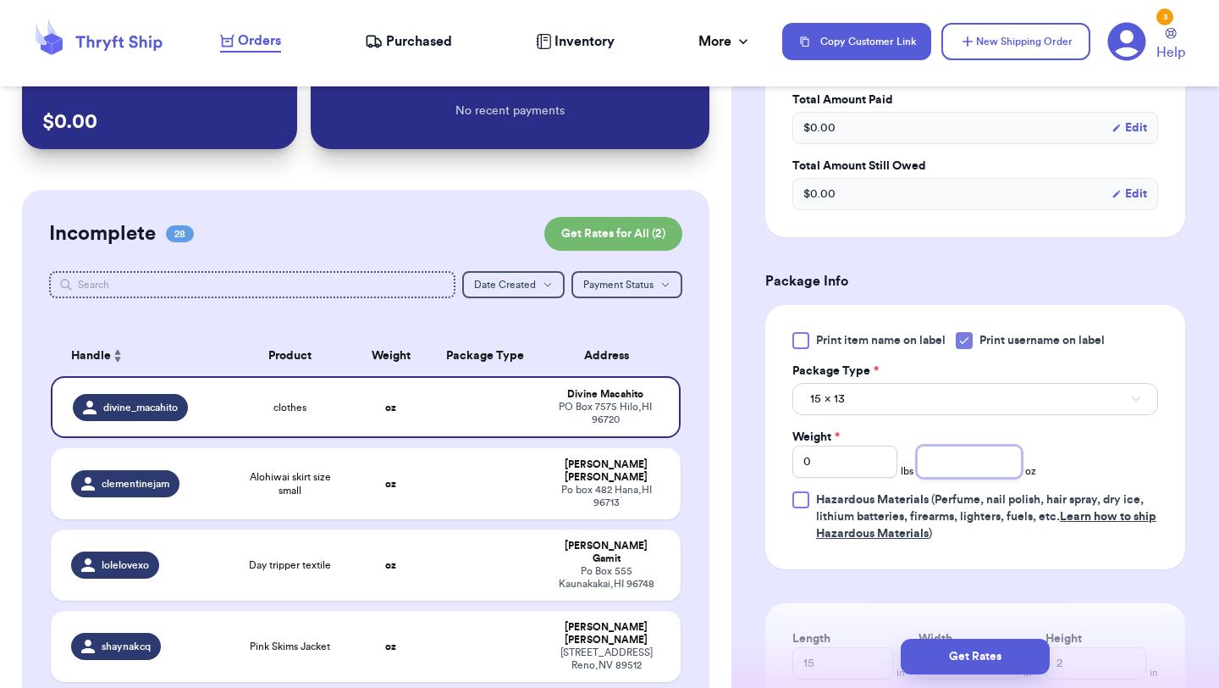
click at [962, 470] on input "number" at bounding box center [969, 461] width 105 height 32
click at [959, 654] on button "Get Rates" at bounding box center [975, 656] width 149 height 36
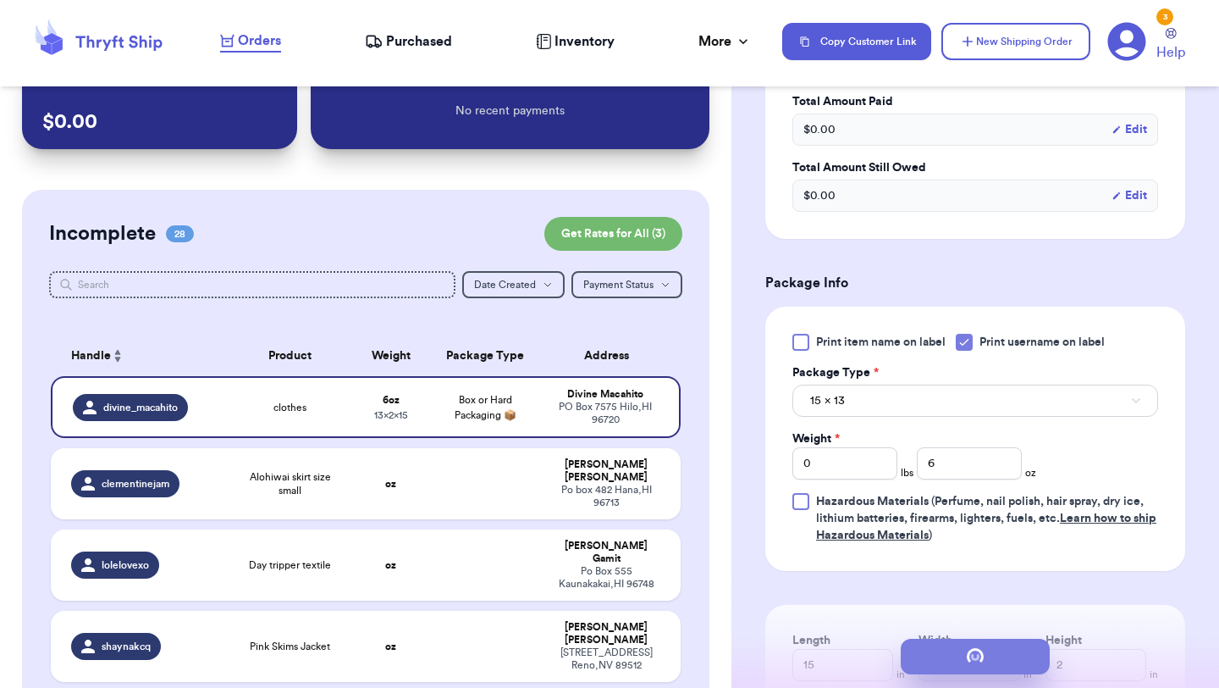
scroll to position [0, 0]
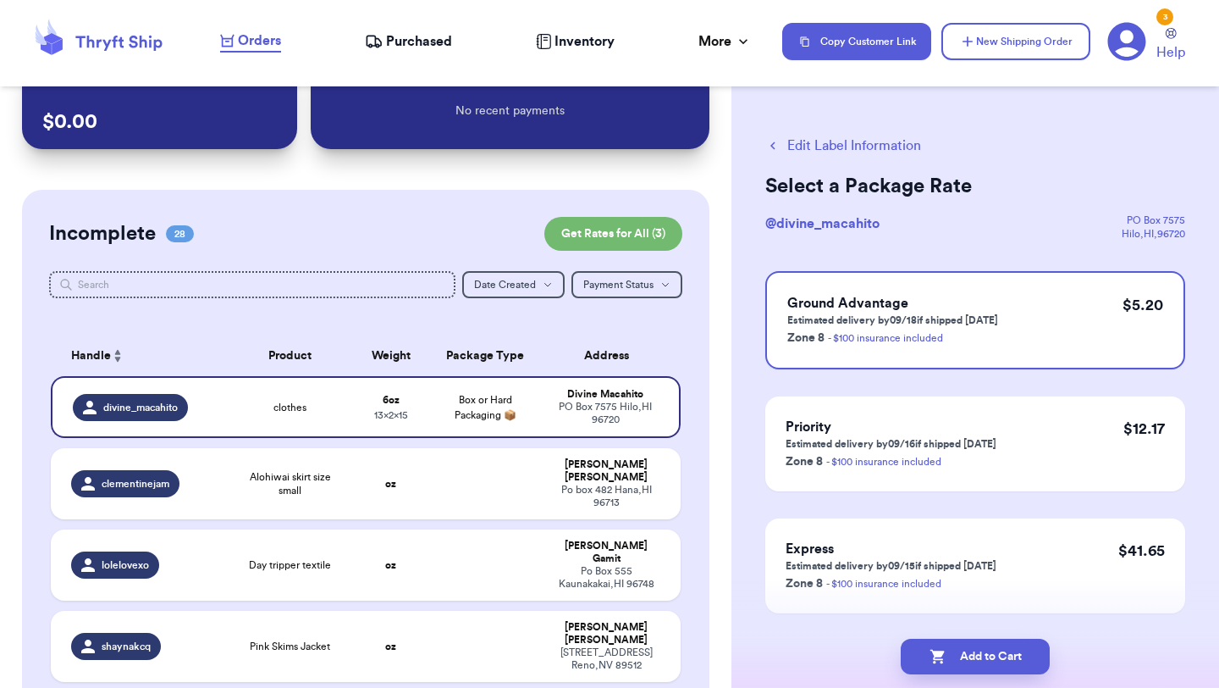
click at [959, 654] on button "Add to Cart" at bounding box center [975, 656] width 149 height 36
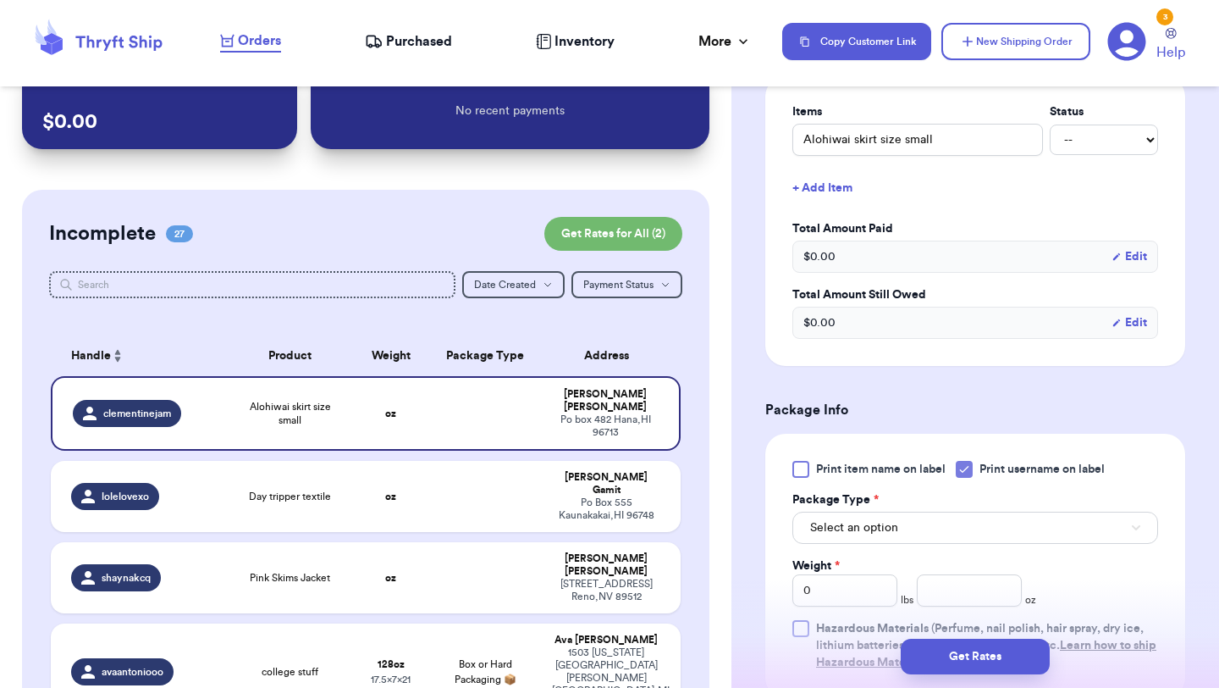
scroll to position [484, 0]
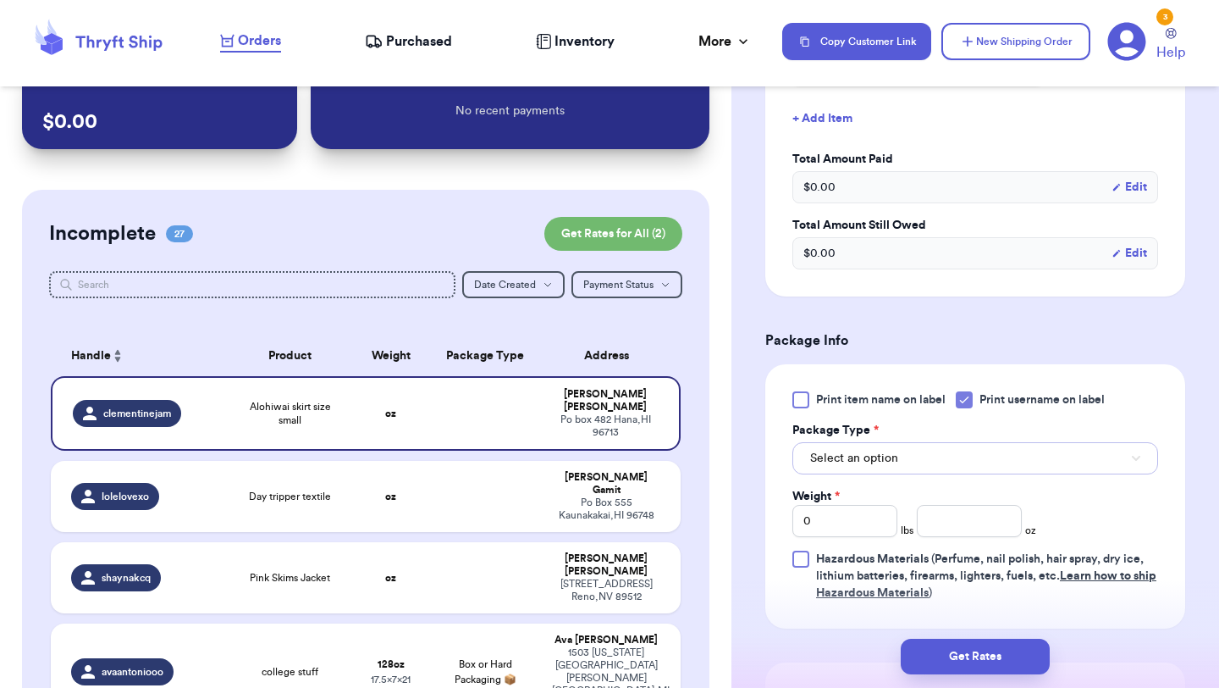
click at [886, 456] on span "Select an option" at bounding box center [854, 458] width 88 height 17
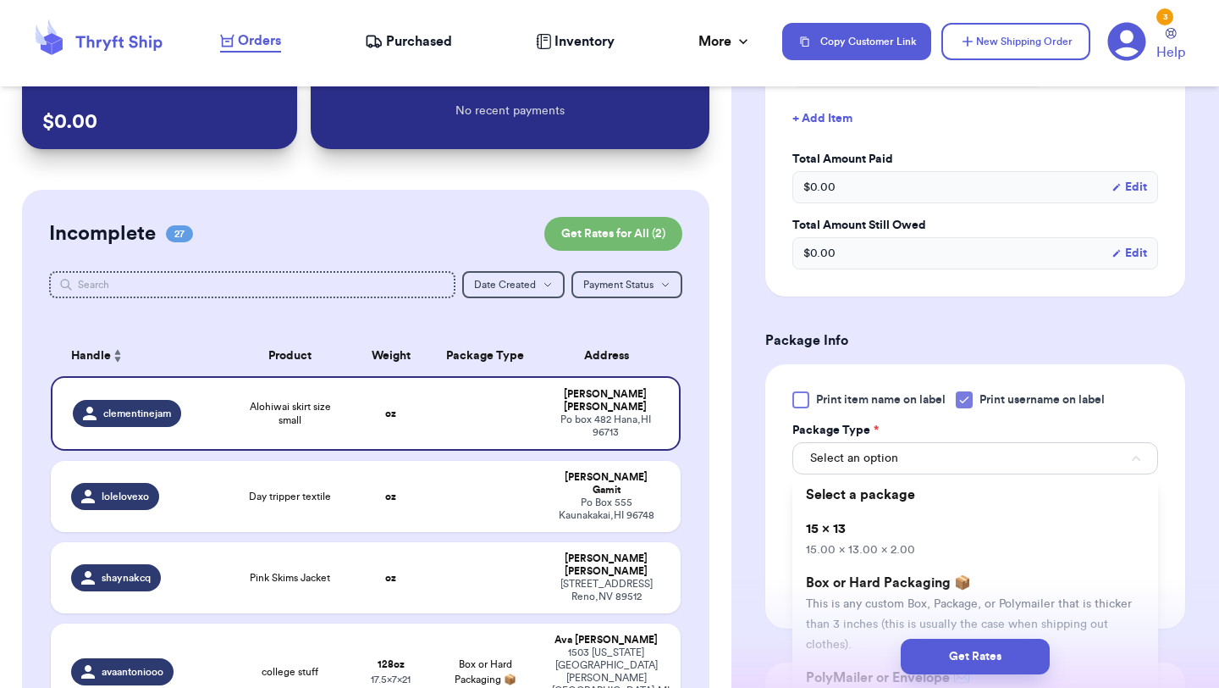
click at [890, 528] on li "15 x 13 15.00 x 13.00 x 2.00" at bounding box center [976, 538] width 366 height 54
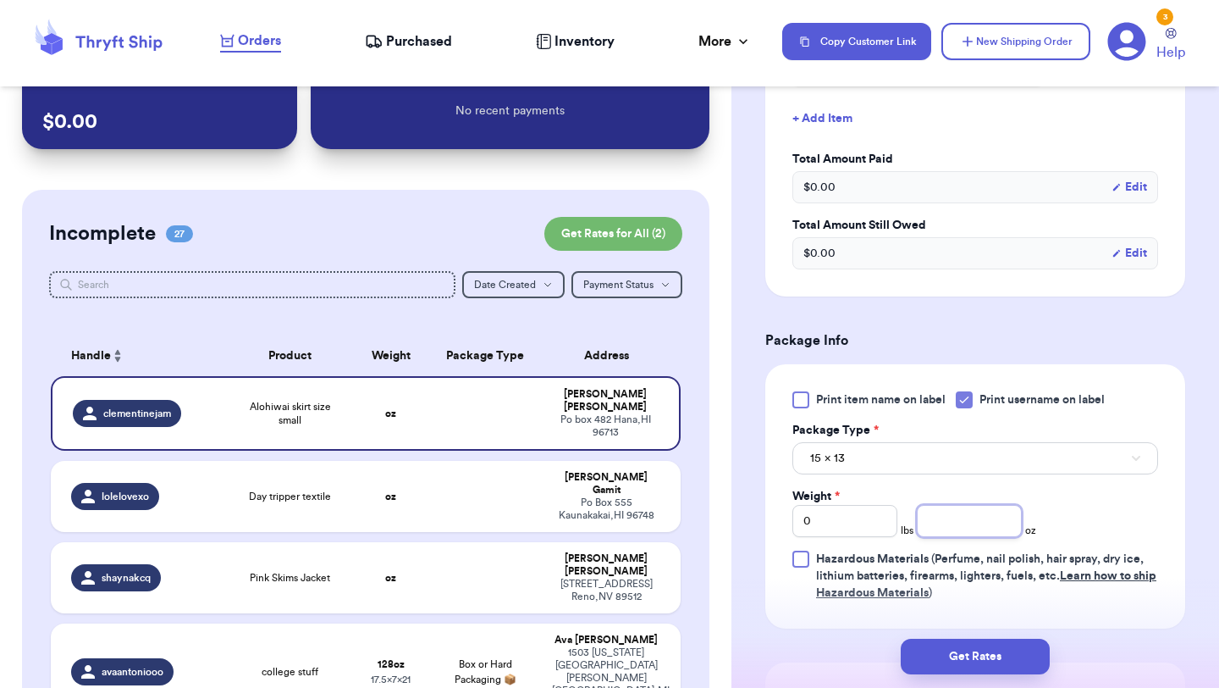
click at [975, 528] on input "number" at bounding box center [969, 521] width 105 height 32
click at [975, 643] on button "Get Rates" at bounding box center [975, 656] width 149 height 36
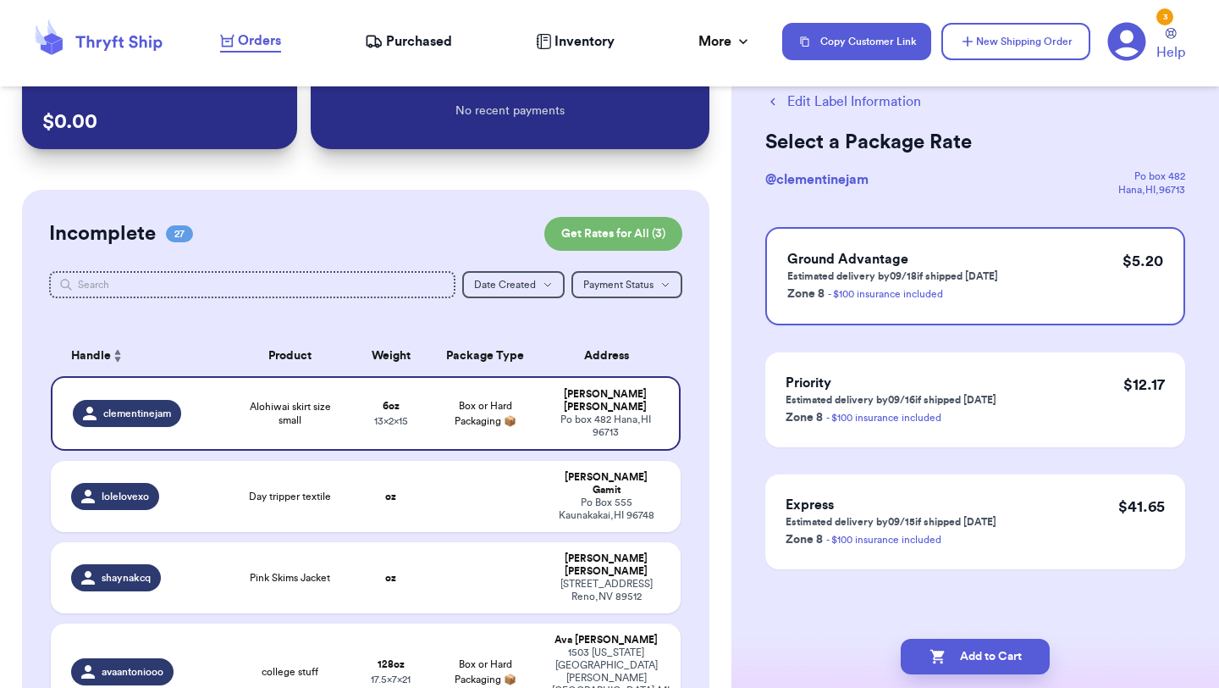
scroll to position [0, 0]
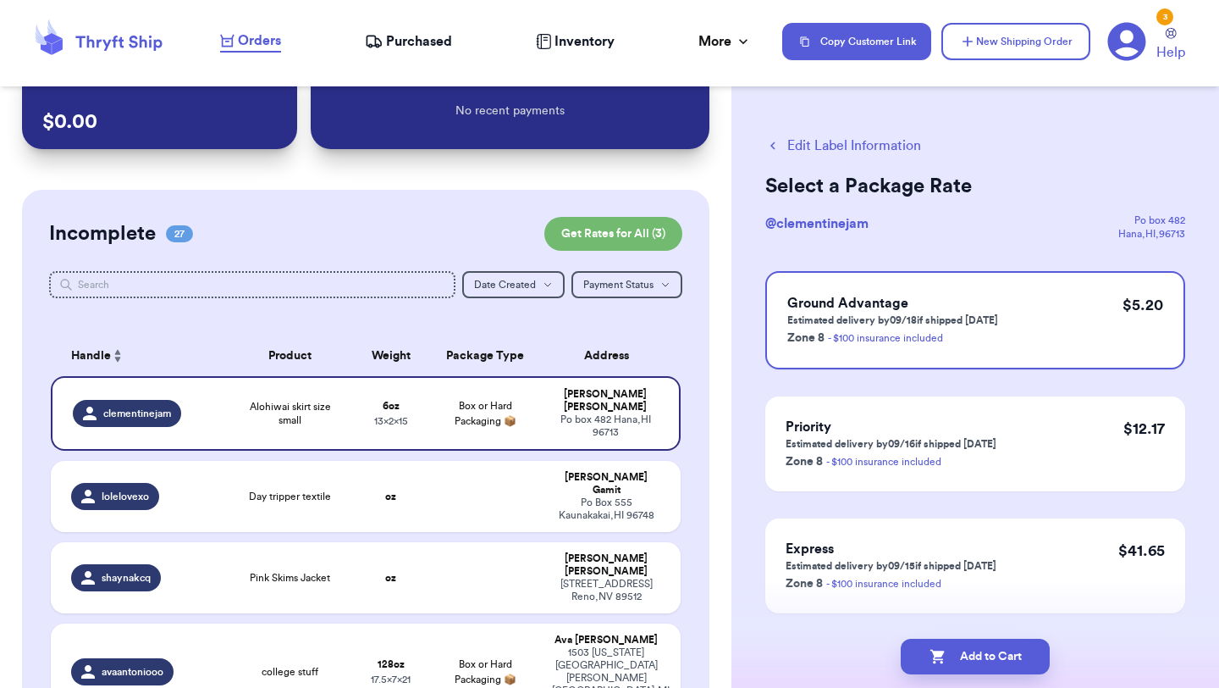
click at [975, 644] on button "Add to Cart" at bounding box center [975, 656] width 149 height 36
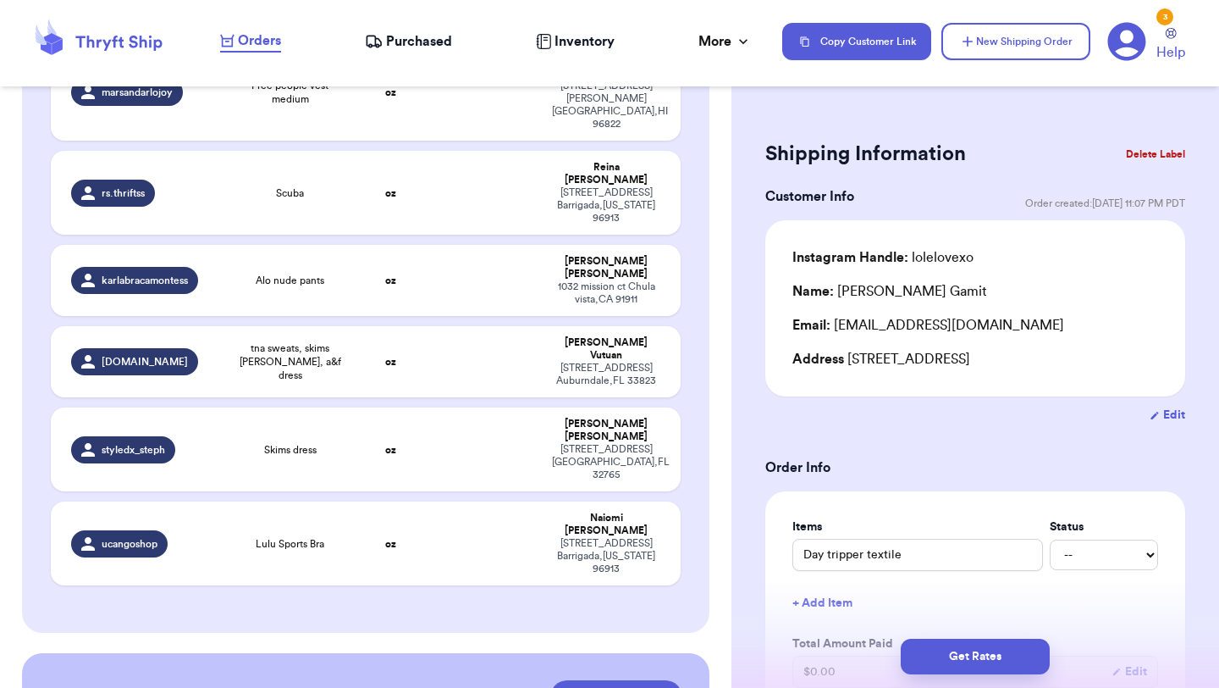
scroll to position [2170, 0]
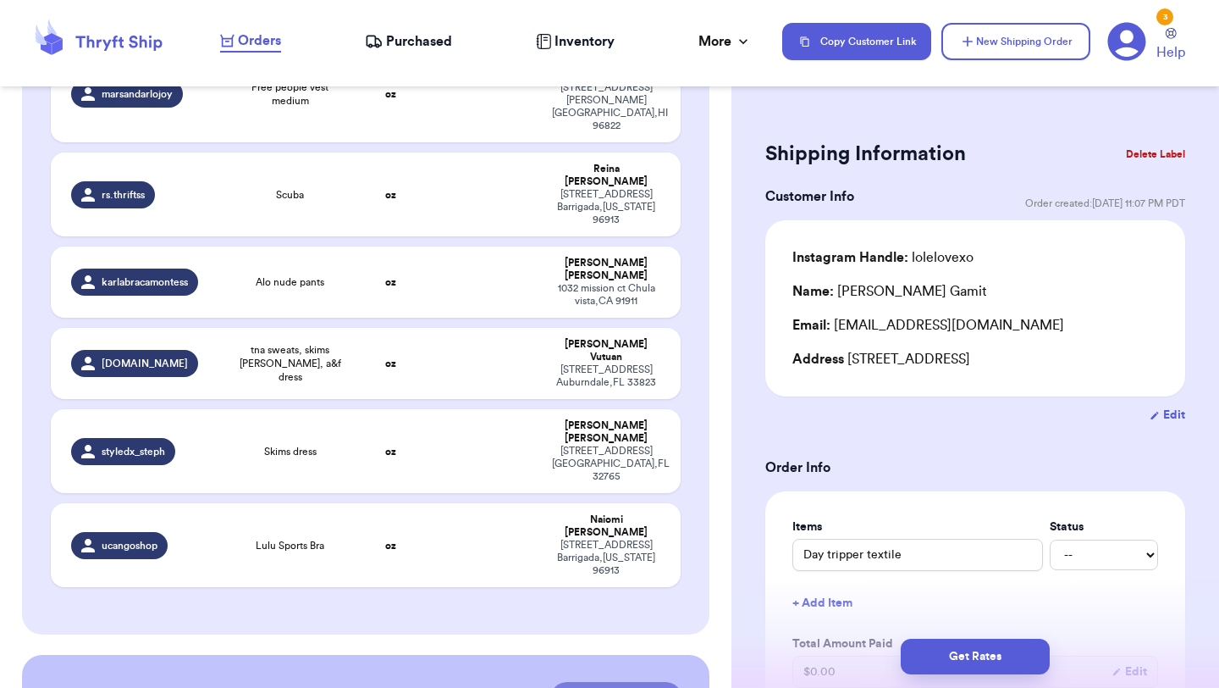
click at [635, 682] on button "Checkout ( 31 )" at bounding box center [616, 699] width 132 height 34
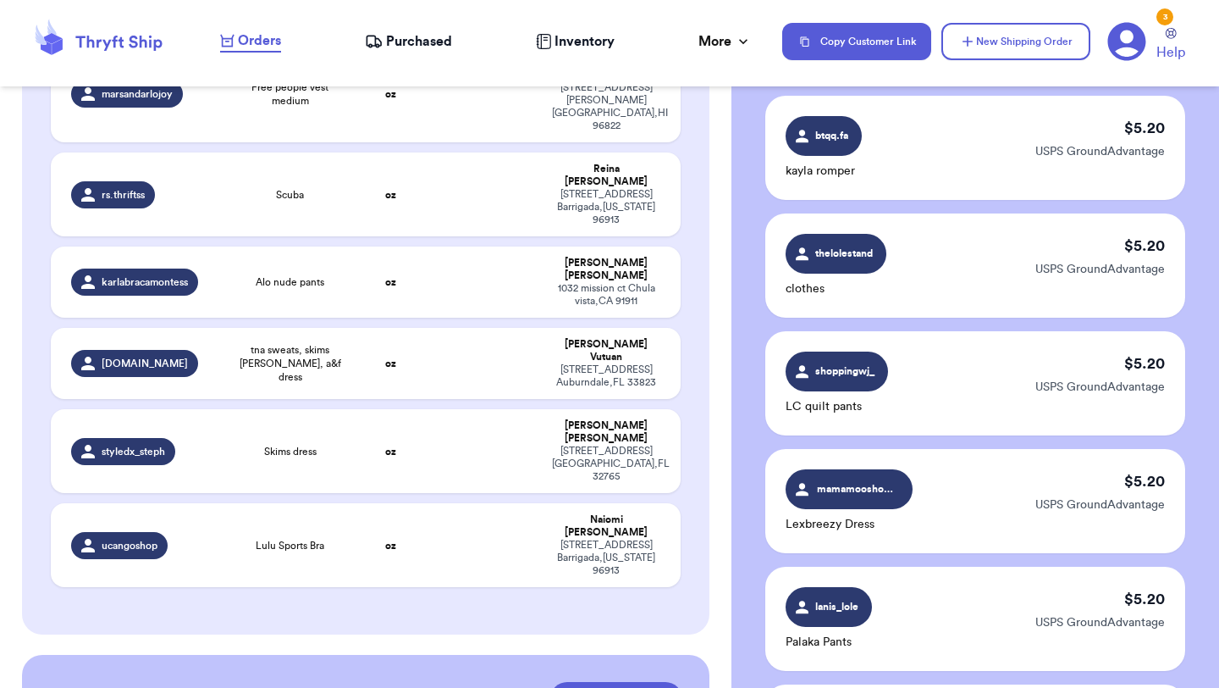
scroll to position [3617, 0]
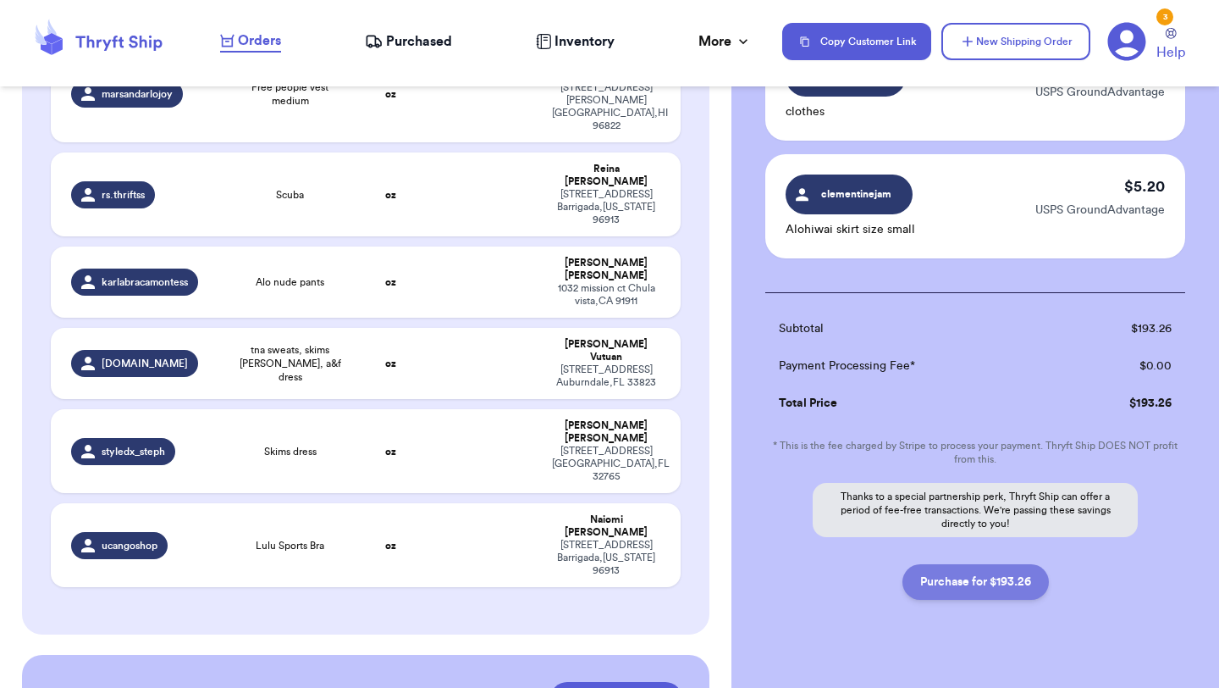
click at [1007, 564] on button "Purchase for $193.26" at bounding box center [976, 582] width 146 height 36
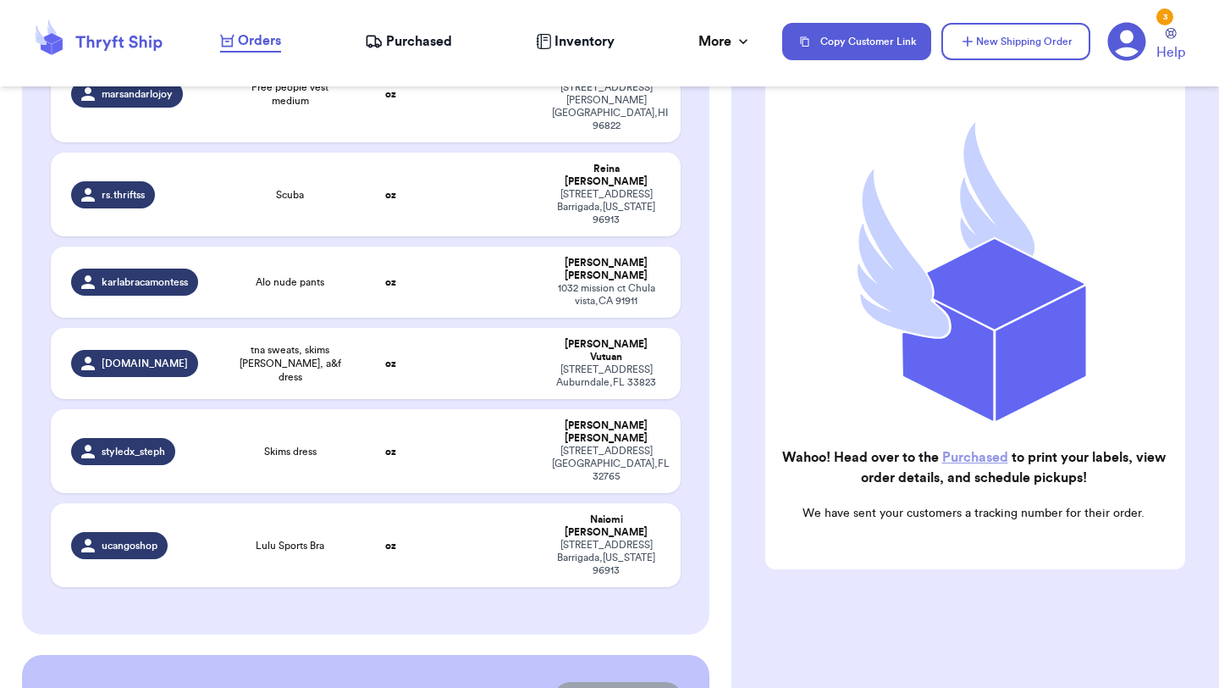
scroll to position [1912, 0]
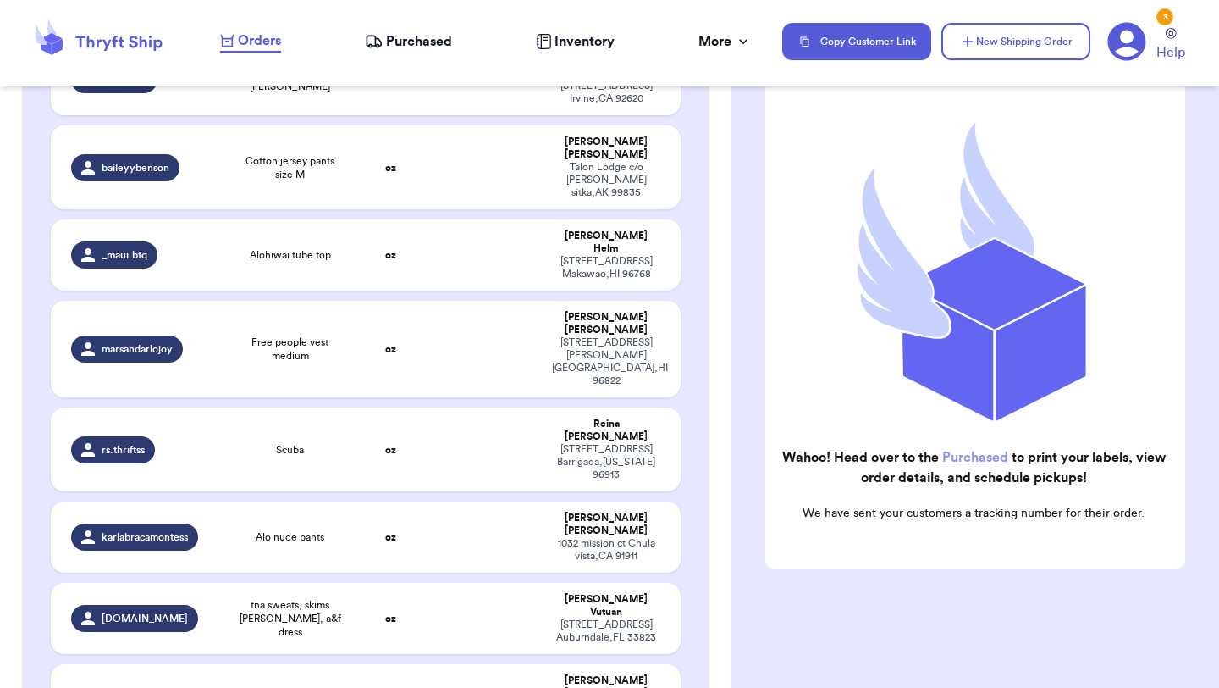
click at [975, 461] on link "Purchased" at bounding box center [975, 457] width 66 height 14
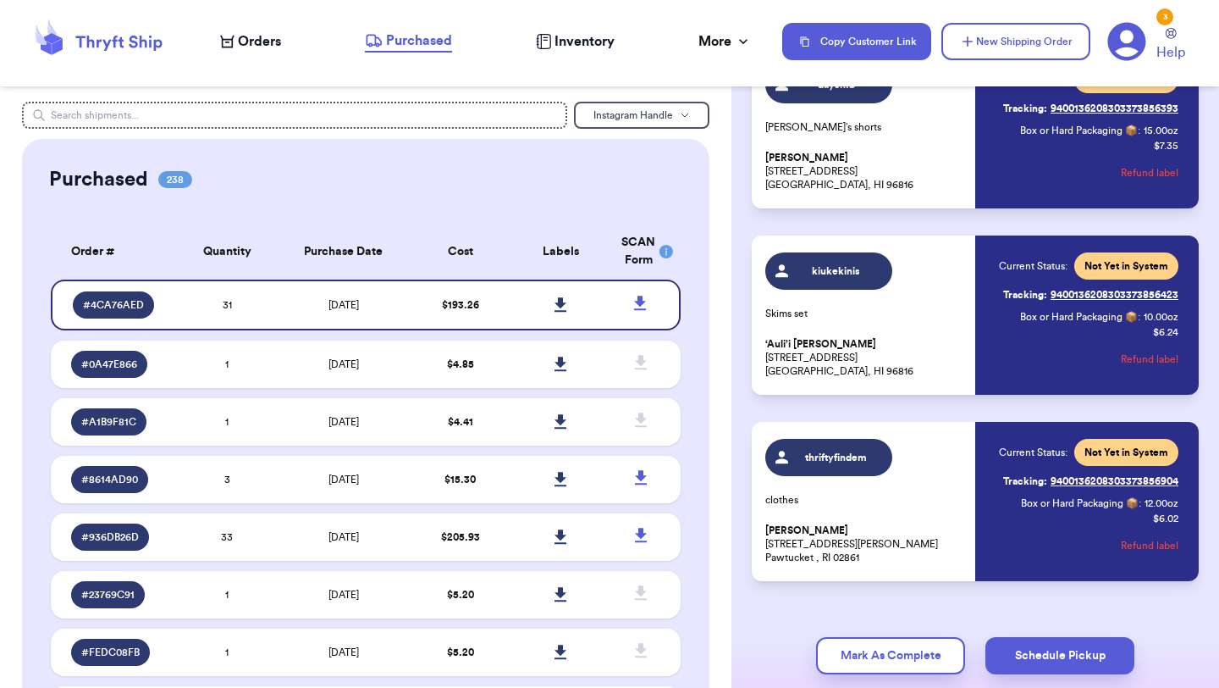
scroll to position [5409, 0]
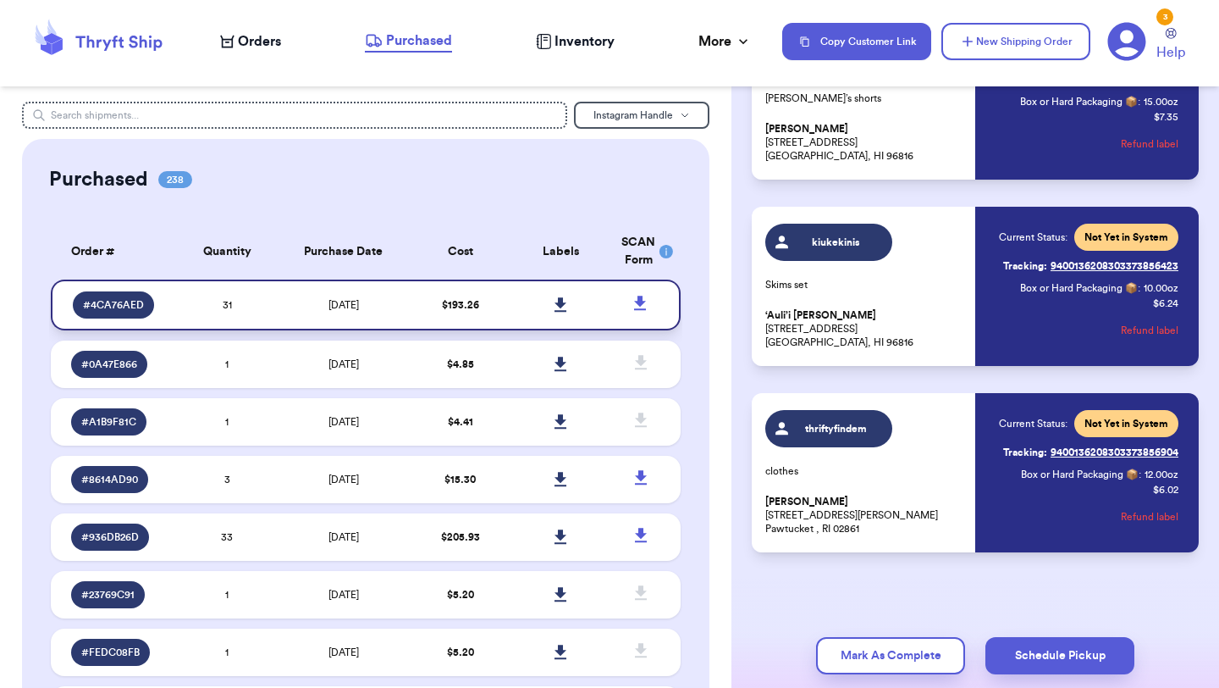
click at [562, 302] on icon at bounding box center [561, 304] width 12 height 14
